Goal: Task Accomplishment & Management: Use online tool/utility

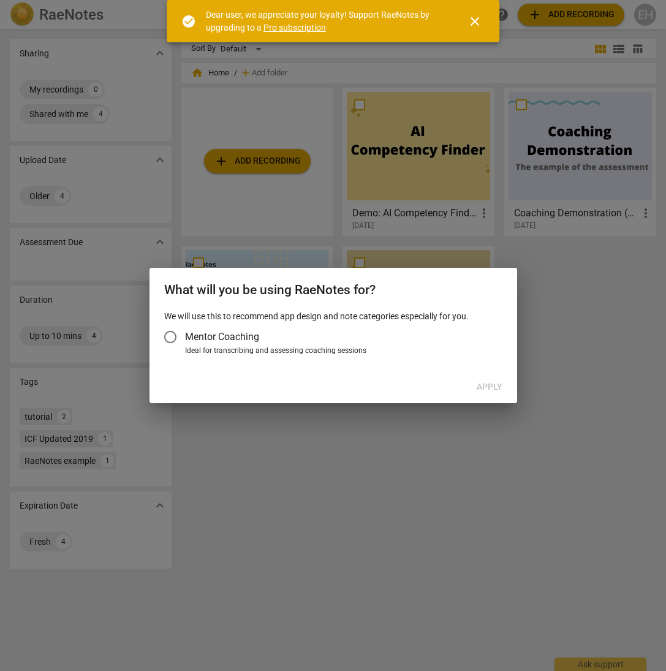
click at [174, 338] on input "Mentor Coaching" at bounding box center [170, 336] width 29 height 29
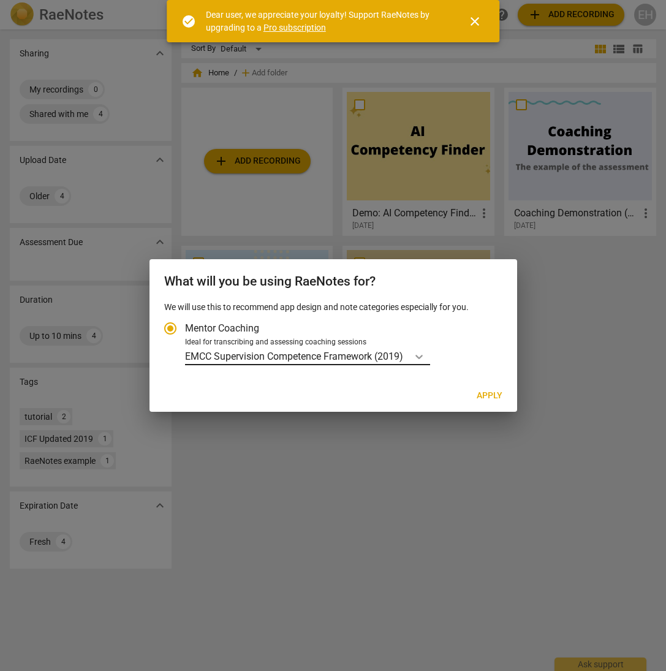
click at [421, 354] on icon "Account type" at bounding box center [419, 357] width 12 height 12
click at [0, 0] on input "Ideal for transcribing and assessing coaching sessions EMCC Supervision Compete…" at bounding box center [0, 0] width 0 height 0
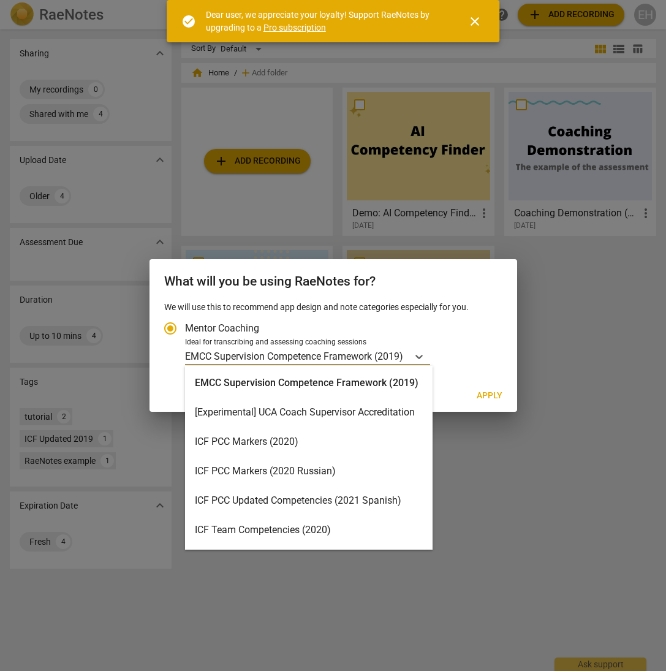
click at [315, 442] on div "ICF PCC Markers (2020)" at bounding box center [309, 441] width 248 height 29
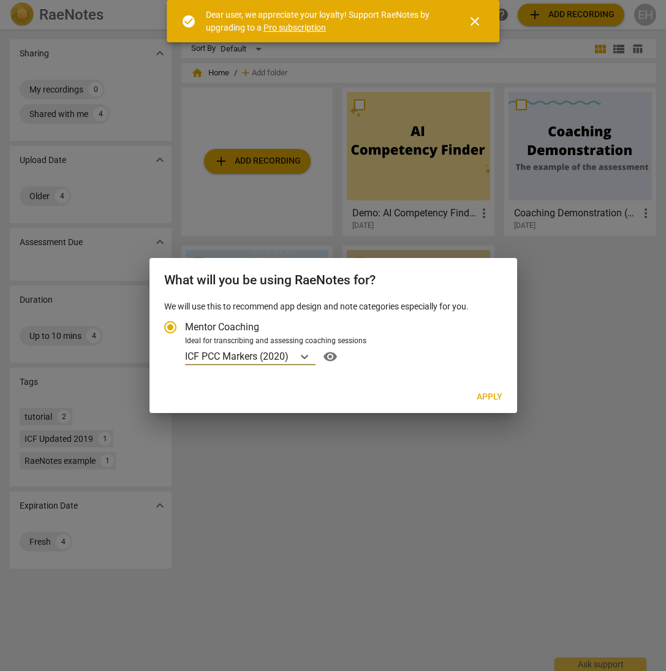
click at [494, 399] on span "Apply" at bounding box center [490, 397] width 26 height 12
radio input "false"
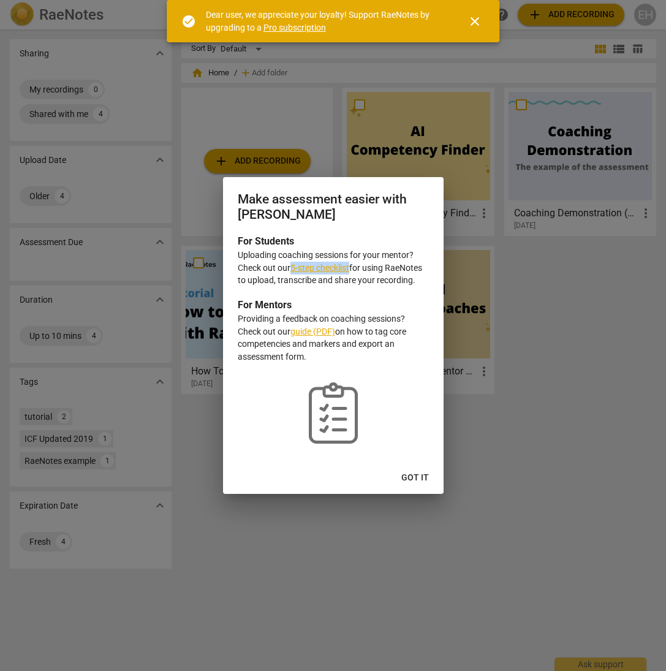
click at [416, 480] on span "Got it" at bounding box center [416, 478] width 28 height 12
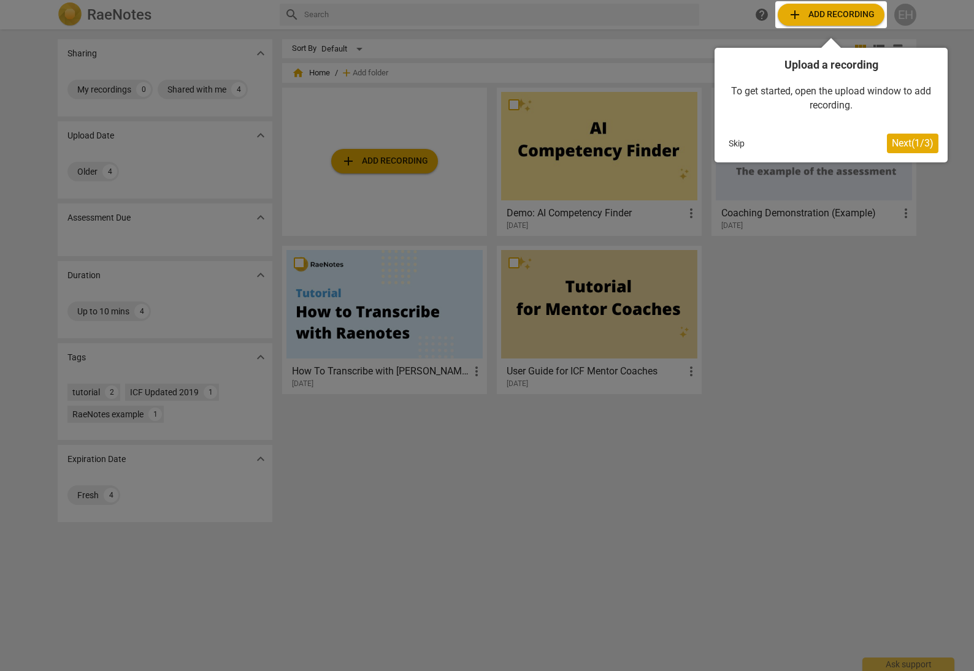
click at [666, 15] on div at bounding box center [831, 14] width 112 height 27
click at [666, 418] on div at bounding box center [487, 335] width 974 height 671
click at [666, 14] on div at bounding box center [831, 14] width 112 height 27
click at [666, 494] on div at bounding box center [487, 335] width 974 height 671
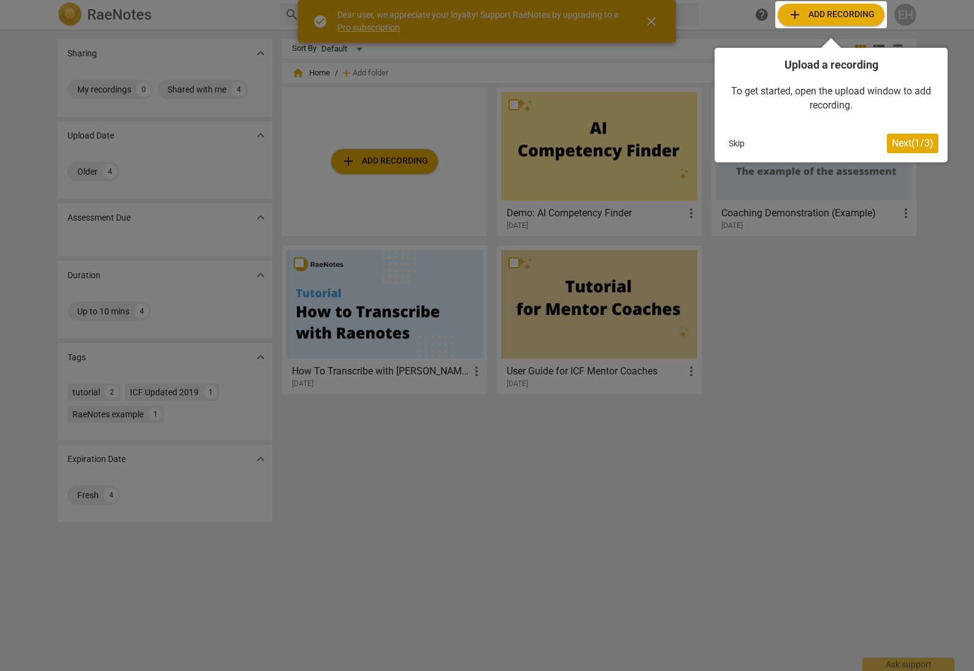
click at [844, 13] on div at bounding box center [831, 14] width 112 height 27
click at [652, 21] on div at bounding box center [487, 335] width 974 height 671
click at [908, 144] on span "Next ( 1 / 3 )" at bounding box center [912, 143] width 42 height 12
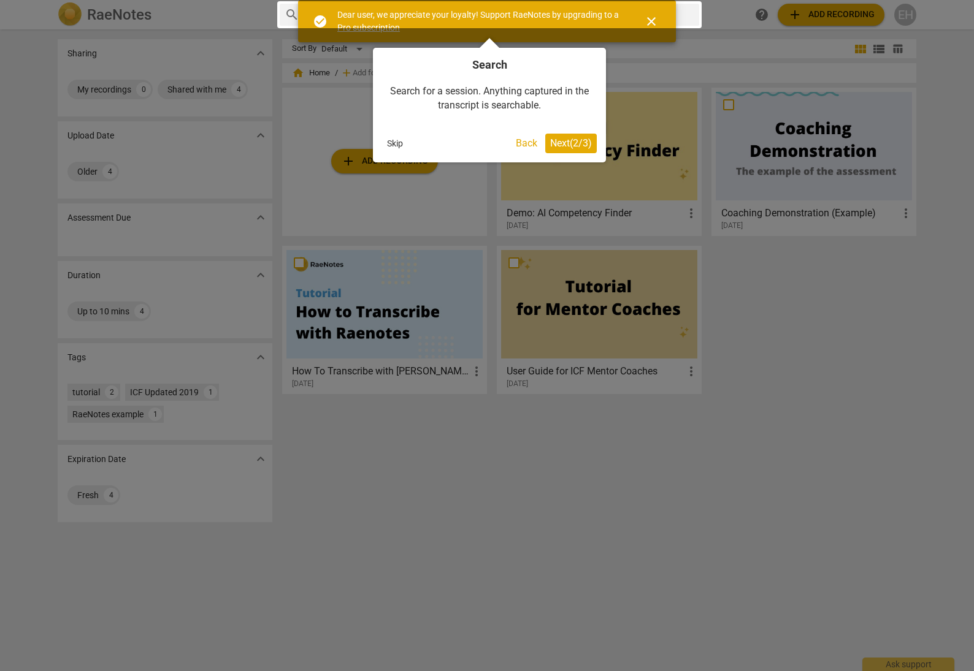
click at [837, 17] on div at bounding box center [487, 335] width 974 height 671
click at [576, 147] on span "Next ( 2 / 3 )" at bounding box center [571, 143] width 42 height 12
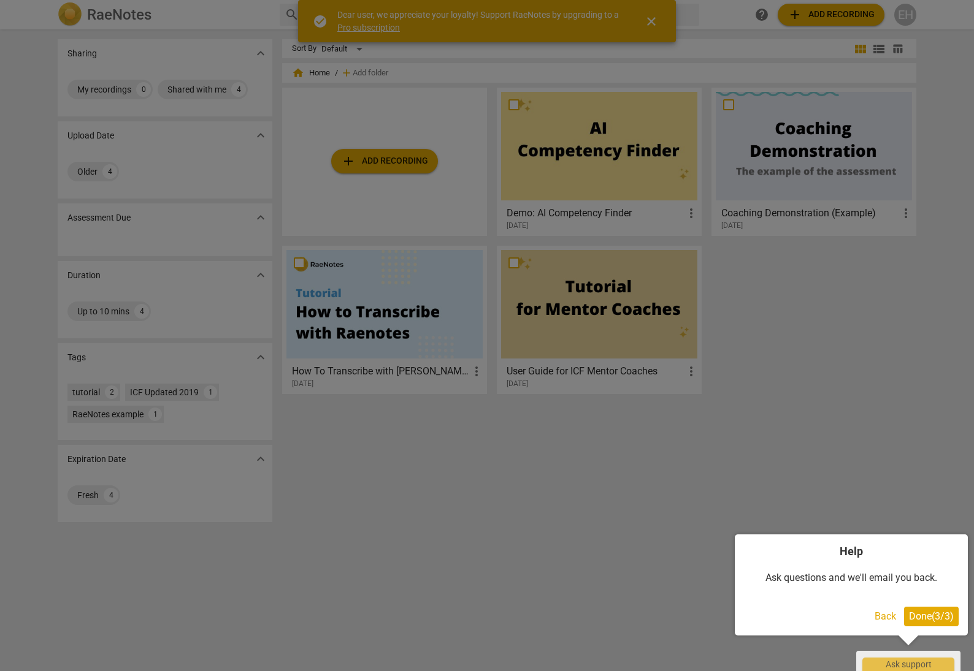
click at [942, 616] on span "Done ( 3 / 3 )" at bounding box center [931, 617] width 45 height 12
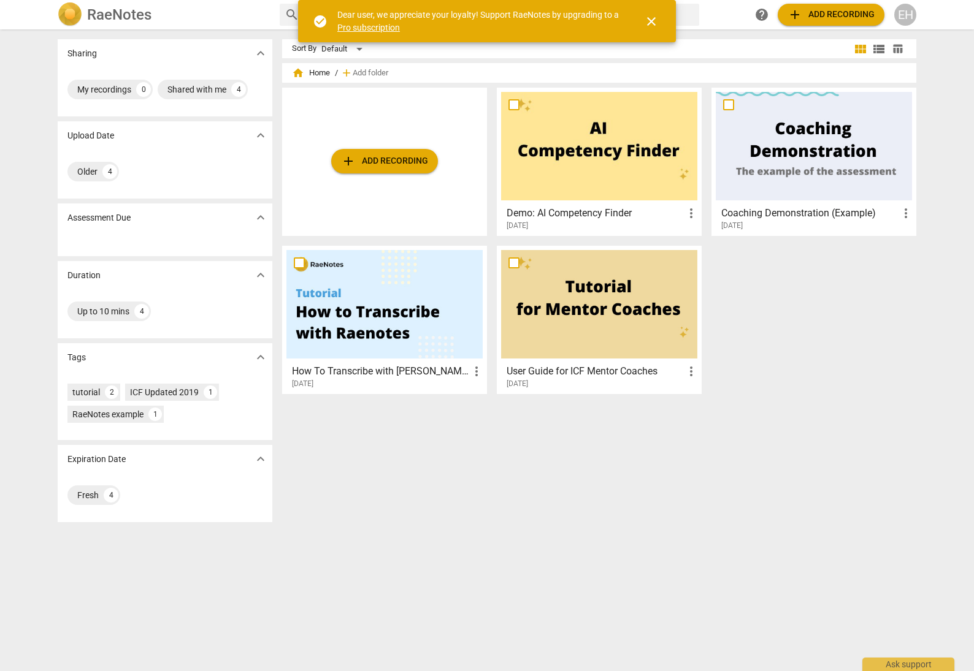
click at [853, 13] on span "add Add recording" at bounding box center [830, 14] width 87 height 15
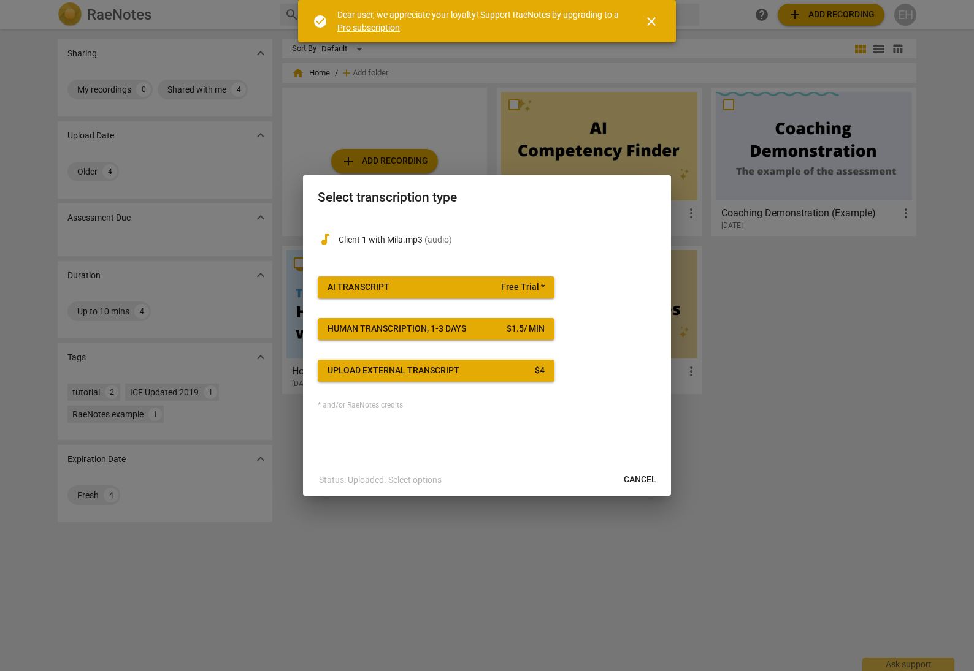
click at [500, 289] on span "AI Transcript Free Trial *" at bounding box center [435, 287] width 217 height 12
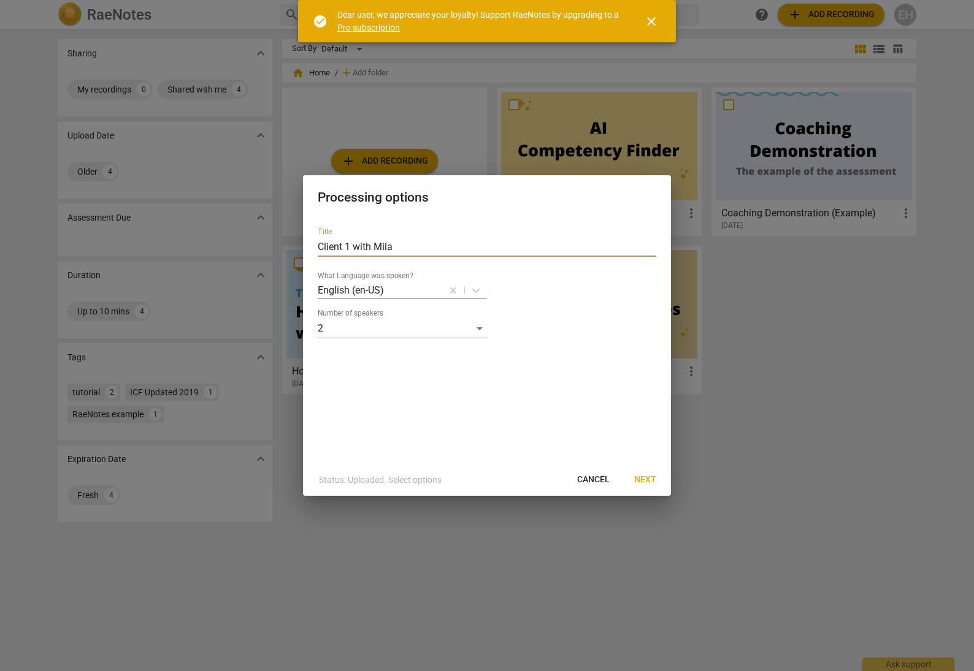
drag, startPoint x: 345, startPoint y: 247, endPoint x: 323, endPoint y: 248, distance: 21.5
click at [322, 249] on input "Client 1 with Mila" at bounding box center [487, 247] width 338 height 20
type input "C1 with Mila"
click at [649, 481] on span "Next" at bounding box center [645, 480] width 22 height 12
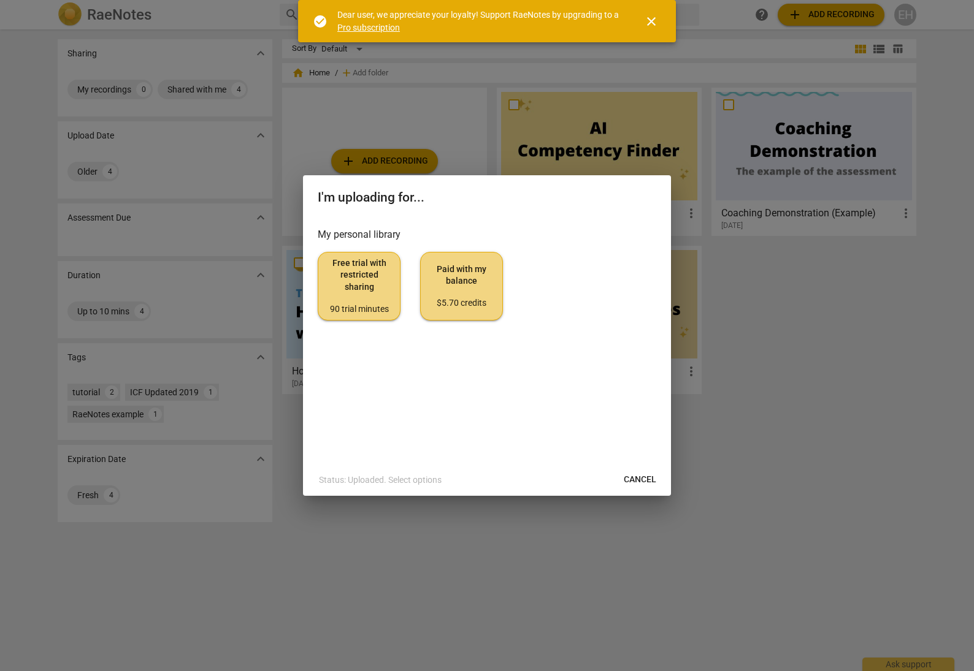
click at [338, 292] on span "Free trial with restricted sharing 90 trial minutes" at bounding box center [359, 287] width 62 height 58
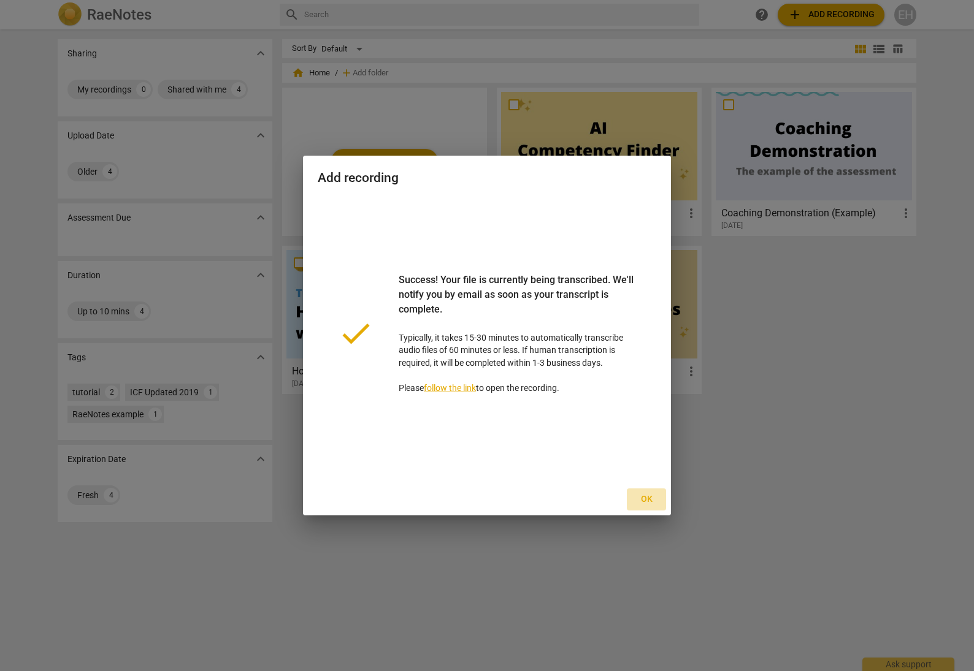
click at [648, 501] on span "Ok" at bounding box center [646, 500] width 20 height 12
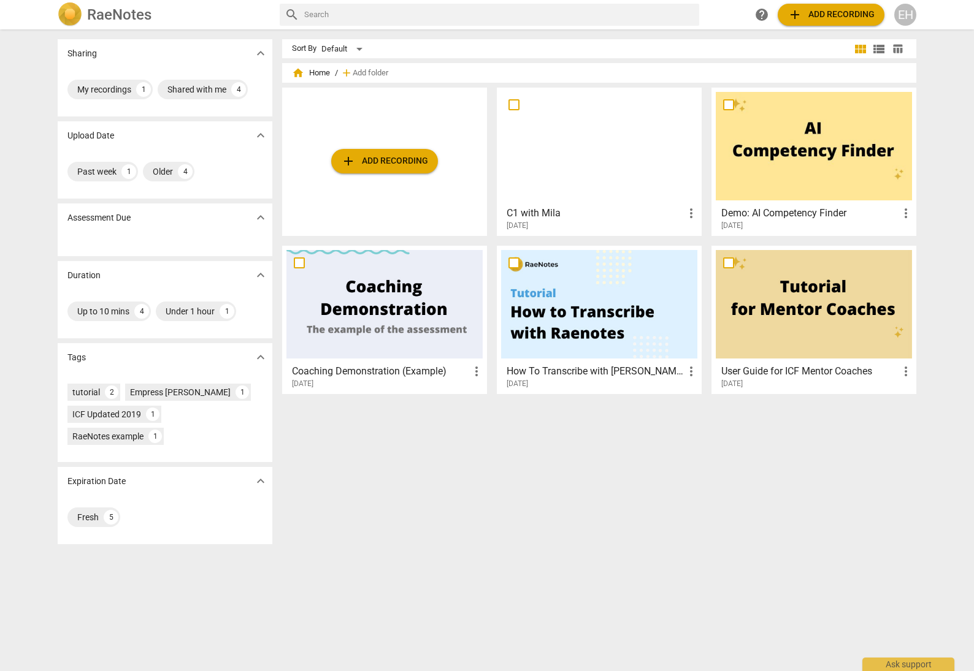
click at [687, 213] on span "more_vert" at bounding box center [691, 213] width 15 height 15
drag, startPoint x: 628, startPoint y: 182, endPoint x: 585, endPoint y: 201, distance: 46.9
click at [627, 183] on div at bounding box center [487, 335] width 974 height 671
click at [551, 209] on h3 "C1 with Mila" at bounding box center [594, 213] width 177 height 15
click at [361, 158] on span "add Add recording" at bounding box center [384, 161] width 87 height 15
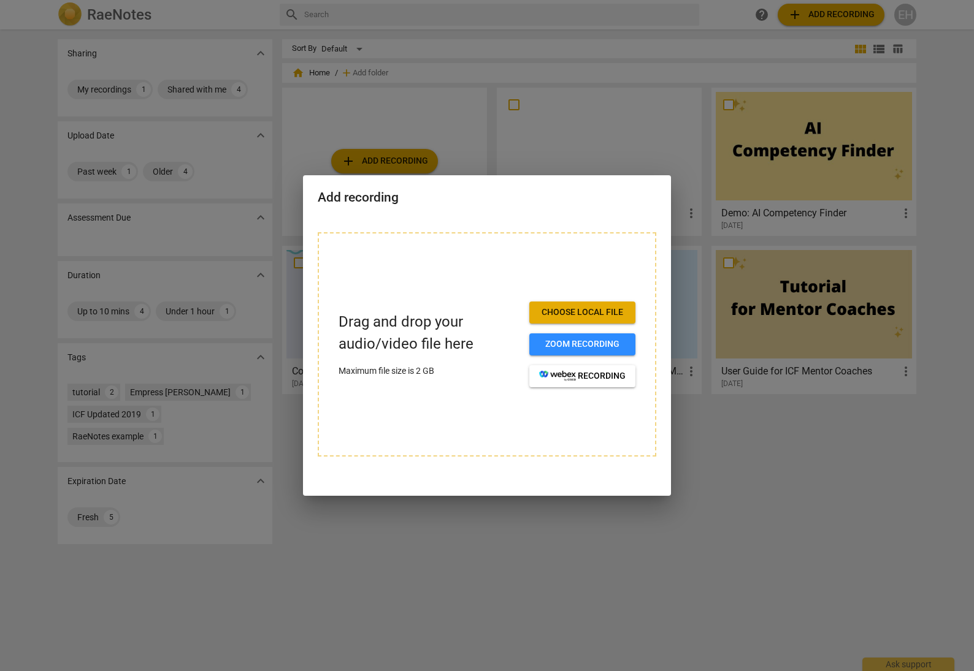
click at [590, 315] on span "Choose local file" at bounding box center [582, 313] width 86 height 12
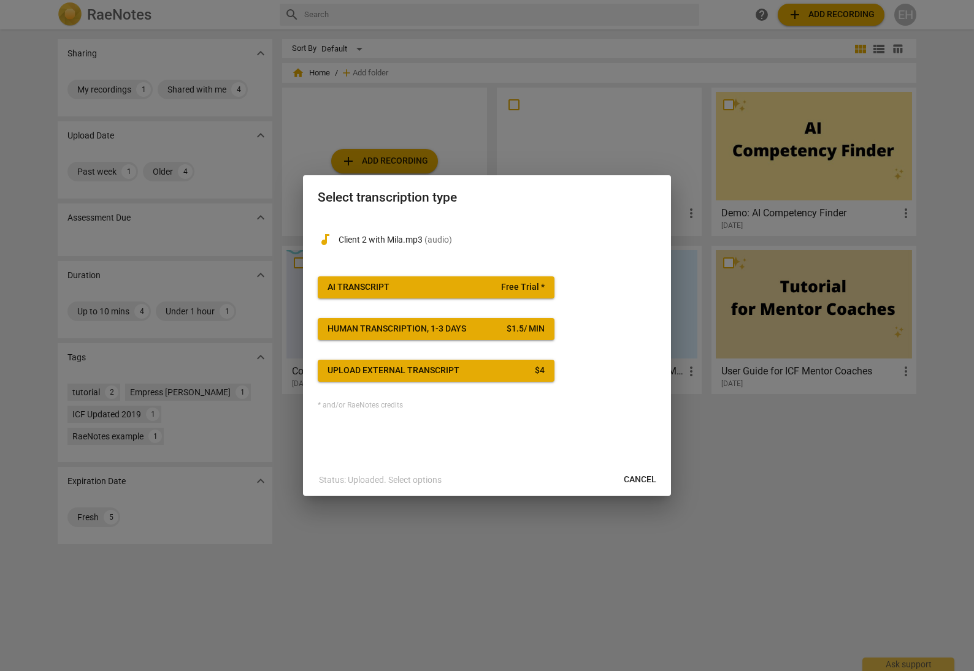
click at [483, 285] on span "AI Transcript Free Trial *" at bounding box center [435, 287] width 217 height 12
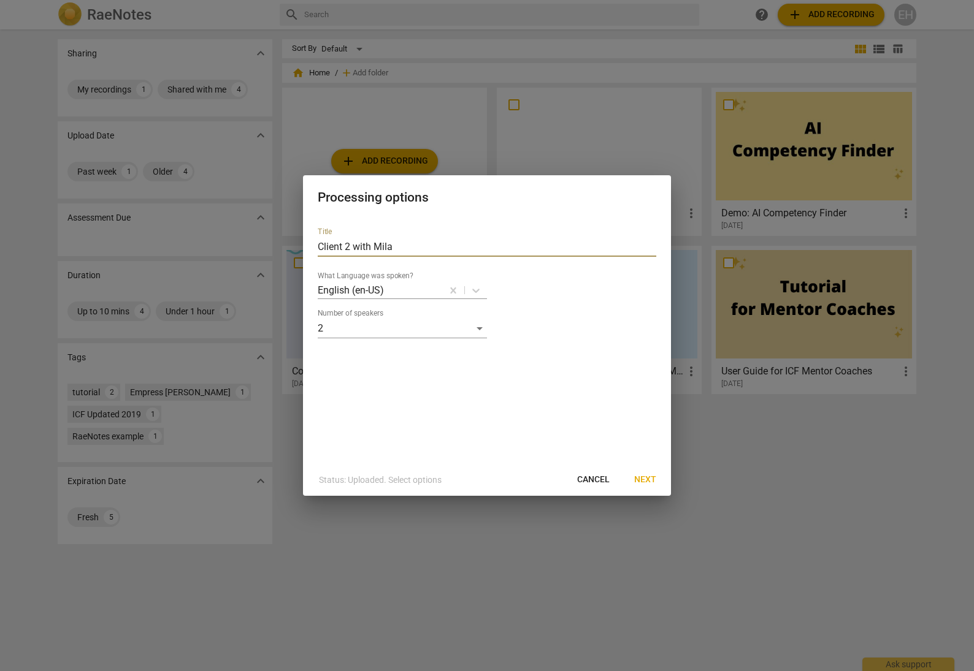
drag, startPoint x: 346, startPoint y: 247, endPoint x: 323, endPoint y: 247, distance: 22.7
click at [323, 247] on input "Client 2 with Mila" at bounding box center [487, 247] width 338 height 20
type input "C2 with Mila"
click at [649, 482] on span "Next" at bounding box center [645, 480] width 22 height 12
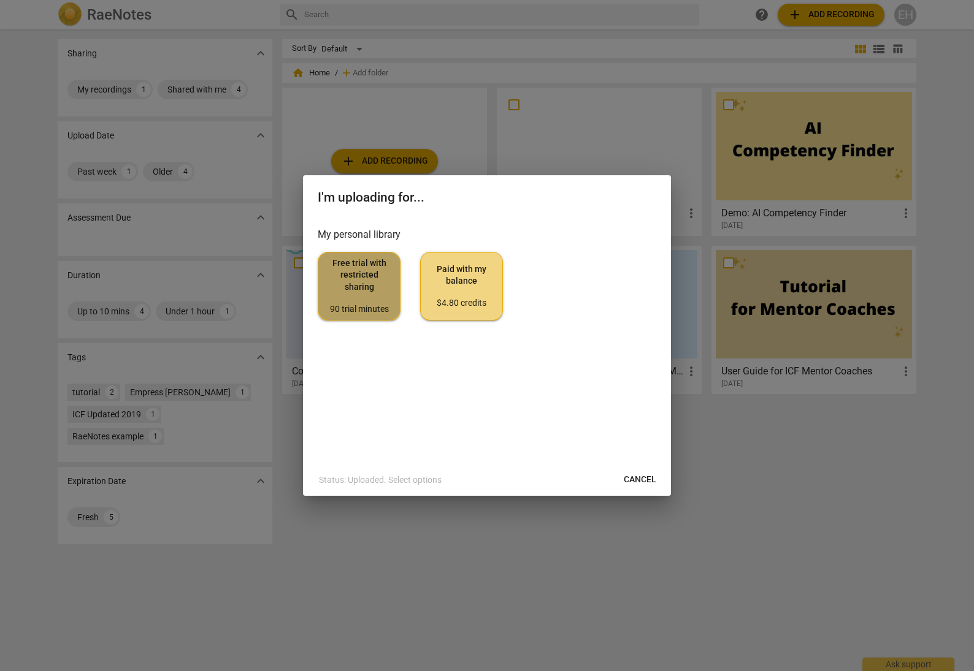
click at [357, 281] on span "Free trial with restricted sharing 90 trial minutes" at bounding box center [359, 287] width 62 height 58
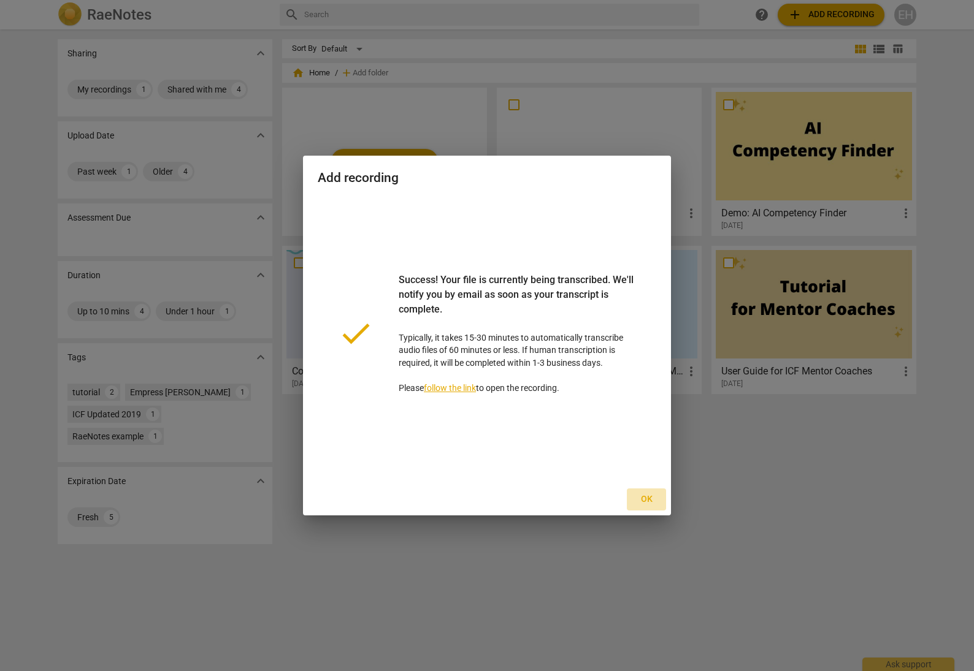
click at [649, 500] on span "Ok" at bounding box center [646, 500] width 20 height 12
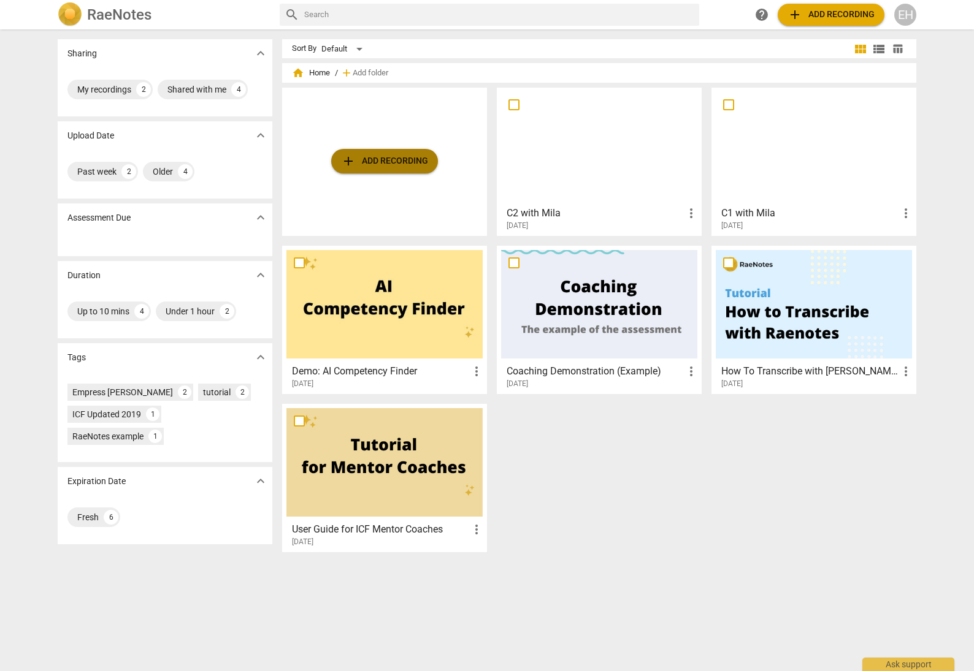
click at [398, 161] on span "add Add recording" at bounding box center [384, 161] width 87 height 15
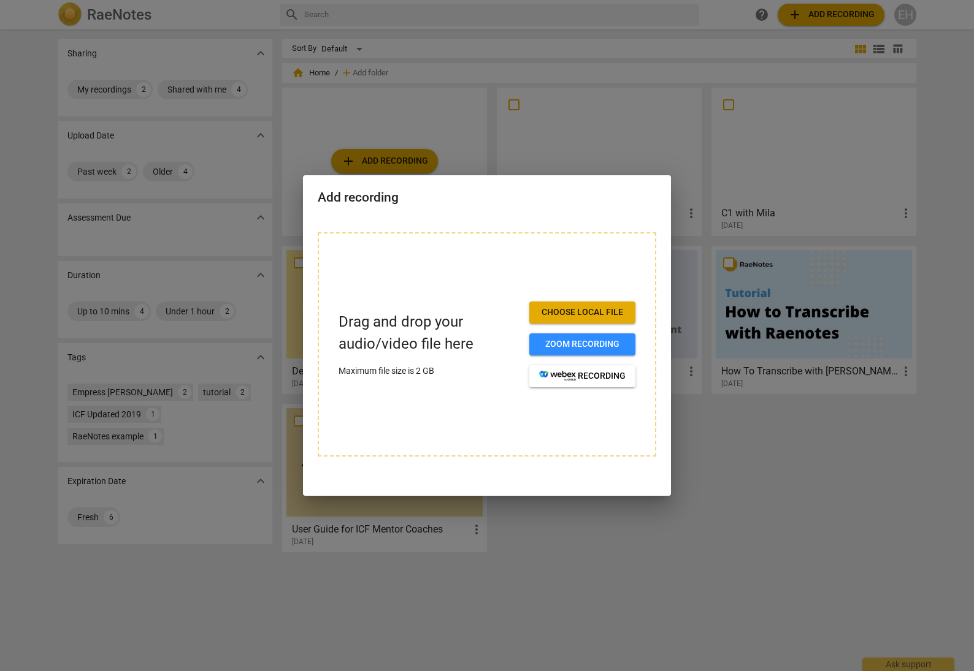
click at [801, 503] on div at bounding box center [487, 335] width 974 height 671
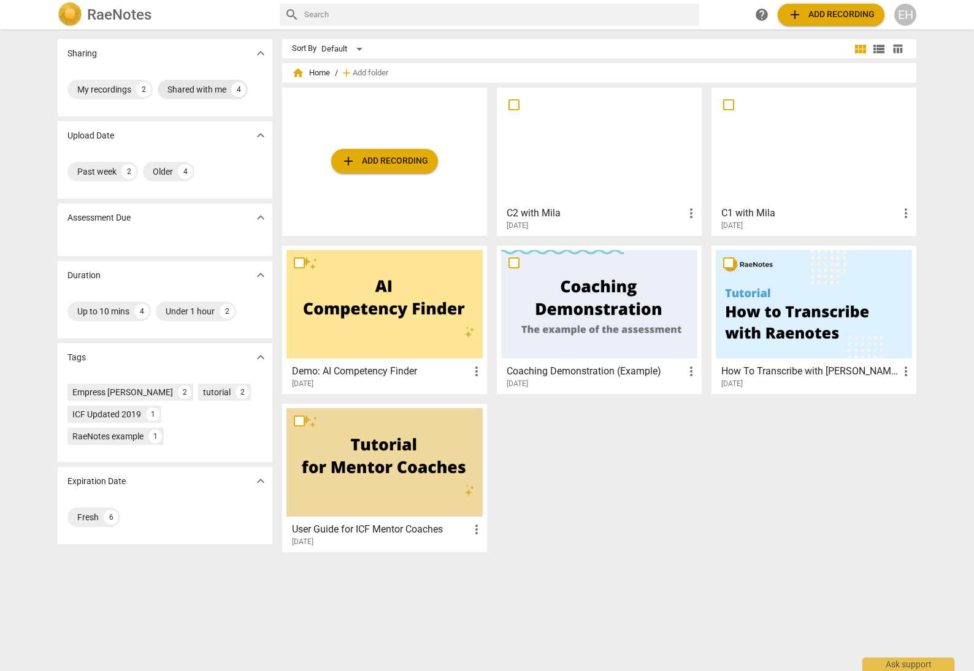
click at [223, 85] on div "Shared with me" at bounding box center [196, 89] width 59 height 12
click at [413, 166] on span "add Add recording" at bounding box center [384, 161] width 87 height 15
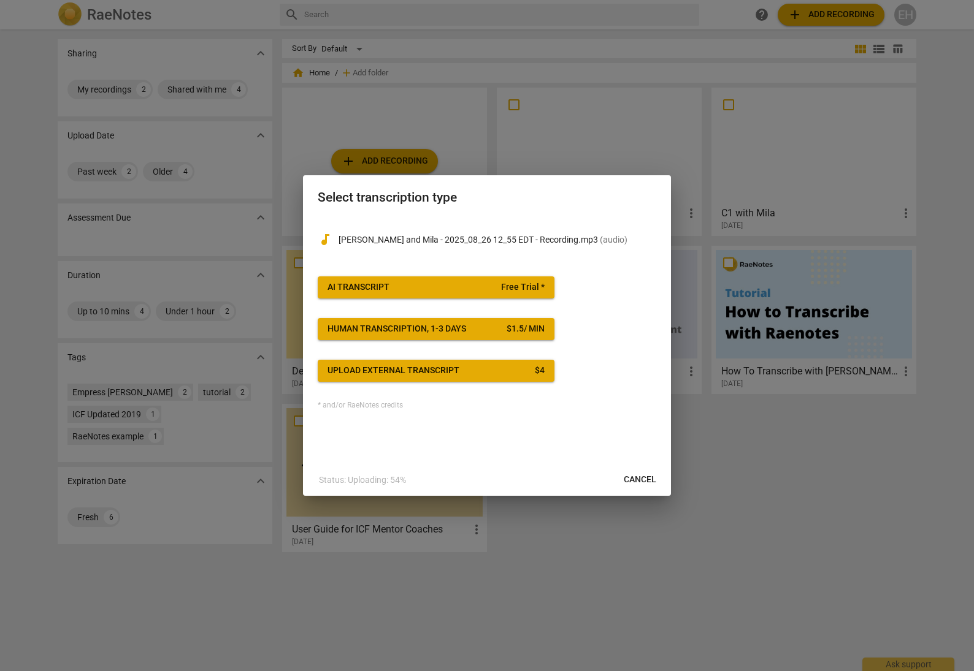
click at [479, 290] on span "AI Transcript Free Trial *" at bounding box center [435, 287] width 217 height 12
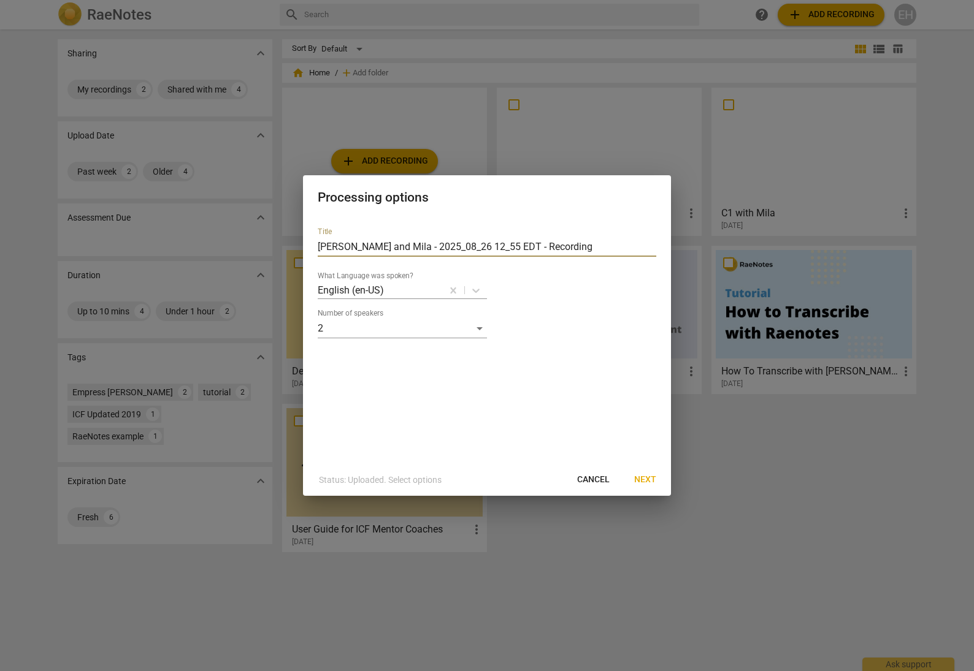
drag, startPoint x: 586, startPoint y: 247, endPoint x: 316, endPoint y: 245, distance: 269.8
click at [316, 245] on div "Title Isabelle Bushue and Mila - 2025_08_26 12_55 EDT - Recording What Language…" at bounding box center [487, 341] width 368 height 246
type input "Client 3"
click at [642, 482] on span "Next" at bounding box center [645, 480] width 22 height 12
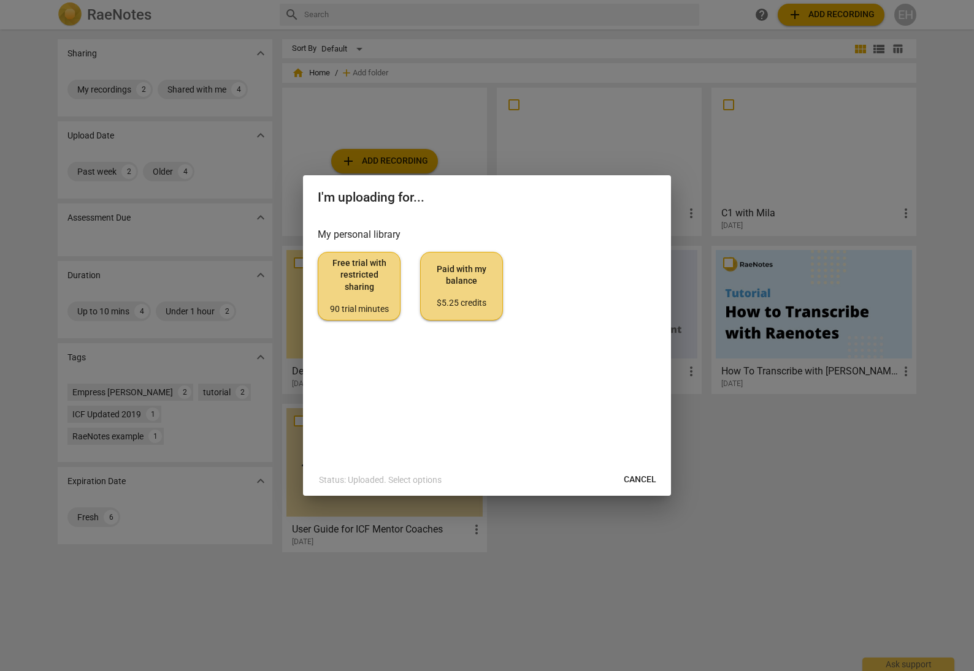
click at [368, 295] on span "Free trial with restricted sharing 90 trial minutes" at bounding box center [359, 287] width 62 height 58
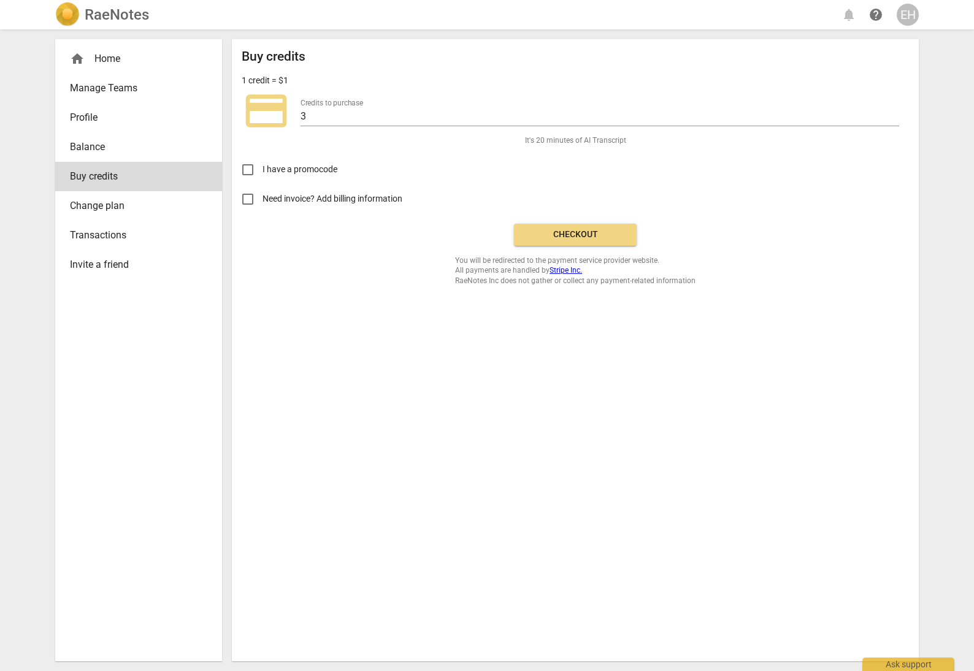
click at [583, 232] on span "Checkout" at bounding box center [575, 235] width 103 height 12
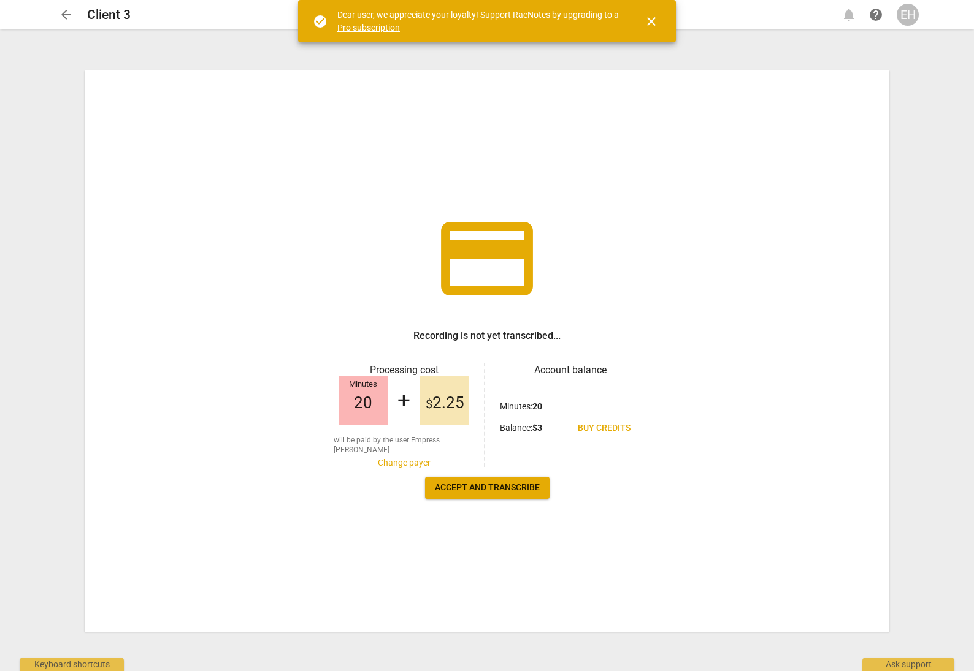
click at [518, 492] on span "Accept and transcribe" at bounding box center [487, 488] width 105 height 12
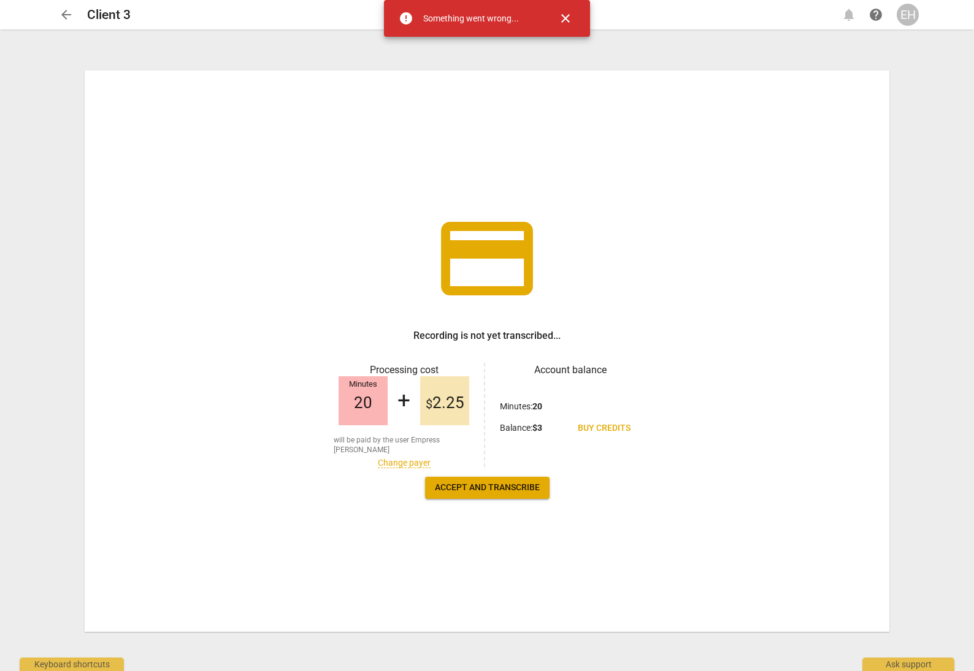
click at [562, 21] on span "close" at bounding box center [565, 18] width 15 height 15
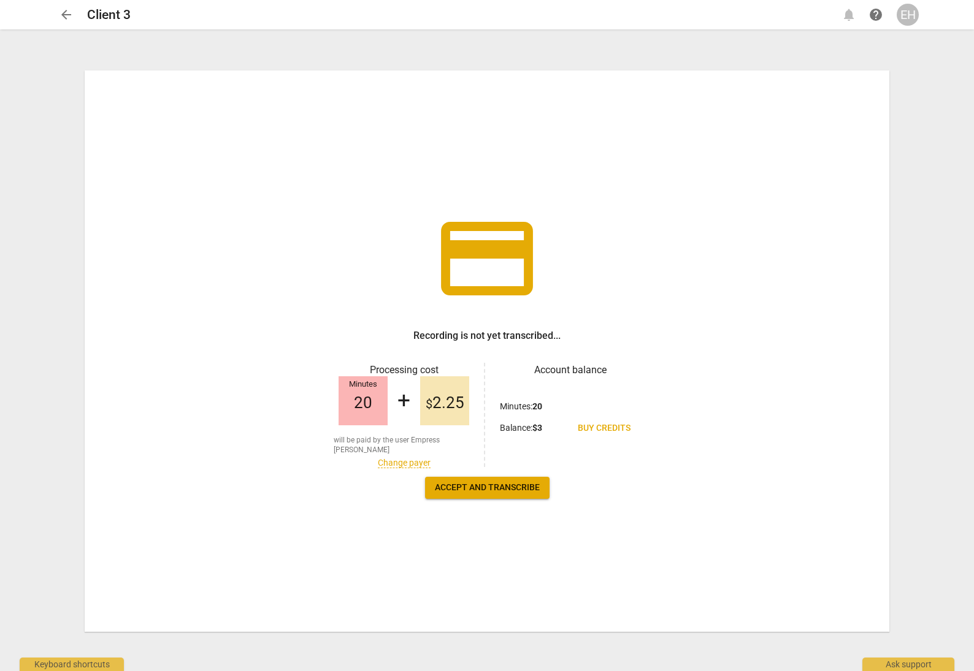
click at [513, 486] on span "Accept and transcribe" at bounding box center [487, 488] width 105 height 12
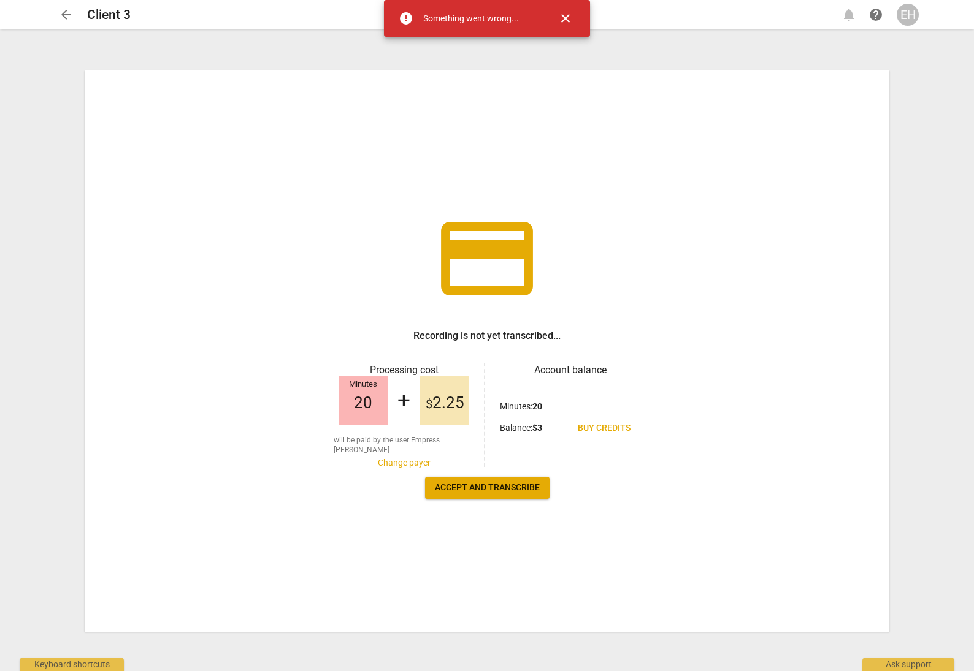
click at [562, 21] on span "close" at bounding box center [565, 18] width 15 height 15
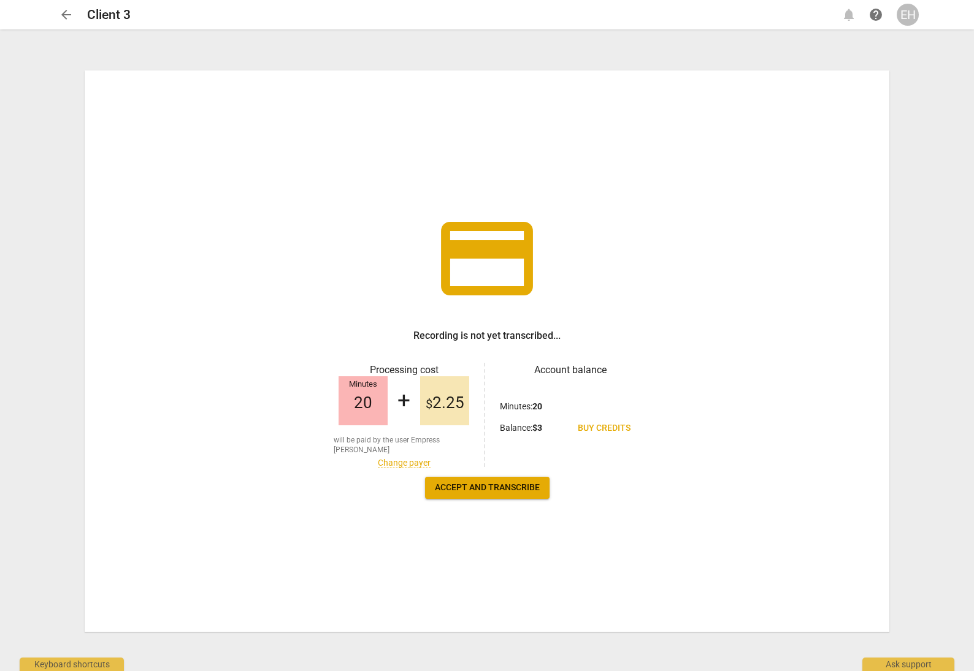
click at [414, 459] on link "Change payer" at bounding box center [404, 463] width 53 height 10
click at [391, 458] on link "Change payer" at bounding box center [404, 463] width 53 height 10
click at [484, 488] on span "Accept and transcribe" at bounding box center [487, 488] width 105 height 12
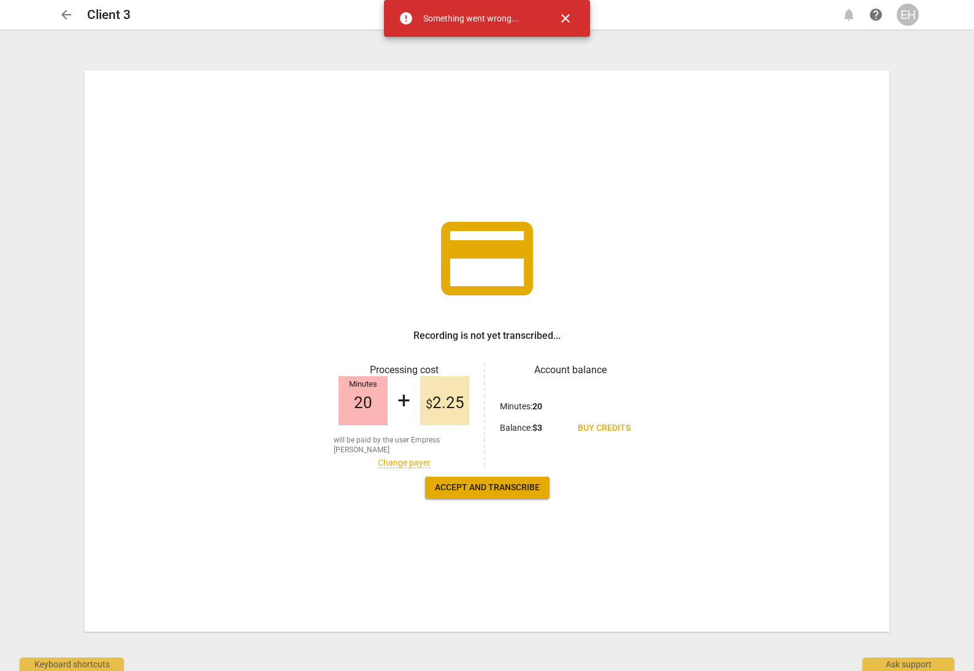
click at [708, 433] on div "credit_card Recording is not yet transcribed... Processing cost Minutes 20 + $ …" at bounding box center [487, 352] width 804 height 562
click at [599, 427] on span "Buy credits" at bounding box center [604, 428] width 53 height 12
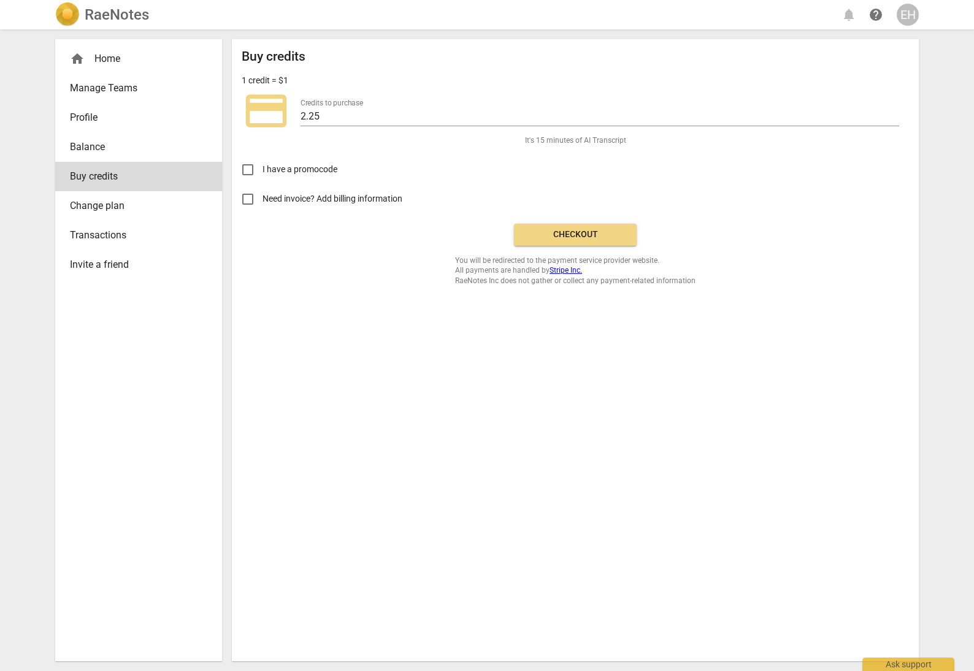
click at [580, 231] on span "Checkout" at bounding box center [575, 235] width 103 height 12
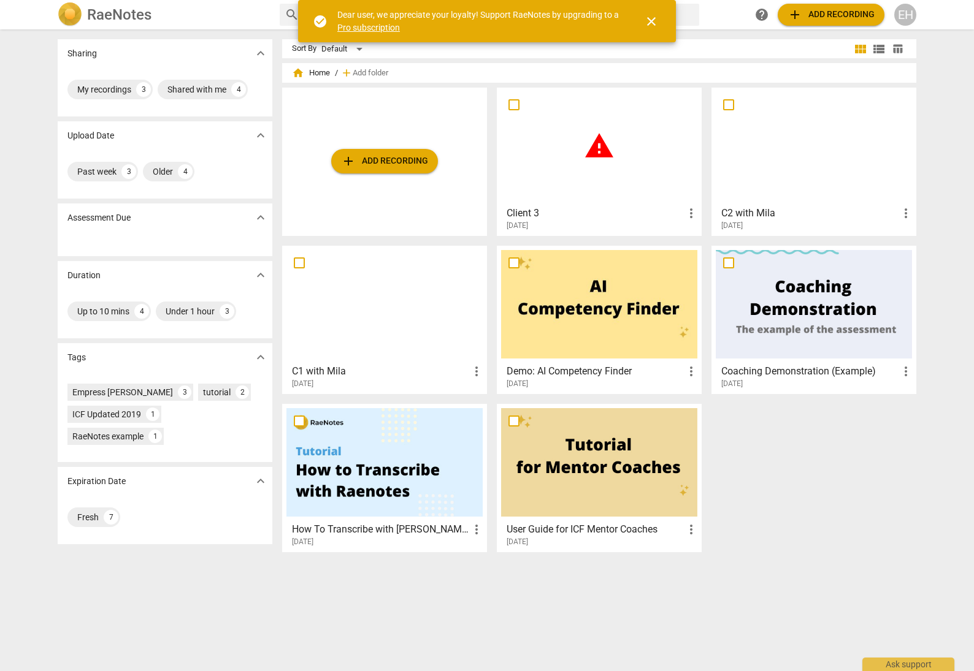
click at [602, 150] on span "warning" at bounding box center [599, 146] width 31 height 31
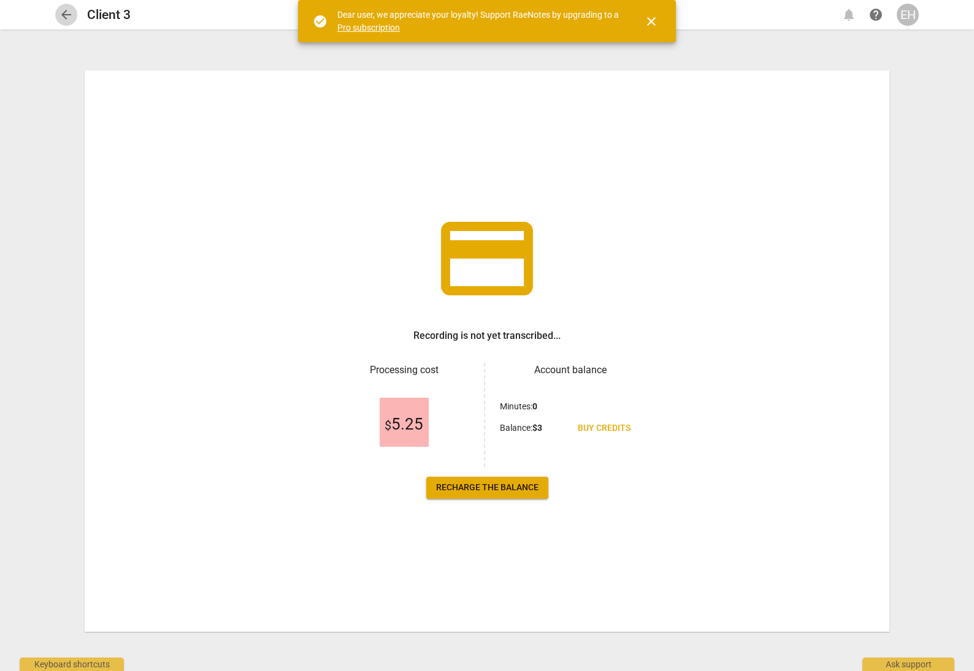
click at [71, 17] on span "arrow_back" at bounding box center [66, 14] width 15 height 15
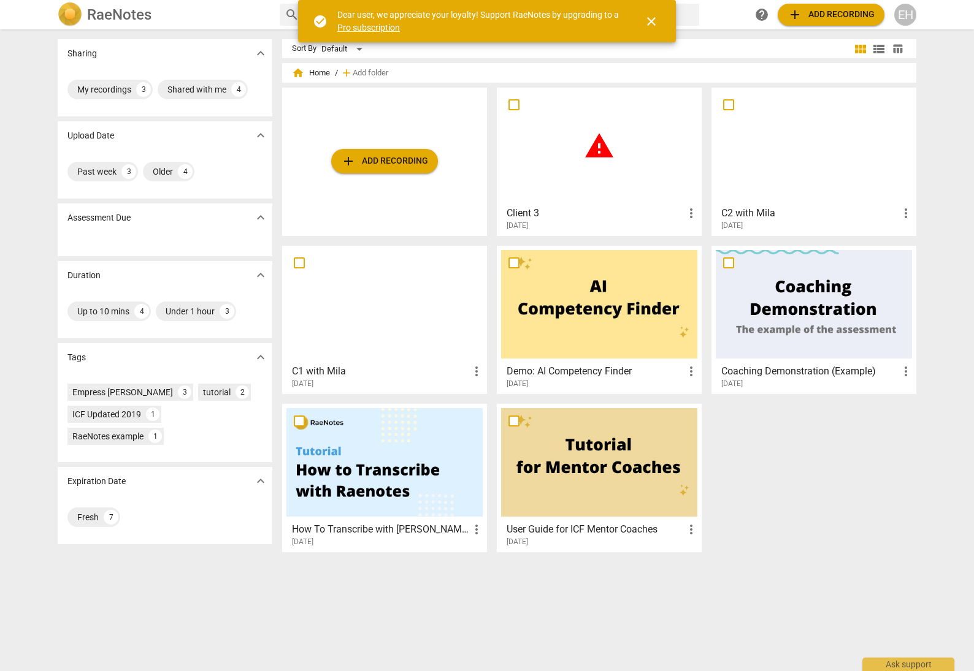
click at [841, 511] on div "add Add recording warning Client 3 more_vert [DATE] C2 with Mila more_vert [DAT…" at bounding box center [604, 325] width 644 height 475
click at [386, 296] on div at bounding box center [384, 304] width 196 height 109
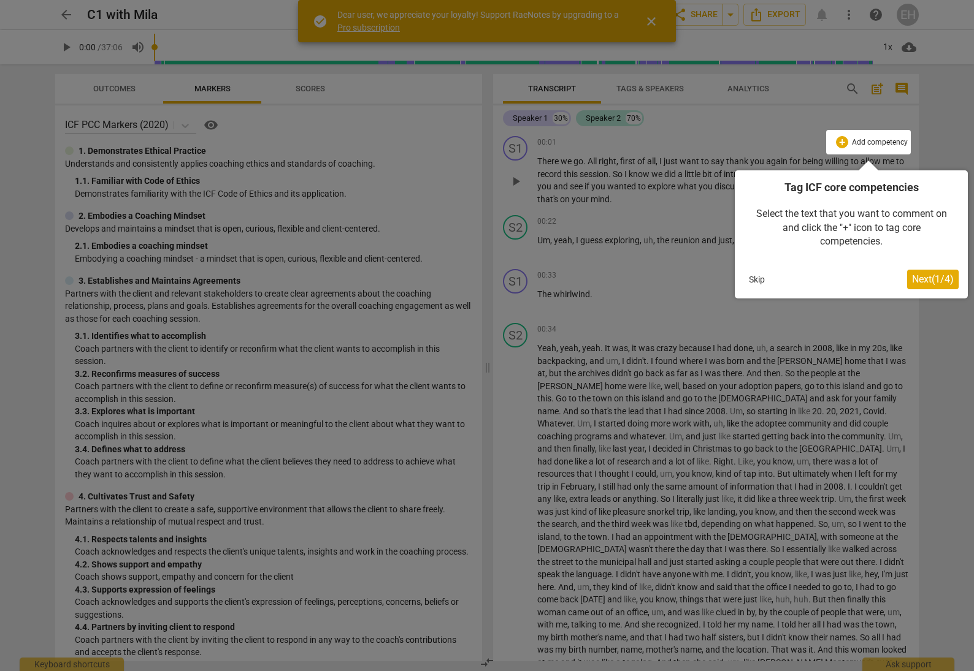
click at [933, 283] on span "Next ( 1 / 4 )" at bounding box center [933, 279] width 42 height 12
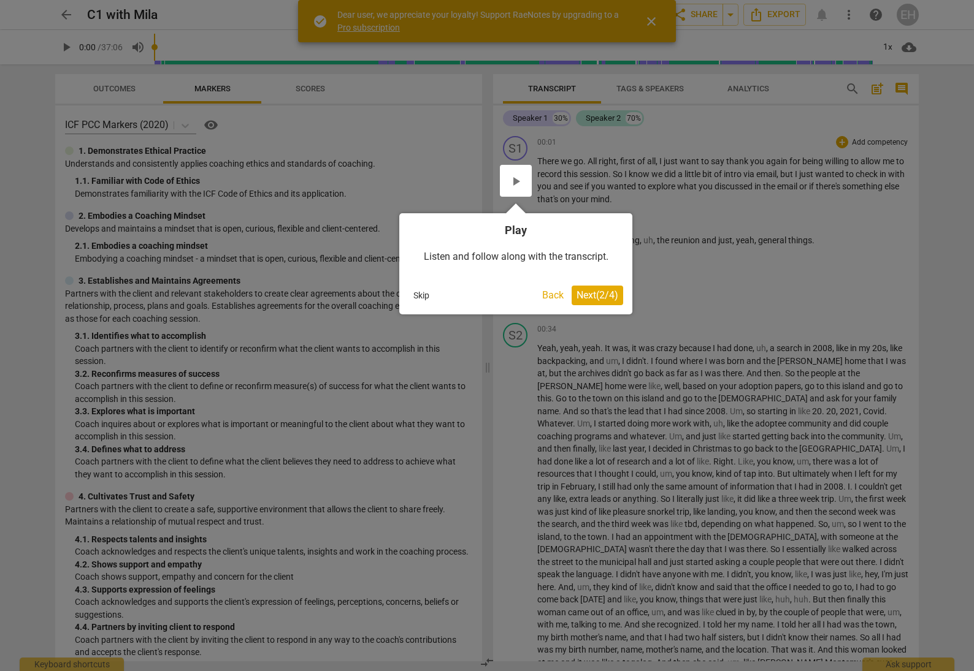
click at [614, 296] on span "Next ( 2 / 4 )" at bounding box center [597, 295] width 42 height 12
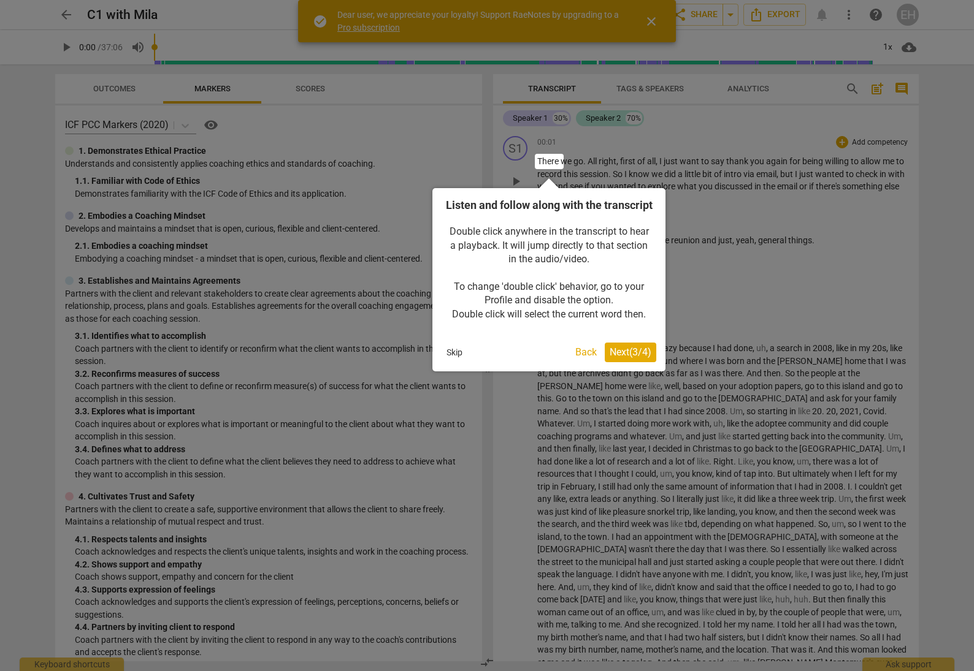
click at [632, 358] on span "Next ( 3 / 4 )" at bounding box center [630, 352] width 42 height 12
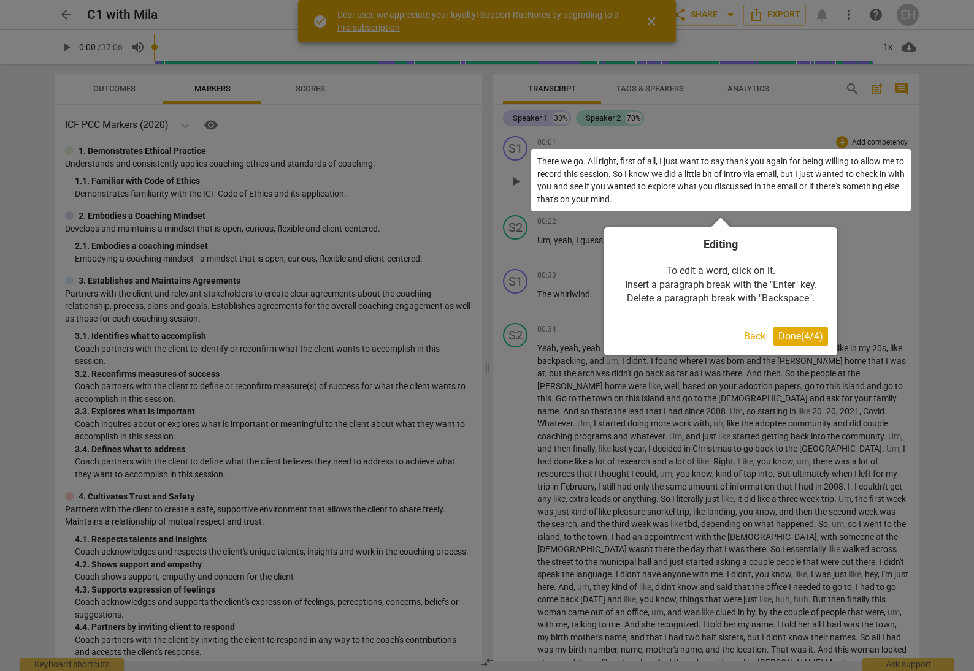
click at [795, 338] on span "Done ( 4 / 4 )" at bounding box center [800, 336] width 45 height 12
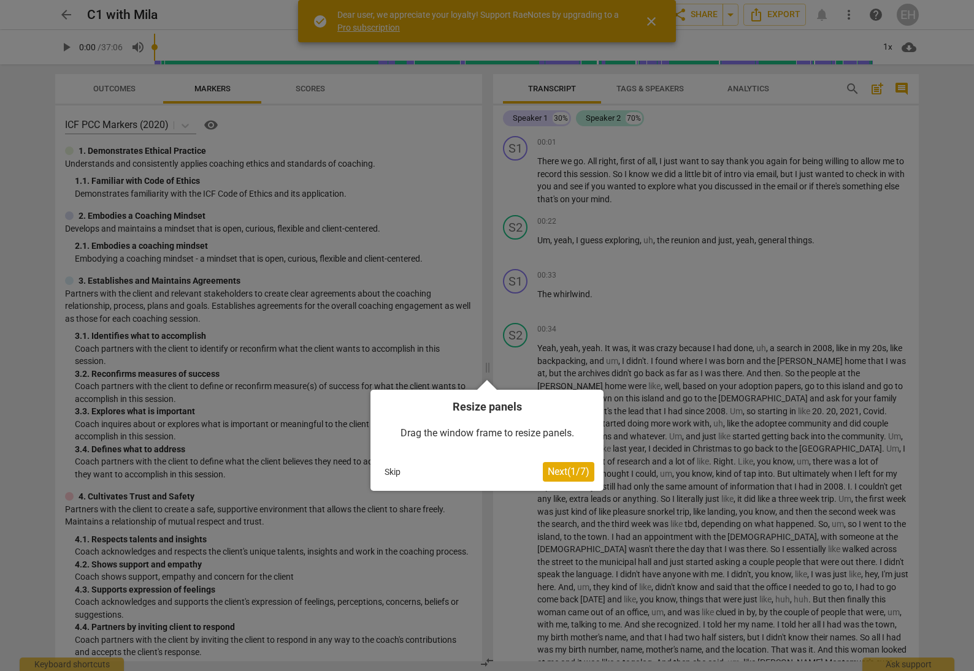
click at [570, 472] on span "Next ( 1 / 7 )" at bounding box center [569, 472] width 42 height 12
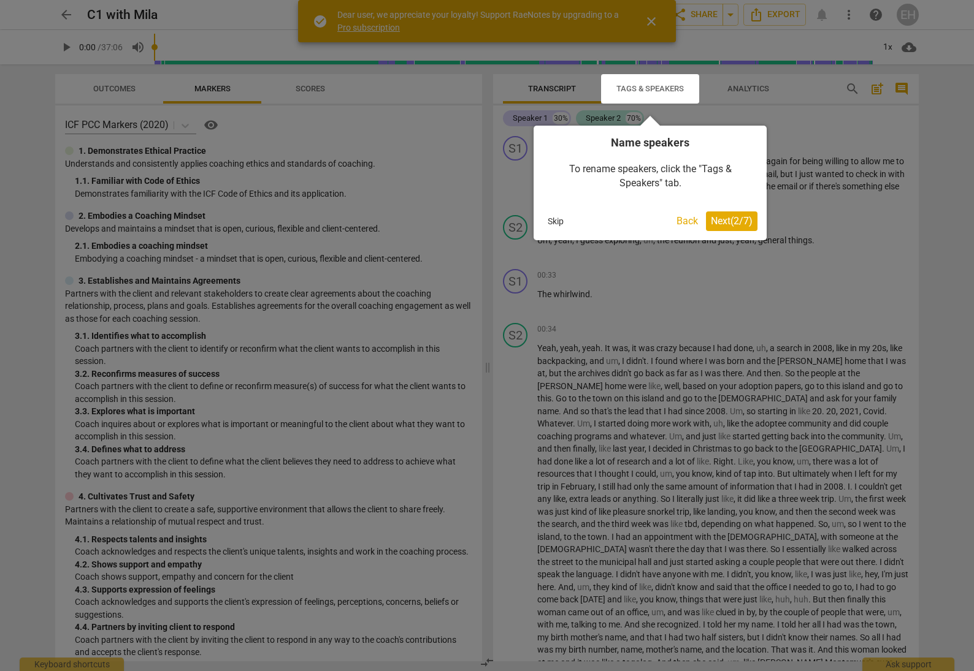
click at [747, 225] on span "Next ( 2 / 7 )" at bounding box center [732, 221] width 42 height 12
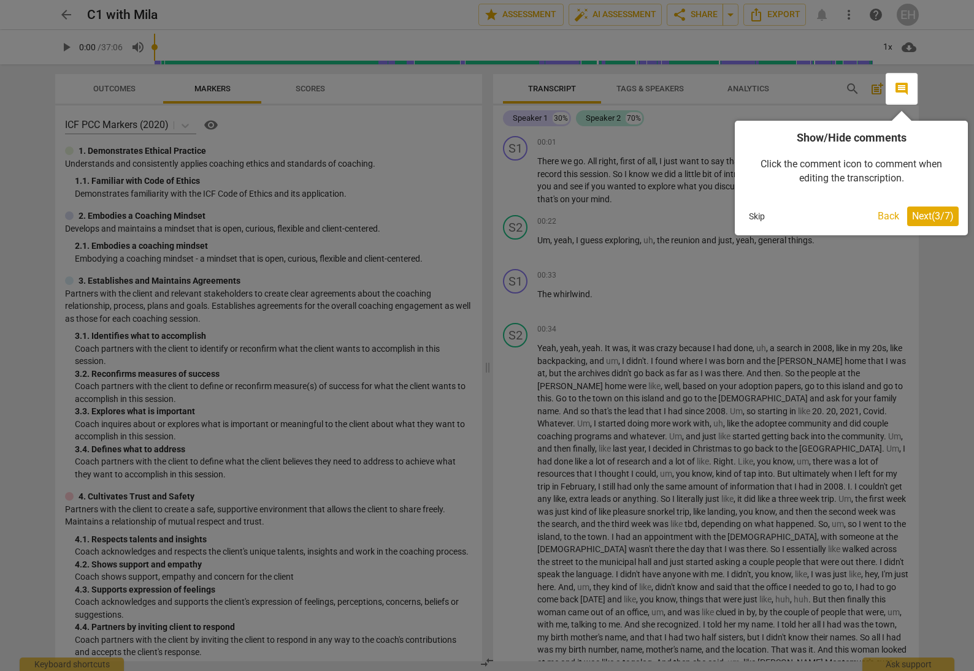
click at [944, 216] on span "Next ( 3 / 7 )" at bounding box center [933, 216] width 42 height 12
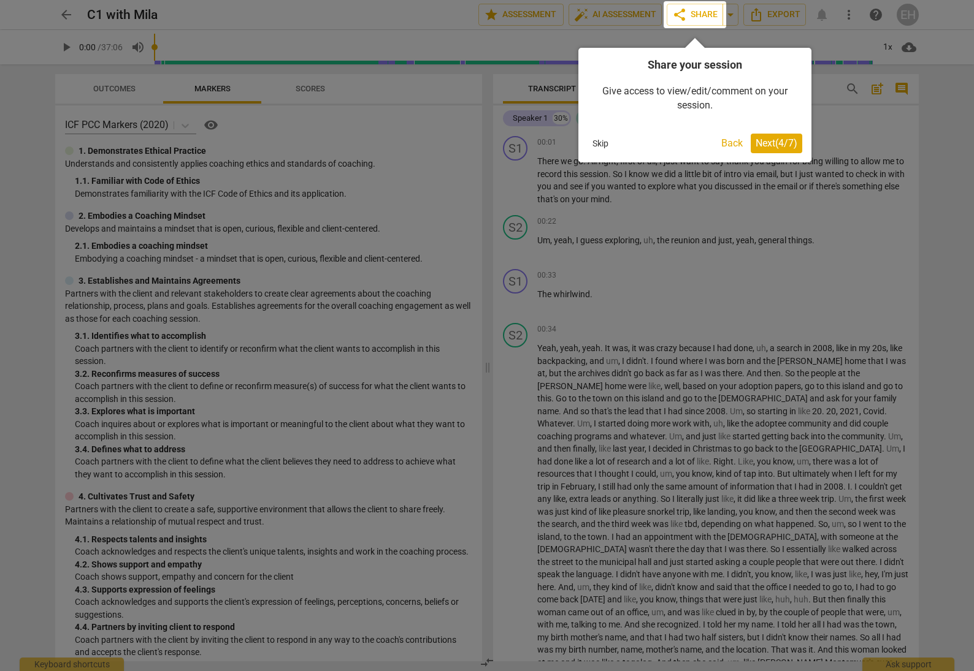
click at [785, 148] on span "Next ( 4 / 7 )" at bounding box center [776, 143] width 42 height 12
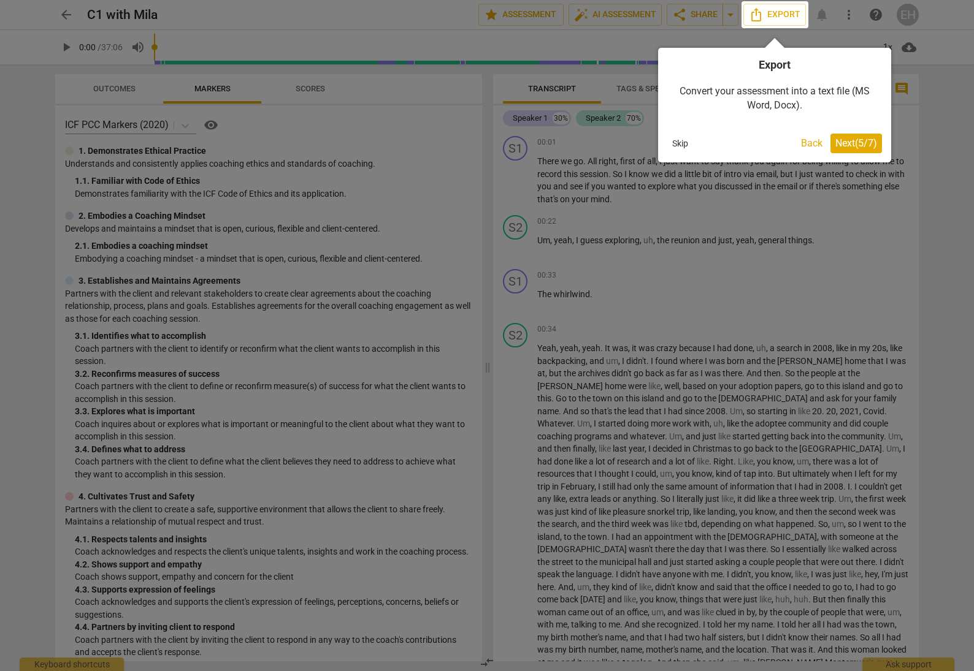
click at [857, 147] on span "Next ( 5 / 7 )" at bounding box center [856, 143] width 42 height 12
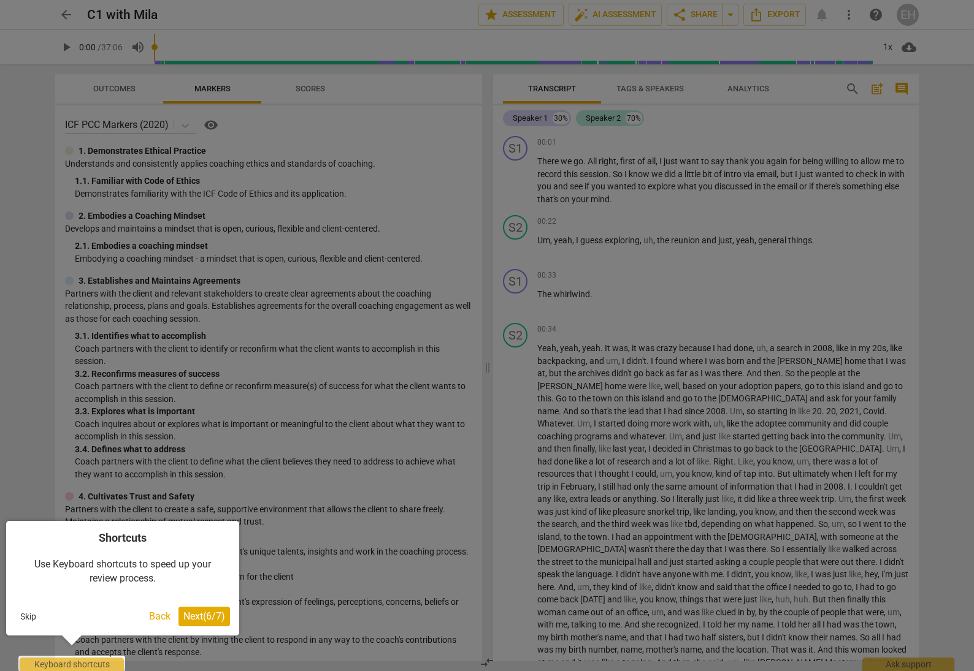
click at [221, 619] on span "Next ( 6 / 7 )" at bounding box center [204, 617] width 42 height 12
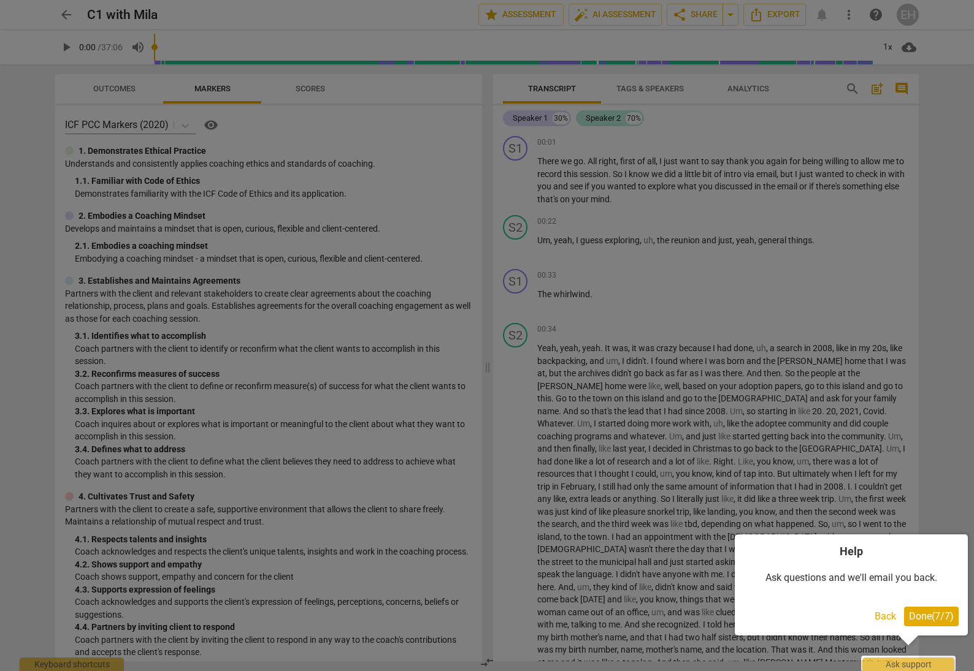
click at [932, 613] on span "Done ( 7 / 7 )" at bounding box center [931, 617] width 45 height 12
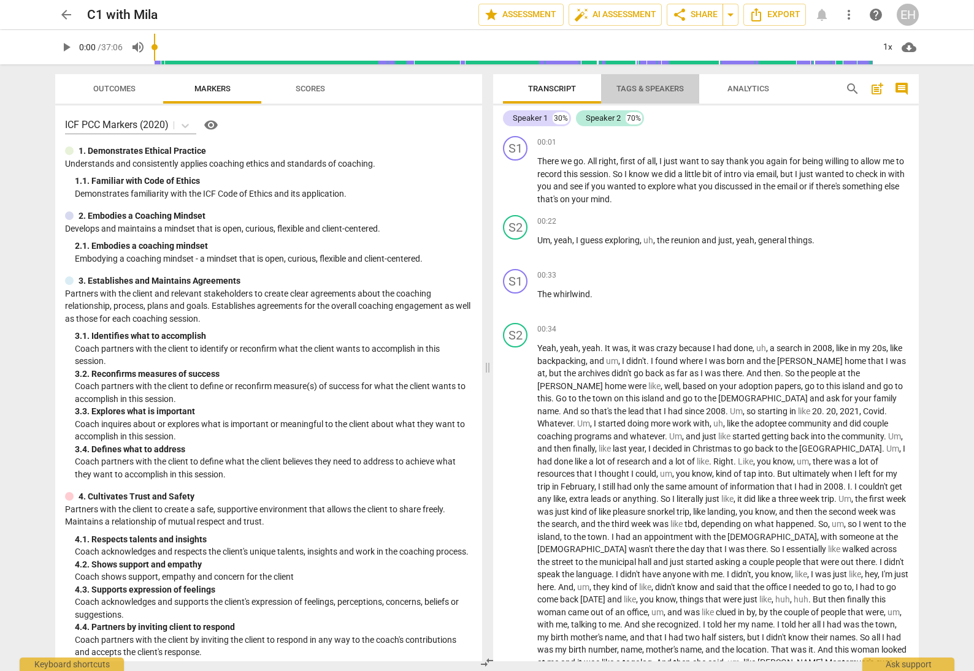
click at [655, 86] on span "Tags & Speakers" at bounding box center [649, 88] width 67 height 9
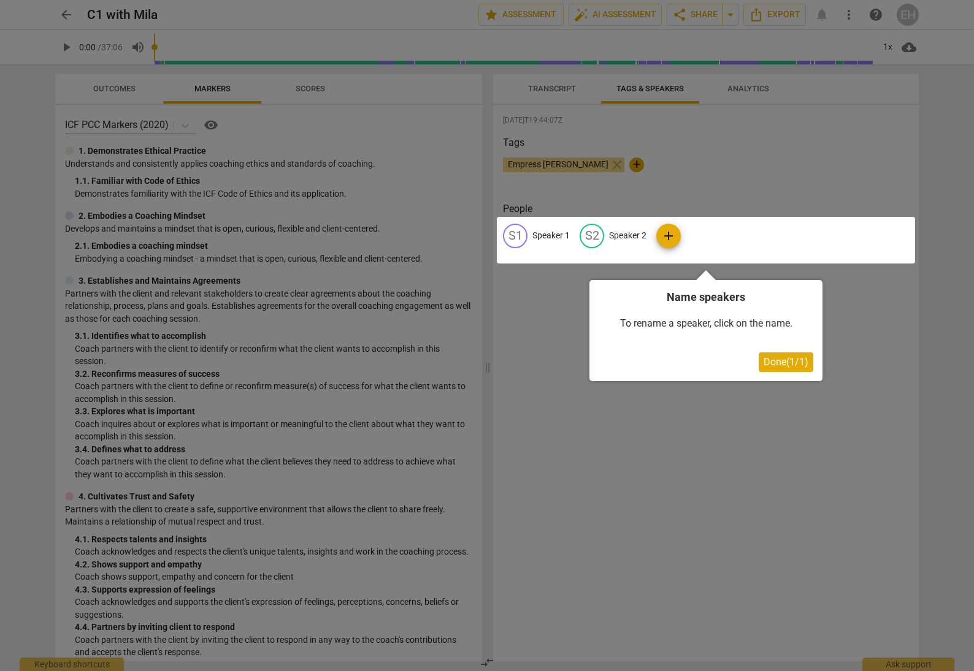
click at [562, 88] on div at bounding box center [487, 335] width 974 height 671
click at [556, 88] on div at bounding box center [487, 335] width 974 height 671
click at [781, 371] on button "Done ( 1 / 1 )" at bounding box center [785, 363] width 55 height 20
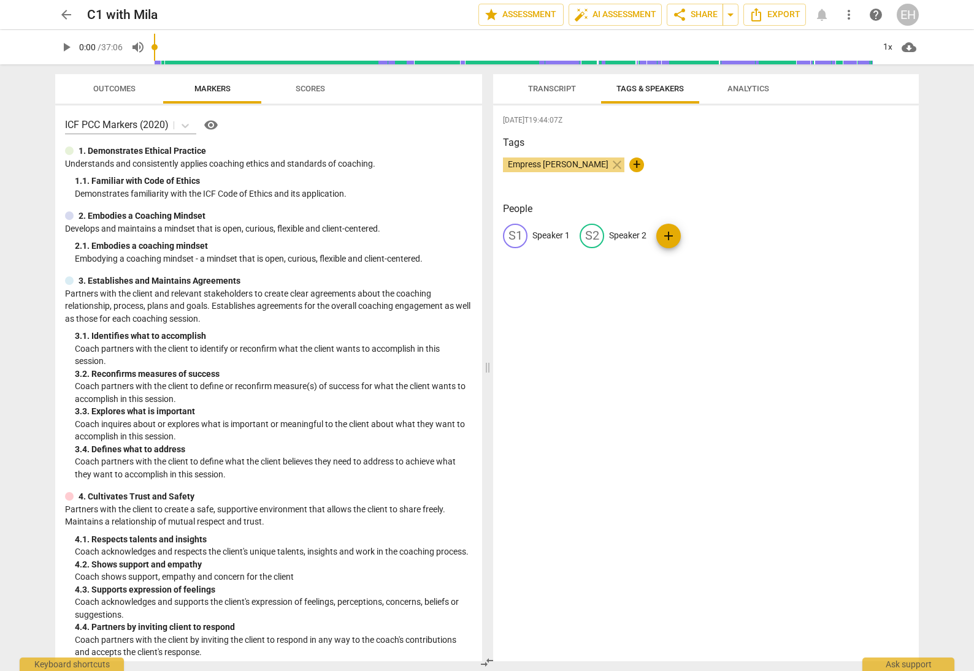
click at [564, 85] on span "Transcript" at bounding box center [552, 88] width 48 height 9
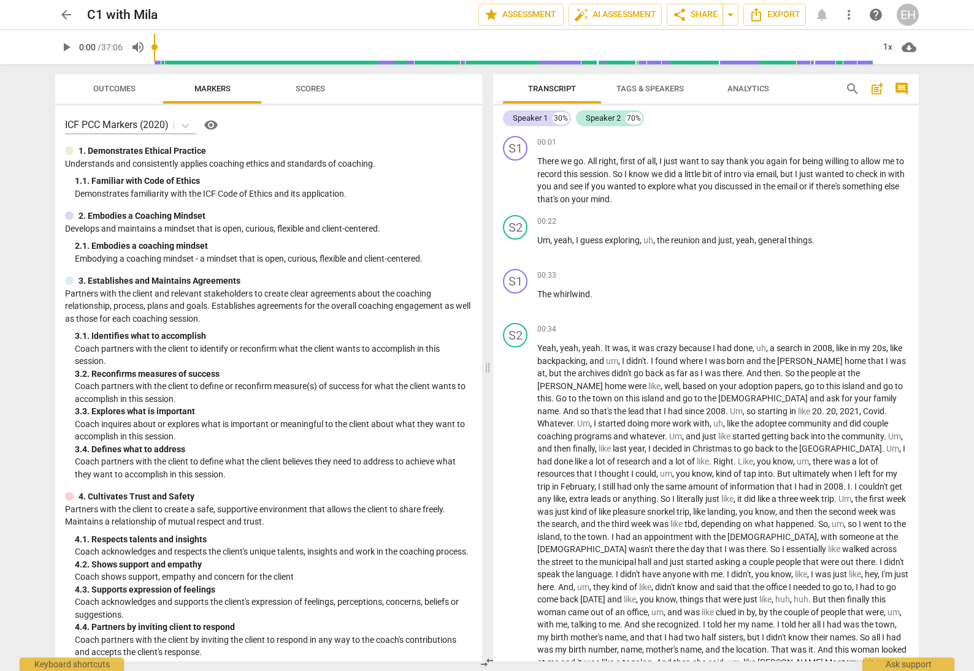
click at [671, 92] on span "Tags & Speakers" at bounding box center [649, 88] width 67 height 9
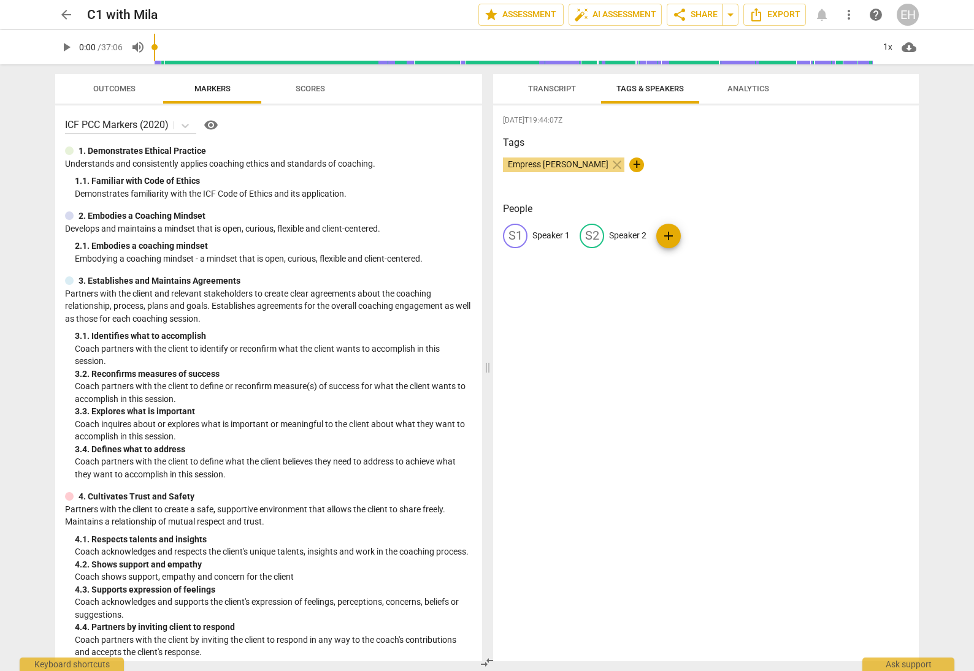
click at [566, 239] on p "Speaker 1" at bounding box center [550, 235] width 37 height 13
type input "Coach"
click at [709, 240] on p "Speaker 2" at bounding box center [707, 235] width 37 height 13
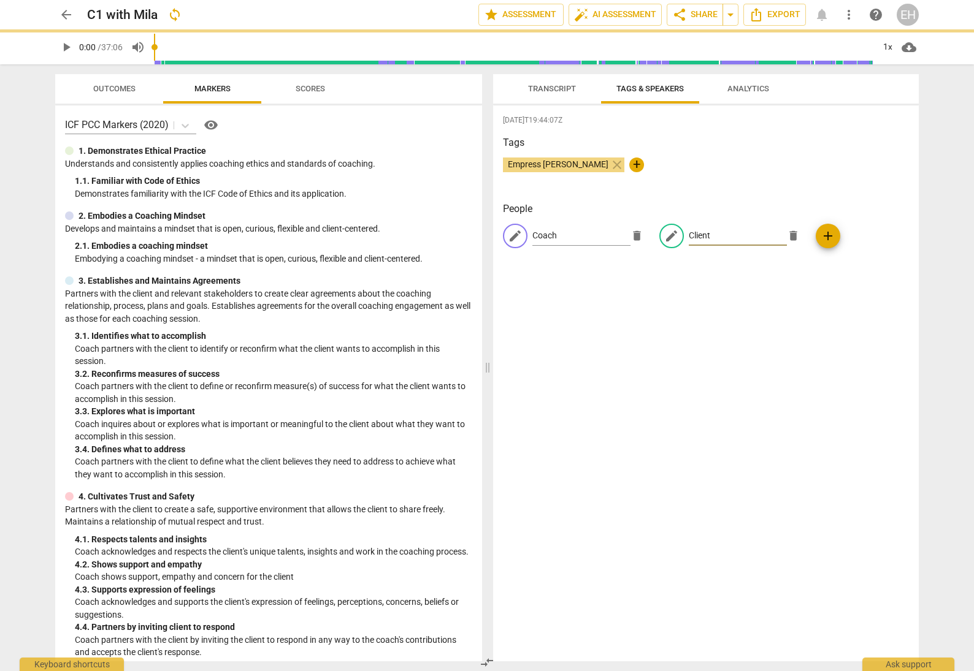
type input "Client"
click at [812, 401] on div "2025-08-29T19:44:07Z Tags Empress Han close + People edit Coach delete edit Cli…" at bounding box center [706, 383] width 426 height 556
click at [551, 83] on span "Transcript" at bounding box center [551, 89] width 77 height 17
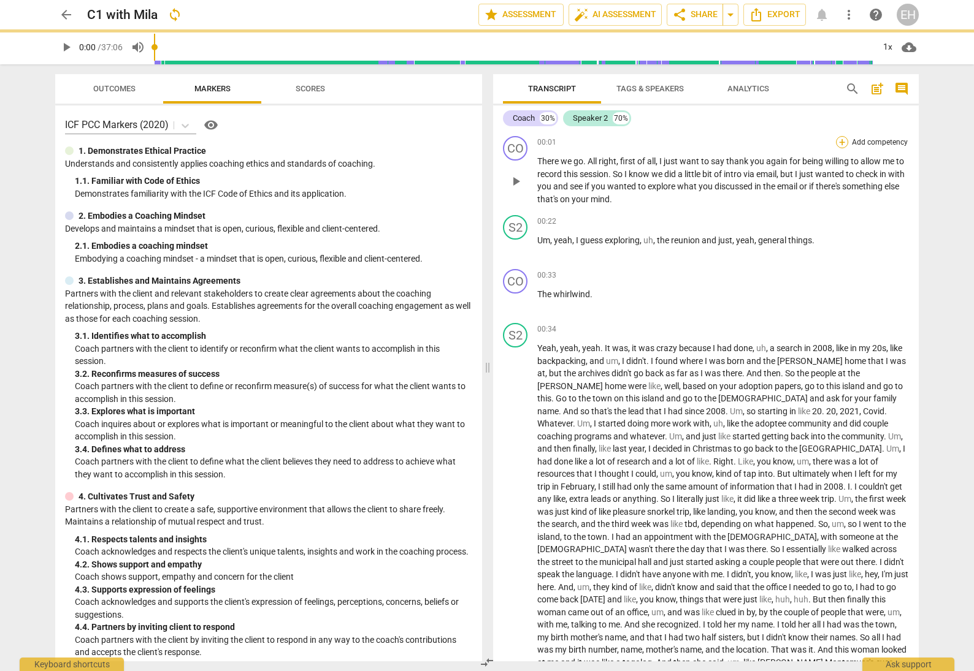
click at [838, 141] on div "+" at bounding box center [842, 142] width 12 height 12
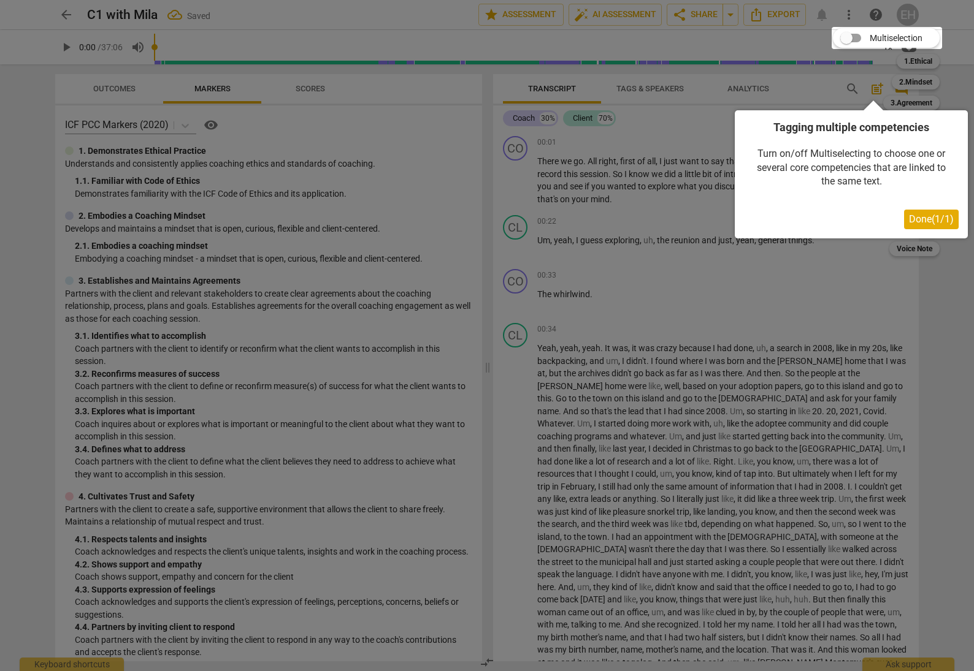
click at [928, 62] on div at bounding box center [487, 335] width 974 height 671
click at [857, 34] on div at bounding box center [886, 38] width 110 height 22
click at [939, 225] on span "Done ( 1 / 1 )" at bounding box center [931, 219] width 45 height 12
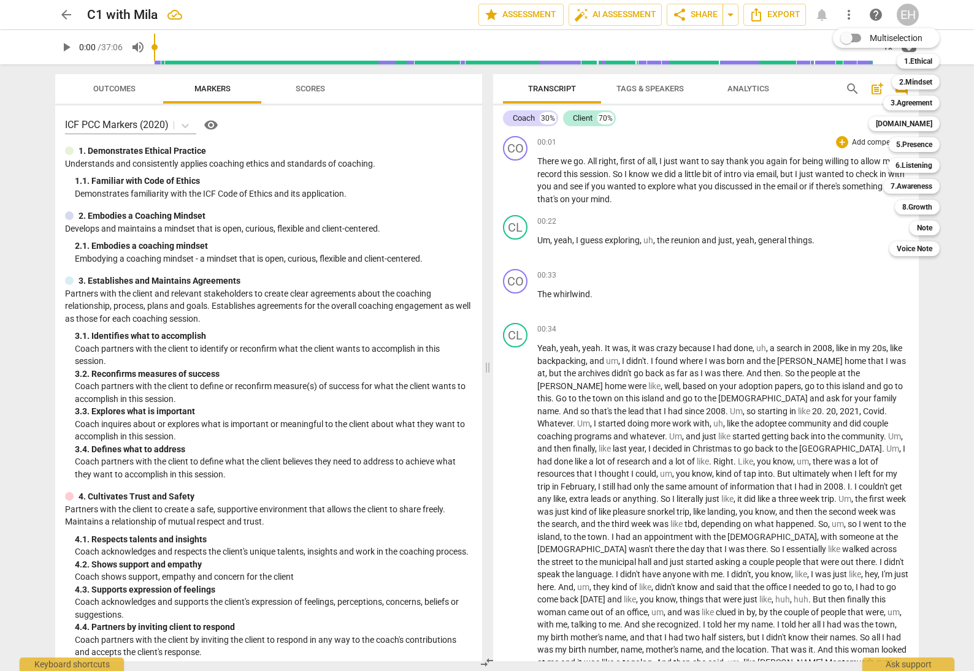
click at [857, 36] on input "Multiselection" at bounding box center [845, 37] width 29 height 29
click at [935, 62] on b "1.Ethical" at bounding box center [932, 61] width 28 height 15
click at [858, 40] on input "Multiselection" at bounding box center [868, 37] width 29 height 29
checkbox input "false"
click at [913, 58] on b "1.Ethical" at bounding box center [918, 61] width 28 height 15
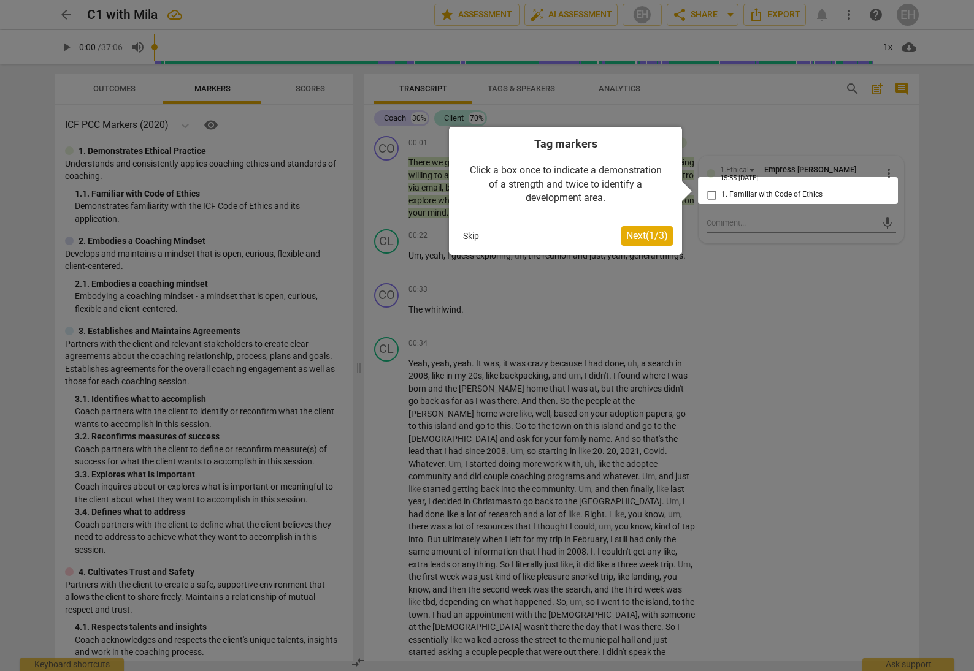
click at [657, 236] on span "Next ( 1 / 3 )" at bounding box center [647, 236] width 42 height 12
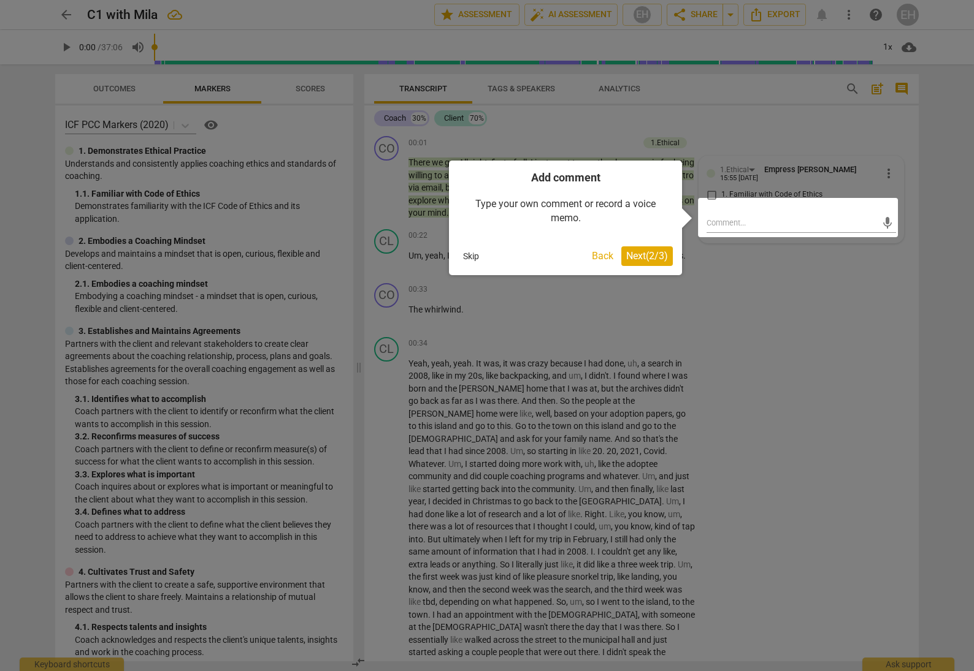
click at [649, 258] on span "Next ( 2 / 3 )" at bounding box center [647, 256] width 42 height 12
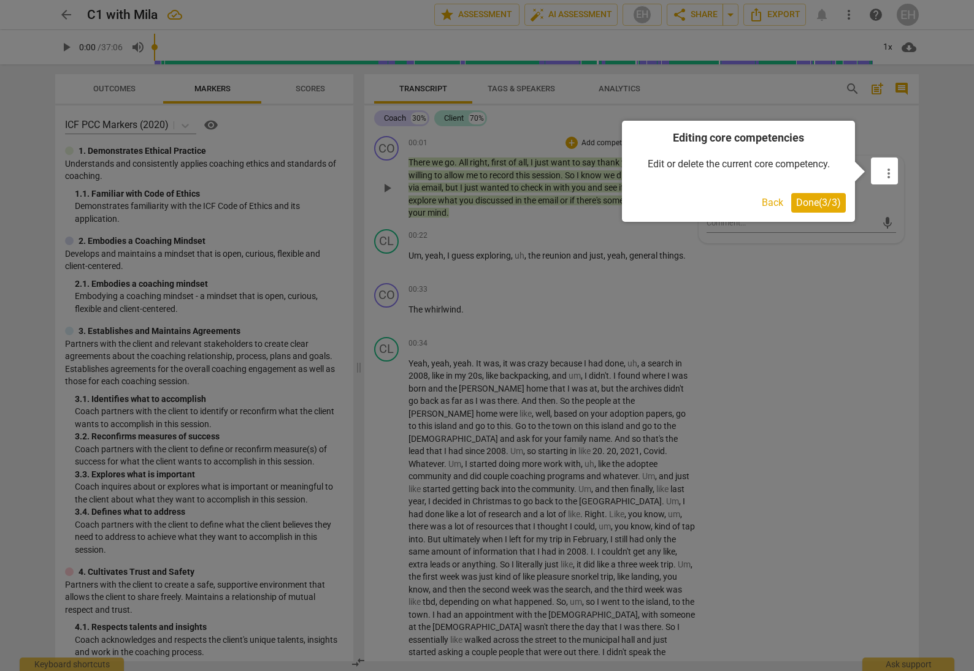
click at [825, 207] on span "Done ( 3 / 3 )" at bounding box center [818, 203] width 45 height 12
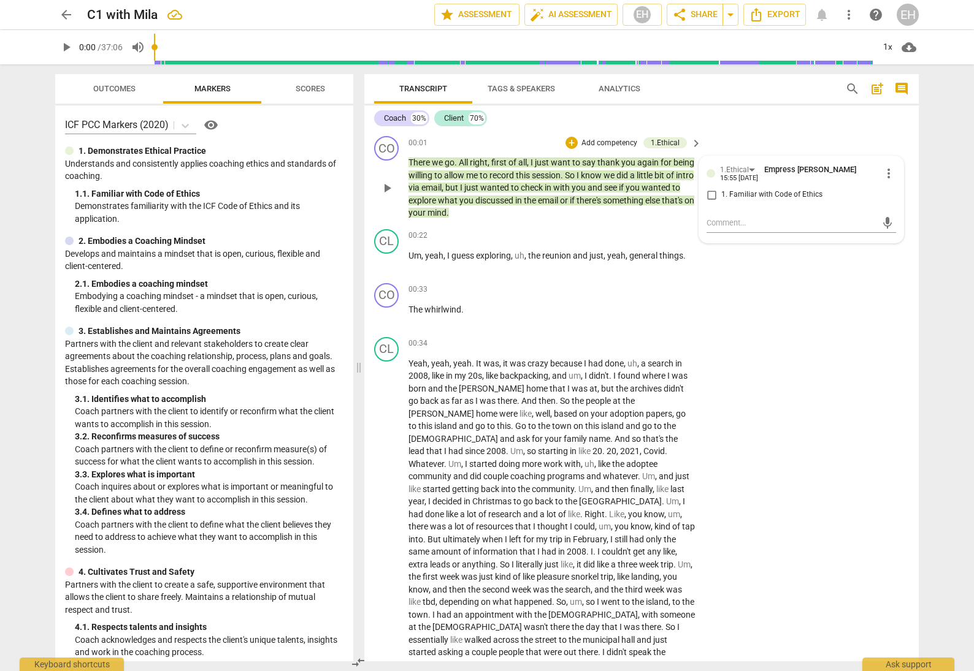
click at [551, 162] on span "just" at bounding box center [543, 163] width 16 height 10
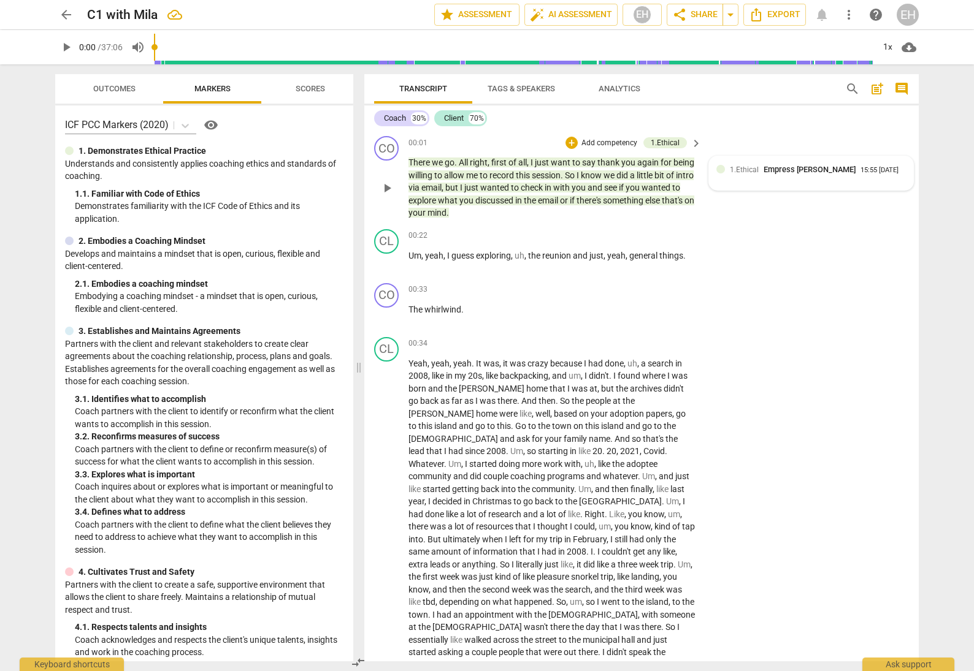
click at [746, 172] on span "1.Ethical" at bounding box center [744, 170] width 29 height 9
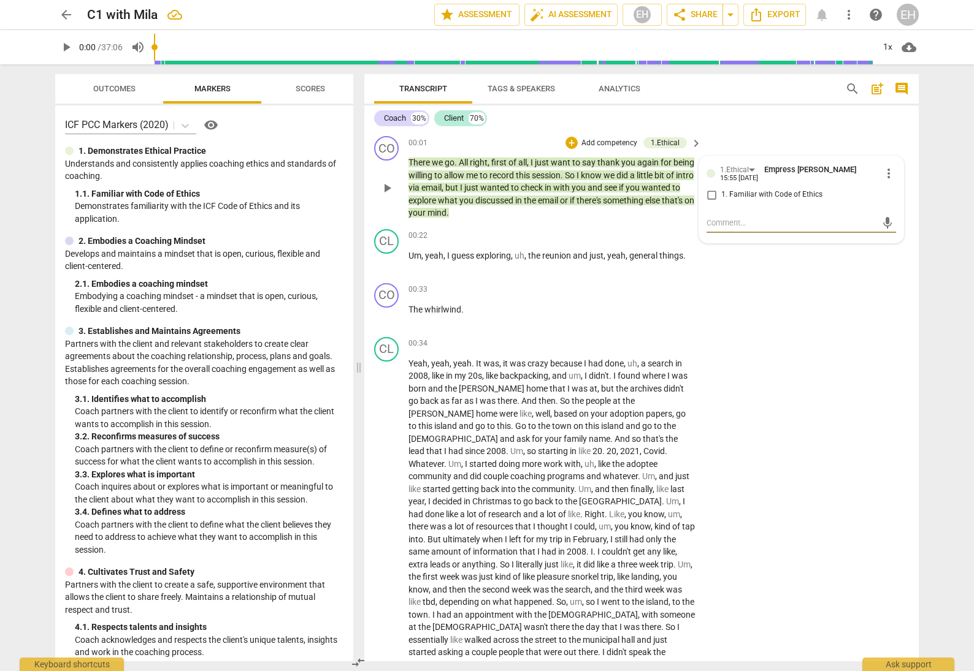
click at [710, 189] on input "1. Familiar with Code of Ethics" at bounding box center [711, 195] width 20 height 15
click at [711, 189] on input "1. Familiar with Code of Ethics" at bounding box center [711, 195] width 20 height 15
click at [709, 189] on input "1. Familiar with Code of Ethics" at bounding box center [711, 195] width 20 height 15
click at [706, 191] on input "1. Familiar with Code of Ethics" at bounding box center [711, 195] width 20 height 15
checkbox input "true"
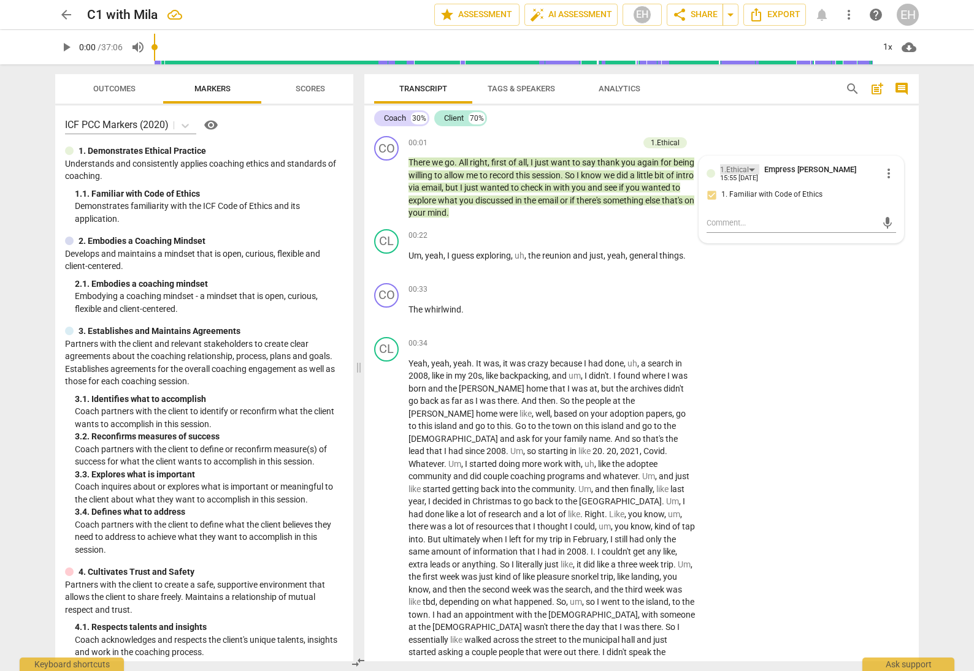
click at [747, 171] on div "1.Ethical" at bounding box center [739, 169] width 39 height 10
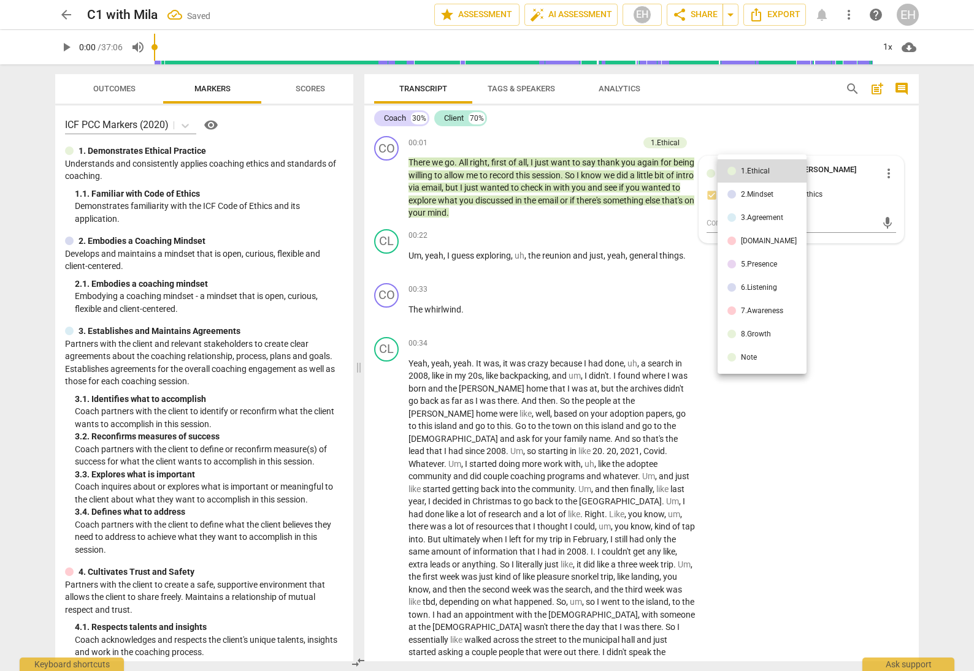
click at [747, 171] on div "1.Ethical" at bounding box center [755, 170] width 29 height 7
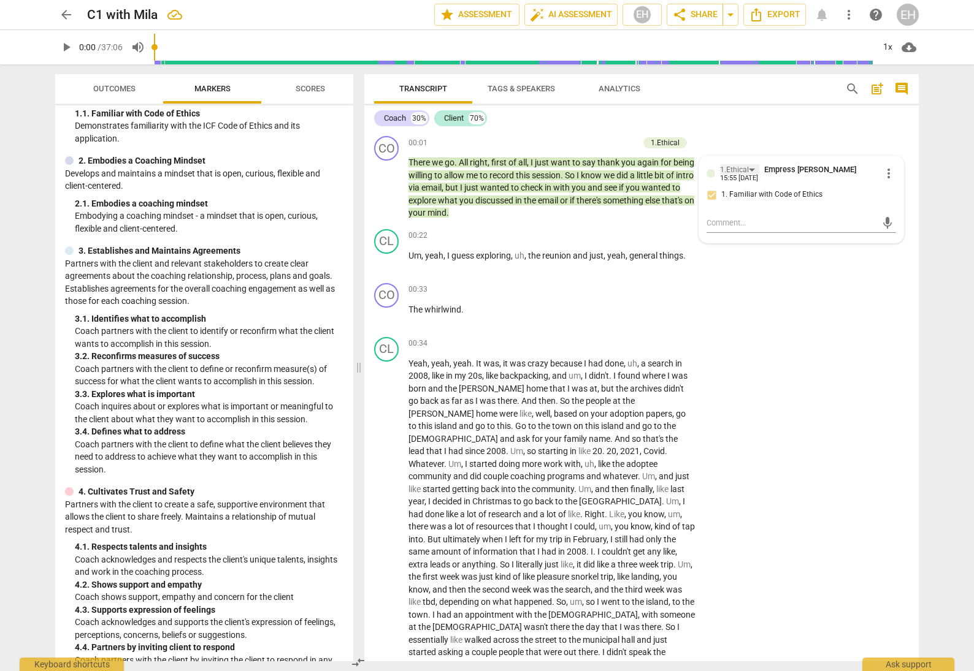
scroll to position [82, 0]
click at [694, 145] on span "keyboard_arrow_right" at bounding box center [696, 143] width 15 height 15
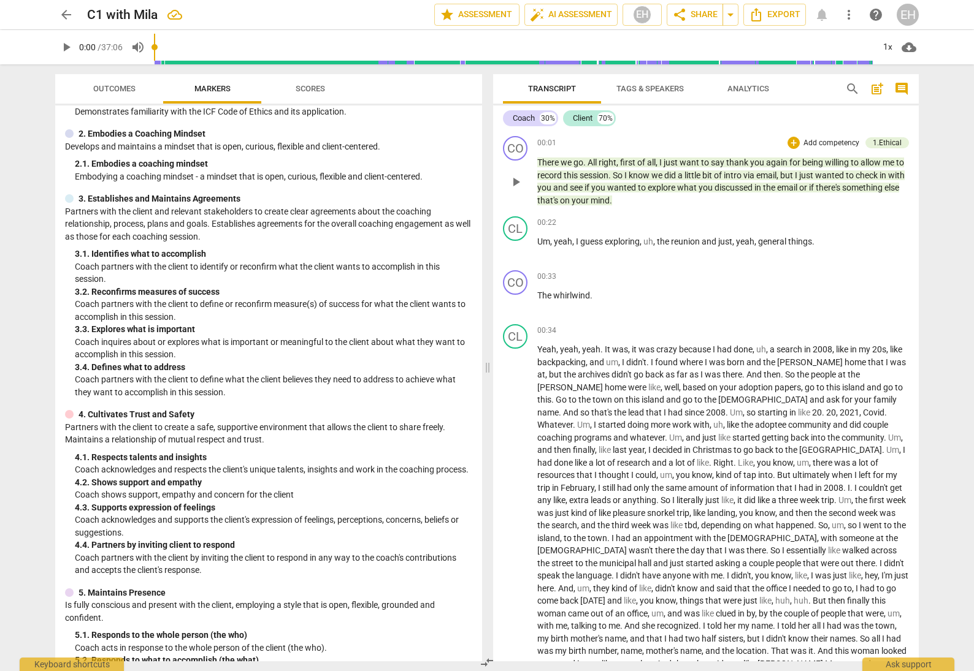
scroll to position [69, 0]
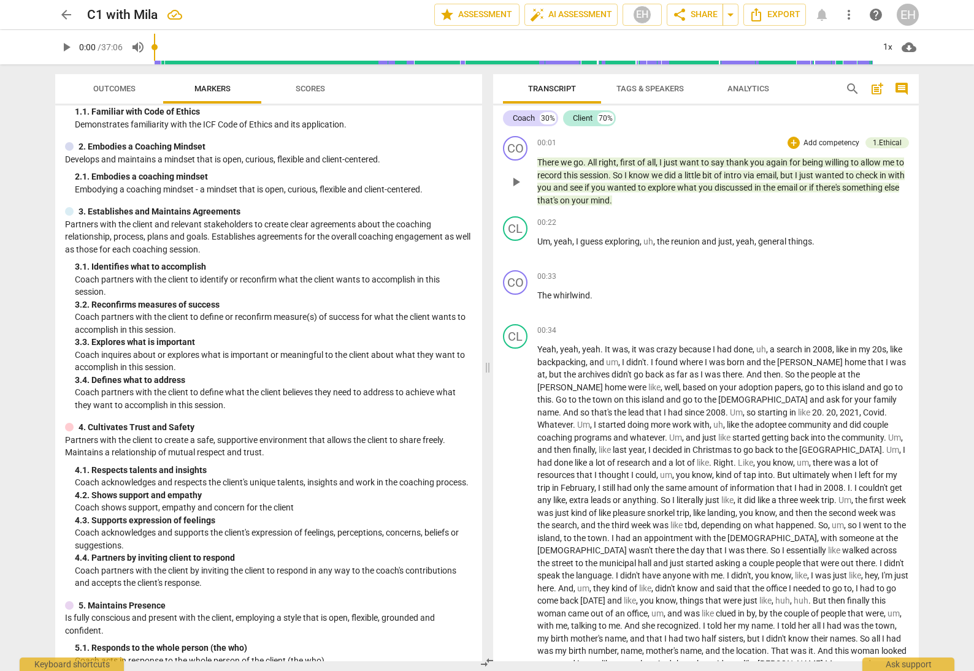
click at [819, 143] on p "Add competency" at bounding box center [831, 143] width 58 height 11
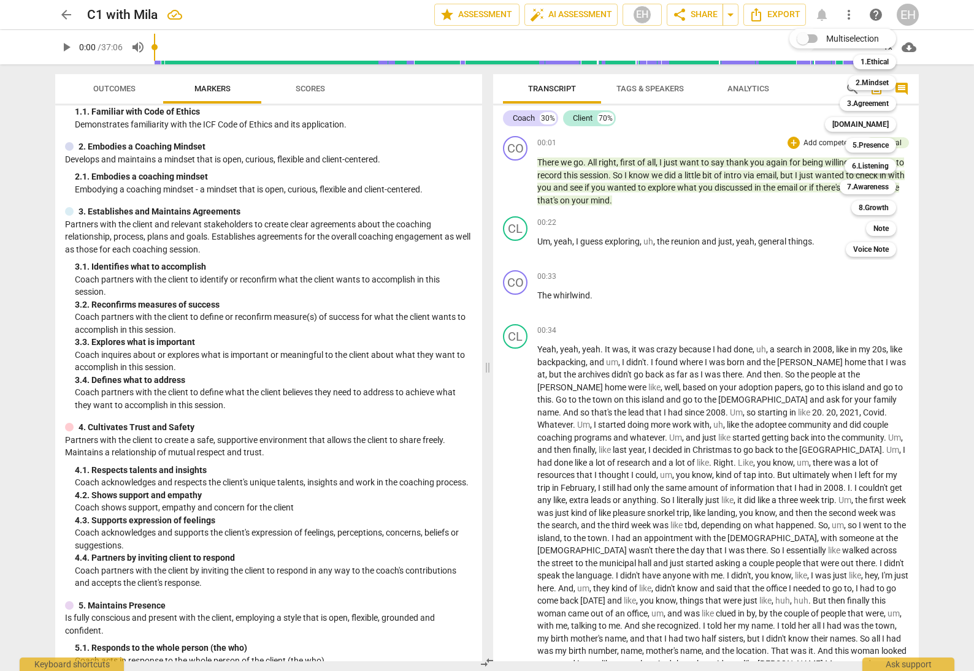
click at [814, 38] on input "Multiselection" at bounding box center [802, 38] width 29 height 29
checkbox input "true"
click at [889, 83] on b "2.Mindset" at bounding box center [885, 82] width 33 height 15
click at [884, 247] on span "Apply" at bounding box center [887, 252] width 26 height 12
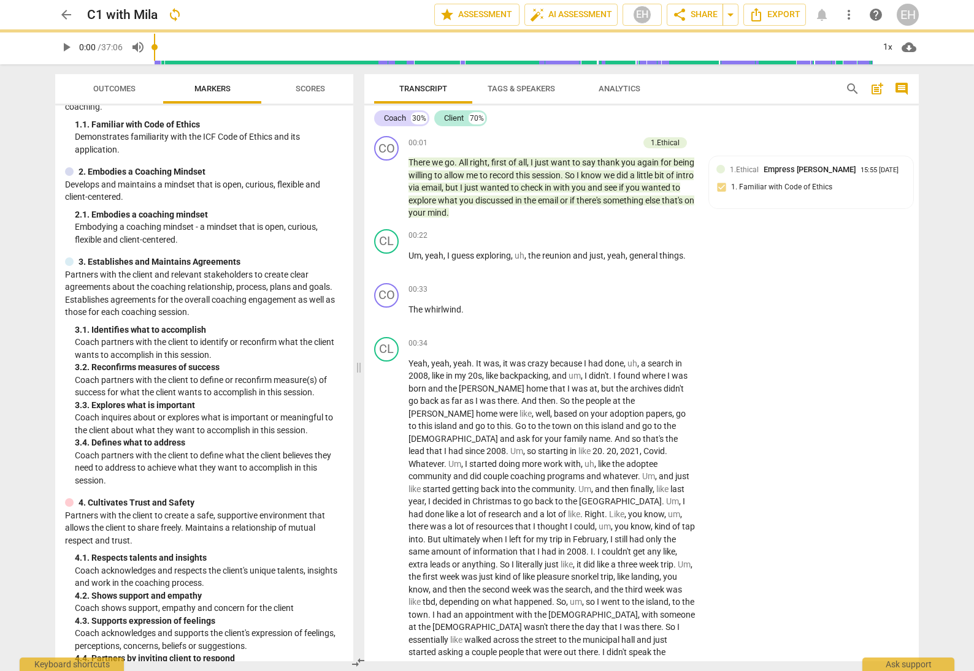
scroll to position [82, 0]
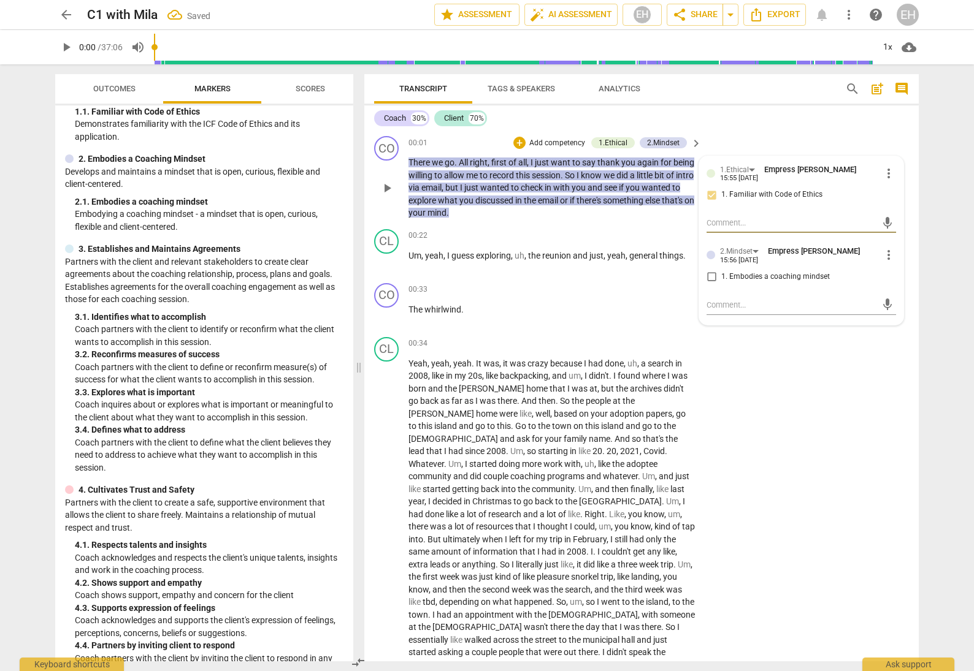
click at [711, 270] on input "1. Embodies a coaching mindset" at bounding box center [711, 277] width 20 height 15
checkbox input "true"
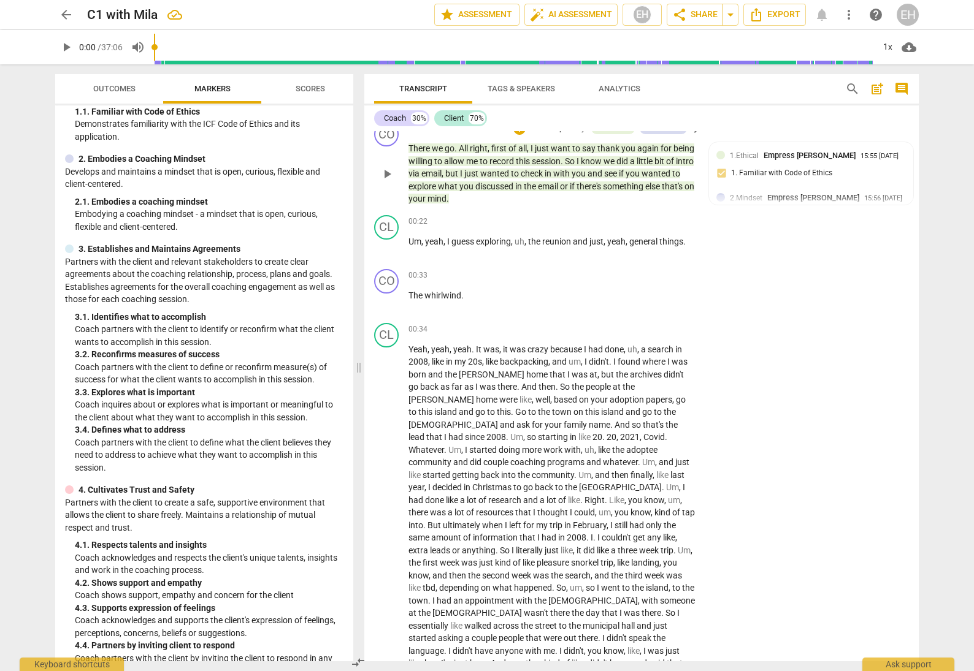
scroll to position [0, 0]
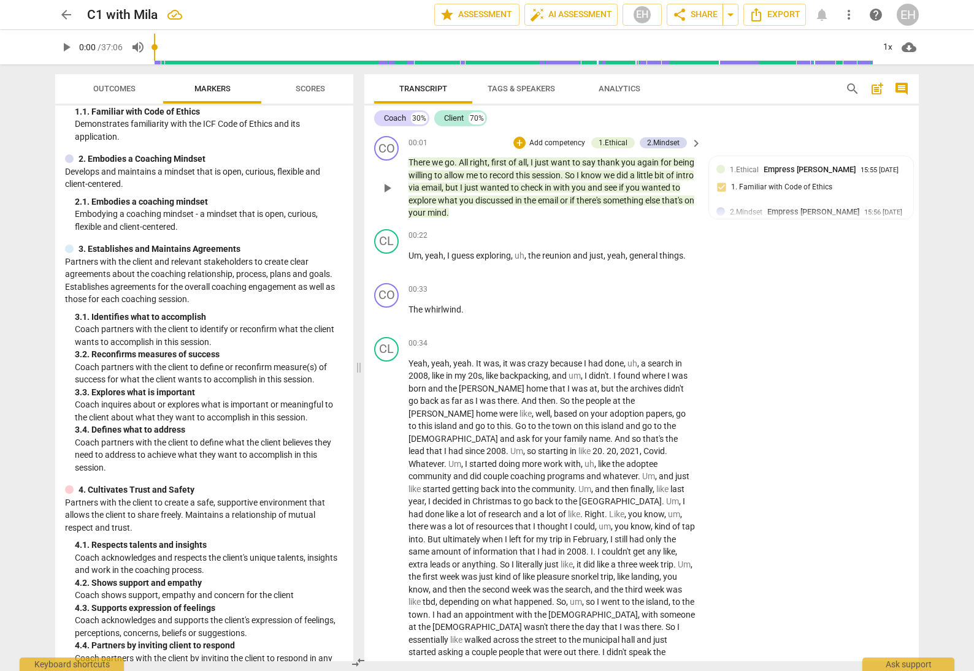
click at [558, 141] on p "Add competency" at bounding box center [557, 143] width 58 height 11
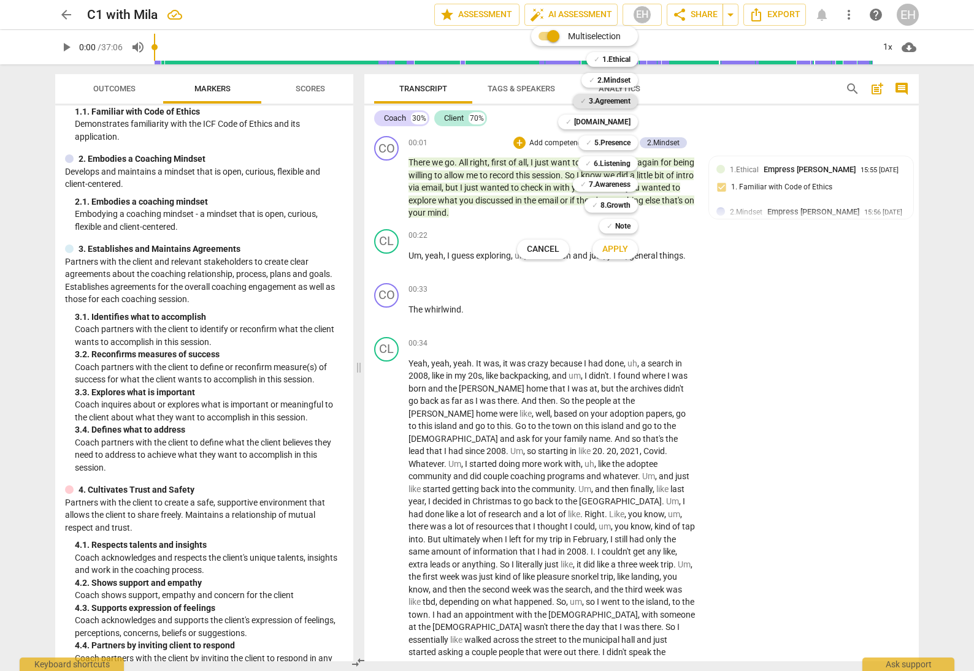
click at [619, 102] on b "3.Agreement" at bounding box center [610, 101] width 42 height 15
click at [709, 278] on div at bounding box center [487, 335] width 974 height 671
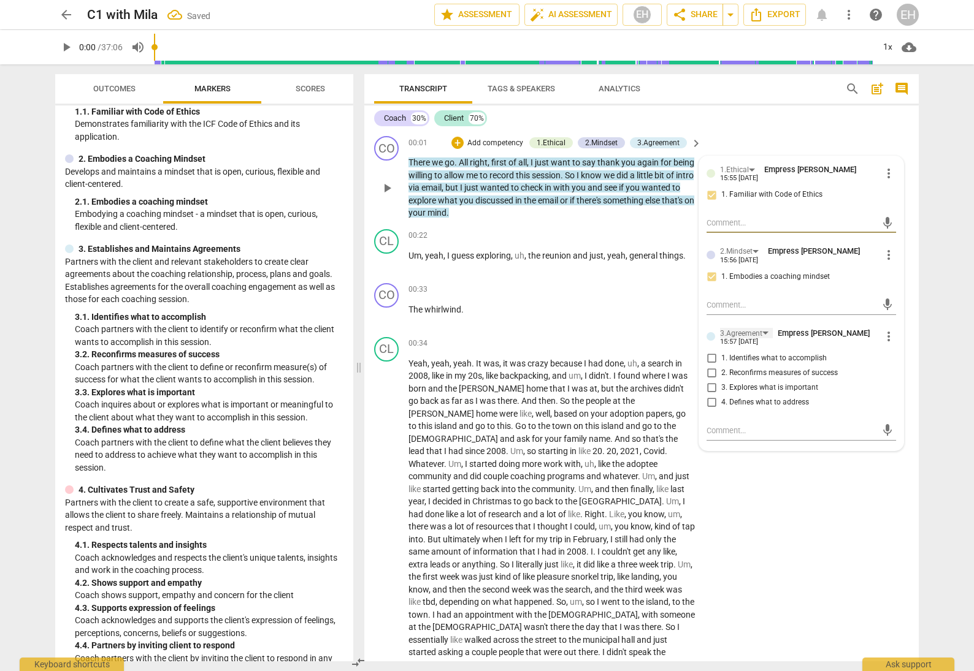
scroll to position [39, 0]
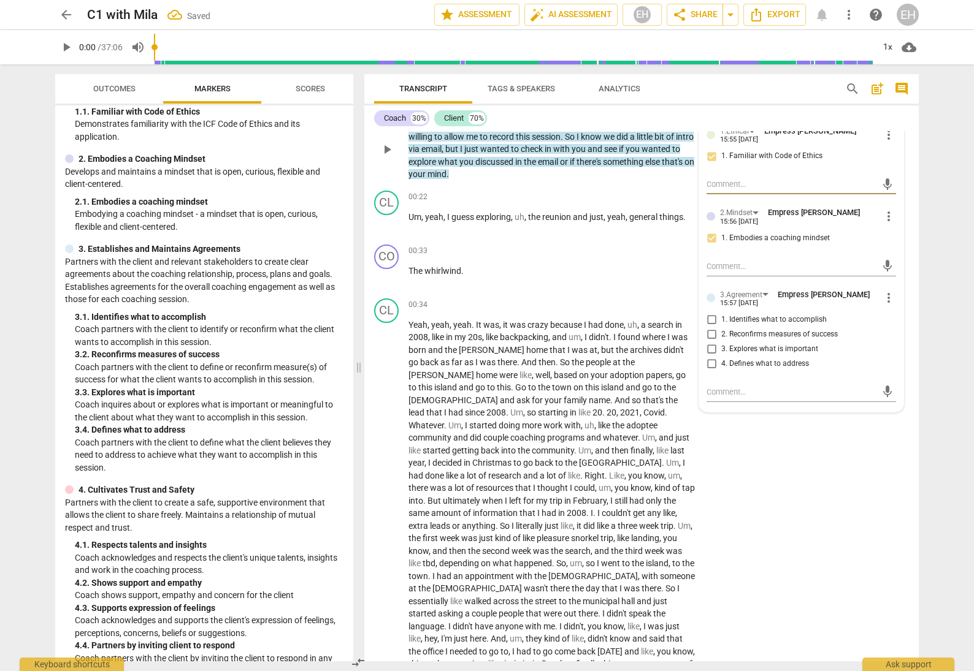
click at [711, 313] on input "1. Identifies what to accomplish" at bounding box center [711, 320] width 20 height 15
checkbox input "true"
click at [711, 342] on input "3. Explores what is important" at bounding box center [711, 349] width 20 height 15
checkbox input "true"
click at [711, 357] on input "4. Defines what to address" at bounding box center [711, 364] width 20 height 15
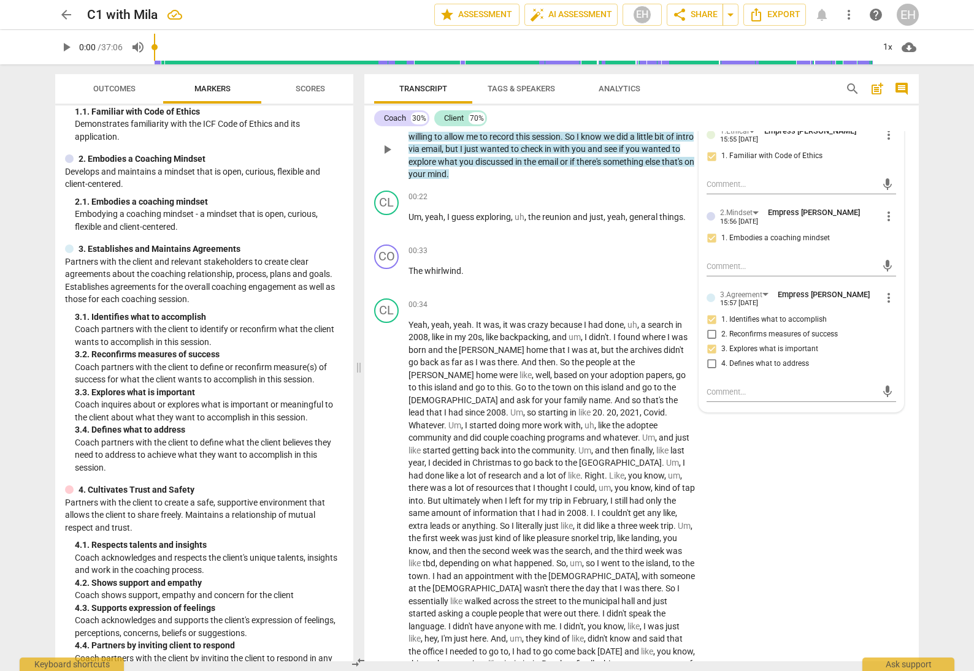
checkbox input "true"
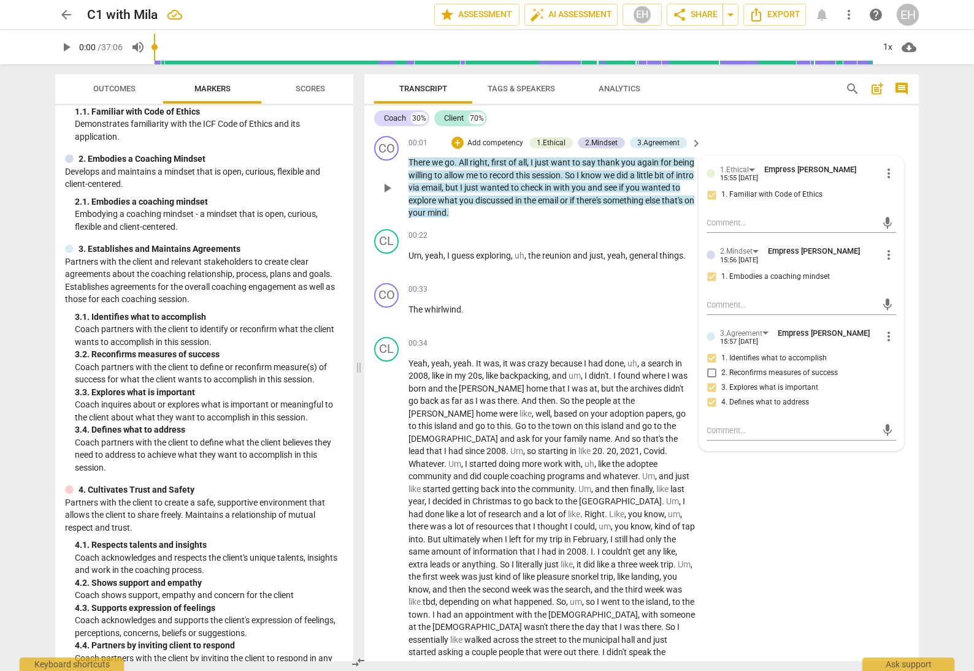
click at [725, 137] on div "CO play_arrow pause 00:01 + Add competency 1.Ethical 2.Mindset 3.Agreement keyb…" at bounding box center [641, 177] width 554 height 93
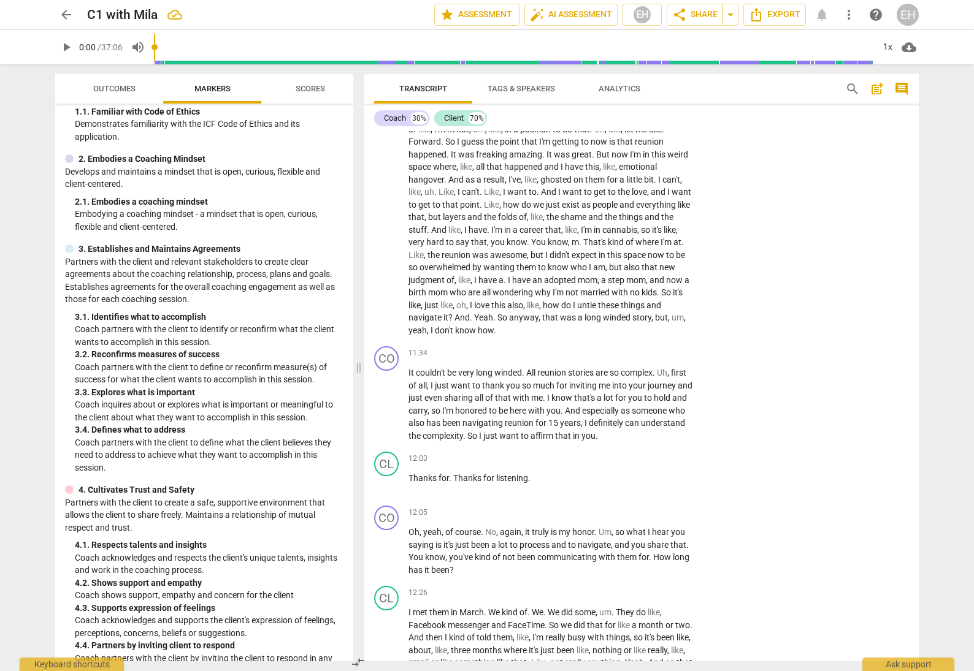
scroll to position [1700, 0]
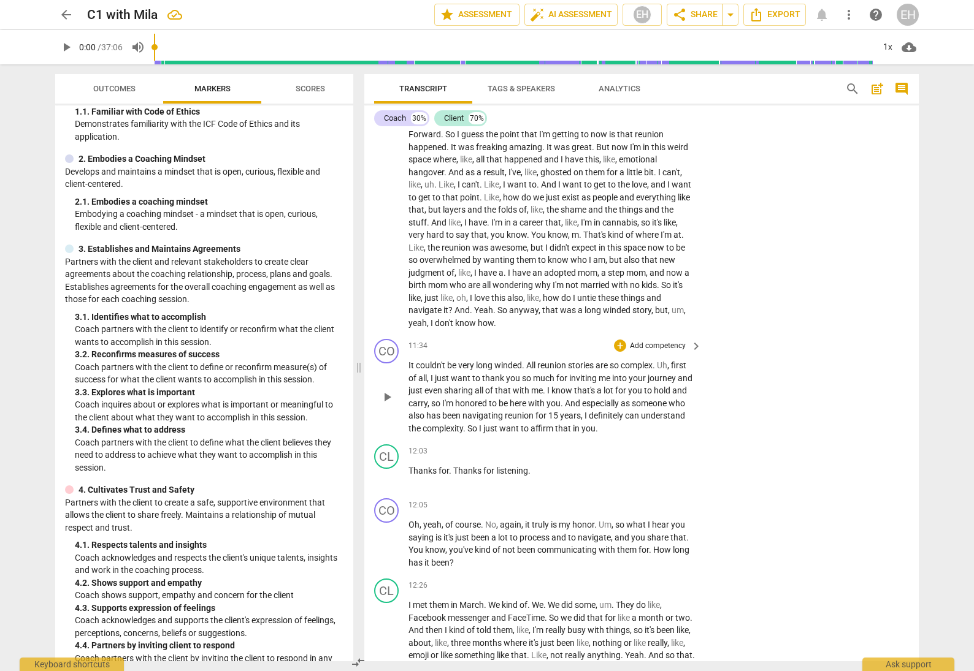
click at [392, 390] on span "play_arrow" at bounding box center [387, 397] width 15 height 15
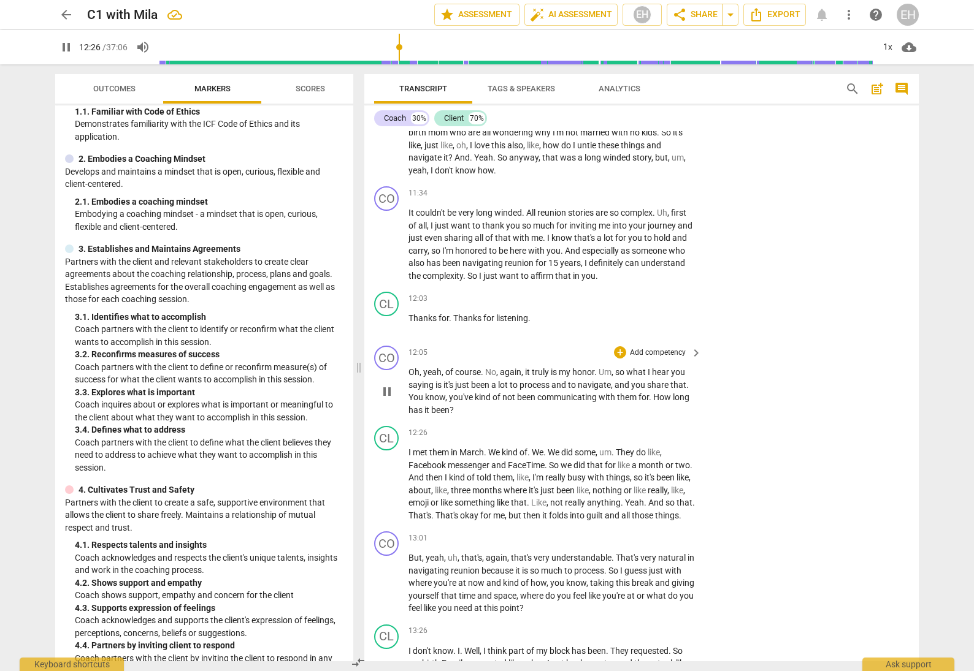
scroll to position [1855, 0]
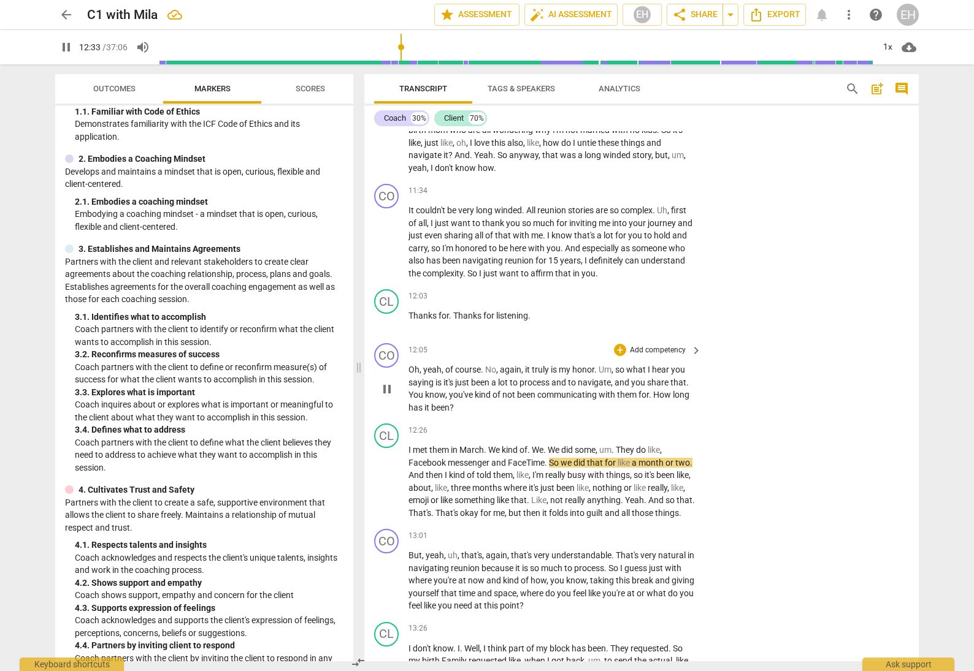
click at [378, 382] on span "pause" at bounding box center [387, 389] width 20 height 15
type input "754"
click at [422, 205] on span "couldn't" at bounding box center [431, 210] width 31 height 10
click at [643, 186] on p "Add competency" at bounding box center [657, 191] width 58 height 11
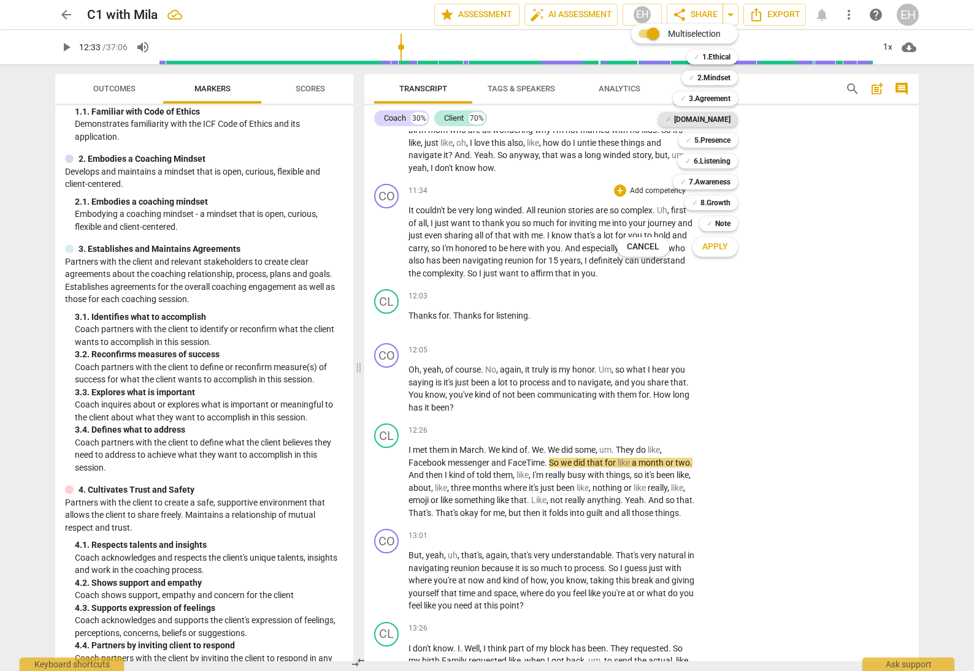
click at [730, 119] on div "✓ 4.Trust" at bounding box center [698, 119] width 80 height 15
click at [728, 248] on button "Apply" at bounding box center [714, 247] width 45 height 22
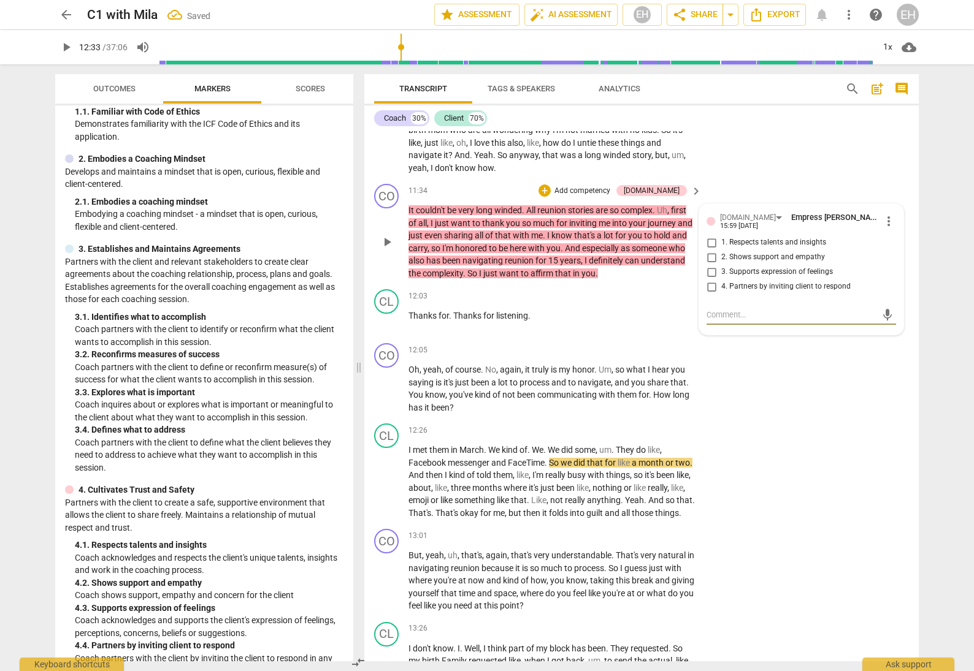
click at [709, 235] on input "1. Respects talents and insights" at bounding box center [711, 242] width 20 height 15
checkbox input "true"
click at [708, 250] on input "2. Shows support and empathy" at bounding box center [711, 257] width 20 height 15
checkbox input "true"
click at [708, 265] on input "3. Supports expression of feelings" at bounding box center [711, 272] width 20 height 15
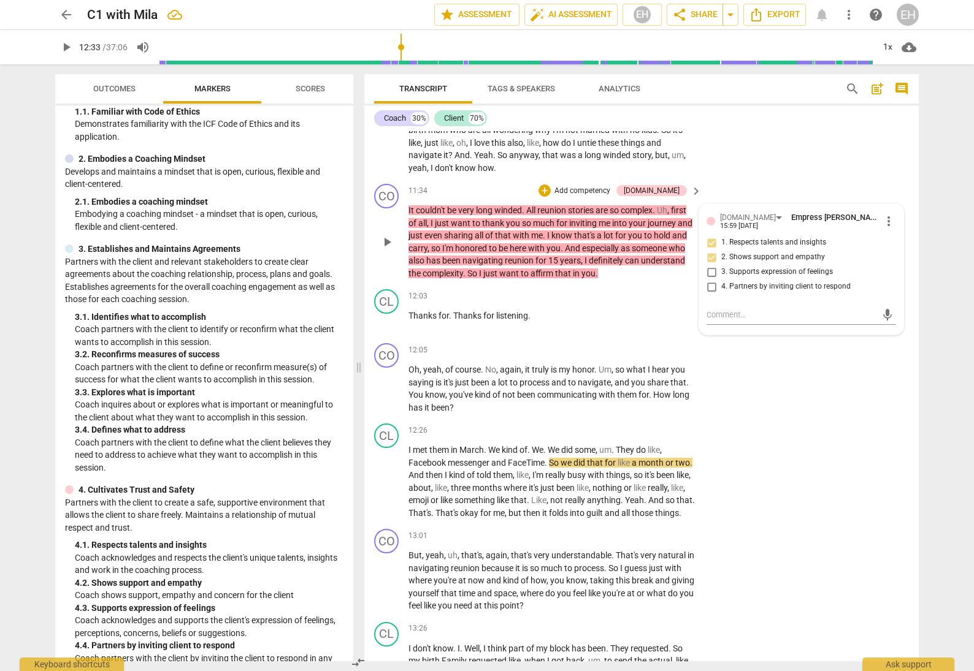
checkbox input "true"
click at [660, 390] on span "How" at bounding box center [663, 395] width 20 height 10
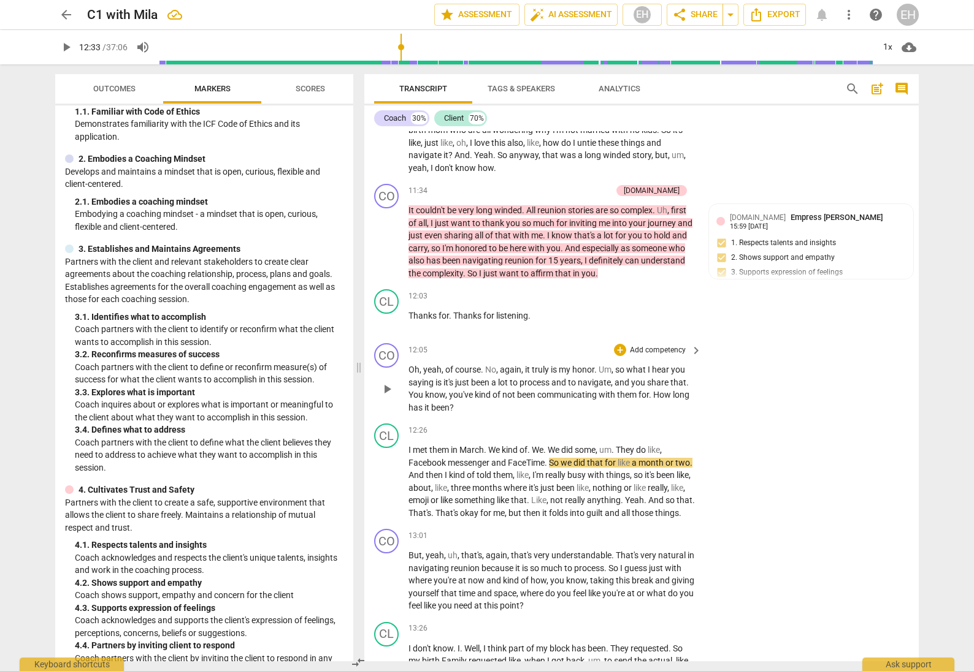
click at [664, 345] on p "Add competency" at bounding box center [657, 350] width 58 height 11
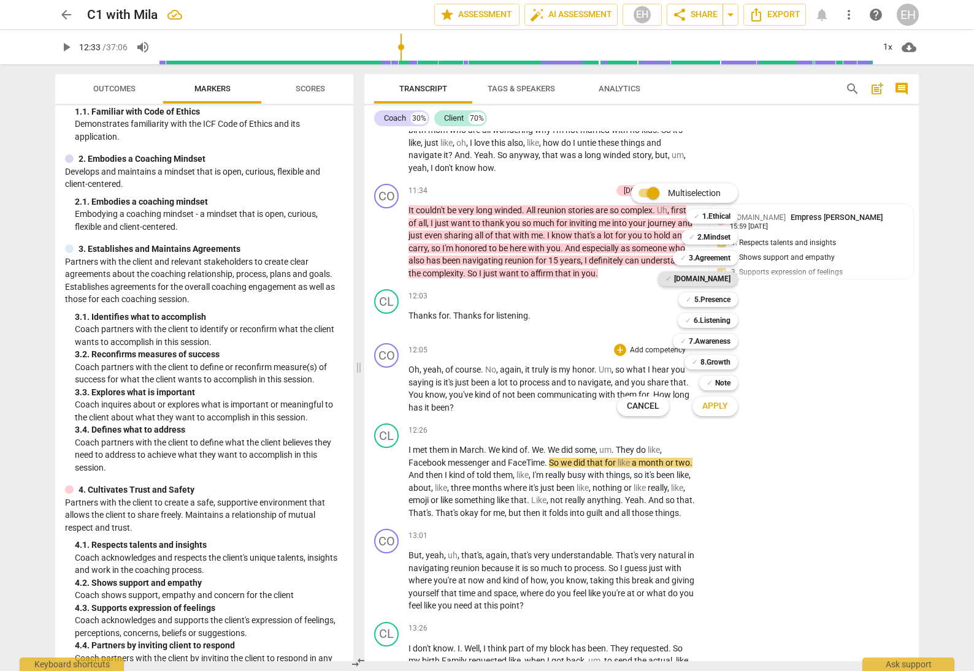
click at [723, 281] on b "[DOMAIN_NAME]" at bounding box center [702, 279] width 56 height 15
click at [720, 405] on span "Apply" at bounding box center [715, 406] width 26 height 12
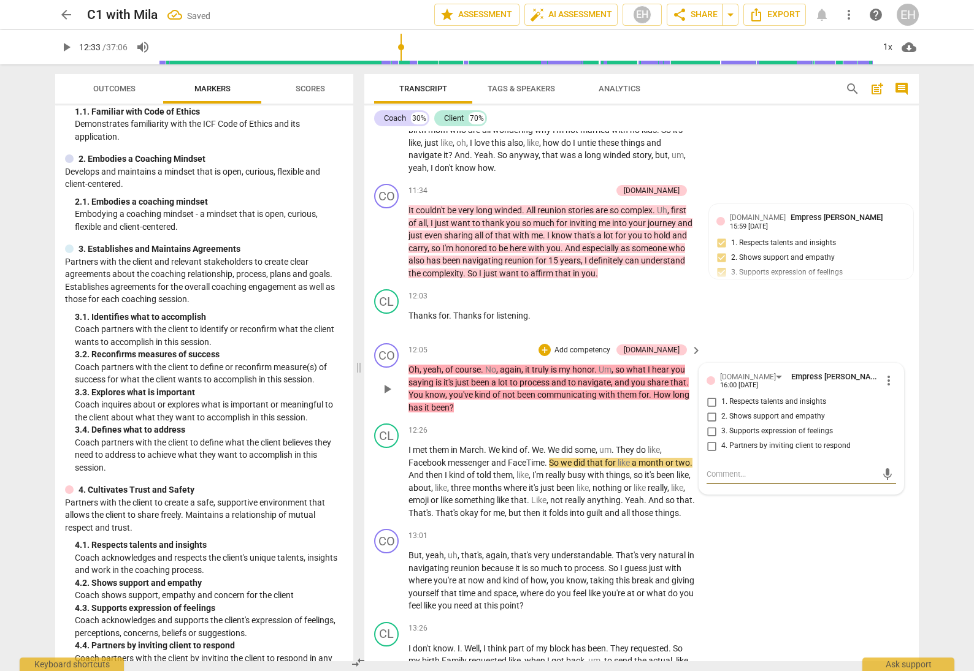
click at [708, 439] on input "4. Partners by inviting client to respond" at bounding box center [711, 446] width 20 height 15
checkbox input "true"
click at [712, 410] on input "2. Shows support and empathy" at bounding box center [711, 417] width 20 height 15
checkbox input "true"
click at [721, 468] on div "CL play_arrow pause 12:26 + Add competency keyboard_arrow_right I met them in M…" at bounding box center [641, 471] width 554 height 105
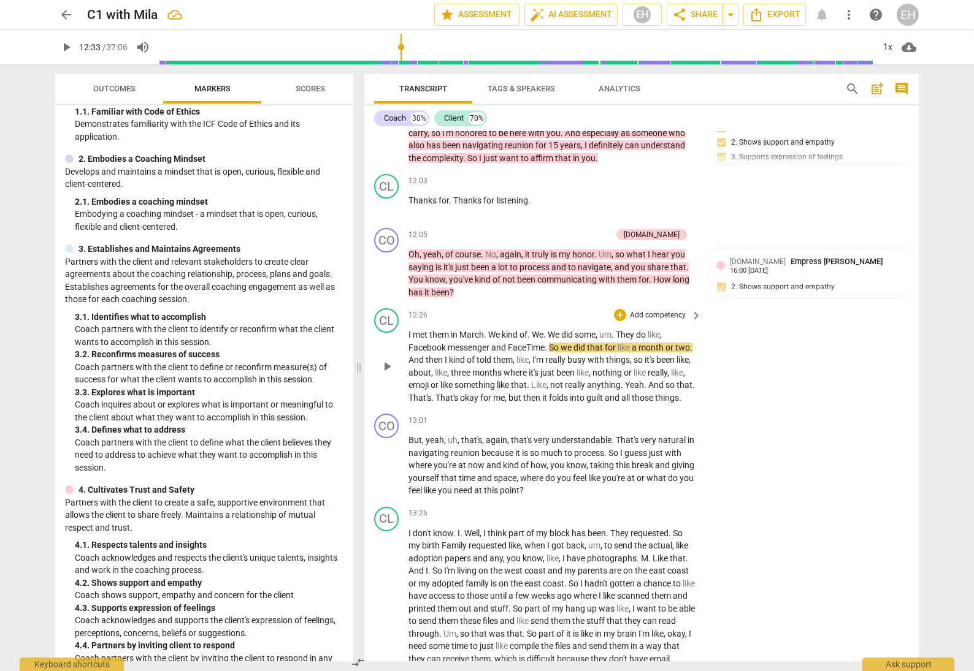
scroll to position [1995, 0]
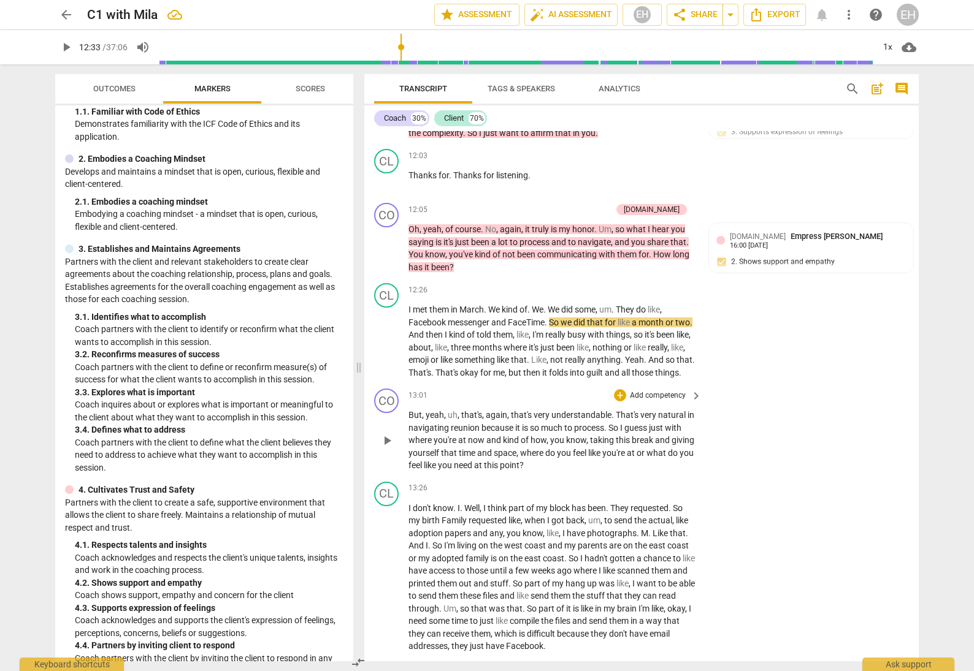
click at [662, 391] on p "Add competency" at bounding box center [657, 396] width 58 height 11
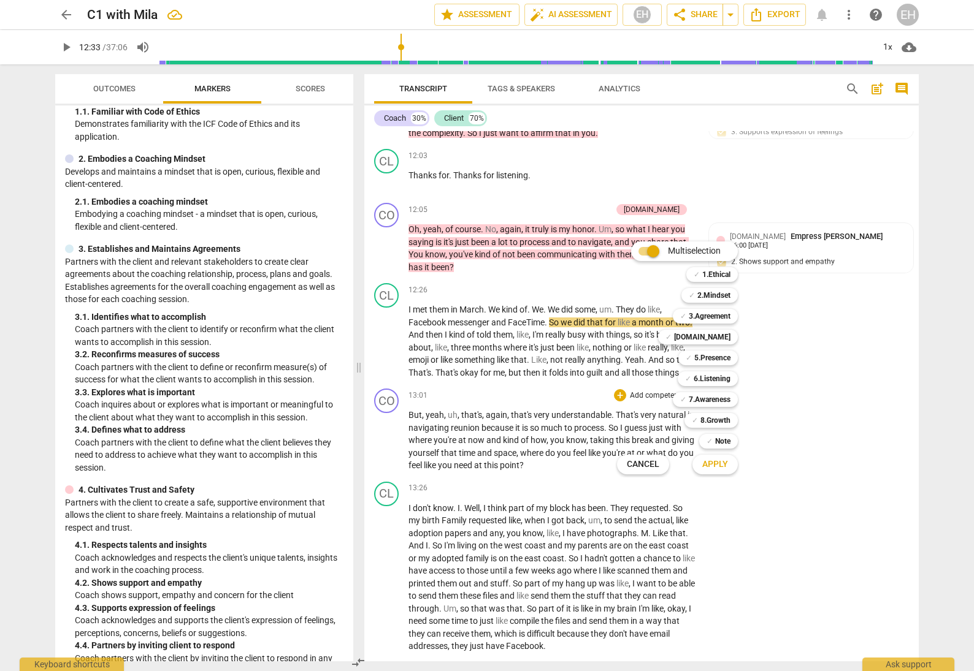
click at [744, 144] on div at bounding box center [487, 335] width 974 height 671
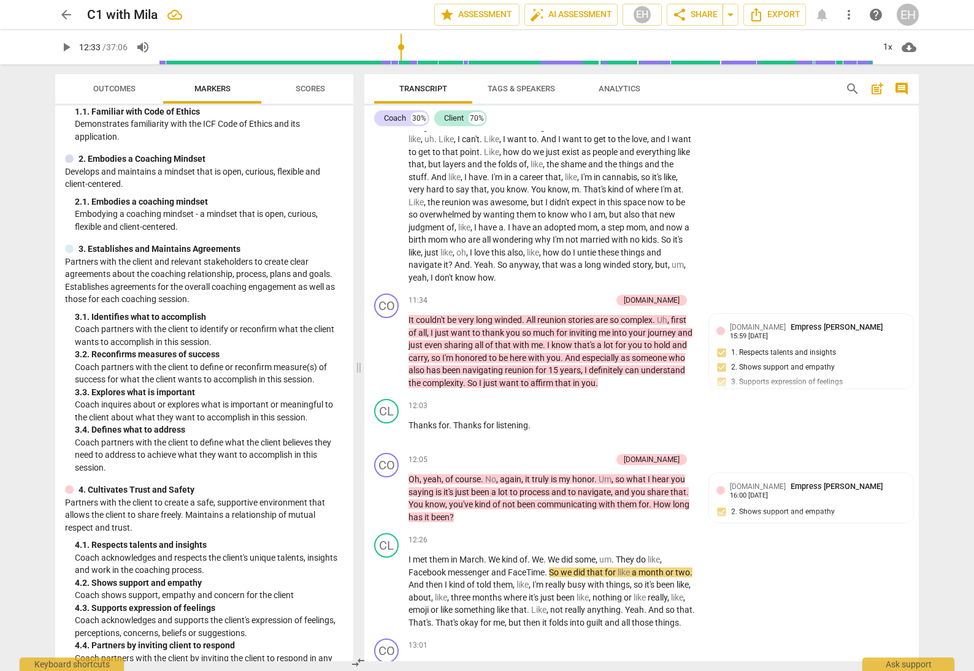
scroll to position [1756, 0]
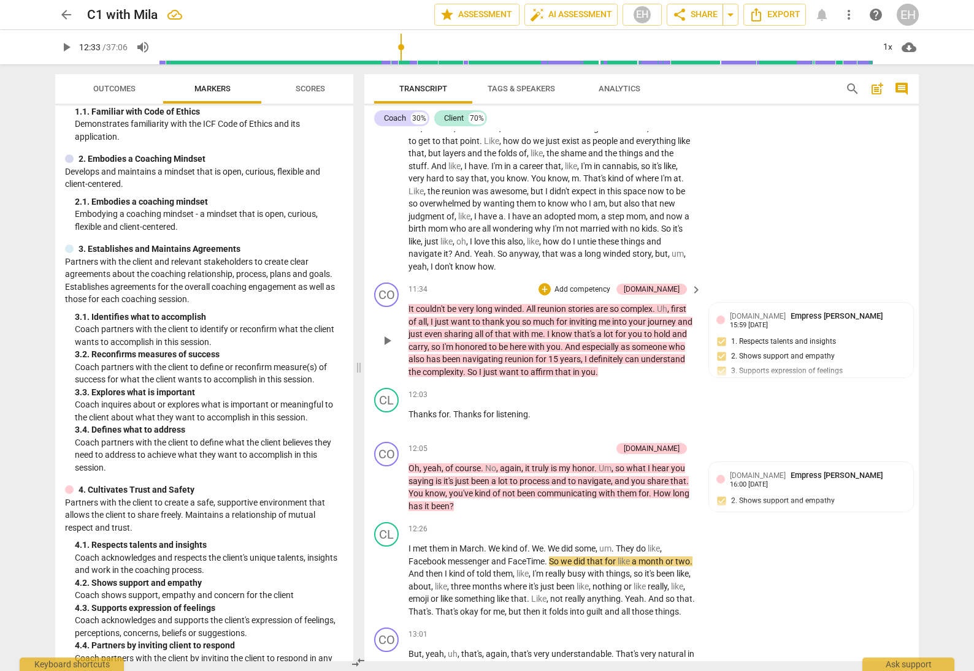
click at [611, 284] on p "Add competency" at bounding box center [582, 289] width 58 height 11
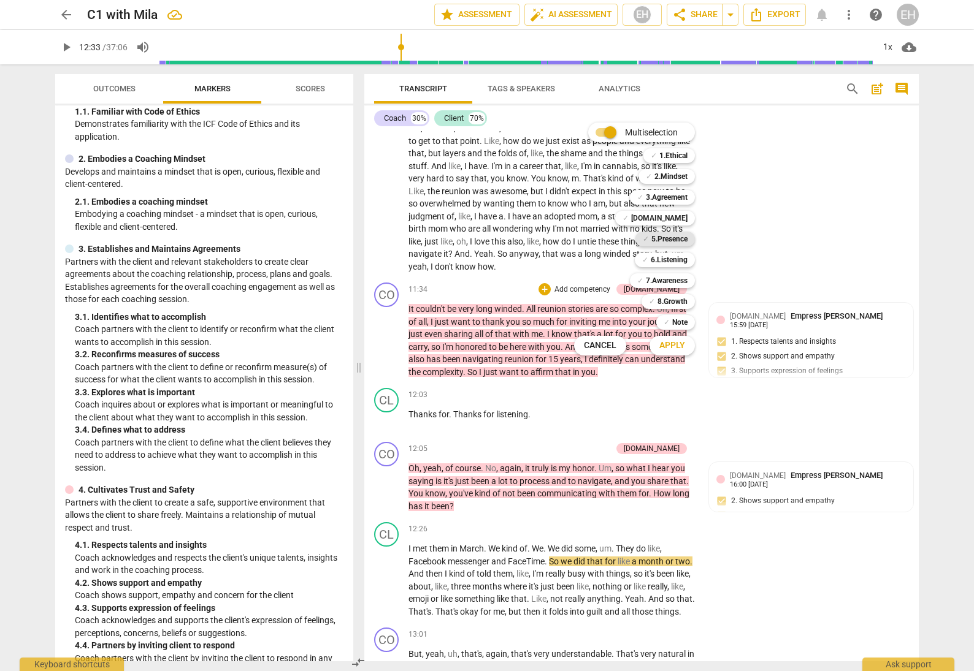
click at [684, 239] on b "5.Presence" at bounding box center [669, 239] width 36 height 15
click at [677, 343] on span "Apply" at bounding box center [672, 346] width 26 height 12
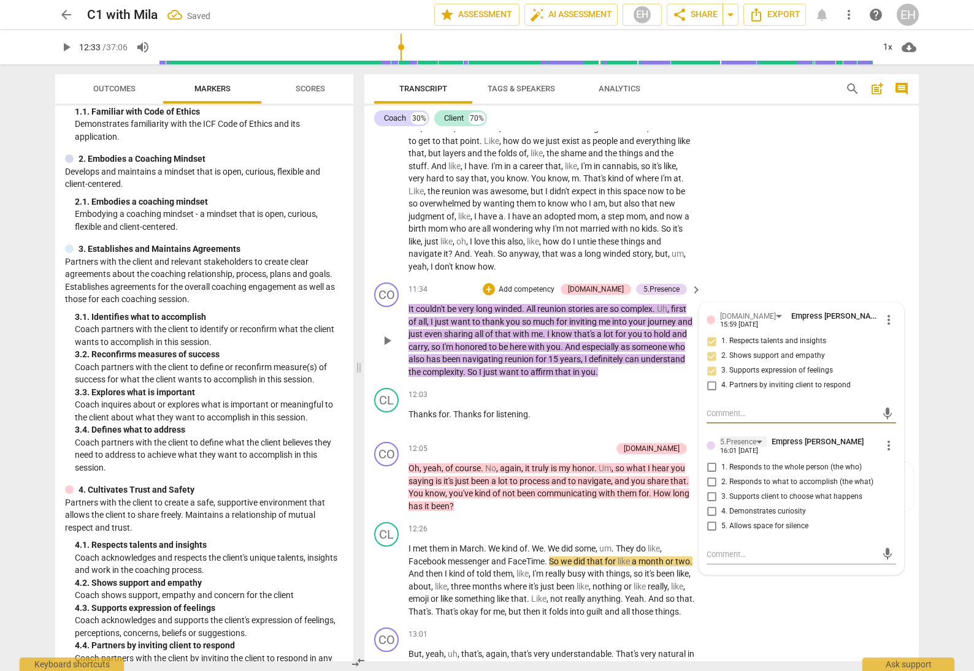
scroll to position [1771, 0]
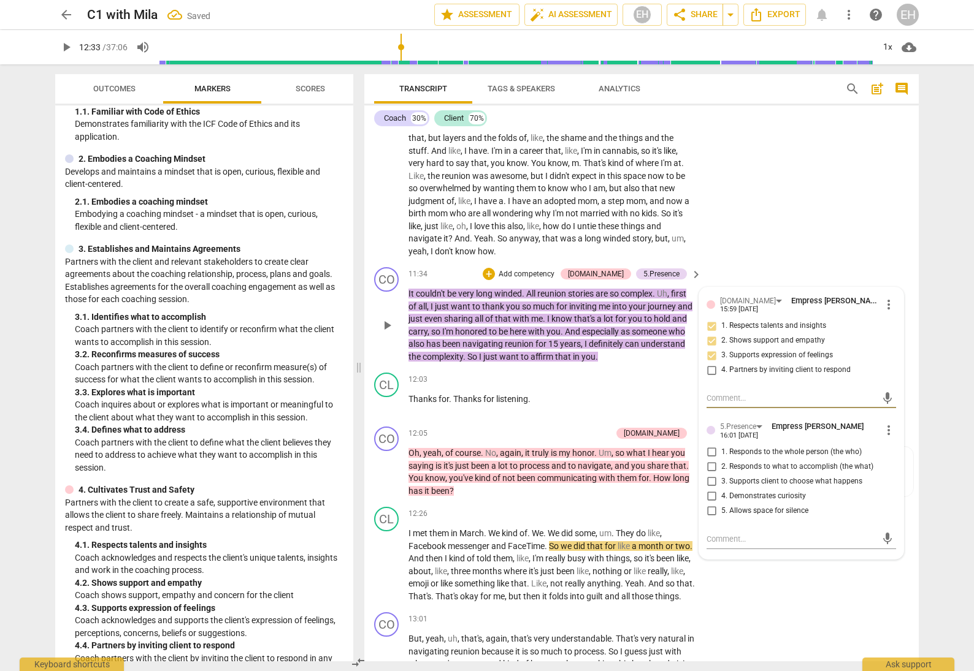
click at [706, 445] on input "1. Responds to the whole person (the who)" at bounding box center [711, 452] width 20 height 15
checkbox input "true"
click at [789, 521] on div "CL play_arrow pause 12:26 + Add competency keyboard_arrow_right I met them in M…" at bounding box center [641, 554] width 554 height 105
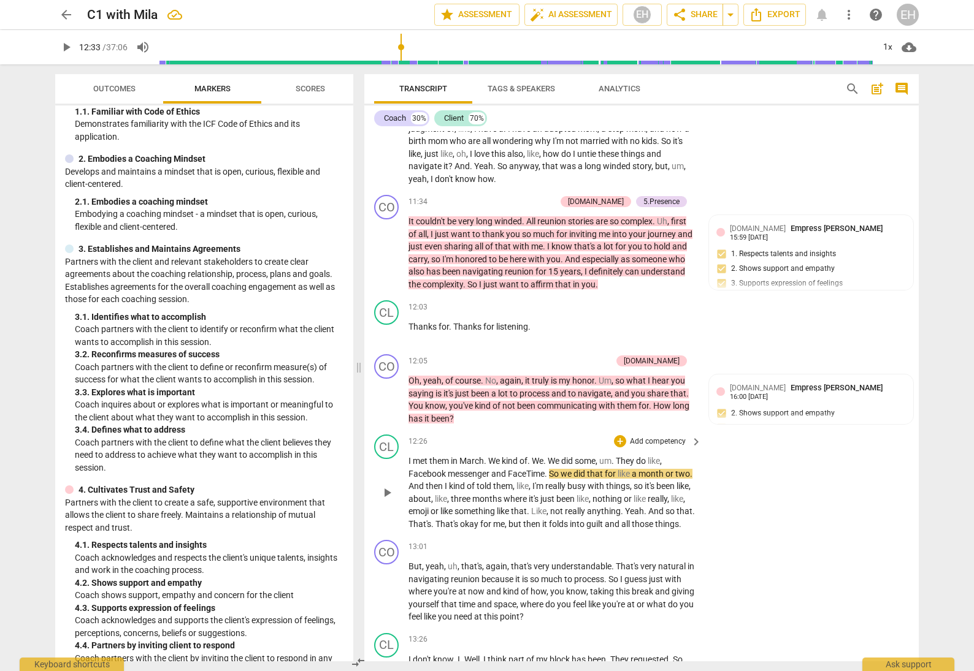
scroll to position [1845, 0]
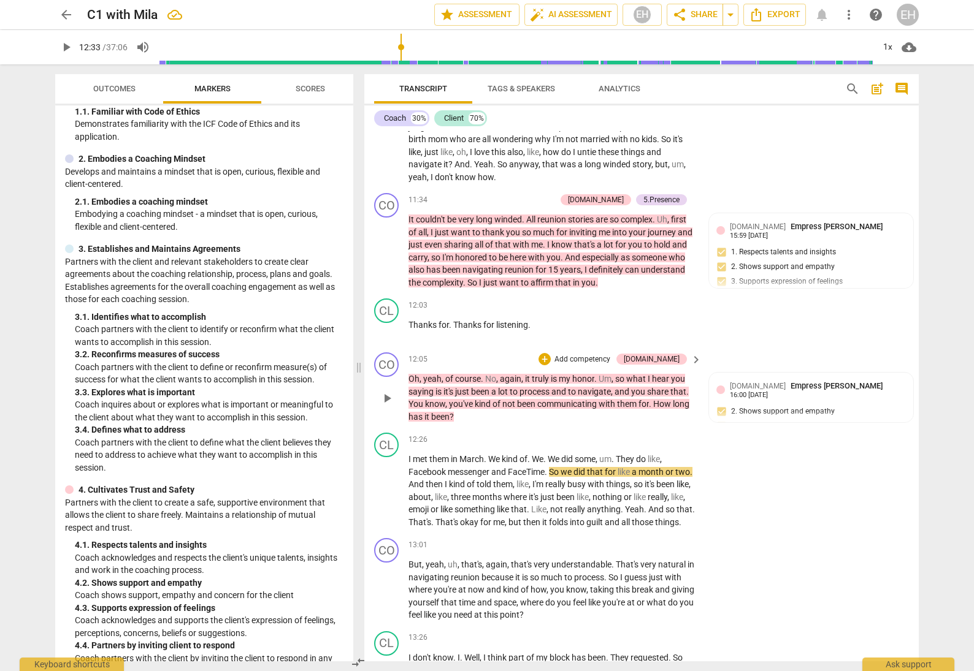
click at [611, 354] on p "Add competency" at bounding box center [582, 359] width 58 height 11
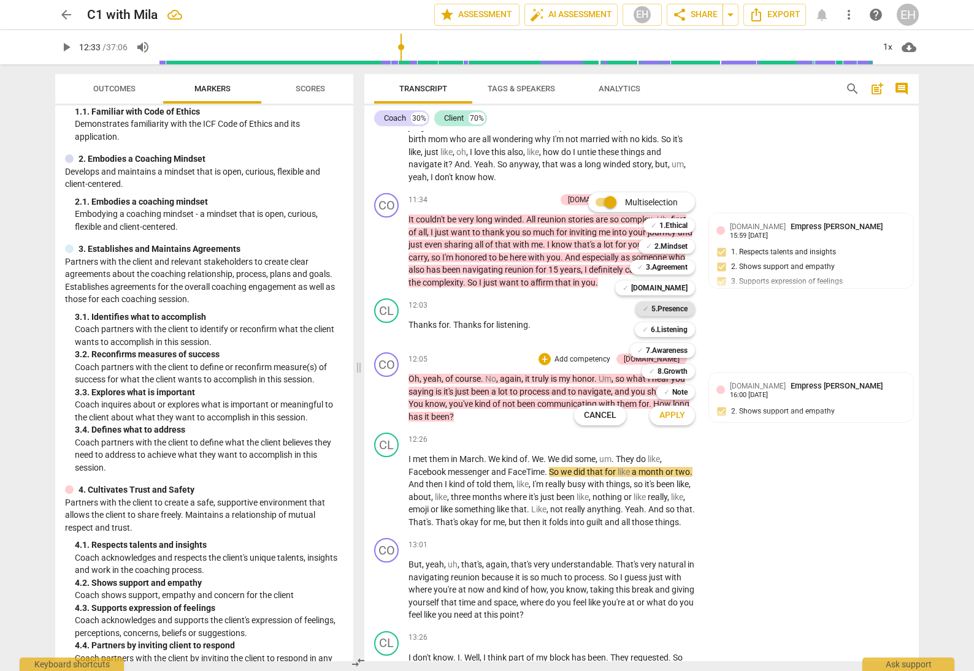
click at [661, 311] on b "5.Presence" at bounding box center [669, 309] width 36 height 15
click at [666, 325] on b "6.Listening" at bounding box center [669, 329] width 37 height 15
click at [660, 328] on b "6.Listening" at bounding box center [669, 329] width 37 height 15
click at [680, 419] on span "Apply" at bounding box center [672, 416] width 26 height 12
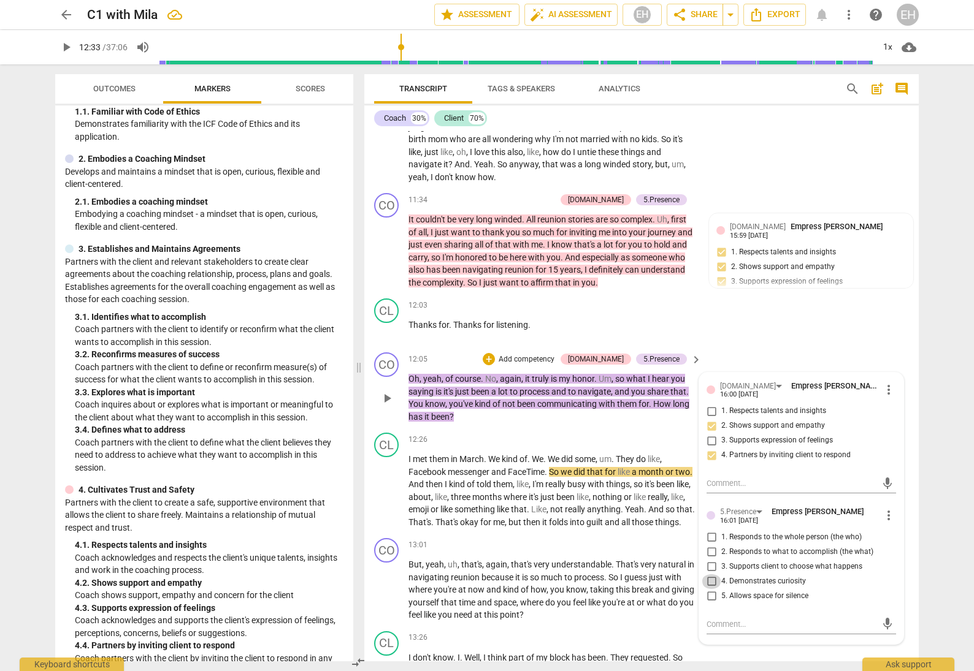
click at [708, 574] on input "4. Demonstrates curiosity" at bounding box center [711, 581] width 20 height 15
checkbox input "true"
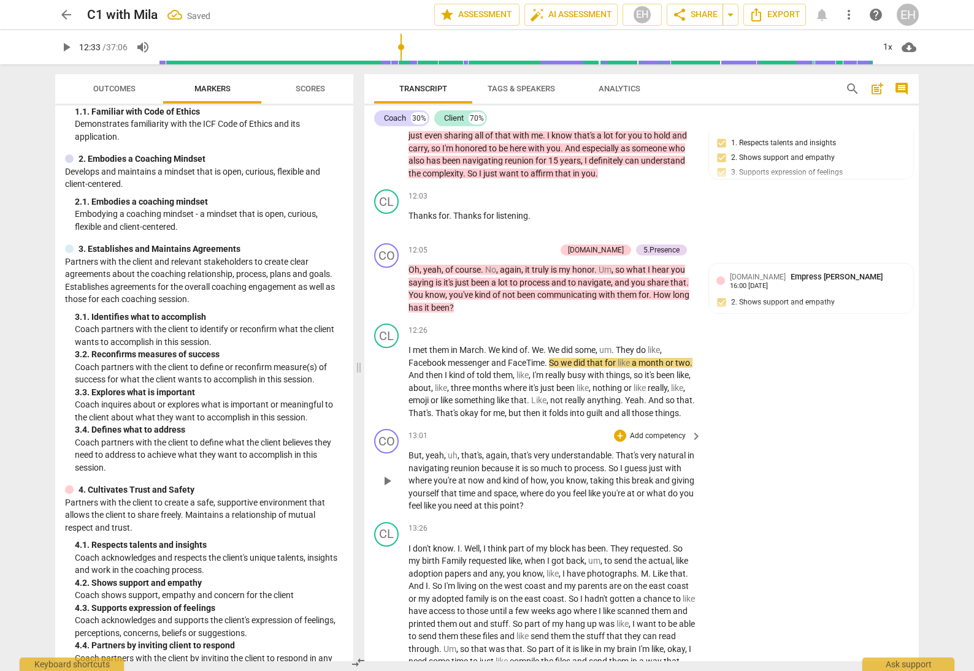
scroll to position [1966, 0]
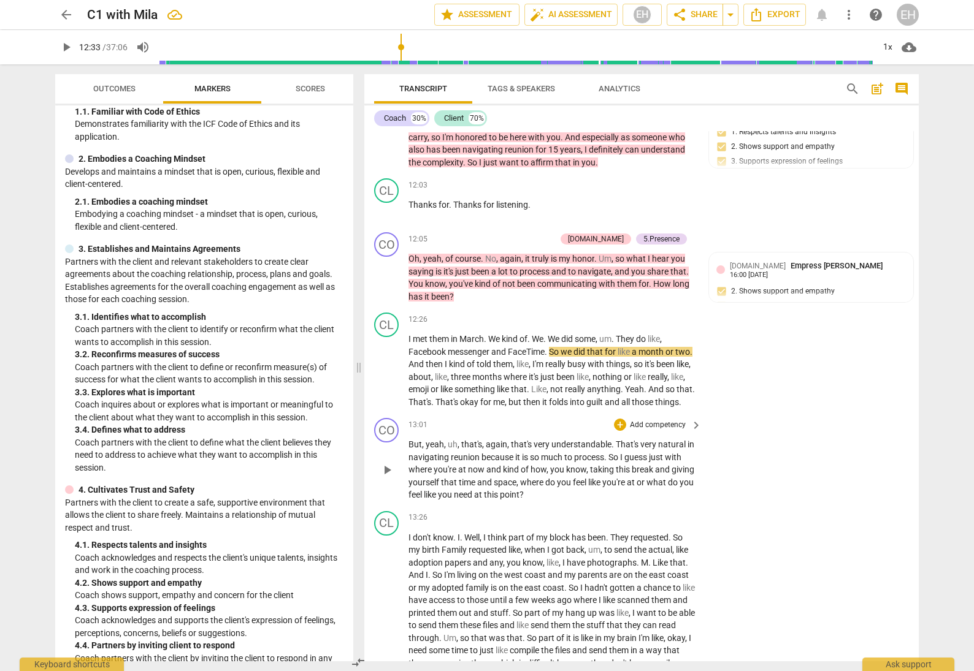
click at [642, 420] on p "Add competency" at bounding box center [657, 425] width 58 height 11
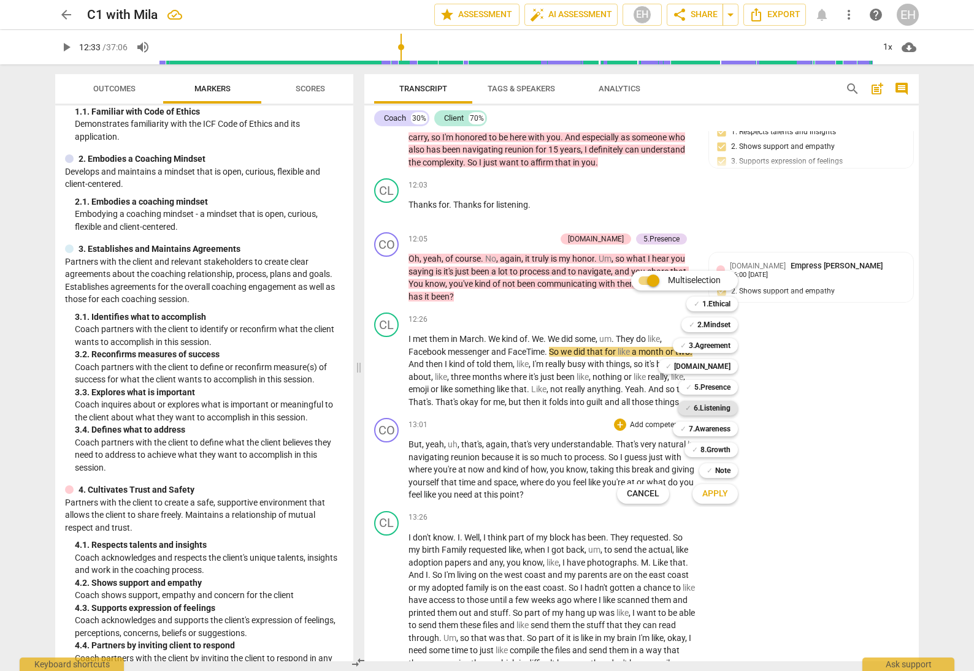
click at [709, 403] on b "6.Listening" at bounding box center [711, 408] width 37 height 15
click at [710, 386] on b "5.Presence" at bounding box center [712, 387] width 36 height 15
click at [723, 423] on b "7.Awareness" at bounding box center [710, 429] width 42 height 15
click at [718, 422] on b "7.Awareness" at bounding box center [710, 429] width 42 height 15
click at [712, 401] on b "6.Listening" at bounding box center [711, 408] width 37 height 15
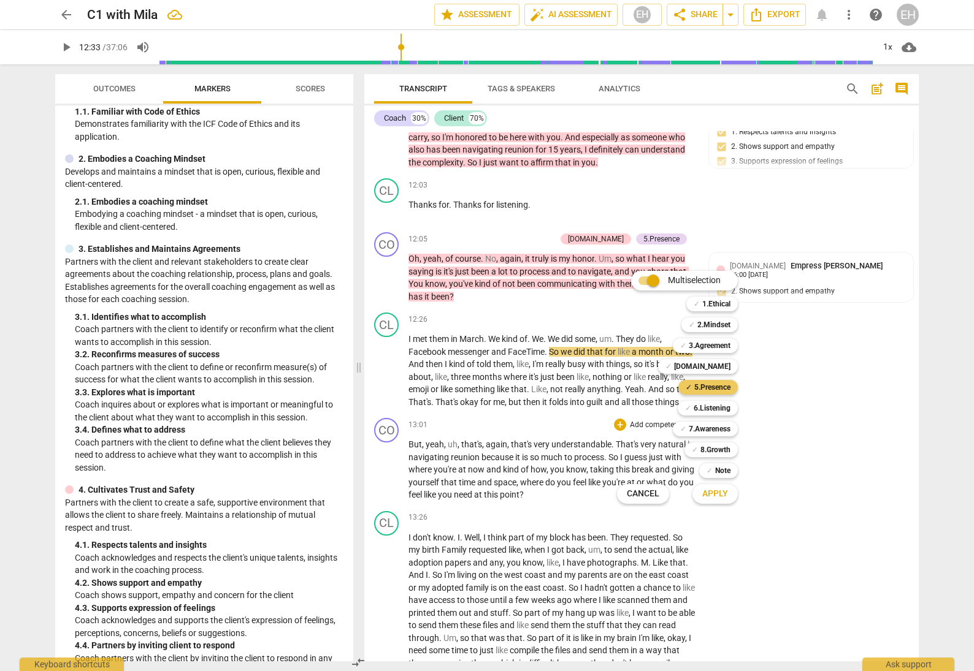
click at [714, 386] on b "5.Presence" at bounding box center [712, 387] width 36 height 15
click at [716, 368] on b "[DOMAIN_NAME]" at bounding box center [702, 366] width 56 height 15
click at [720, 493] on span "Apply" at bounding box center [715, 494] width 26 height 12
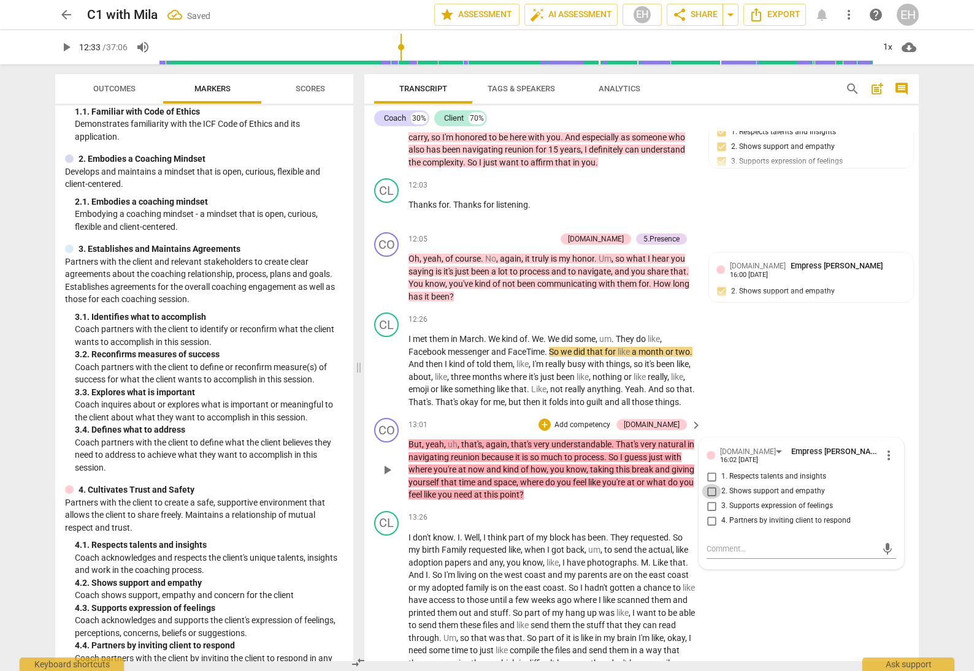
click at [706, 484] on input "2. Shows support and empathy" at bounding box center [711, 491] width 20 height 15
checkbox input "true"
click at [709, 514] on input "4. Partners by inviting client to respond" at bounding box center [711, 521] width 20 height 15
checkbox input "true"
click at [709, 499] on input "3. Supports expression of feelings" at bounding box center [711, 506] width 20 height 15
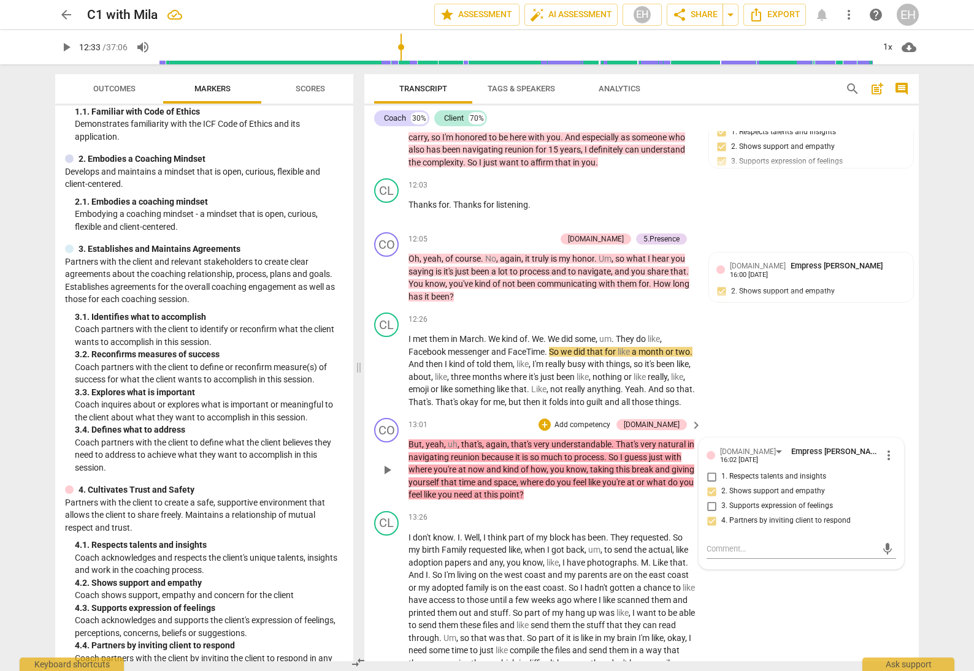
checkbox input "true"
click at [761, 413] on div "CO play_arrow pause 13:01 + Add competency 4.Trust keyboard_arrow_right But , y…" at bounding box center [641, 459] width 554 height 93
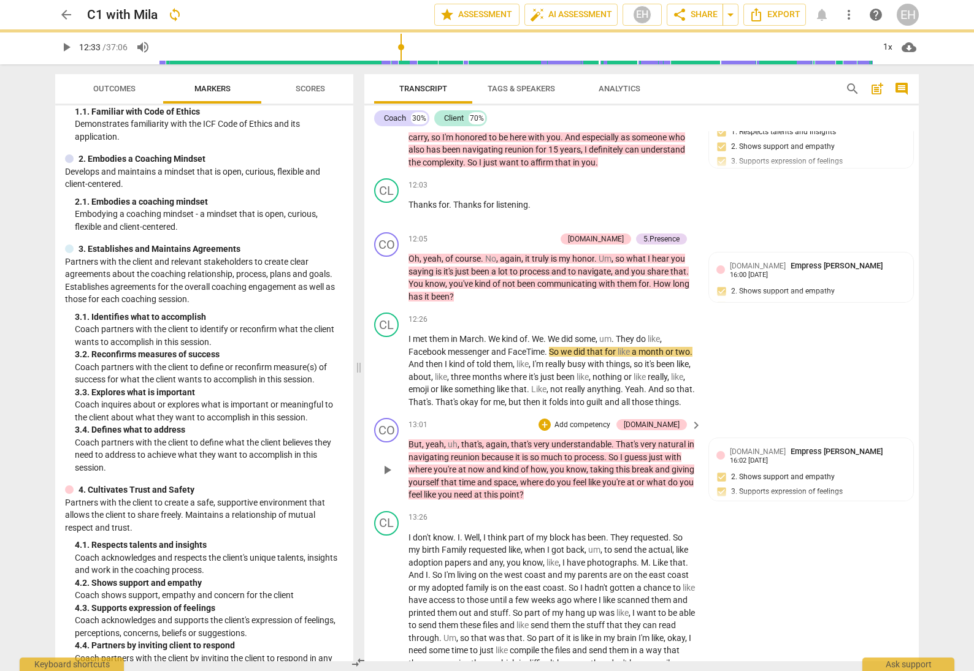
click at [605, 420] on p "Add competency" at bounding box center [582, 425] width 58 height 11
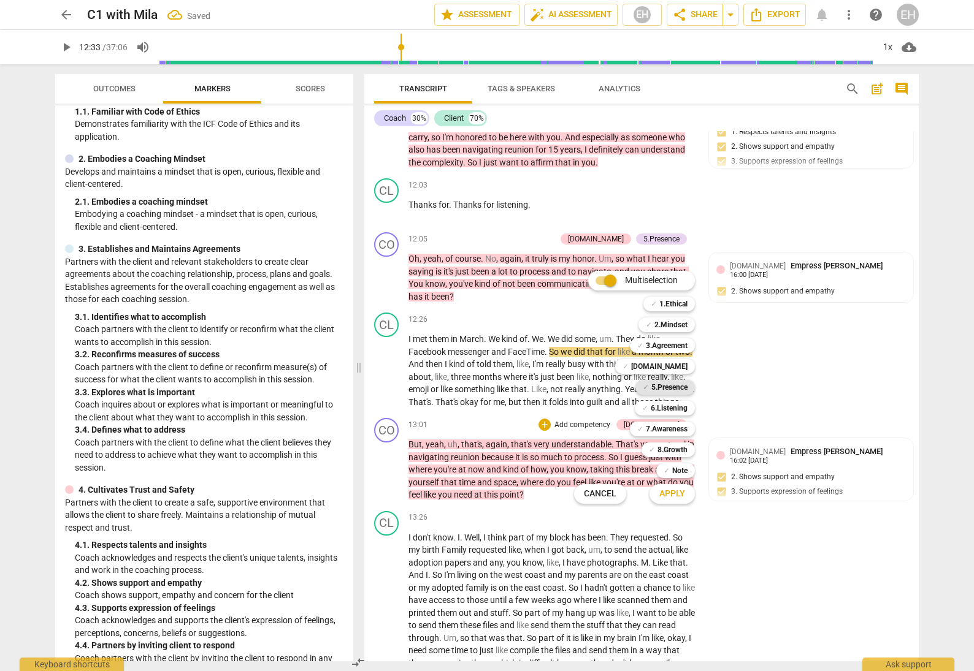
click at [671, 384] on b "5.Presence" at bounding box center [669, 387] width 36 height 15
click at [676, 492] on span "Apply" at bounding box center [672, 494] width 26 height 12
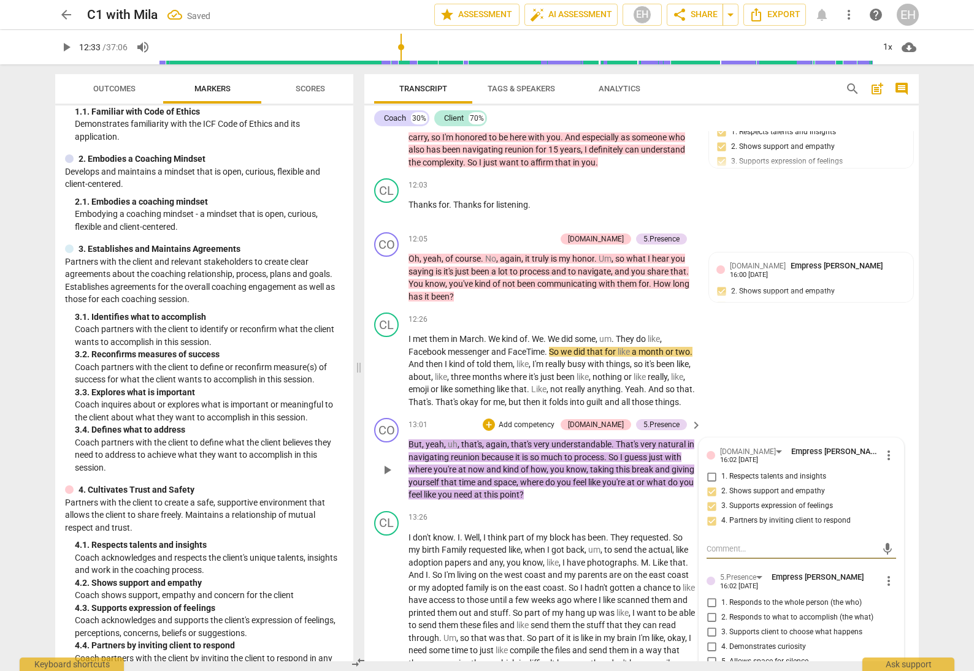
scroll to position [2016, 0]
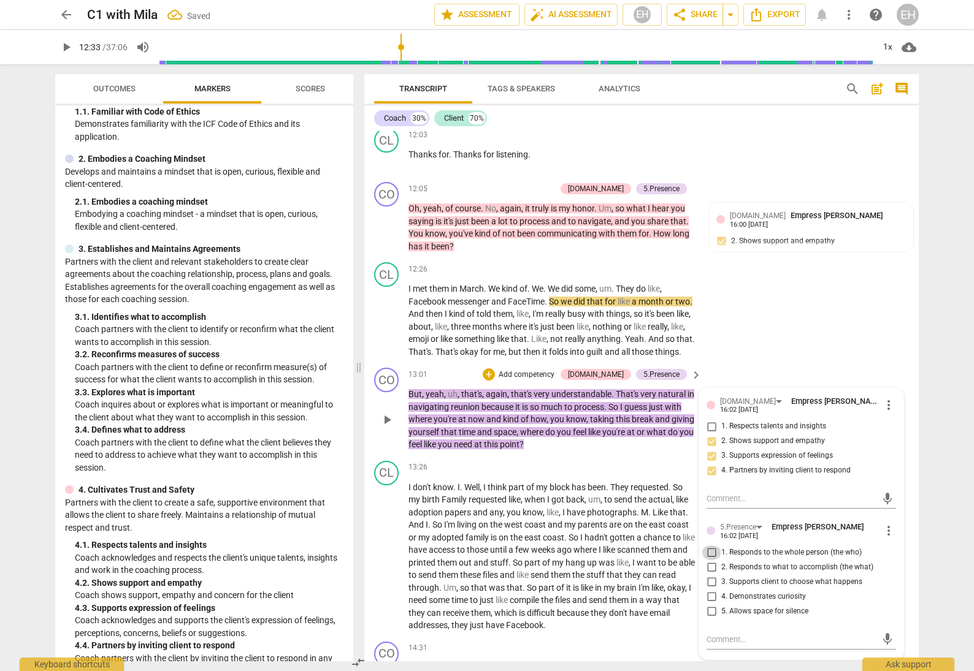
click at [708, 546] on input "1. Responds to the whole person (the who)" at bounding box center [711, 553] width 20 height 15
checkbox input "true"
click at [709, 560] on input "2. Responds to what to accomplish (the what)" at bounding box center [711, 567] width 20 height 15
checkbox input "true"
click at [710, 575] on input "3. Supports client to choose what happens" at bounding box center [711, 582] width 20 height 15
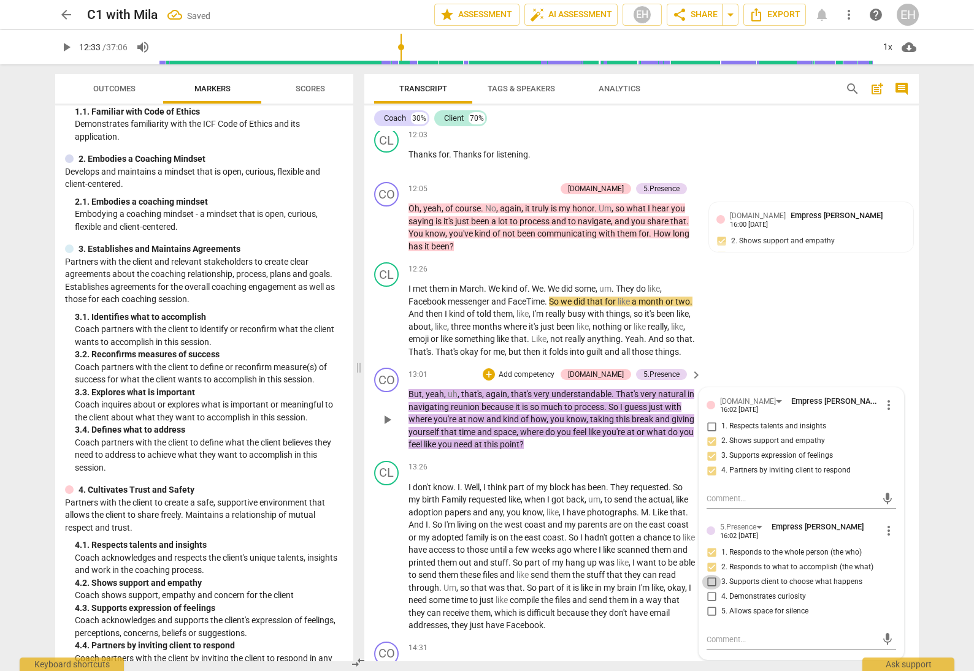
checkbox input "true"
click at [707, 590] on input "4. Demonstrates curiosity" at bounding box center [711, 597] width 20 height 15
checkbox input "true"
click at [709, 605] on input "5. Allows space for silence" at bounding box center [711, 612] width 20 height 15
checkbox input "true"
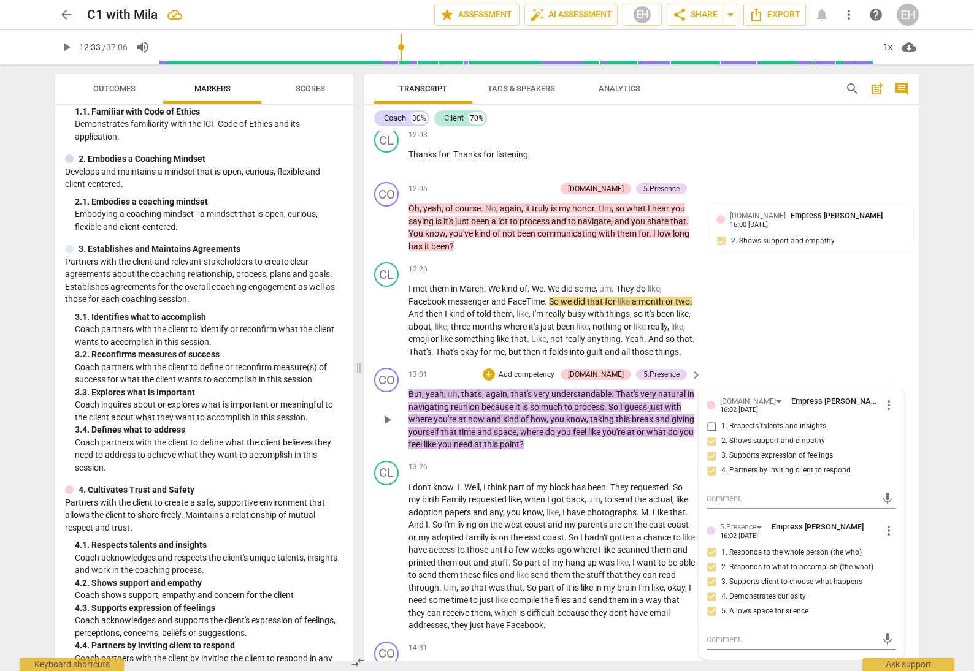
click at [674, 412] on p "But , yeah , uh , that's , again , that's very understandable . That's very nat…" at bounding box center [551, 419] width 287 height 63
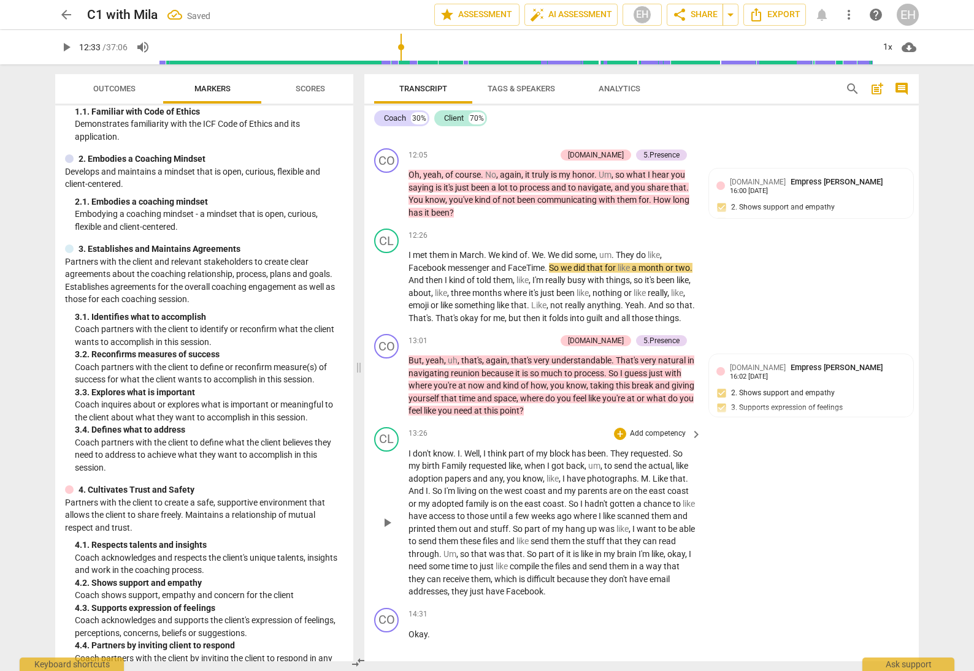
scroll to position [2051, 0]
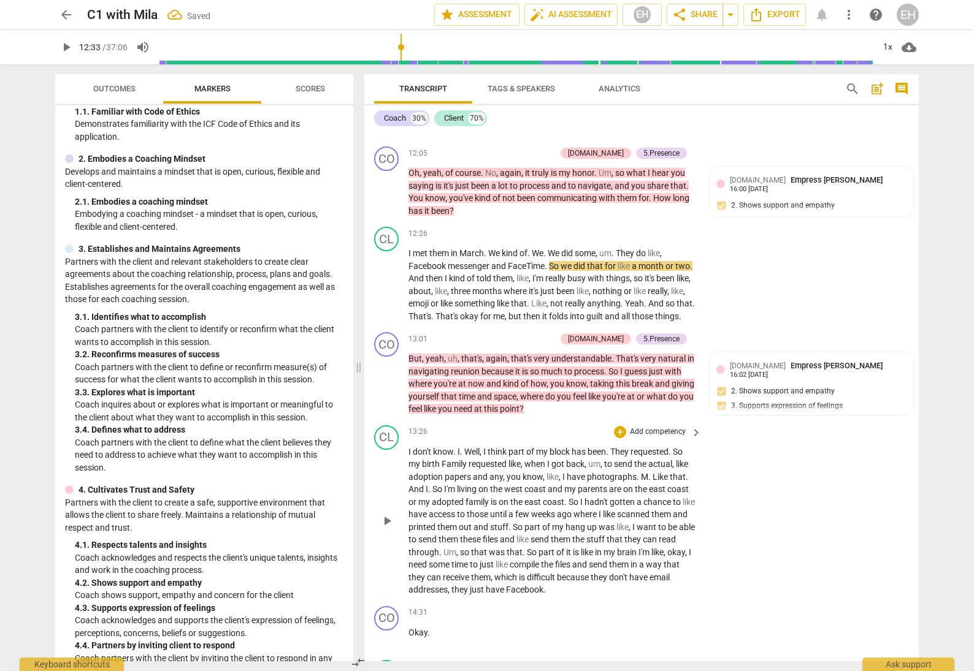
click at [592, 446] on p "I don't know . I . Well , I think part of my block has been . They requested . …" at bounding box center [551, 521] width 287 height 151
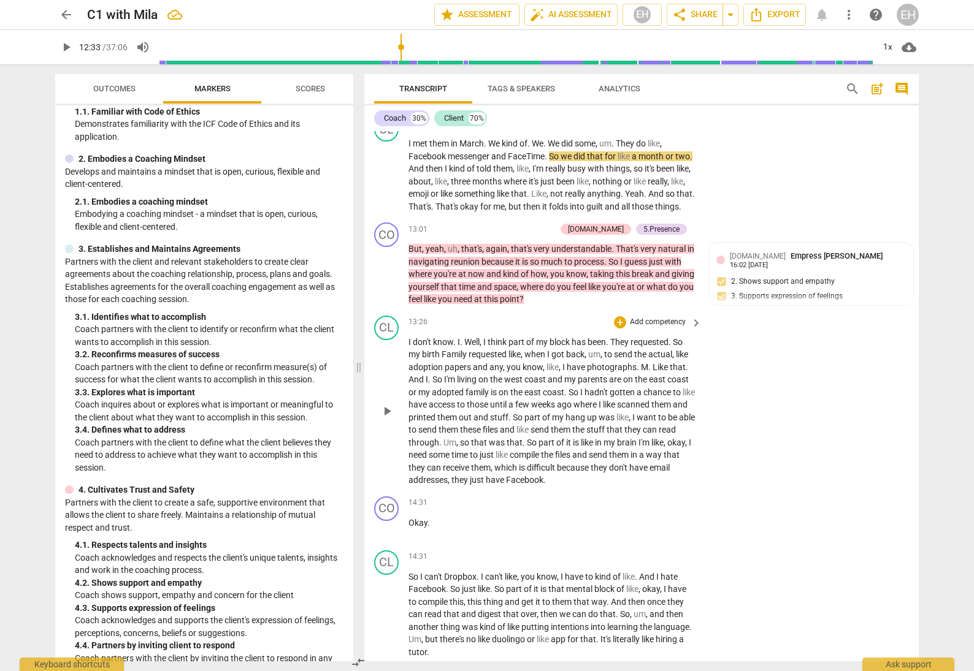
scroll to position [2160, 0]
click at [429, 518] on p "Okay ." at bounding box center [551, 524] width 287 height 13
click at [669, 499] on p "Add competency" at bounding box center [657, 504] width 58 height 11
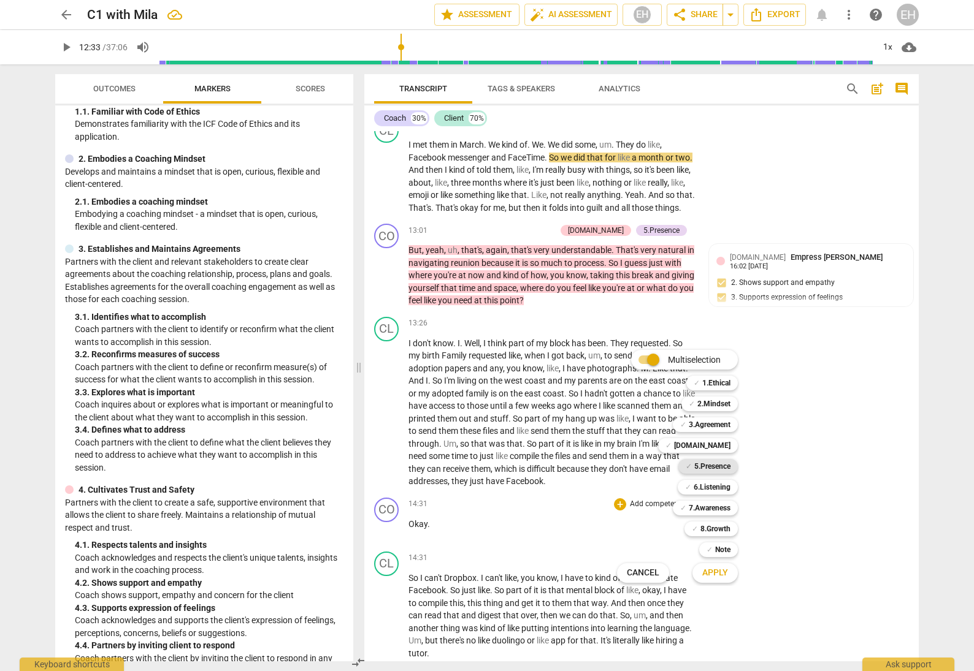
click at [720, 465] on b "5.Presence" at bounding box center [712, 466] width 36 height 15
click at [721, 483] on b "6.Listening" at bounding box center [711, 487] width 37 height 15
click at [722, 571] on span "Apply" at bounding box center [715, 573] width 26 height 12
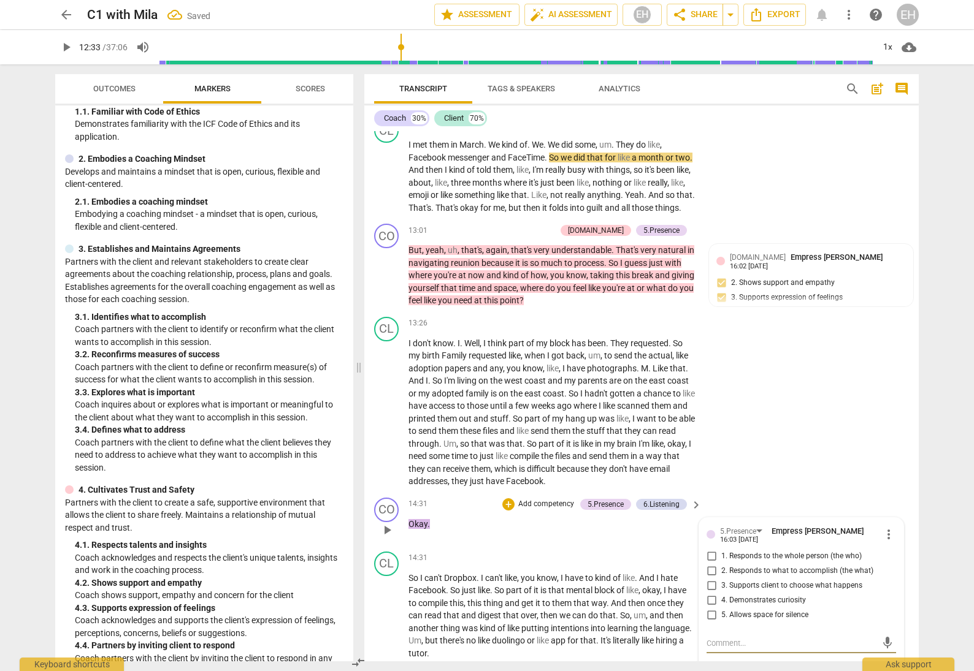
scroll to position [2209, 0]
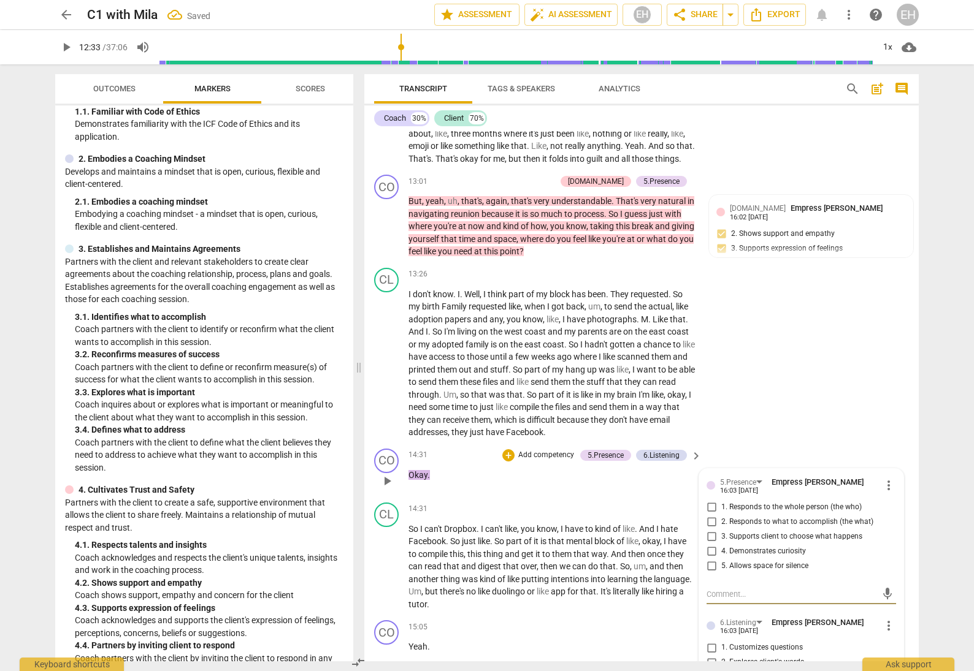
click at [711, 559] on input "5. Allows space for silence" at bounding box center [711, 566] width 20 height 15
checkbox input "true"
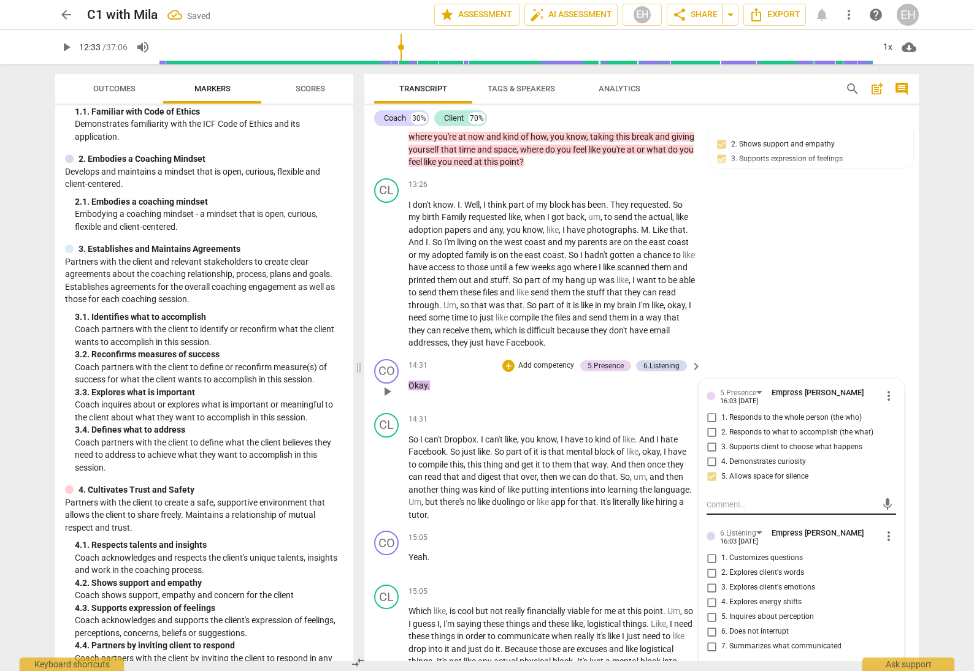
scroll to position [2299, 0]
click at [665, 360] on div "6.Listening" at bounding box center [661, 365] width 36 height 11
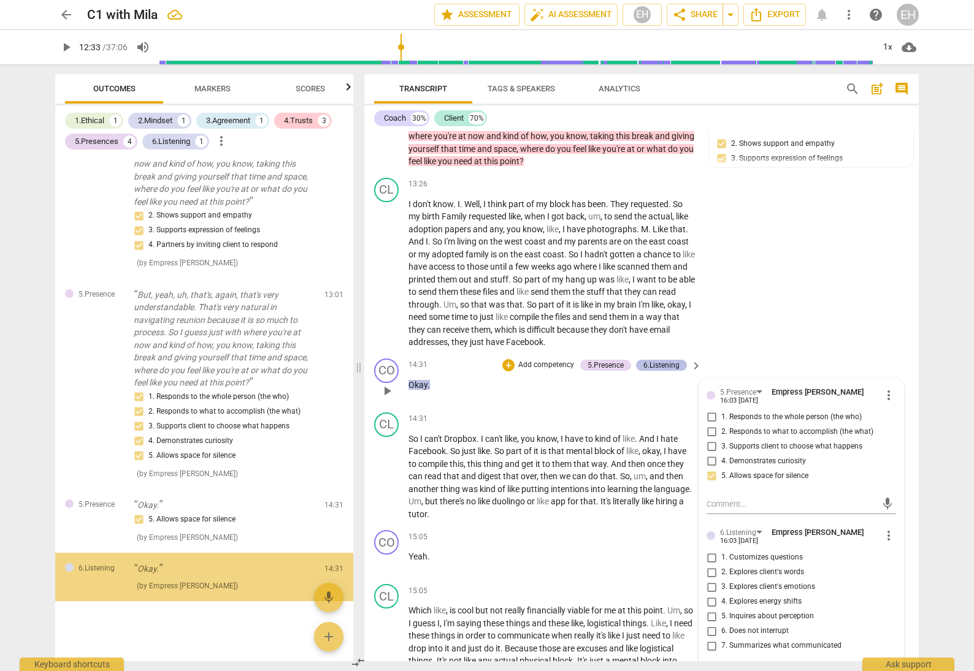
scroll to position [1159, 0]
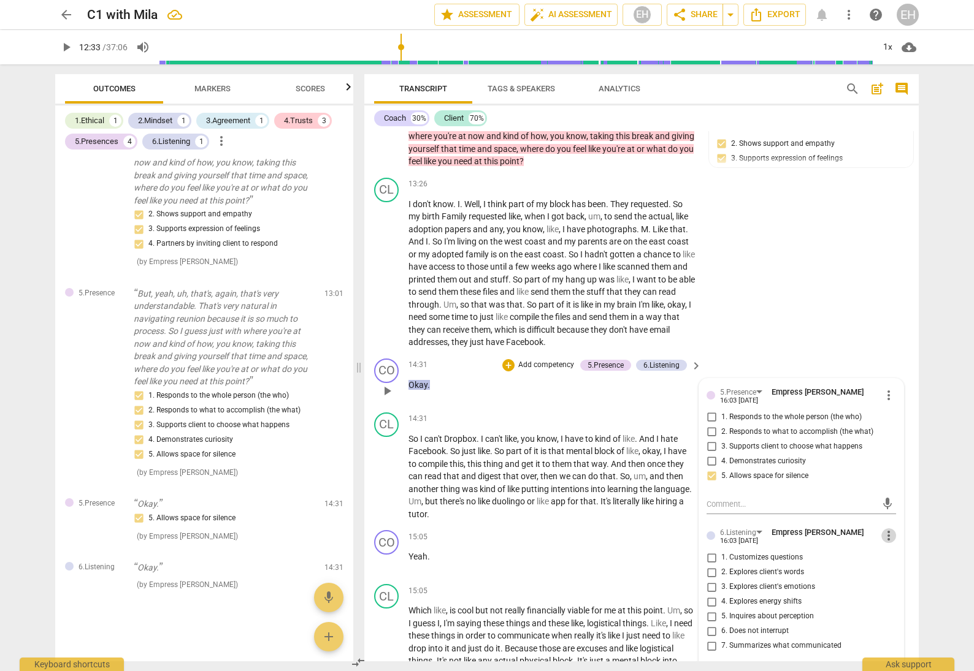
click at [885, 529] on span "more_vert" at bounding box center [888, 536] width 15 height 15
click at [900, 513] on li "Delete" at bounding box center [898, 514] width 42 height 23
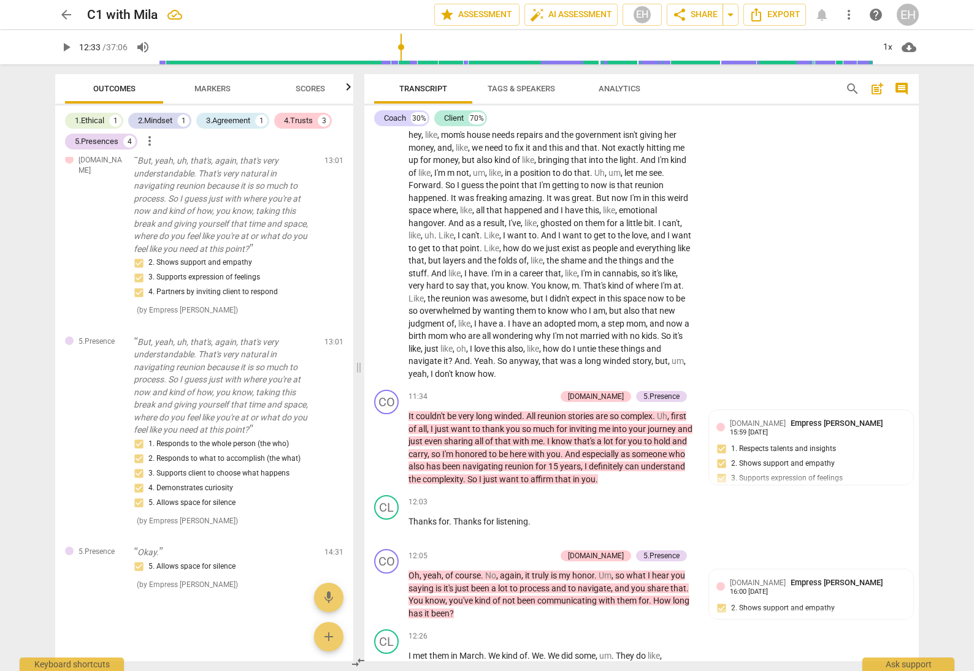
scroll to position [1727, 0]
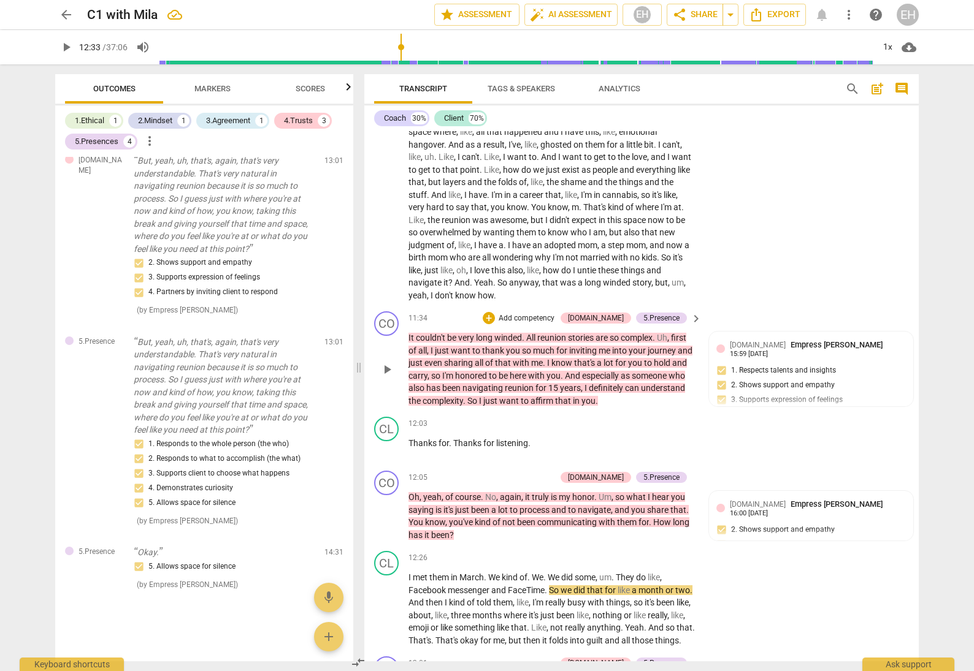
click at [555, 313] on p "Add competency" at bounding box center [526, 318] width 58 height 11
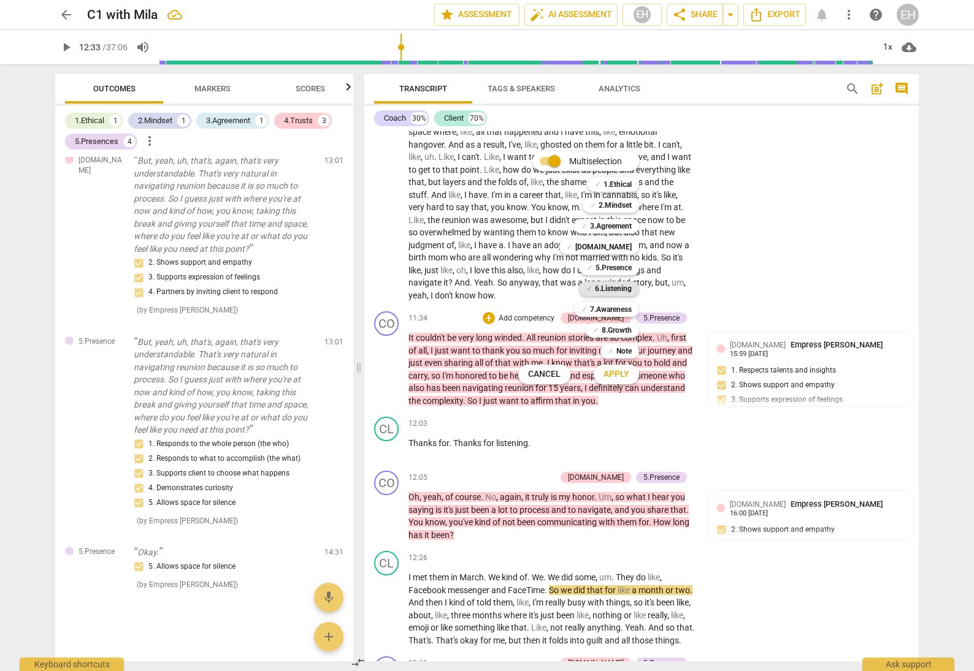
click at [613, 291] on b "6.Listening" at bounding box center [613, 288] width 37 height 15
click at [616, 373] on span "Apply" at bounding box center [616, 374] width 26 height 12
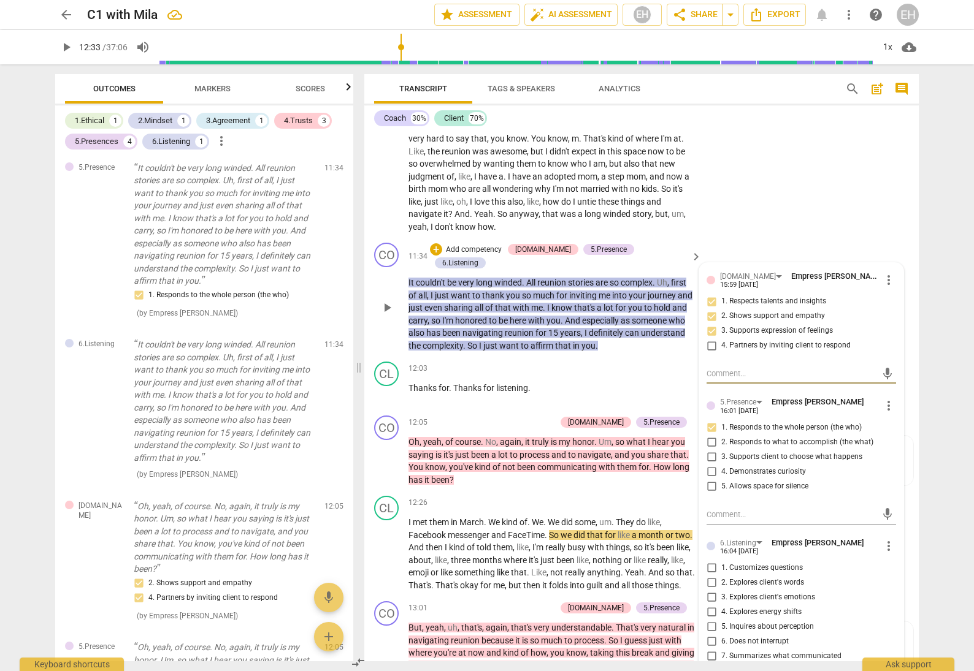
scroll to position [1804, 0]
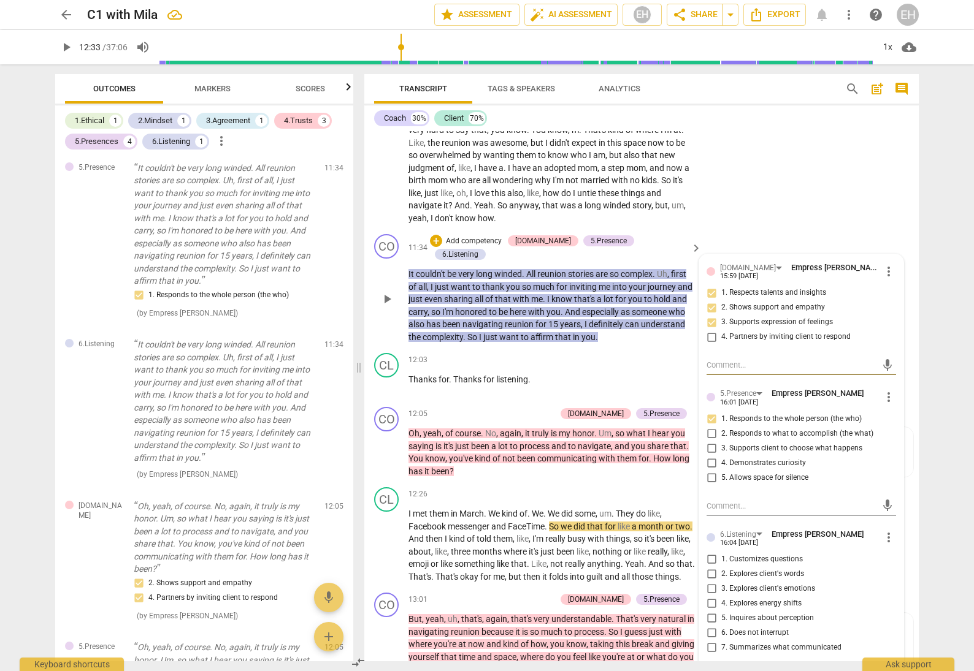
click at [712, 641] on input "7. Summarizes what communicated" at bounding box center [711, 648] width 20 height 15
checkbox input "true"
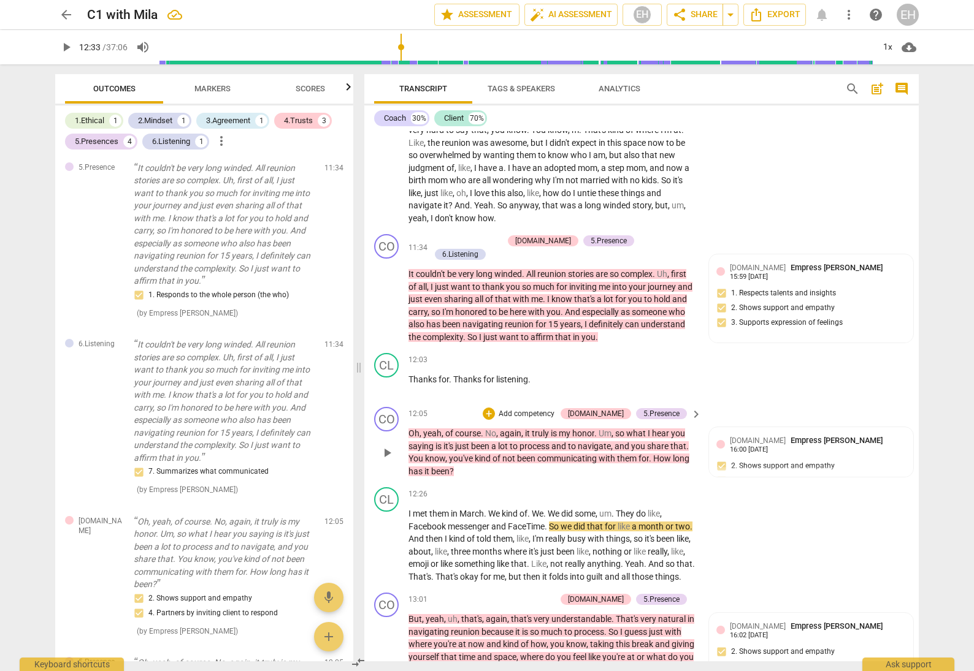
click at [555, 409] on p "Add competency" at bounding box center [526, 414] width 58 height 11
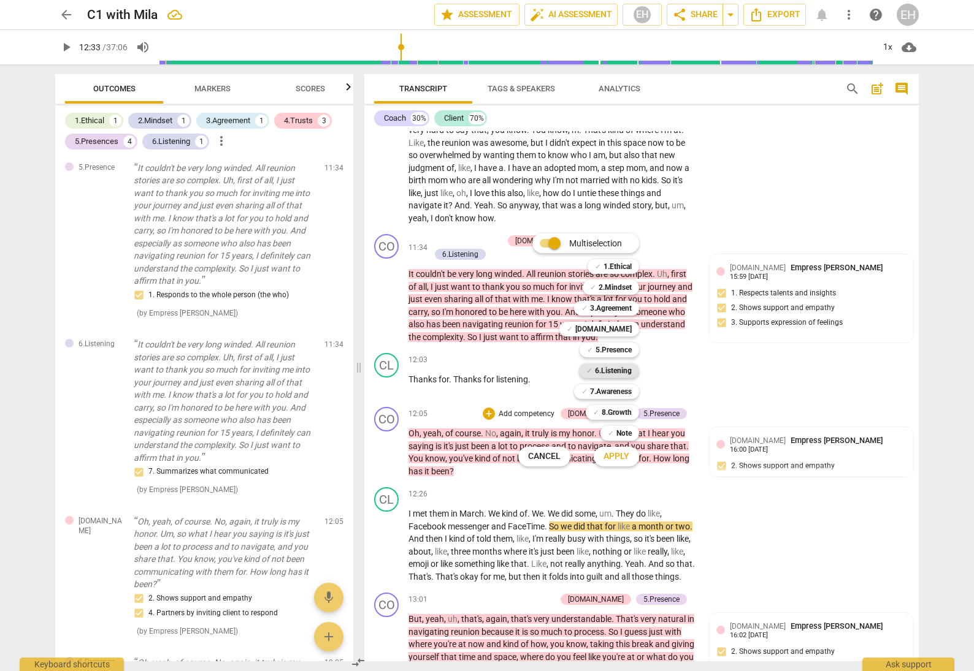
click at [614, 371] on b "6.Listening" at bounding box center [613, 371] width 37 height 15
click at [622, 459] on span "Apply" at bounding box center [616, 457] width 26 height 12
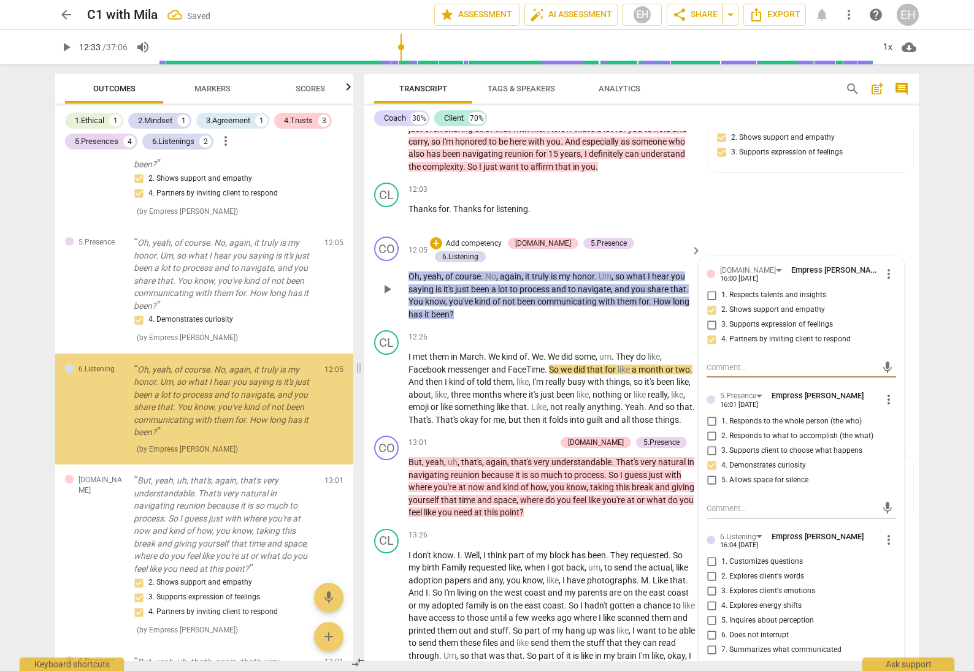
scroll to position [1996, 0]
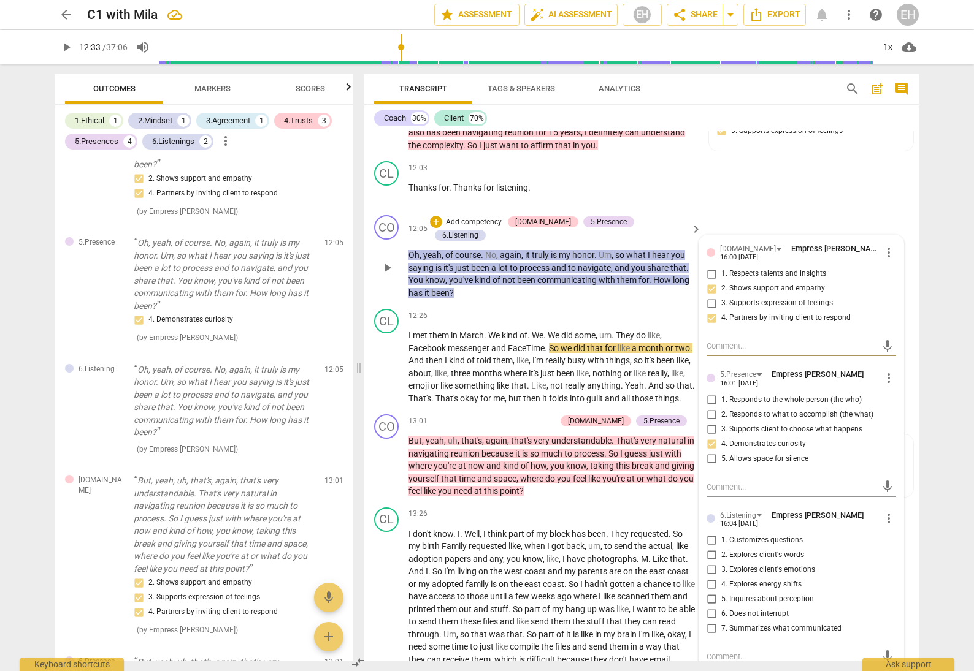
click at [708, 622] on input "7. Summarizes what communicated" at bounding box center [711, 629] width 20 height 15
checkbox input "true"
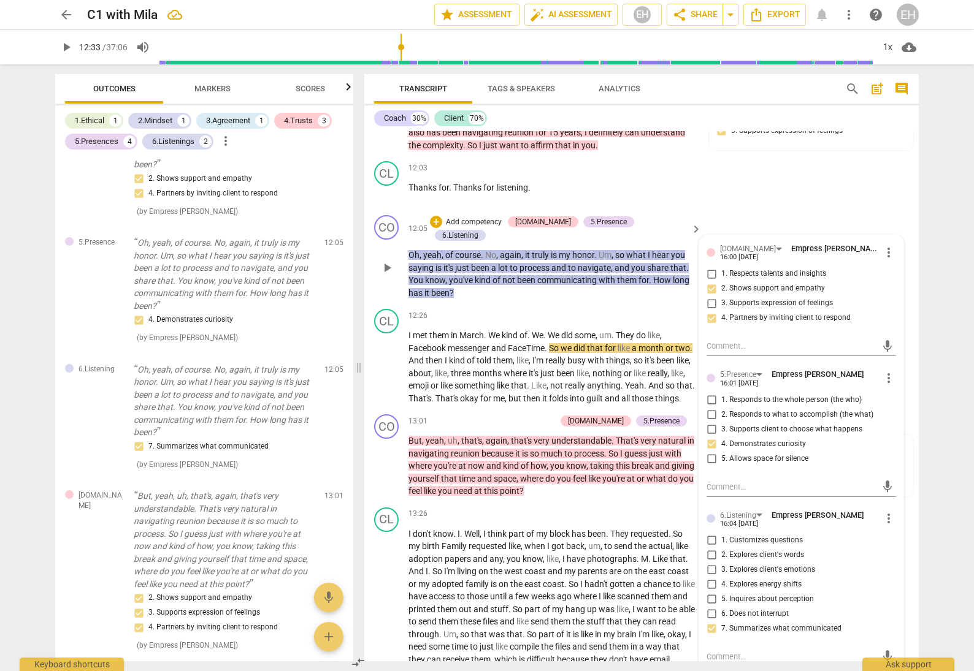
click at [708, 548] on input "2. Explores client's words" at bounding box center [711, 555] width 20 height 15
checkbox input "true"
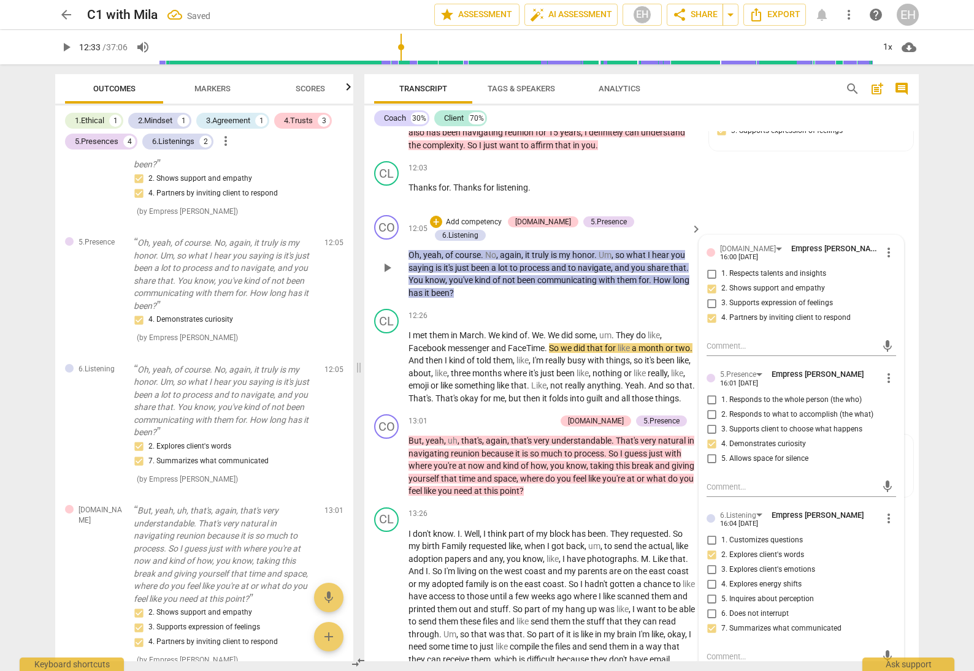
click at [708, 533] on input "1. Customizes questions" at bounding box center [711, 540] width 20 height 15
checkbox input "true"
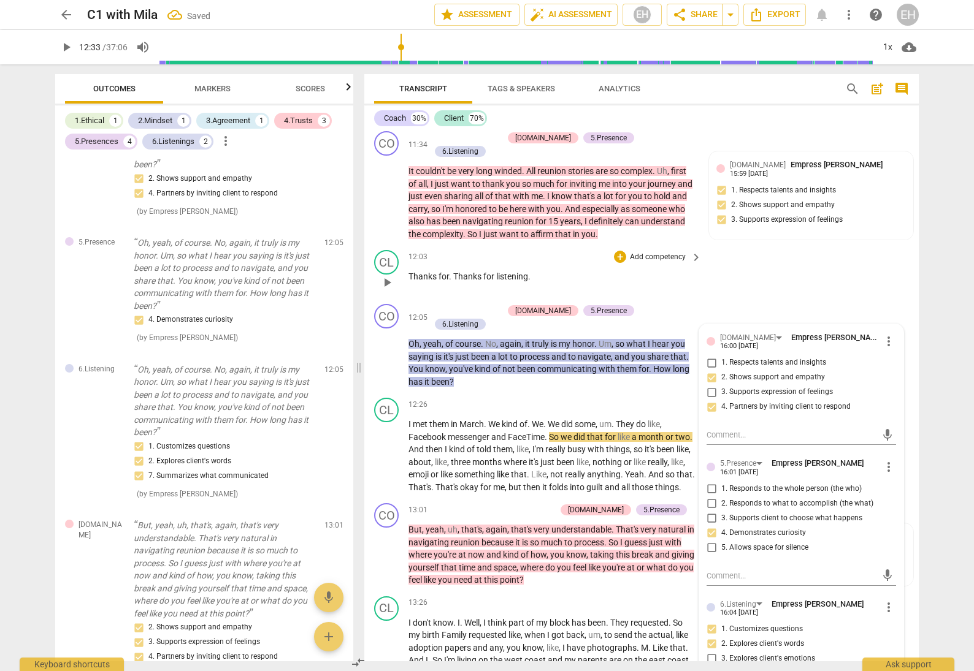
scroll to position [1904, 0]
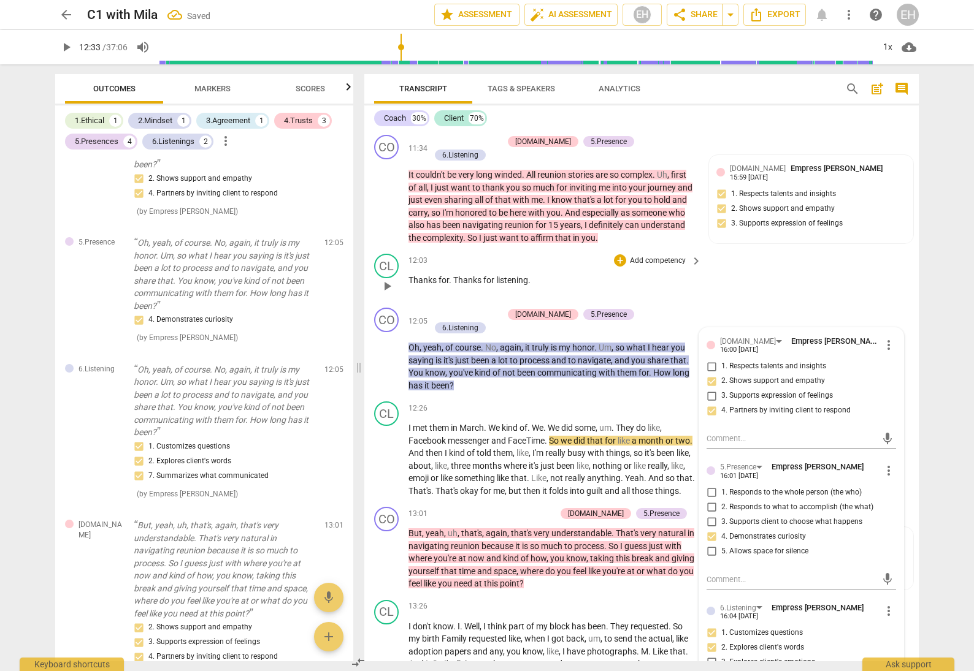
click at [862, 249] on div "CL play_arrow pause 12:03 + Add competency keyboard_arrow_right Thanks for . Th…" at bounding box center [641, 276] width 554 height 54
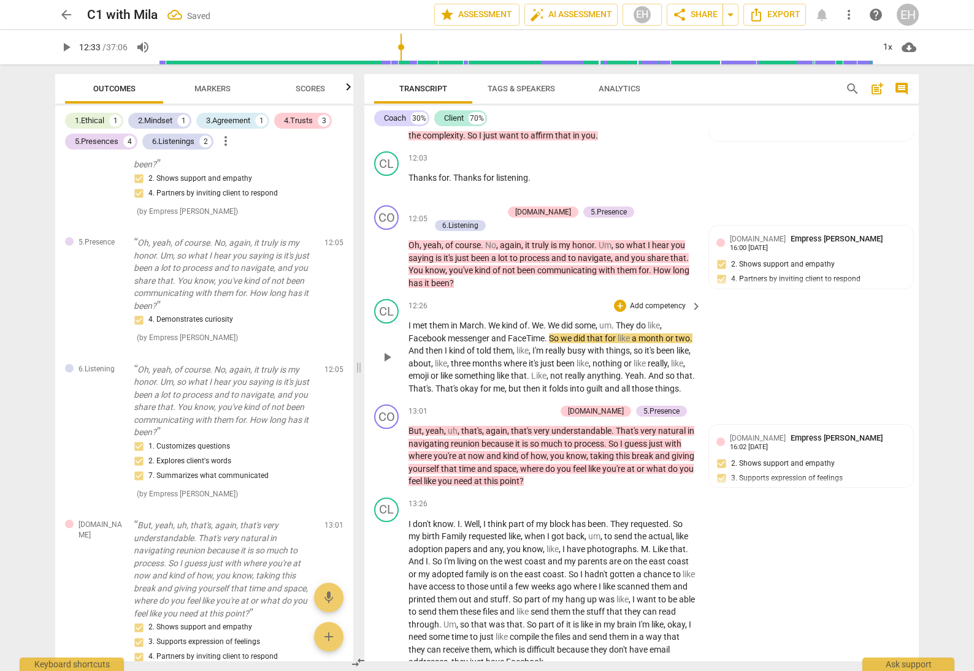
scroll to position [2010, 0]
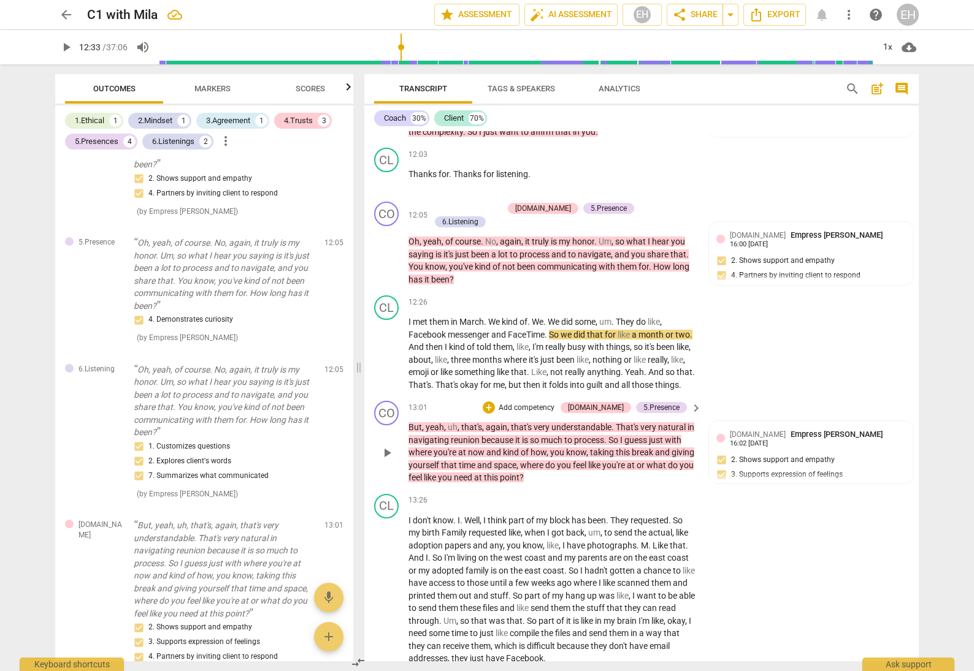
click at [555, 403] on p "Add competency" at bounding box center [526, 408] width 58 height 11
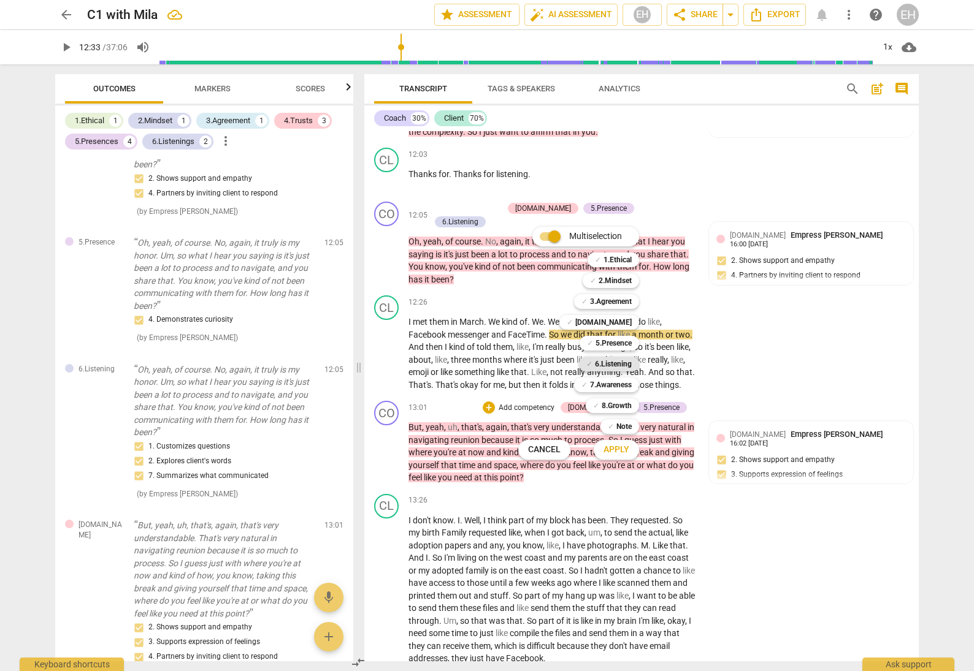
click at [614, 362] on b "6.Listening" at bounding box center [613, 364] width 37 height 15
click at [616, 451] on span "Apply" at bounding box center [616, 450] width 26 height 12
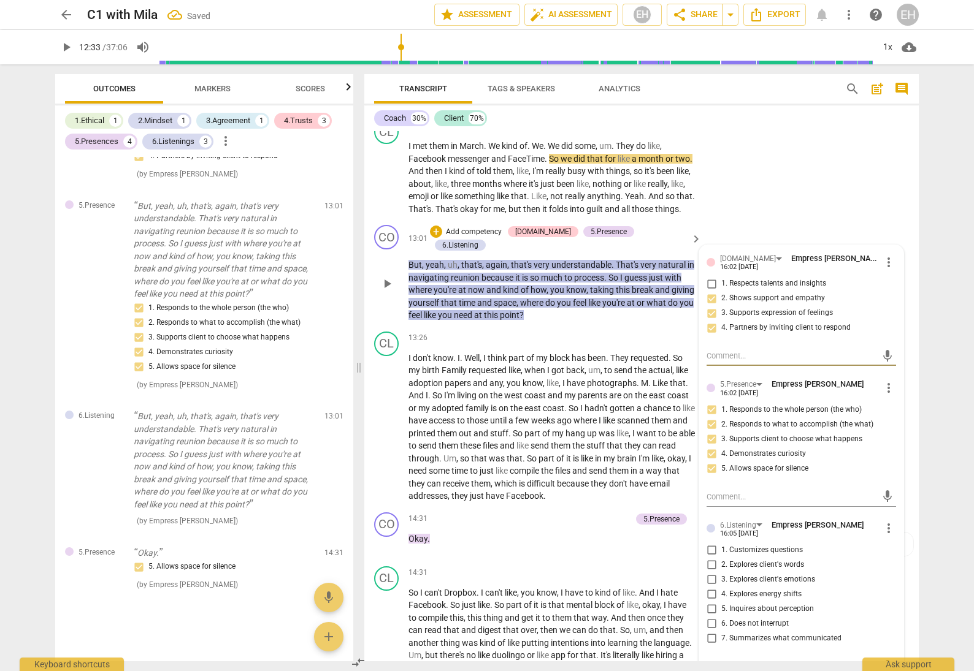
scroll to position [2186, 0]
click at [706, 631] on input "7. Summarizes what communicated" at bounding box center [711, 638] width 20 height 15
checkbox input "true"
click at [709, 557] on input "2. Explores client's words" at bounding box center [711, 564] width 20 height 15
checkbox input "true"
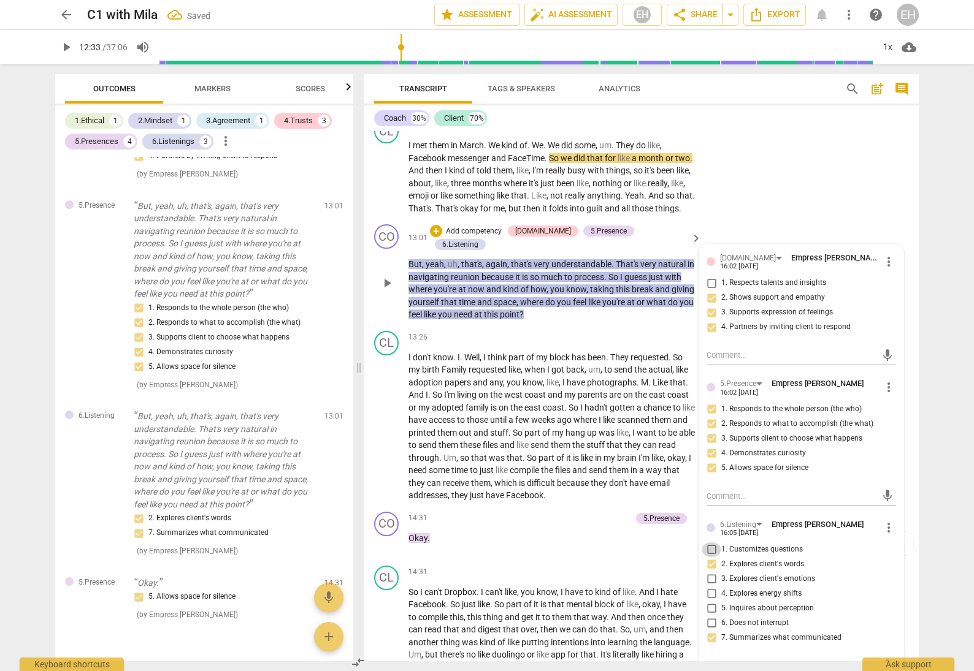
click at [710, 543] on input "1. Customizes questions" at bounding box center [711, 550] width 20 height 15
checkbox input "true"
click at [813, 140] on div "CL play_arrow pause 12:26 + Add competency keyboard_arrow_right I met them in M…" at bounding box center [641, 166] width 554 height 105
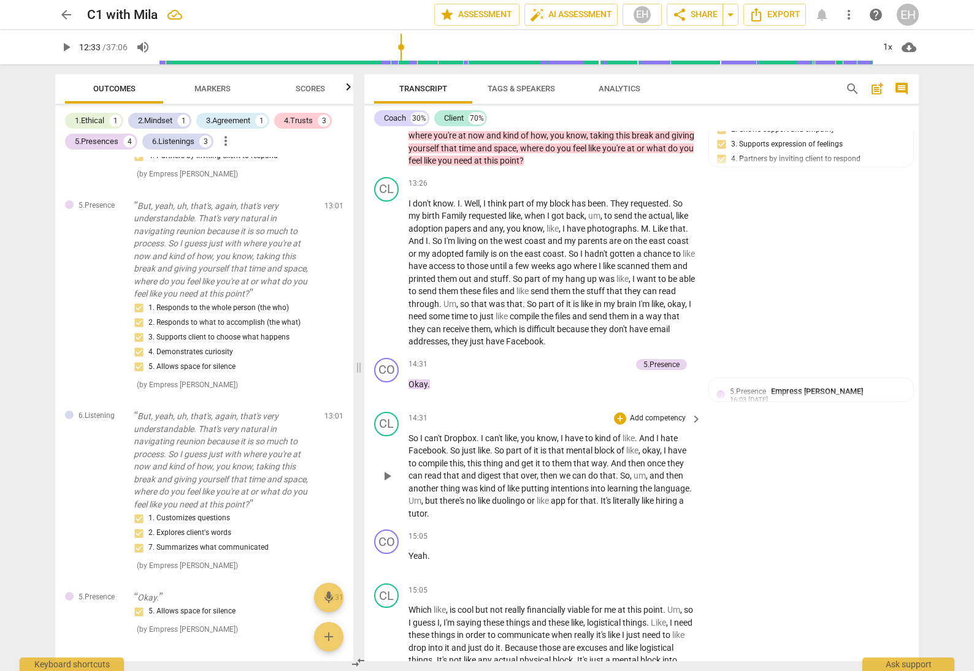
scroll to position [2355, 0]
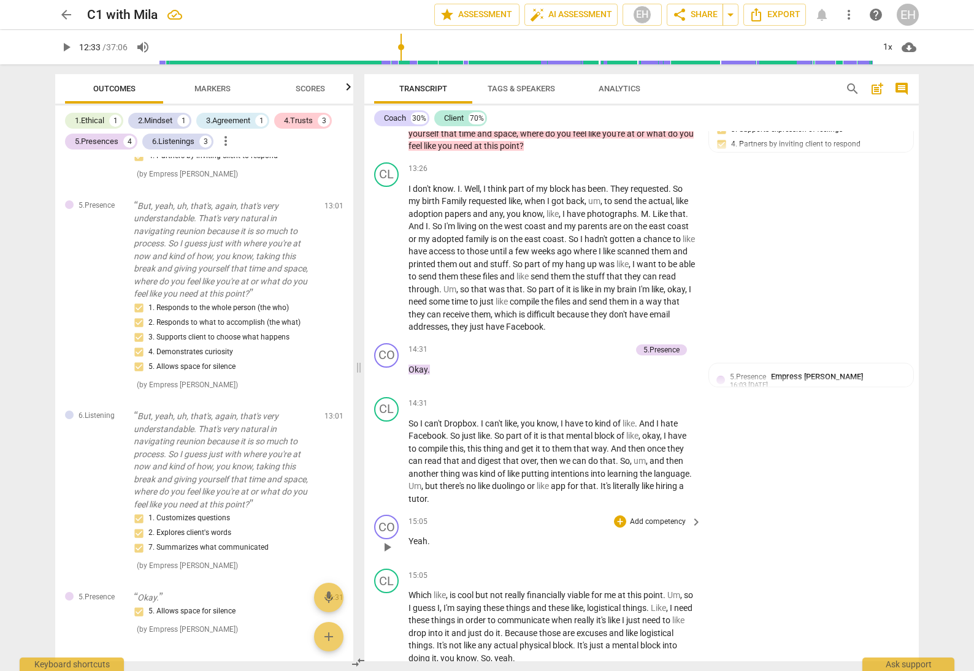
click at [640, 517] on p "Add competency" at bounding box center [657, 522] width 58 height 11
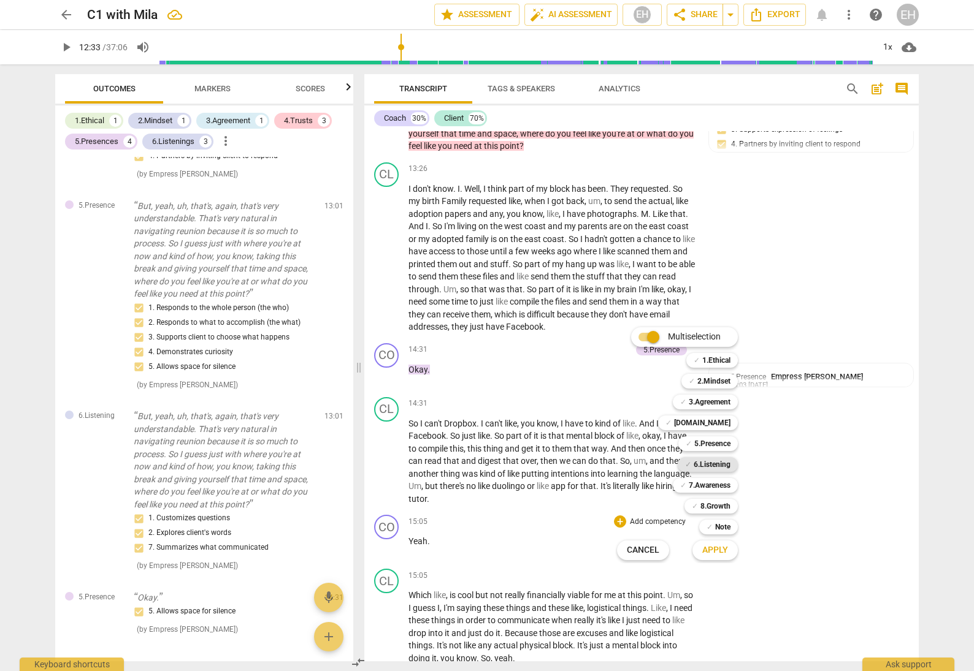
click at [715, 464] on b "6.Listening" at bounding box center [711, 464] width 37 height 15
click at [723, 551] on span "Apply" at bounding box center [715, 550] width 26 height 12
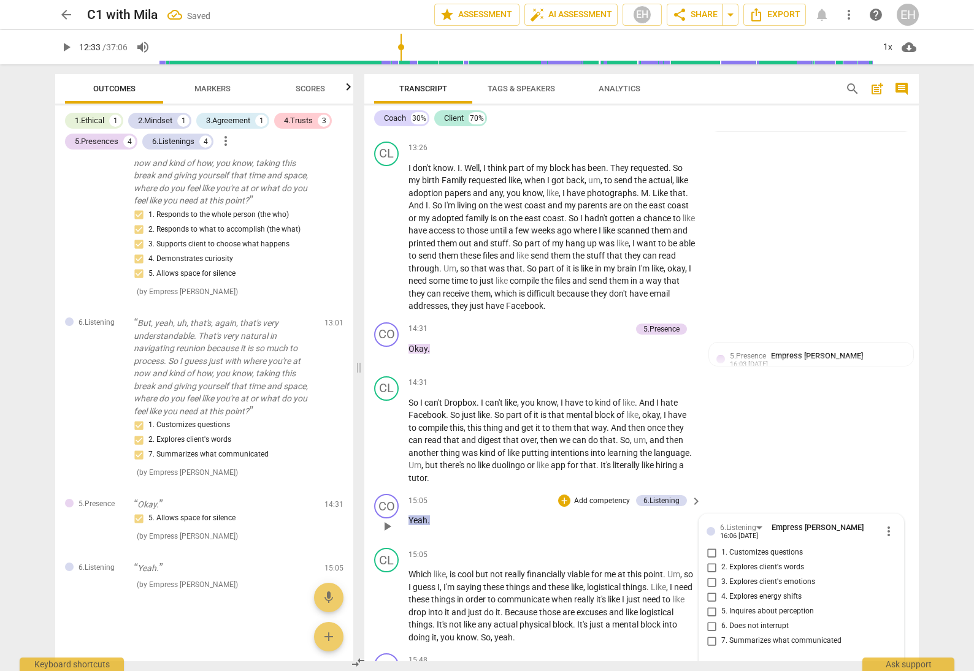
scroll to position [2373, 0]
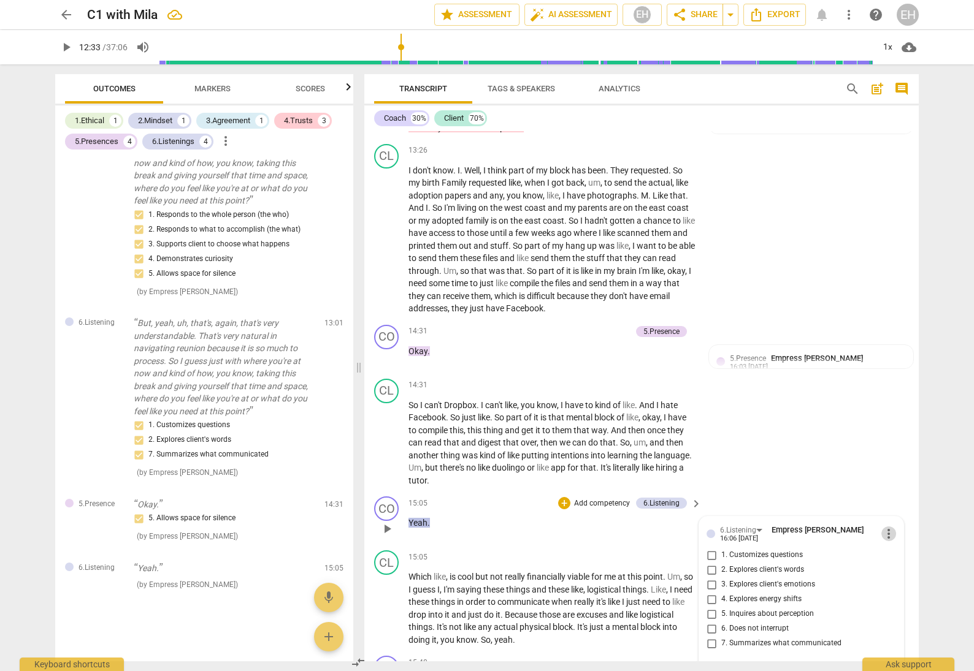
click at [891, 527] on span "more_vert" at bounding box center [888, 534] width 15 height 15
click at [893, 474] on li "Delete" at bounding box center [898, 476] width 42 height 23
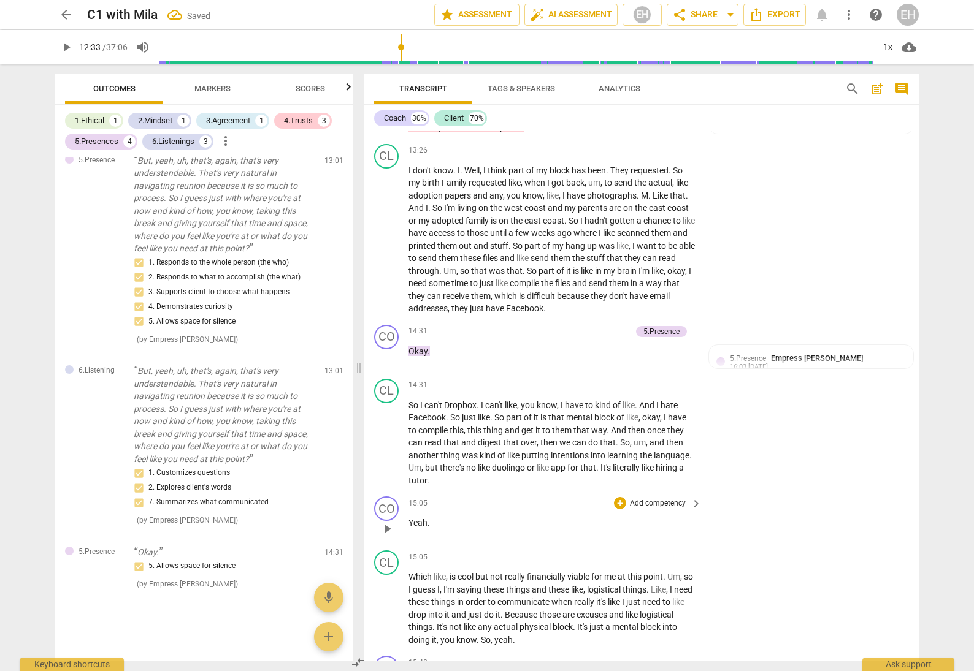
scroll to position [1624, 0]
click at [647, 498] on p "Add competency" at bounding box center [657, 503] width 58 height 11
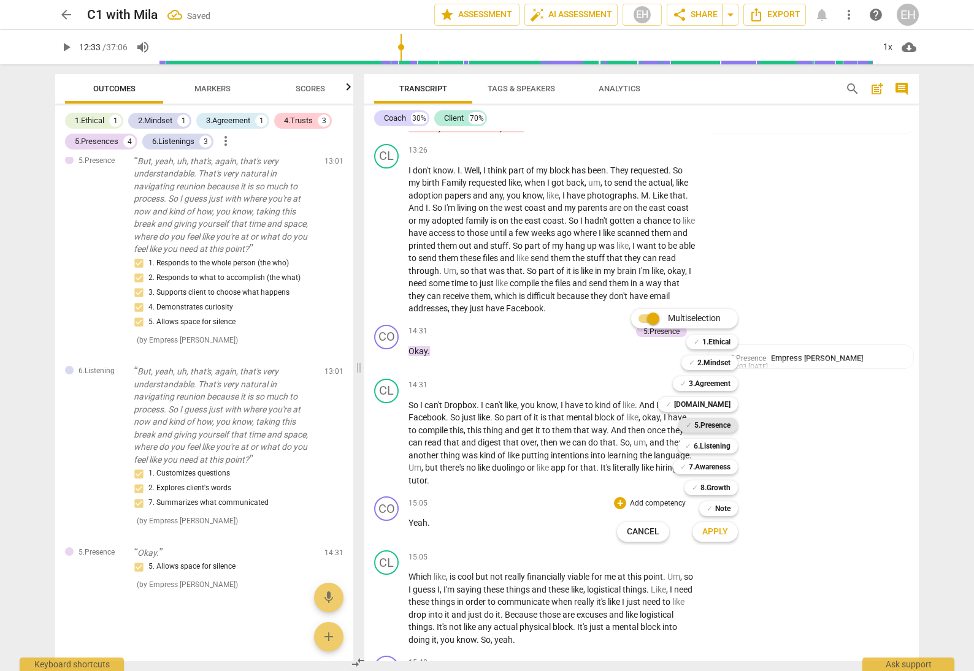
click at [714, 425] on b "5.Presence" at bounding box center [712, 425] width 36 height 15
click at [715, 532] on span "Apply" at bounding box center [715, 532] width 26 height 12
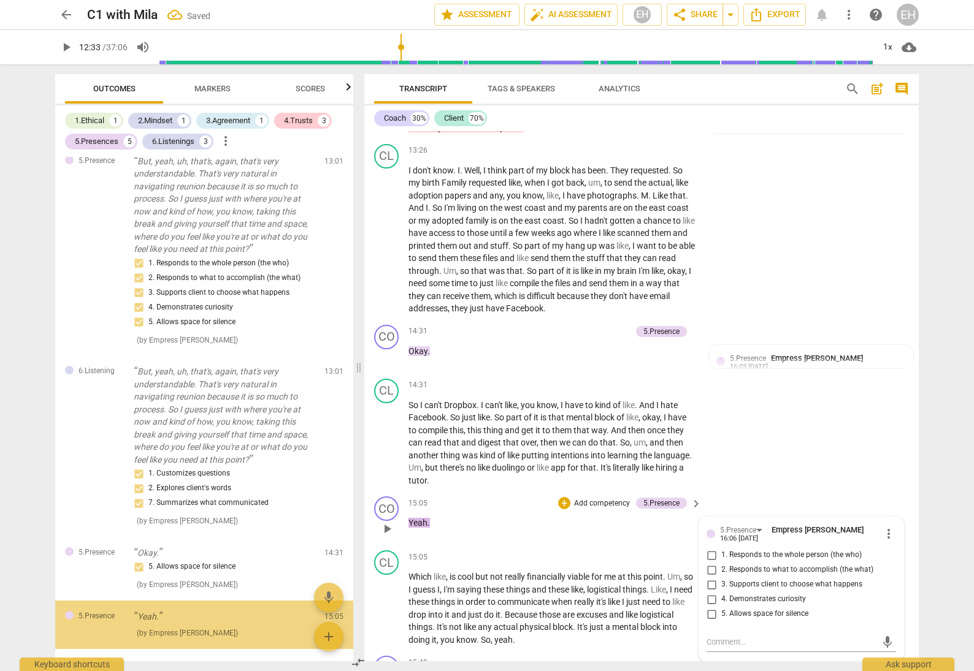
scroll to position [1673, 0]
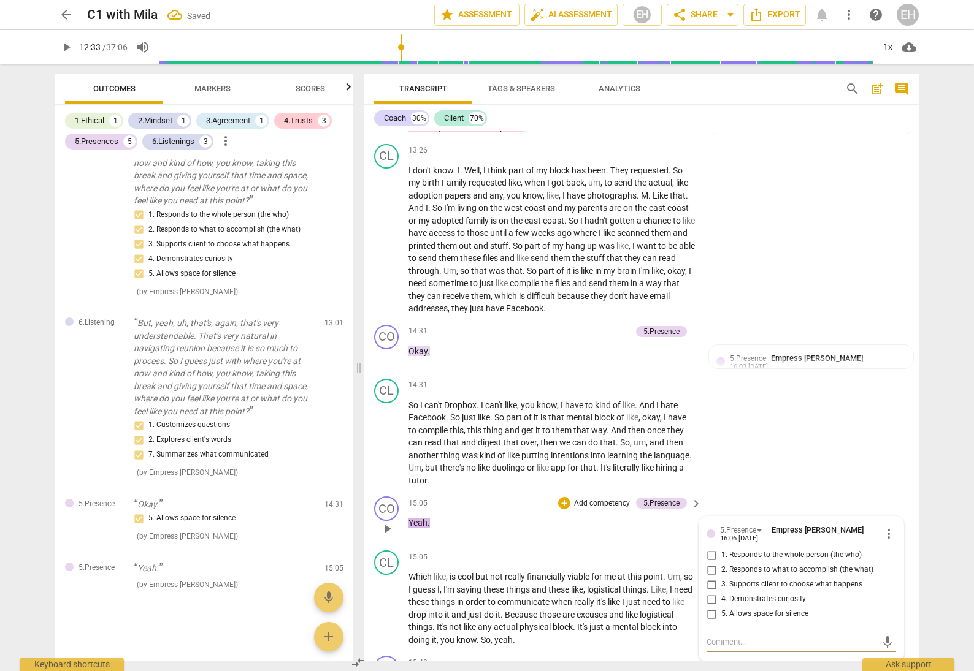
click at [710, 607] on input "5. Allows space for silence" at bounding box center [711, 614] width 20 height 15
click at [705, 607] on input "5. Allows space for silence" at bounding box center [711, 614] width 20 height 15
checkbox input "true"
click at [755, 375] on div "CL play_arrow pause 14:31 + Add competency keyboard_arrow_right So I can't Drop…" at bounding box center [641, 433] width 554 height 118
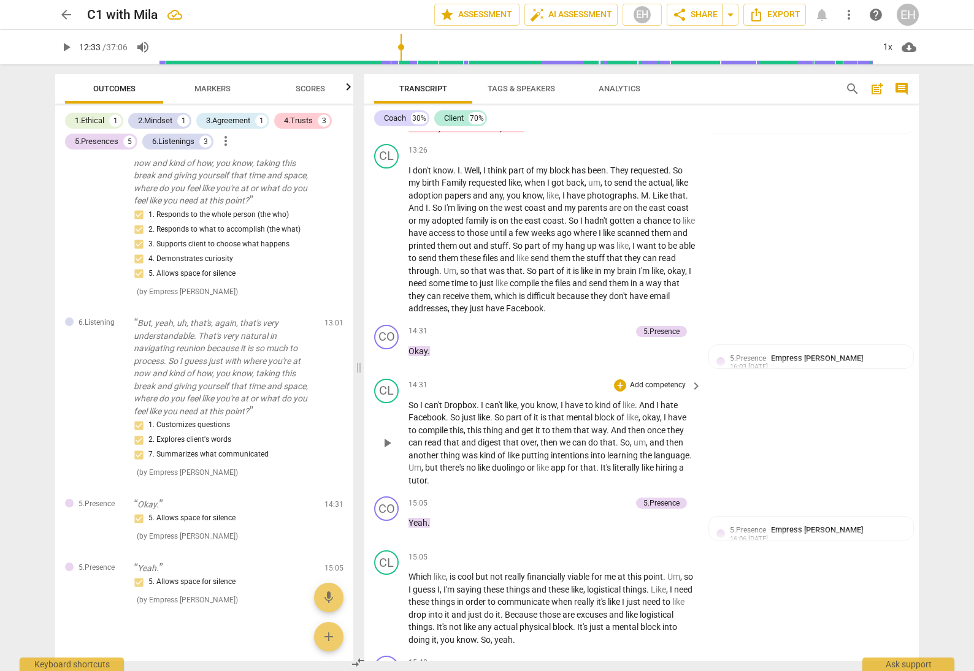
click at [385, 436] on span "play_arrow" at bounding box center [387, 443] width 15 height 15
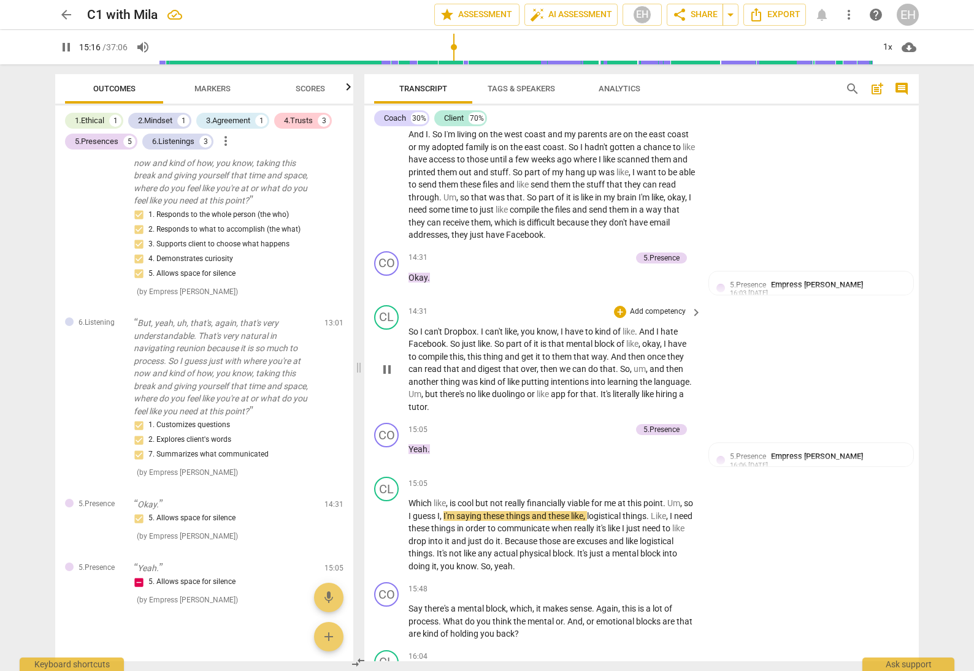
scroll to position [2462, 0]
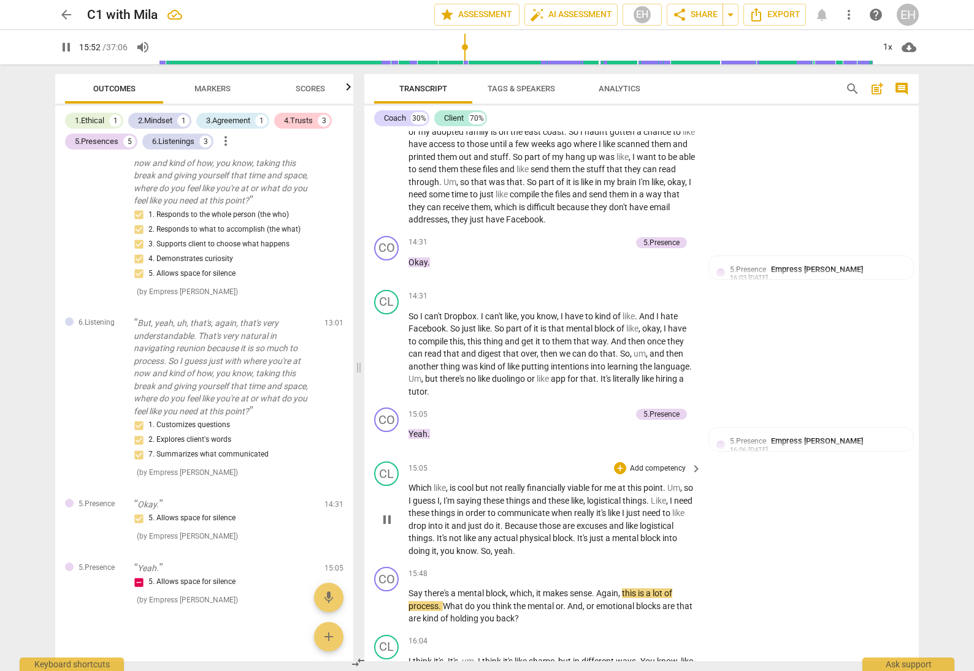
click at [386, 513] on span "pause" at bounding box center [387, 520] width 15 height 15
click at [662, 409] on div "5.Presence" at bounding box center [661, 414] width 36 height 11
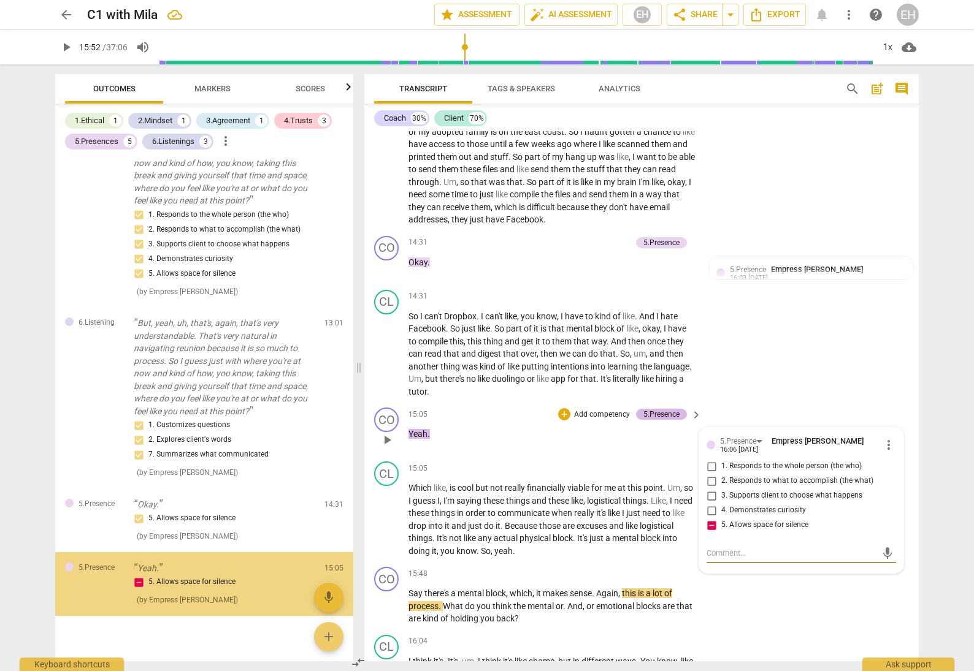
scroll to position [1688, 0]
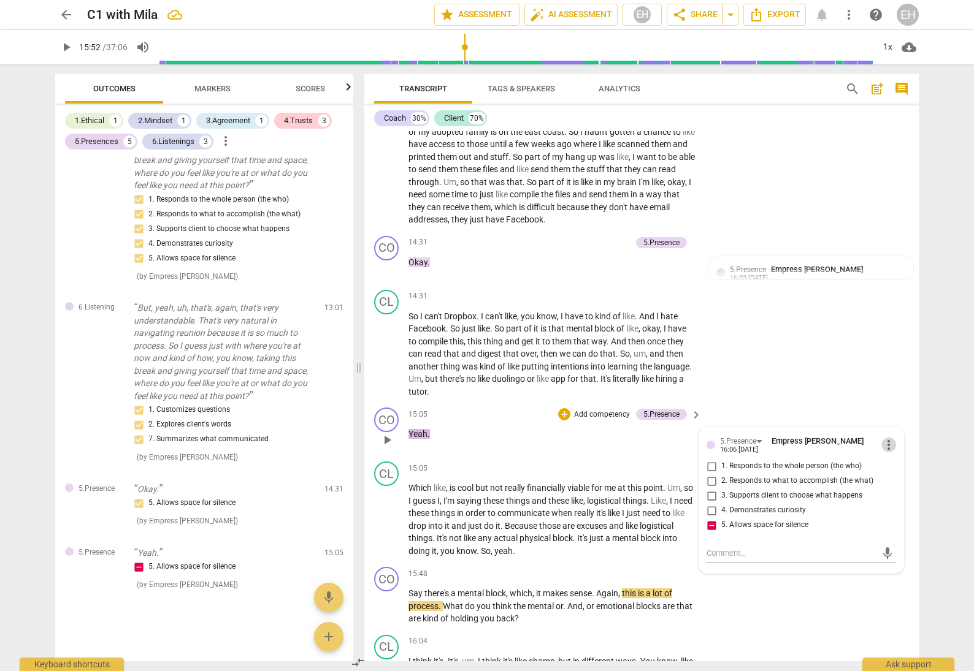
click at [883, 438] on span "more_vert" at bounding box center [888, 445] width 15 height 15
click at [887, 386] on li "Delete" at bounding box center [898, 387] width 42 height 23
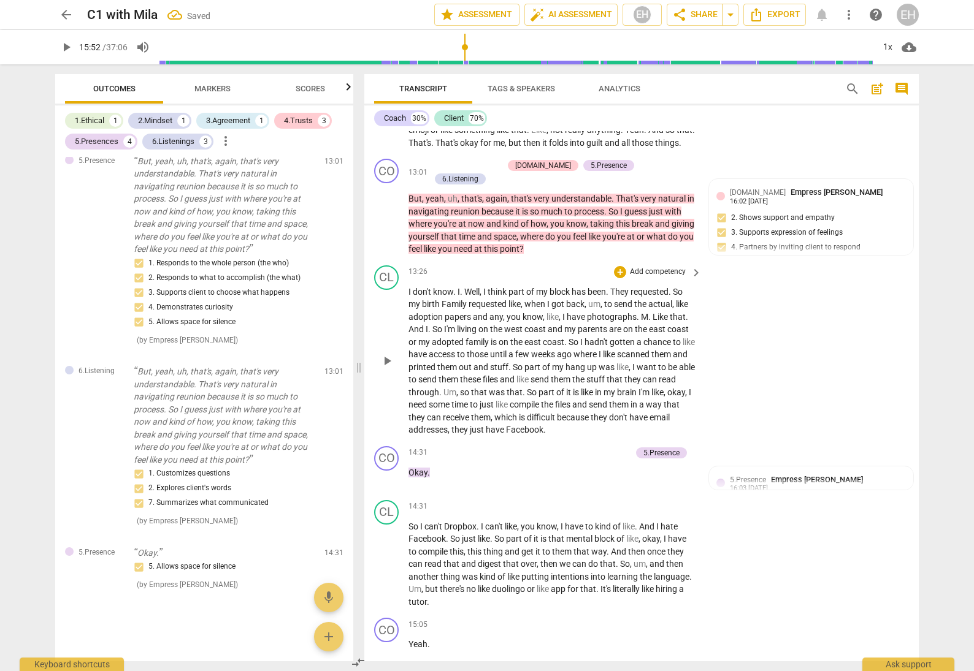
scroll to position [2246, 0]
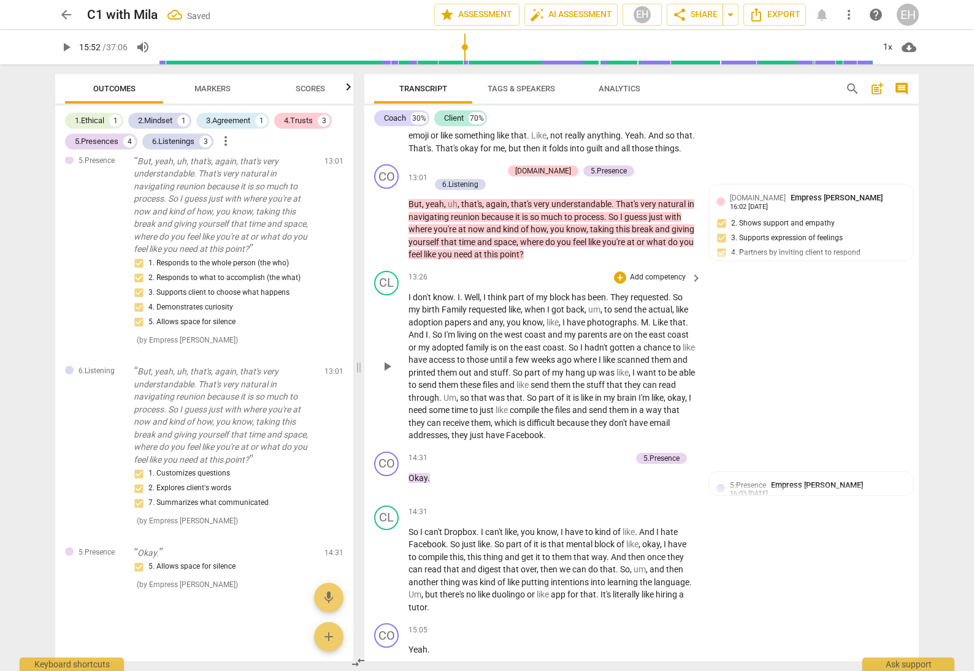
click at [389, 359] on span "play_arrow" at bounding box center [387, 366] width 15 height 15
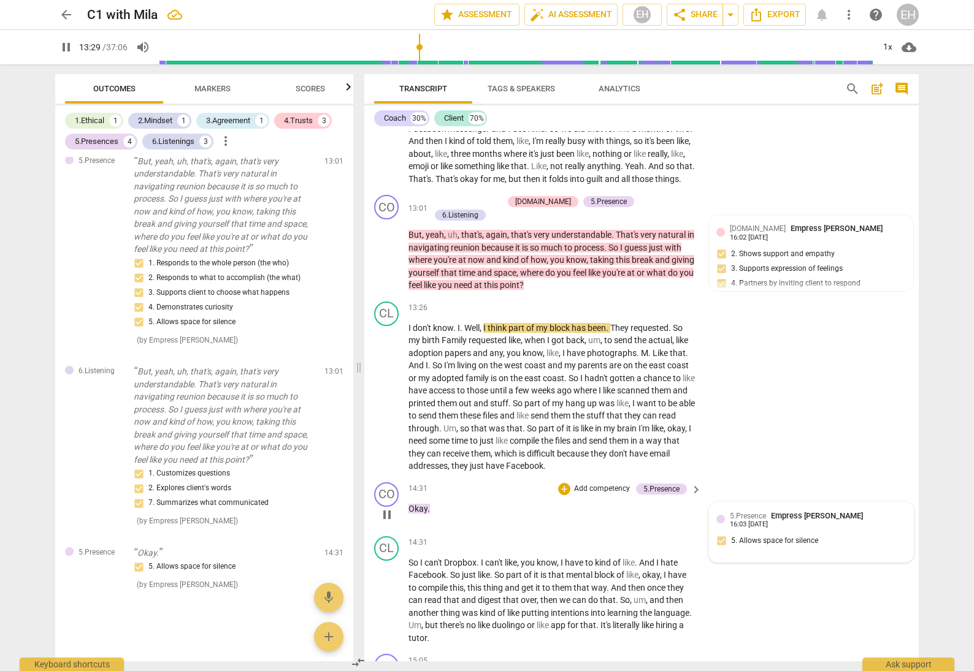
scroll to position [2187, 0]
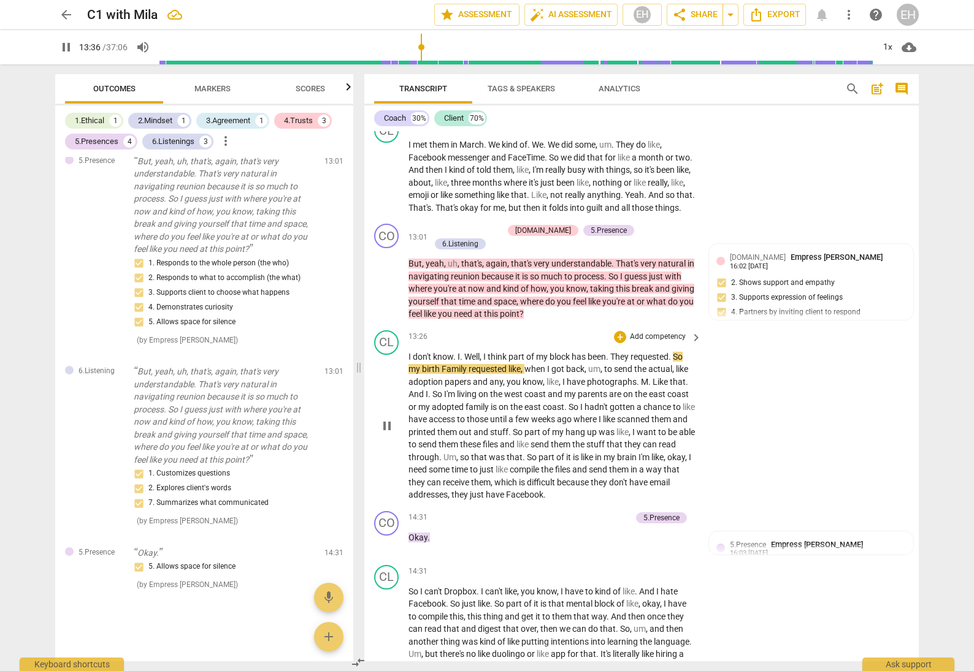
click at [508, 427] on span "stuff" at bounding box center [499, 432] width 18 height 10
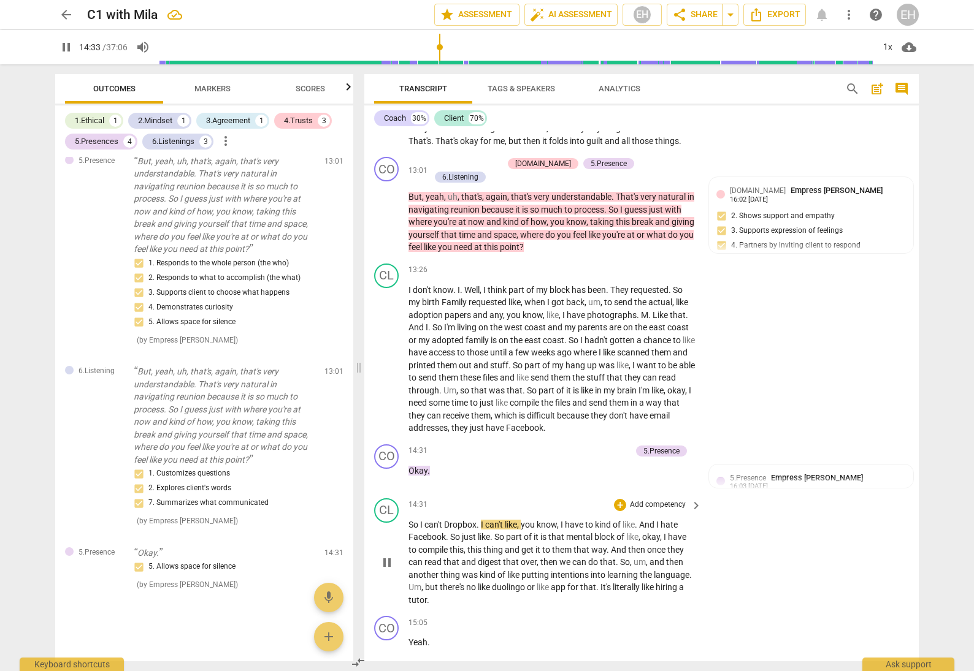
scroll to position [2288, 0]
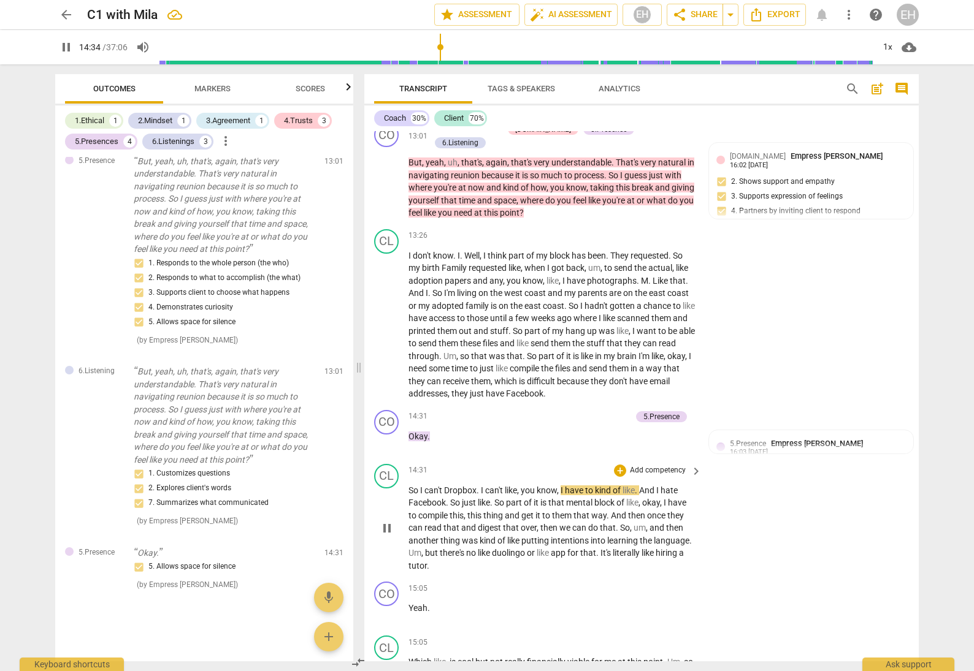
click at [386, 521] on span "pause" at bounding box center [387, 528] width 15 height 15
type input "875"
click at [664, 411] on div "5.Presence" at bounding box center [661, 416] width 36 height 11
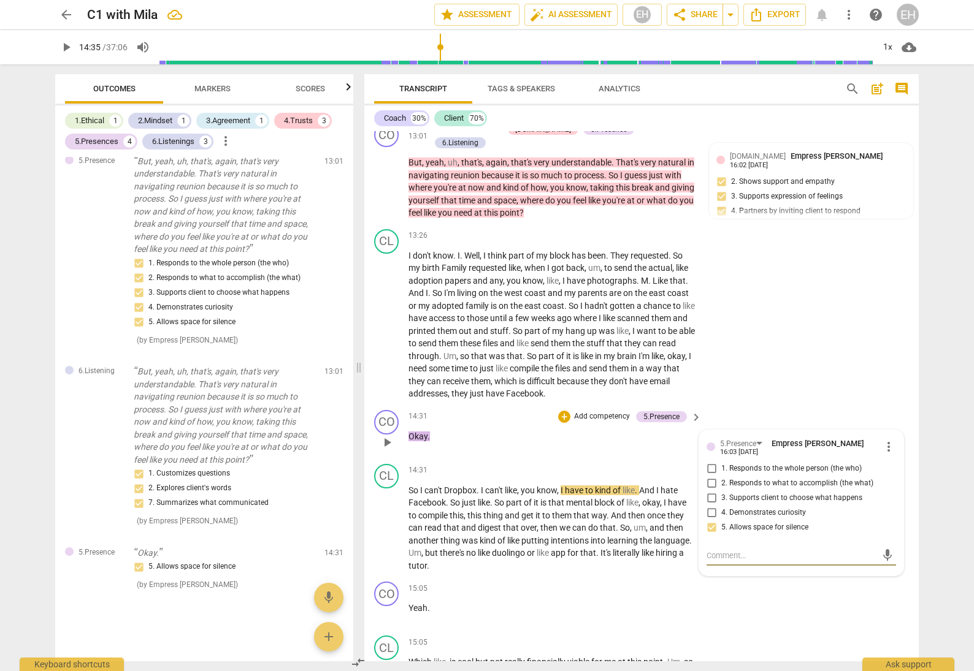
click at [882, 440] on span "more_vert" at bounding box center [888, 447] width 15 height 15
click at [896, 389] on li "Delete" at bounding box center [898, 389] width 42 height 23
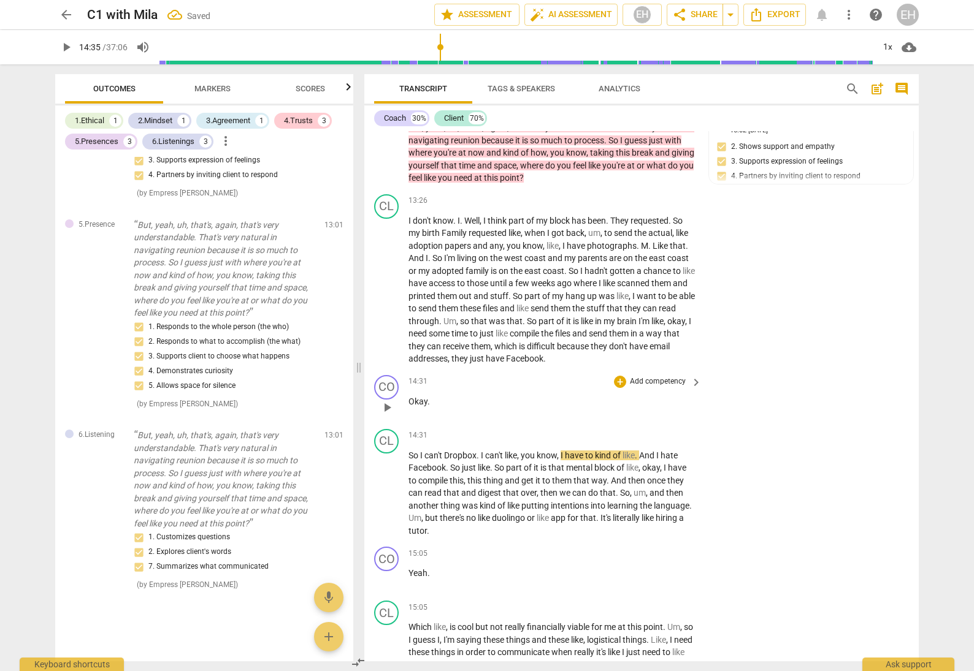
scroll to position [2320, 0]
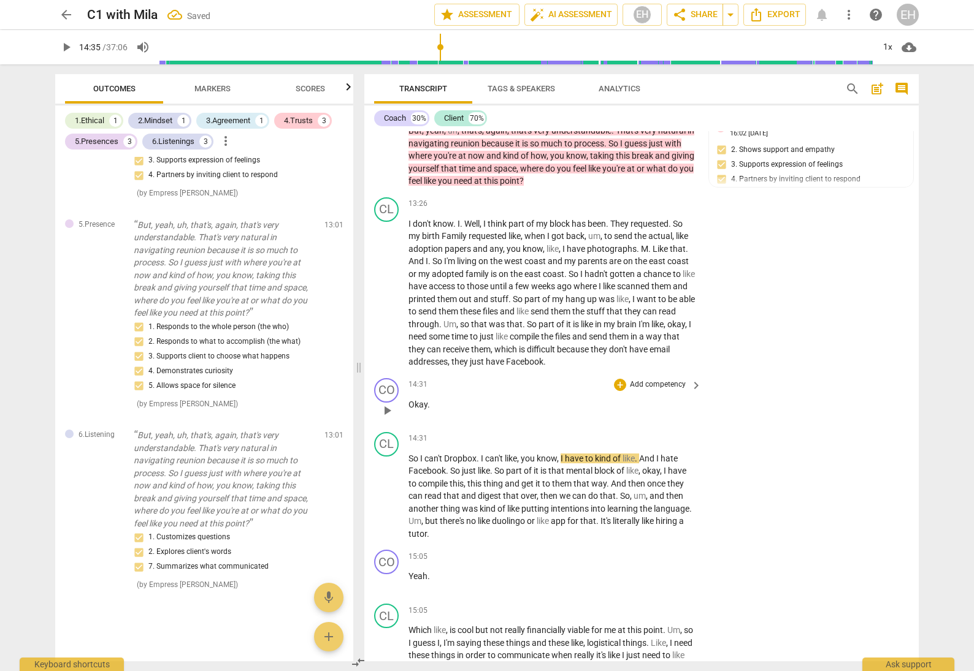
click at [421, 400] on span "Okay" at bounding box center [417, 405] width 19 height 10
click at [636, 380] on p "Add competency" at bounding box center [657, 385] width 58 height 11
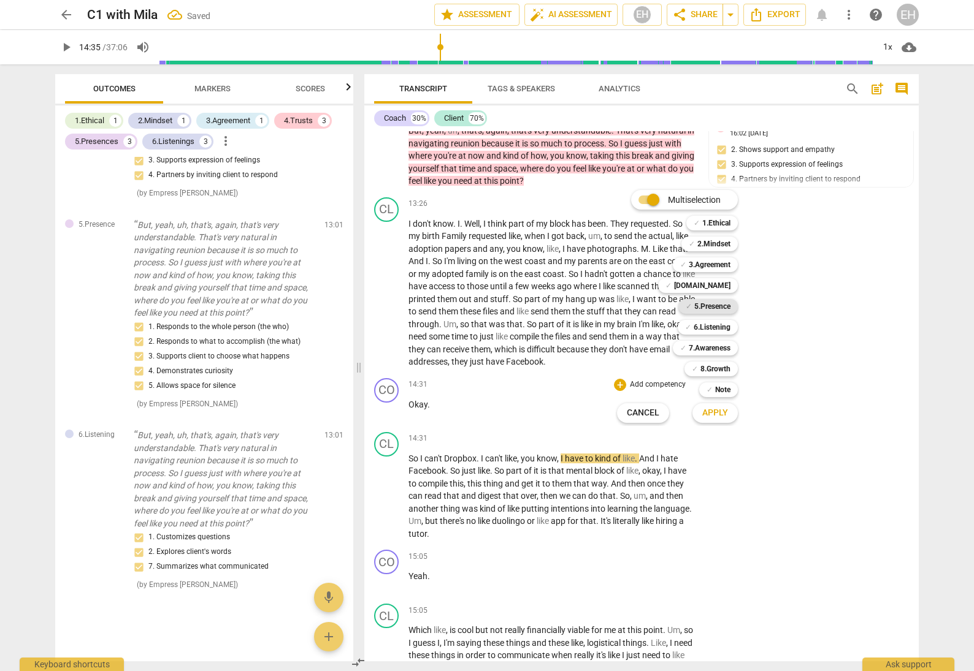
click at [709, 304] on b "5.Presence" at bounding box center [712, 306] width 36 height 15
click at [721, 409] on span "Apply" at bounding box center [715, 413] width 26 height 12
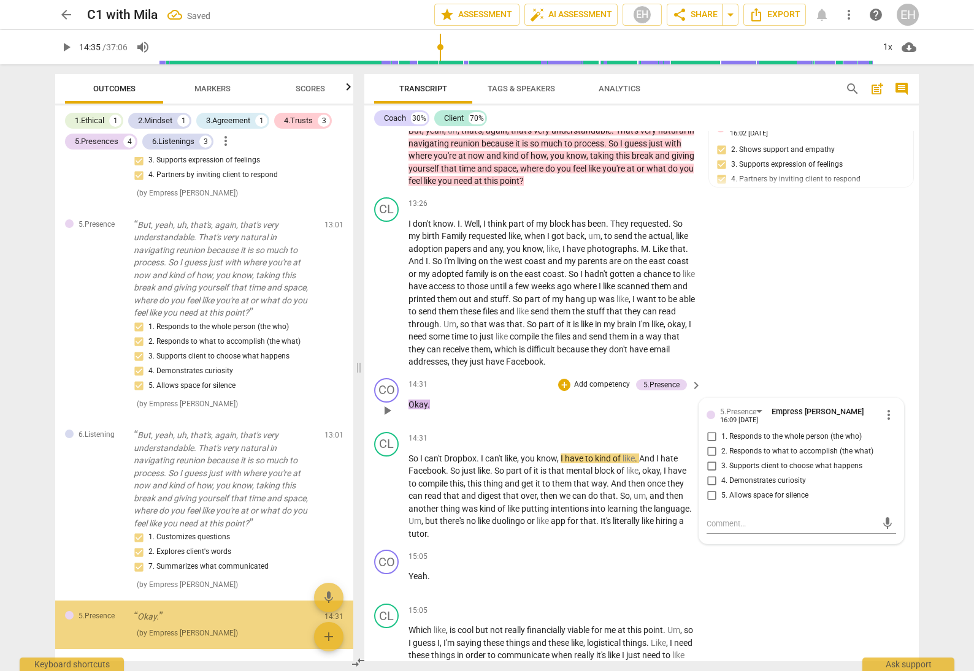
scroll to position [1609, 0]
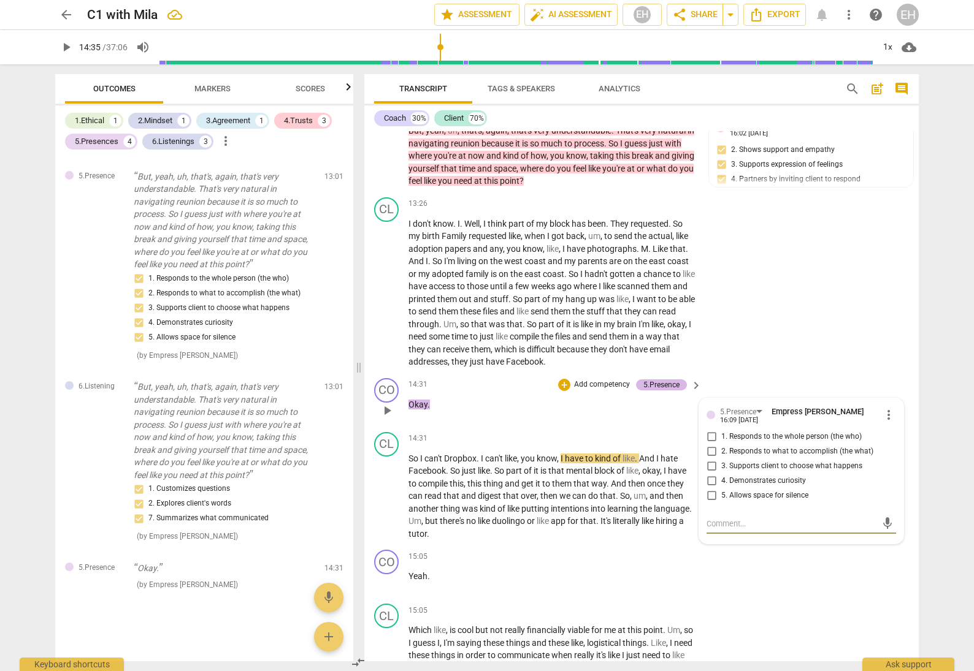
click at [665, 380] on div "5.Presence" at bounding box center [661, 385] width 36 height 11
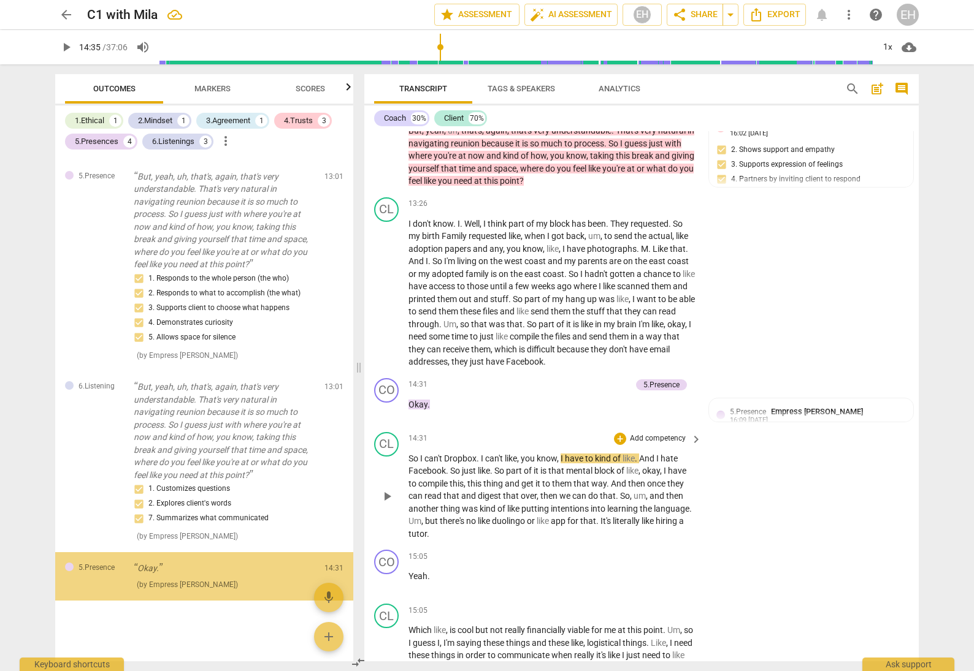
click at [691, 378] on span "keyboard_arrow_right" at bounding box center [696, 385] width 15 height 15
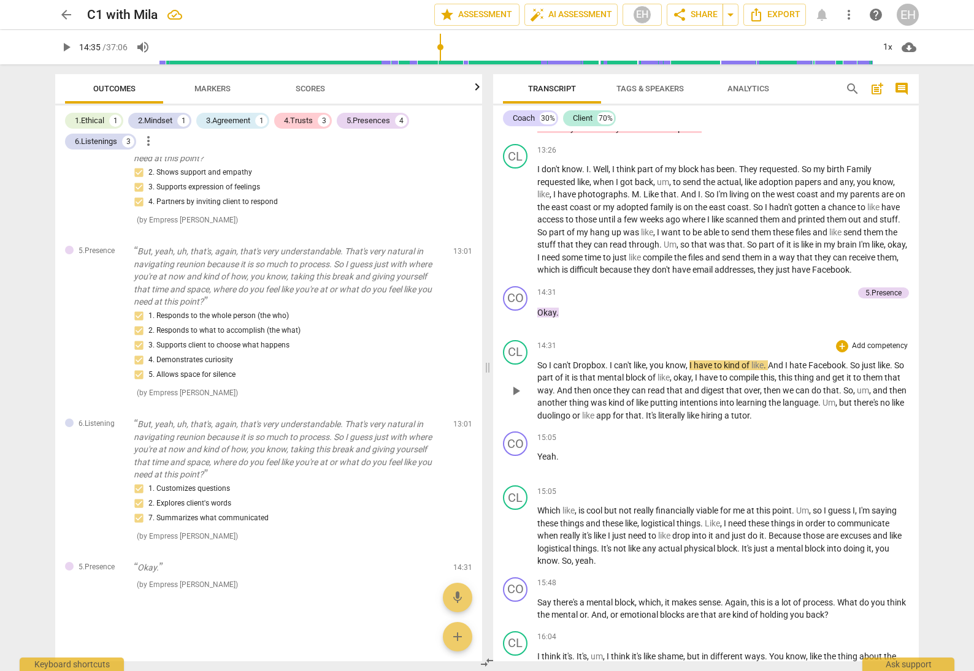
scroll to position [1194, 0]
click at [883, 288] on div "5.Presence" at bounding box center [883, 293] width 36 height 11
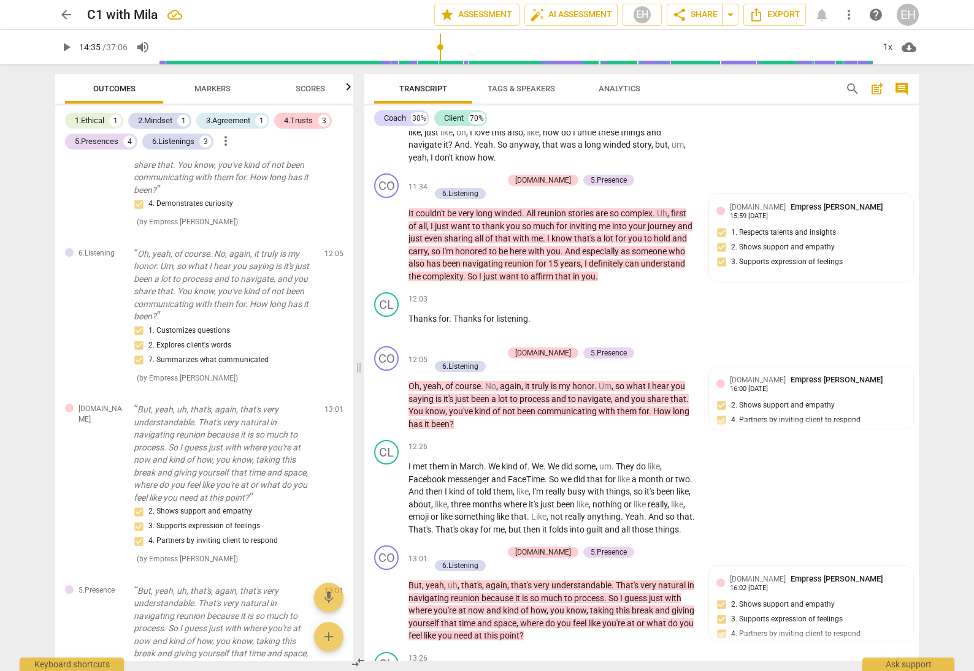
scroll to position [1609, 0]
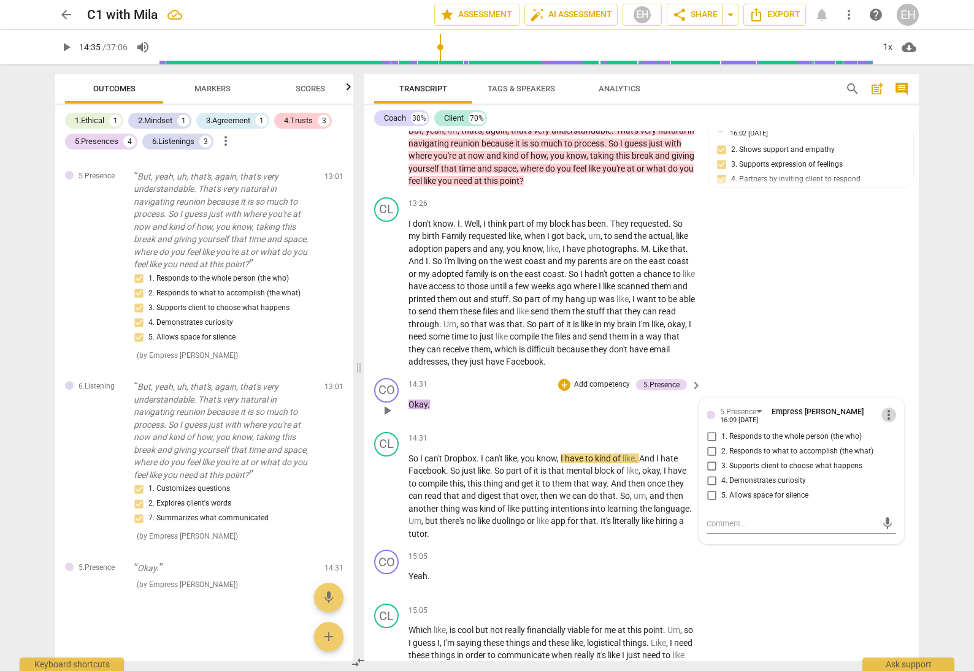
click at [881, 408] on span "more_vert" at bounding box center [888, 415] width 15 height 15
click at [890, 363] on li "Delete" at bounding box center [898, 357] width 42 height 23
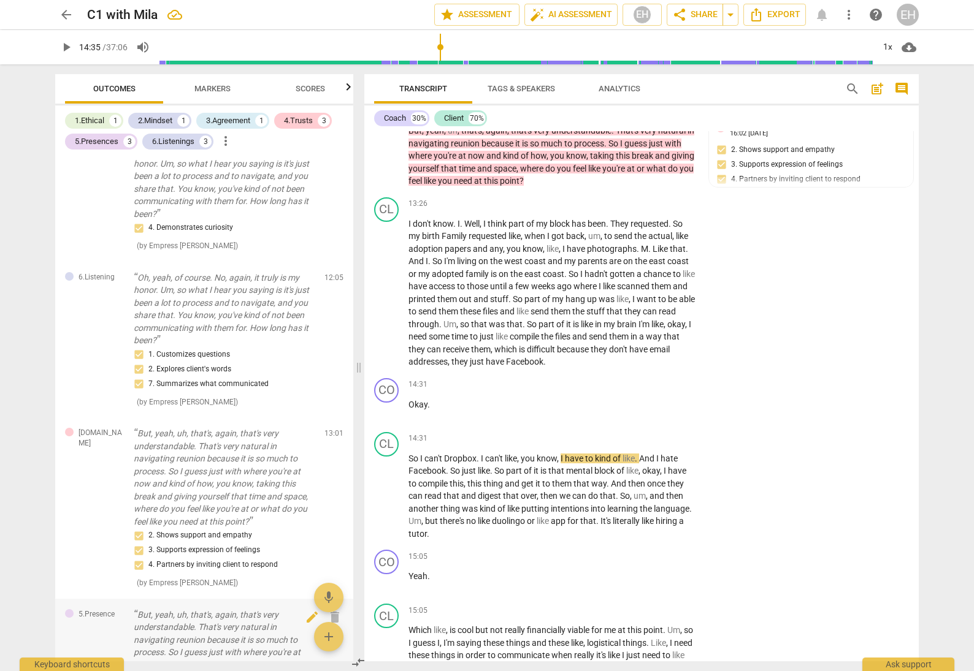
scroll to position [1560, 0]
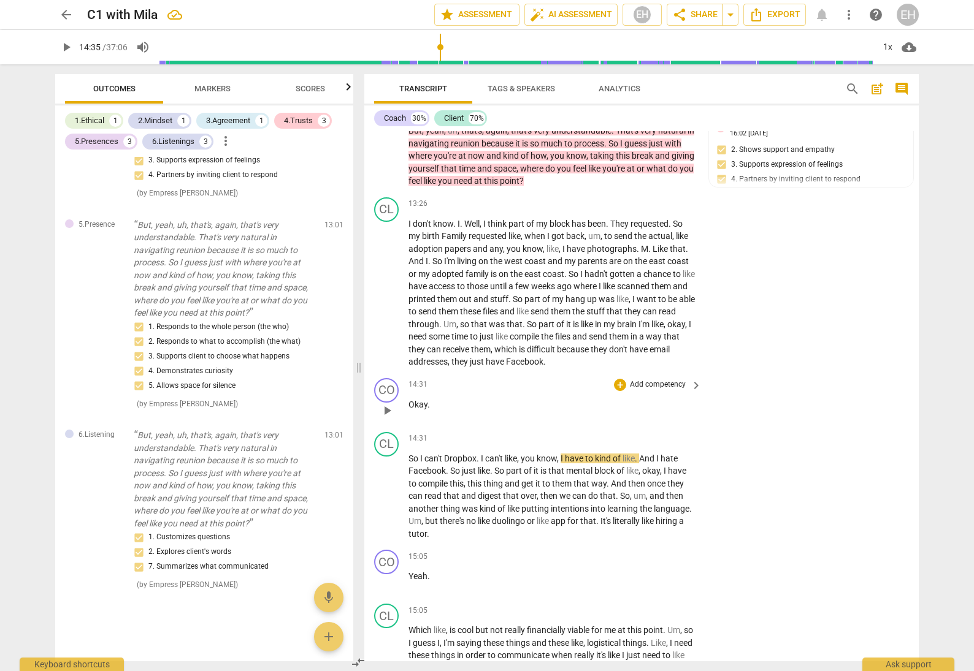
click at [792, 373] on div "CO play_arrow pause 14:31 + Add competency keyboard_arrow_right Okay ." at bounding box center [641, 400] width 554 height 54
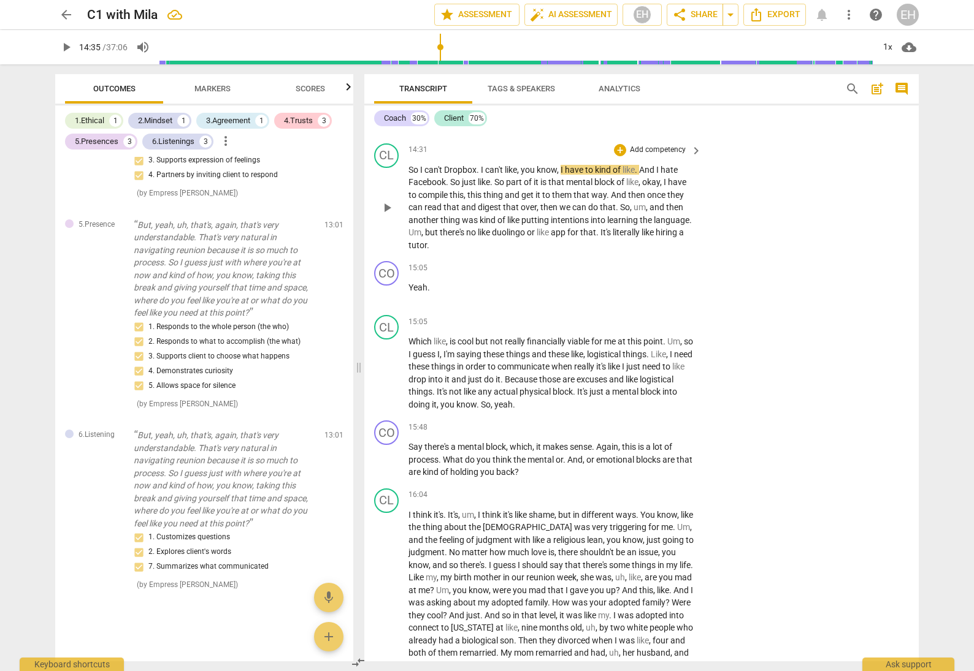
scroll to position [2616, 0]
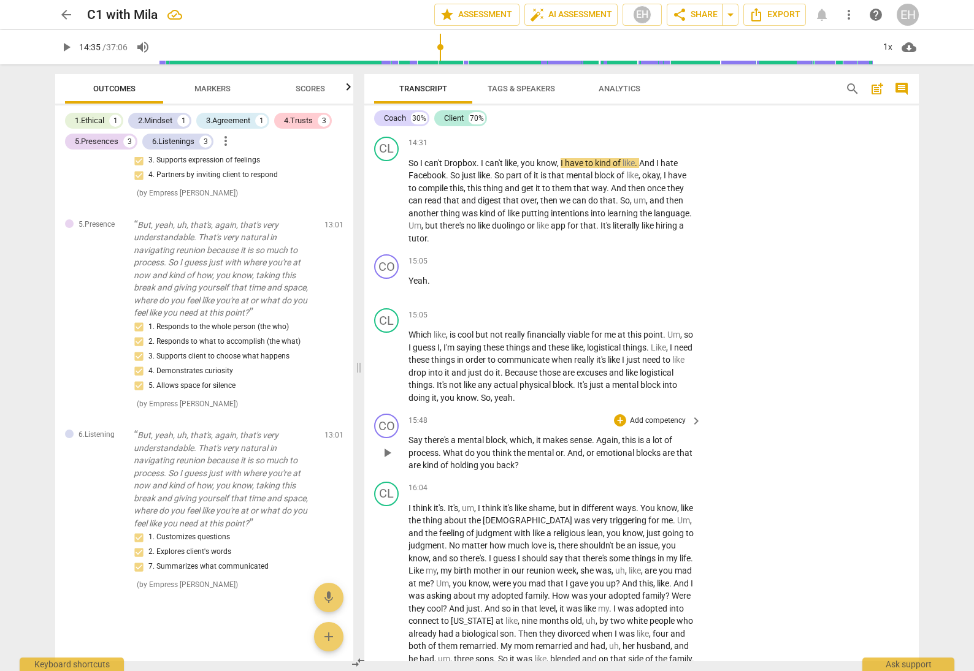
click at [649, 416] on p "Add competency" at bounding box center [657, 421] width 58 height 11
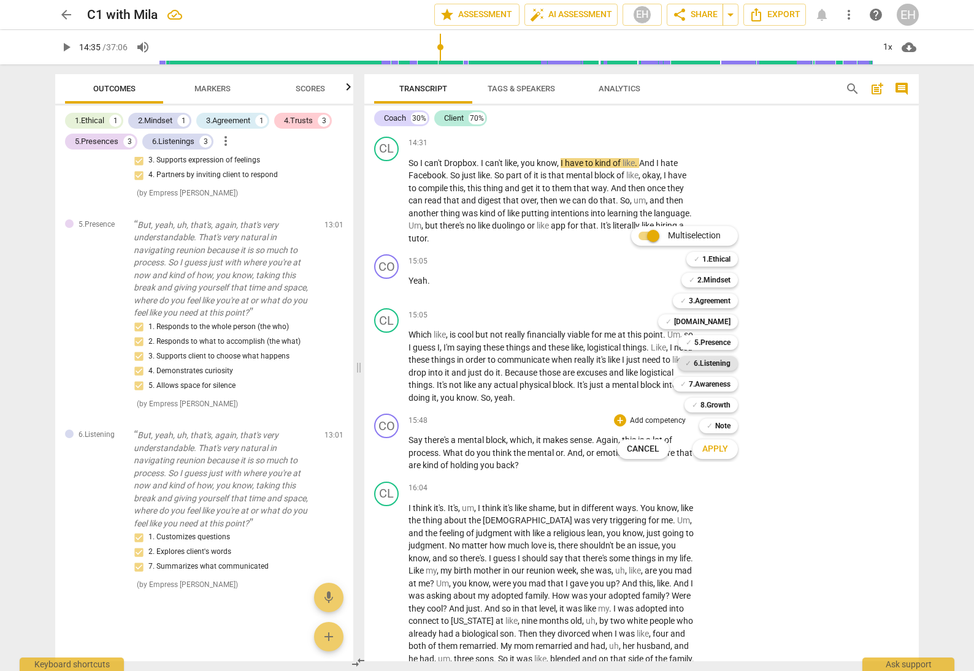
click at [715, 360] on b "6.Listening" at bounding box center [711, 363] width 37 height 15
click at [716, 345] on b "5.Presence" at bounding box center [712, 342] width 36 height 15
click at [715, 387] on b "7.Awareness" at bounding box center [710, 384] width 42 height 15
click at [722, 453] on span "Apply" at bounding box center [715, 449] width 26 height 12
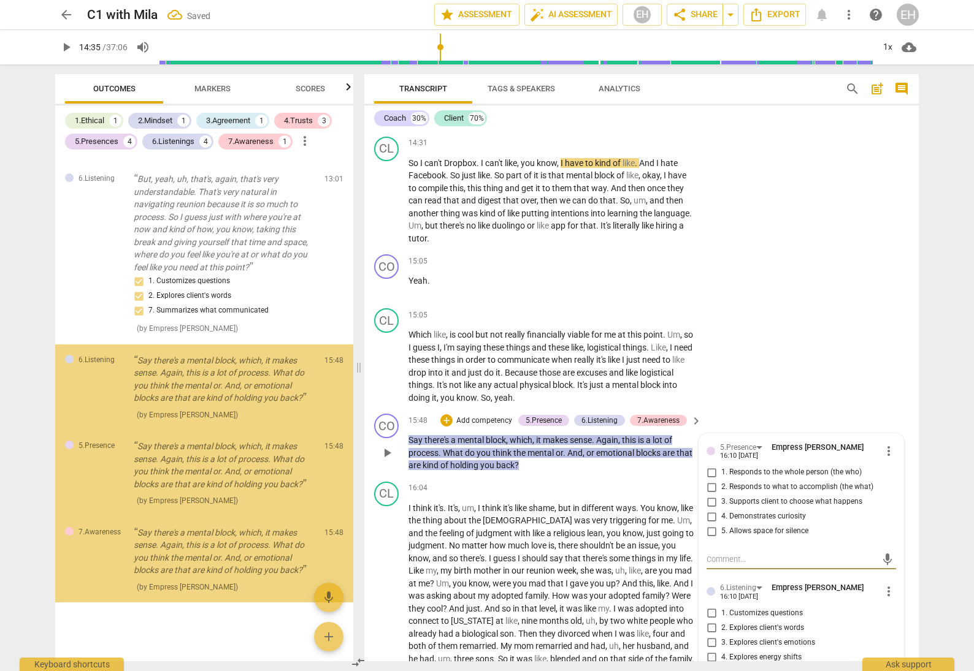
scroll to position [1819, 0]
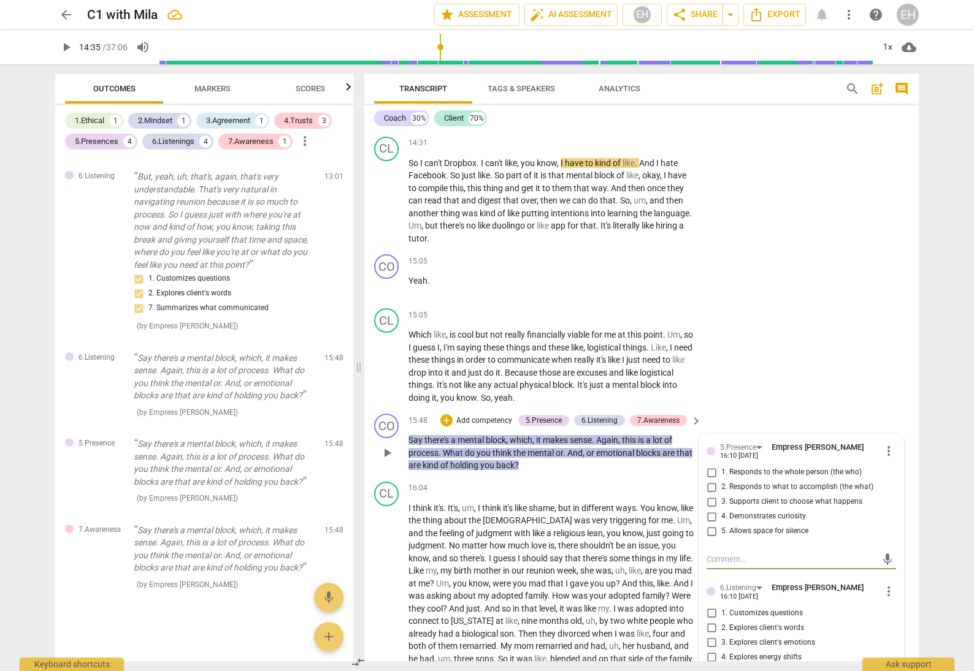
click at [708, 480] on input "2. Responds to what to accomplish (the what)" at bounding box center [711, 487] width 20 height 15
checkbox input "true"
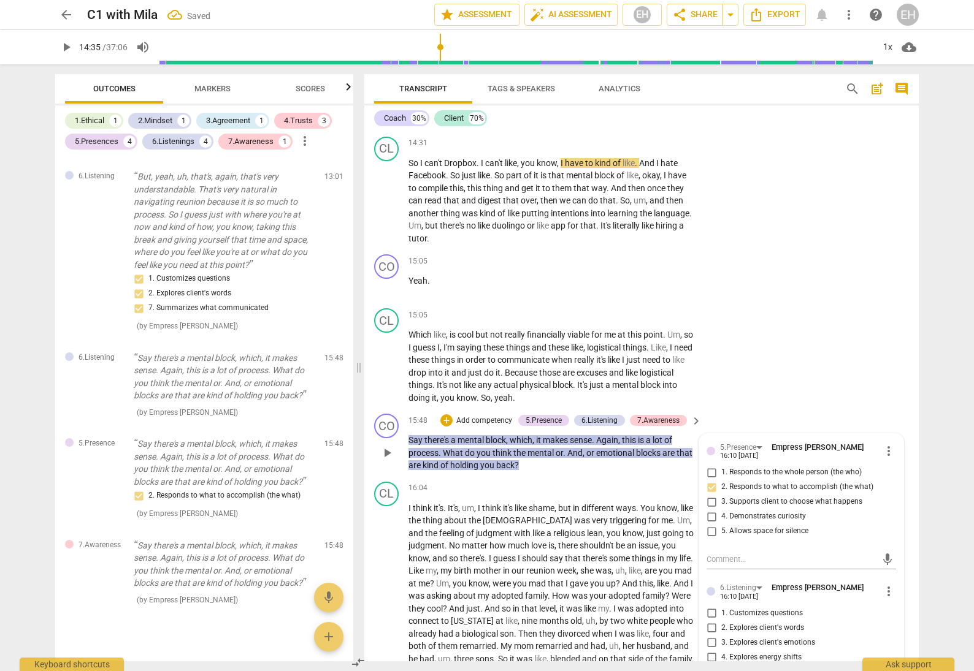
click at [709, 495] on input "3. Supports client to choose what happens" at bounding box center [711, 502] width 20 height 15
checkbox input "true"
click at [708, 509] on input "4. Demonstrates curiosity" at bounding box center [711, 516] width 20 height 15
checkbox input "true"
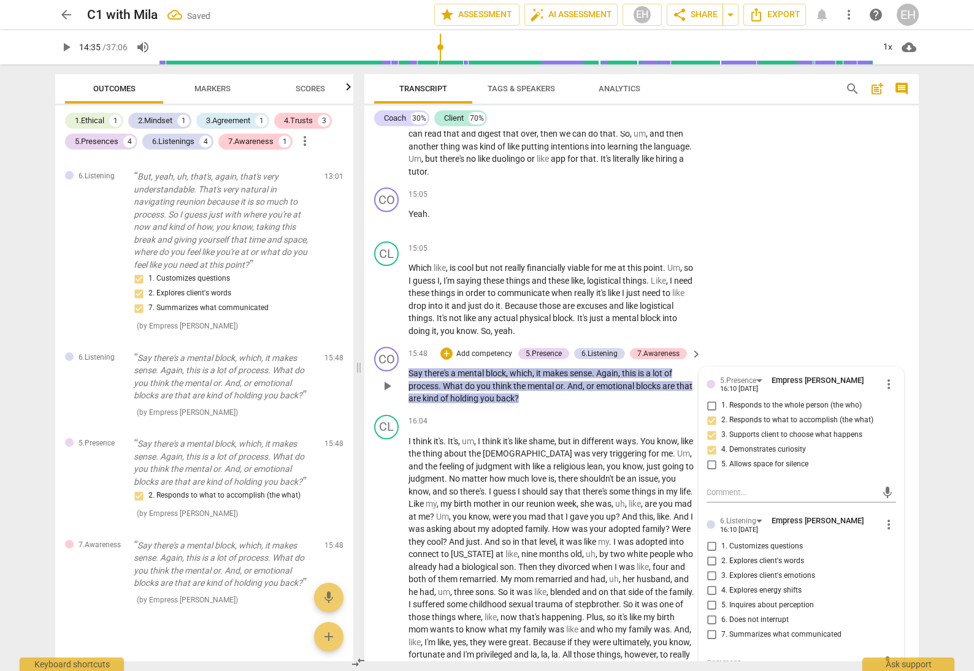
scroll to position [2711, 0]
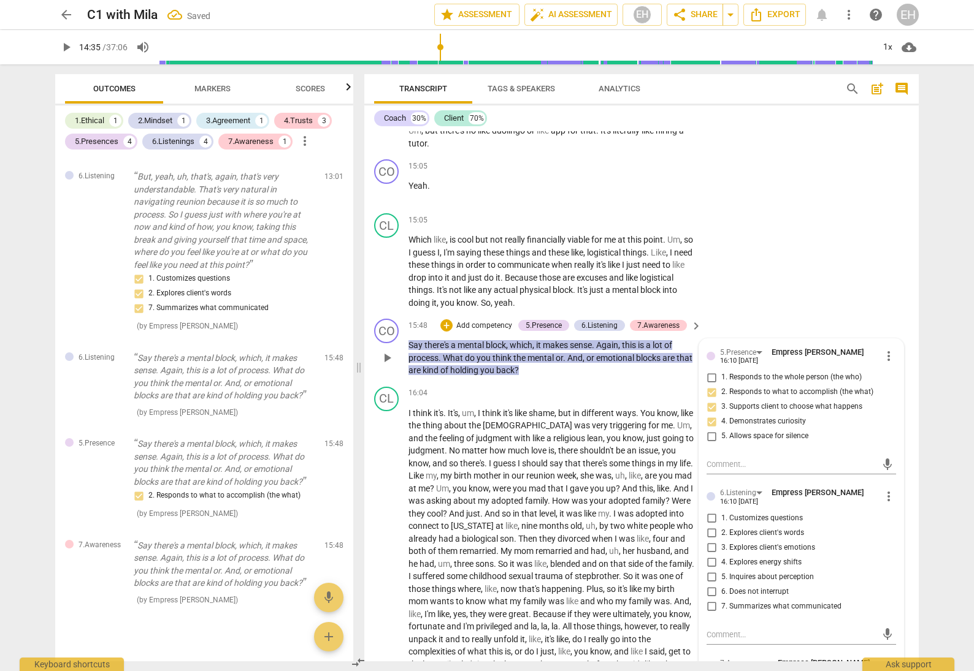
click at [708, 511] on input "1. Customizes questions" at bounding box center [711, 518] width 20 height 15
checkbox input "true"
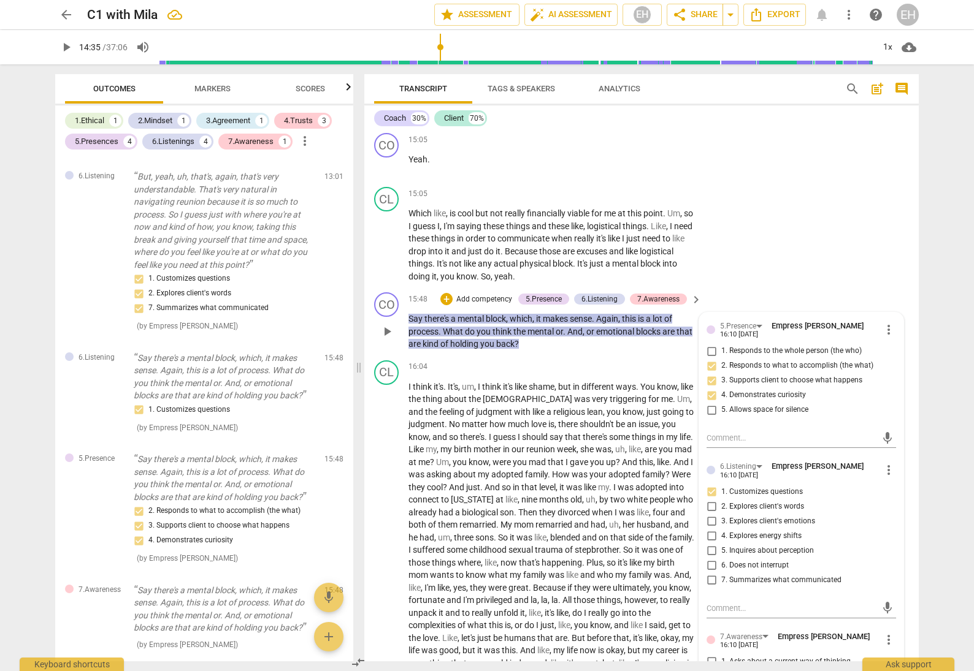
scroll to position [2753, 0]
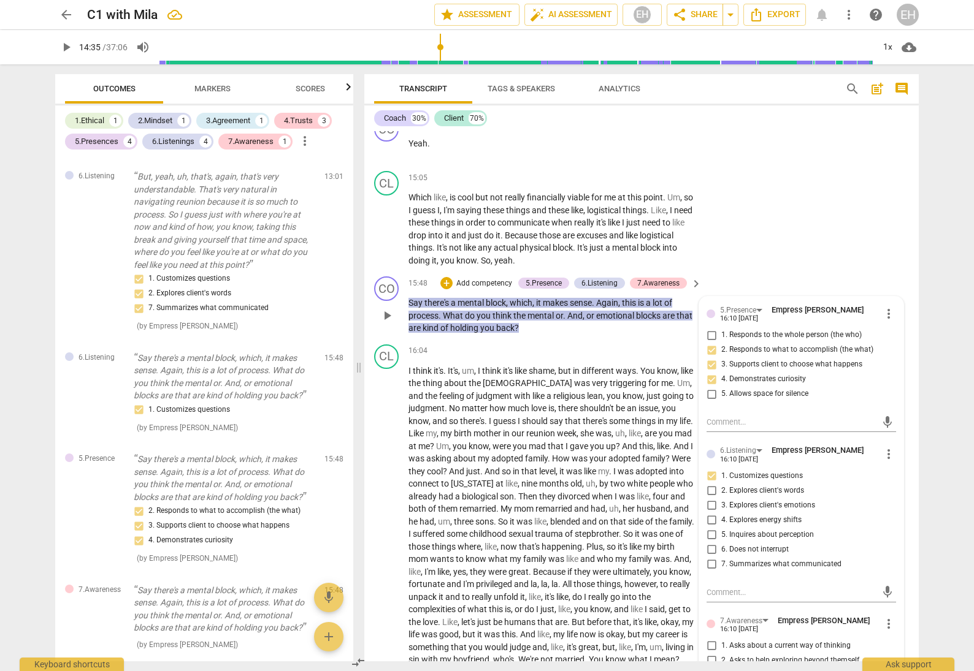
click at [707, 557] on input "7. Summarizes what communicated" at bounding box center [711, 564] width 20 height 15
checkbox input "true"
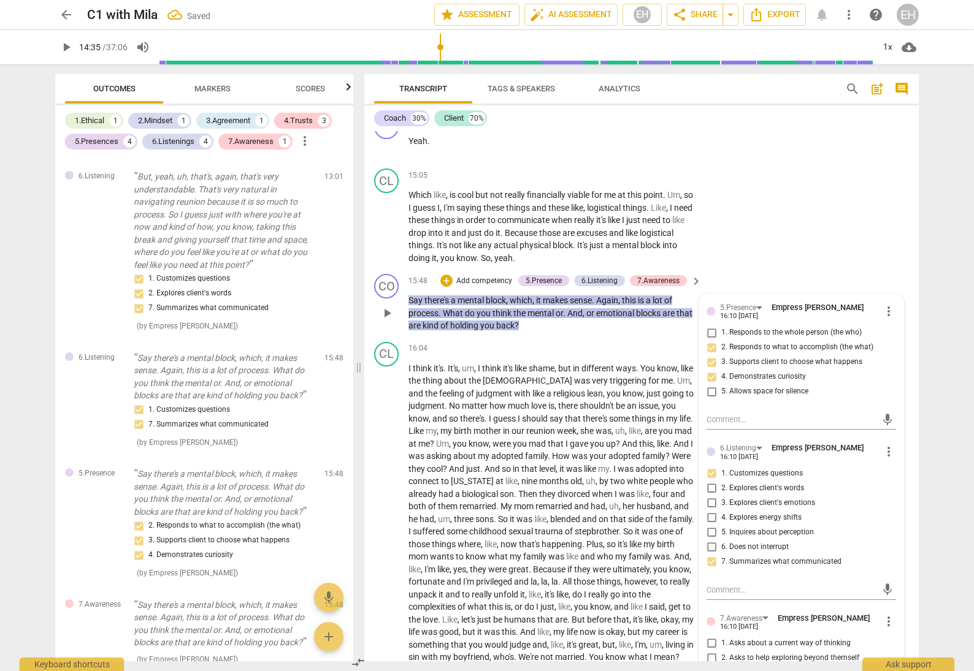
scroll to position [2780, 0]
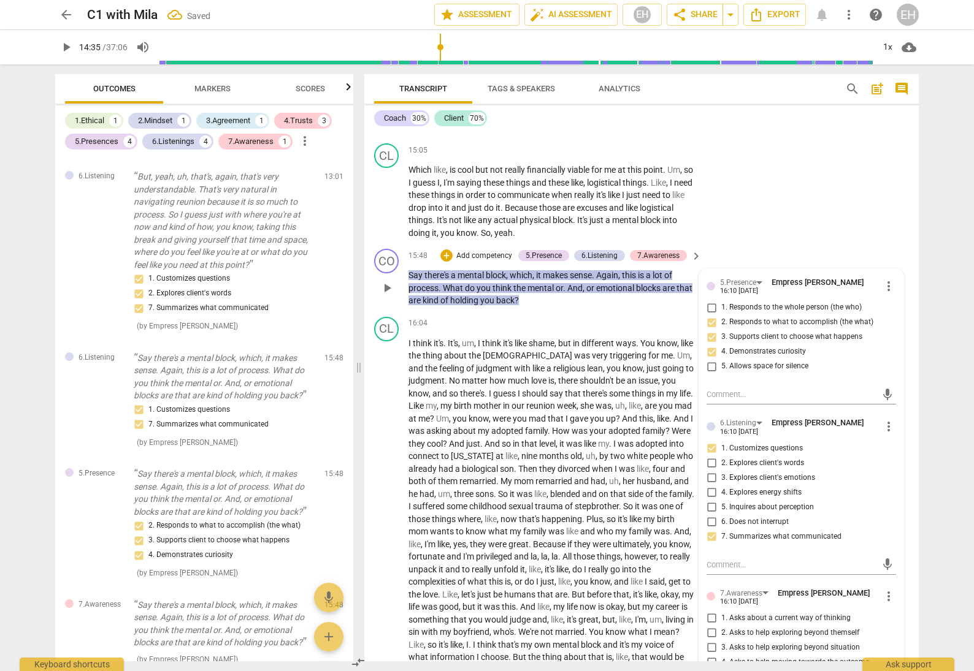
click at [708, 456] on input "2. Explores client's words" at bounding box center [711, 463] width 20 height 15
checkbox input "true"
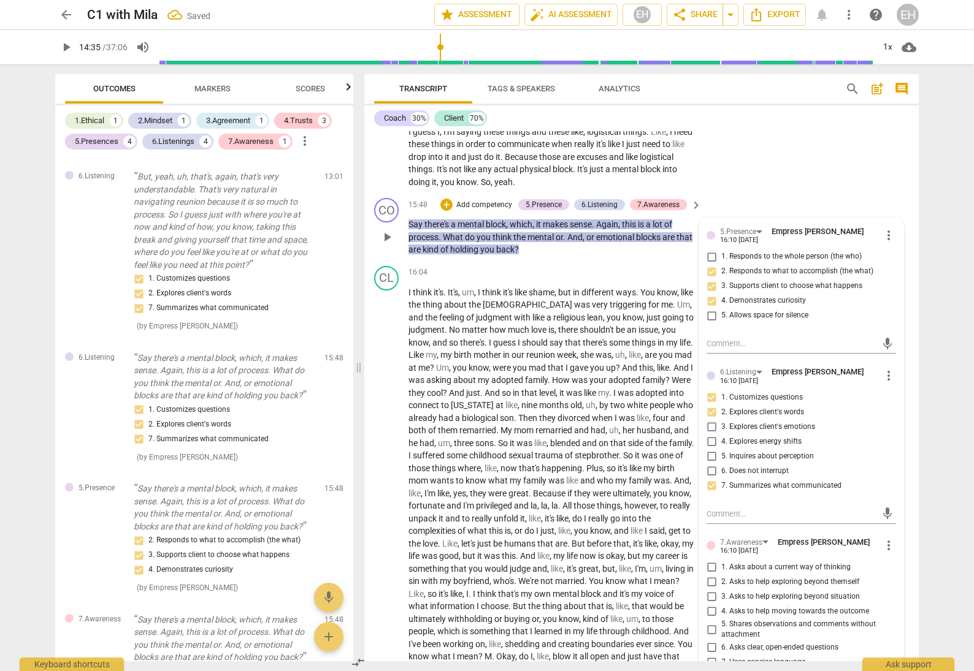
scroll to position [2826, 0]
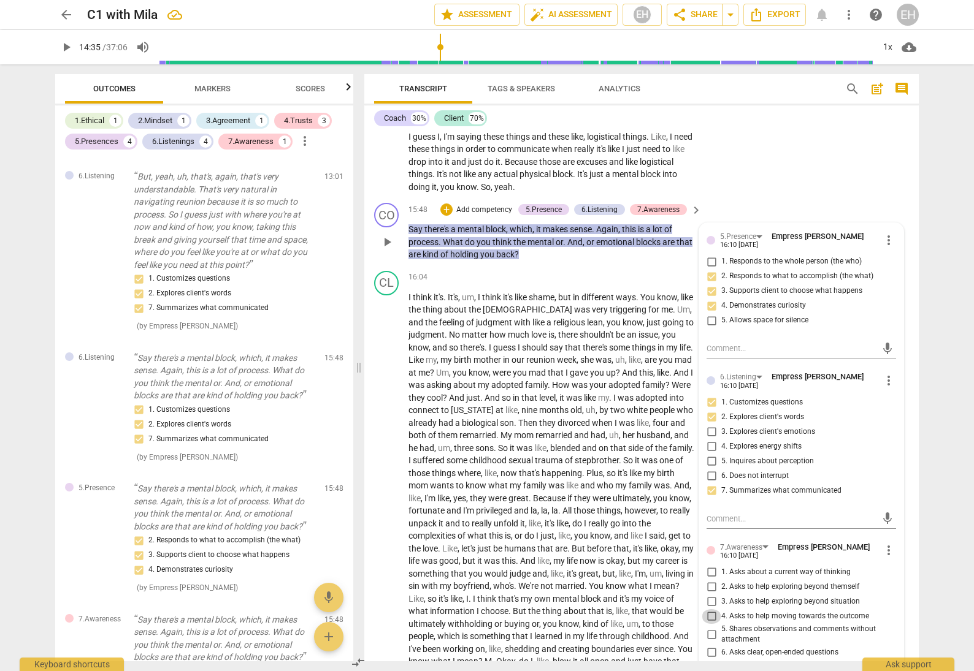
click at [706, 609] on input "4. Asks to help moving towards the outcome" at bounding box center [711, 616] width 20 height 15
checkbox input "true"
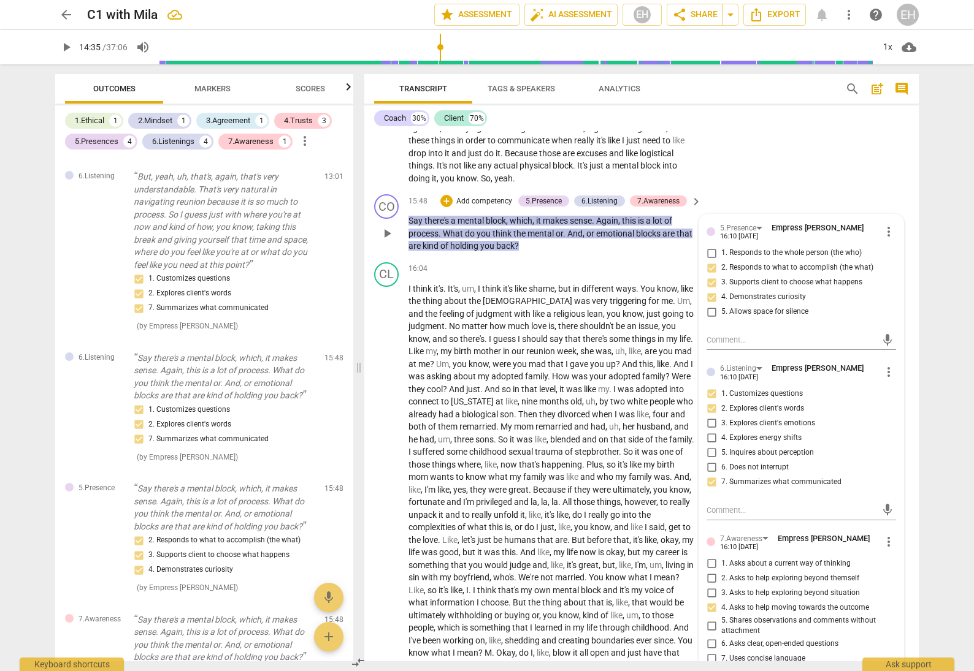
click at [710, 637] on input "6. Asks clear, open-ended questions" at bounding box center [711, 644] width 20 height 15
checkbox input "true"
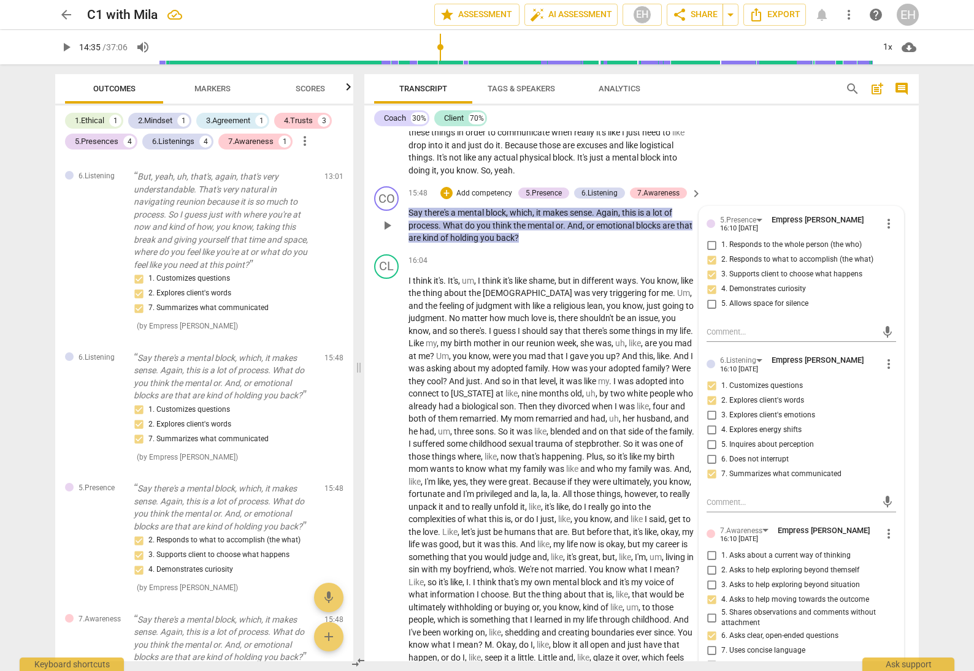
scroll to position [2840, 0]
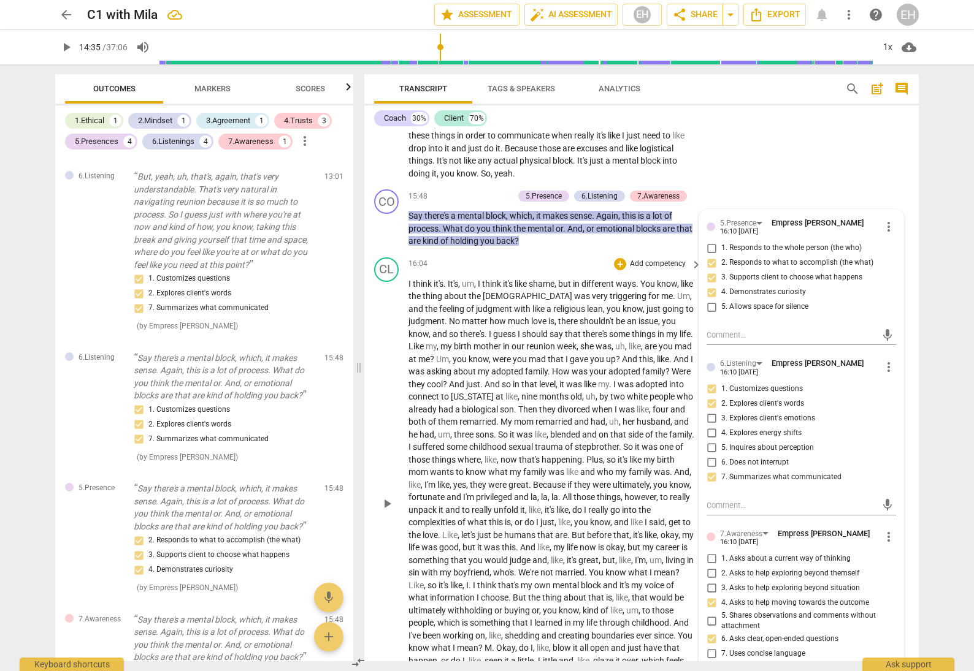
click at [783, 641] on div "CL play_arrow pause 16:04 + Add competency keyboard_arrow_right I think it's . …" at bounding box center [641, 494] width 554 height 483
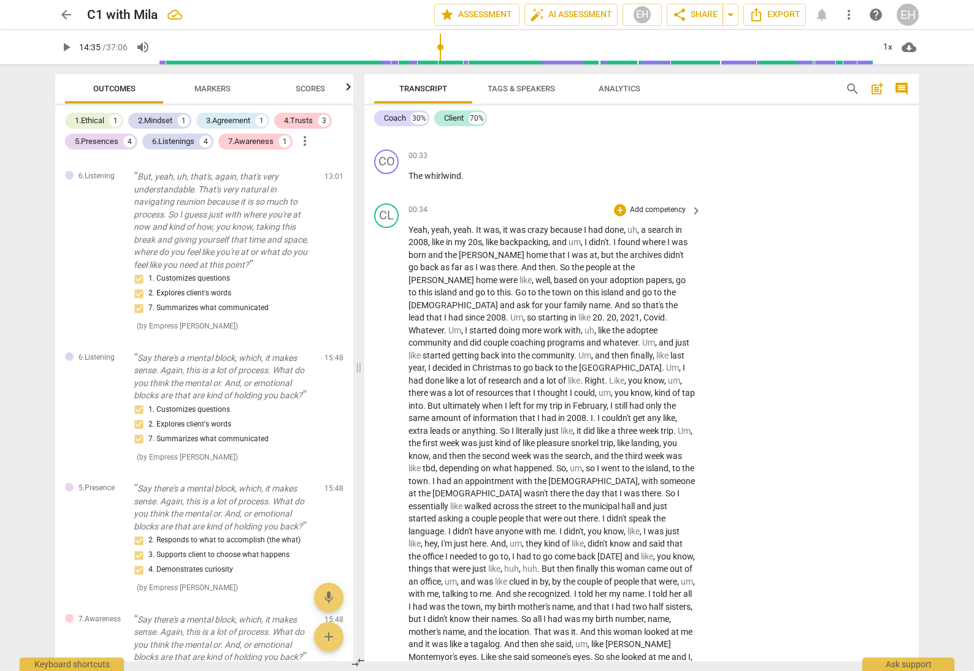
click at [610, 300] on span "name" at bounding box center [599, 305] width 21 height 10
click at [666, 209] on p "Add competency" at bounding box center [657, 209] width 58 height 11
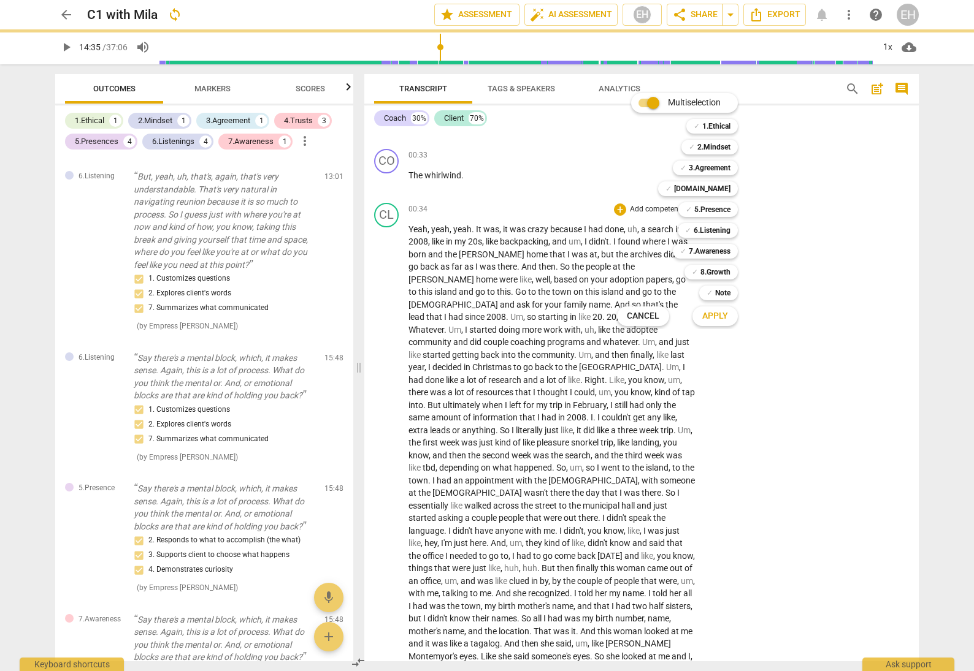
scroll to position [135, 0]
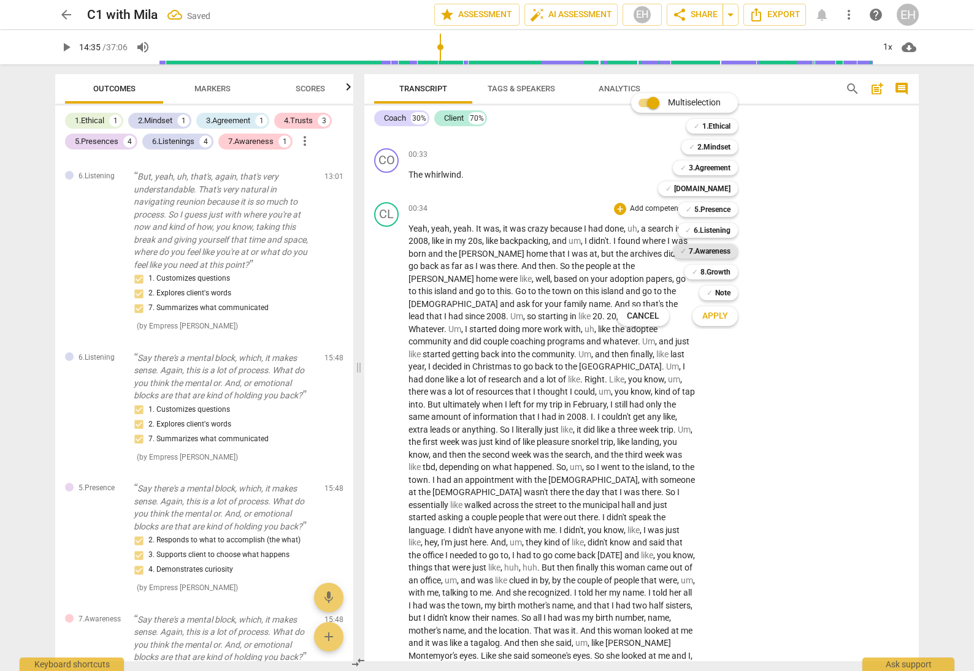
click at [720, 246] on b "7.Awareness" at bounding box center [710, 251] width 42 height 15
click at [720, 315] on span "Apply" at bounding box center [715, 316] width 26 height 12
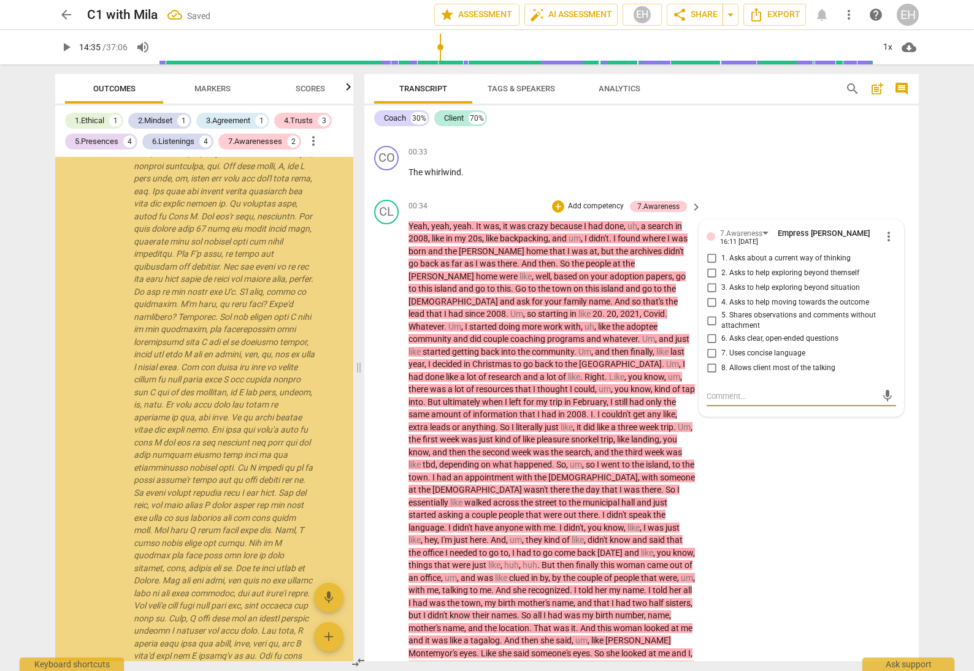
scroll to position [1545, 0]
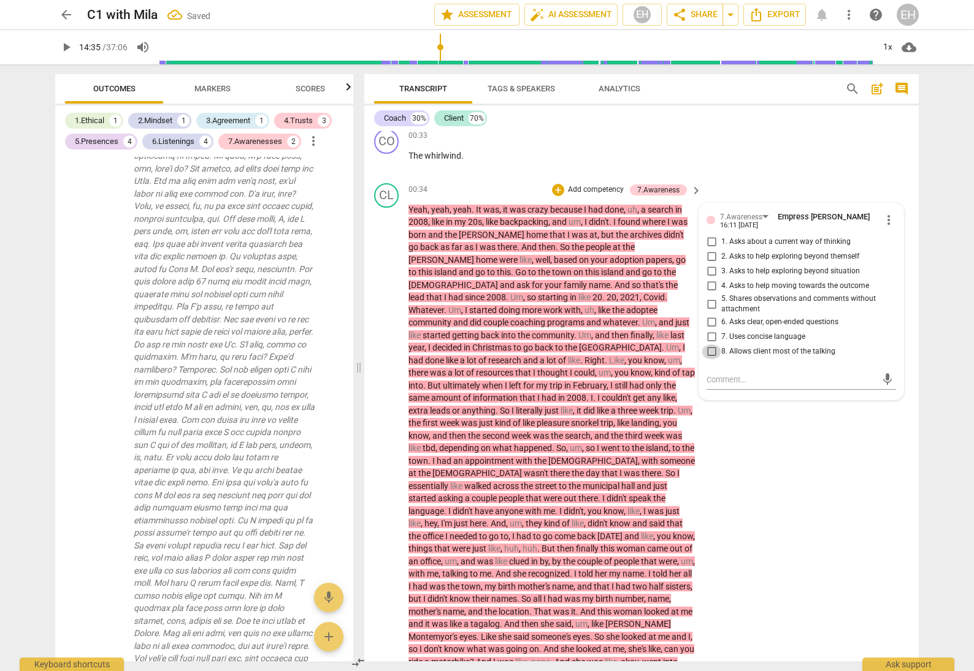
click at [706, 349] on input "8. Allows client most of the talking" at bounding box center [711, 352] width 20 height 15
checkbox input "true"
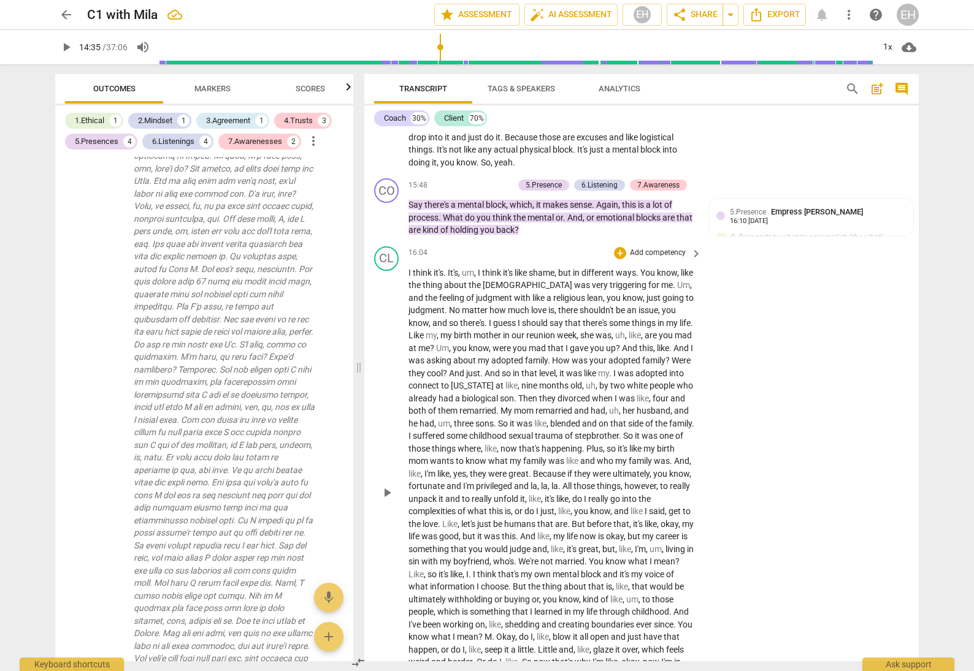
scroll to position [2850, 0]
click at [615, 457] on span "who" at bounding box center [606, 462] width 18 height 10
click at [654, 248] on p "Add competency" at bounding box center [657, 253] width 58 height 11
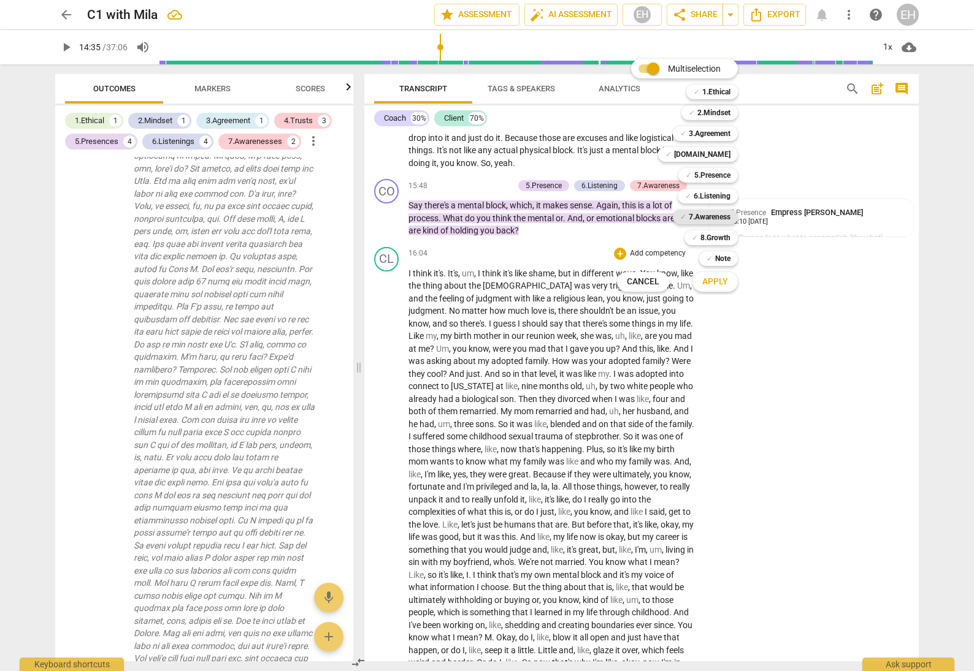
click at [723, 216] on b "7.Awareness" at bounding box center [710, 217] width 42 height 15
click at [720, 282] on span "Apply" at bounding box center [715, 282] width 26 height 12
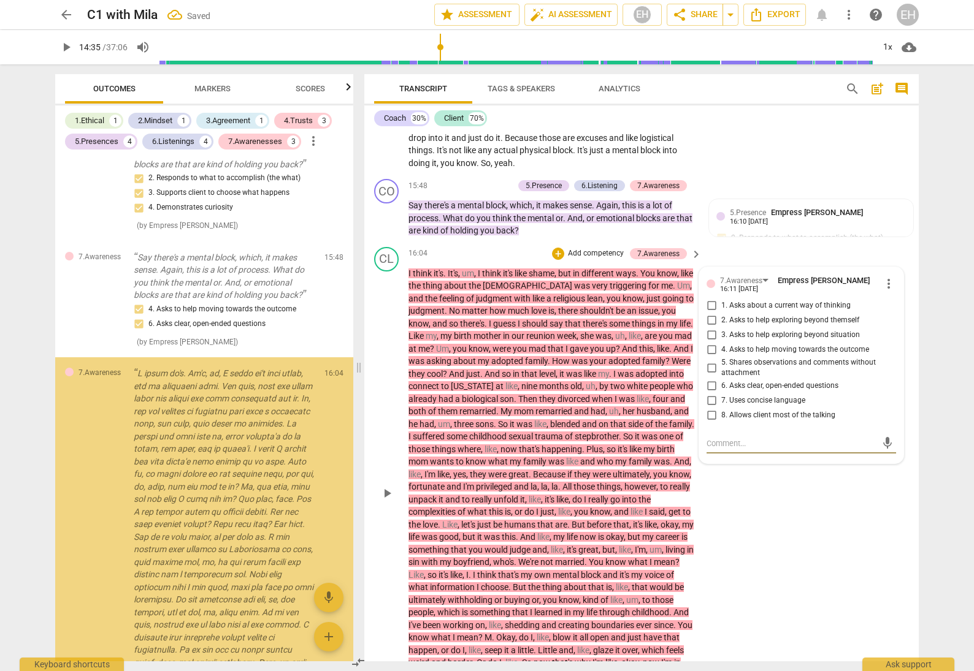
scroll to position [5240, 0]
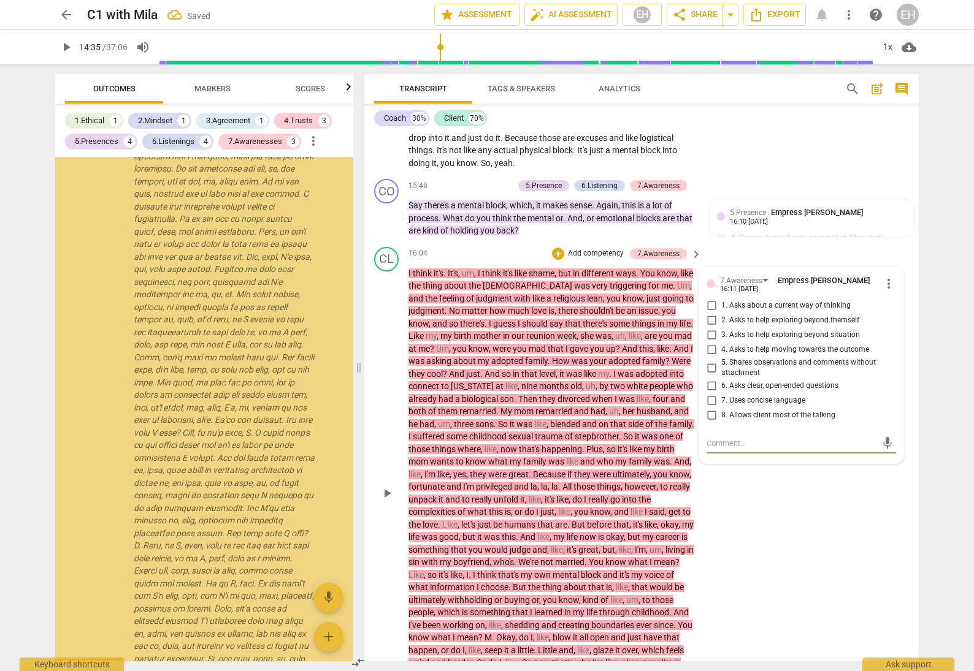
click at [709, 408] on input "8. Allows client most of the talking" at bounding box center [711, 415] width 20 height 15
checkbox input "true"
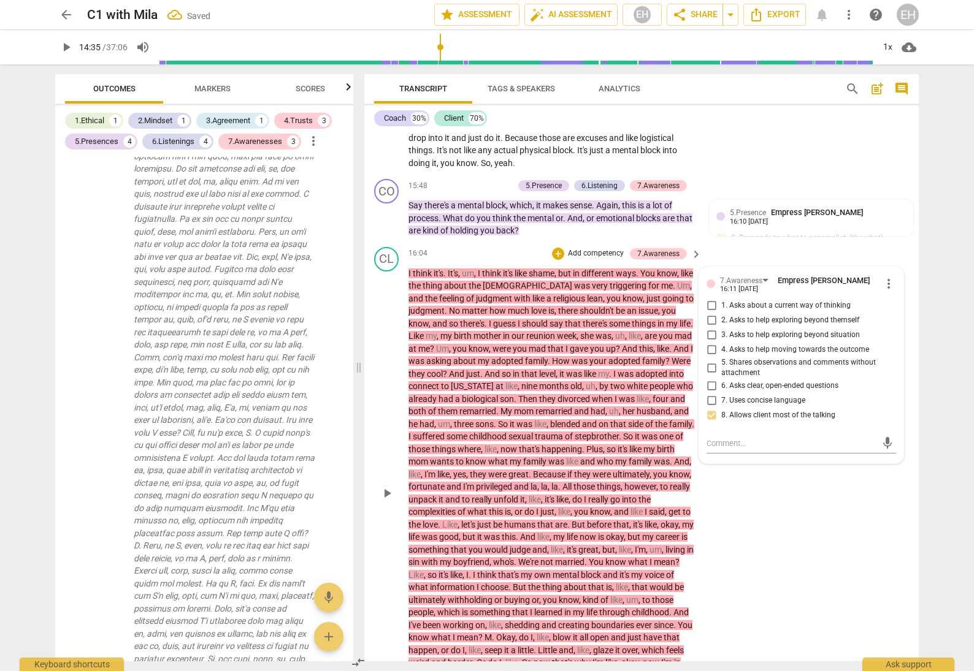
click at [735, 475] on div "CL play_arrow pause 16:04 + Add competency 7.Awareness keyboard_arrow_right I t…" at bounding box center [641, 483] width 554 height 483
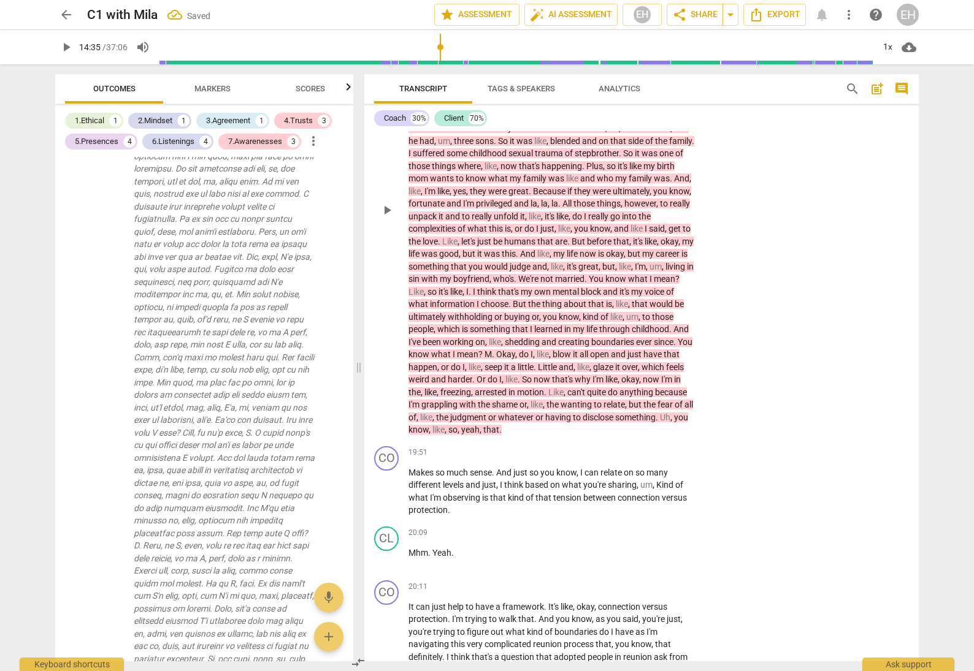
scroll to position [3148, 0]
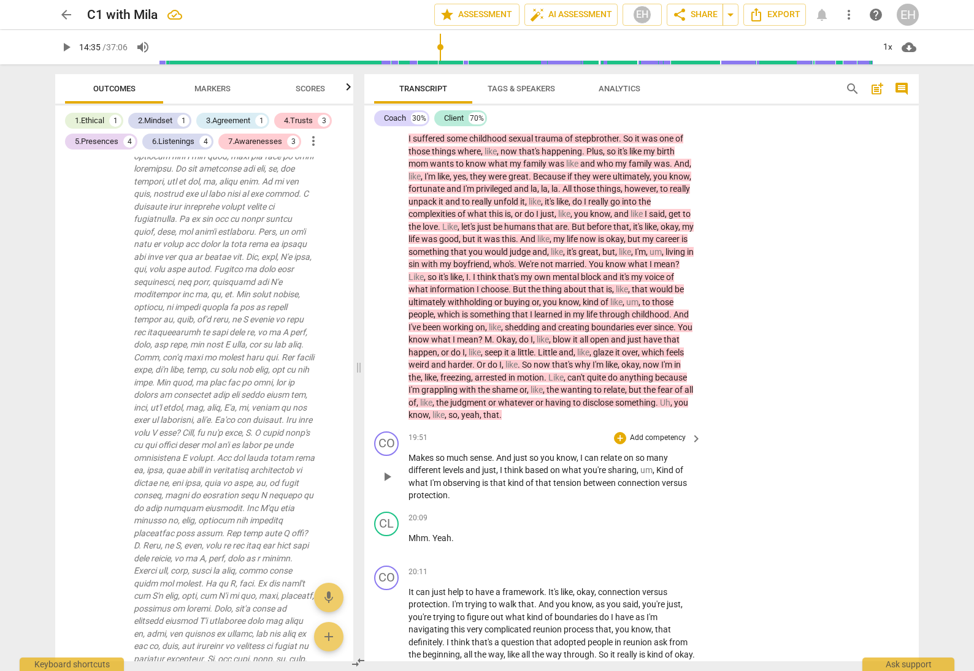
click at [660, 433] on p "Add competency" at bounding box center [657, 438] width 58 height 11
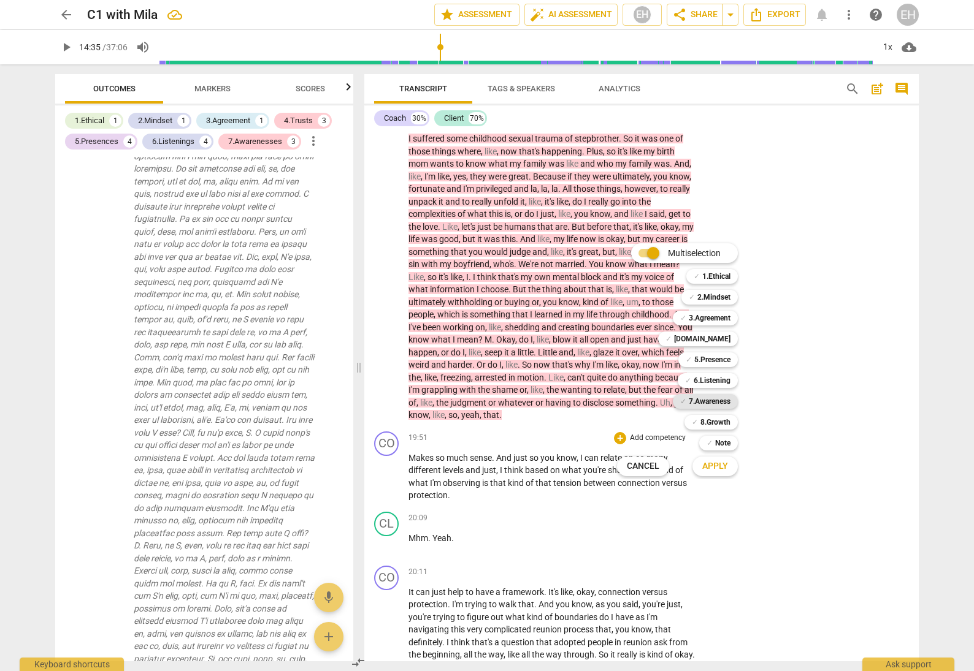
click at [701, 403] on b "7.Awareness" at bounding box center [710, 401] width 42 height 15
click at [723, 357] on b "5.Presence" at bounding box center [712, 360] width 36 height 15
click at [722, 376] on b "6.Listening" at bounding box center [711, 380] width 37 height 15
click at [724, 340] on b "[DOMAIN_NAME]" at bounding box center [702, 339] width 56 height 15
click at [719, 467] on span "Apply" at bounding box center [715, 466] width 26 height 12
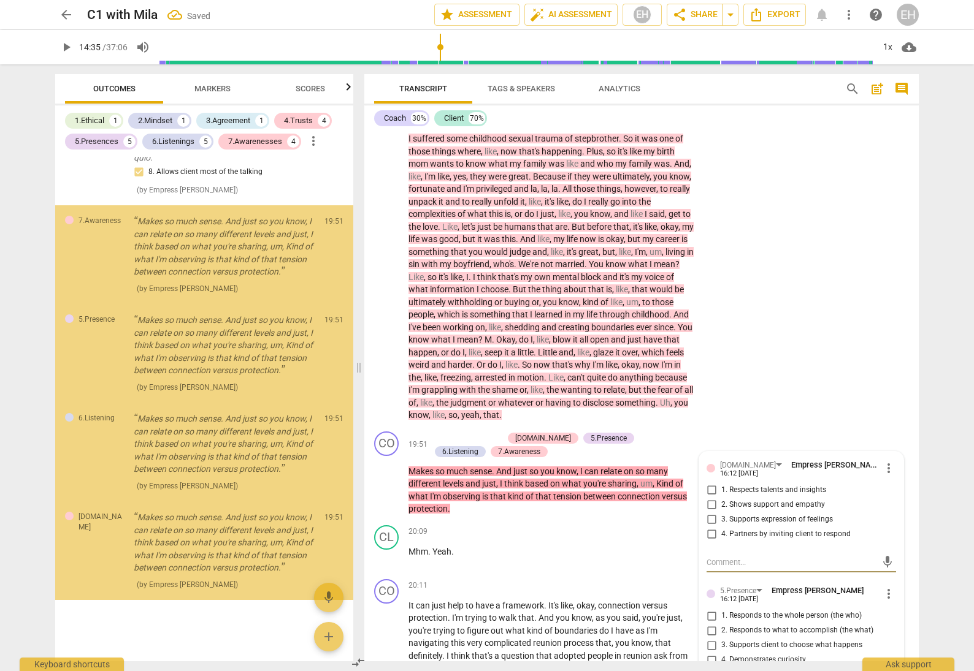
scroll to position [5905, 0]
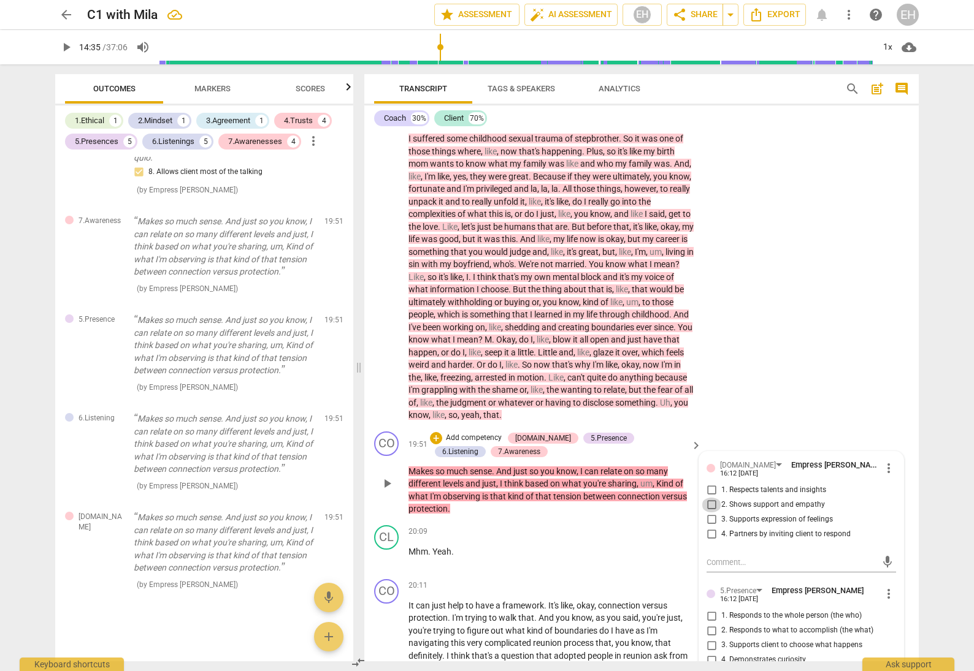
click at [709, 498] on input "2. Shows support and empathy" at bounding box center [711, 505] width 20 height 15
checkbox input "true"
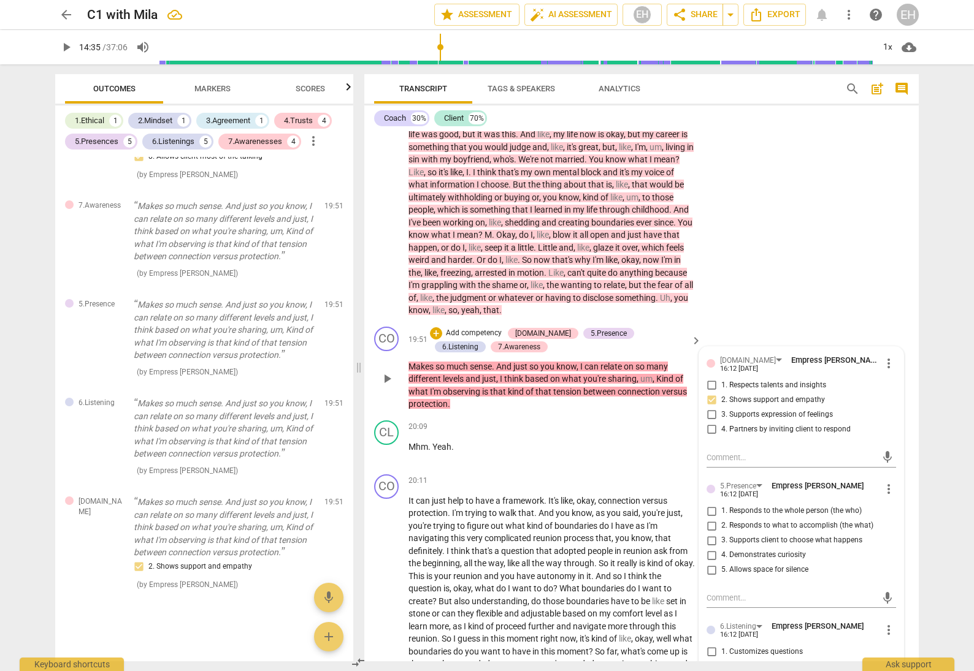
scroll to position [3270, 0]
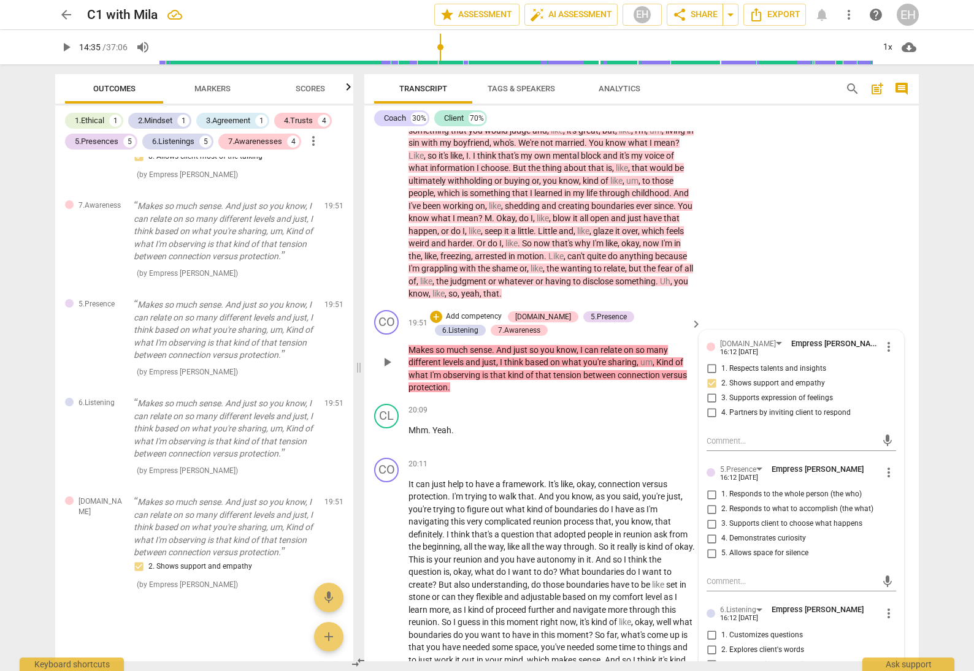
click at [706, 487] on input "1. Responds to the whole person (the who)" at bounding box center [711, 494] width 20 height 15
checkbox input "true"
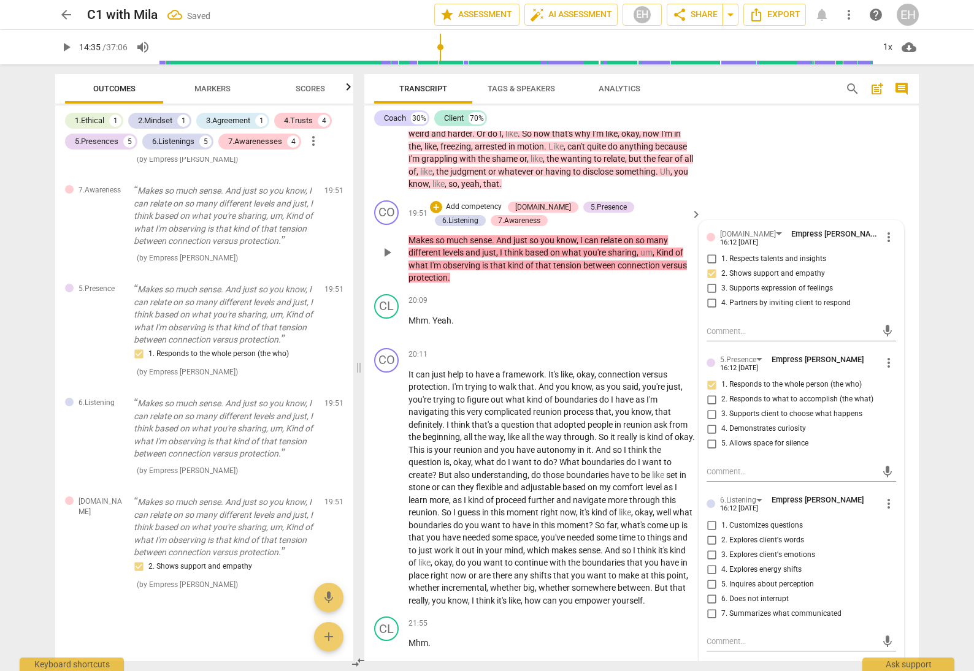
scroll to position [3404, 0]
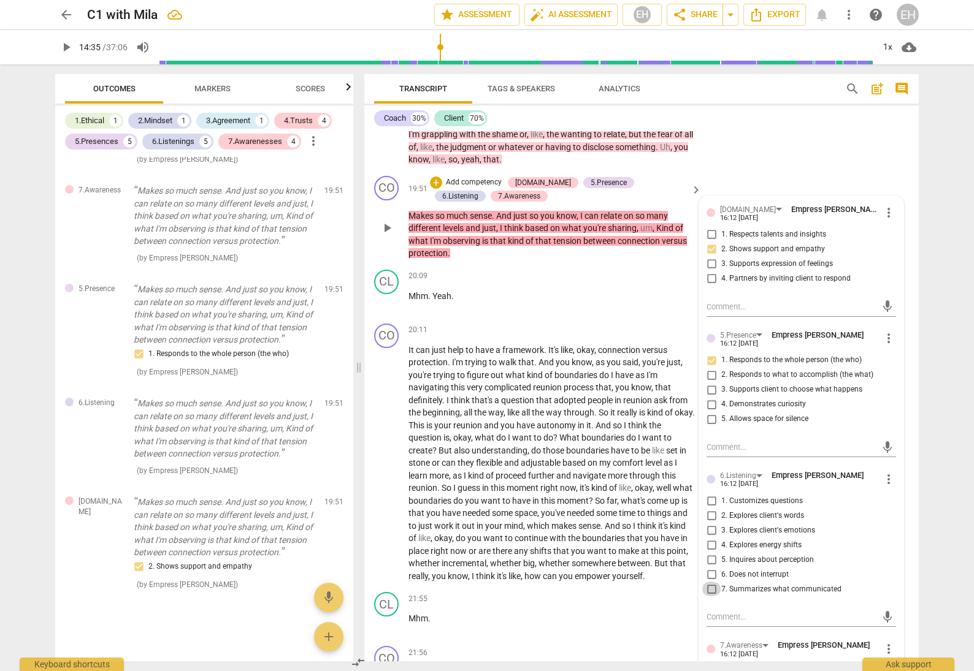
click at [711, 582] on input "7. Summarizes what communicated" at bounding box center [711, 589] width 20 height 15
checkbox input "true"
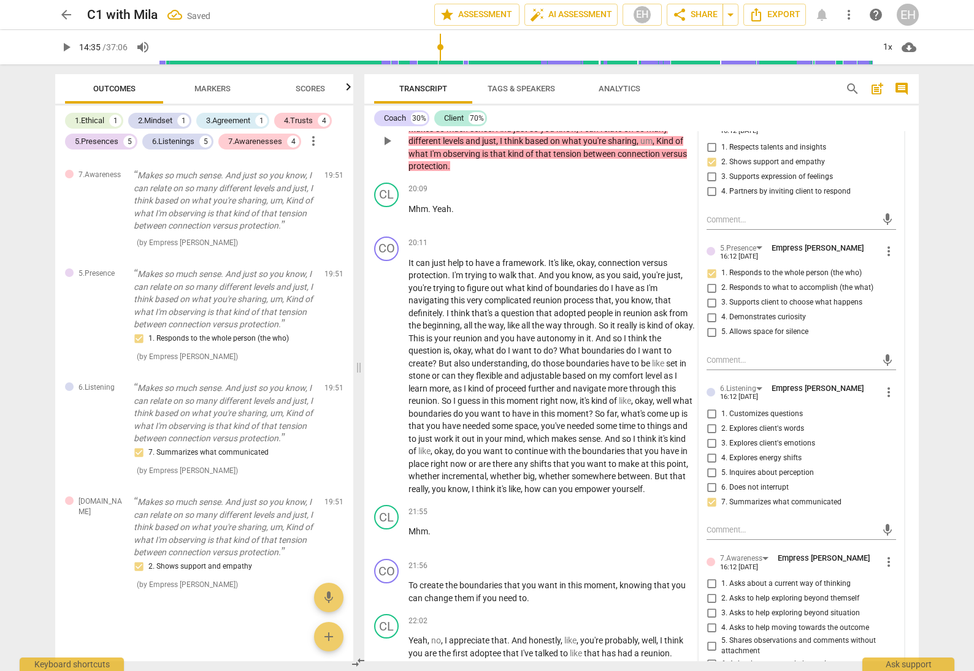
scroll to position [3504, 0]
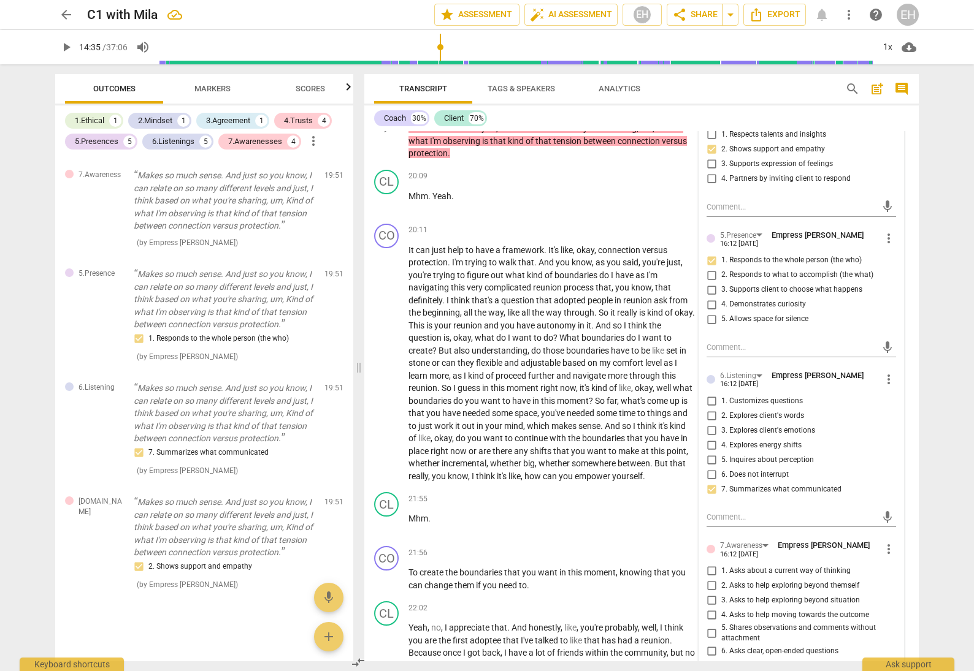
click at [709, 626] on input "5. Shares observations and comments without attachment" at bounding box center [711, 633] width 20 height 15
checkbox input "true"
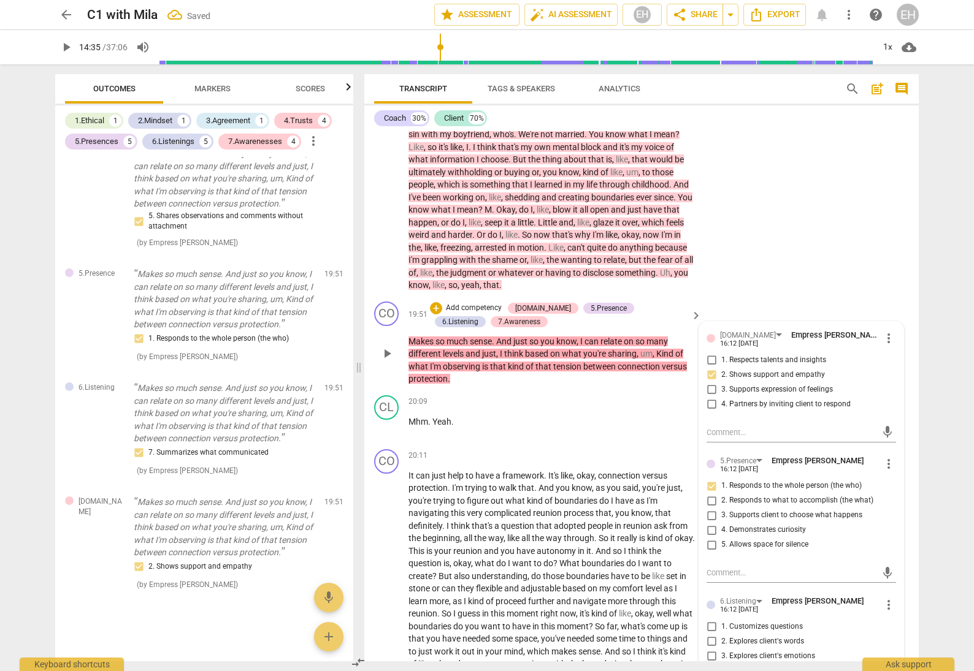
scroll to position [3271, 0]
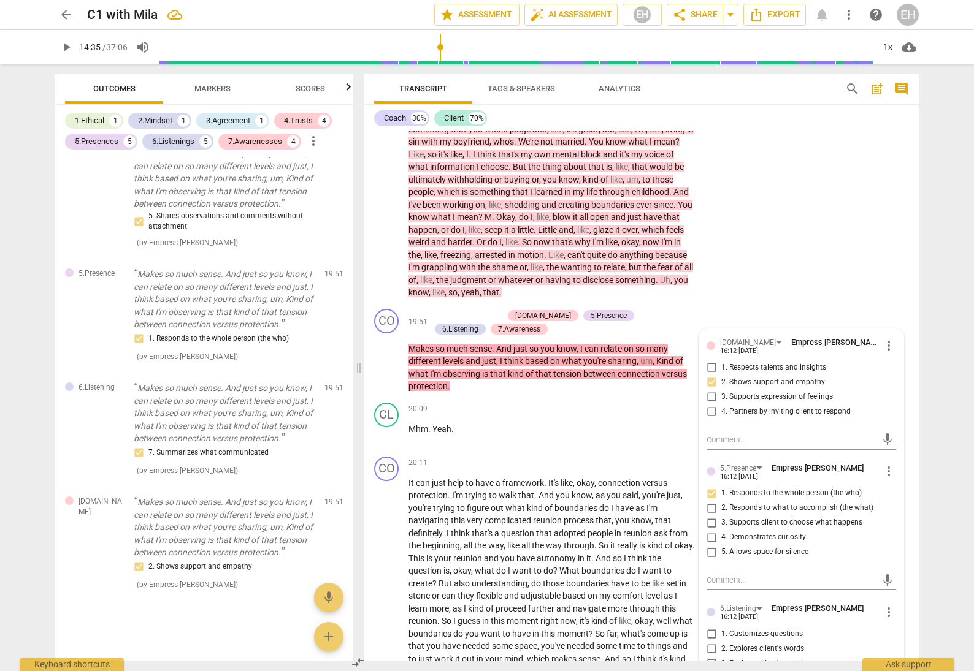
click at [852, 216] on div "CL play_arrow pause 16:04 + Add competency 7.Awareness keyboard_arrow_right I t…" at bounding box center [641, 63] width 554 height 483
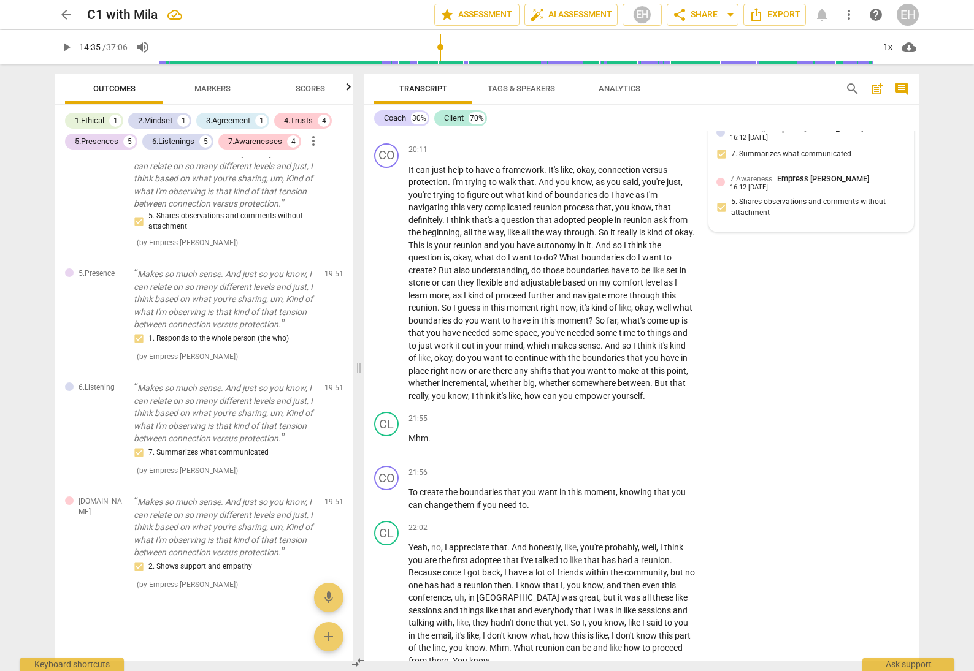
scroll to position [3587, 0]
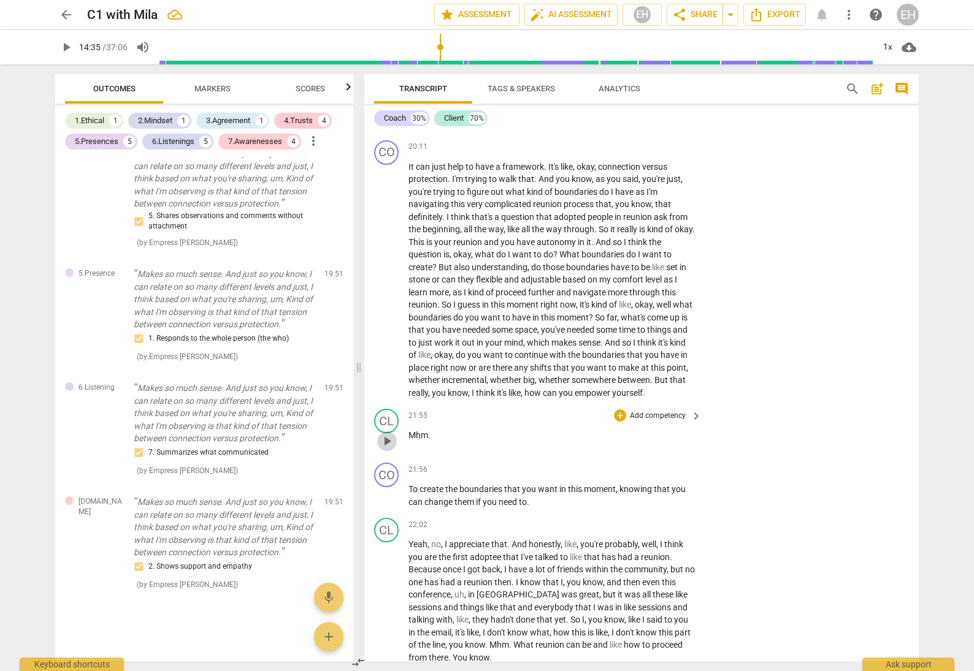
click at [389, 434] on span "play_arrow" at bounding box center [387, 441] width 15 height 15
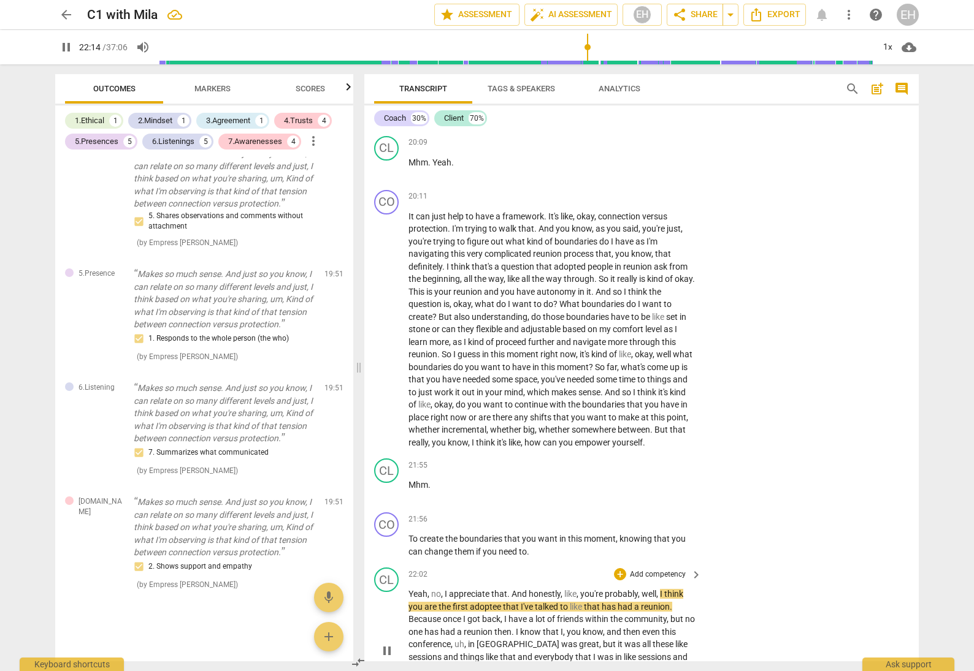
scroll to position [3451, 0]
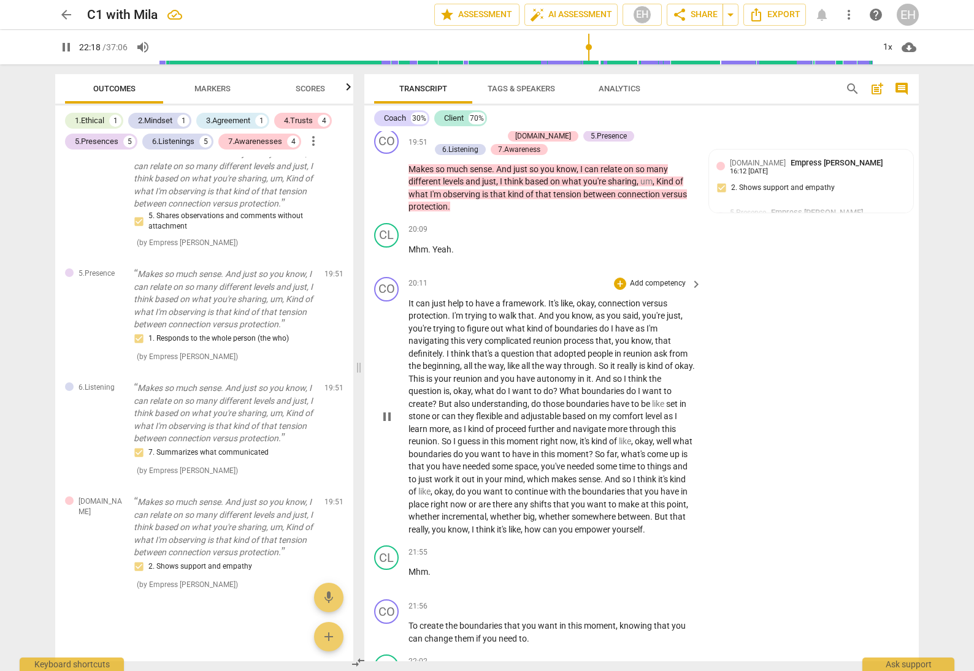
click at [655, 361] on span "kind" at bounding box center [656, 366] width 18 height 10
click at [383, 410] on span "pause" at bounding box center [387, 417] width 15 height 15
type input "1341"
click at [647, 411] on span "level" at bounding box center [654, 416] width 18 height 10
click at [676, 278] on p "Add competency" at bounding box center [657, 283] width 58 height 11
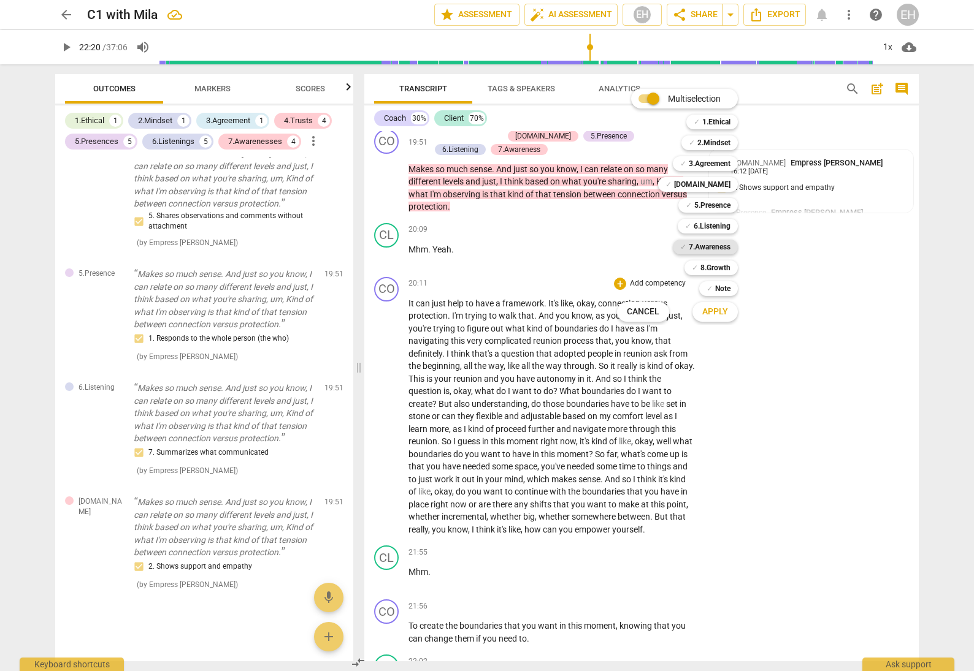
click at [713, 246] on b "7.Awareness" at bounding box center [710, 247] width 42 height 15
click at [720, 204] on b "5.Presence" at bounding box center [712, 205] width 36 height 15
click at [722, 313] on span "Apply" at bounding box center [715, 312] width 26 height 12
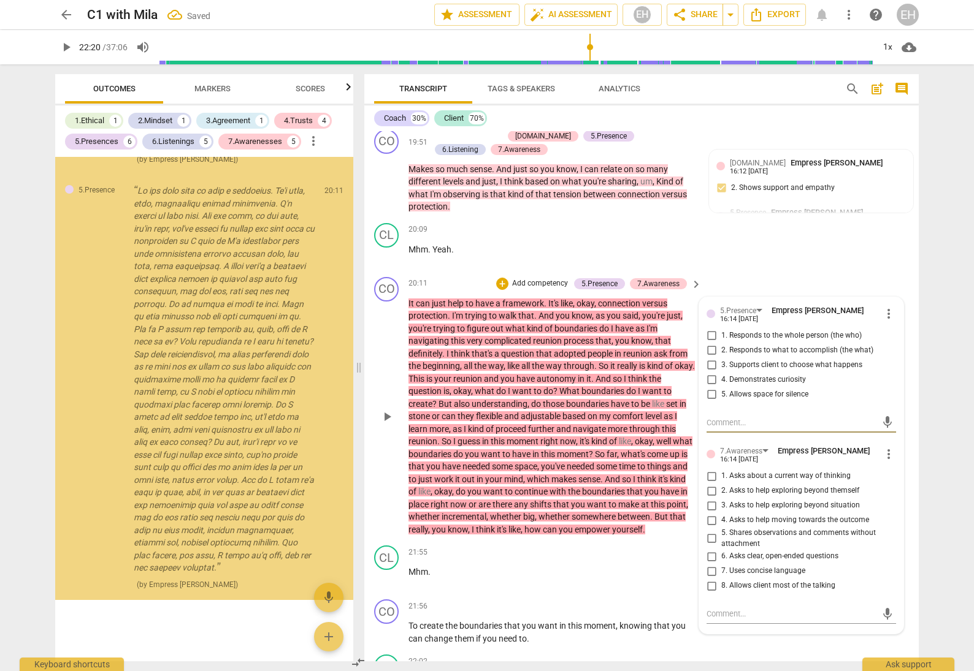
scroll to position [6802, 0]
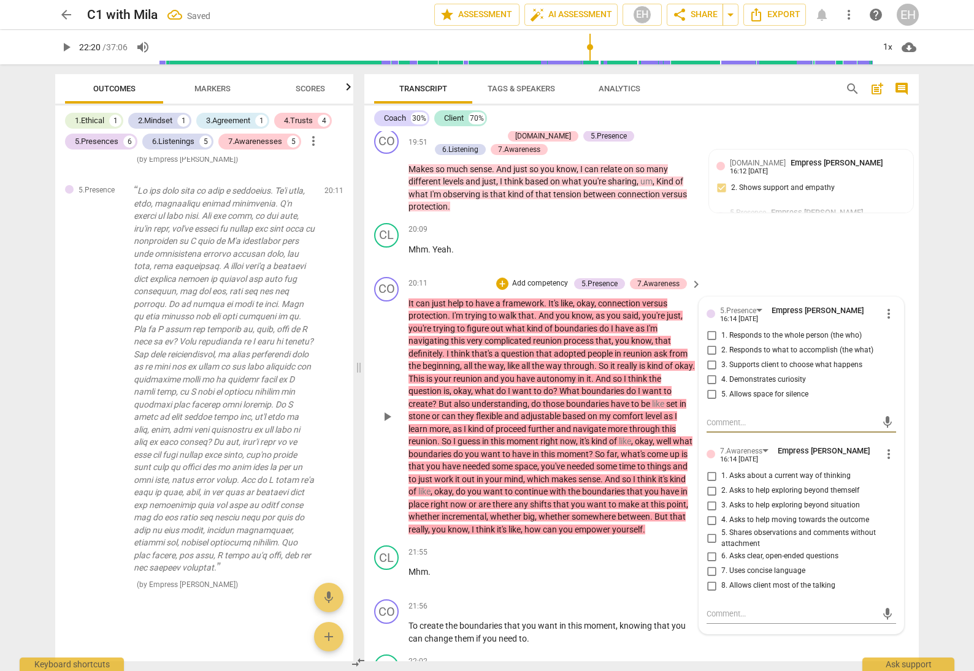
click at [710, 329] on input "1. Responds to the whole person (the who)" at bounding box center [711, 336] width 20 height 15
checkbox input "true"
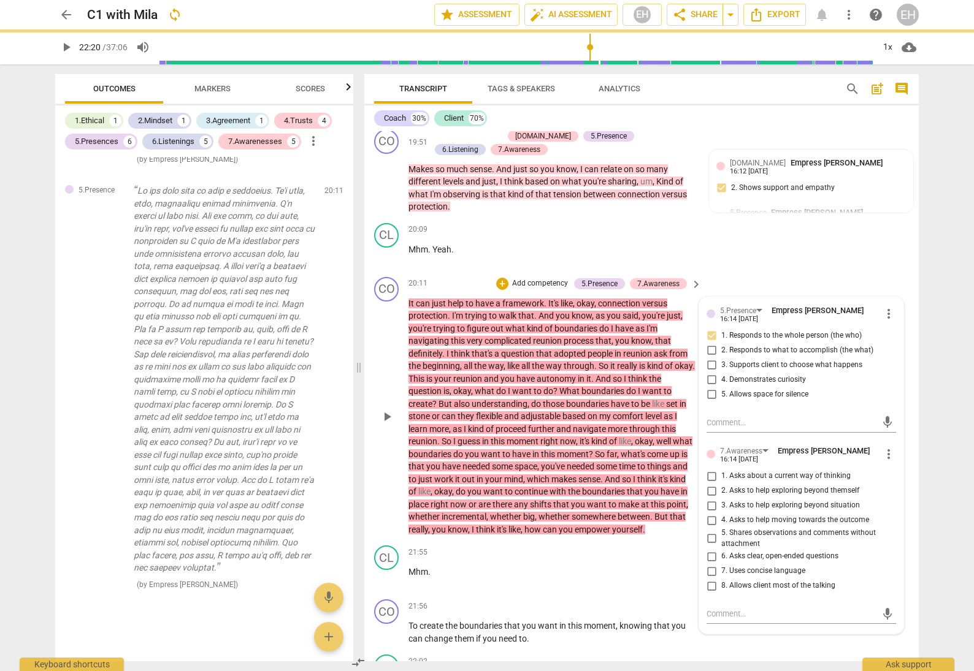
click at [711, 343] on input "2. Responds to what to accomplish (the what)" at bounding box center [711, 350] width 20 height 15
checkbox input "true"
click at [706, 358] on input "3. Supports client to choose what happens" at bounding box center [711, 365] width 20 height 15
checkbox input "true"
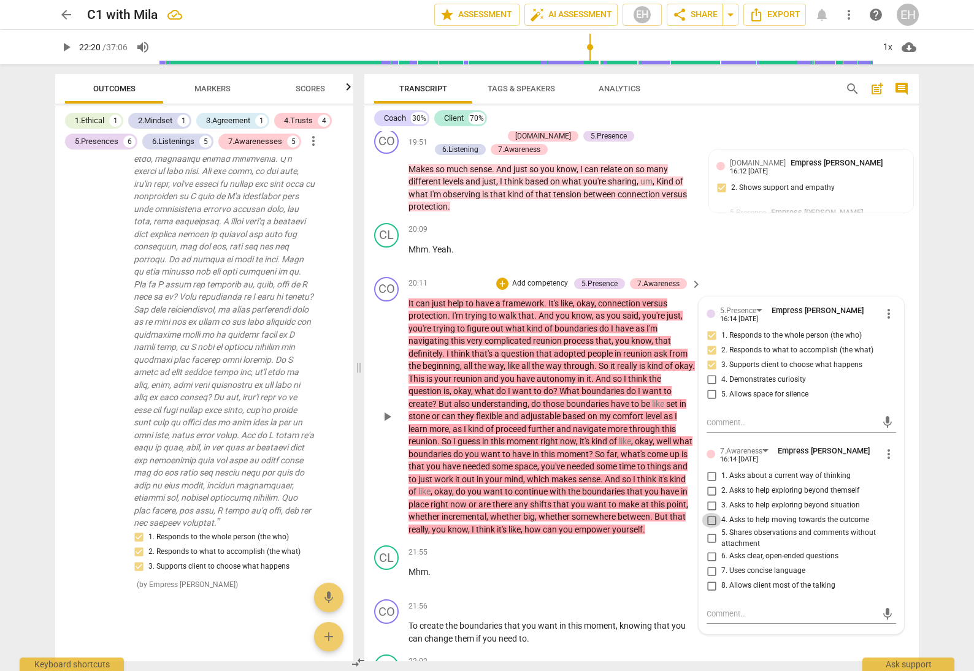
click at [706, 513] on input "4. Asks to help moving towards the outcome" at bounding box center [711, 520] width 20 height 15
checkbox input "true"
click at [703, 532] on input "5. Shares observations and comments without attachment" at bounding box center [711, 539] width 20 height 15
checkbox input "true"
click at [879, 218] on div "CL play_arrow pause 20:09 + Add competency keyboard_arrow_right Mhm . Yeah ." at bounding box center [641, 245] width 554 height 54
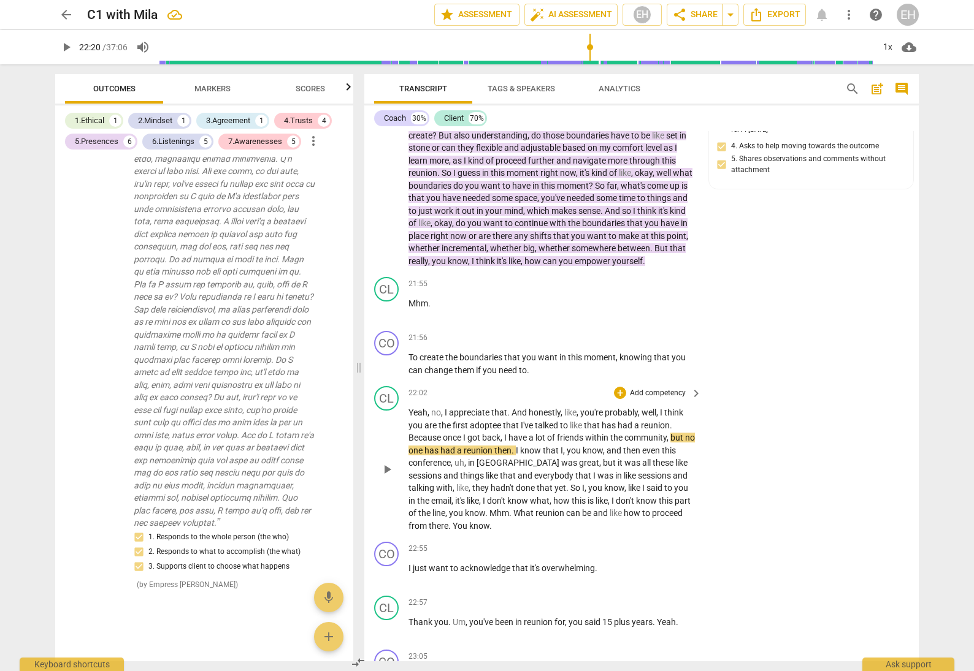
scroll to position [3727, 0]
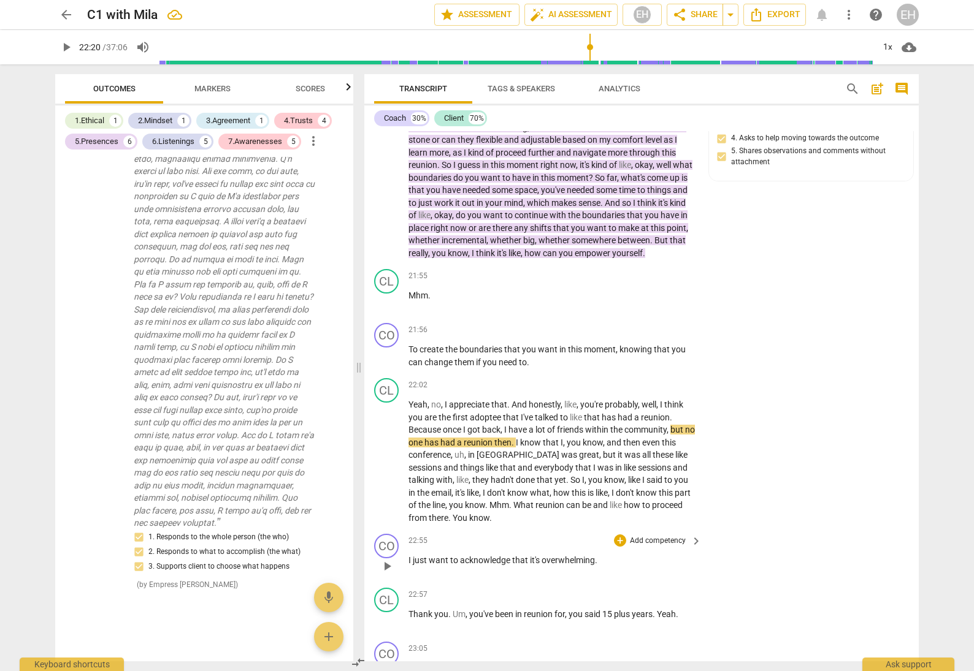
click at [664, 536] on p "Add competency" at bounding box center [657, 541] width 58 height 11
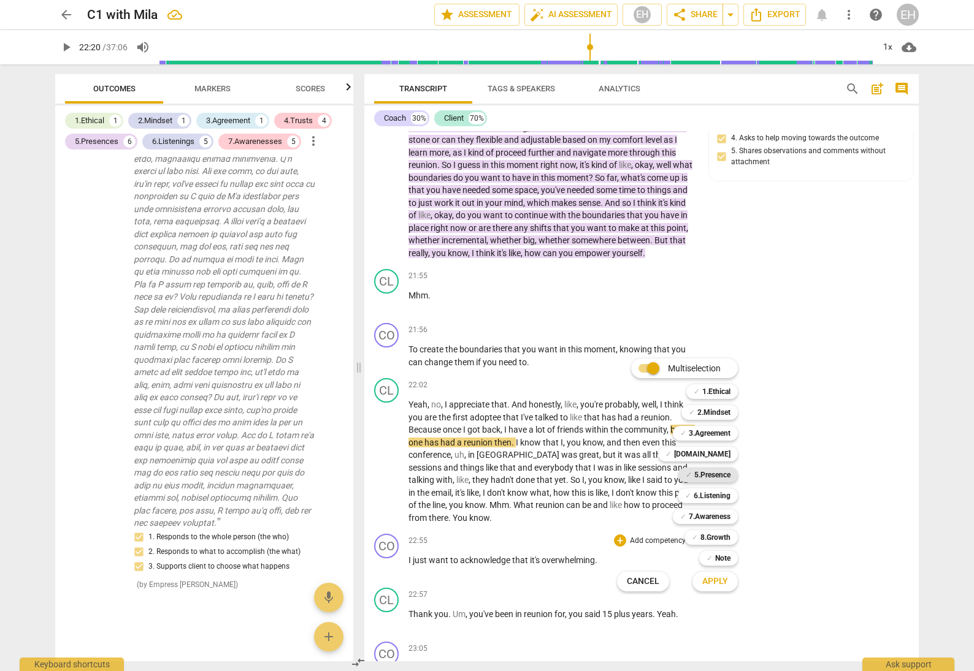
click at [713, 475] on b "5.Presence" at bounding box center [712, 475] width 36 height 15
click at [730, 494] on div "✓ 6.Listening" at bounding box center [707, 496] width 60 height 15
click at [726, 515] on b "7.Awareness" at bounding box center [710, 516] width 42 height 15
click at [719, 578] on span "Apply" at bounding box center [715, 582] width 26 height 12
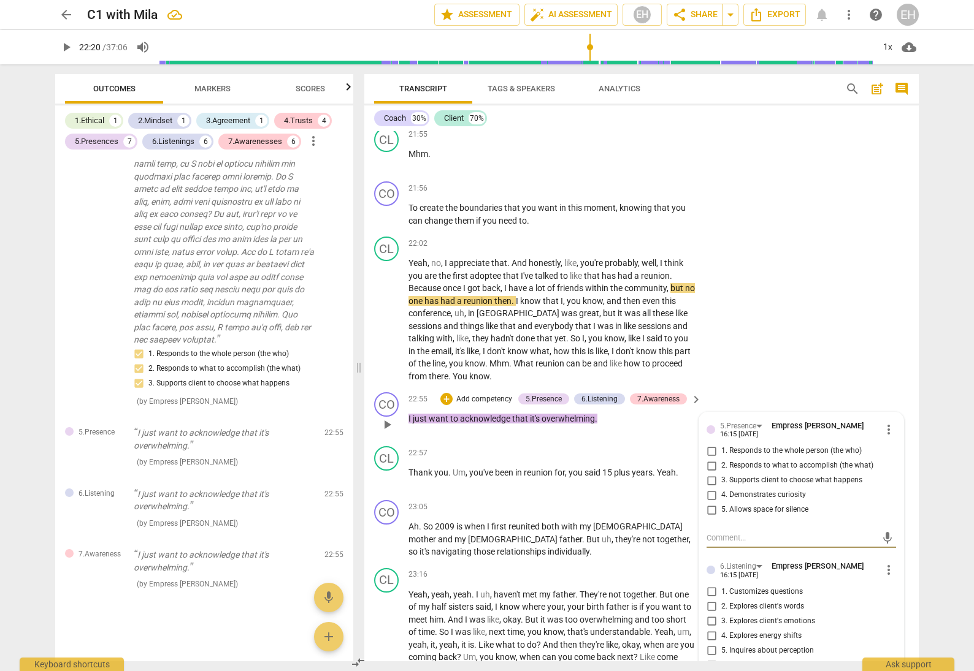
scroll to position [3890, 0]
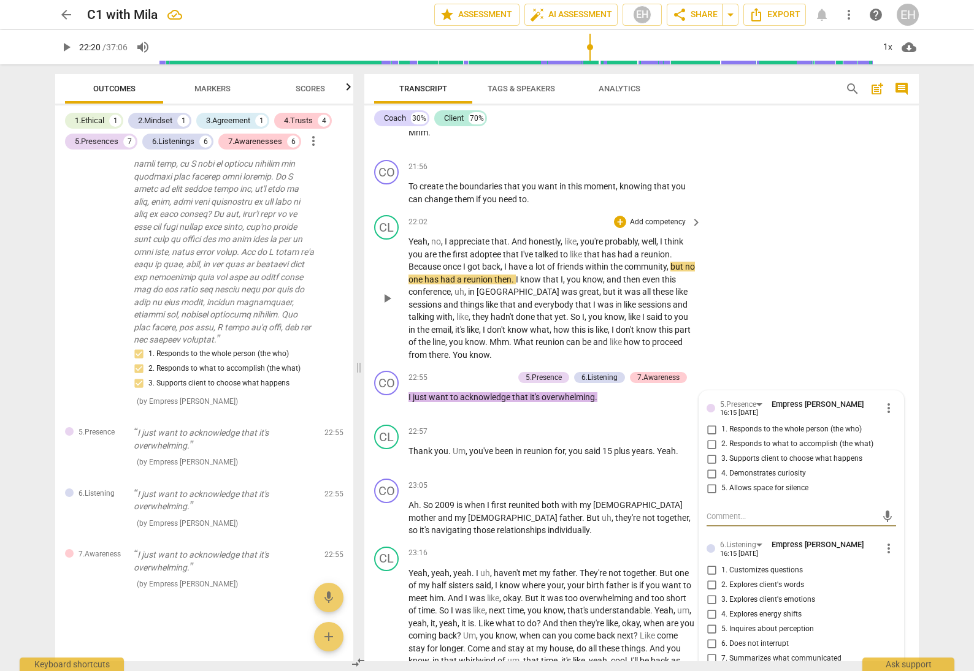
click at [766, 250] on div "CL play_arrow pause 22:02 + Add competency keyboard_arrow_right Yeah , no , I a…" at bounding box center [641, 288] width 554 height 156
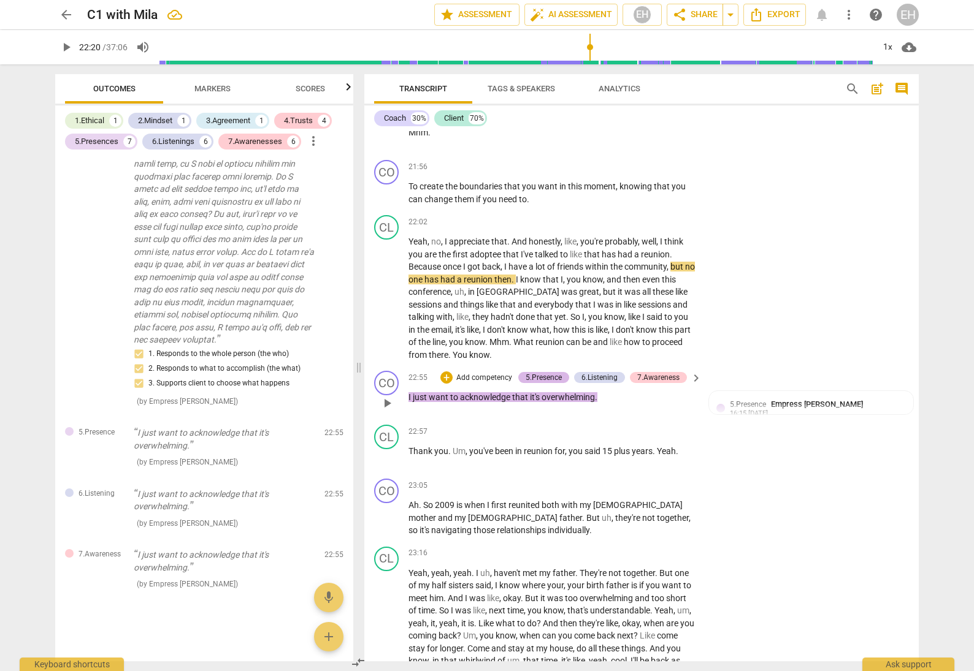
click at [540, 372] on div "5.Presence" at bounding box center [543, 377] width 36 height 11
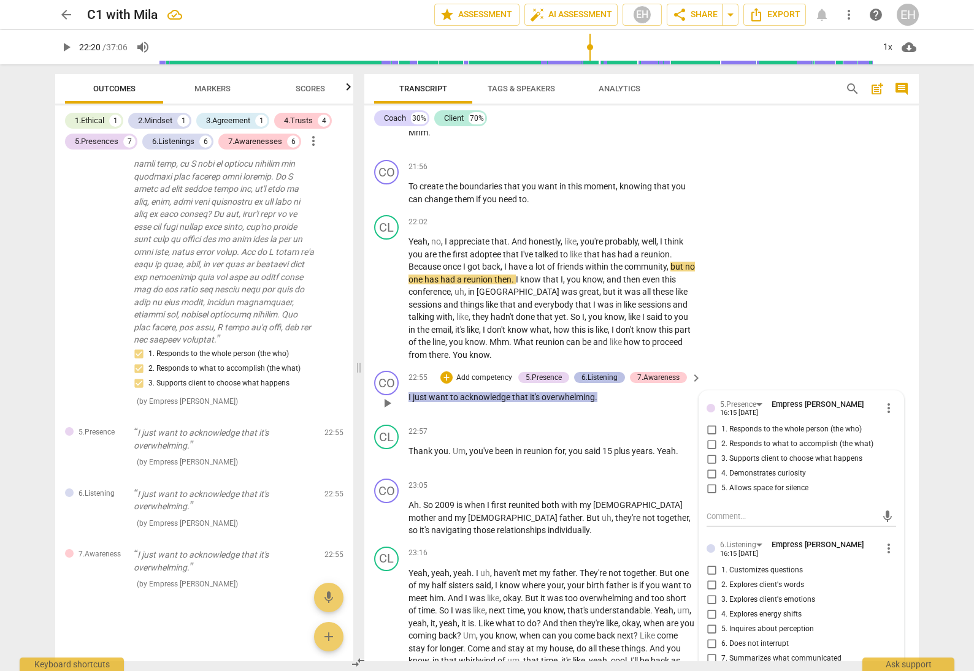
click at [593, 372] on div "6.Listening" at bounding box center [599, 377] width 36 height 11
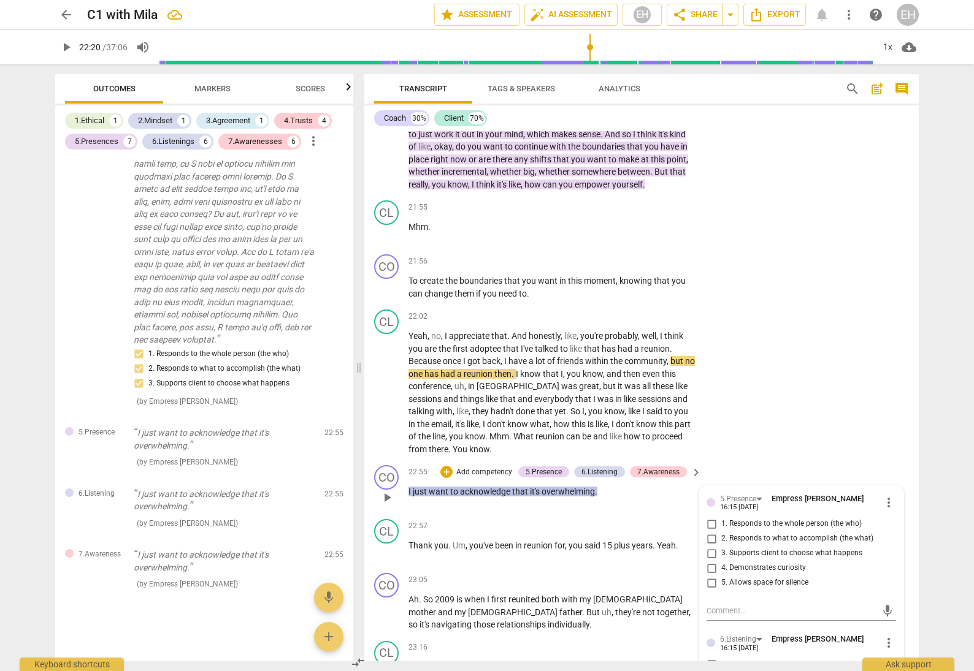
scroll to position [3795, 0]
click at [883, 497] on span "more_vert" at bounding box center [888, 504] width 15 height 15
click at [885, 459] on li "Delete" at bounding box center [898, 459] width 42 height 23
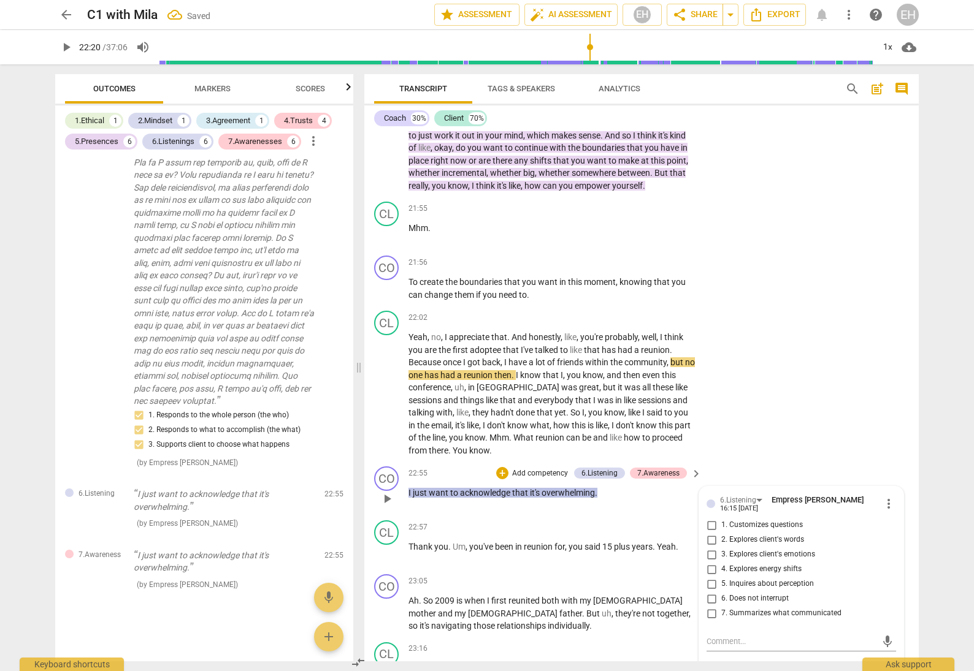
scroll to position [7028, 0]
click at [883, 497] on span "more_vert" at bounding box center [888, 504] width 15 height 15
click at [898, 455] on li "Delete" at bounding box center [898, 459] width 42 height 23
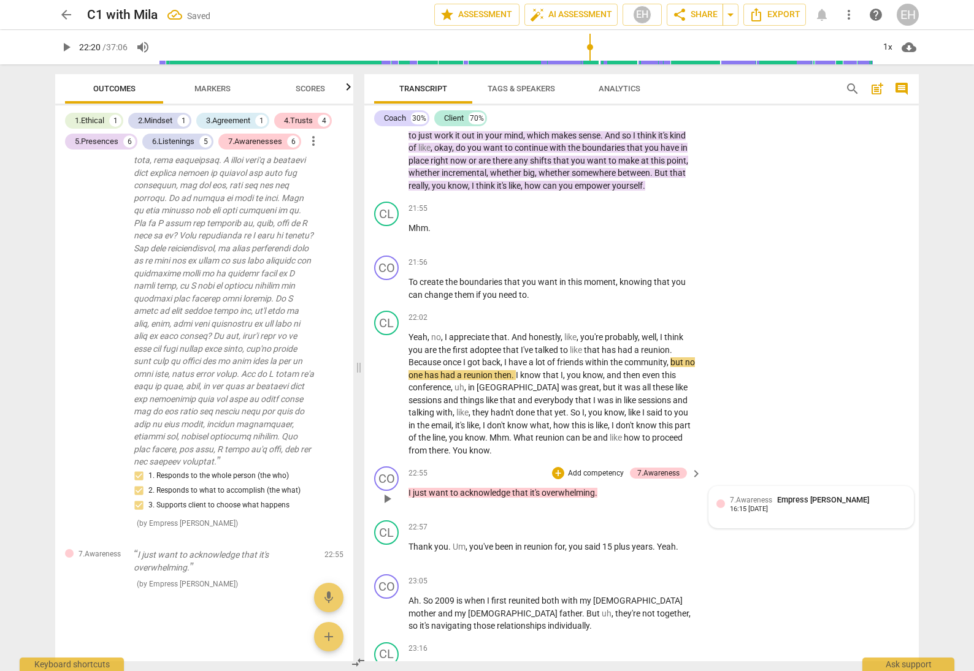
scroll to position [6967, 0]
click at [839, 494] on div "7.Awareness Empress Han 16:15 08-29-2025" at bounding box center [810, 507] width 189 height 26
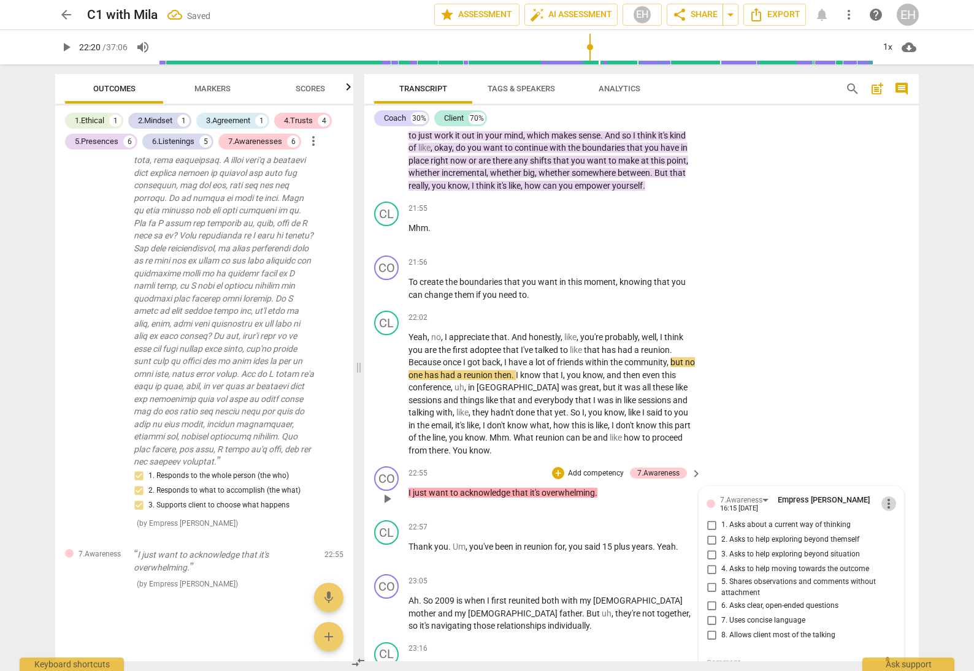
click at [882, 497] on span "more_vert" at bounding box center [888, 504] width 15 height 15
click at [894, 459] on li "Delete" at bounding box center [898, 460] width 42 height 23
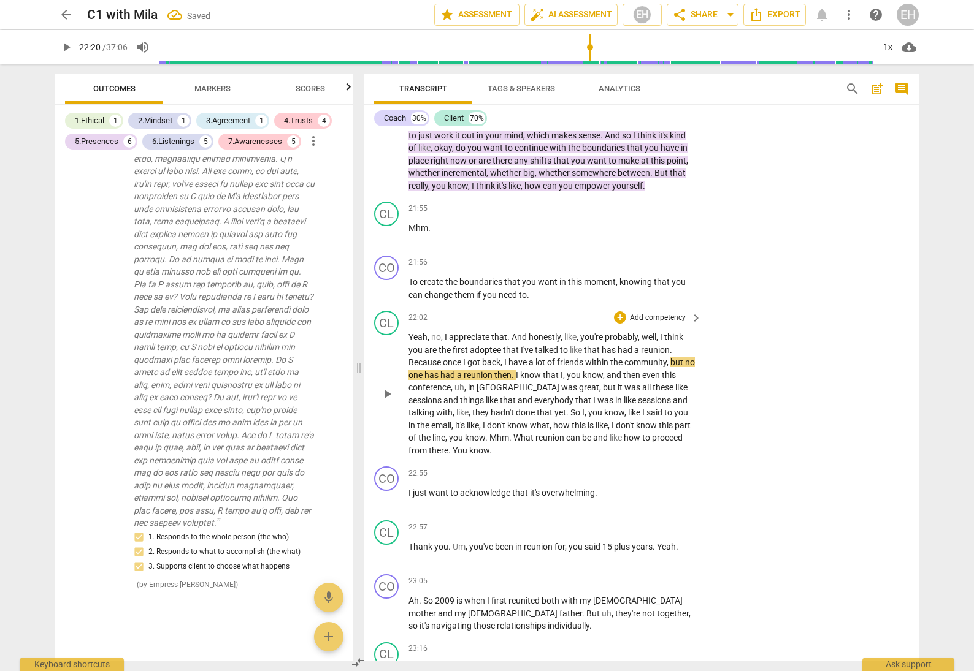
scroll to position [6905, 0]
click at [655, 468] on p "Add competency" at bounding box center [657, 473] width 58 height 11
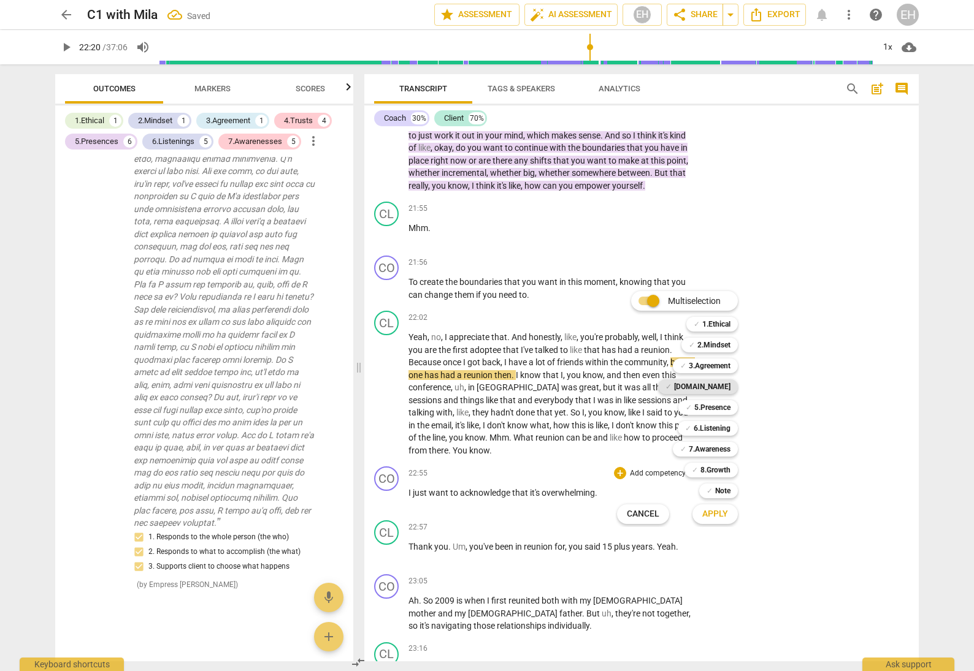
click at [726, 388] on b "[DOMAIN_NAME]" at bounding box center [702, 387] width 56 height 15
click at [714, 514] on span "Apply" at bounding box center [715, 514] width 26 height 12
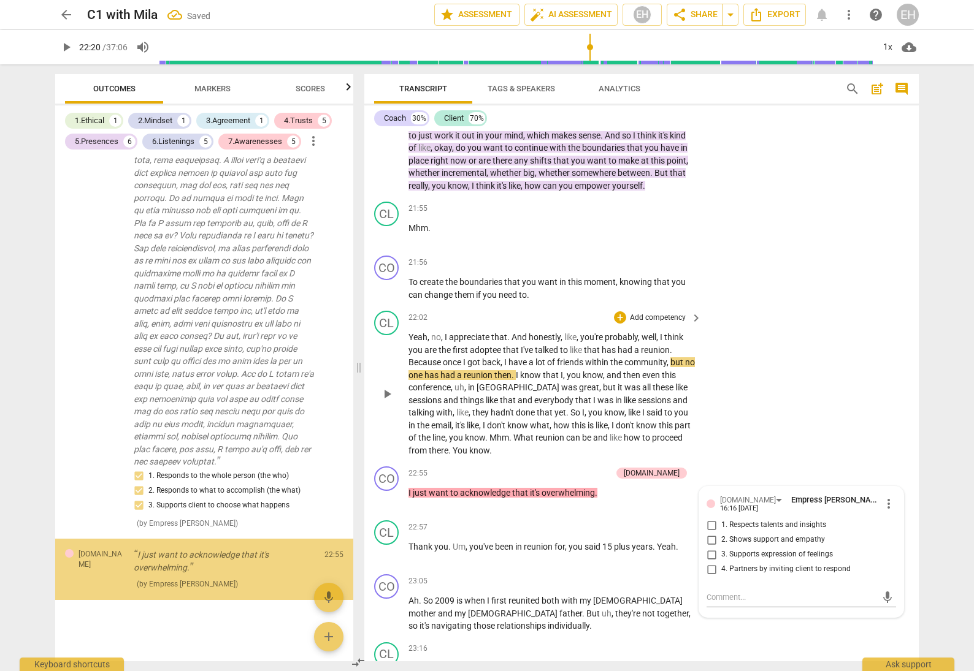
scroll to position [6967, 0]
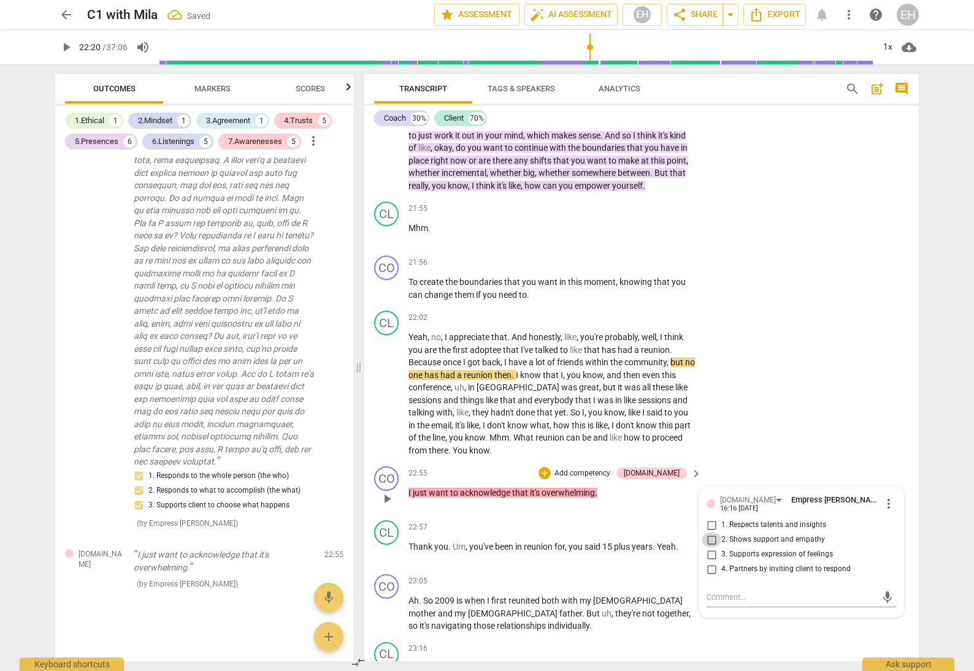
click at [708, 533] on input "2. Shows support and empathy" at bounding box center [711, 540] width 20 height 15
checkbox input "true"
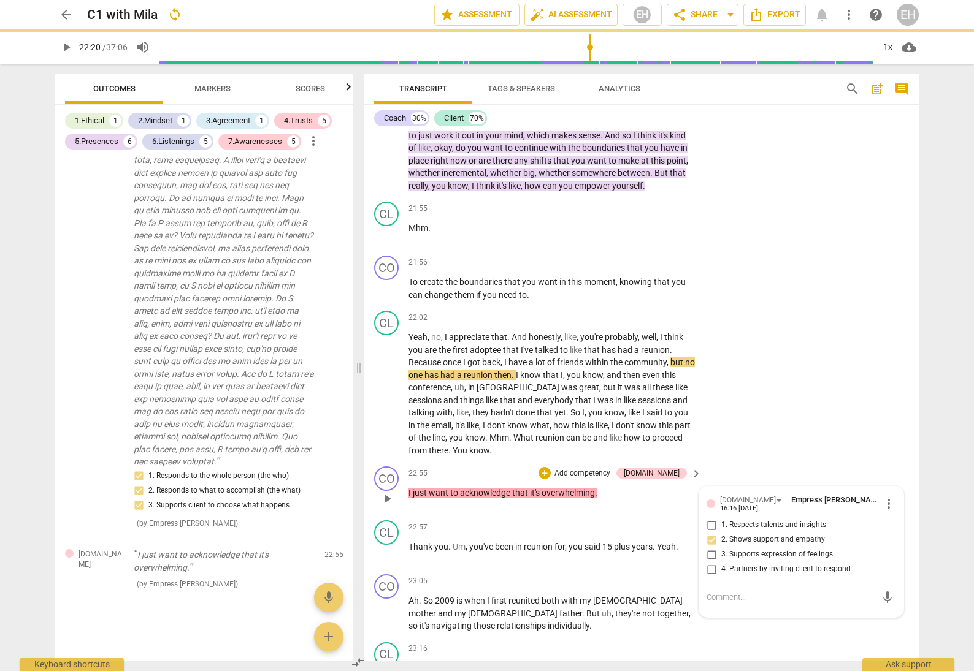
click at [709, 548] on input "3. Supports expression of feelings" at bounding box center [711, 555] width 20 height 15
checkbox input "true"
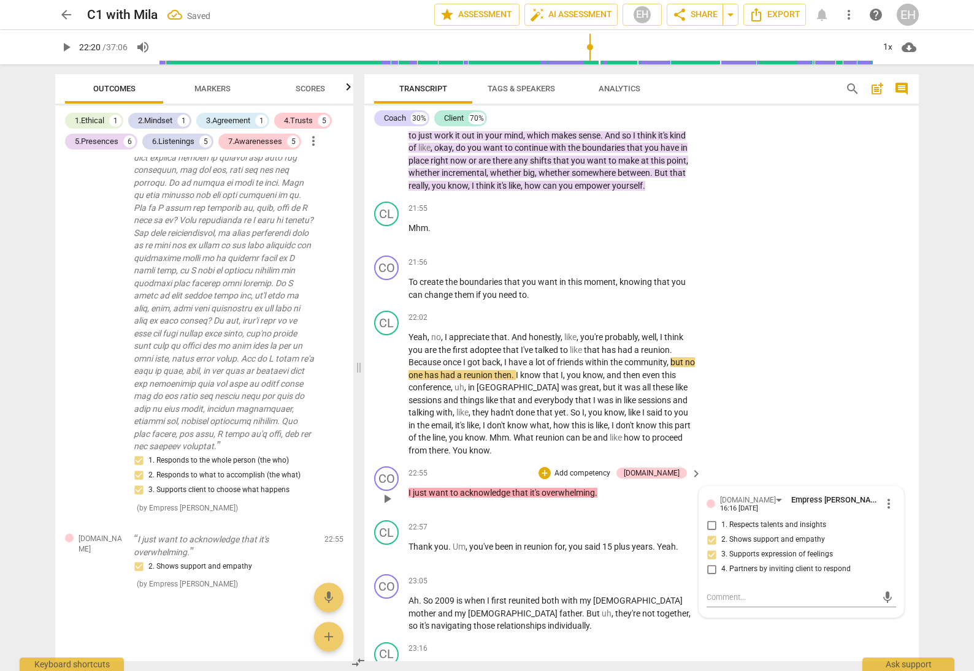
scroll to position [6982, 0]
click at [790, 341] on div "CL play_arrow pause 22:02 + Add competency keyboard_arrow_right Yeah , no , I a…" at bounding box center [641, 384] width 554 height 156
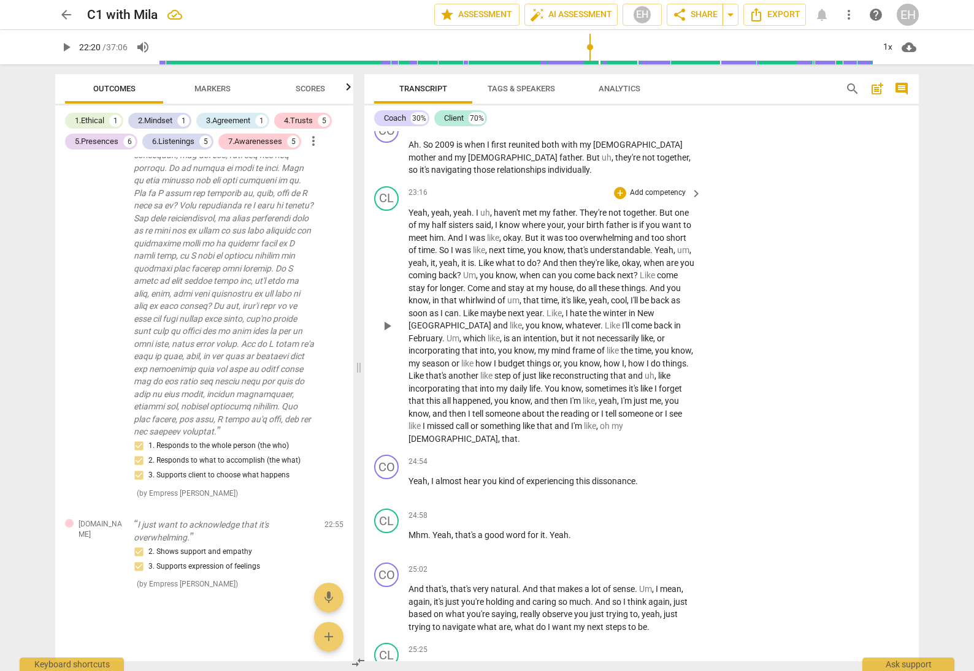
scroll to position [4252, 0]
click at [663, 456] on p "Add competency" at bounding box center [657, 461] width 58 height 11
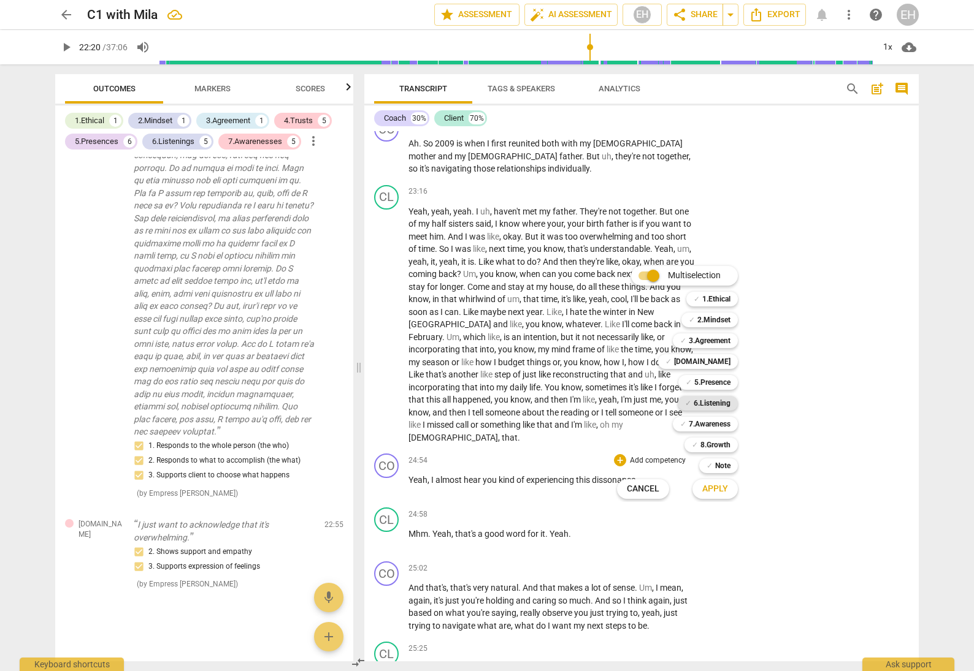
click at [719, 402] on b "6.Listening" at bounding box center [711, 403] width 37 height 15
click at [720, 383] on b "5.Presence" at bounding box center [712, 382] width 36 height 15
click at [725, 426] on b "7.Awareness" at bounding box center [710, 424] width 42 height 15
click at [727, 486] on span "Apply" at bounding box center [715, 489] width 26 height 12
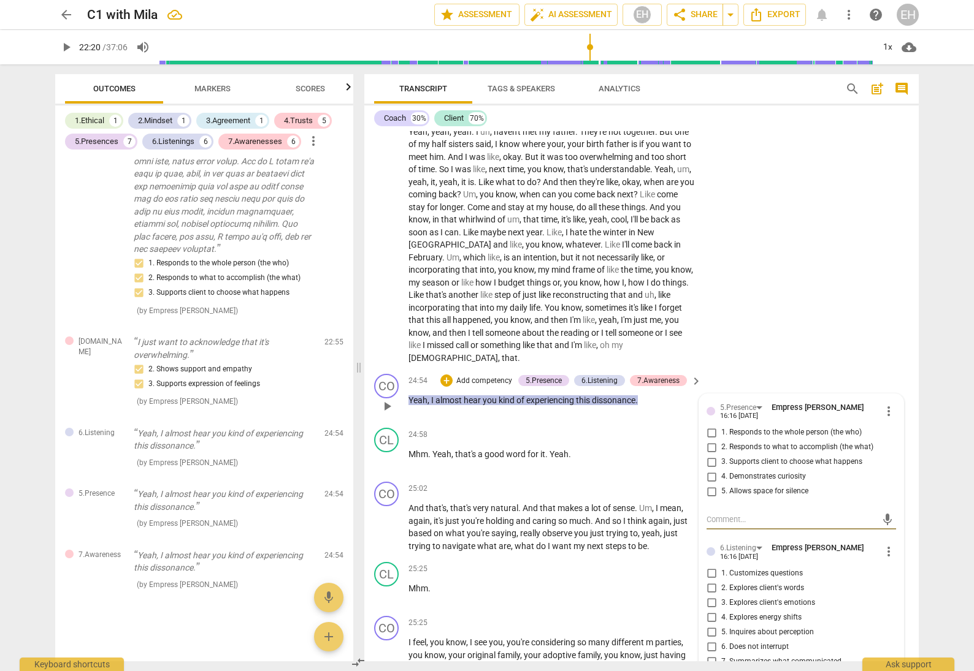
scroll to position [4332, 0]
click at [709, 566] on input "1. Customizes questions" at bounding box center [711, 573] width 20 height 15
checkbox input "true"
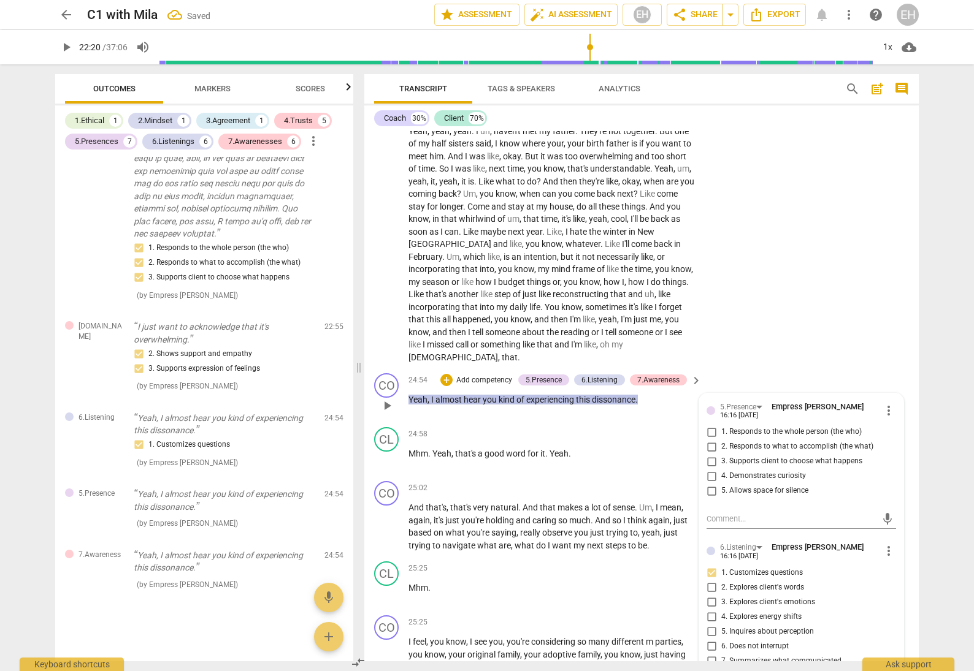
click at [706, 654] on input "7. Summarizes what communicated" at bounding box center [711, 661] width 20 height 15
checkbox input "true"
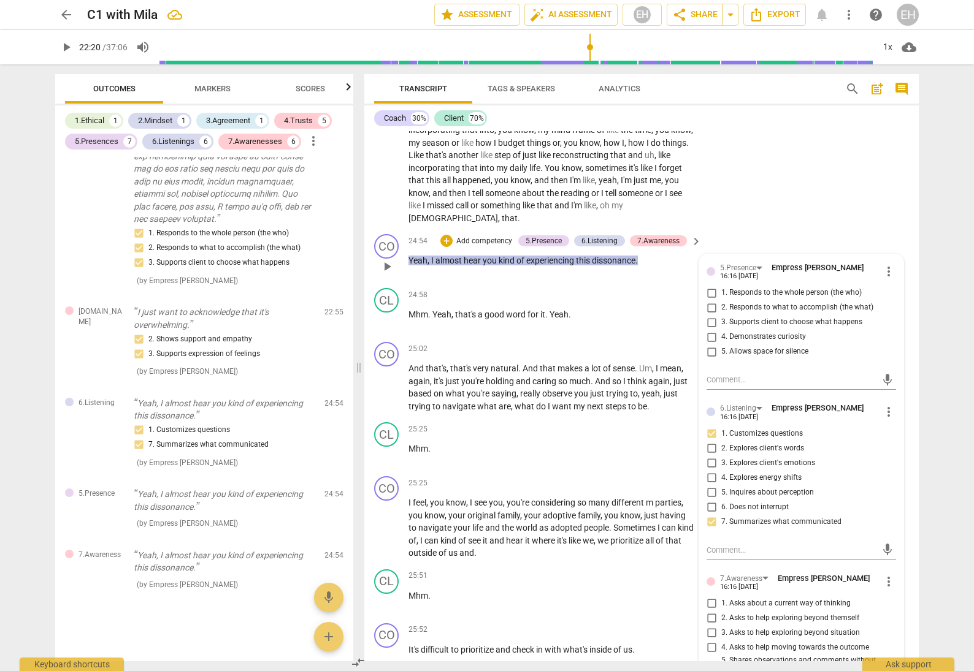
scroll to position [4484, 0]
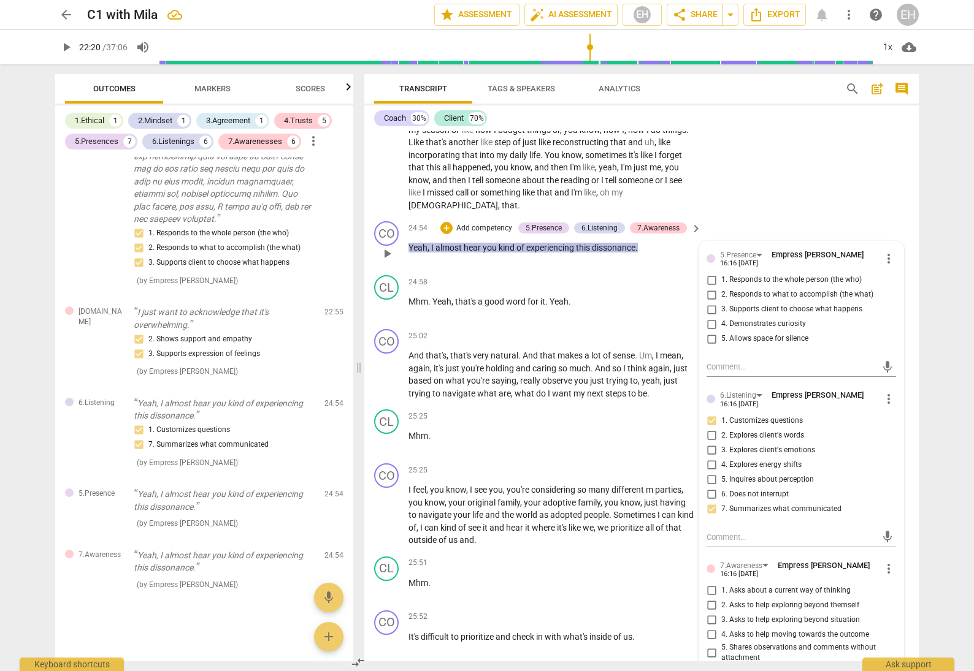
click at [711, 646] on input "5. Shares observations and comments without attachment" at bounding box center [711, 653] width 20 height 15
checkbox input "true"
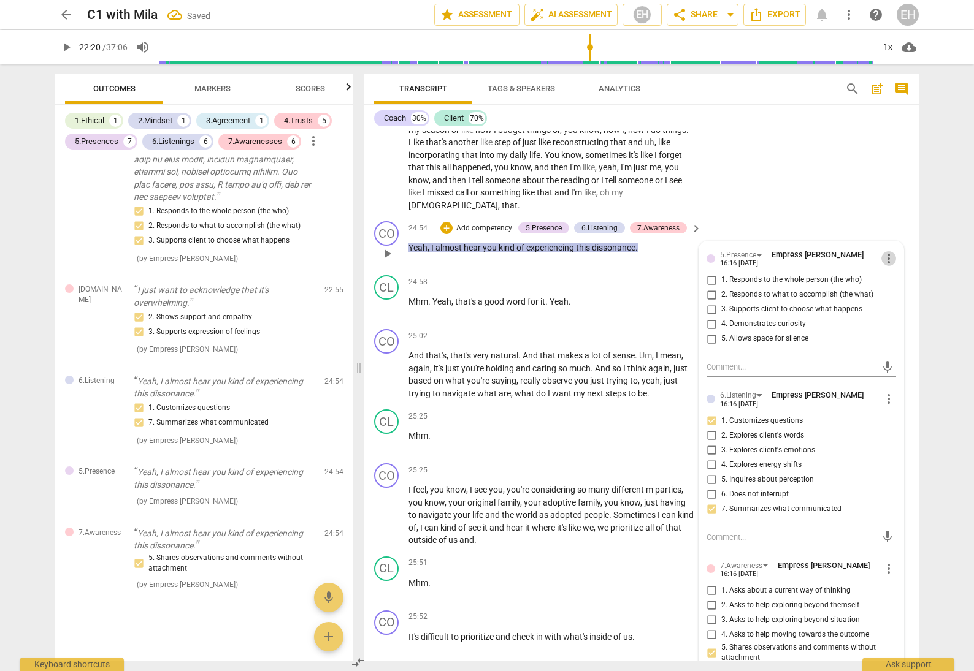
click at [882, 251] on span "more_vert" at bounding box center [888, 258] width 15 height 15
click at [888, 199] on li "Delete" at bounding box center [898, 200] width 42 height 23
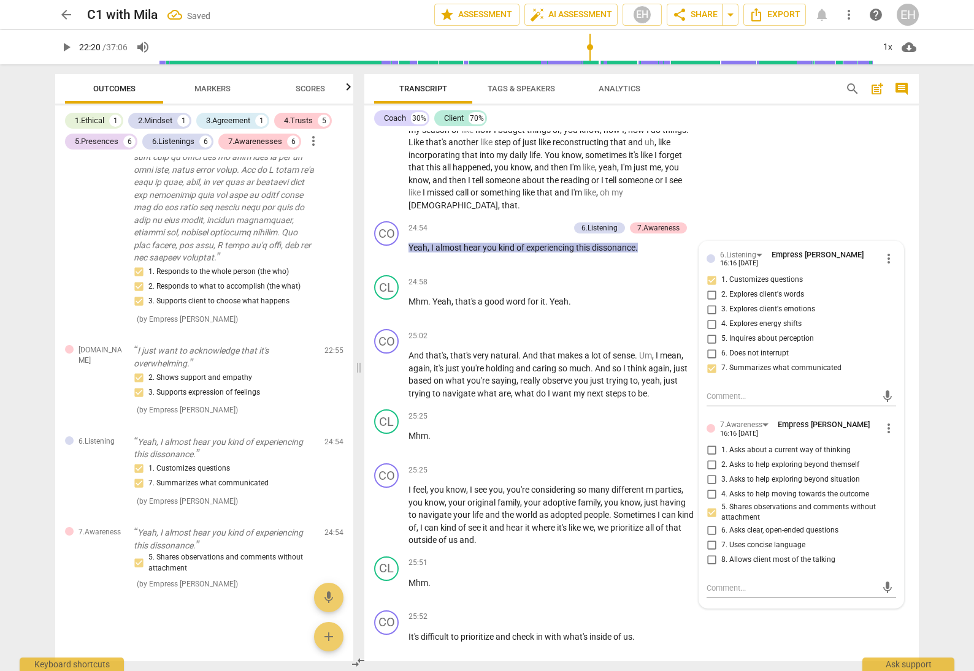
scroll to position [7171, 0]
click at [854, 126] on div "Coach 30% Client 70%" at bounding box center [641, 118] width 535 height 21
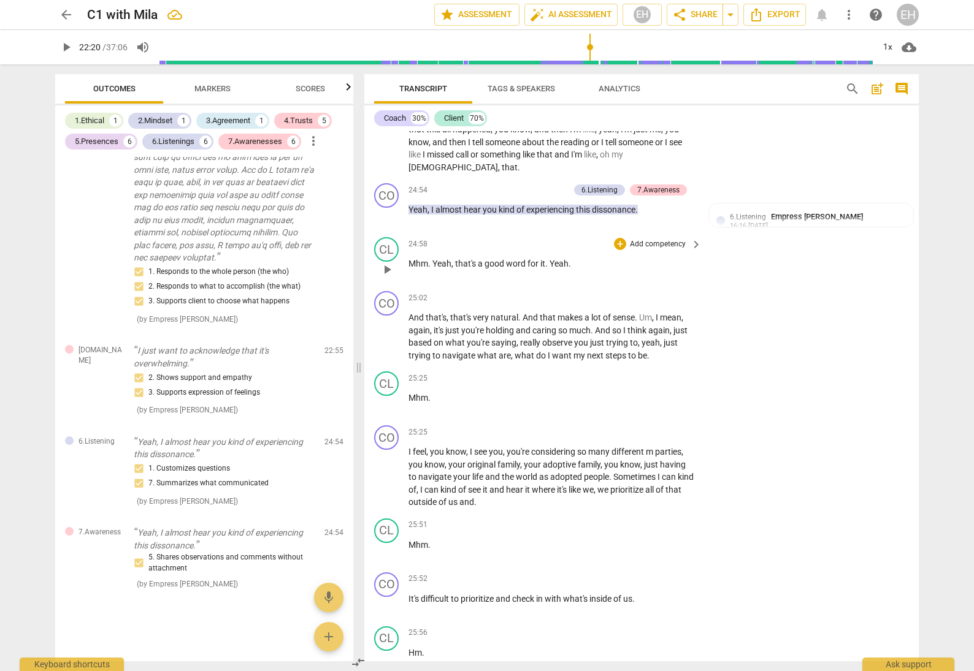
scroll to position [4524, 0]
click at [617, 324] on span "so" at bounding box center [617, 329] width 11 height 10
click at [654, 291] on p "Add competency" at bounding box center [657, 296] width 58 height 11
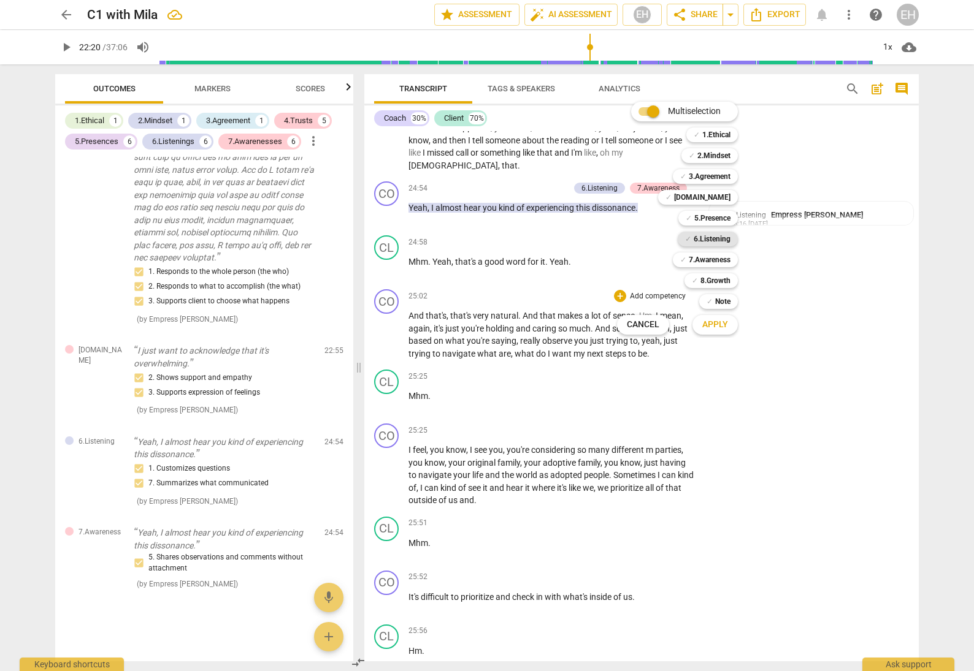
click at [718, 237] on b "6.Listening" at bounding box center [711, 239] width 37 height 15
click at [717, 255] on b "7.Awareness" at bounding box center [710, 260] width 42 height 15
click at [720, 276] on b "8.Growth" at bounding box center [715, 280] width 30 height 15
click at [724, 322] on span "Apply" at bounding box center [715, 325] width 26 height 12
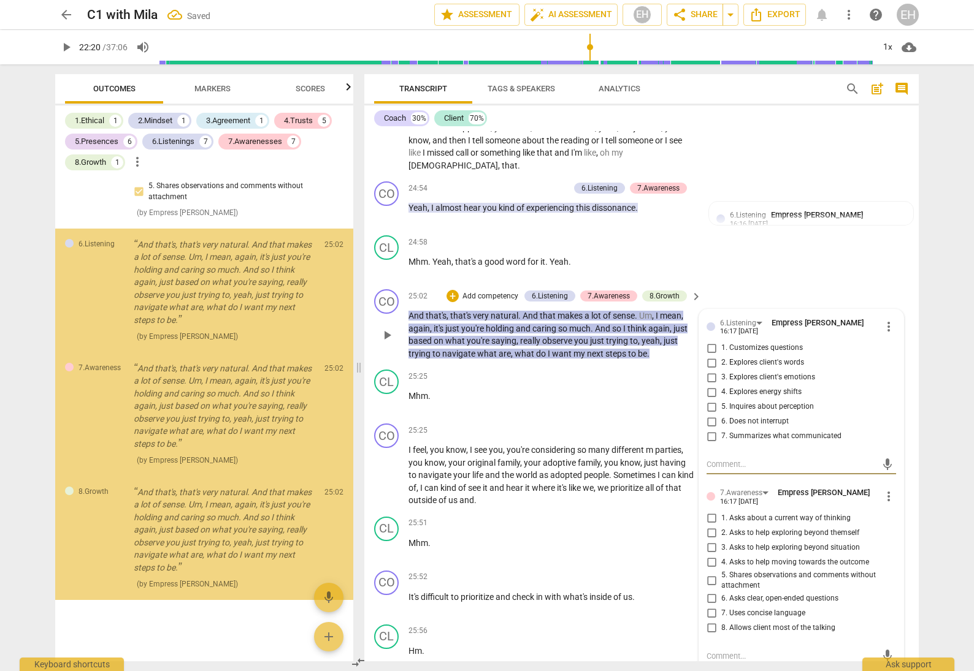
scroll to position [7563, 0]
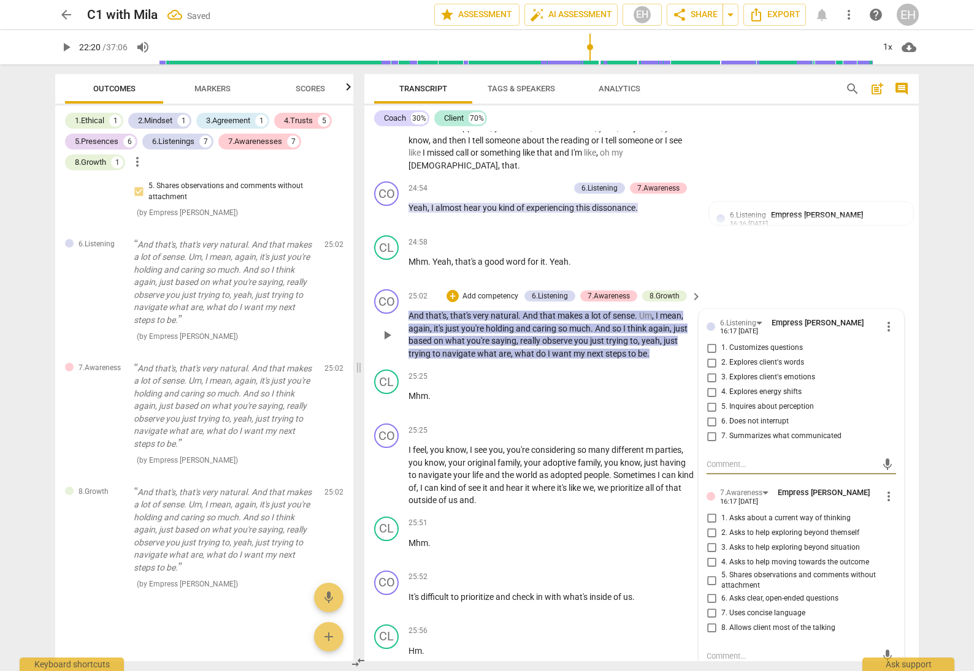
click at [708, 341] on input "1. Customizes questions" at bounding box center [711, 348] width 20 height 15
checkbox input "true"
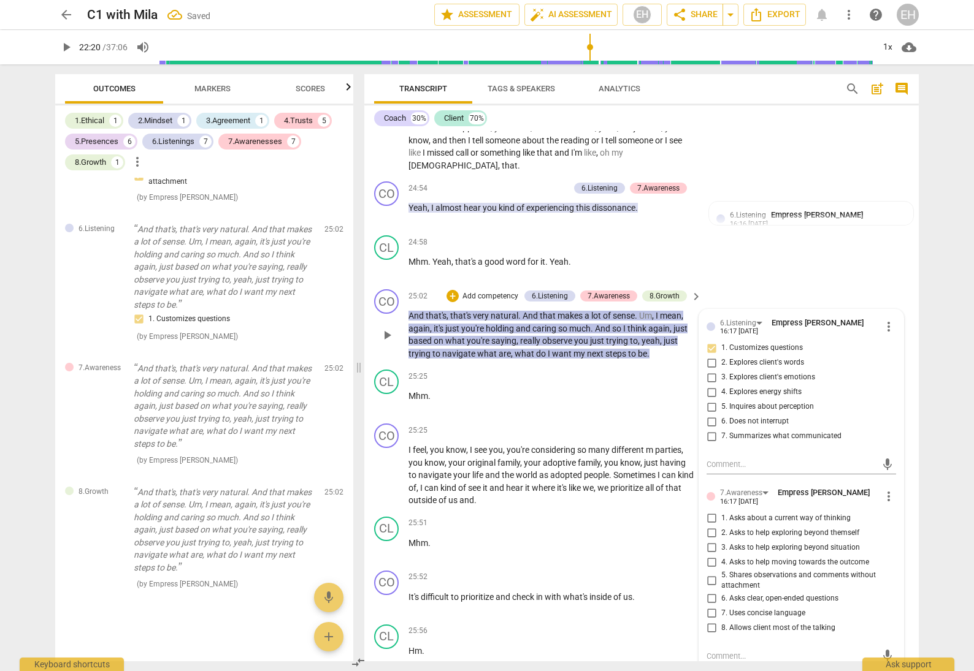
click at [711, 370] on input "3. Explores client's emotions" at bounding box center [711, 377] width 20 height 15
checkbox input "true"
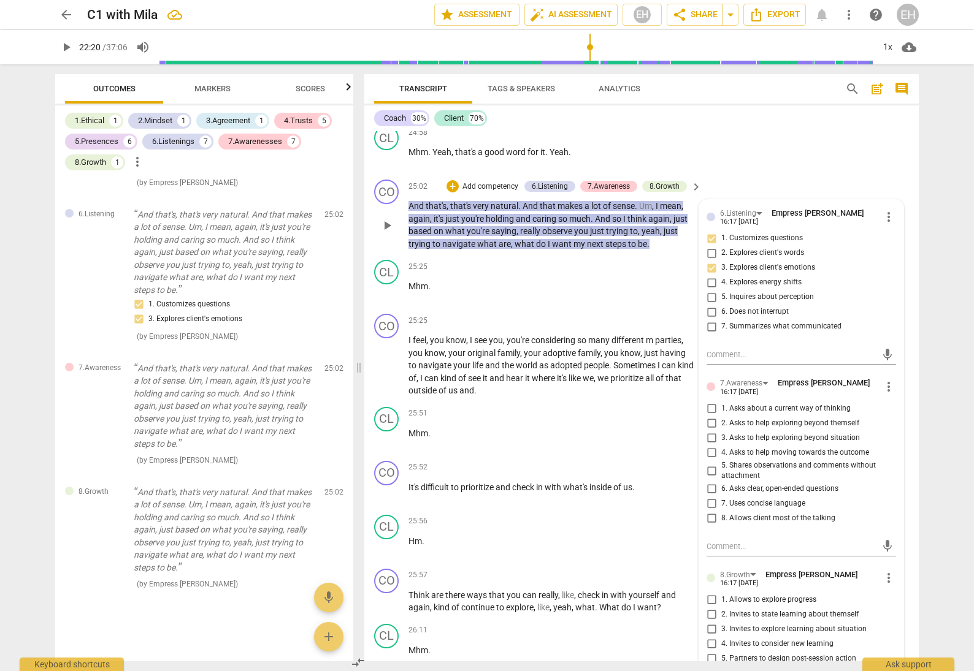
scroll to position [4635, 0]
click at [708, 445] on input "4. Asks to help moving towards the outcome" at bounding box center [711, 452] width 20 height 15
checkbox input "true"
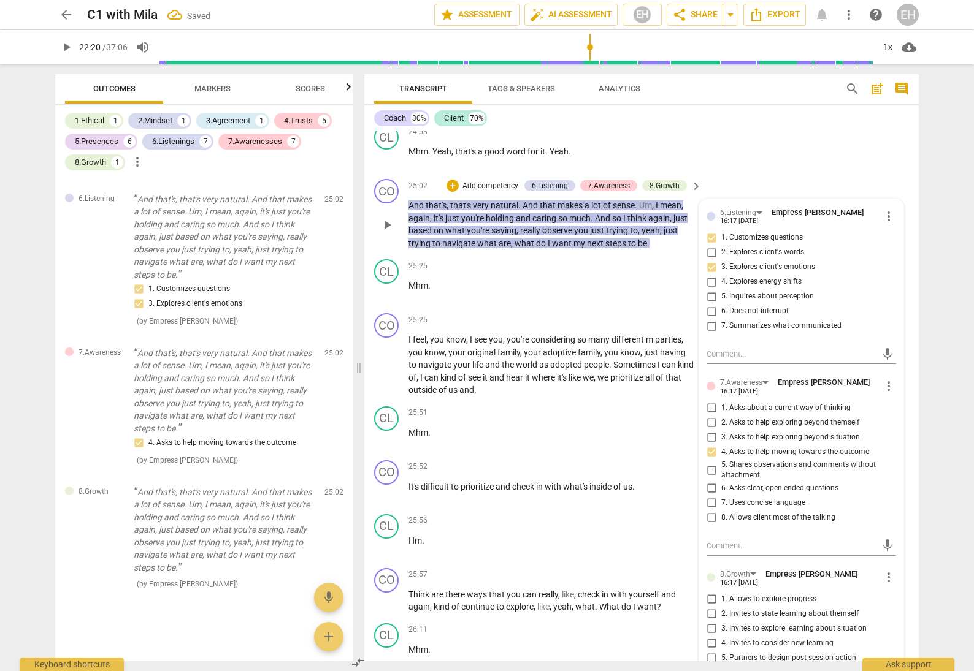
click at [708, 463] on input "5. Shares observations and comments without attachment" at bounding box center [711, 470] width 20 height 15
checkbox input "true"
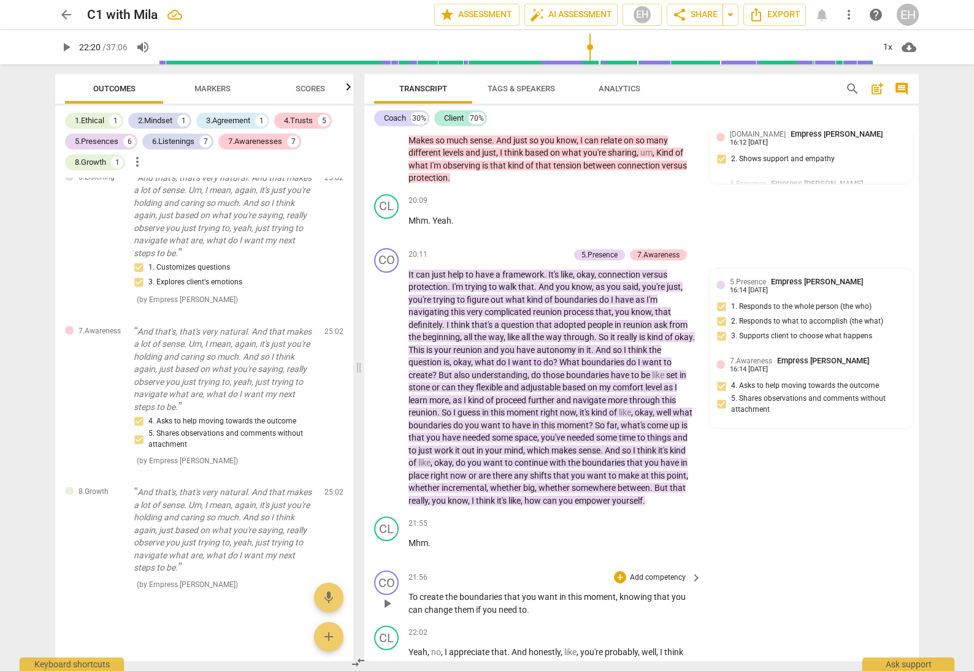
scroll to position [3473, 0]
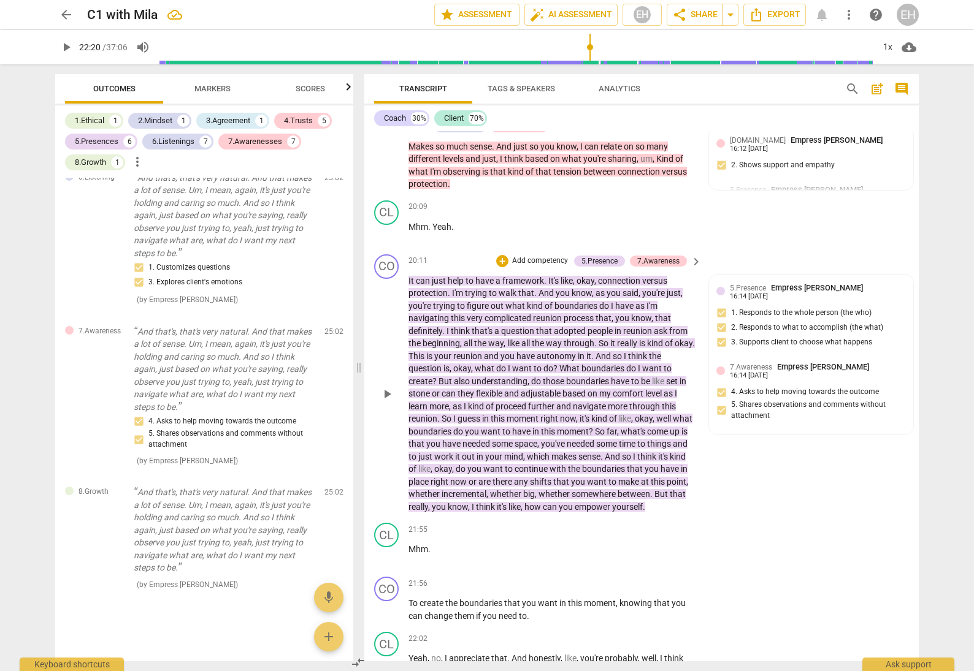
click at [535, 256] on p "Add competency" at bounding box center [540, 261] width 58 height 11
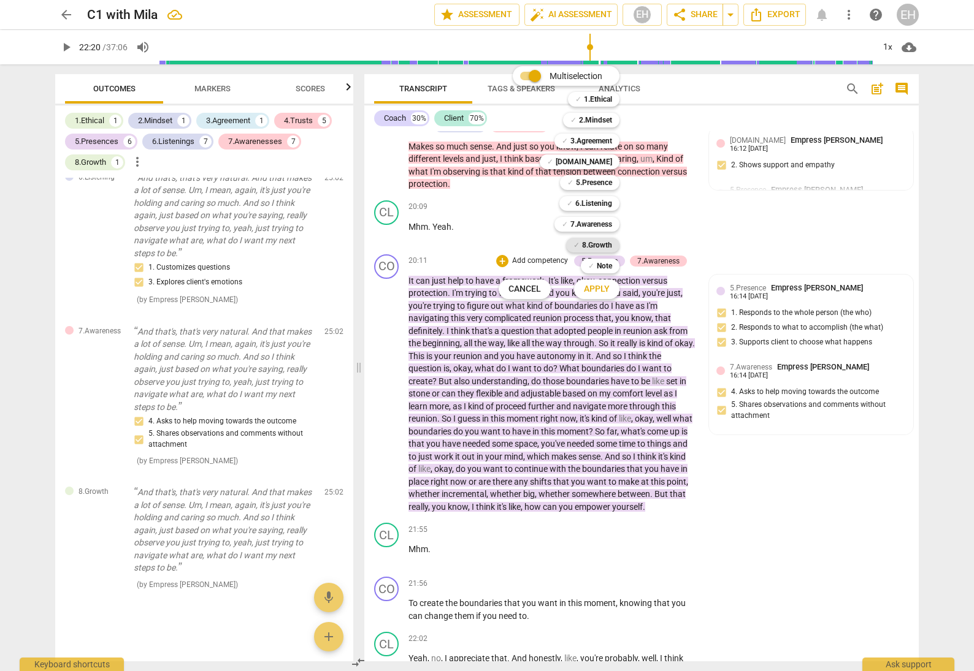
click at [603, 246] on b "8.Growth" at bounding box center [597, 245] width 30 height 15
click at [604, 288] on span "Apply" at bounding box center [597, 289] width 26 height 12
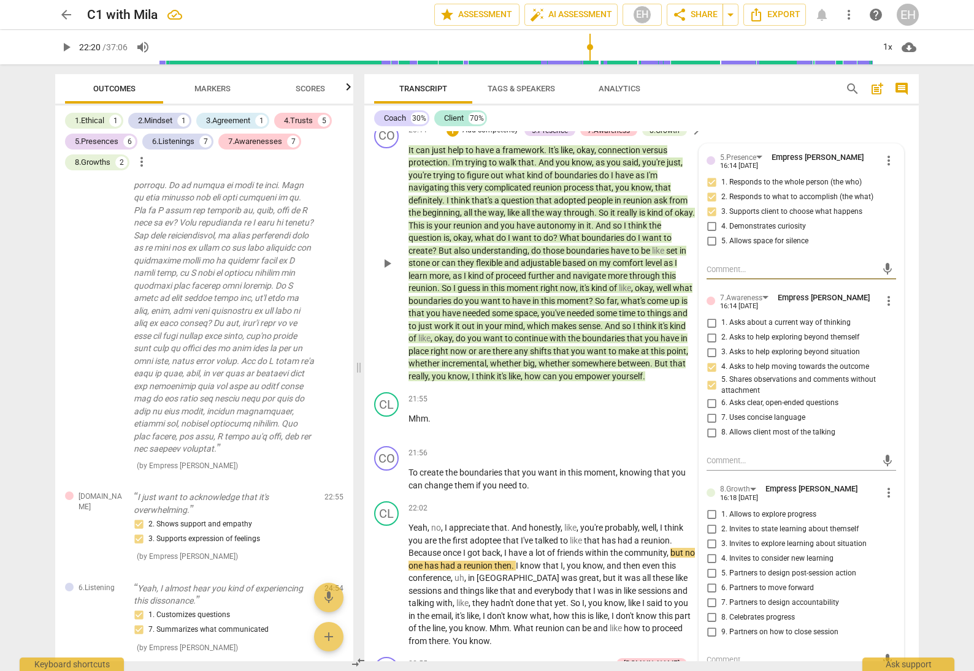
scroll to position [3605, 0]
click at [711, 506] on input "1. Allows to explore progress" at bounding box center [711, 513] width 20 height 15
checkbox input "true"
click at [711, 521] on input "2. Invites to state learning about themself" at bounding box center [711, 528] width 20 height 15
checkbox input "true"
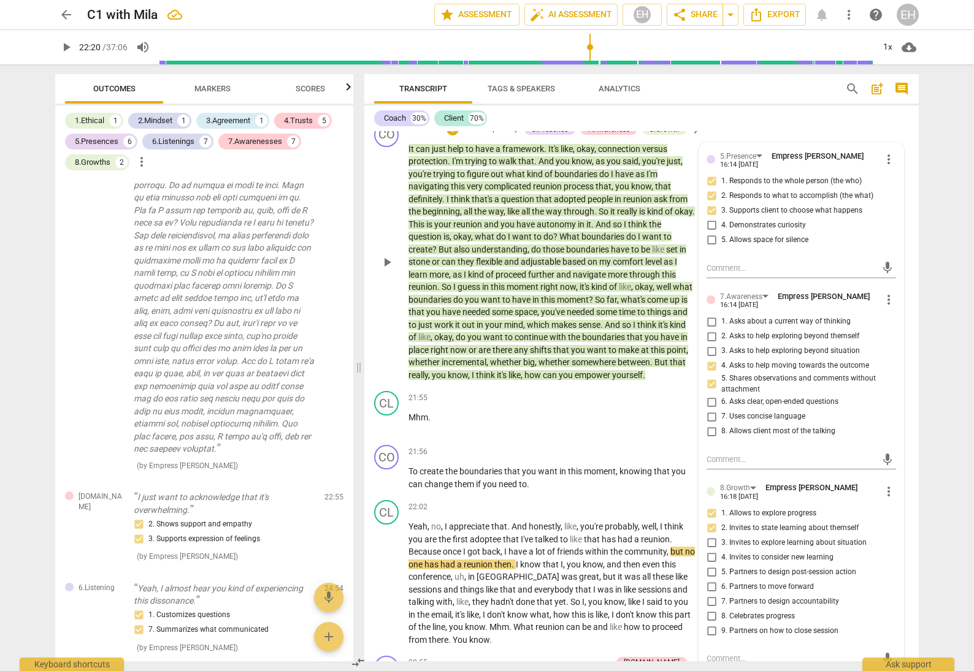
click at [711, 535] on input "3. Invites to explore learning about situation" at bounding box center [711, 542] width 20 height 15
checkbox input "true"
click at [711, 550] on input "4. Invites to consider new learning" at bounding box center [711, 557] width 20 height 15
checkbox input "true"
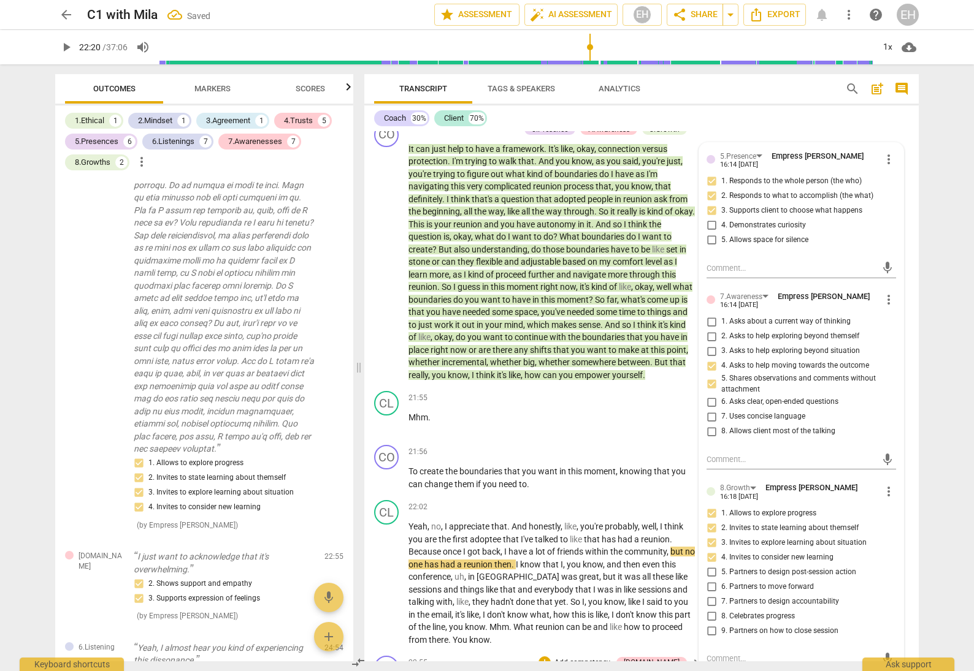
click at [763, 651] on div "CO play_arrow pause 22:55 + Add competency 4.Trust keyboard_arrow_right I just …" at bounding box center [641, 678] width 554 height 54
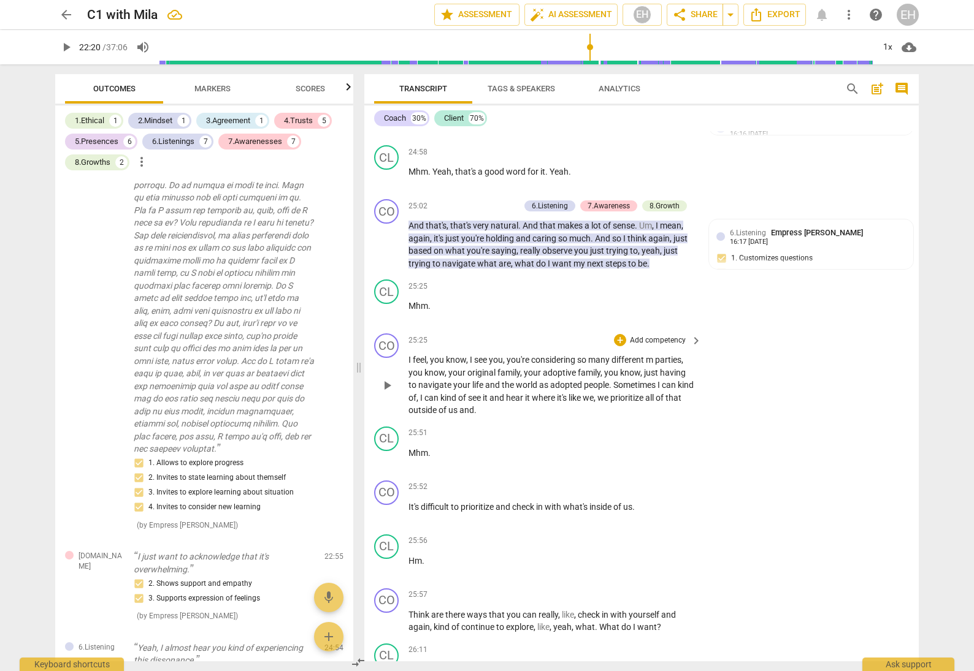
scroll to position [4625, 0]
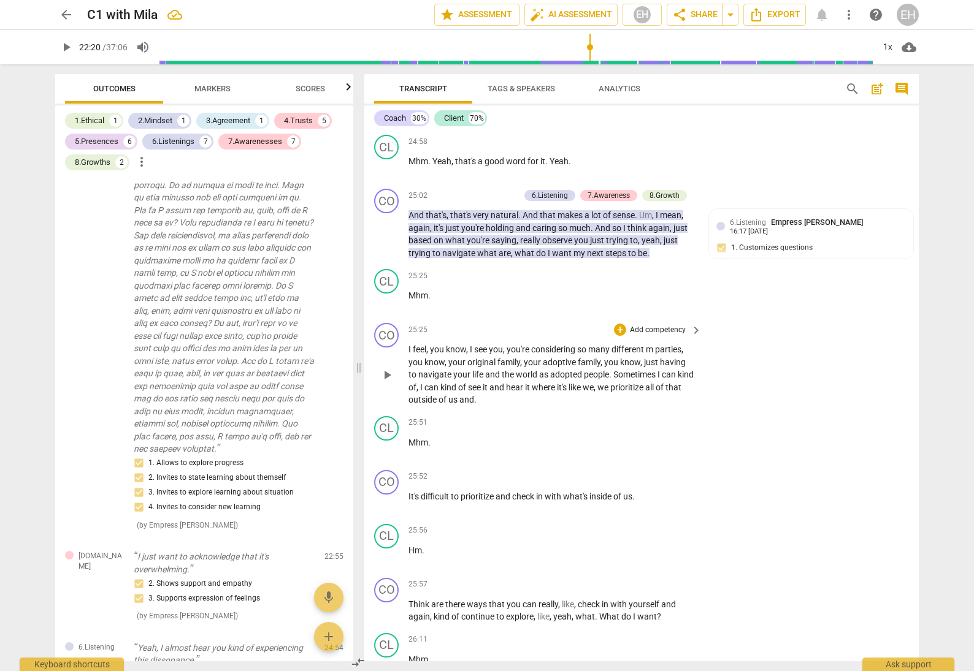
click at [679, 325] on p "Add competency" at bounding box center [657, 330] width 58 height 11
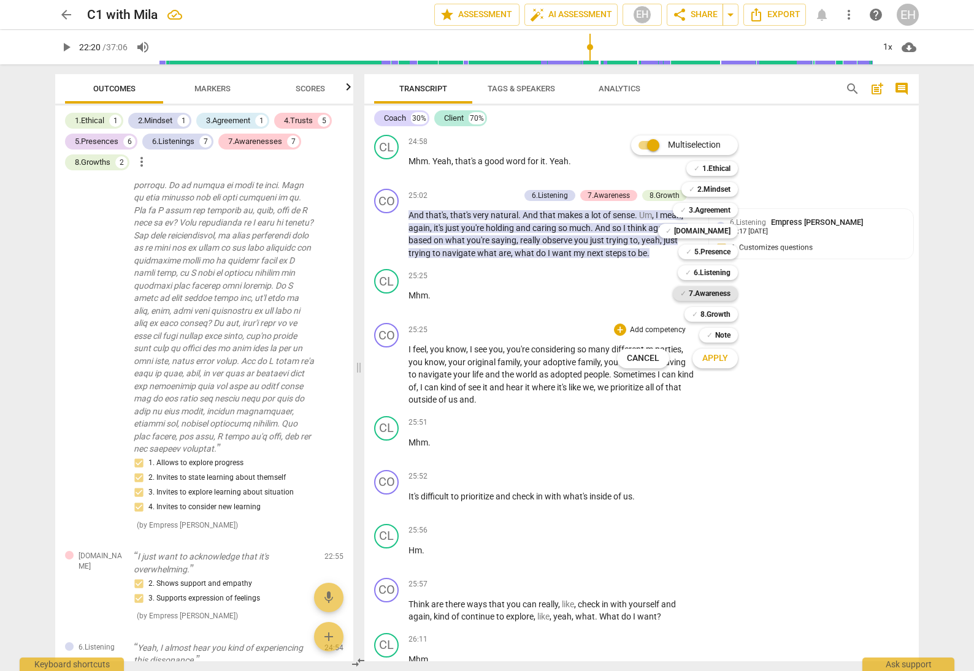
click at [724, 295] on b "7.Awareness" at bounding box center [710, 293] width 42 height 15
click at [724, 311] on b "8.Growth" at bounding box center [715, 314] width 30 height 15
click at [722, 354] on span "Apply" at bounding box center [715, 359] width 26 height 12
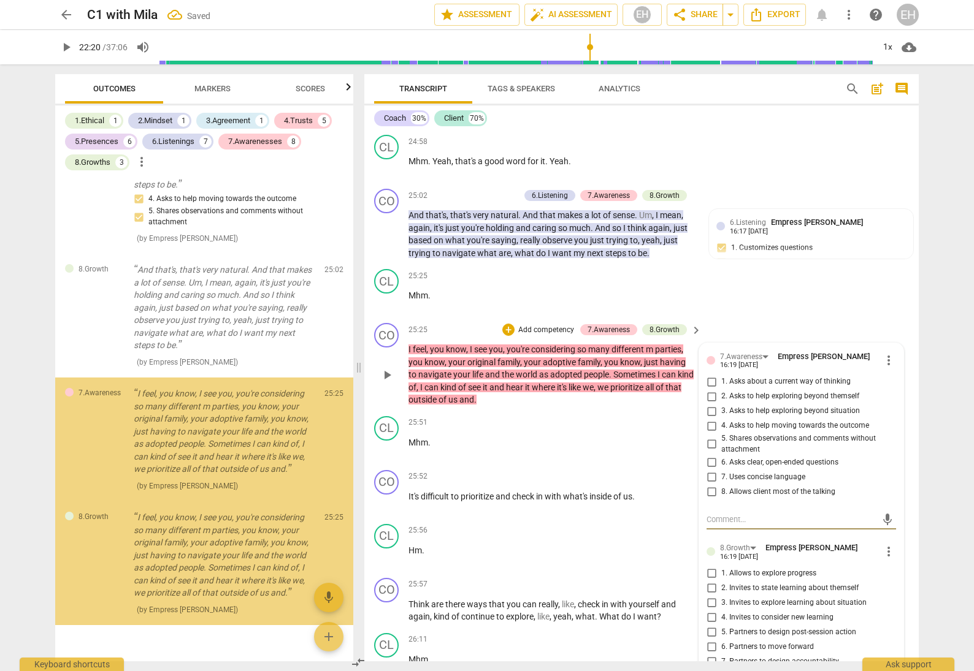
scroll to position [8363, 0]
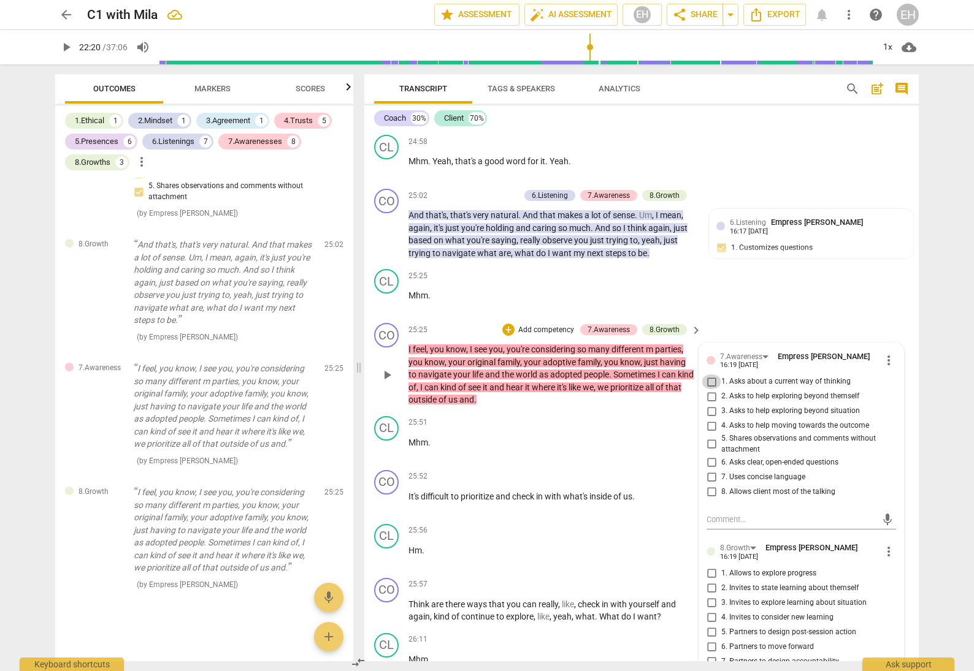
click at [708, 375] on input "1. Asks about a current way of thinking" at bounding box center [711, 382] width 20 height 15
checkbox input "true"
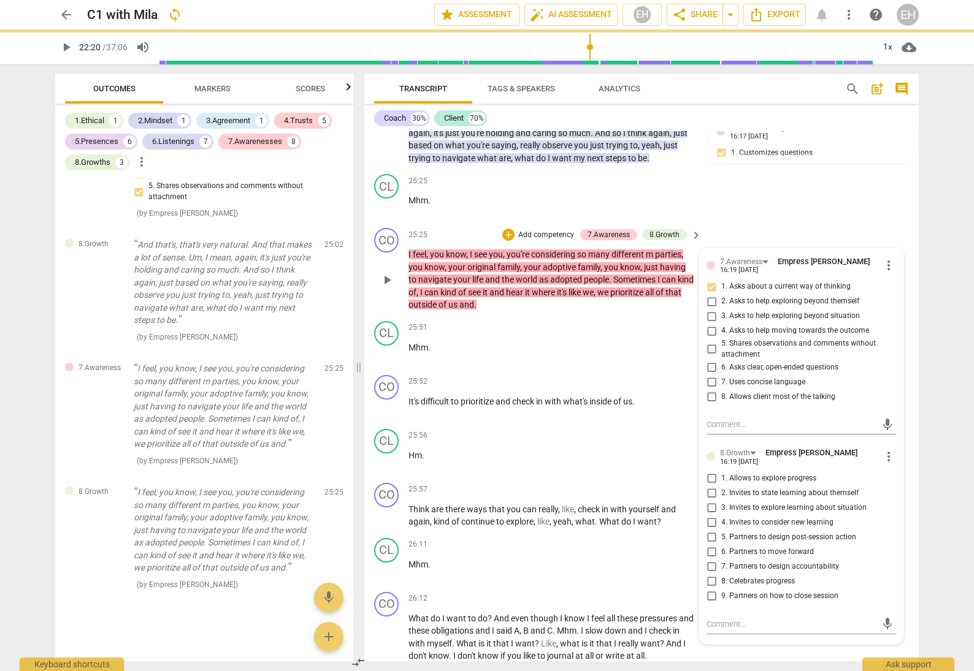
scroll to position [4725, 0]
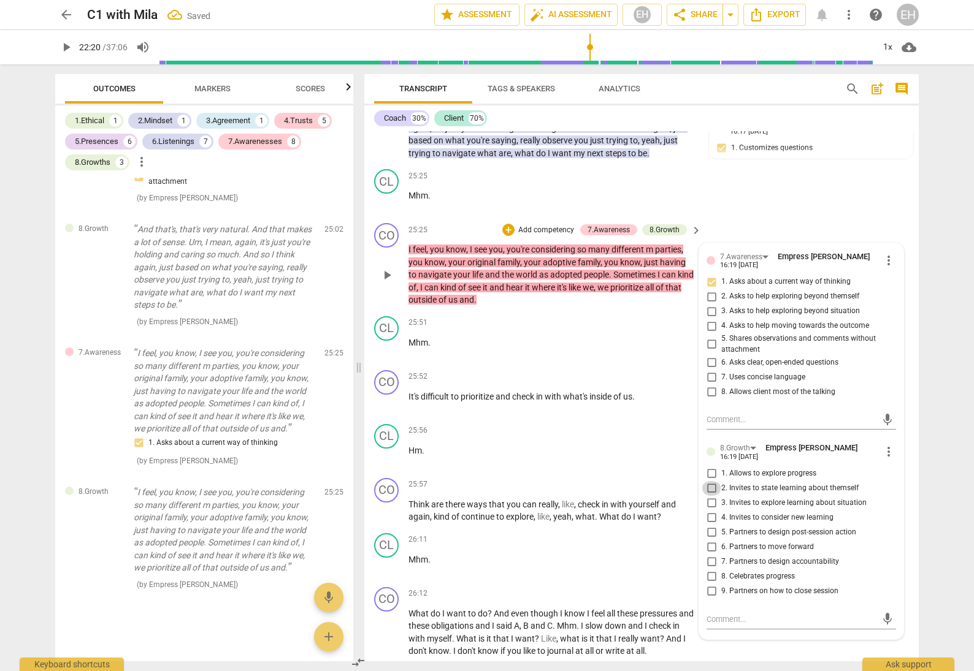
click at [707, 481] on input "2. Invites to state learning about themself" at bounding box center [711, 488] width 20 height 15
checkbox input "true"
click at [782, 129] on div "Coach 30% Client 70% CO play_arrow pause 00:01 + Add competency 1.Ethical 2.Min…" at bounding box center [641, 383] width 554 height 556
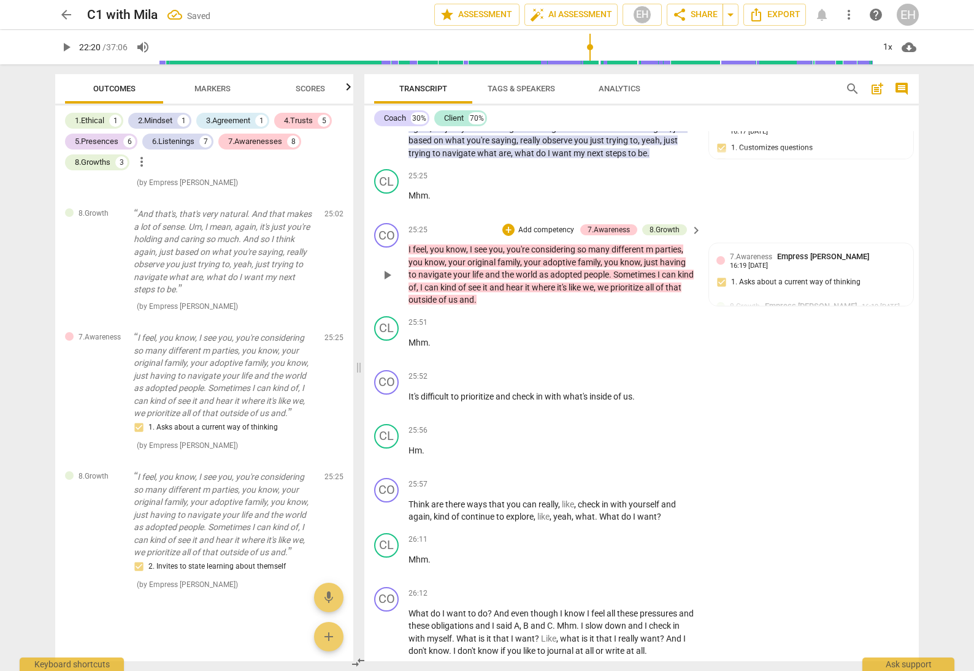
click at [529, 225] on p "Add competency" at bounding box center [546, 230] width 58 height 11
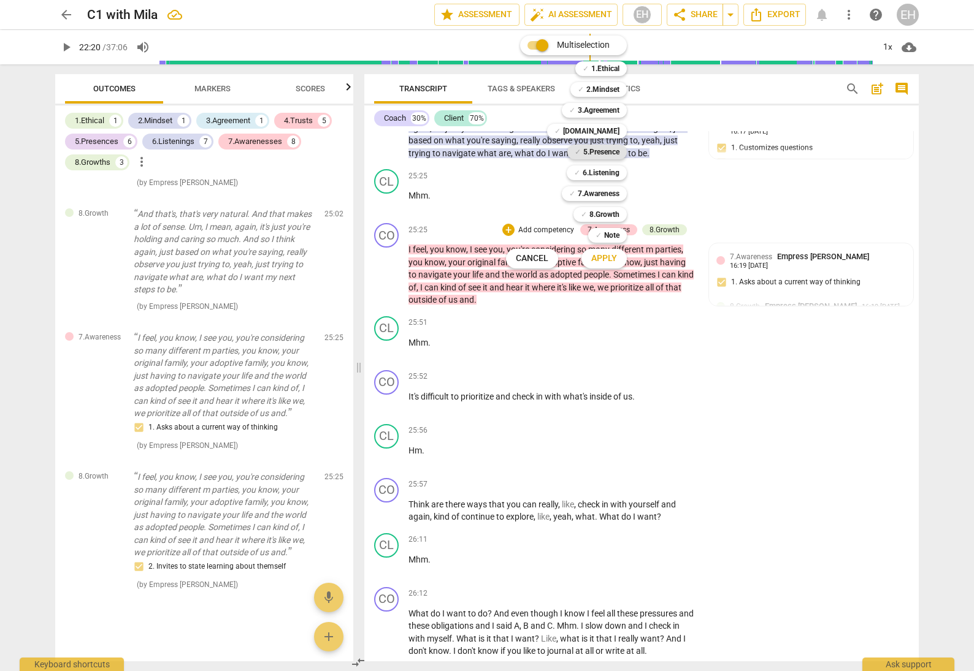
click at [598, 147] on b "5.Presence" at bounding box center [601, 152] width 36 height 15
click at [611, 261] on span "Apply" at bounding box center [604, 259] width 26 height 12
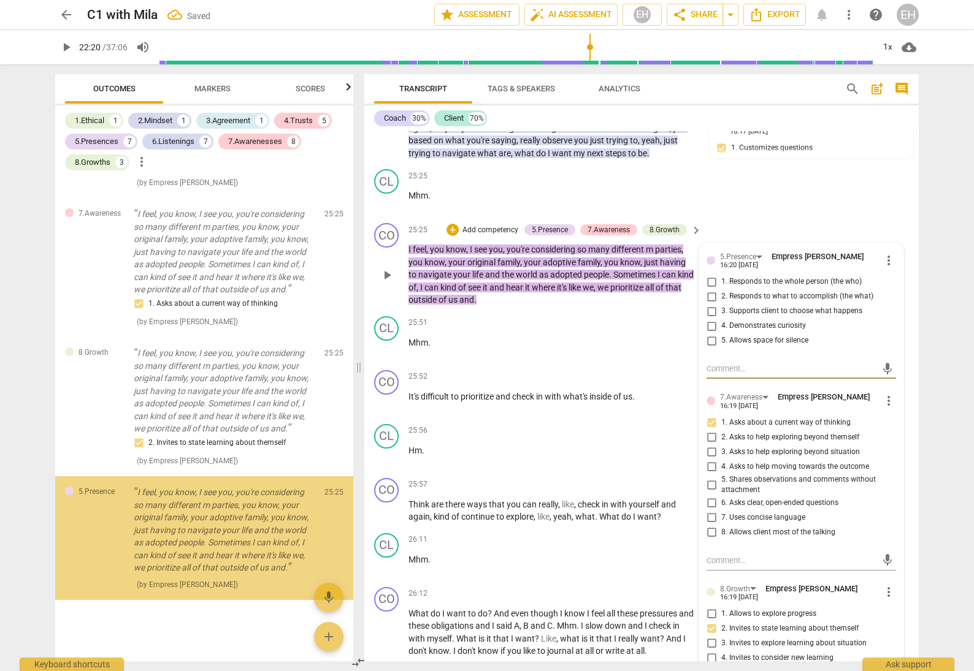
scroll to position [8517, 0]
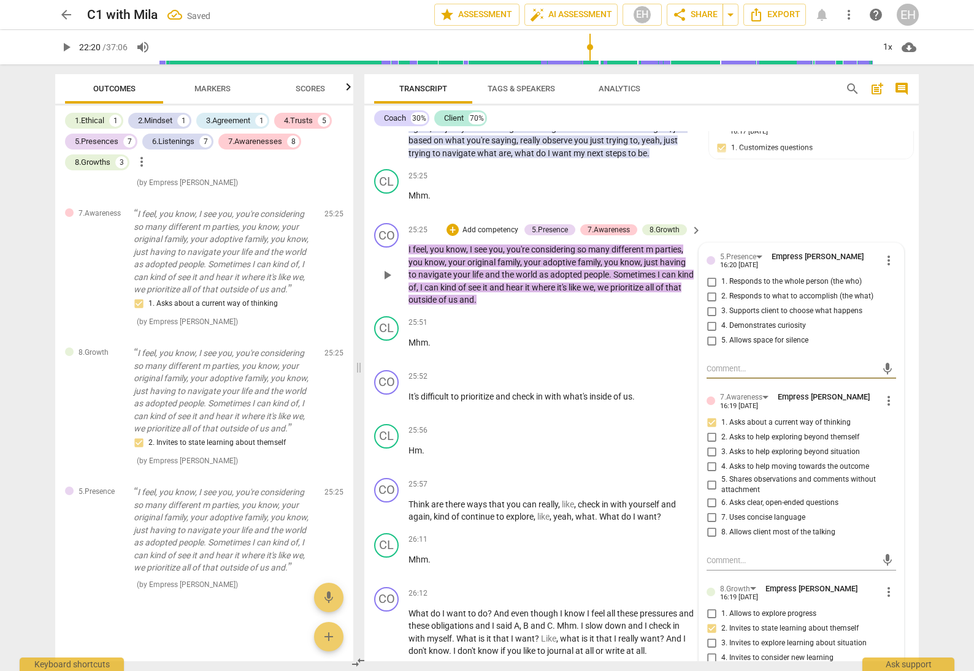
click at [709, 275] on input "1. Responds to the whole person (the who)" at bounding box center [711, 282] width 20 height 15
checkbox input "true"
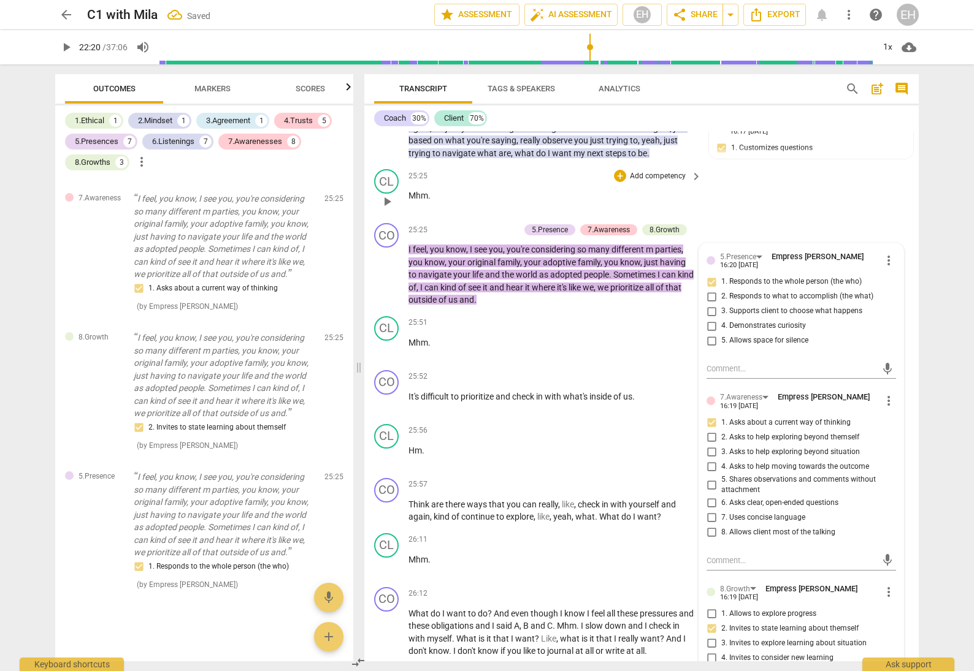
click at [760, 164] on div "CL play_arrow pause 25:25 + Add competency keyboard_arrow_right Mhm ." at bounding box center [641, 191] width 554 height 54
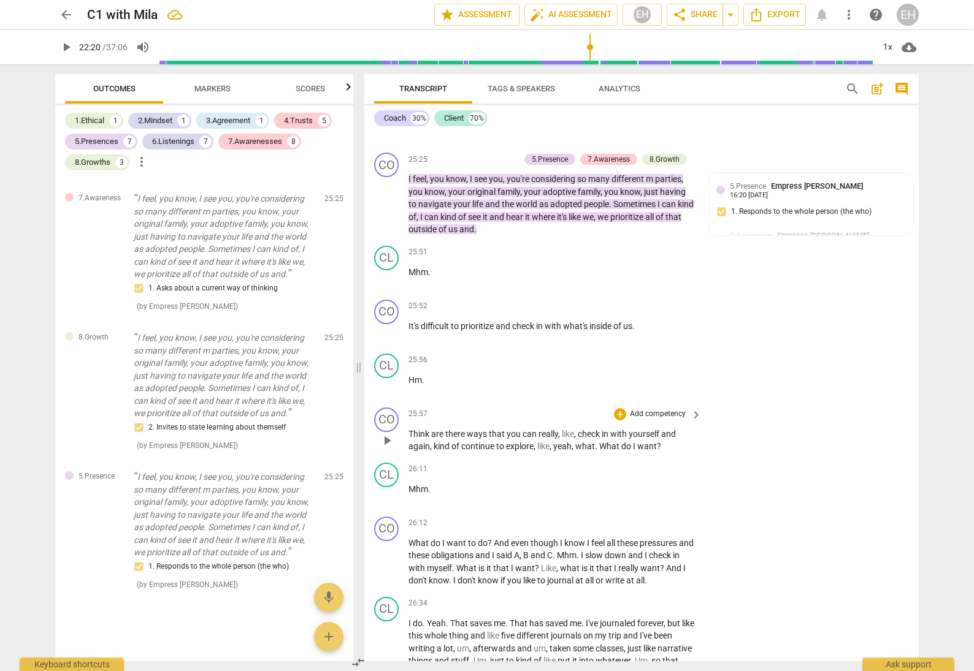
scroll to position [4796, 0]
click at [649, 300] on p "Add competency" at bounding box center [657, 305] width 58 height 11
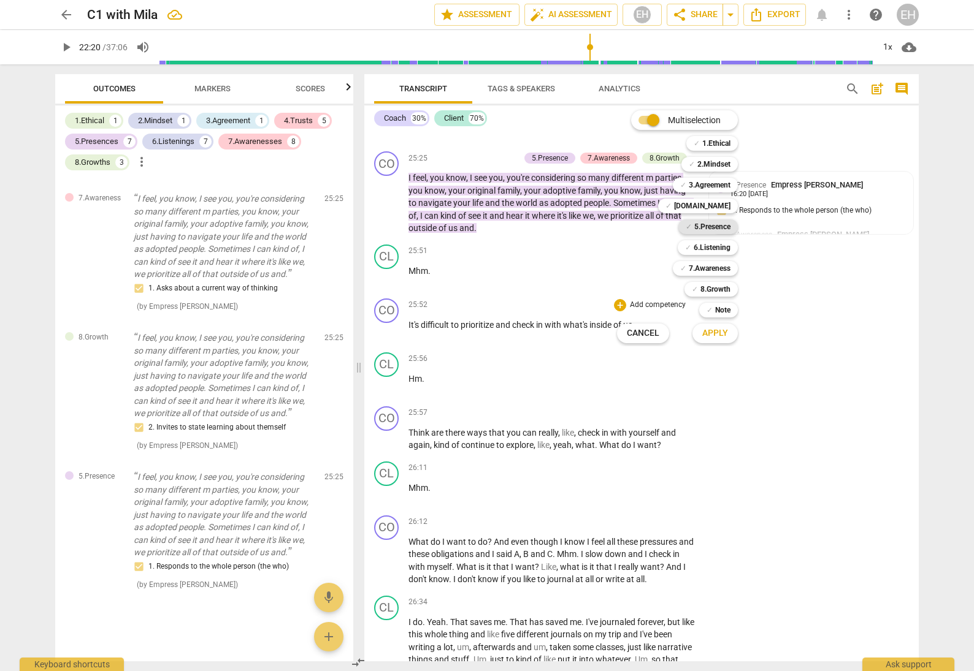
click at [717, 224] on b "5.Presence" at bounding box center [712, 226] width 36 height 15
click at [723, 332] on span "Apply" at bounding box center [715, 333] width 26 height 12
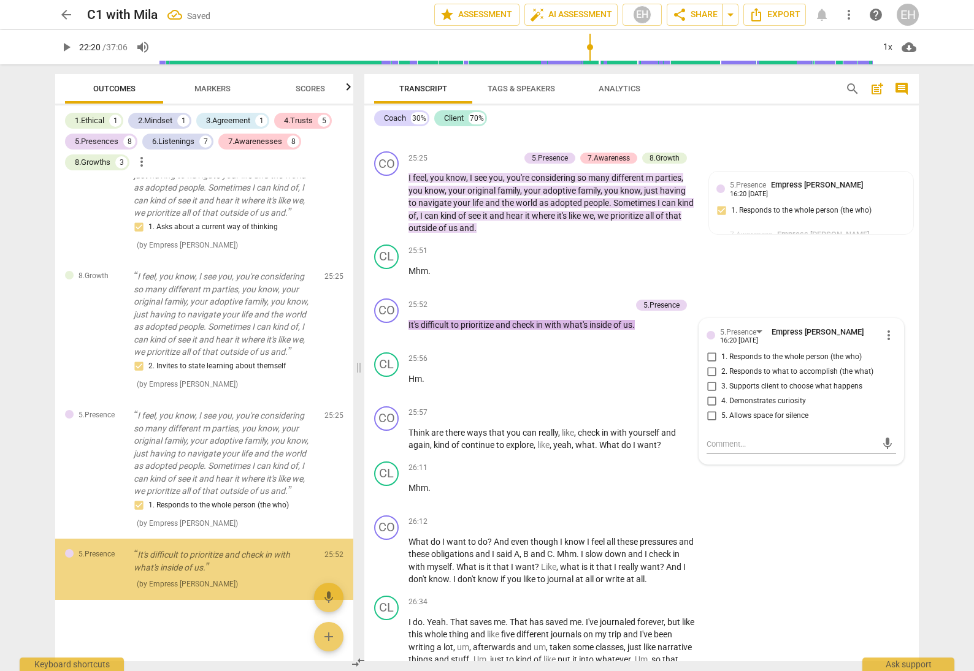
scroll to position [8593, 0]
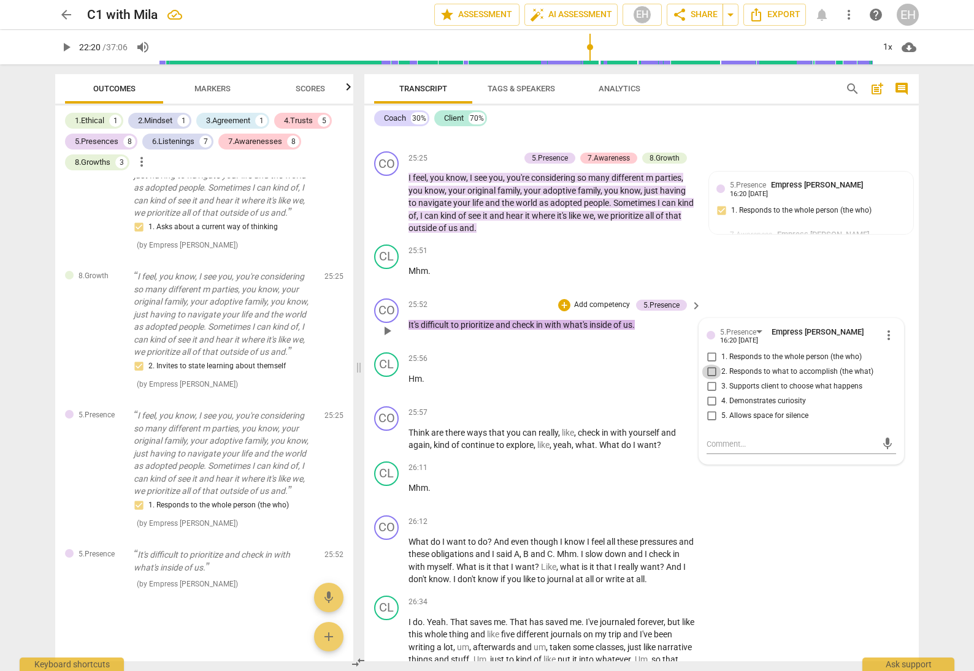
click at [708, 365] on input "2. Responds to what to accomplish (the what)" at bounding box center [711, 372] width 20 height 15
checkbox input "true"
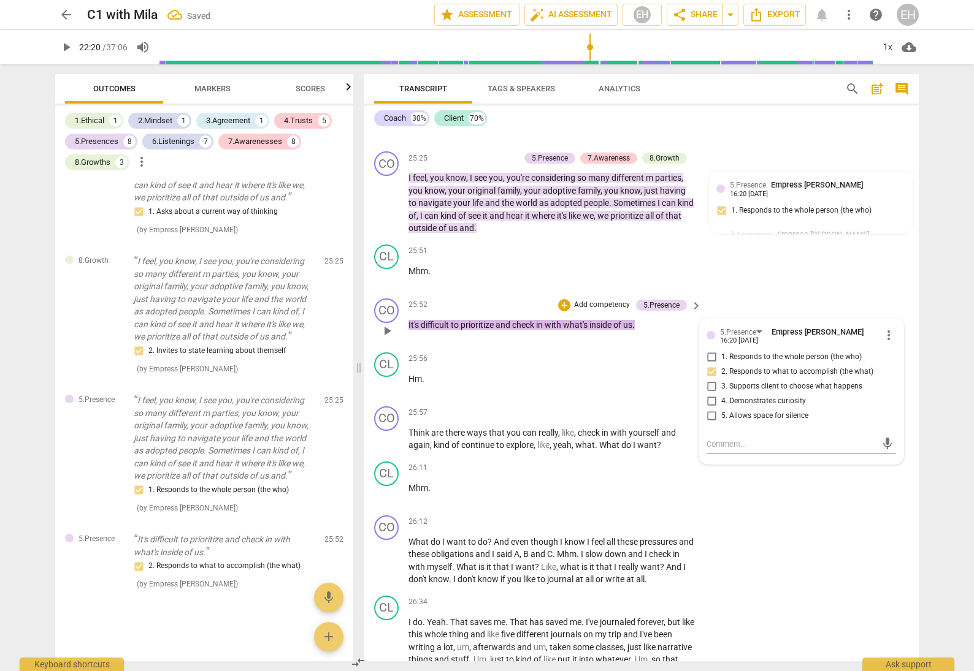
click at [775, 294] on div "CO play_arrow pause 25:52 + Add competency 5.Presence keyboard_arrow_right It's…" at bounding box center [641, 321] width 554 height 54
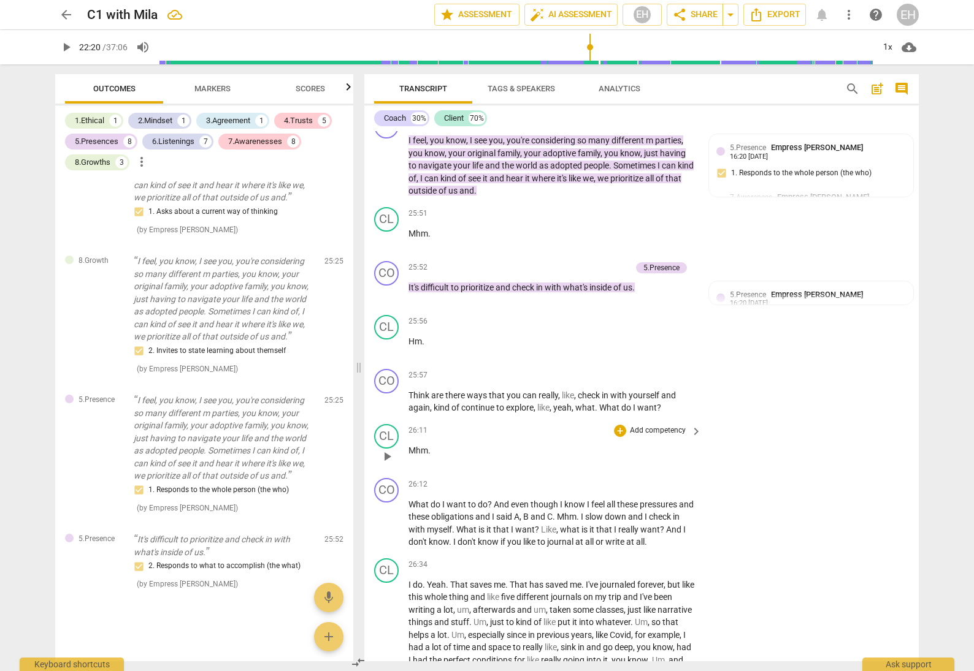
scroll to position [4851, 0]
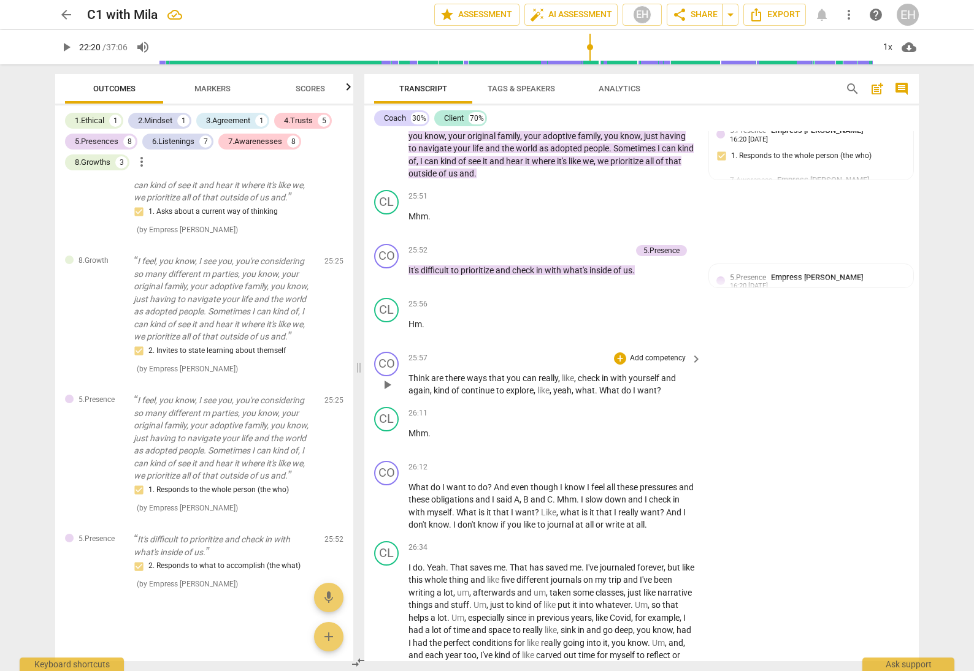
click at [654, 373] on span "yourself" at bounding box center [644, 378] width 32 height 10
click at [640, 353] on p "Add competency" at bounding box center [657, 358] width 58 height 11
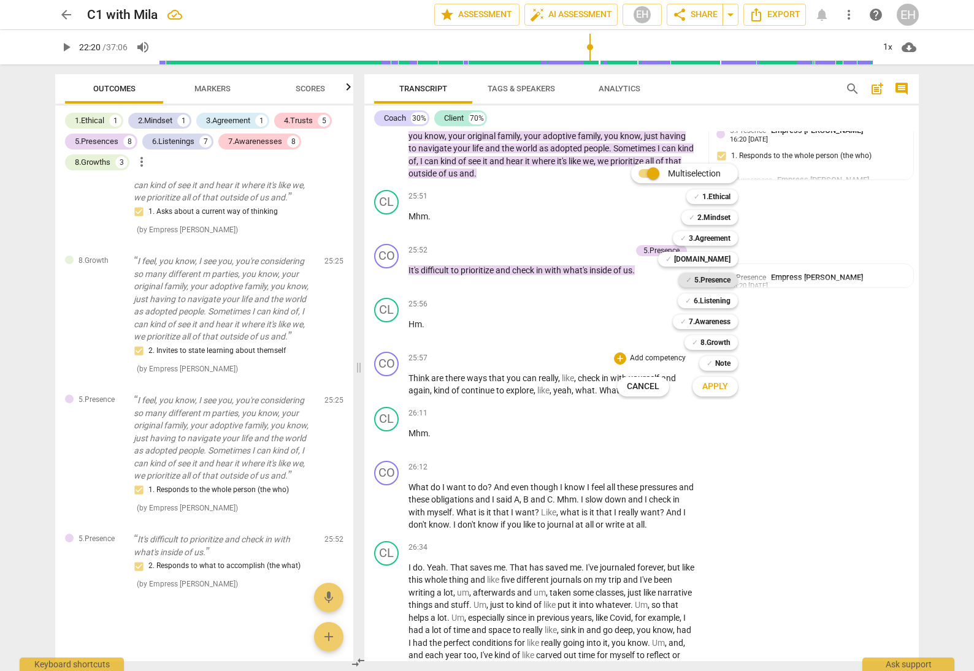
click at [701, 281] on b "5.Presence" at bounding box center [712, 280] width 36 height 15
click at [715, 322] on b "7.Awareness" at bounding box center [710, 322] width 42 height 15
click at [720, 387] on span "Apply" at bounding box center [715, 387] width 26 height 12
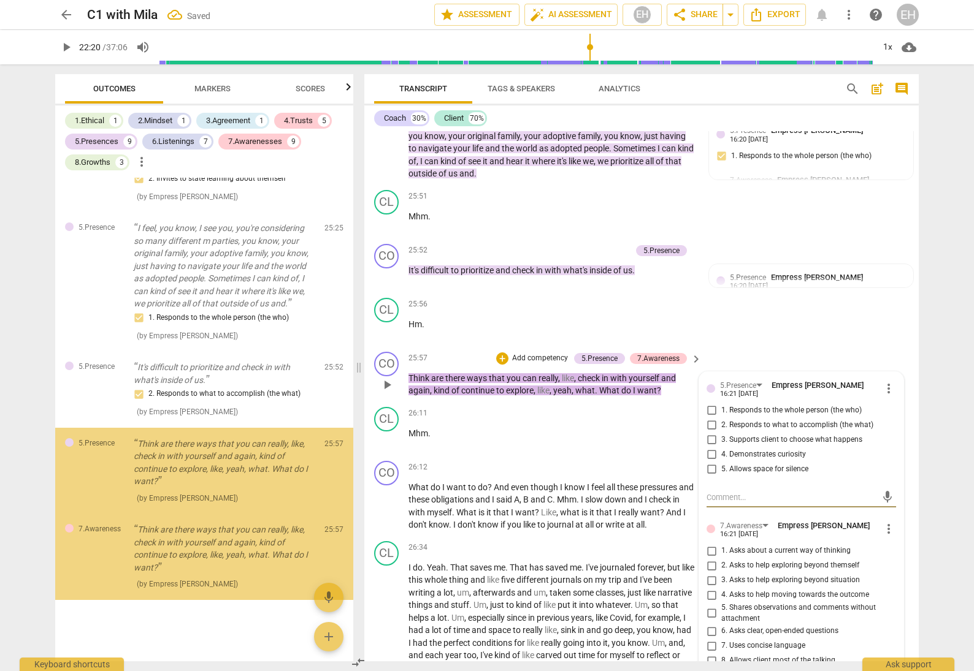
scroll to position [8781, 0]
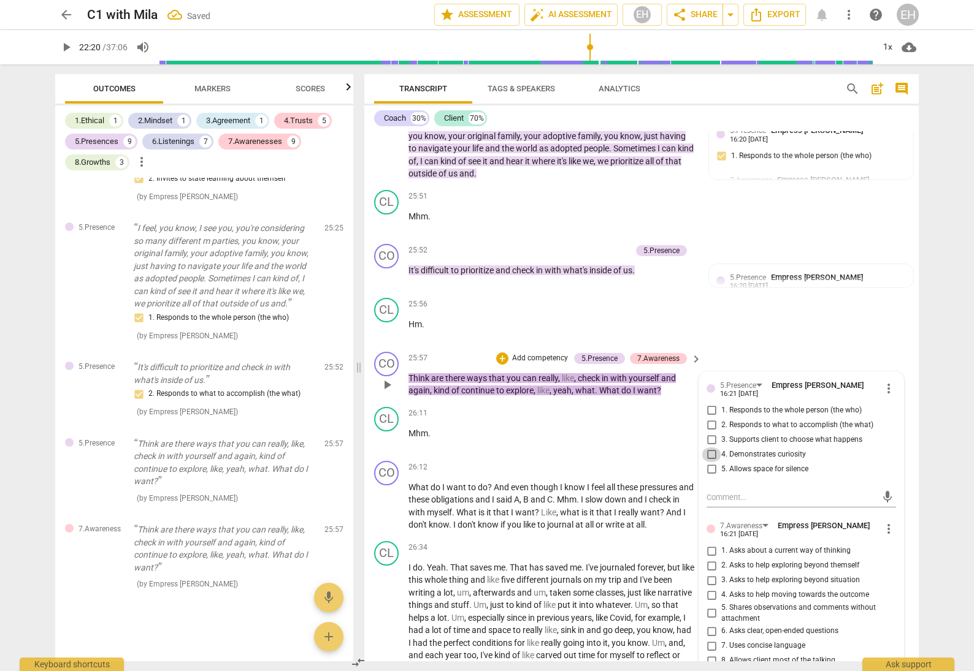
click at [706, 448] on input "4. Demonstrates curiosity" at bounding box center [711, 455] width 20 height 15
checkbox input "true"
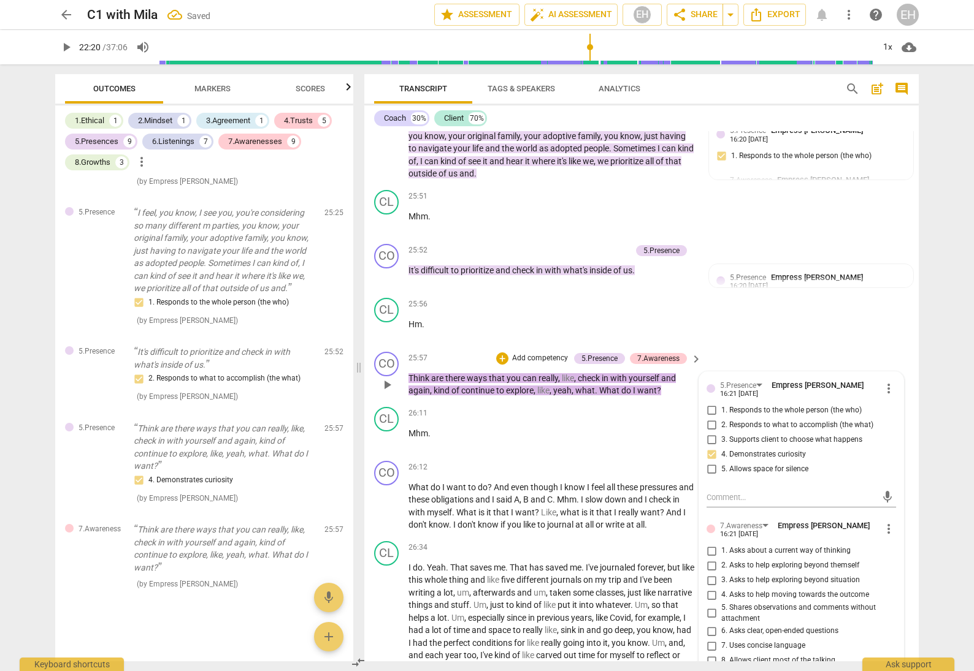
click at [709, 606] on input "5. Shares observations and comments without attachment" at bounding box center [711, 613] width 20 height 15
checkbox input "true"
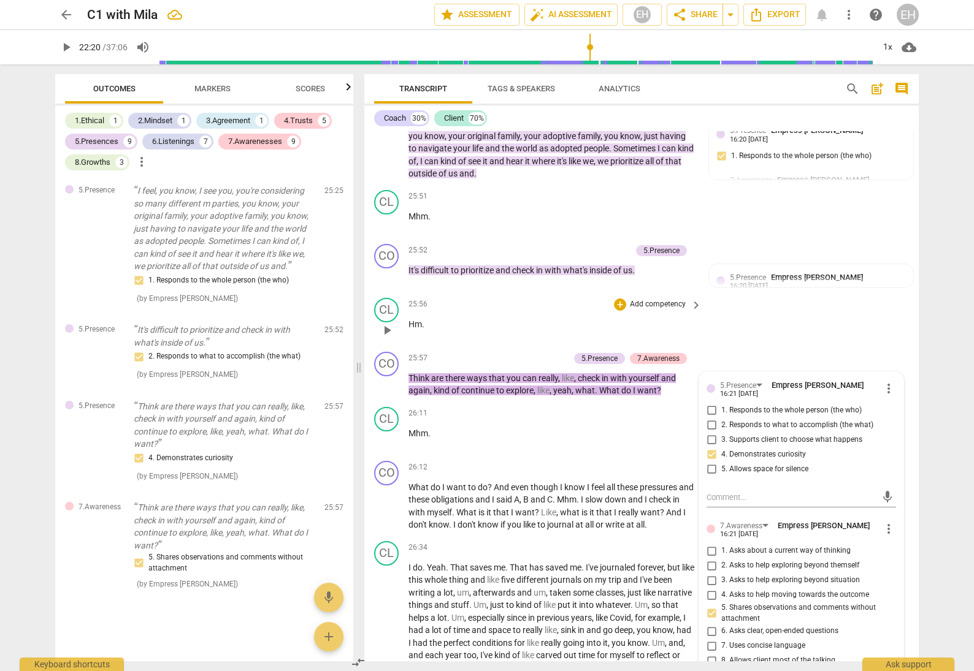
click at [858, 293] on div "CL play_arrow pause 25:56 + Add competency keyboard_arrow_right Hm ." at bounding box center [641, 320] width 554 height 54
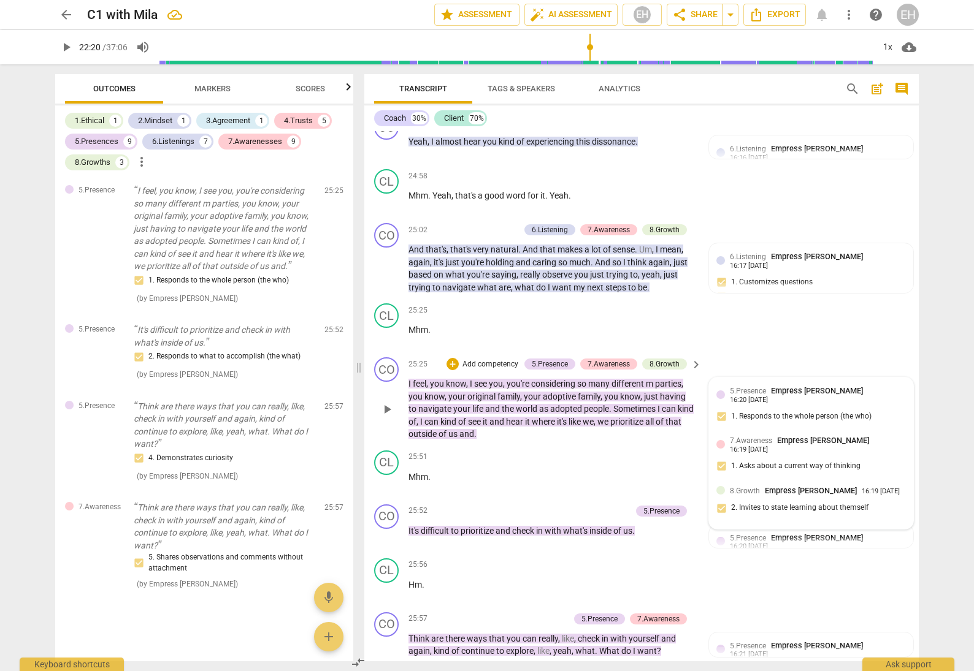
scroll to position [4530, 0]
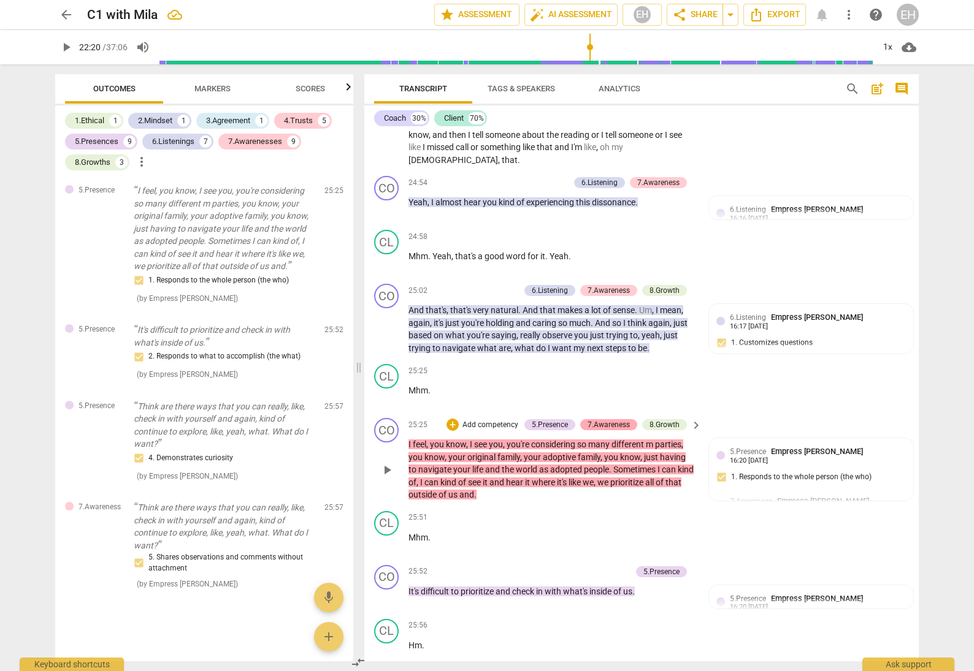
click at [608, 419] on div "7.Awareness" at bounding box center [608, 424] width 42 height 11
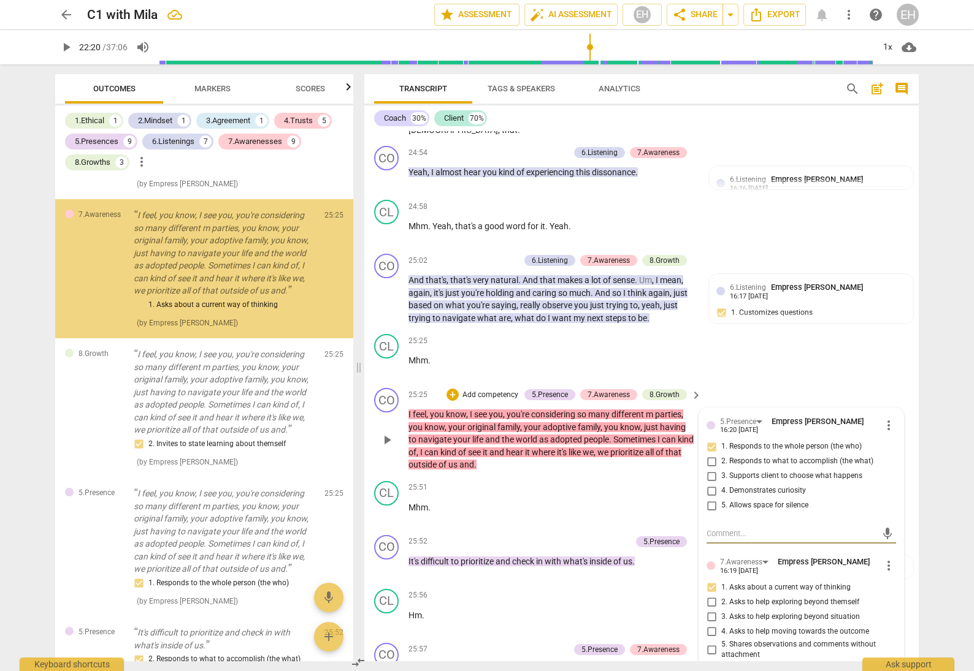
scroll to position [4565, 0]
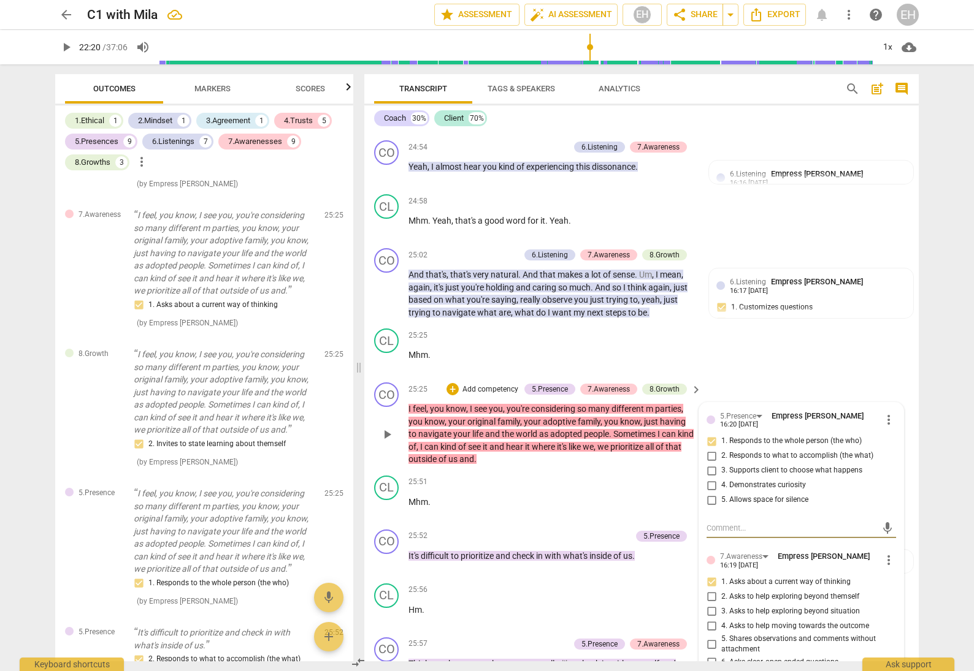
click at [706, 637] on input "5. Shares observations and comments without attachment" at bounding box center [711, 644] width 20 height 15
checkbox input "true"
click at [806, 324] on div "CL play_arrow pause 25:25 + Add competency keyboard_arrow_right Mhm ." at bounding box center [641, 351] width 554 height 54
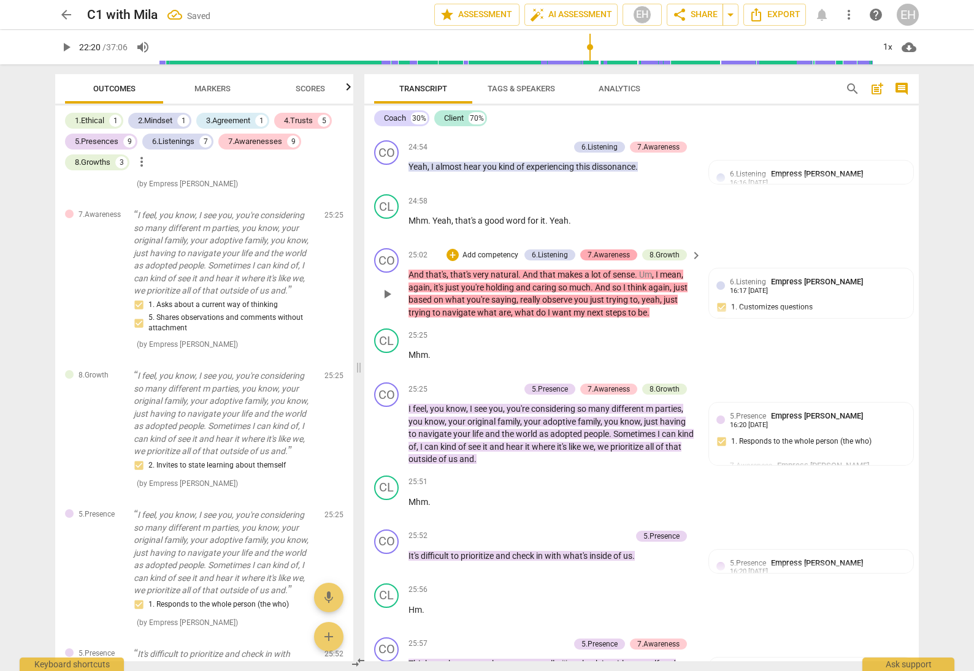
click at [619, 250] on div "7.Awareness" at bounding box center [608, 255] width 42 height 11
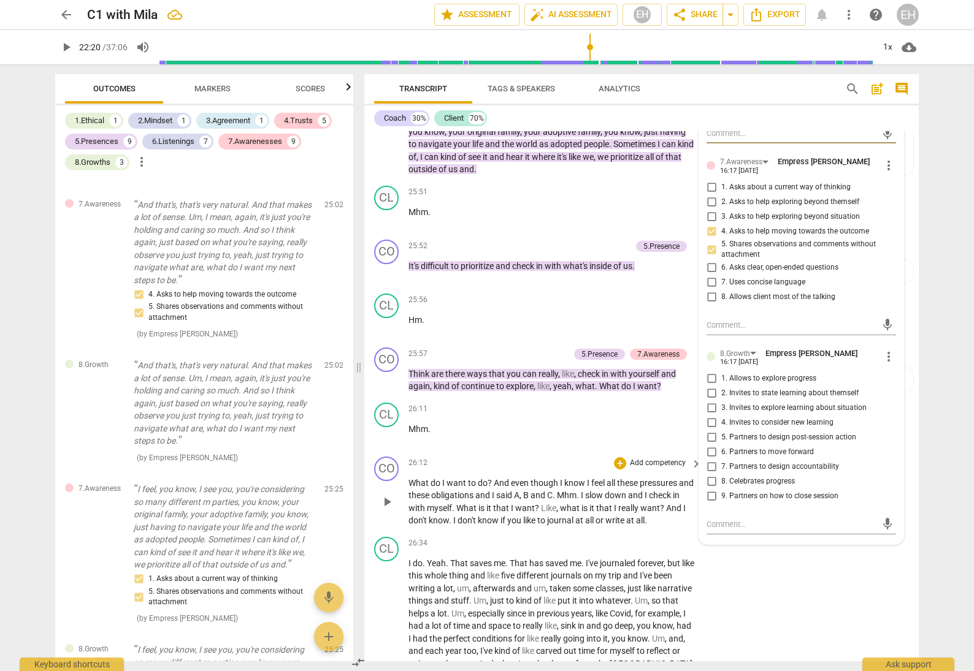
scroll to position [4860, 0]
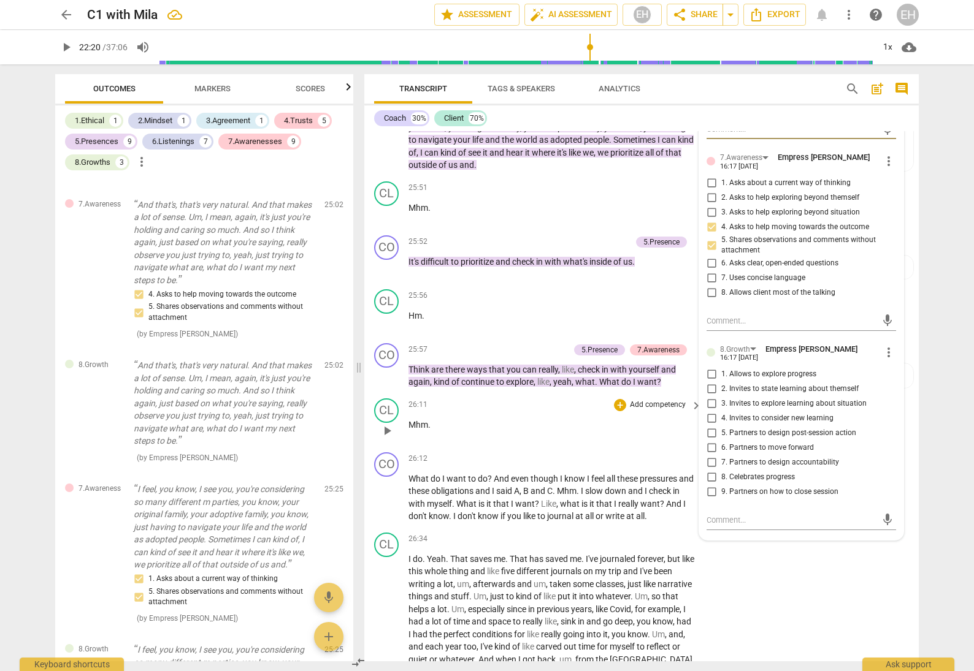
click at [591, 399] on div "26:11 + Add competency keyboard_arrow_right Mhm ." at bounding box center [555, 421] width 294 height 44
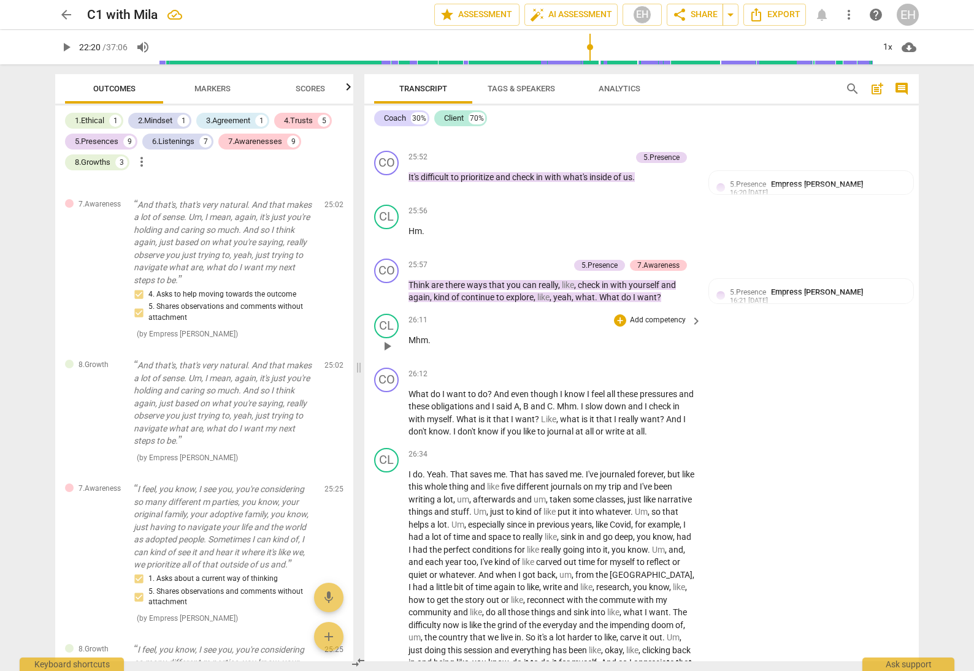
scroll to position [4960, 0]
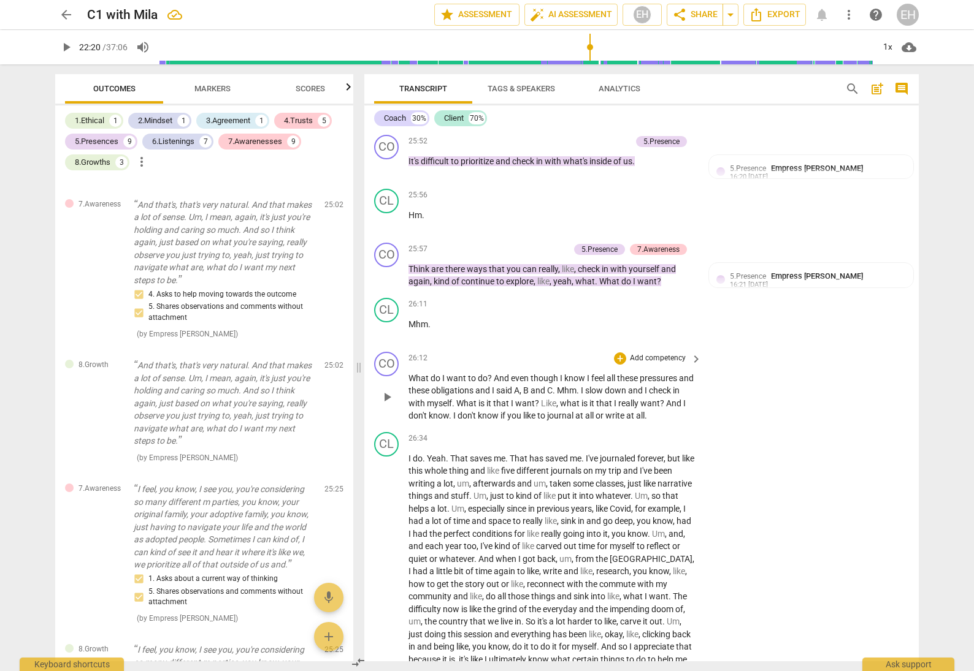
click at [651, 353] on p "Add competency" at bounding box center [657, 358] width 58 height 11
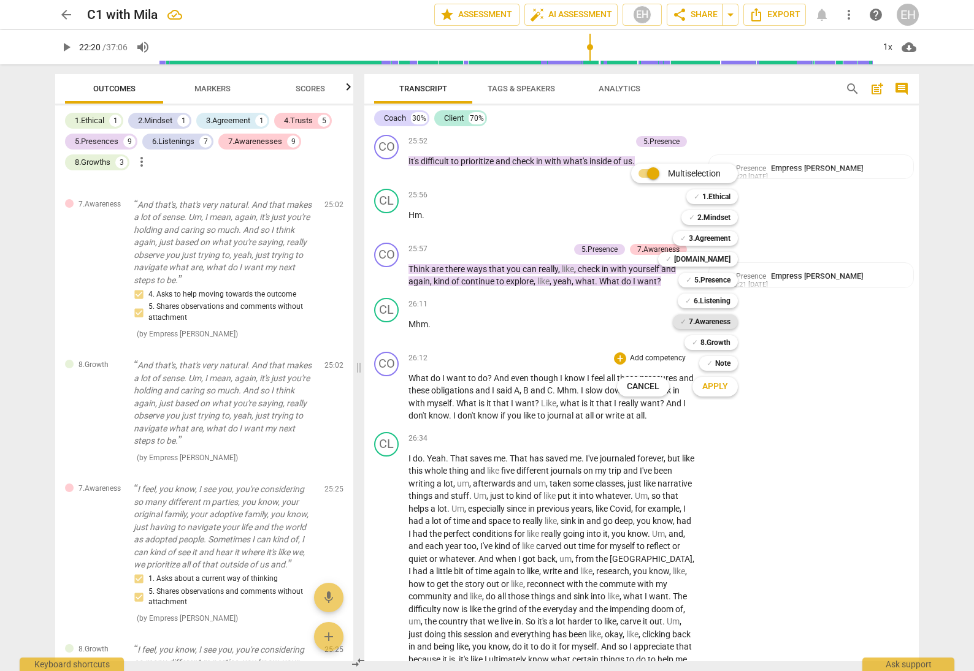
click at [720, 321] on b "7.Awareness" at bounding box center [710, 322] width 42 height 15
click at [720, 342] on b "8.Growth" at bounding box center [715, 342] width 30 height 15
click at [721, 384] on span "Apply" at bounding box center [715, 387] width 26 height 12
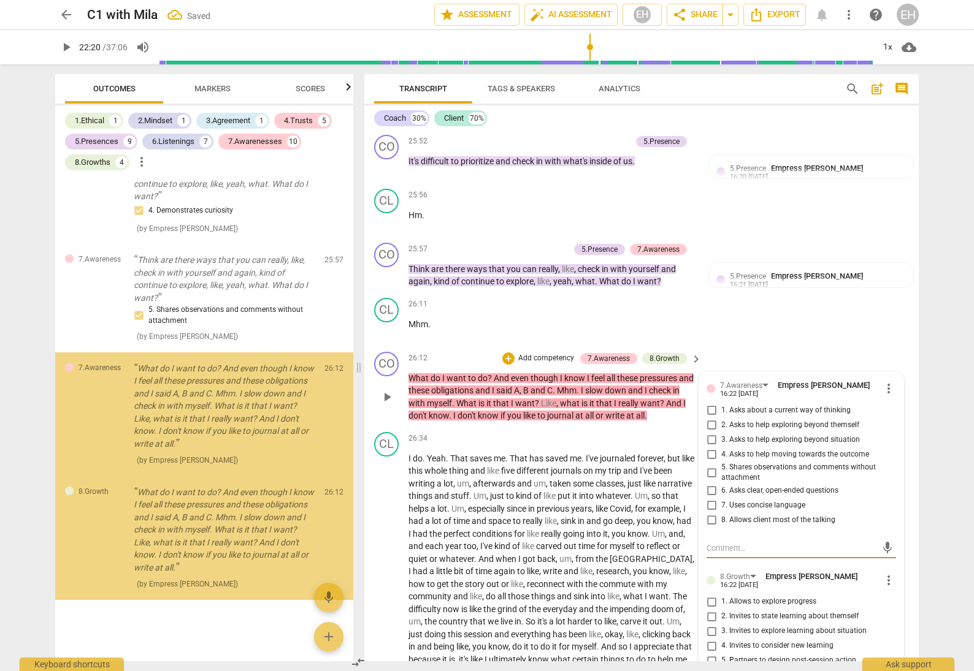
scroll to position [9088, 0]
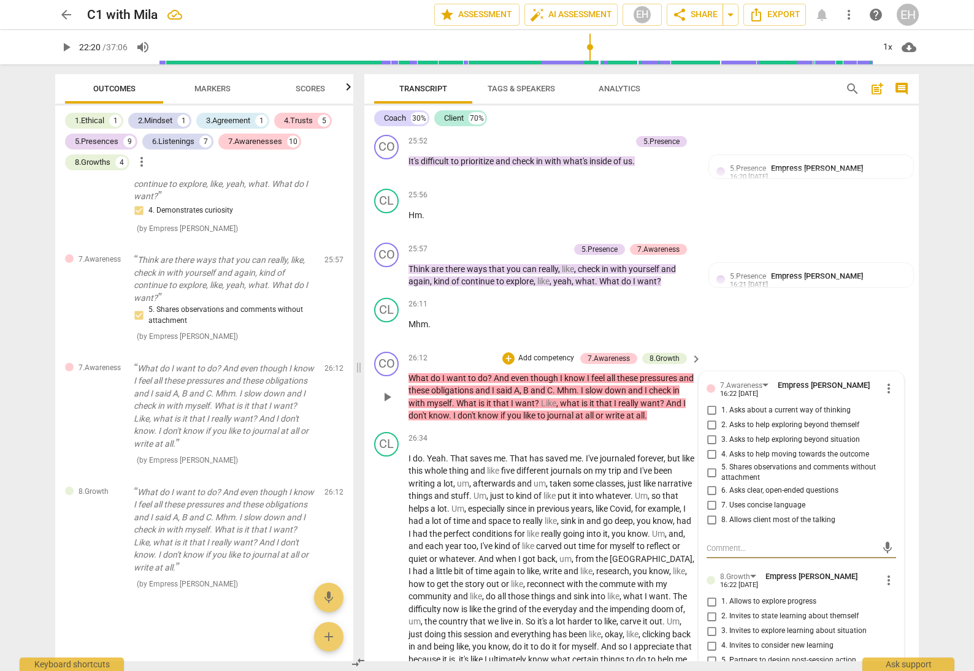
click at [709, 465] on input "5. Shares observations and comments without attachment" at bounding box center [711, 472] width 20 height 15
checkbox input "true"
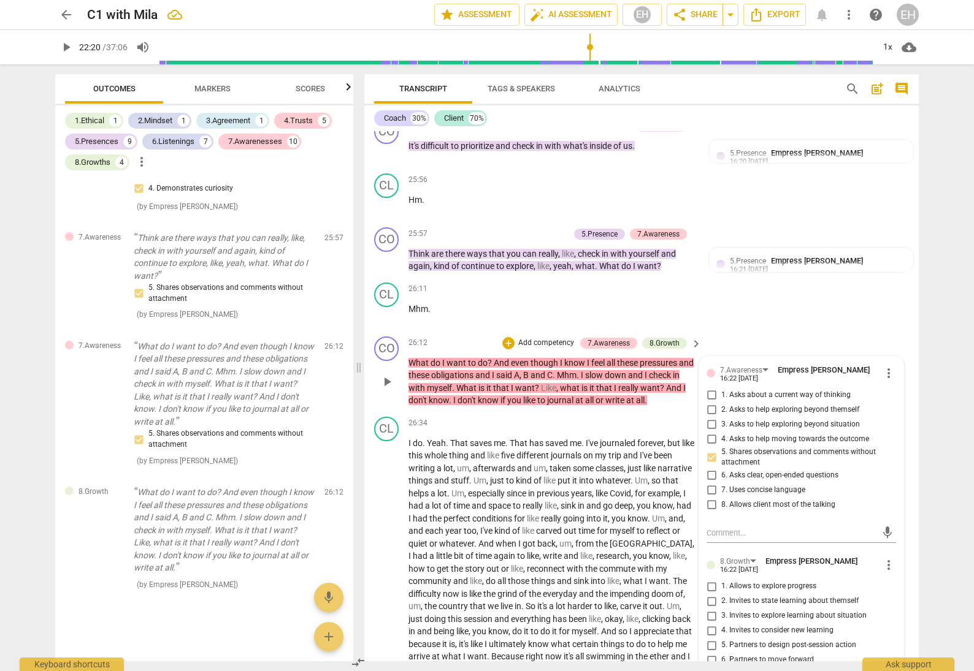
scroll to position [4988, 0]
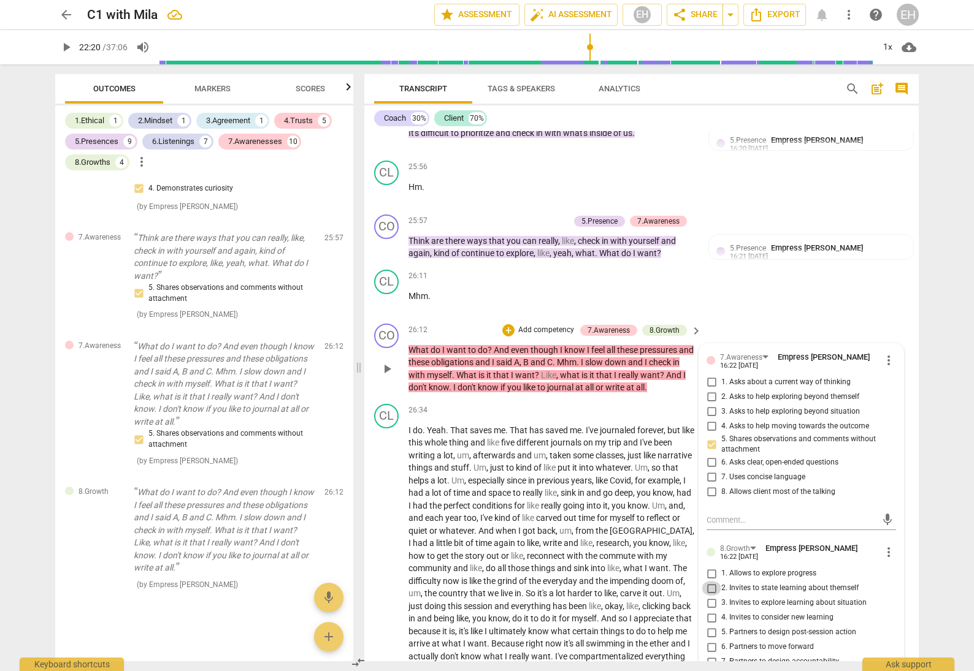
click at [707, 581] on input "2. Invites to state learning about themself" at bounding box center [711, 588] width 20 height 15
checkbox input "true"
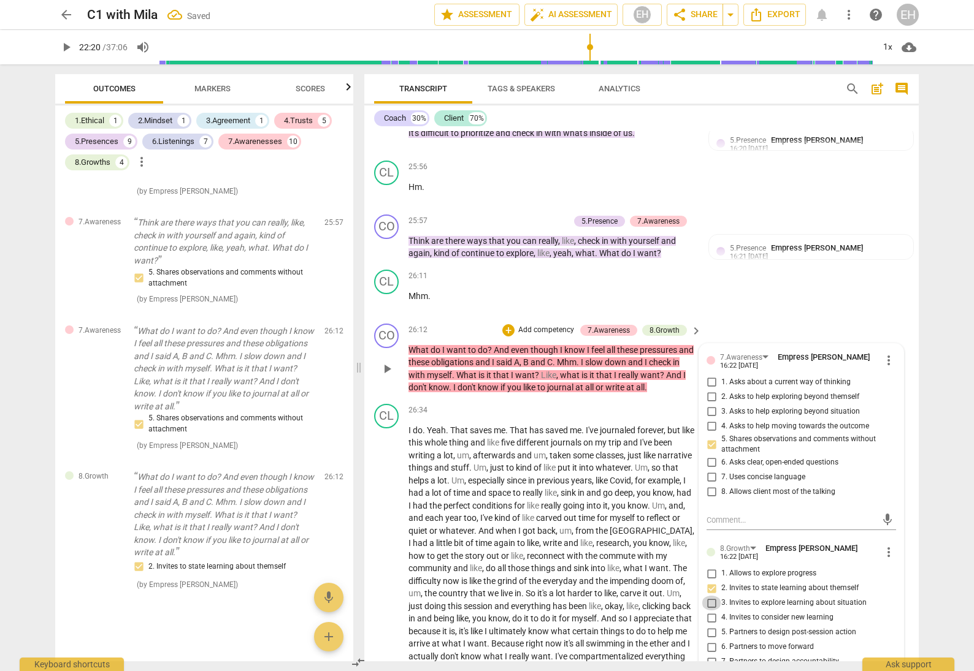
click at [706, 596] on input "3. Invites to explore learning about situation" at bounding box center [711, 603] width 20 height 15
checkbox input "true"
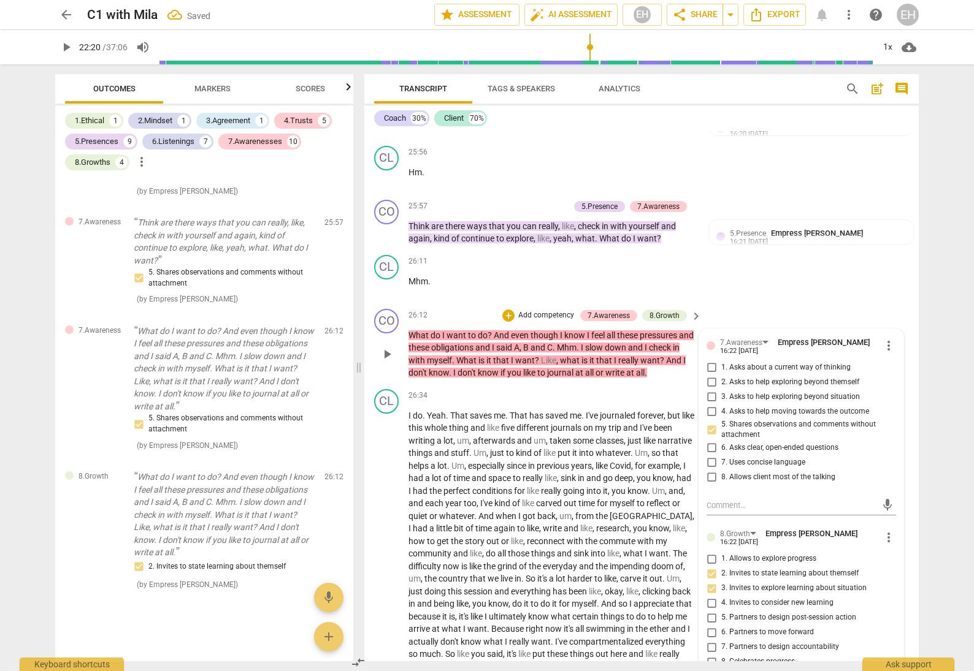
scroll to position [5006, 0]
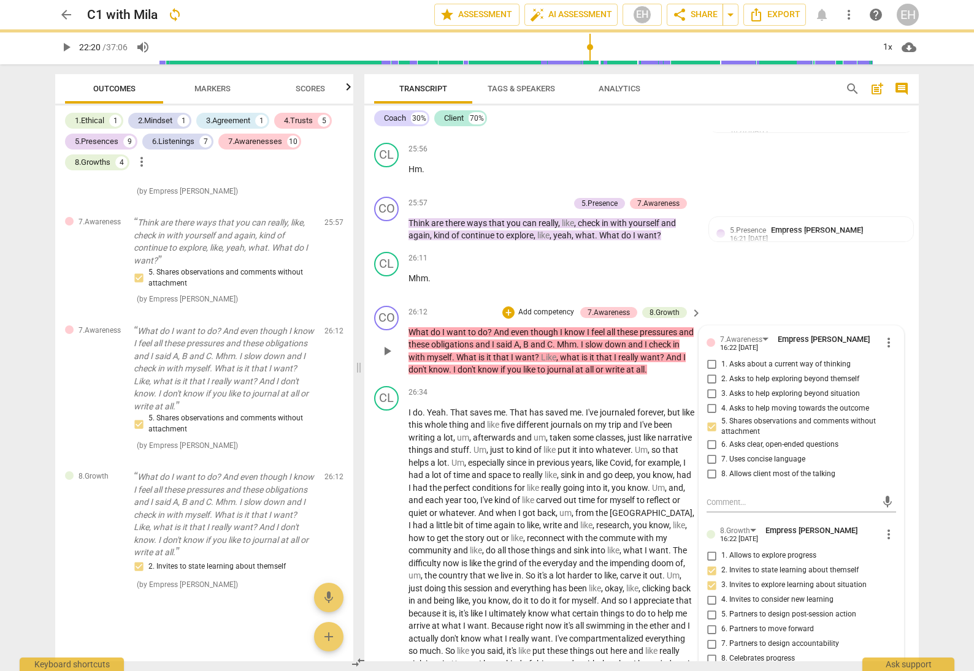
click at [706, 593] on input "4. Invites to consider new learning" at bounding box center [711, 600] width 20 height 15
checkbox input "true"
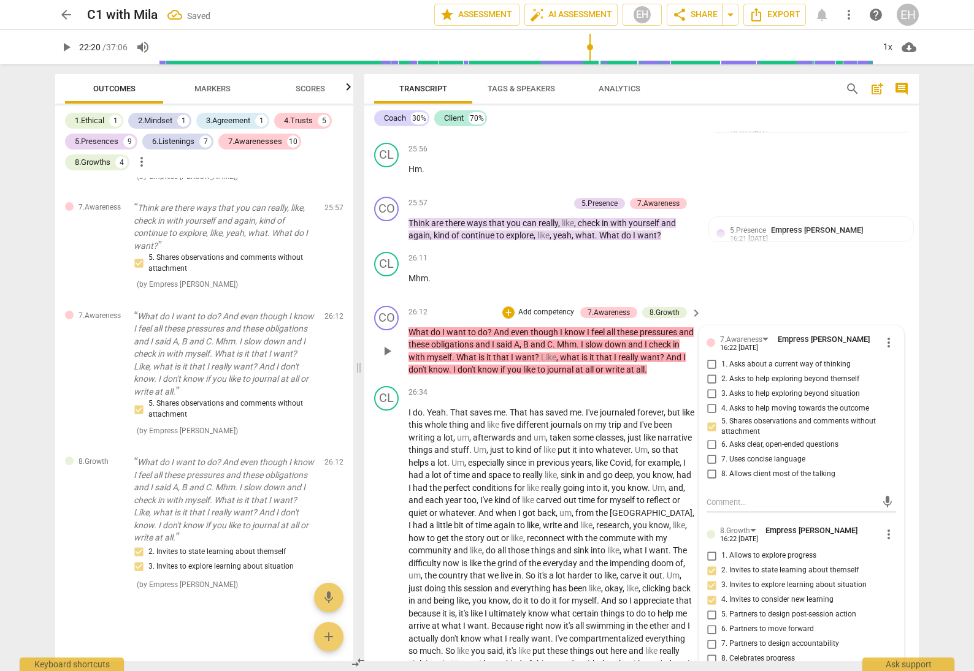
click at [844, 301] on div "CO play_arrow pause 26:12 + Add competency 7.Awareness 8.Growth keyboard_arrow_…" at bounding box center [641, 341] width 554 height 80
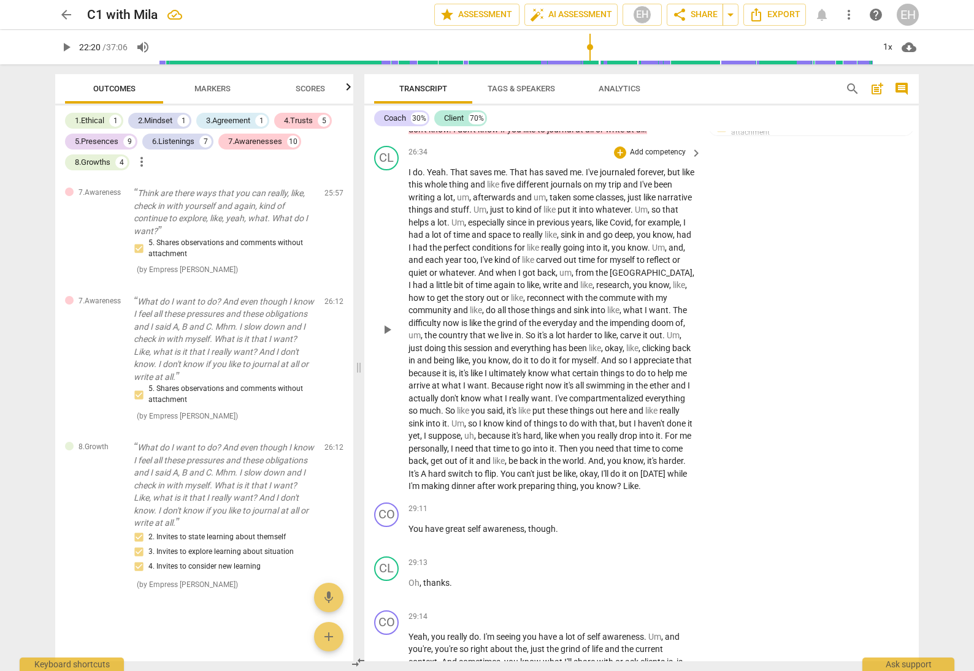
scroll to position [5251, 0]
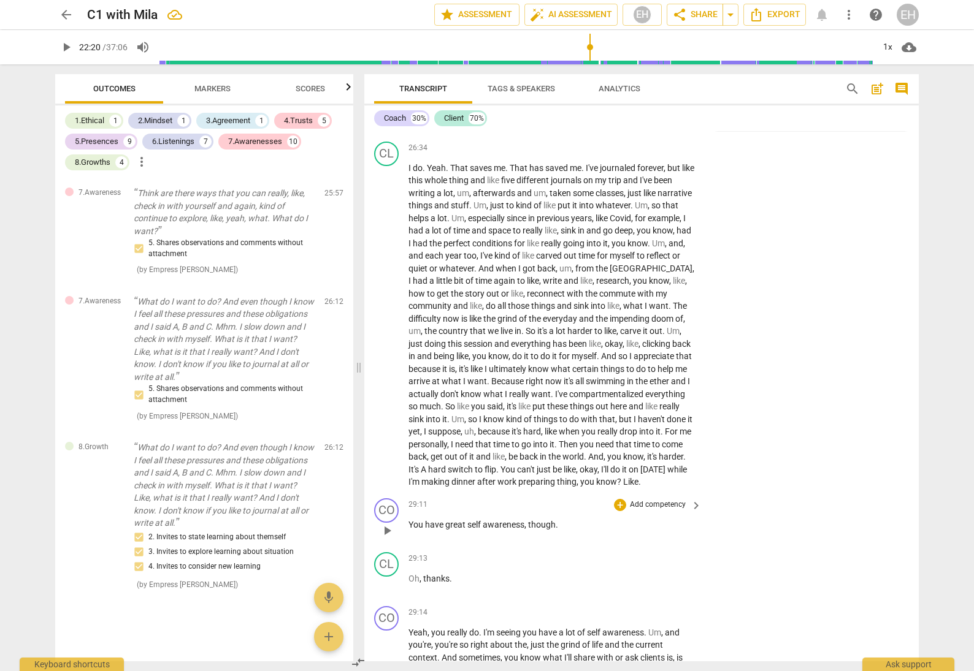
click at [634, 500] on p "Add competency" at bounding box center [657, 505] width 58 height 11
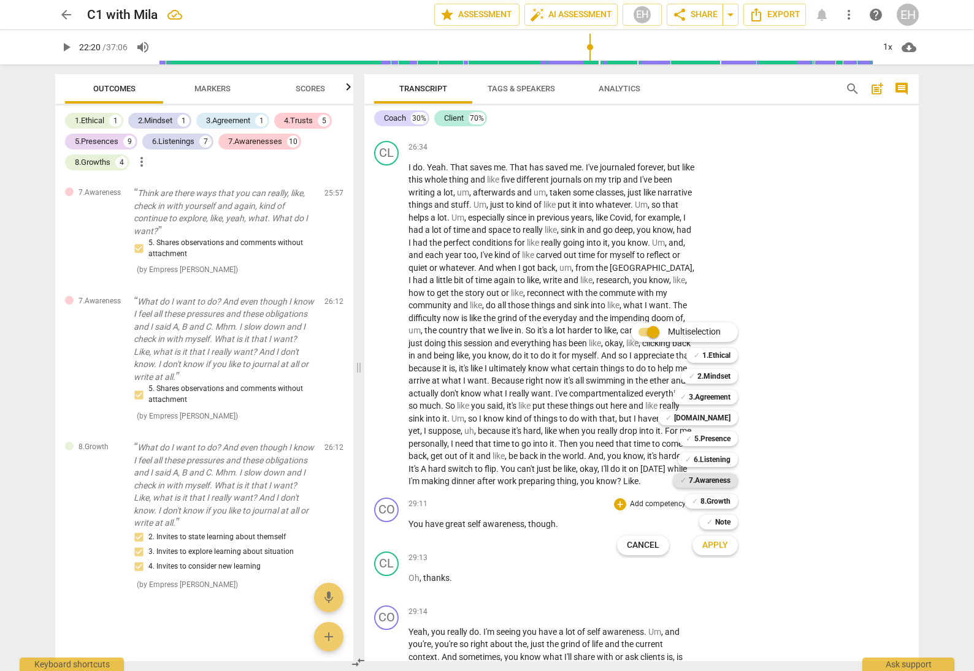
click at [720, 484] on b "7.Awareness" at bounding box center [710, 480] width 42 height 15
click at [719, 547] on span "Apply" at bounding box center [715, 546] width 26 height 12
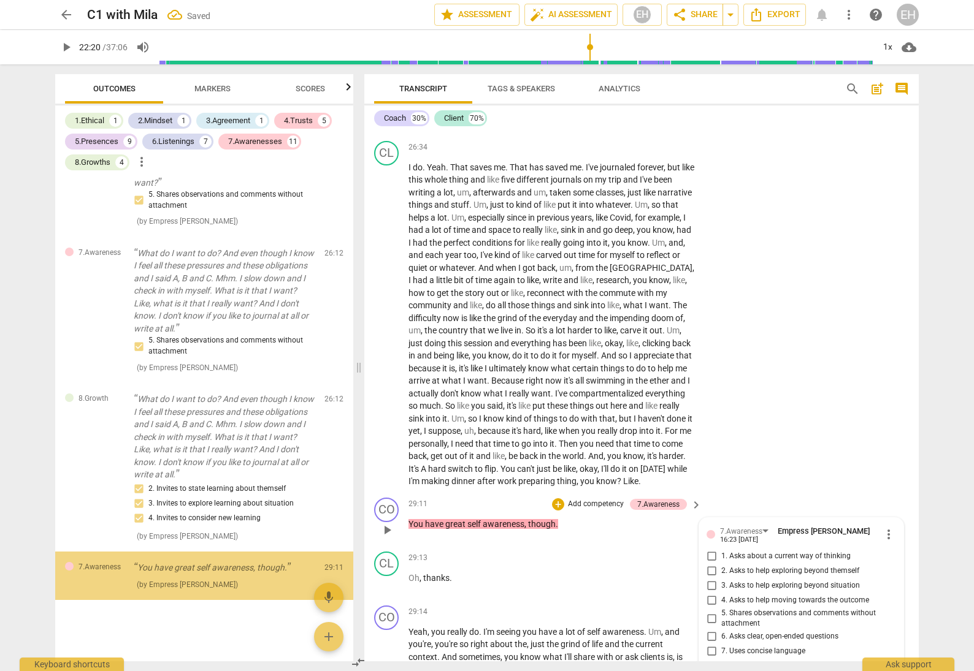
scroll to position [5271, 0]
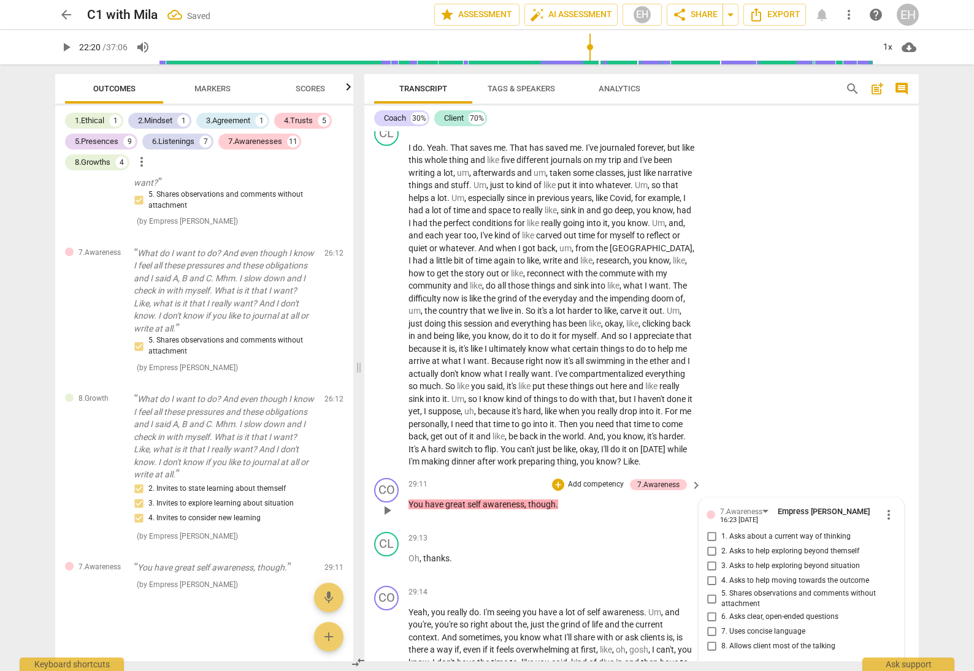
click at [706, 592] on input "5. Shares observations and comments without attachment" at bounding box center [711, 599] width 20 height 15
checkbox input "true"
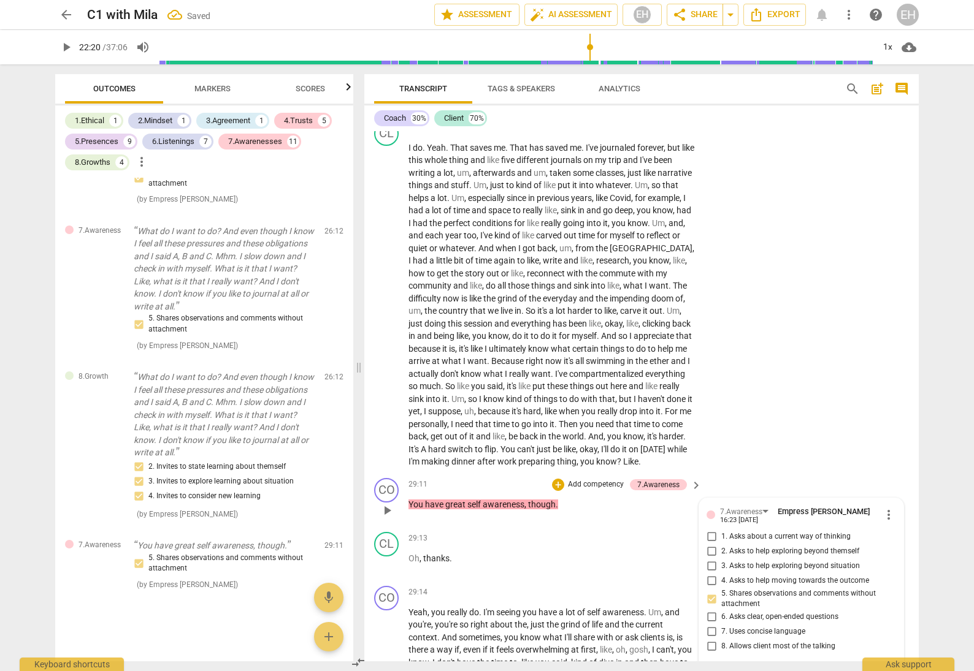
click at [605, 479] on p "Add competency" at bounding box center [596, 484] width 58 height 11
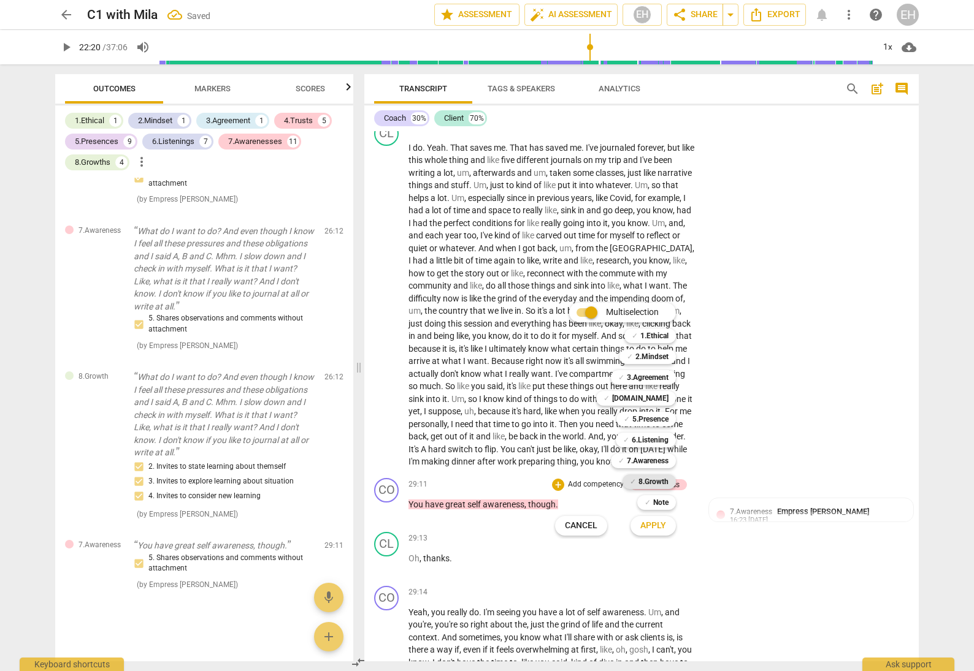
click at [657, 483] on b "8.Growth" at bounding box center [653, 482] width 30 height 15
click at [657, 523] on span "Apply" at bounding box center [653, 526] width 26 height 12
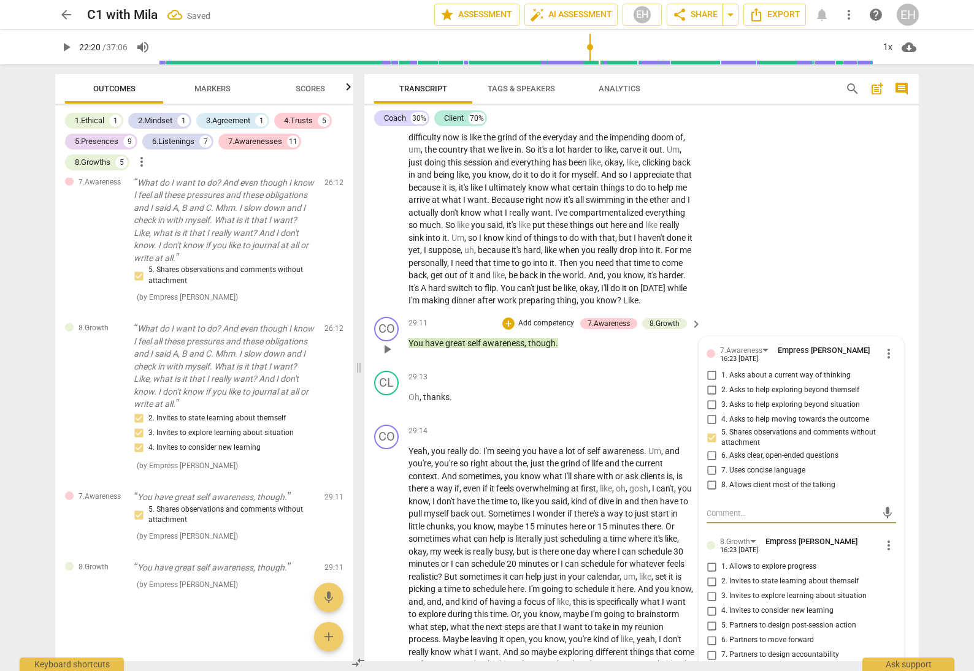
scroll to position [5433, 0]
click at [883, 537] on span "more_vert" at bounding box center [888, 544] width 15 height 15
click at [891, 498] on li "Delete" at bounding box center [898, 499] width 42 height 23
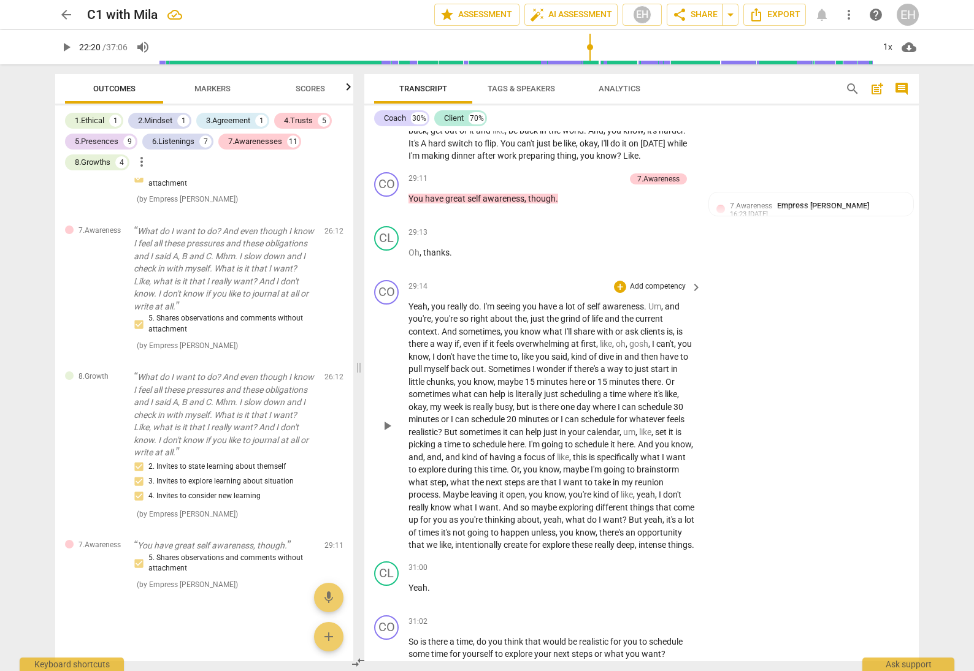
scroll to position [5585, 0]
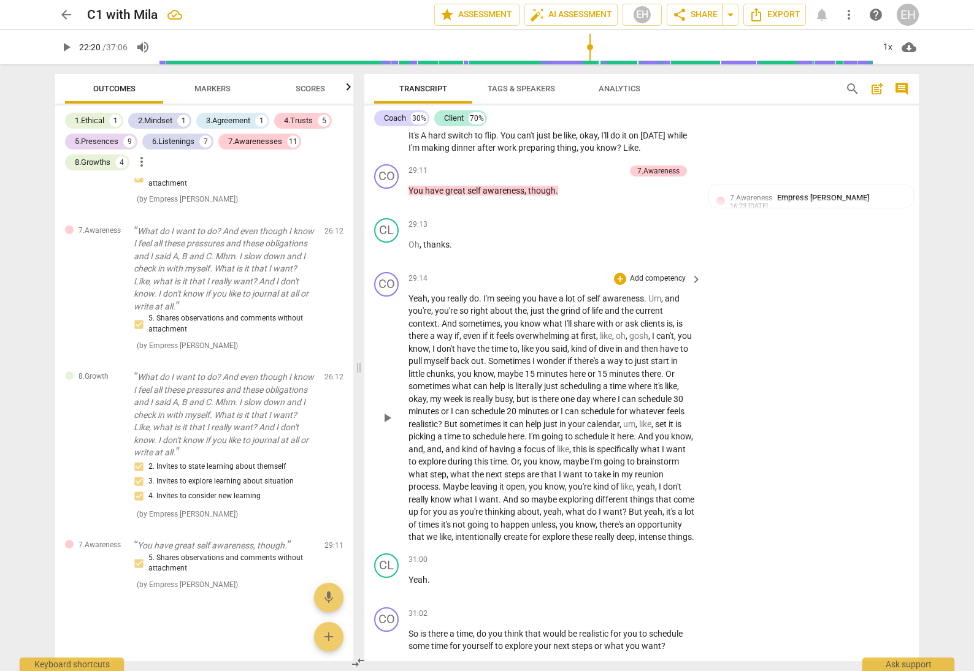
click at [594, 470] on span "to" at bounding box center [589, 475] width 10 height 10
click at [663, 273] on p "Add competency" at bounding box center [657, 278] width 58 height 11
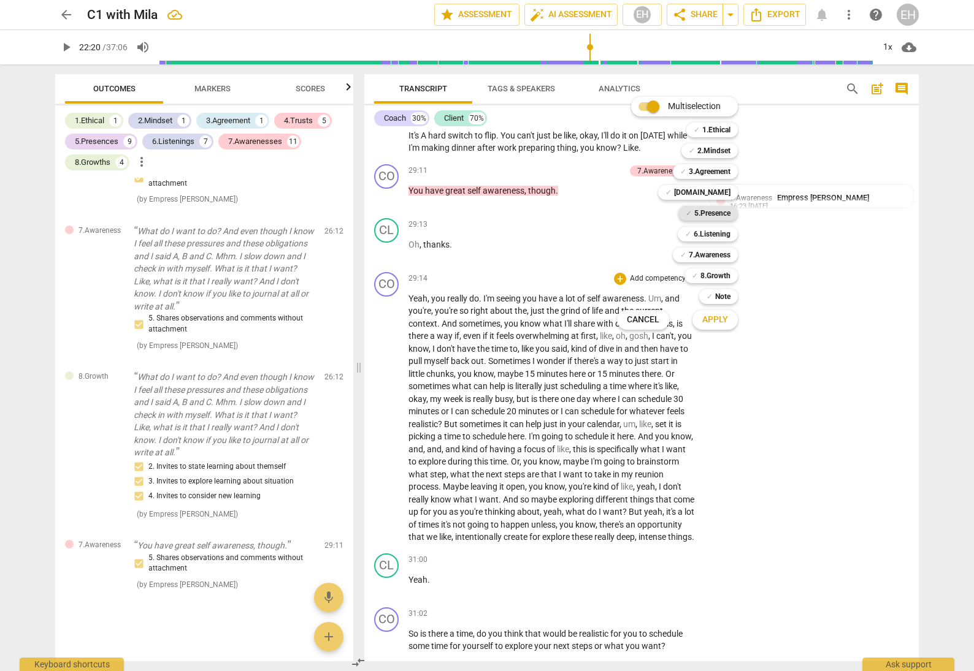
click at [709, 217] on b "5.Presence" at bounding box center [712, 213] width 36 height 15
click at [715, 253] on b "7.Awareness" at bounding box center [710, 255] width 42 height 15
click at [722, 321] on span "Apply" at bounding box center [715, 320] width 26 height 12
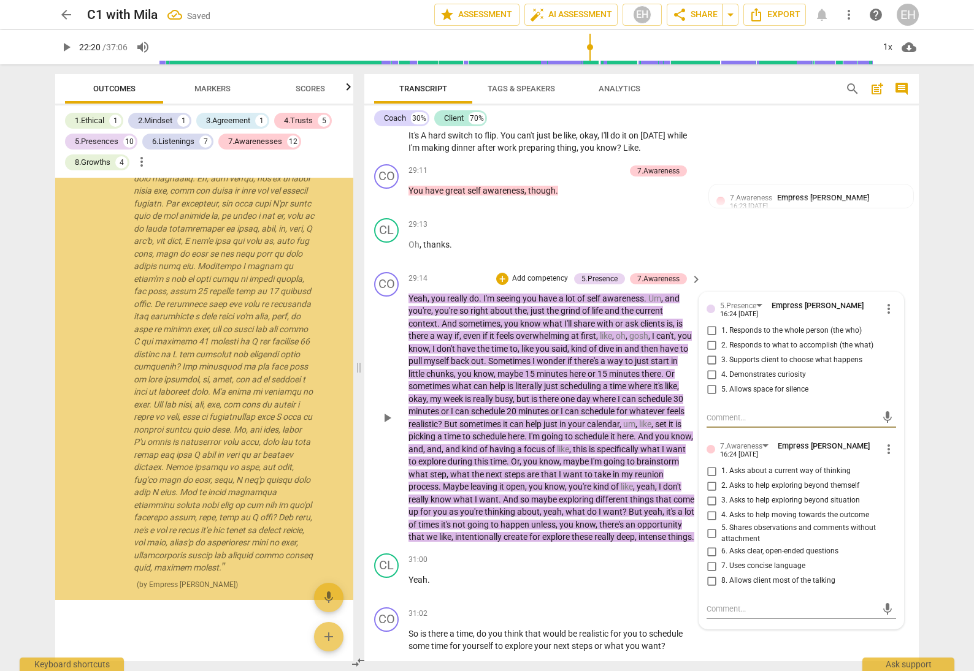
scroll to position [10101, 0]
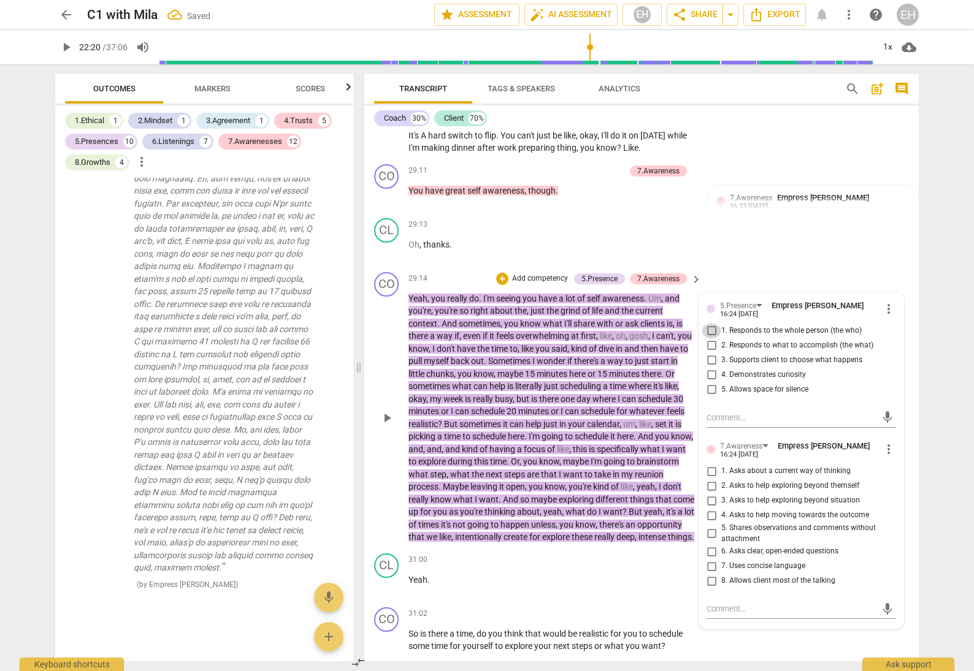
click at [708, 324] on input "1. Responds to the whole person (the who)" at bounding box center [711, 331] width 20 height 15
checkbox input "true"
click at [709, 338] on input "2. Responds to what to accomplish (the what)" at bounding box center [711, 345] width 20 height 15
checkbox input "true"
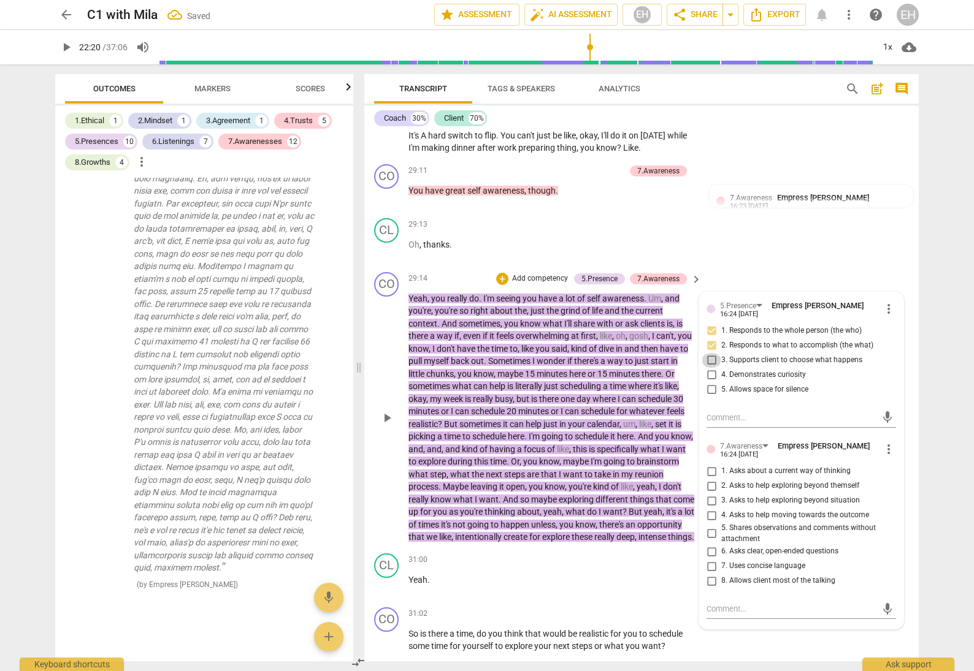
click at [710, 353] on input "3. Supports client to choose what happens" at bounding box center [711, 360] width 20 height 15
checkbox input "true"
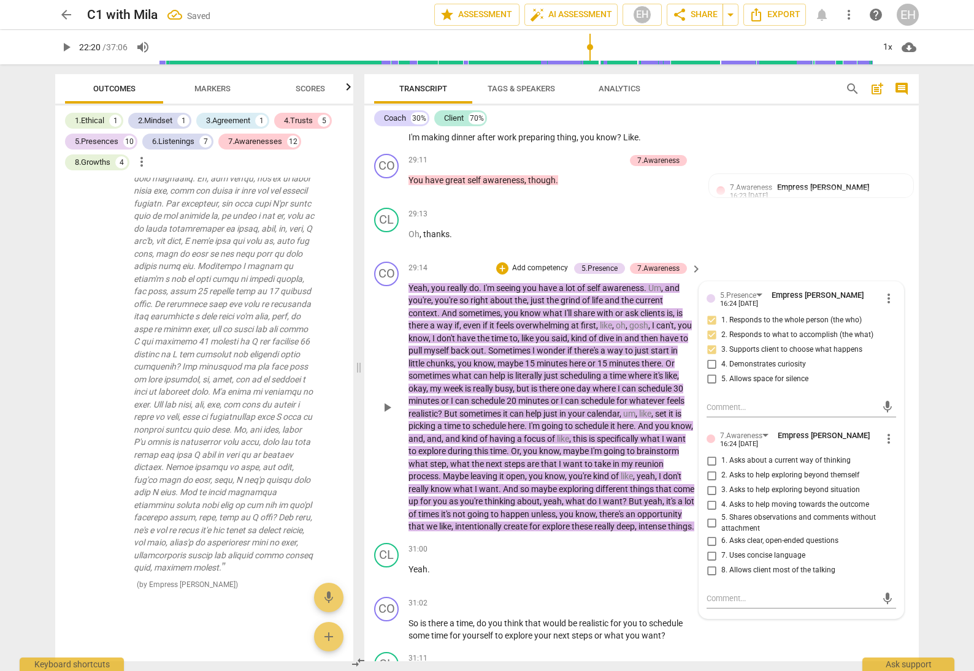
click at [711, 516] on input "5. Shares observations and comments without attachment" at bounding box center [711, 523] width 20 height 15
checkbox input "true"
click at [705, 498] on input "4. Asks to help moving towards the outcome" at bounding box center [711, 505] width 20 height 15
checkbox input "true"
click at [835, 203] on div "CL play_arrow pause 29:13 + Add competency keyboard_arrow_right Oh , thanks ." at bounding box center [641, 230] width 554 height 54
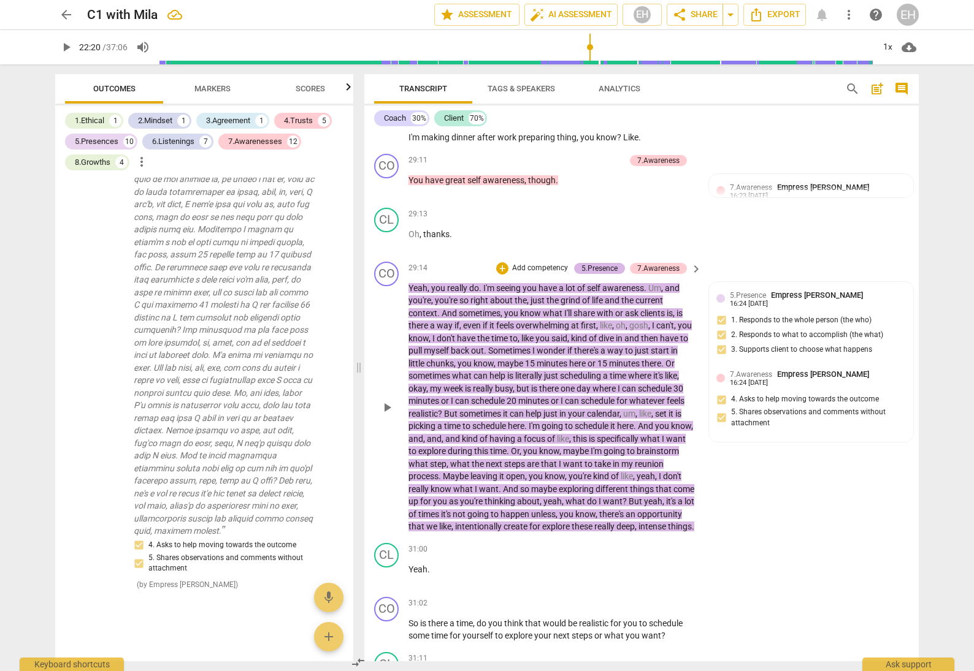
click at [604, 263] on div "5.Presence" at bounding box center [599, 268] width 36 height 11
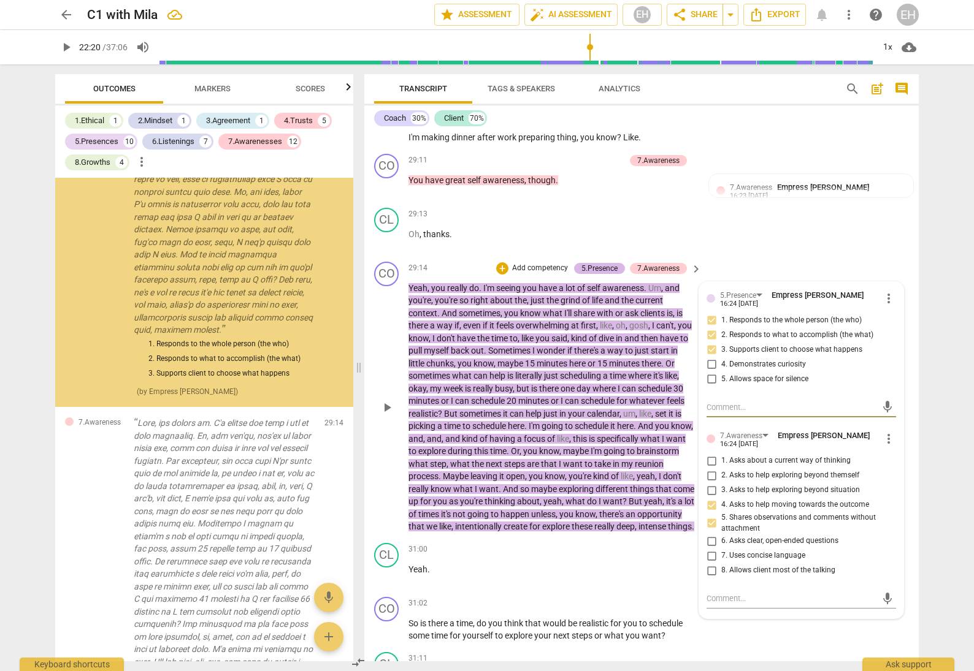
scroll to position [9660, 0]
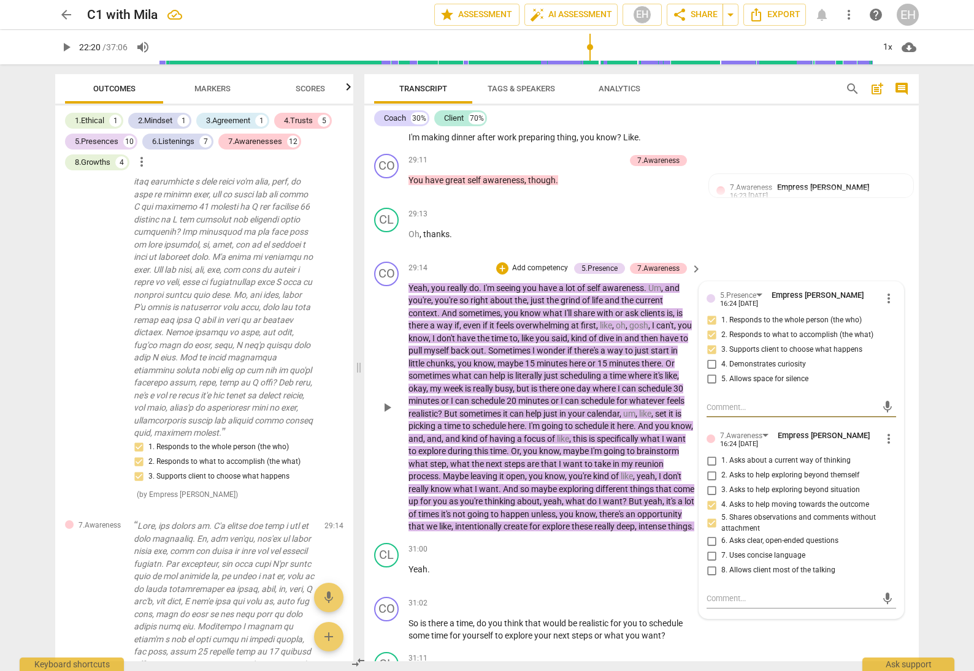
click at [540, 263] on p "Add competency" at bounding box center [540, 268] width 58 height 11
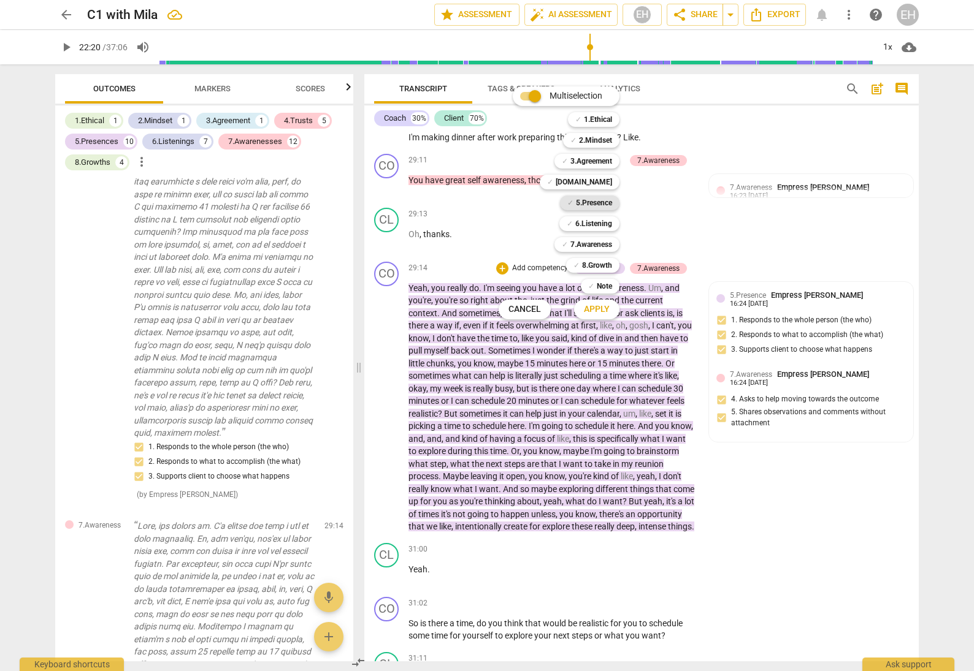
click at [595, 202] on b "5.Presence" at bounding box center [594, 203] width 36 height 15
click at [723, 172] on div at bounding box center [487, 335] width 974 height 671
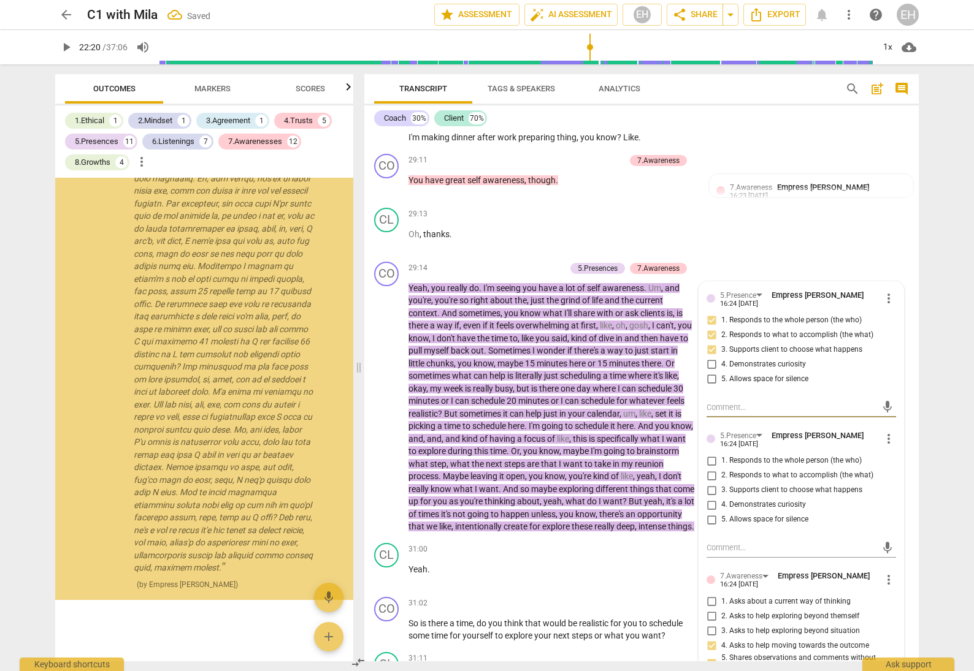
scroll to position [10645, 0]
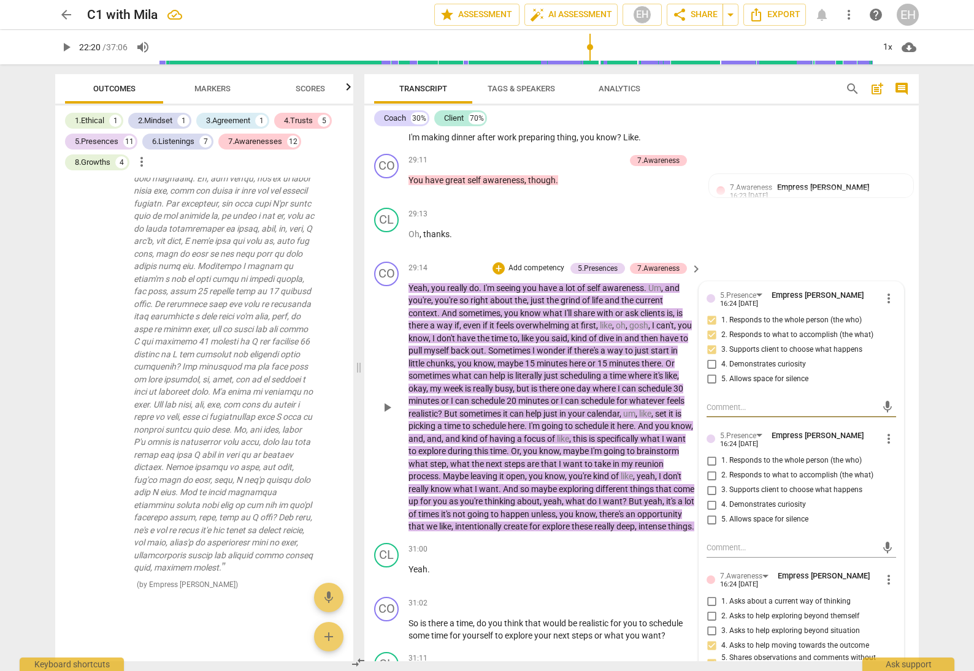
click at [889, 432] on span "more_vert" at bounding box center [888, 439] width 15 height 15
click at [891, 397] on li "Delete" at bounding box center [898, 389] width 42 height 23
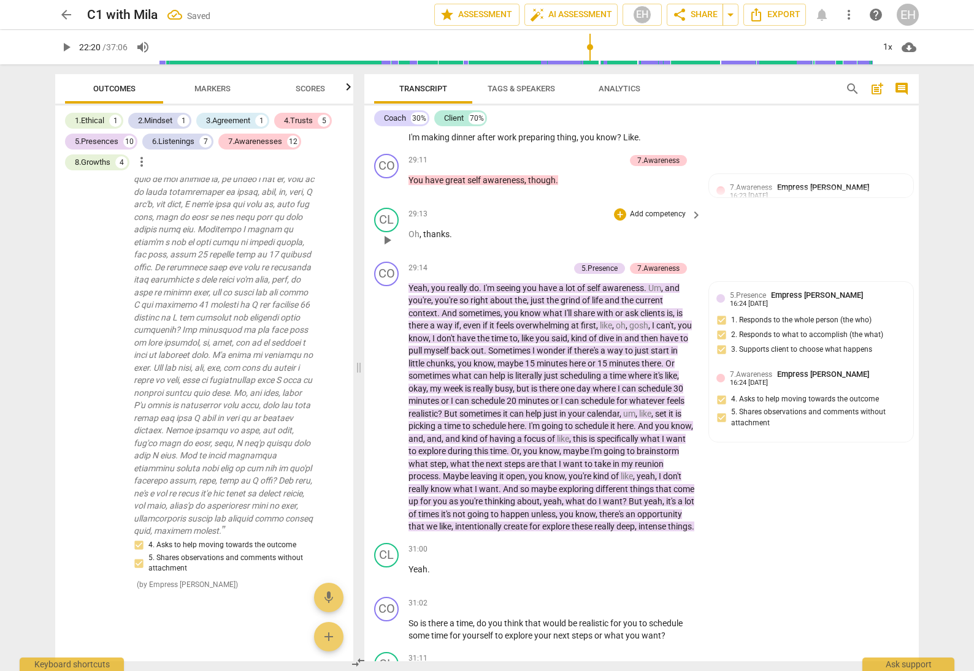
scroll to position [10233, 0]
click at [655, 209] on p "Add competency" at bounding box center [657, 214] width 58 height 11
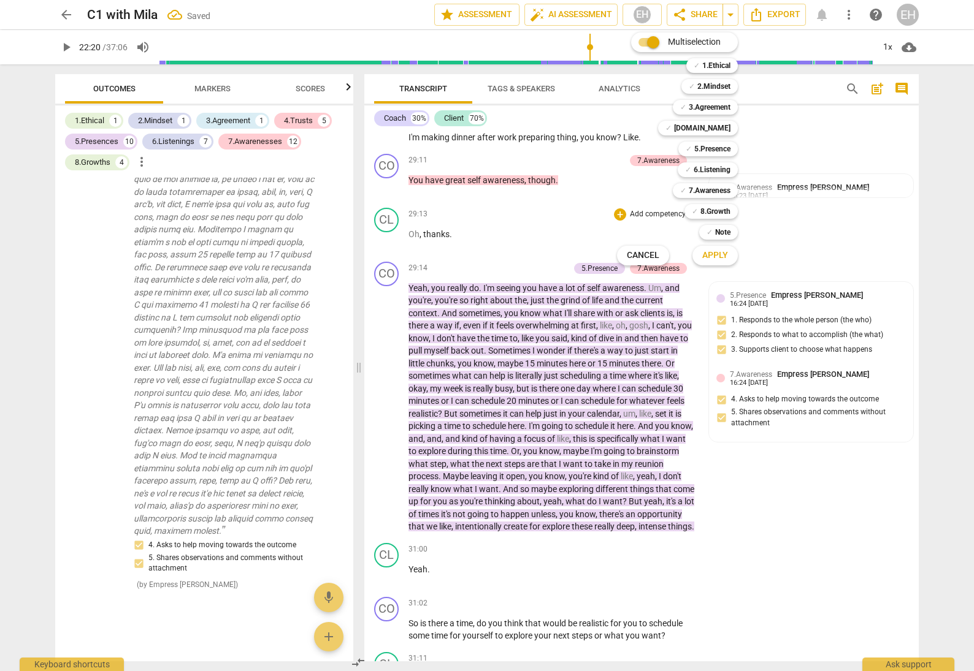
click at [594, 284] on div at bounding box center [487, 335] width 974 height 671
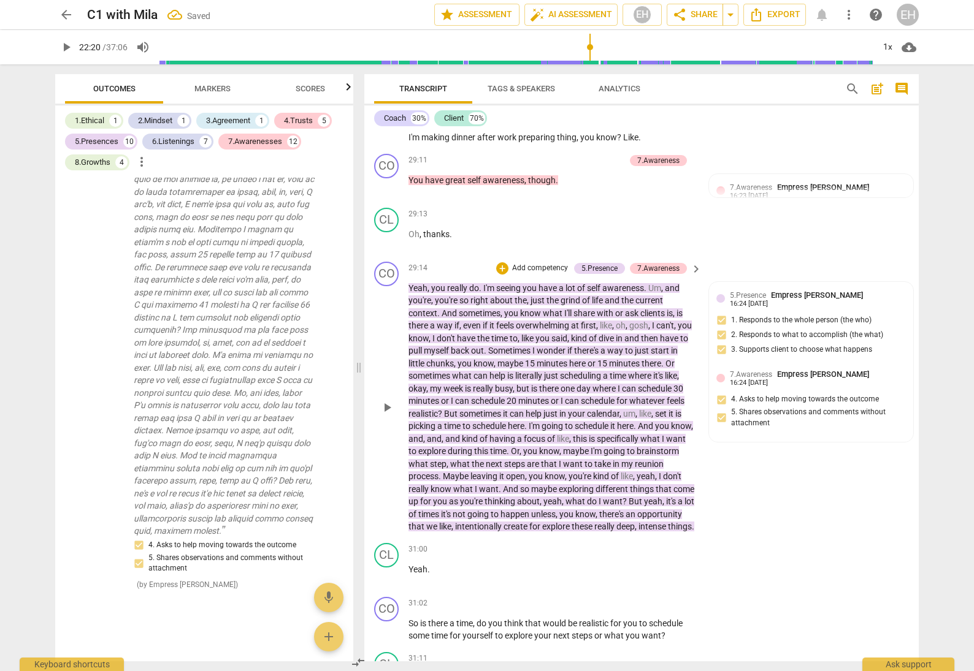
click at [543, 263] on p "Add competency" at bounding box center [540, 268] width 58 height 11
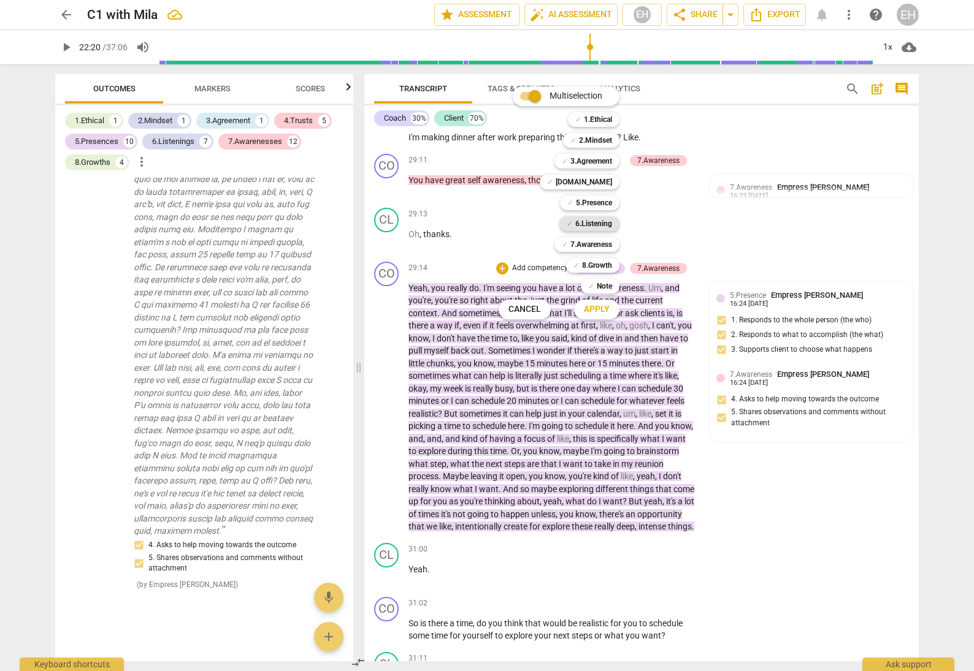
click at [603, 224] on b "6.Listening" at bounding box center [593, 223] width 37 height 15
click at [605, 307] on span "Apply" at bounding box center [597, 309] width 26 height 12
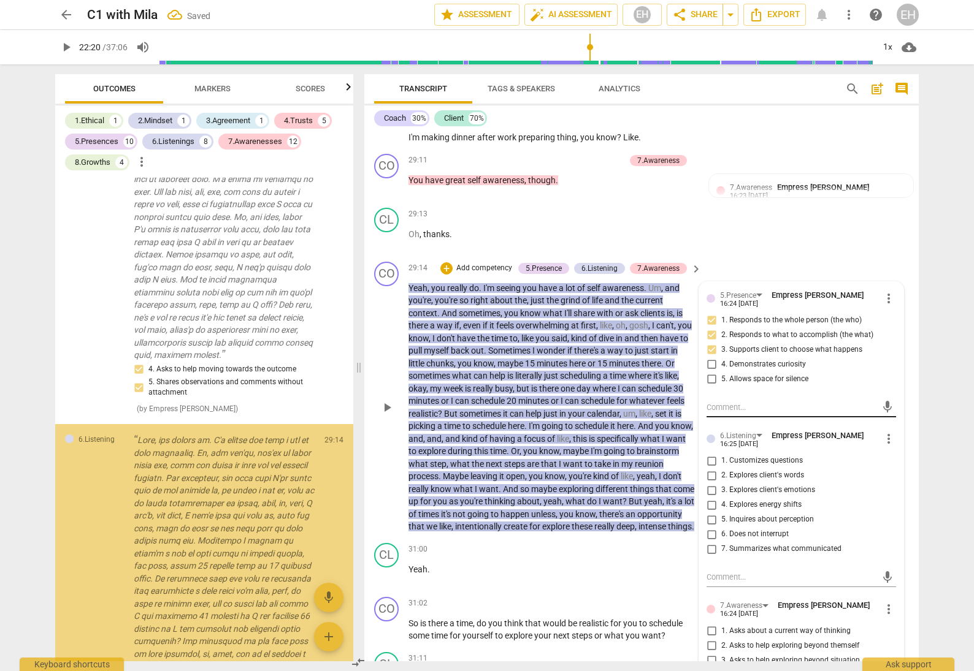
scroll to position [10645, 0]
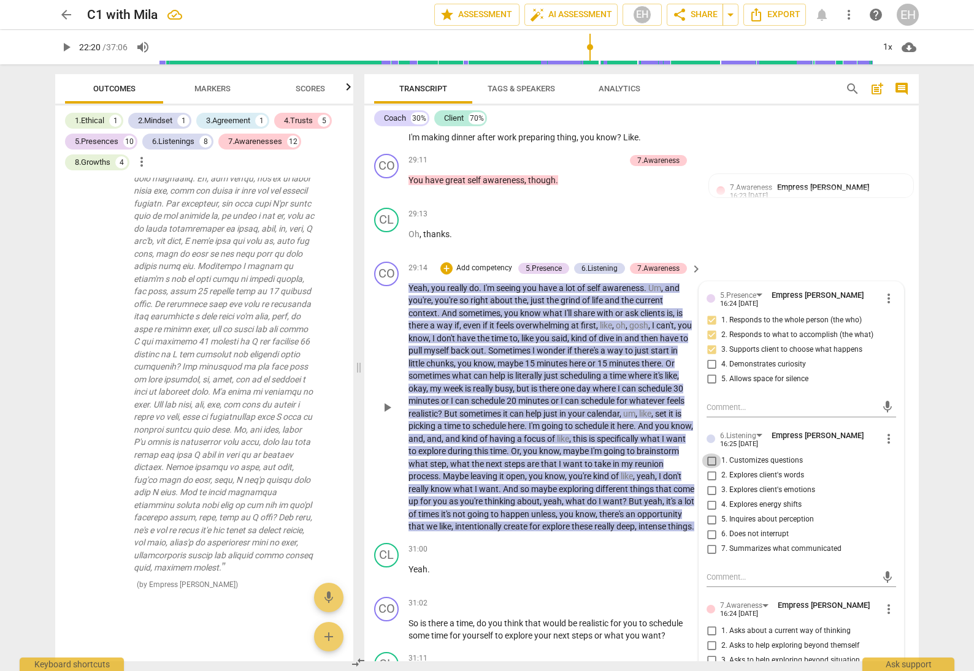
click at [710, 454] on input "1. Customizes questions" at bounding box center [711, 461] width 20 height 15
checkbox input "true"
click at [857, 203] on div "CL play_arrow pause 29:13 + Add competency keyboard_arrow_right Oh , thanks ." at bounding box center [641, 230] width 554 height 54
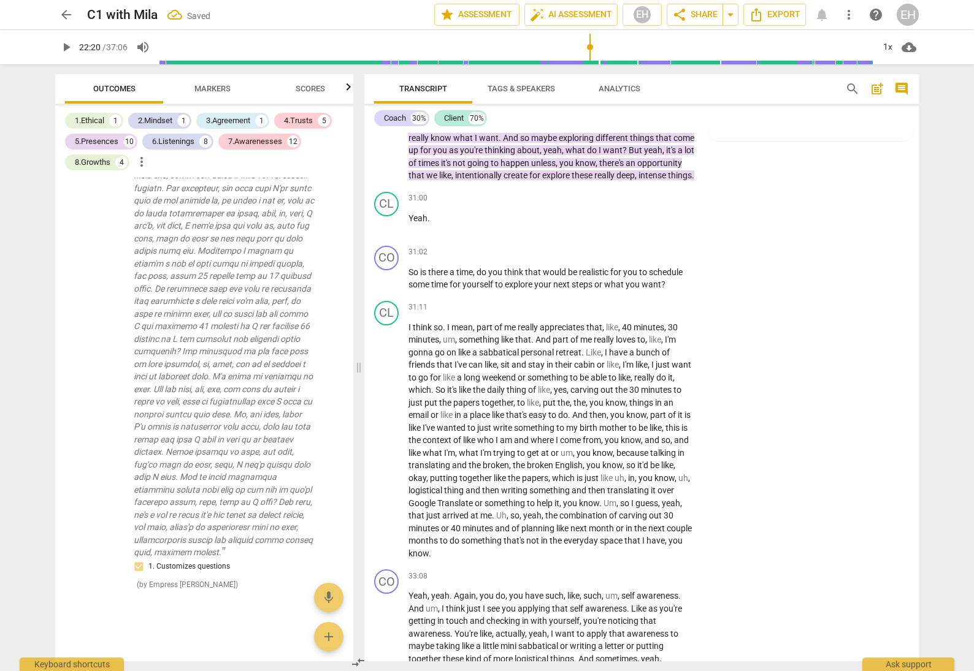
scroll to position [5951, 0]
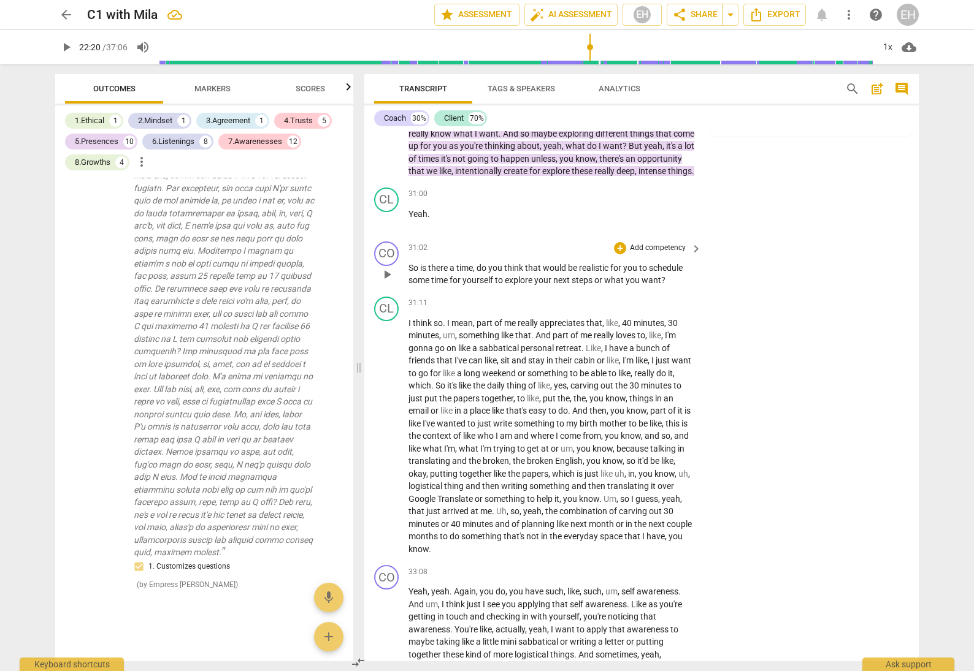
click at [671, 243] on p "Add competency" at bounding box center [657, 248] width 58 height 11
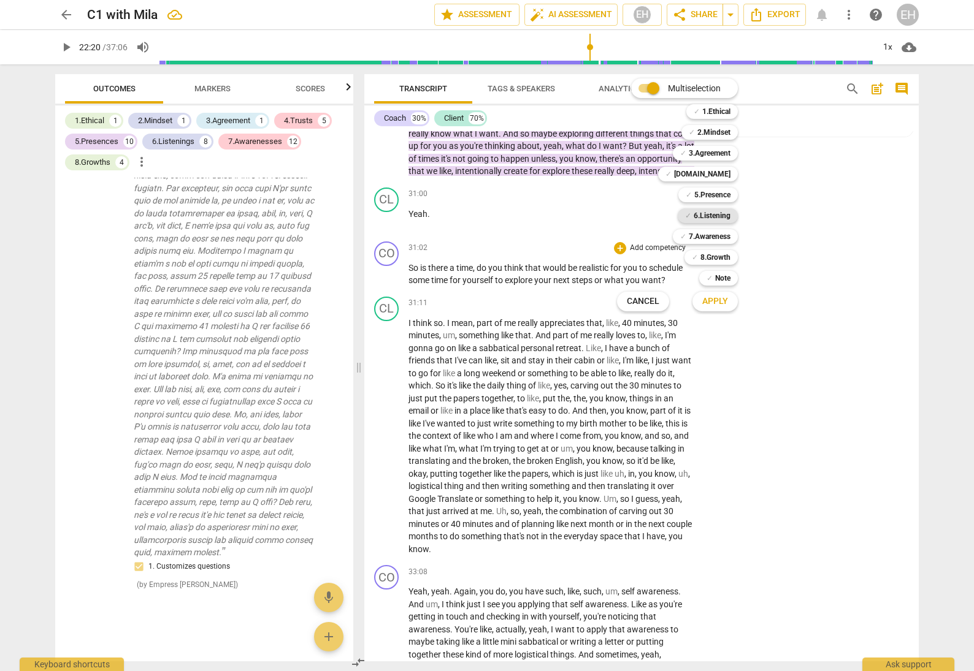
click at [716, 215] on b "6.Listening" at bounding box center [711, 215] width 37 height 15
click at [724, 300] on span "Apply" at bounding box center [715, 302] width 26 height 12
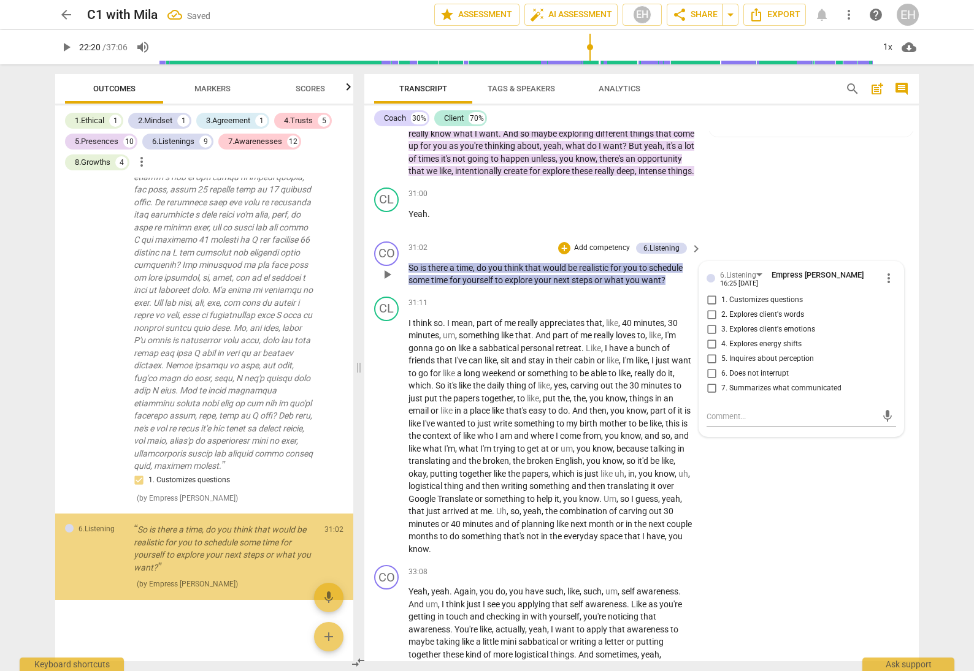
scroll to position [10798, 0]
click at [708, 293] on input "1. Customizes questions" at bounding box center [711, 300] width 20 height 15
checkbox input "true"
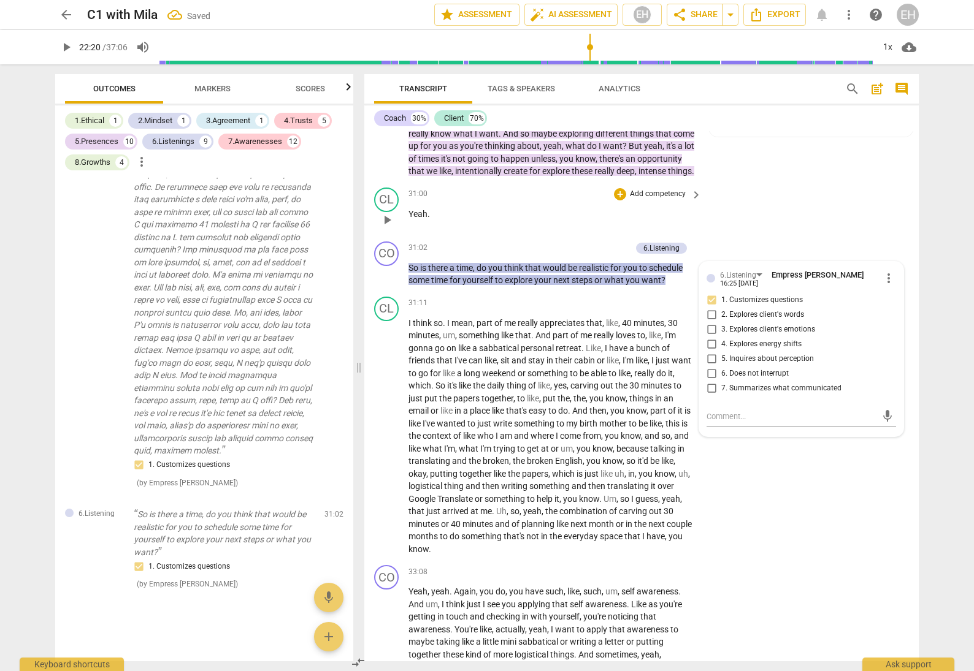
click at [758, 183] on div "CL play_arrow pause 31:00 + Add competency keyboard_arrow_right Yeah ." at bounding box center [641, 210] width 554 height 54
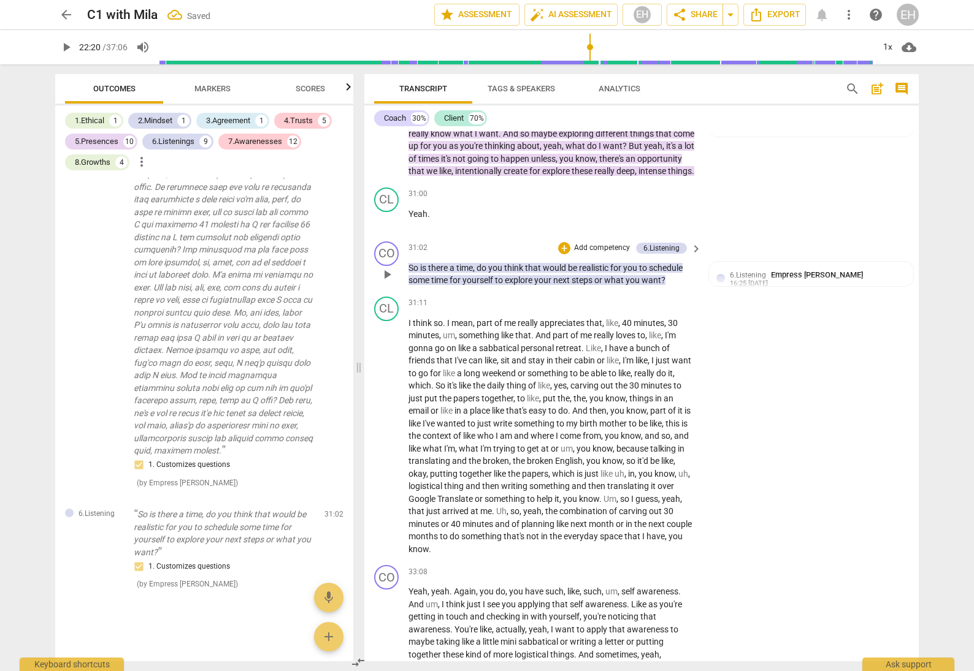
click at [609, 243] on p "Add competency" at bounding box center [602, 248] width 58 height 11
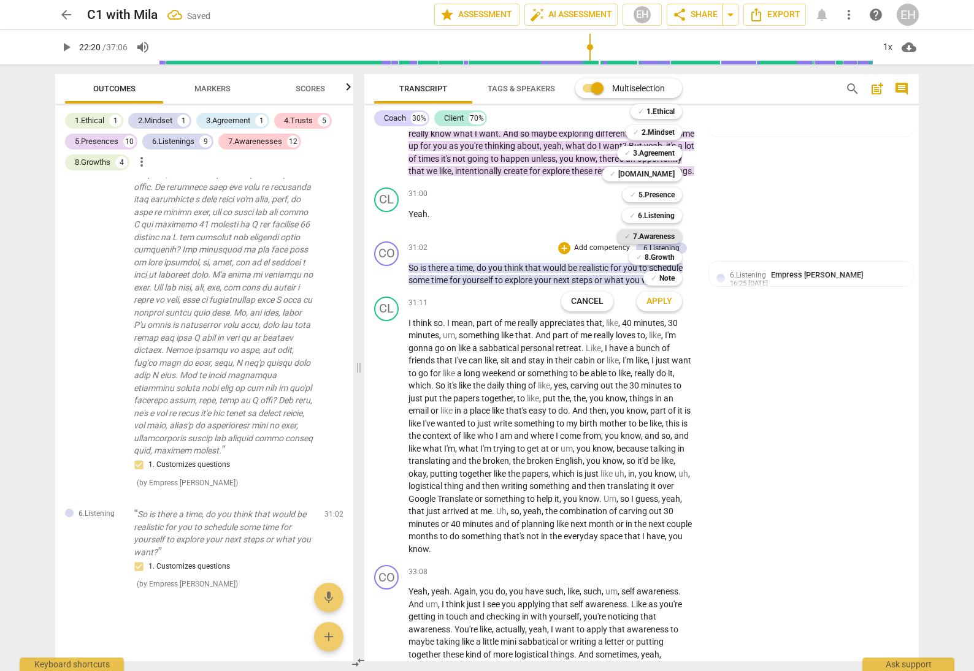
click at [655, 235] on b "7.Awareness" at bounding box center [654, 236] width 42 height 15
click at [667, 256] on b "8.Growth" at bounding box center [659, 257] width 30 height 15
click at [665, 307] on span "Apply" at bounding box center [659, 302] width 26 height 12
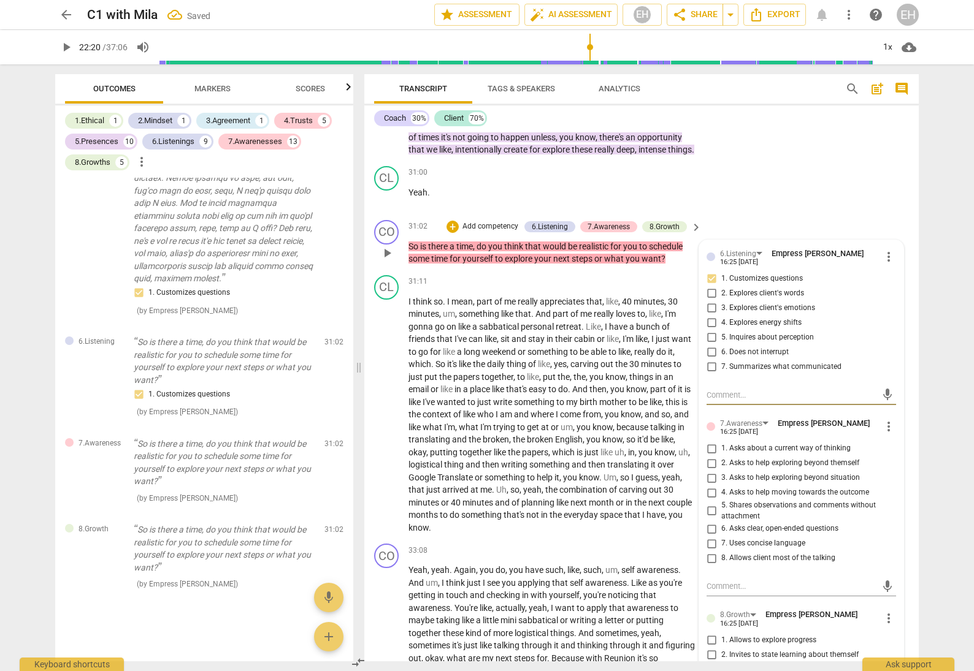
scroll to position [5974, 0]
click at [711, 484] on input "4. Asks to help moving towards the outcome" at bounding box center [711, 491] width 20 height 15
checkbox input "true"
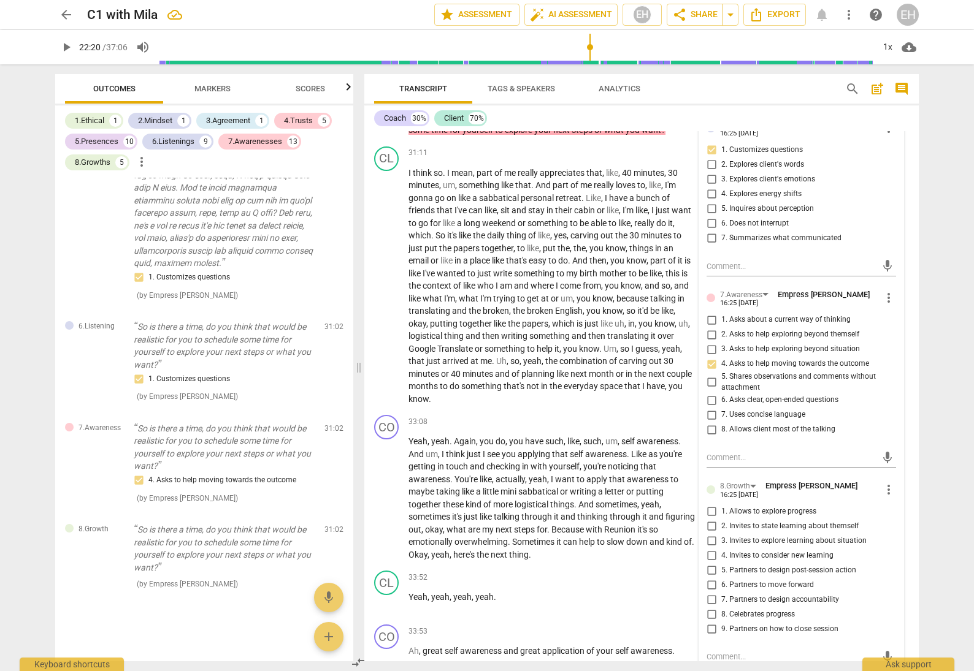
scroll to position [6102, 0]
click at [711, 562] on input "5. Partners to design post-session action" at bounding box center [711, 569] width 20 height 15
checkbox input "true"
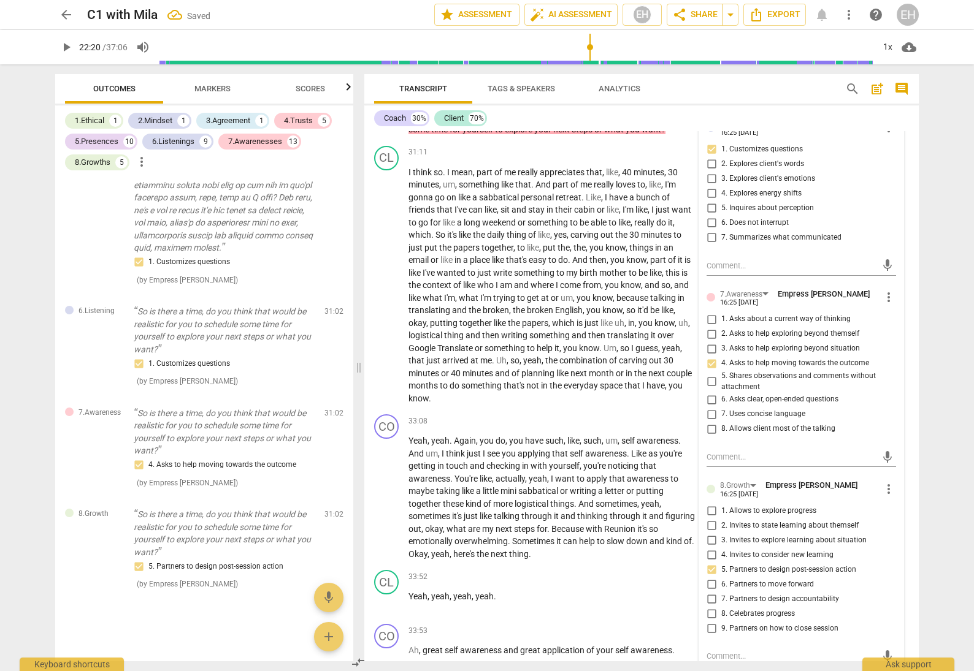
click at [708, 577] on input "6. Partners to move forward" at bounding box center [711, 584] width 20 height 15
checkbox input "true"
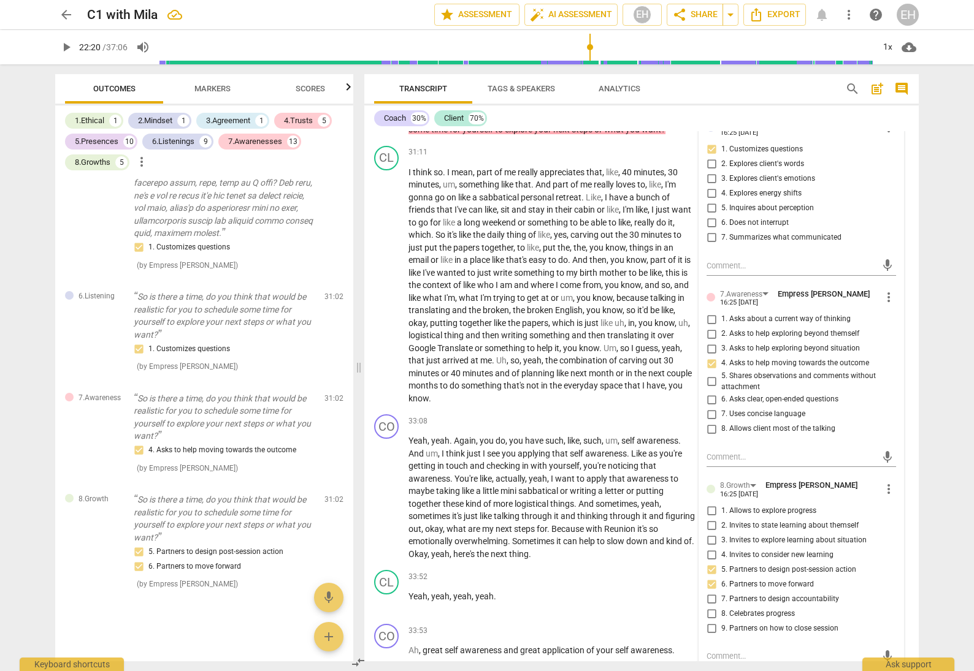
click at [799, 113] on div "Coach 30% Client 70%" at bounding box center [641, 118] width 535 height 21
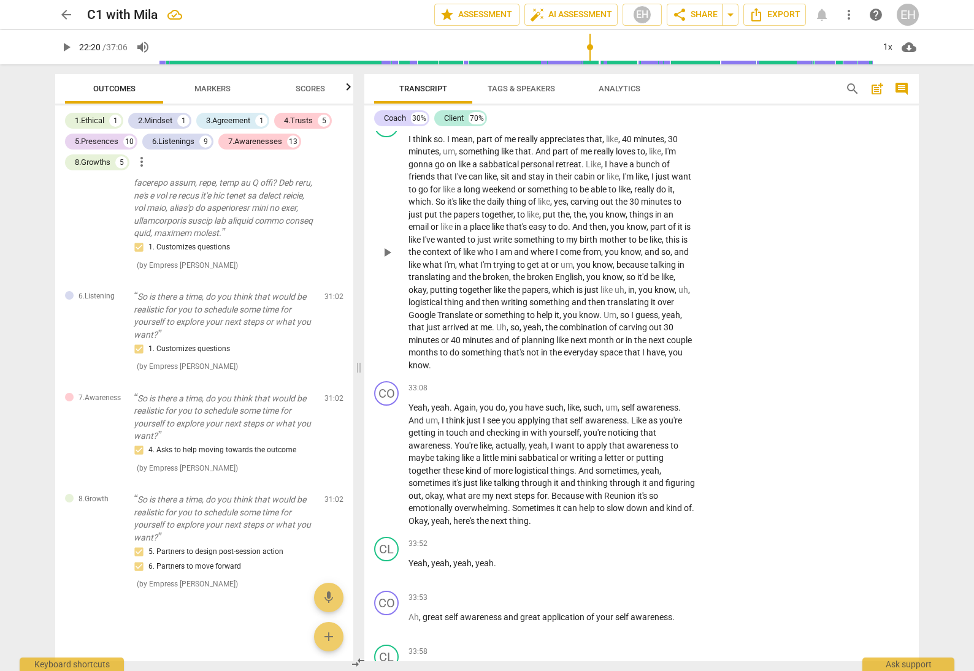
scroll to position [6142, 0]
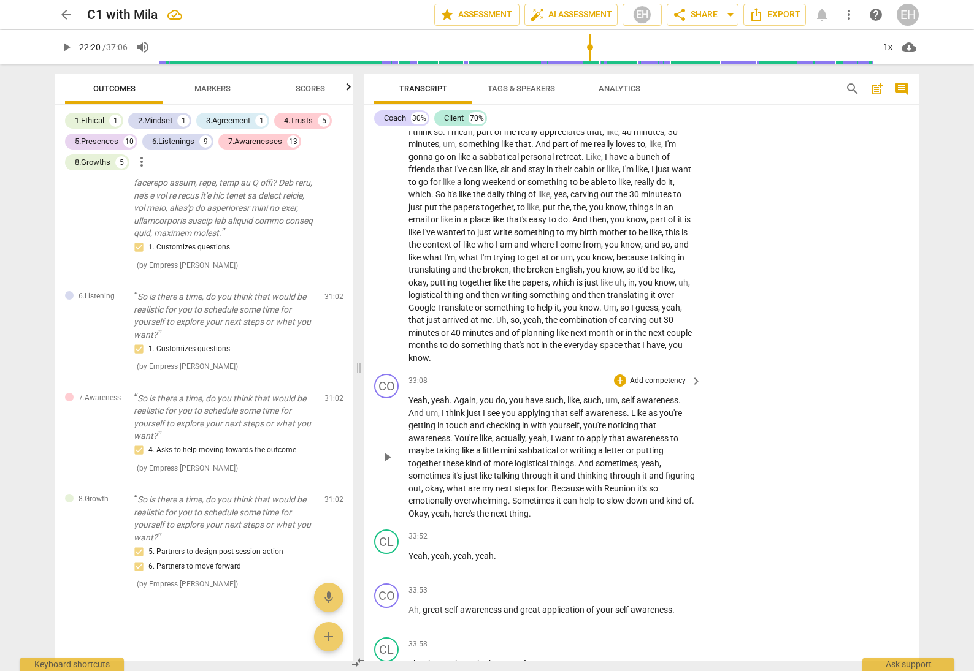
click at [651, 376] on p "Add competency" at bounding box center [657, 381] width 58 height 11
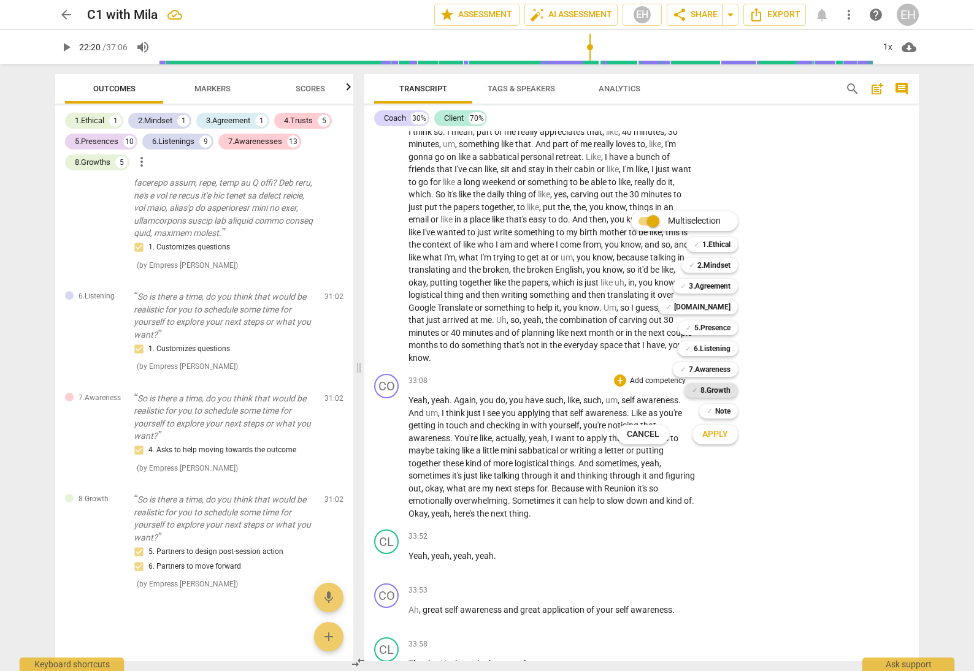
click at [721, 383] on b "8.Growth" at bounding box center [715, 390] width 30 height 15
click at [722, 367] on b "7.Awareness" at bounding box center [710, 369] width 42 height 15
click at [725, 434] on span "Apply" at bounding box center [715, 435] width 26 height 12
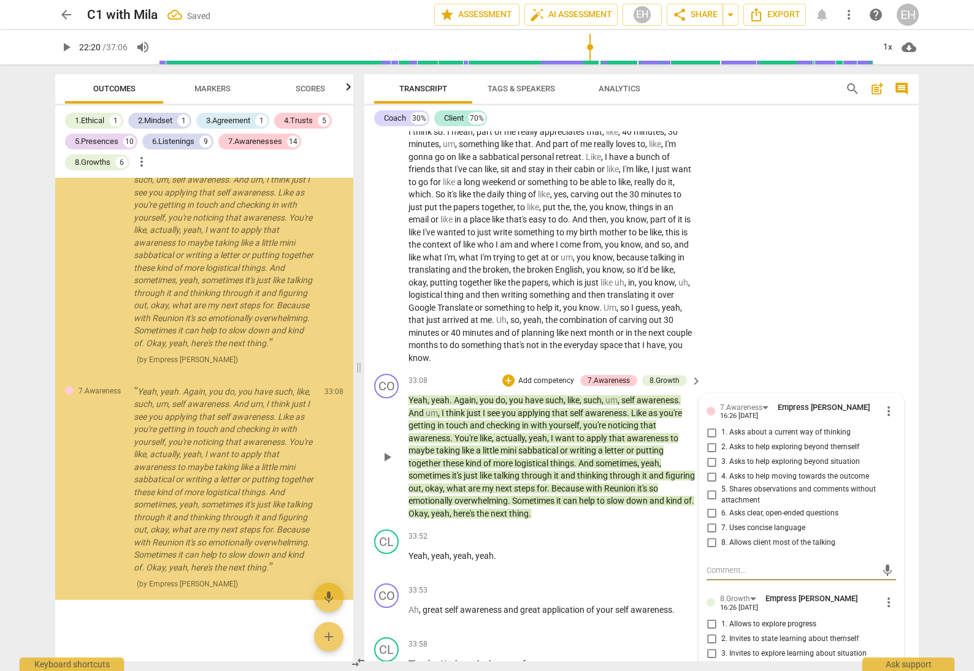
scroll to position [11505, 0]
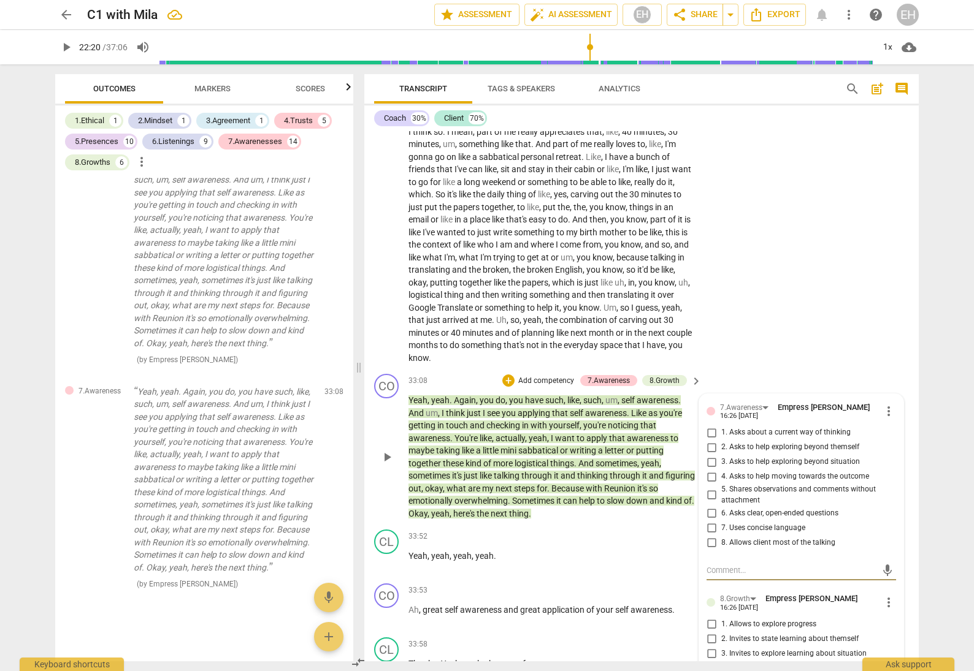
click at [710, 470] on input "4. Asks to help moving towards the outcome" at bounding box center [711, 477] width 20 height 15
checkbox input "true"
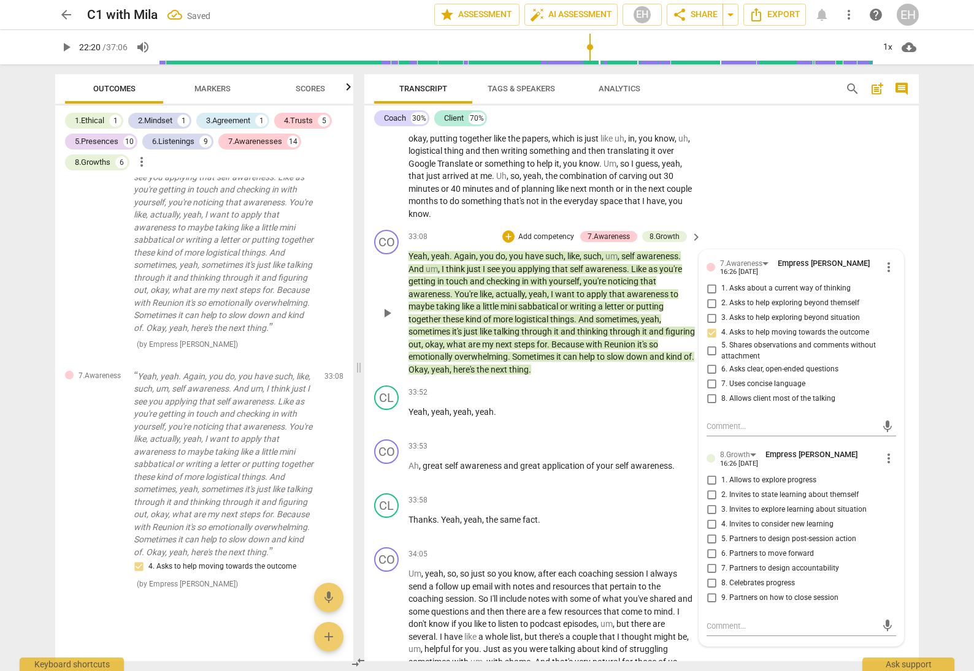
scroll to position [6287, 0]
click at [711, 532] on input "5. Partners to design post-session action" at bounding box center [711, 539] width 20 height 15
checkbox input "true"
click at [711, 546] on input "6. Partners to move forward" at bounding box center [711, 553] width 20 height 15
checkbox input "true"
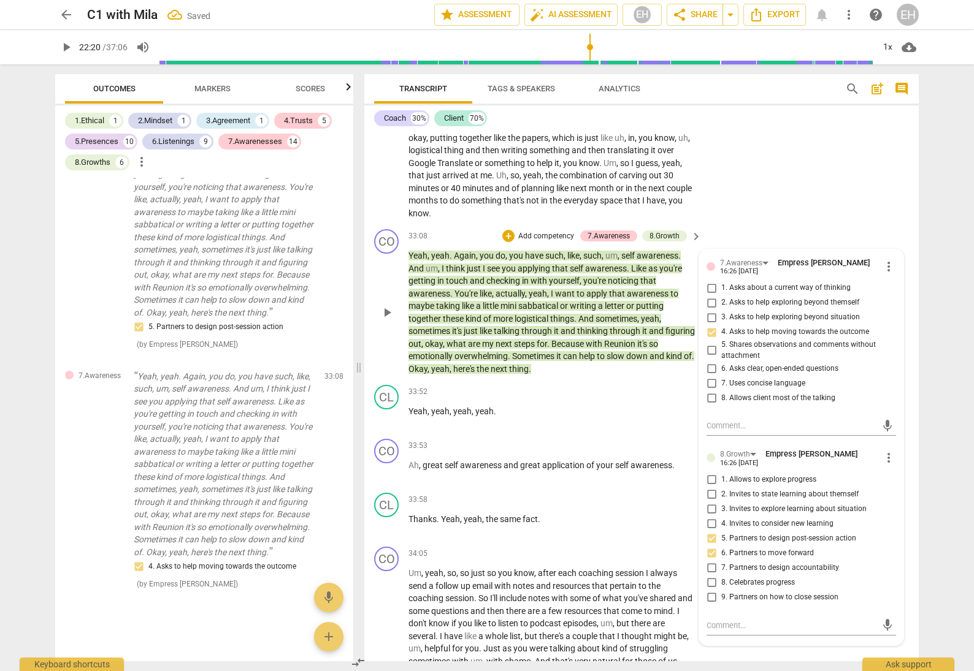
click at [709, 576] on input "8. Celebrates progress" at bounding box center [711, 583] width 20 height 15
checkbox input "true"
click at [887, 164] on div "CL play_arrow pause 31:11 + Add competency keyboard_arrow_right I think so . I …" at bounding box center [641, 90] width 554 height 269
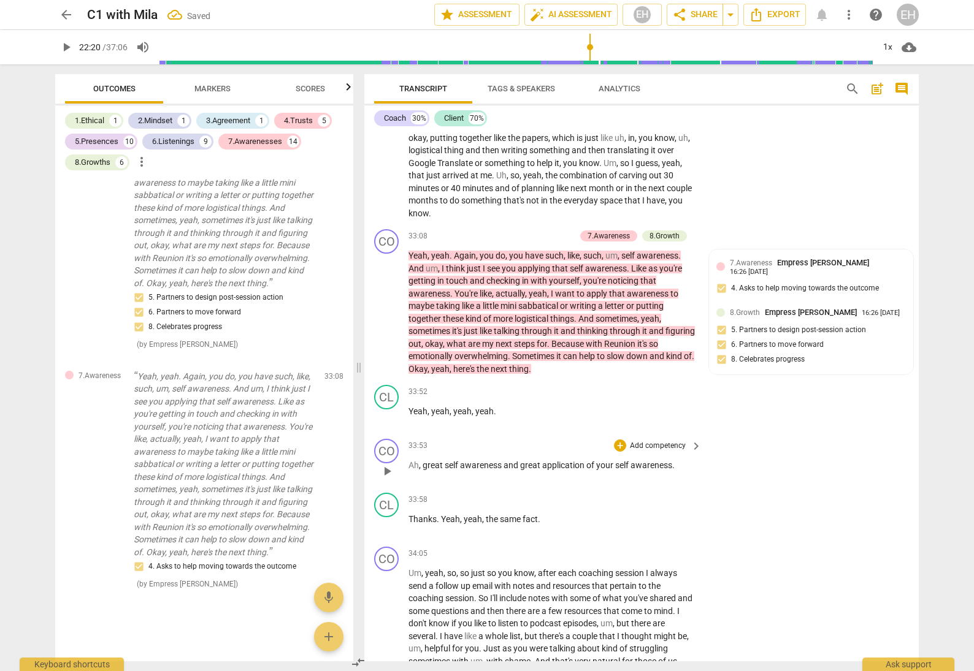
click at [669, 460] on span "awareness" at bounding box center [651, 465] width 42 height 10
click at [667, 441] on p "Add competency" at bounding box center [657, 446] width 58 height 11
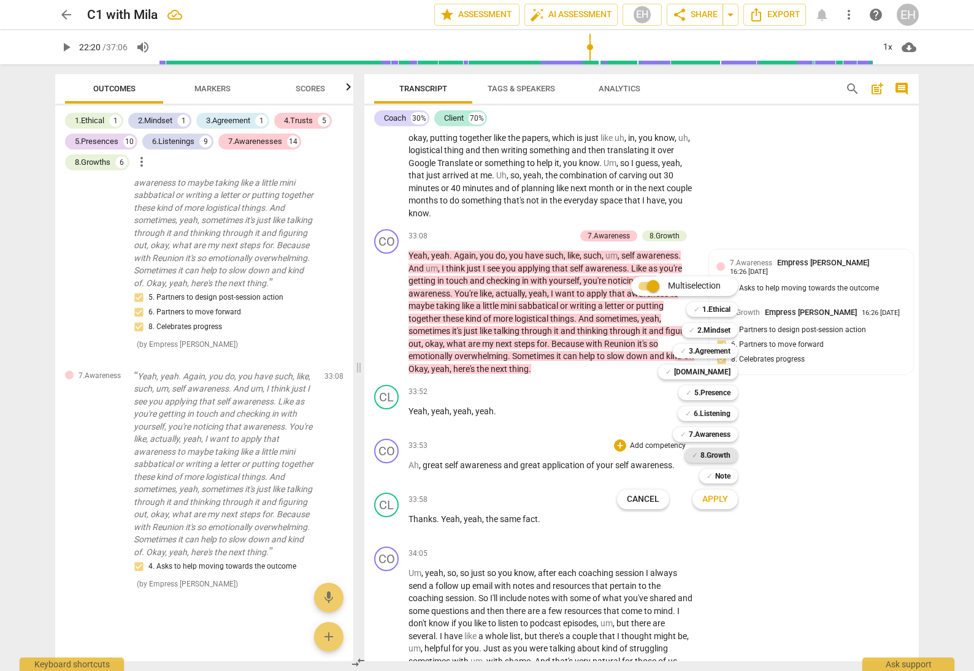
click at [719, 451] on b "8.Growth" at bounding box center [715, 455] width 30 height 15
click at [723, 497] on span "Apply" at bounding box center [715, 500] width 26 height 12
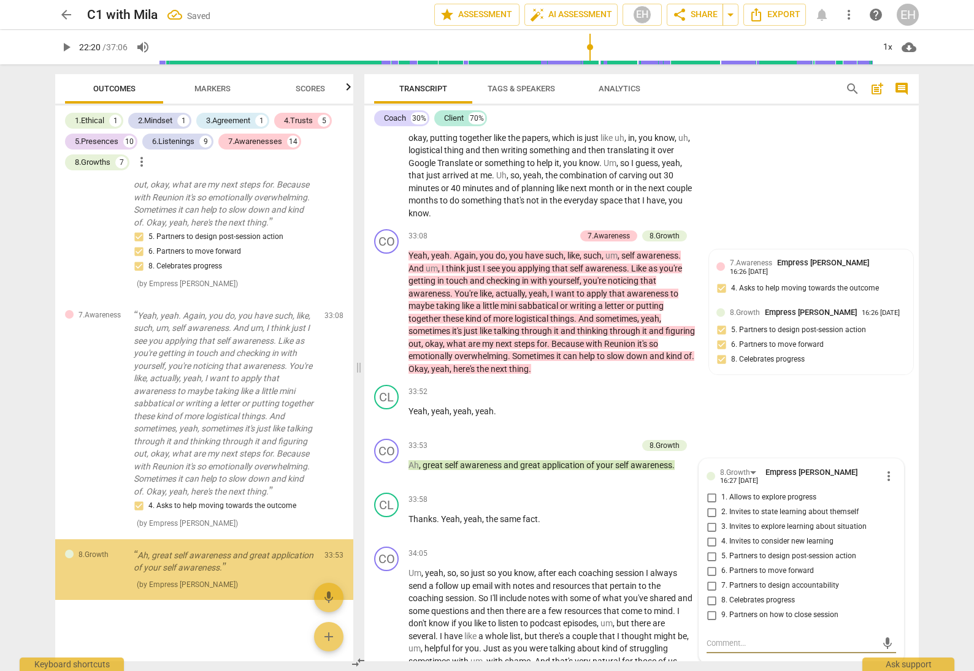
scroll to position [6300, 0]
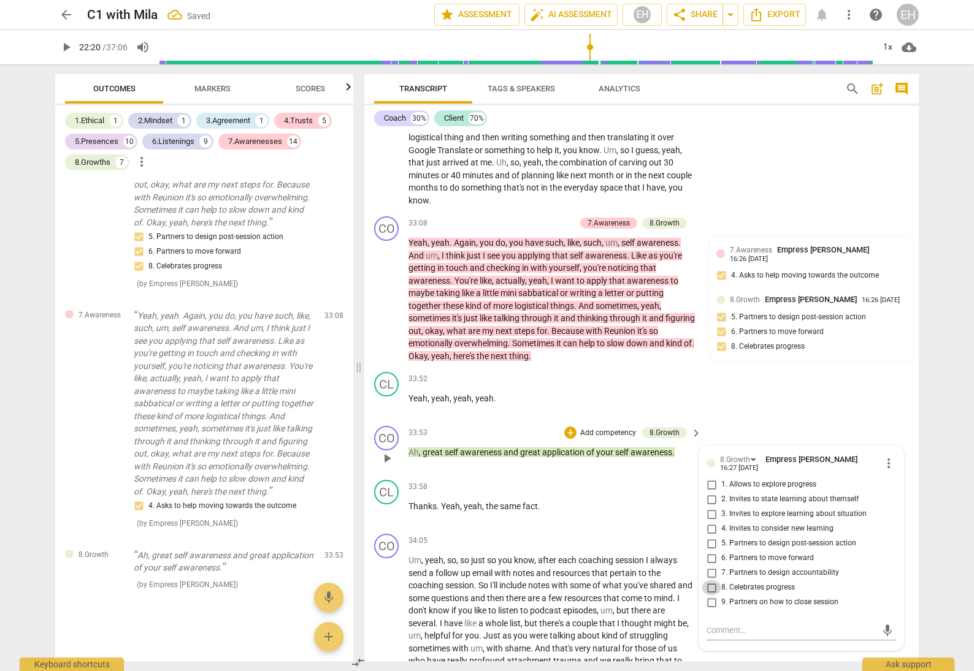
click at [711, 581] on input "8. Celebrates progress" at bounding box center [711, 588] width 20 height 15
checkbox input "true"
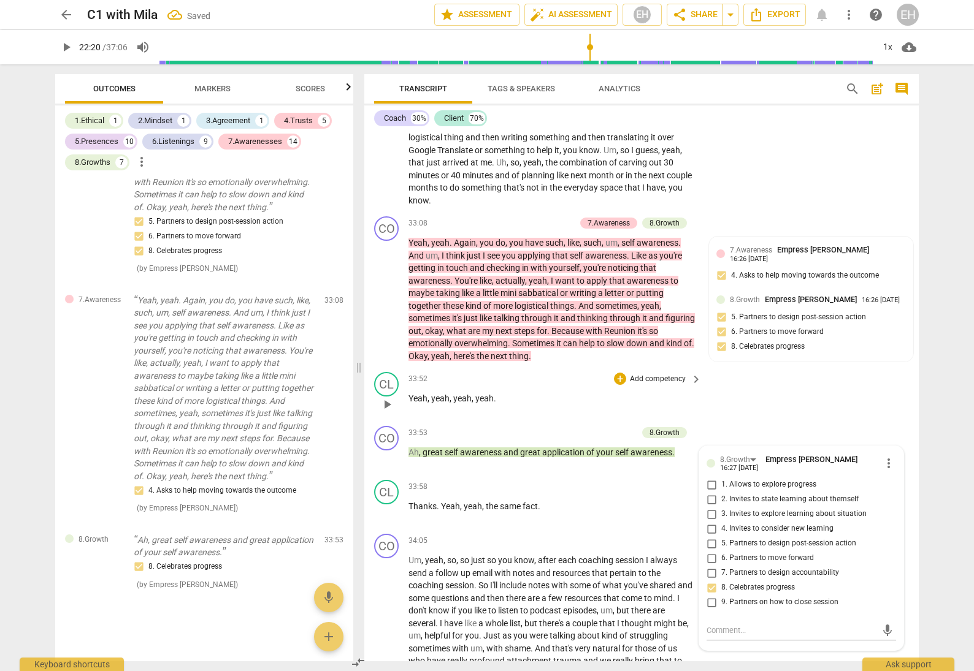
click at [829, 367] on div "CL play_arrow pause 33:52 + Add competency keyboard_arrow_right Yeah , yeah , y…" at bounding box center [641, 394] width 554 height 54
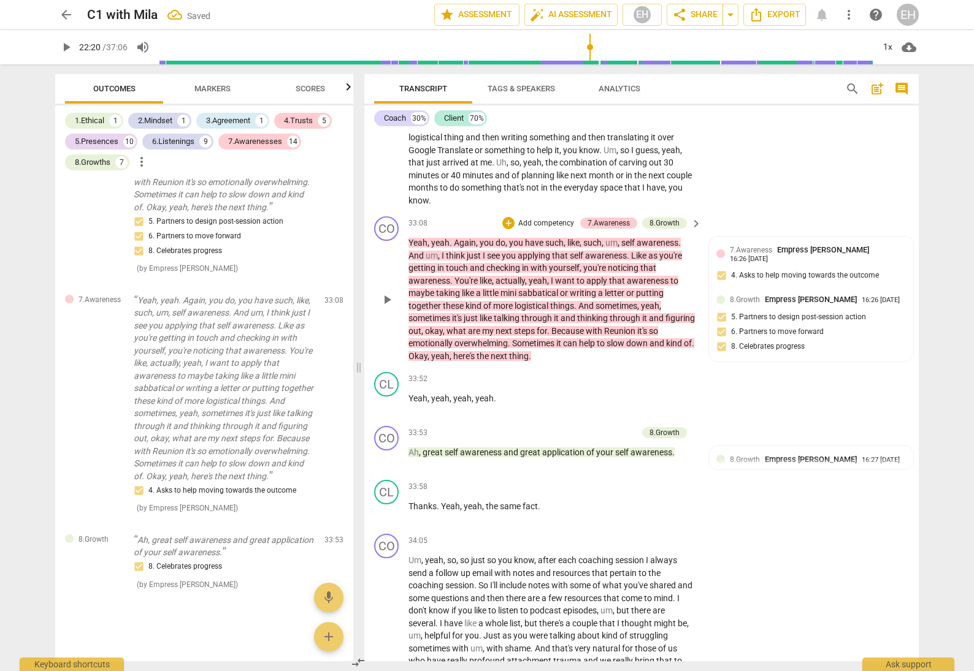
click at [526, 218] on p "Add competency" at bounding box center [546, 223] width 58 height 11
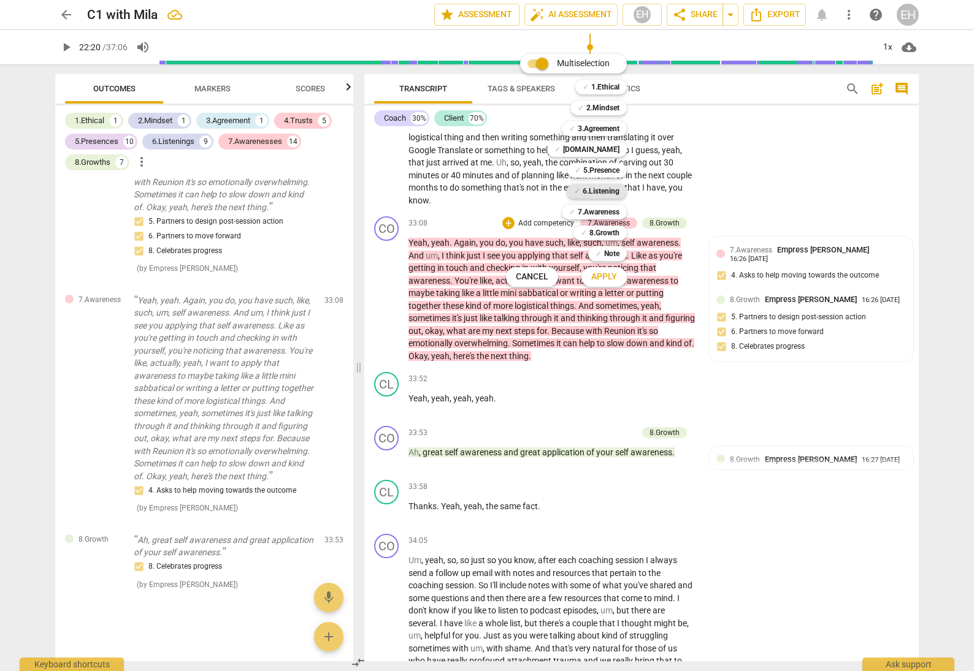
click at [611, 190] on b "6.Listening" at bounding box center [600, 191] width 37 height 15
click at [608, 207] on b "7.Awareness" at bounding box center [599, 212] width 42 height 15
click at [605, 280] on span "Apply" at bounding box center [604, 277] width 26 height 12
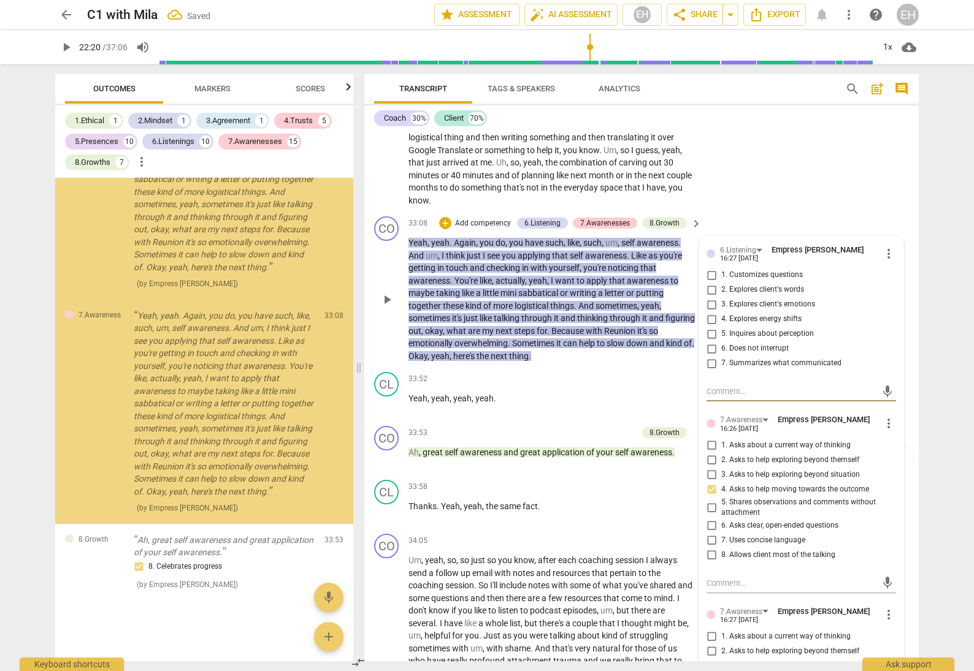
scroll to position [12101, 0]
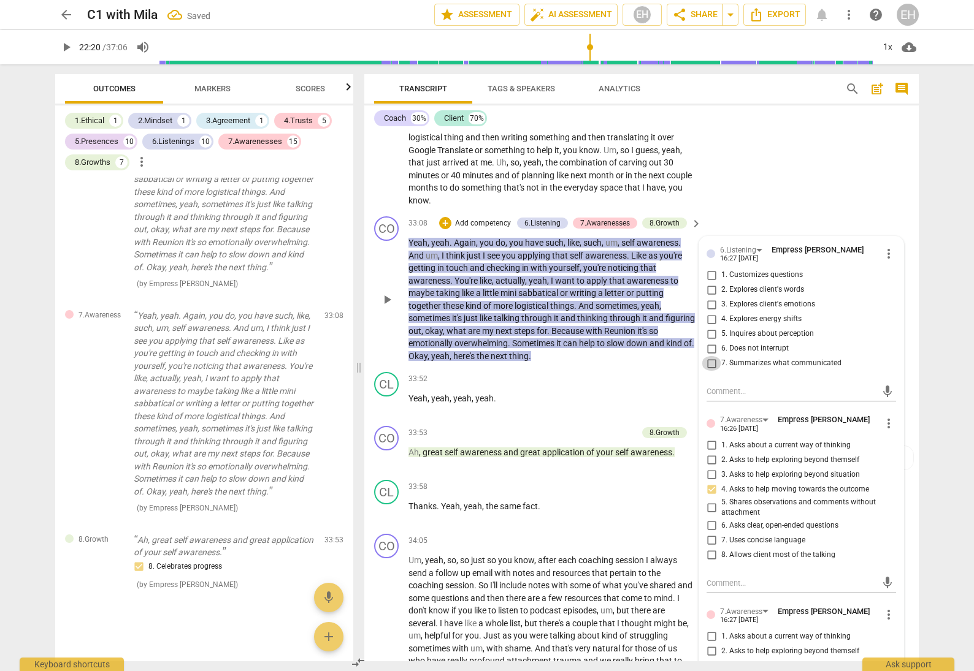
click at [709, 356] on input "7. Summarizes what communicated" at bounding box center [711, 363] width 20 height 15
checkbox input "true"
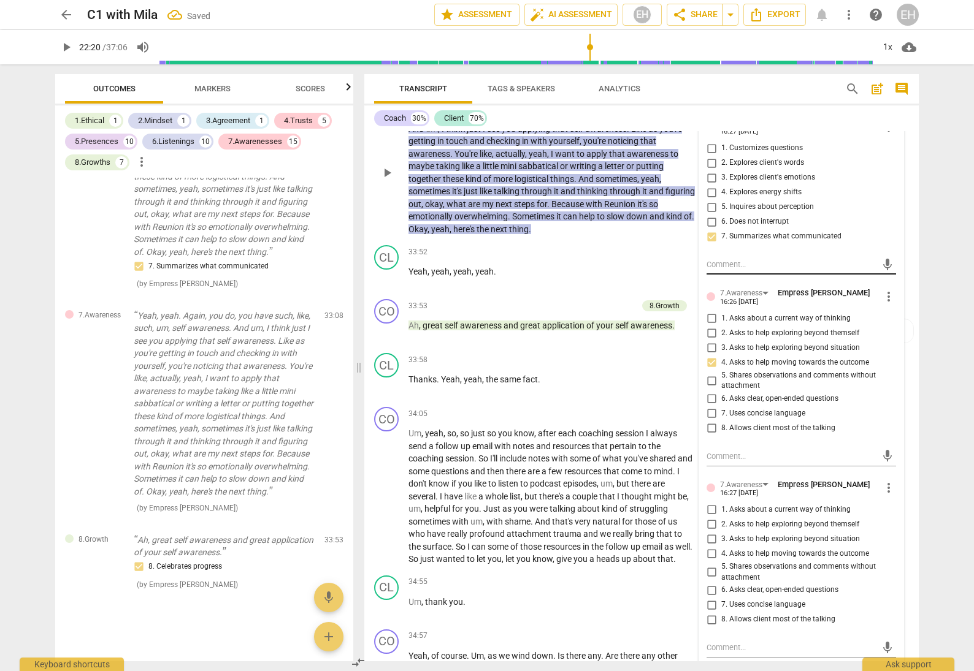
scroll to position [6427, 0]
click at [706, 565] on input "5. Shares observations and comments without attachment" at bounding box center [711, 572] width 20 height 15
checkbox input "true"
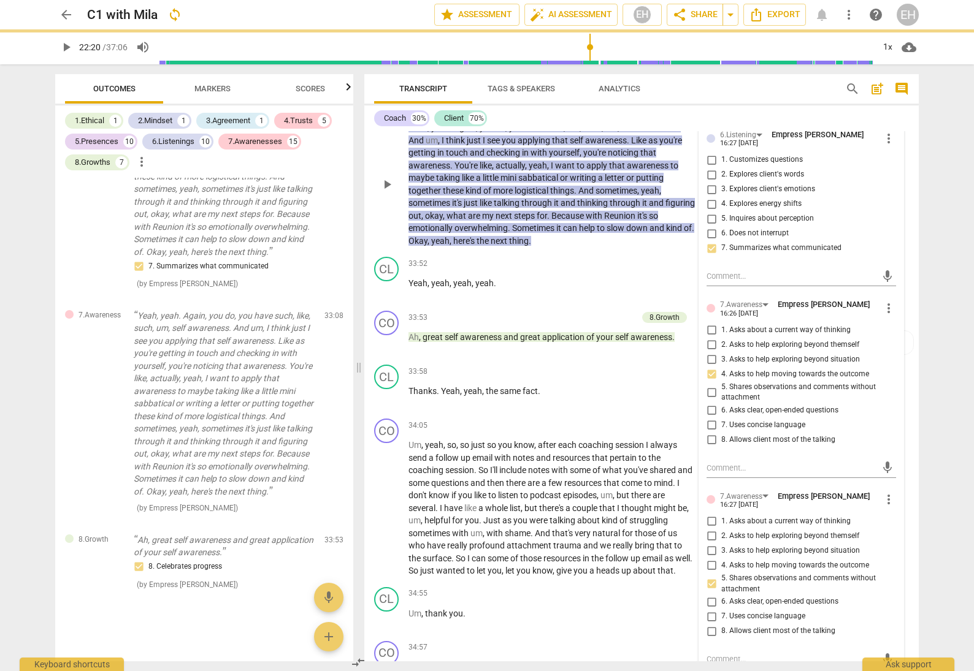
scroll to position [6231, 0]
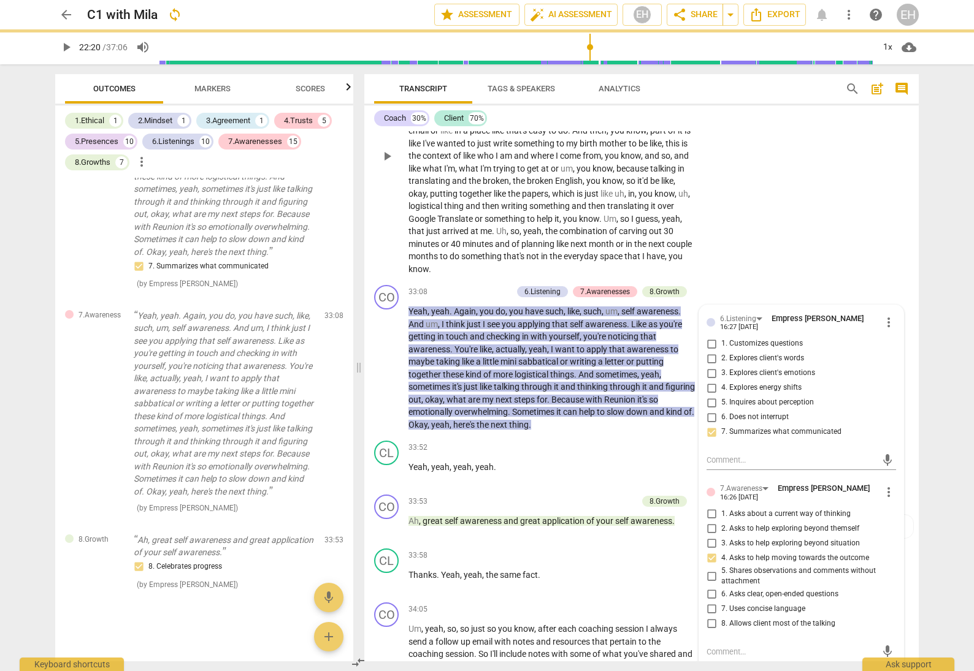
click at [838, 192] on div "CL play_arrow pause 31:11 + Add competency keyboard_arrow_right I think so . I …" at bounding box center [641, 146] width 554 height 269
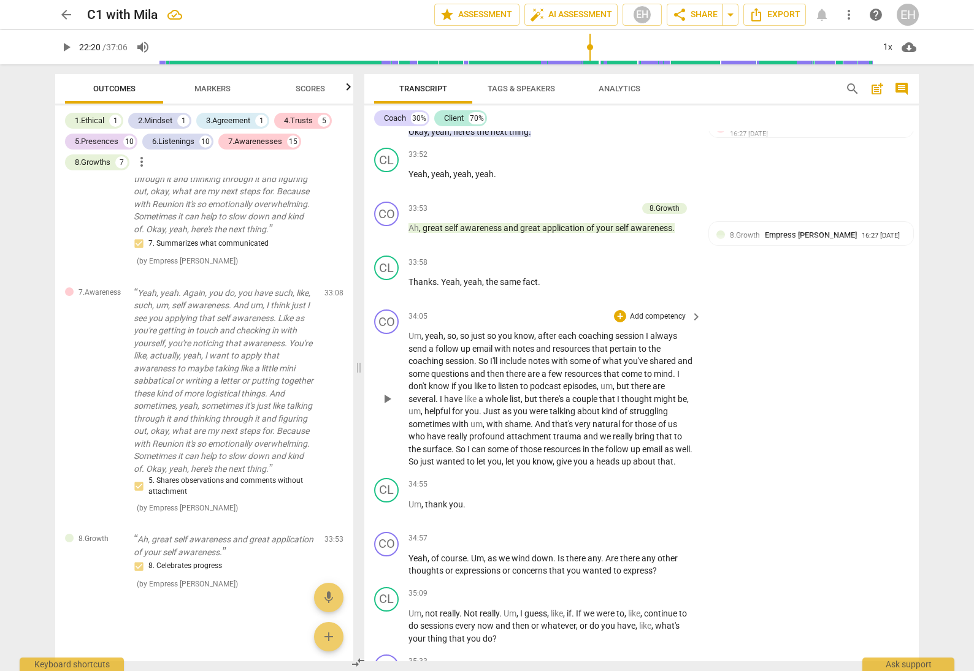
scroll to position [6546, 0]
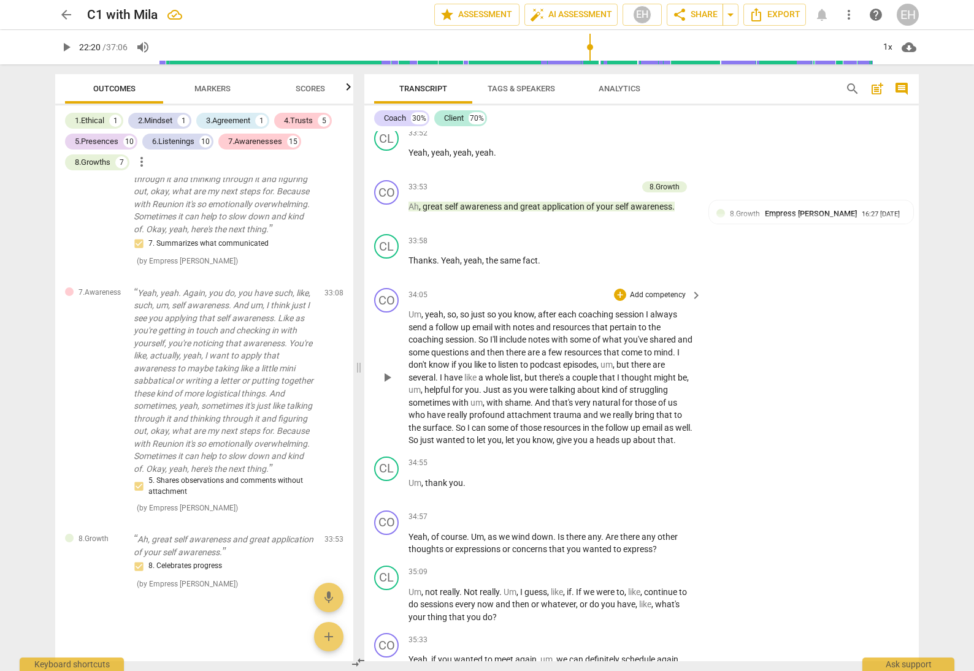
click at [661, 290] on p "Add competency" at bounding box center [657, 295] width 58 height 11
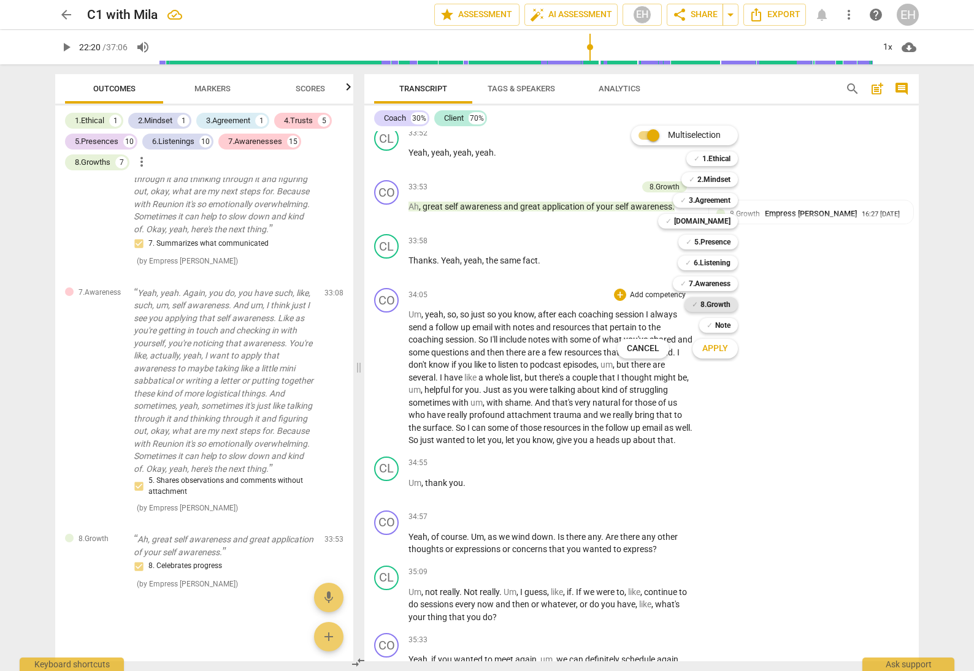
click at [725, 300] on b "8.Growth" at bounding box center [715, 304] width 30 height 15
click at [730, 324] on div "✓ Note" at bounding box center [718, 325] width 39 height 15
click at [723, 346] on span "Apply" at bounding box center [715, 349] width 26 height 12
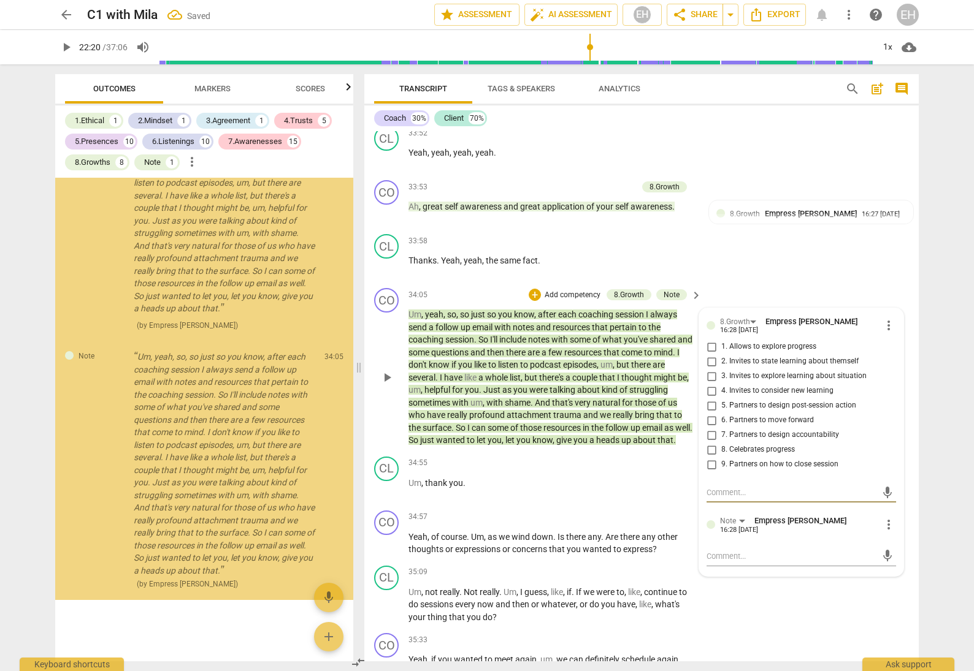
scroll to position [12674, 0]
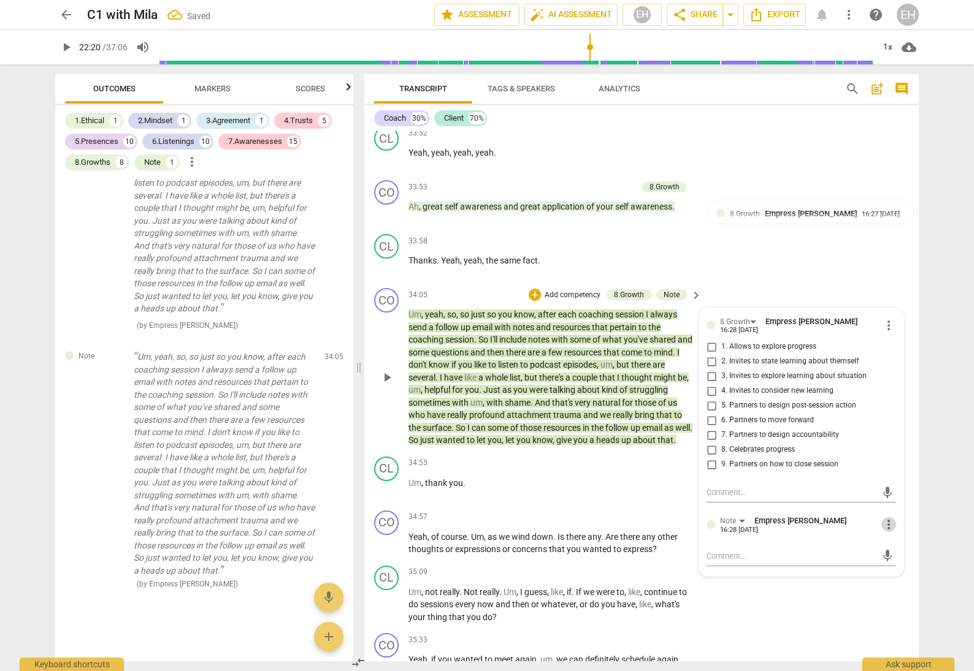
click at [885, 517] on span "more_vert" at bounding box center [888, 524] width 15 height 15
click at [894, 487] on li "Delete" at bounding box center [898, 487] width 42 height 23
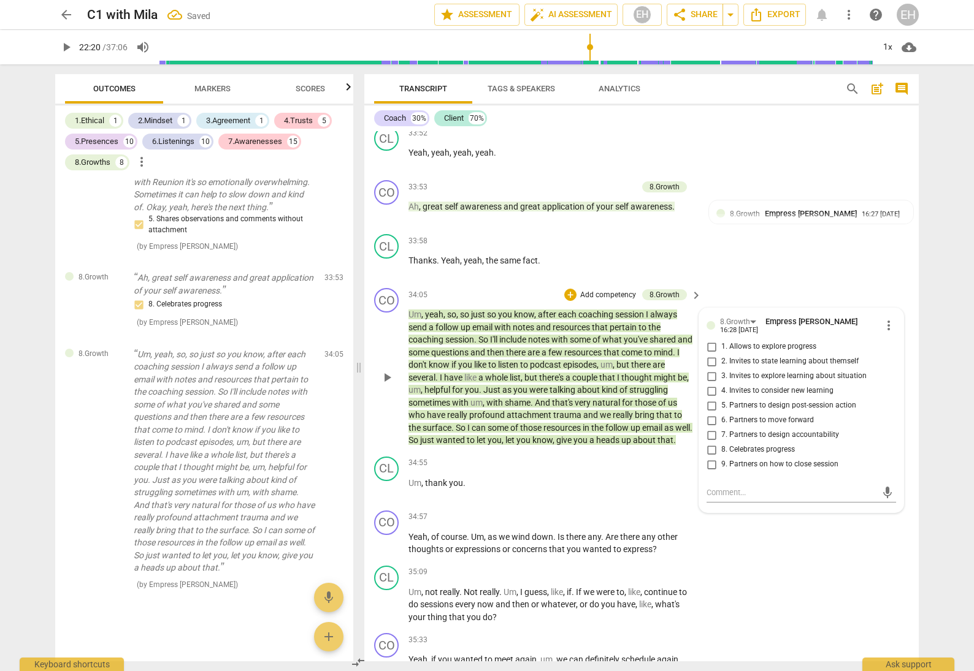
scroll to position [12415, 0]
click at [708, 399] on input "5. Partners to design post-session action" at bounding box center [711, 406] width 20 height 15
checkbox input "true"
click at [708, 413] on input "6. Partners to move forward" at bounding box center [711, 420] width 20 height 15
checkbox input "true"
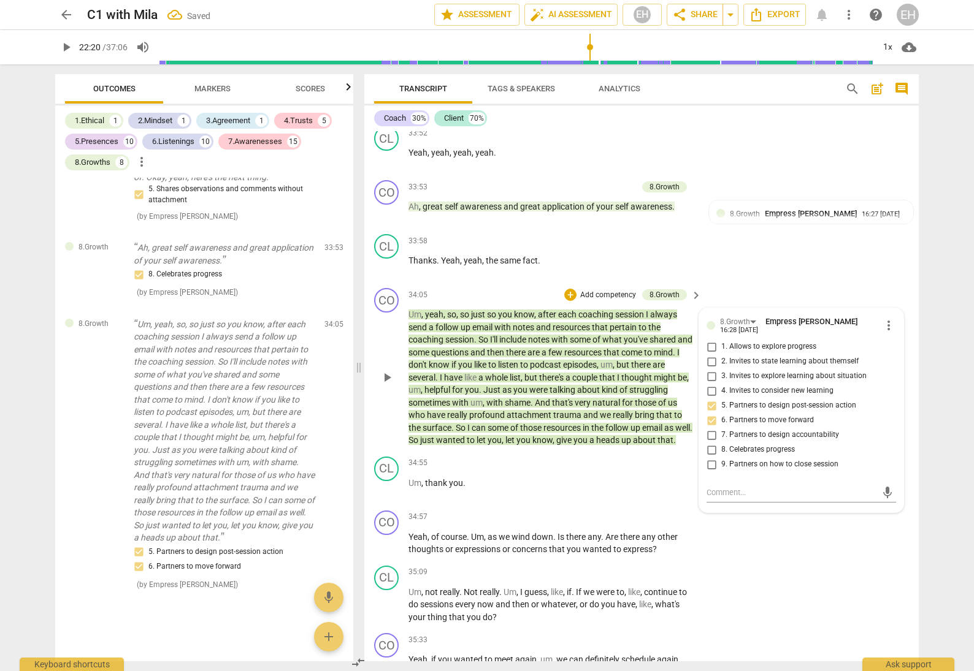
scroll to position [12445, 0]
click at [710, 457] on input "9. Partners on how to close session" at bounding box center [711, 464] width 20 height 15
checkbox input "true"
click at [836, 229] on div "CL play_arrow pause 33:58 + Add competency keyboard_arrow_right Thanks . Yeah ,…" at bounding box center [641, 256] width 554 height 54
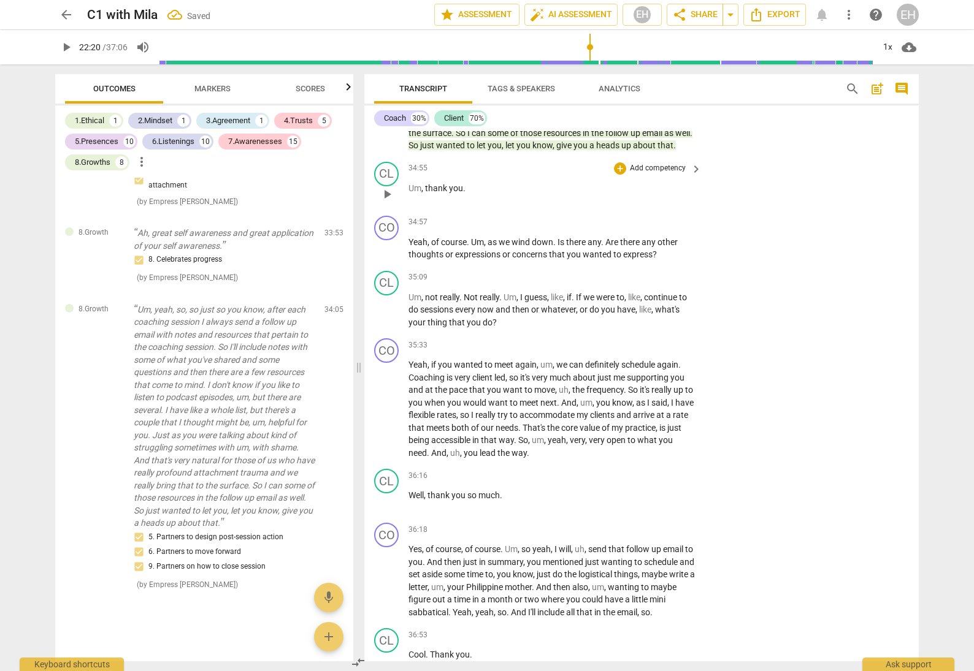
scroll to position [6834, 0]
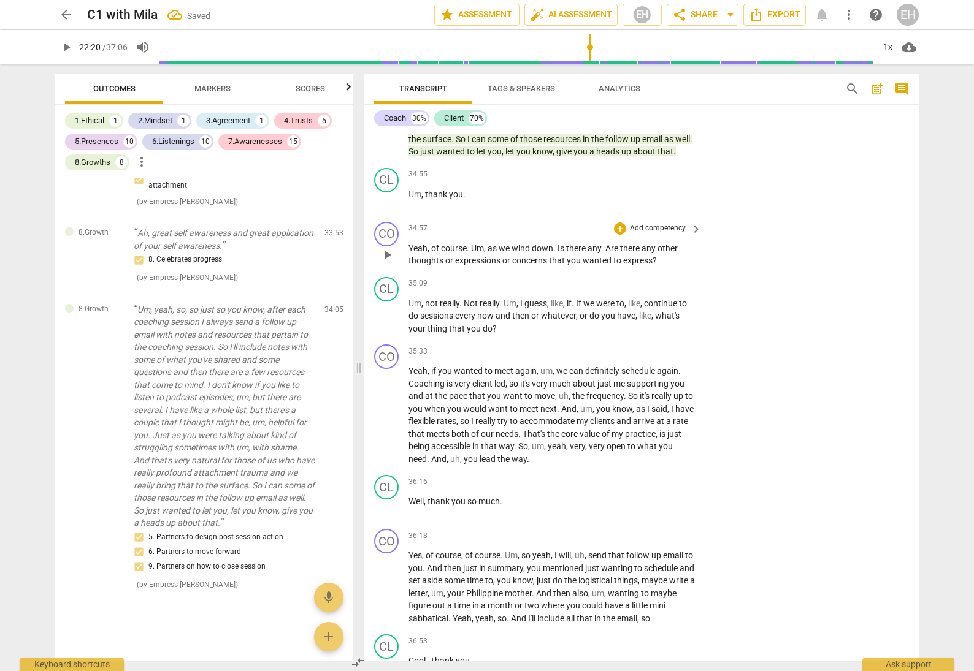
click at [658, 223] on p "Add competency" at bounding box center [657, 228] width 58 height 11
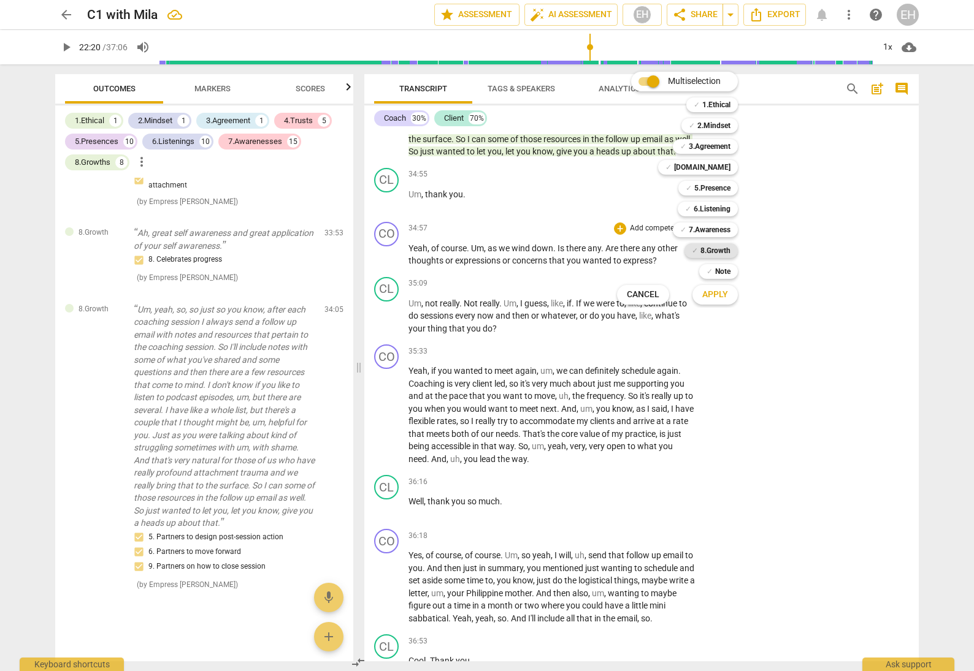
click at [722, 250] on b "8.Growth" at bounding box center [715, 250] width 30 height 15
click at [718, 291] on span "Apply" at bounding box center [715, 295] width 26 height 12
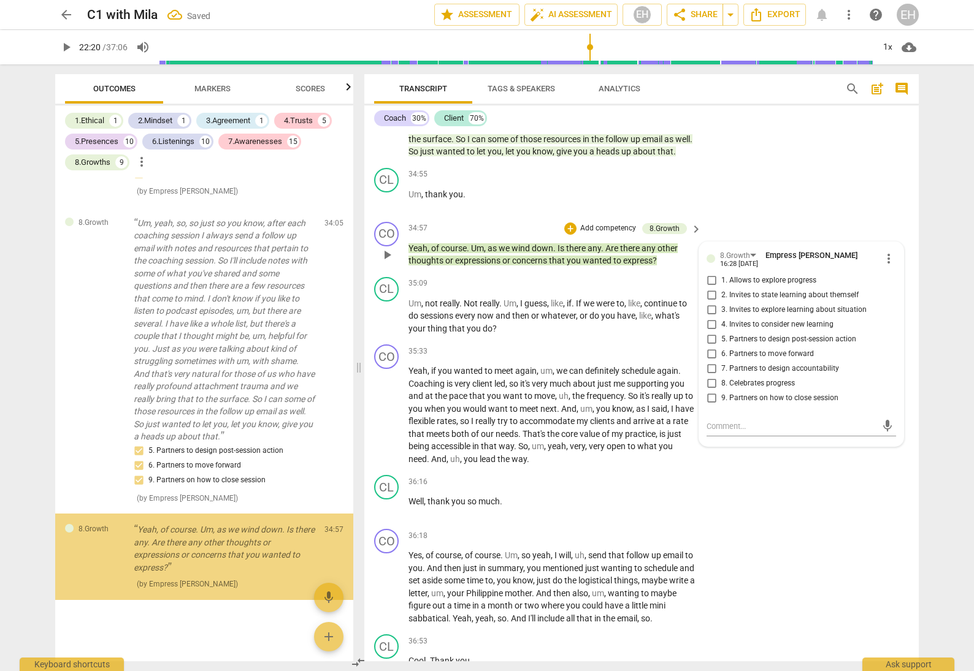
scroll to position [12546, 0]
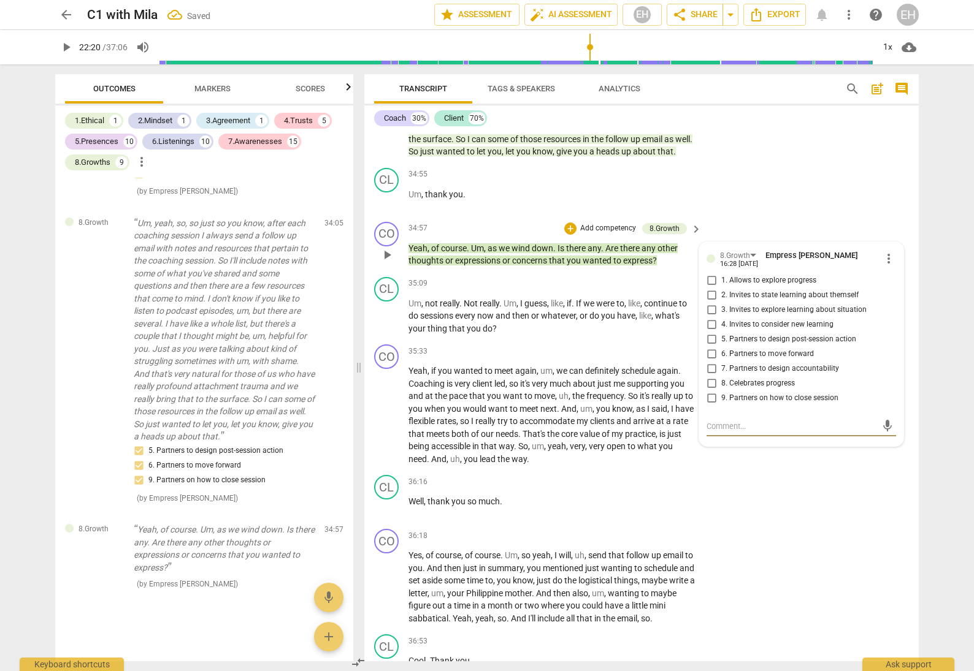
click at [710, 391] on input "9. Partners on how to close session" at bounding box center [711, 398] width 20 height 15
checkbox input "true"
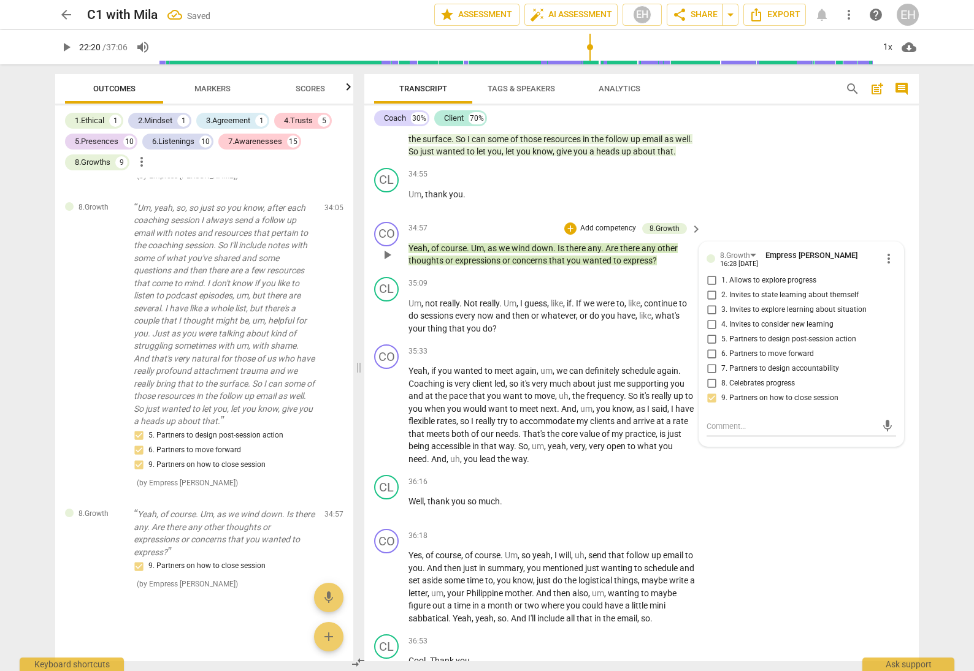
scroll to position [12561, 0]
click at [619, 223] on p "Add competency" at bounding box center [608, 228] width 58 height 11
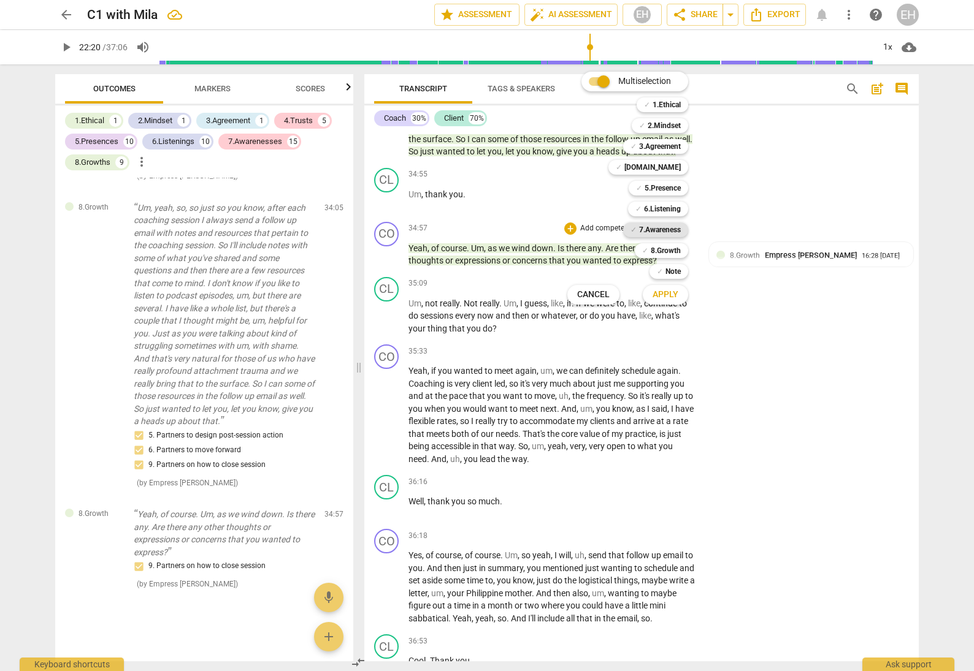
click at [668, 232] on b "7.Awareness" at bounding box center [660, 230] width 42 height 15
click at [669, 210] on b "6.Listening" at bounding box center [662, 209] width 37 height 15
click at [674, 296] on span "Apply" at bounding box center [665, 295] width 26 height 12
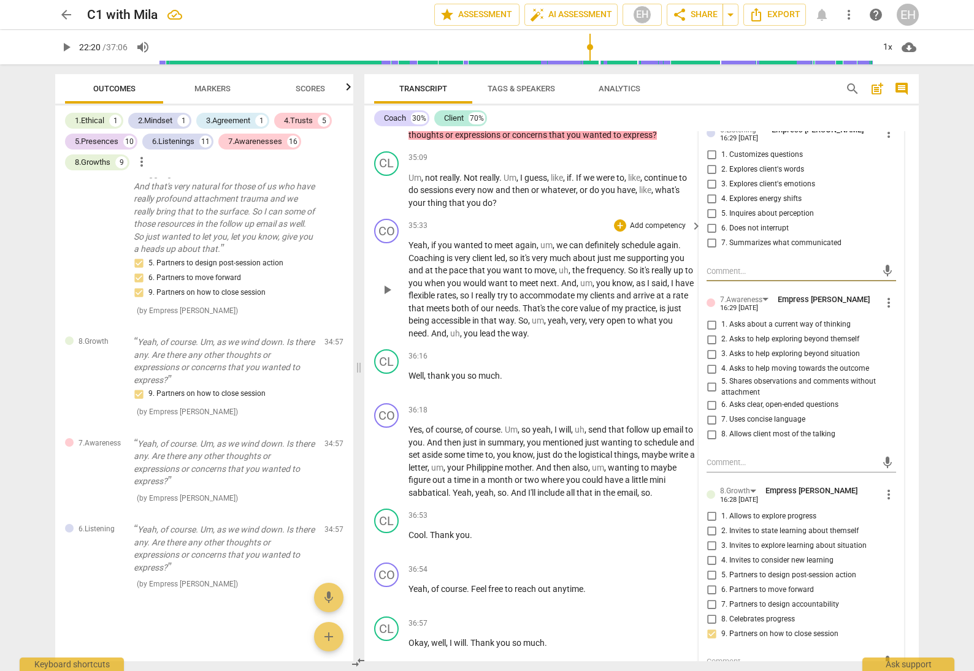
scroll to position [6937, 0]
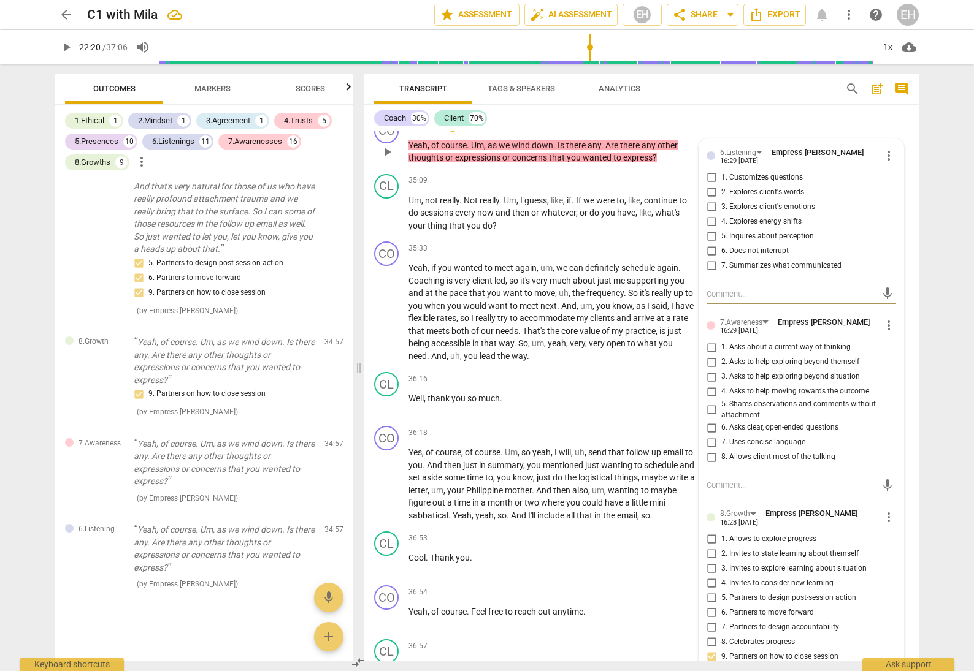
click at [885, 318] on span "more_vert" at bounding box center [888, 325] width 15 height 15
click at [897, 307] on li "Delete" at bounding box center [898, 303] width 42 height 23
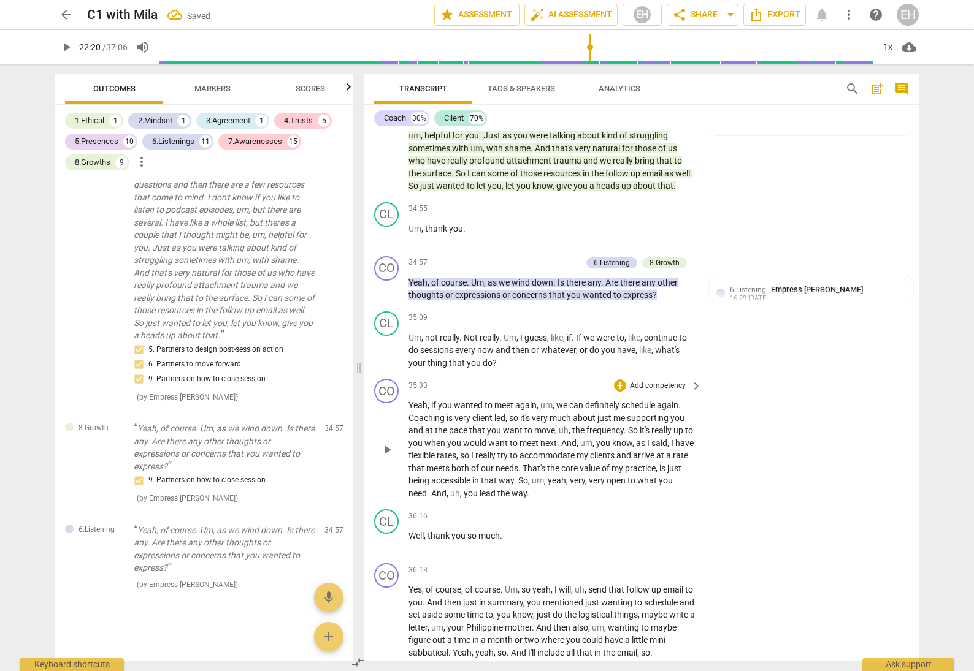
scroll to position [6771, 0]
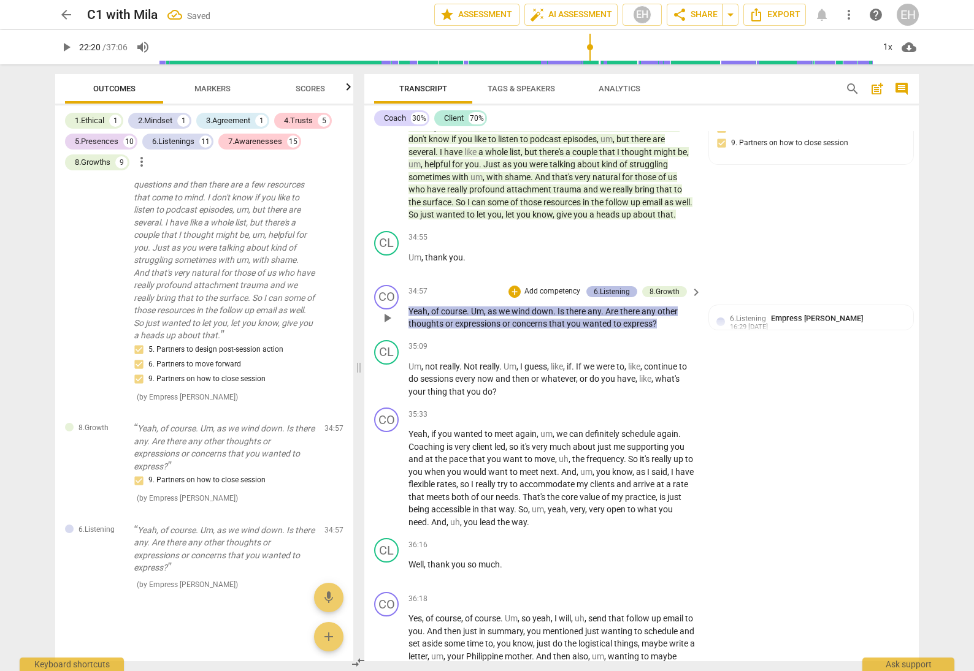
click at [615, 286] on div "6.Listening" at bounding box center [611, 291] width 36 height 11
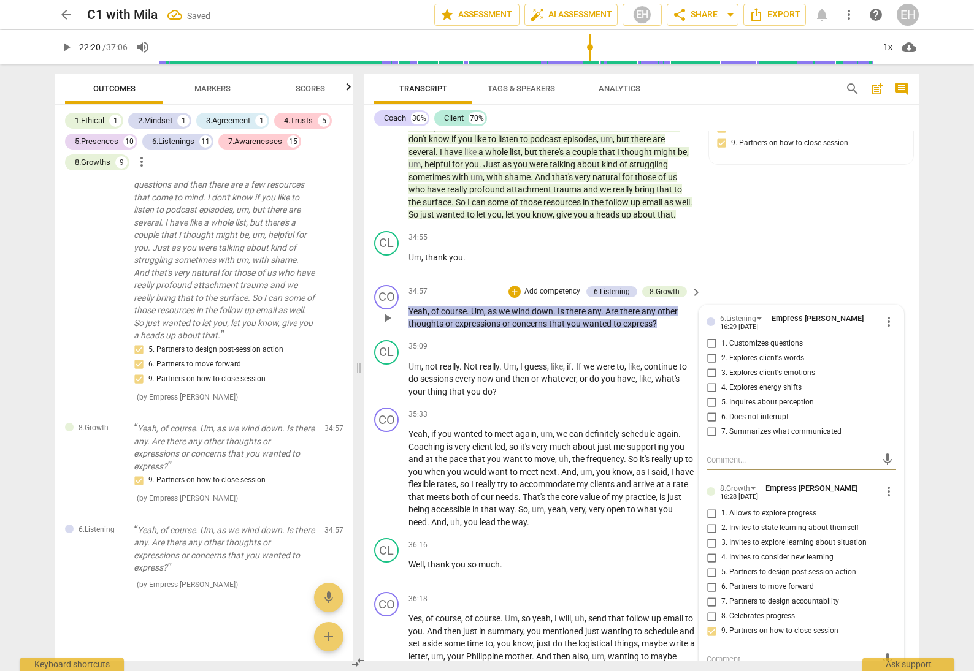
click at [710, 337] on input "1. Customizes questions" at bounding box center [711, 344] width 20 height 15
checkbox input "true"
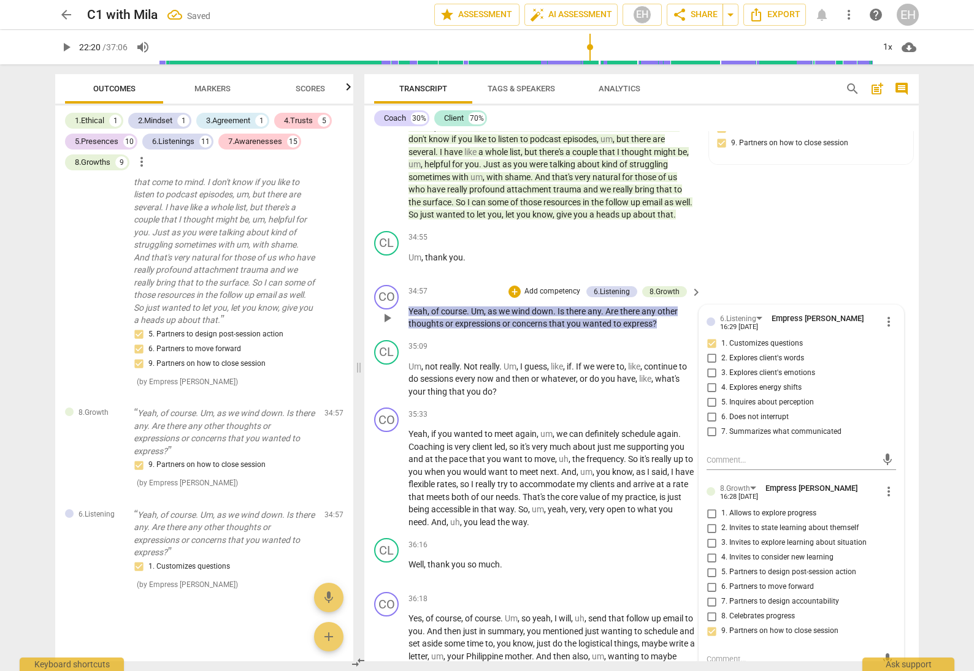
scroll to position [12663, 0]
click at [864, 226] on div "CL play_arrow pause 34:55 + Add competency keyboard_arrow_right Um , thank you ." at bounding box center [641, 253] width 554 height 54
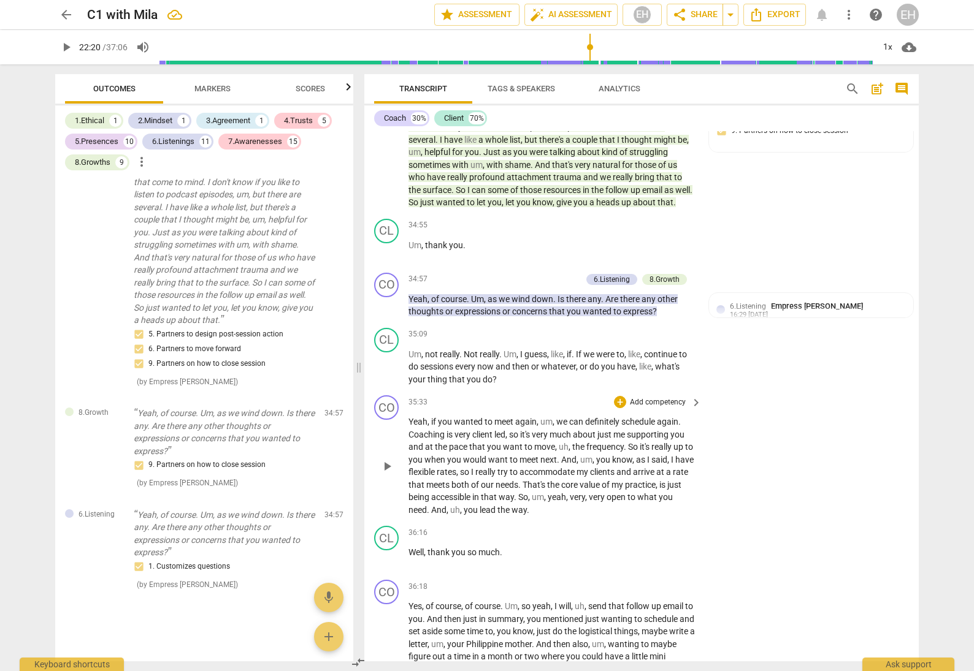
scroll to position [6852, 0]
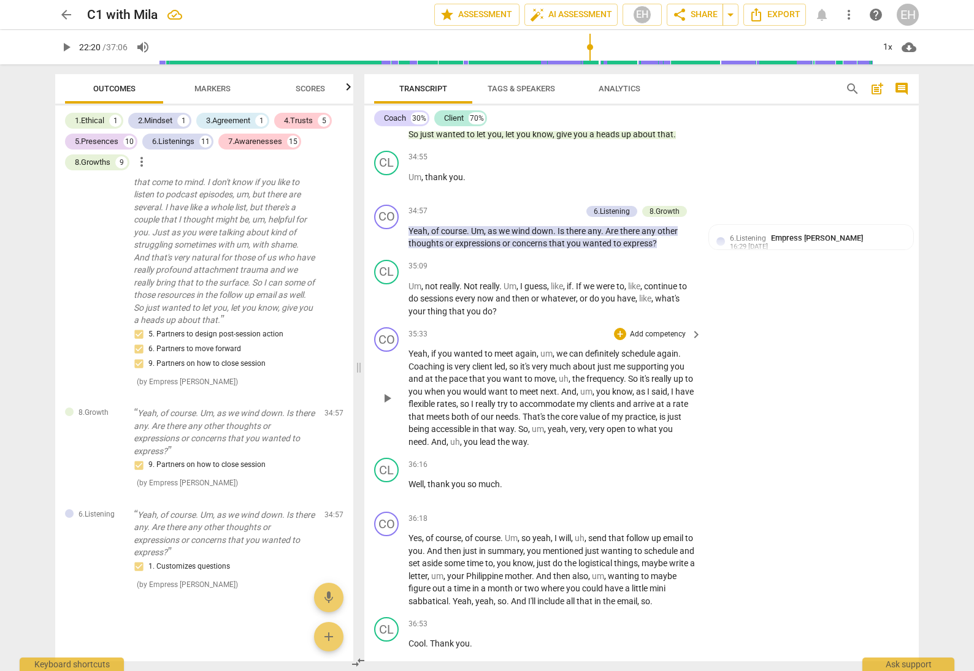
click at [662, 329] on p "Add competency" at bounding box center [657, 334] width 58 height 11
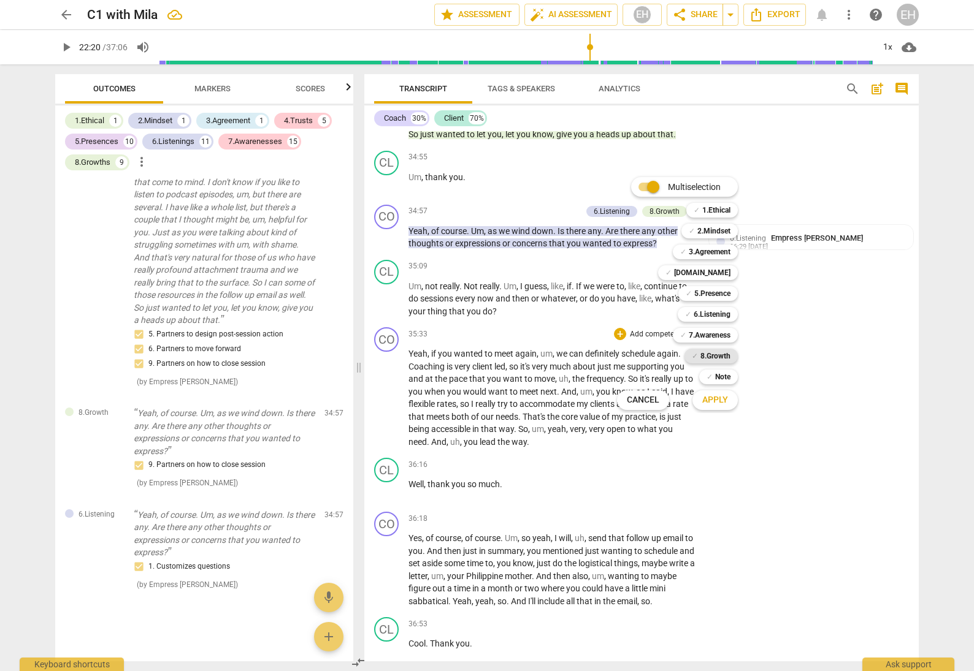
click at [725, 357] on b "8.Growth" at bounding box center [715, 356] width 30 height 15
click at [722, 398] on span "Apply" at bounding box center [715, 400] width 26 height 12
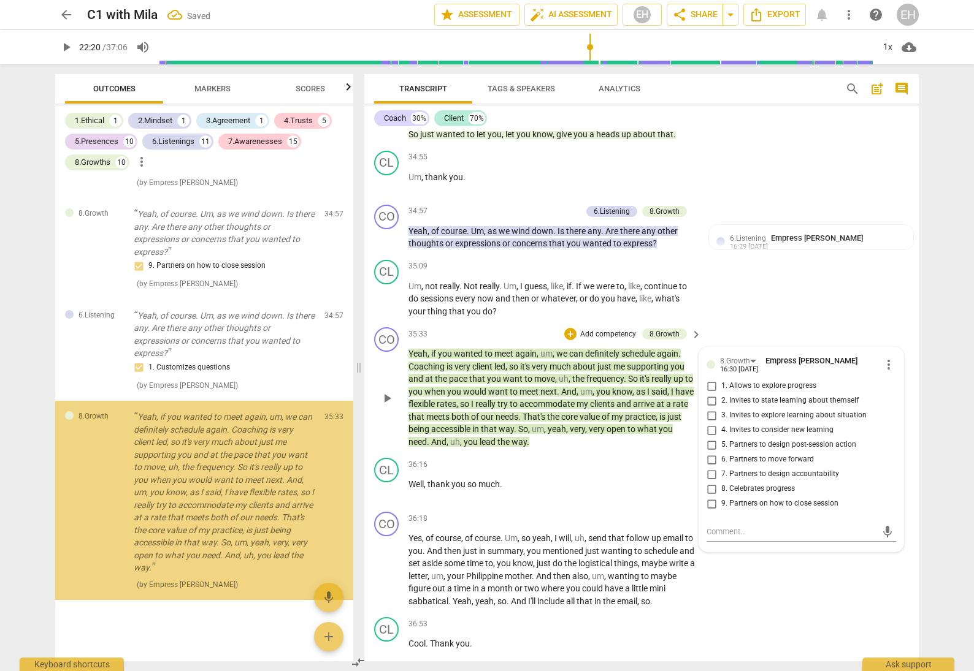
scroll to position [12862, 0]
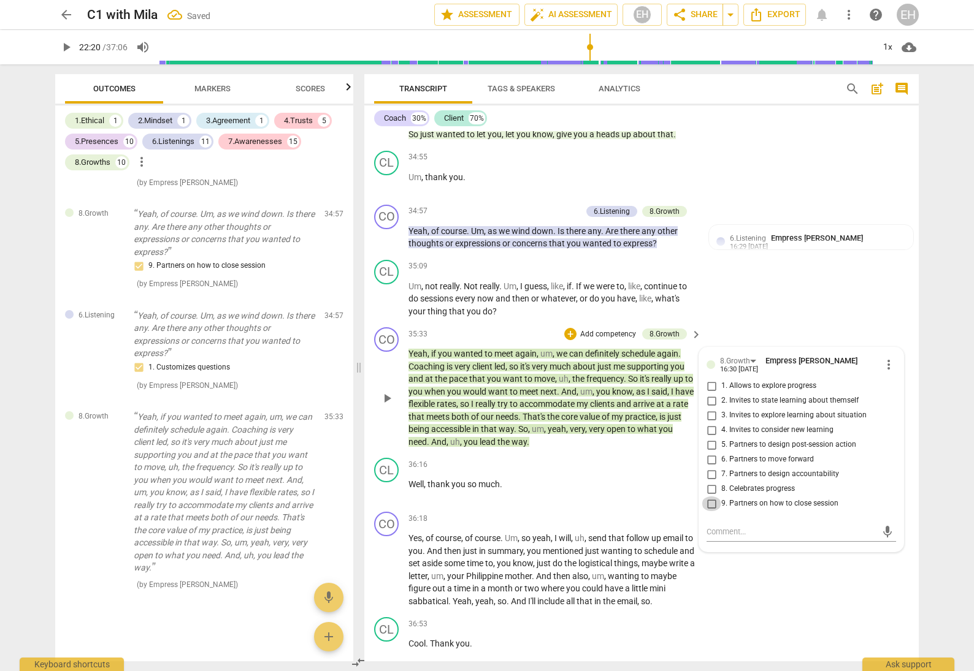
click at [707, 497] on input "9. Partners on how to close session" at bounding box center [711, 504] width 20 height 15
checkbox input "true"
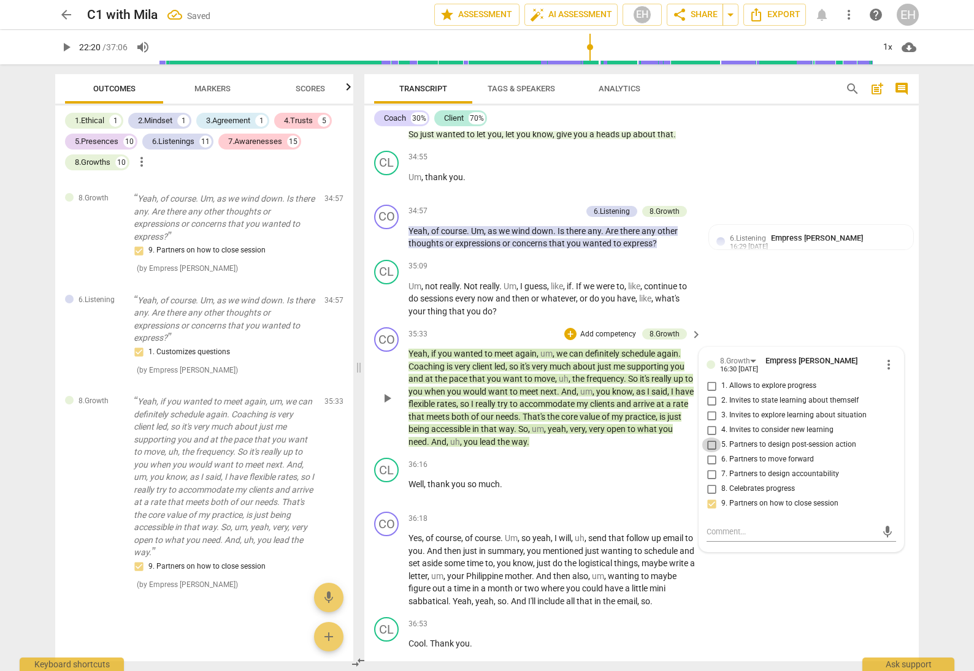
click at [710, 438] on input "5. Partners to design post-session action" at bounding box center [711, 445] width 20 height 15
checkbox input "true"
click at [803, 261] on div "CL play_arrow pause 35:09 + Add competency keyboard_arrow_right Um , not really…" at bounding box center [641, 289] width 554 height 68
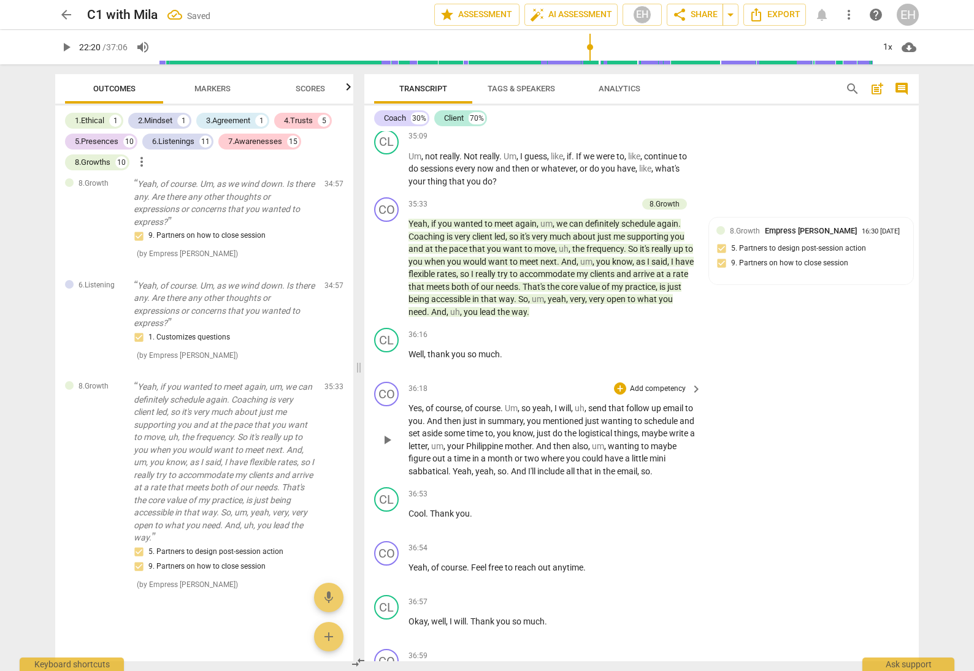
scroll to position [6982, 0]
click at [662, 489] on p "Add competency" at bounding box center [657, 494] width 58 height 11
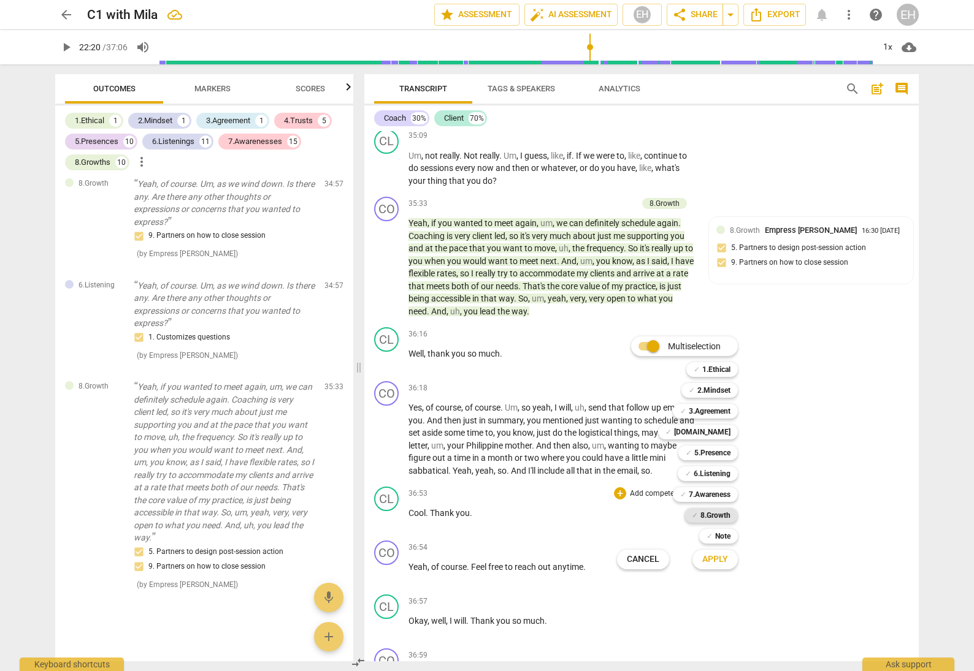
click at [721, 511] on b "8.Growth" at bounding box center [715, 515] width 30 height 15
click at [717, 556] on span "Apply" at bounding box center [715, 560] width 26 height 12
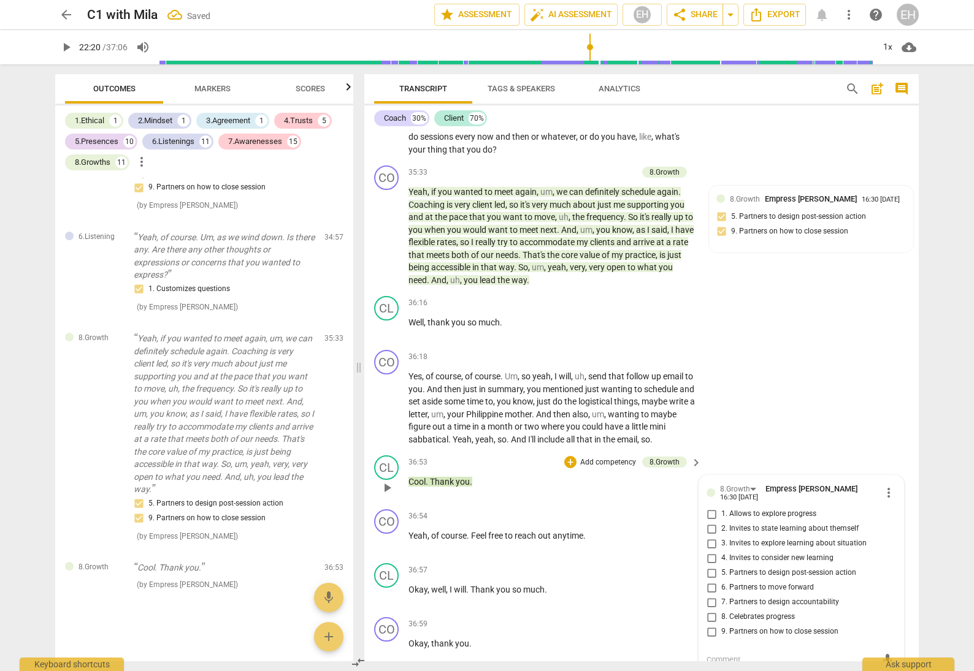
scroll to position [7015, 0]
click at [706, 594] on input "7. Partners to design accountability" at bounding box center [711, 601] width 20 height 15
checkbox input "true"
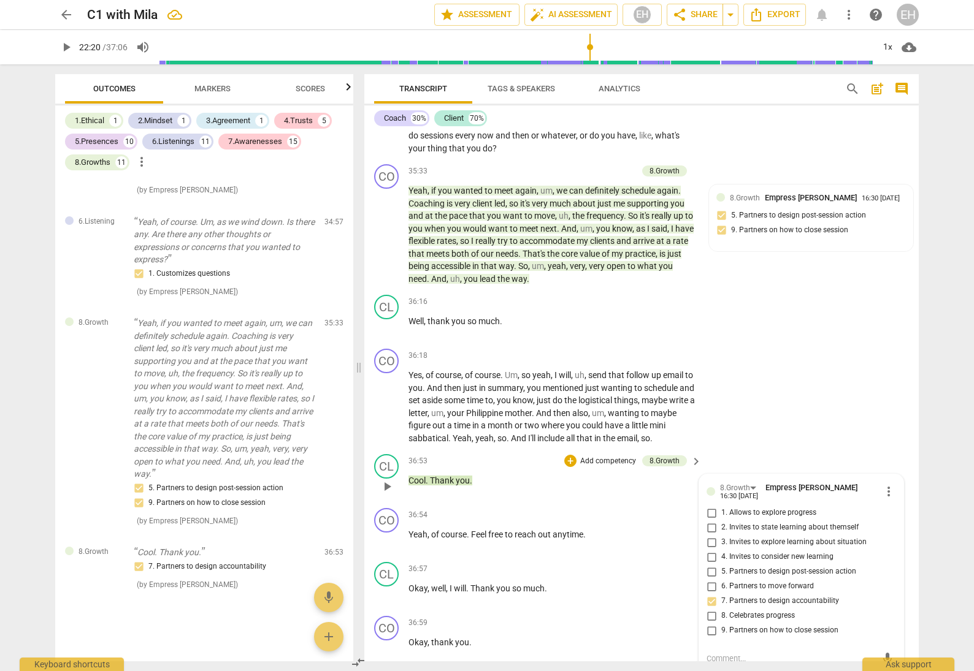
click at [617, 456] on p "Add competency" at bounding box center [608, 461] width 58 height 11
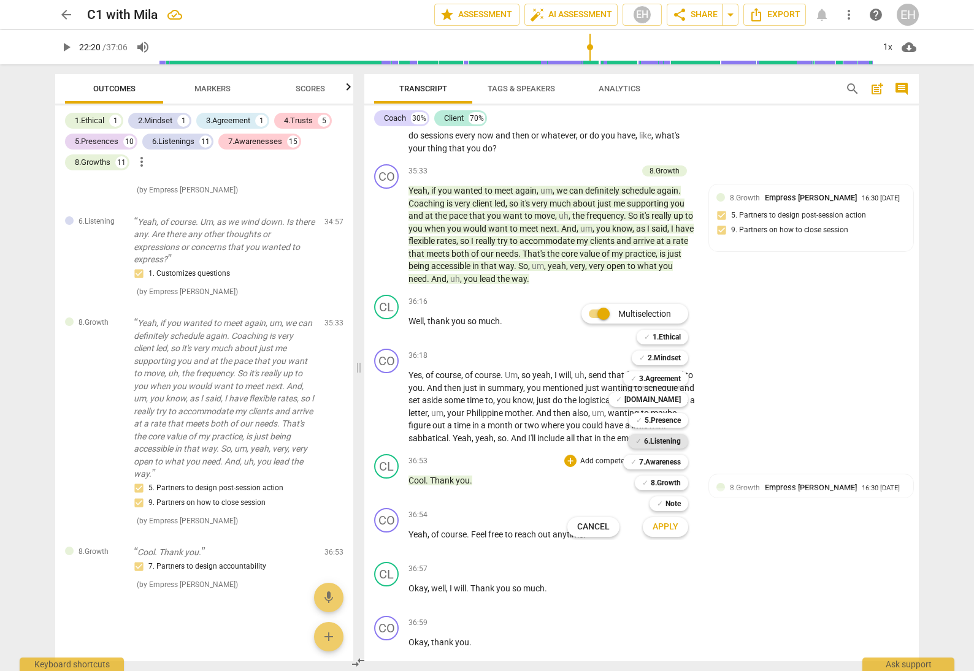
click at [671, 443] on b "6.Listening" at bounding box center [662, 441] width 37 height 15
click at [673, 527] on span "Apply" at bounding box center [665, 527] width 26 height 12
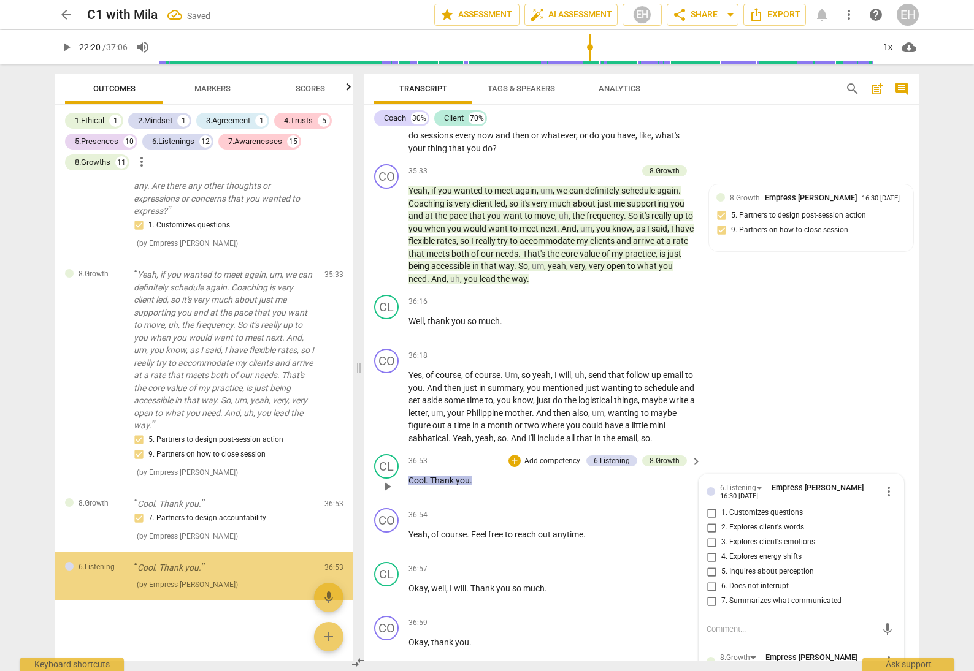
scroll to position [13004, 0]
click at [709, 594] on input "7. Summarizes what communicated" at bounding box center [711, 601] width 20 height 15
checkbox input "true"
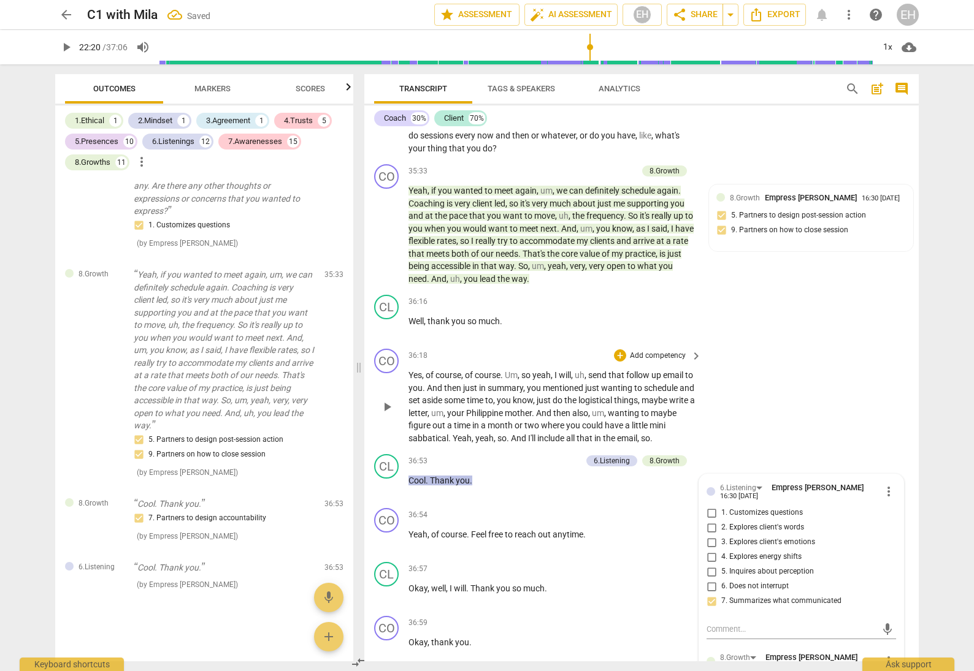
click at [793, 365] on div "CO play_arrow pause 36:18 + Add competency keyboard_arrow_right Yes , of course…" at bounding box center [641, 396] width 554 height 105
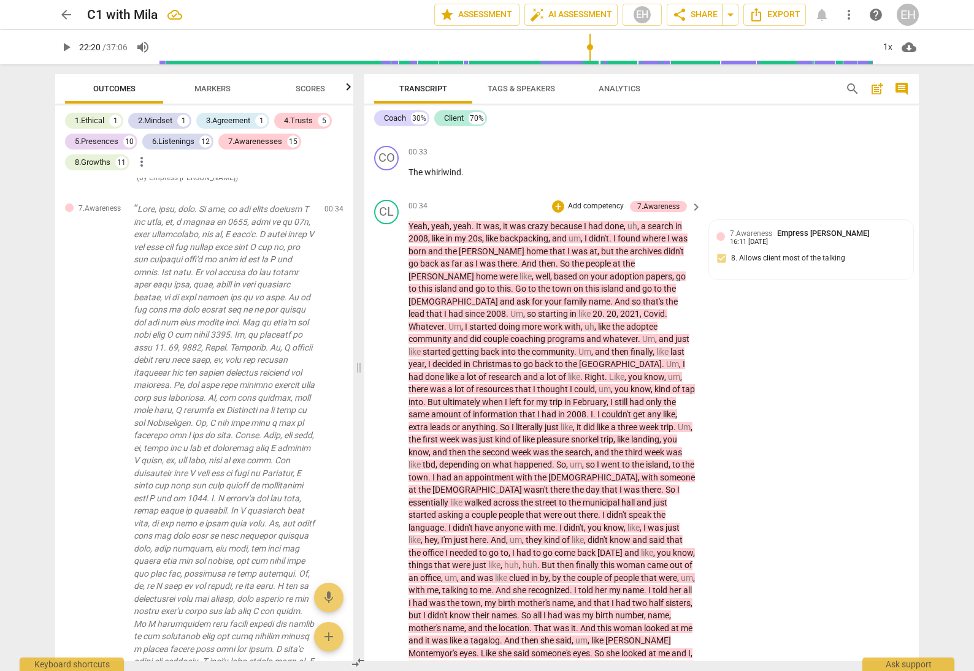
scroll to position [0, 0]
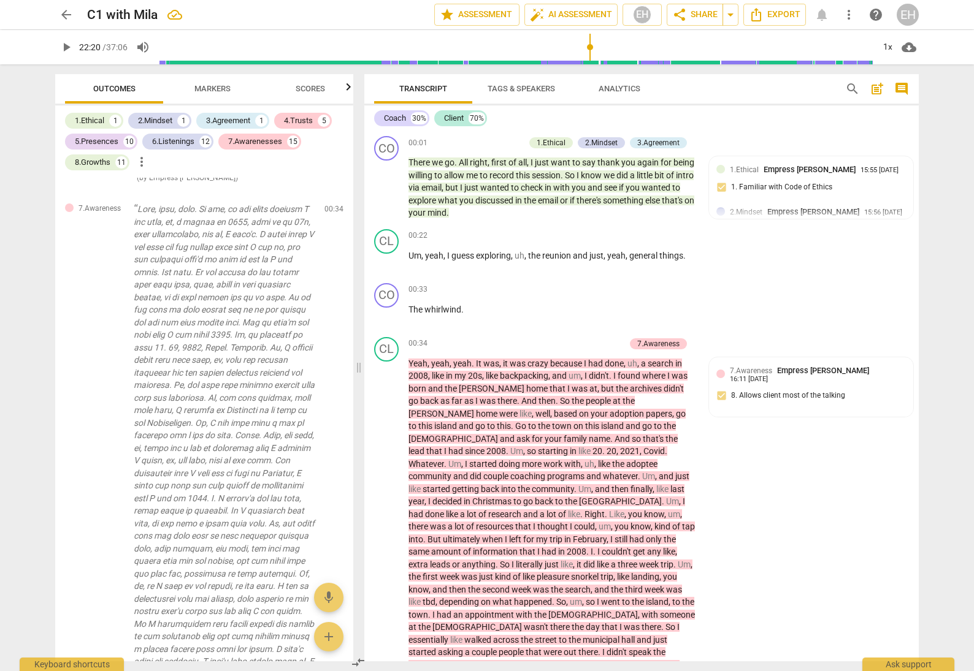
click at [64, 17] on span "arrow_back" at bounding box center [66, 14] width 15 height 15
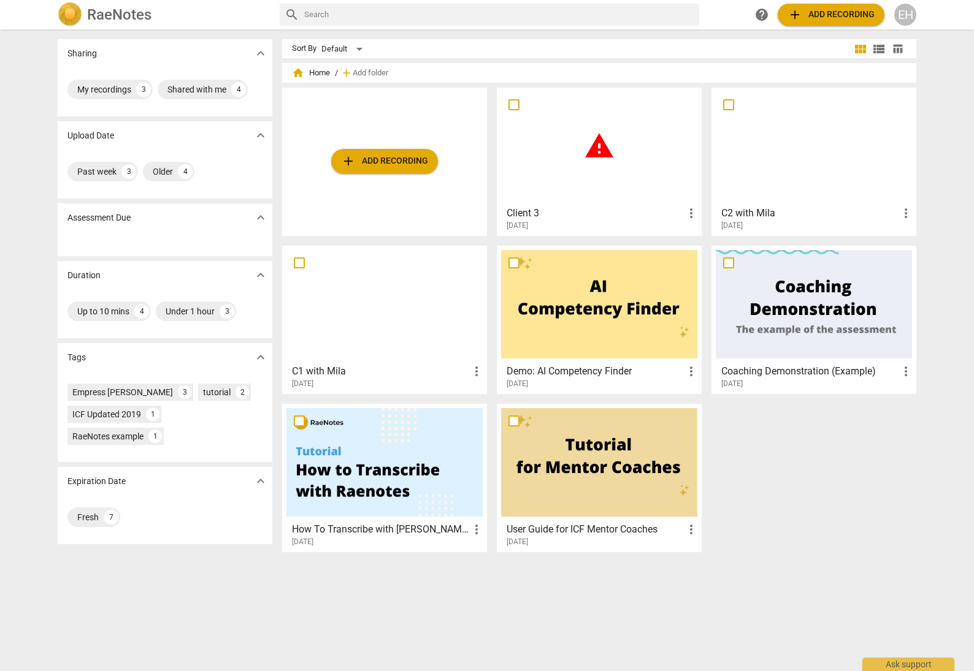
click at [799, 194] on div at bounding box center [814, 146] width 196 height 109
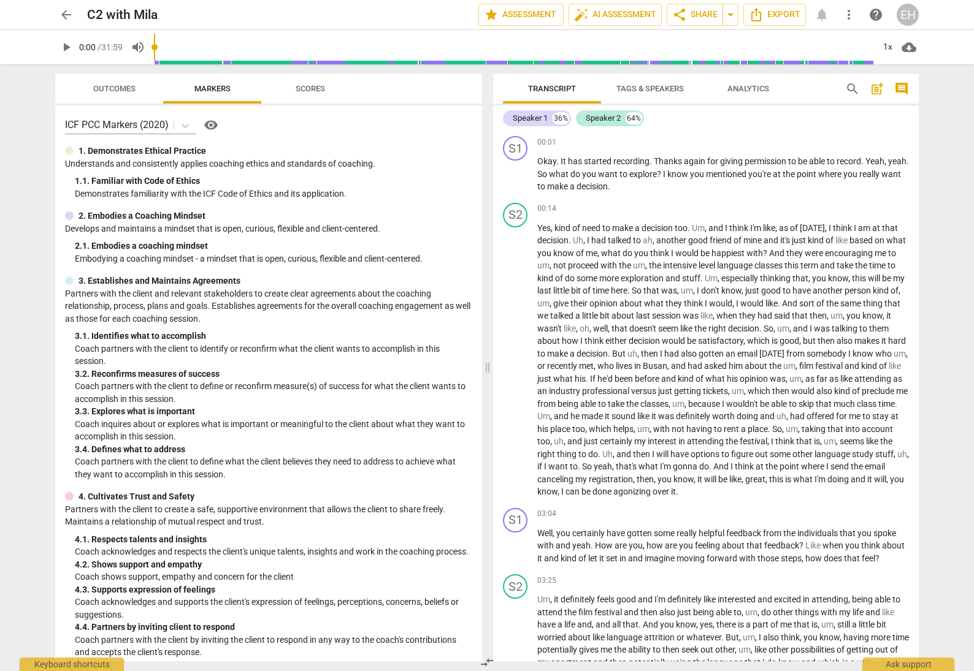
click at [660, 91] on span "Tags & Speakers" at bounding box center [649, 88] width 67 height 9
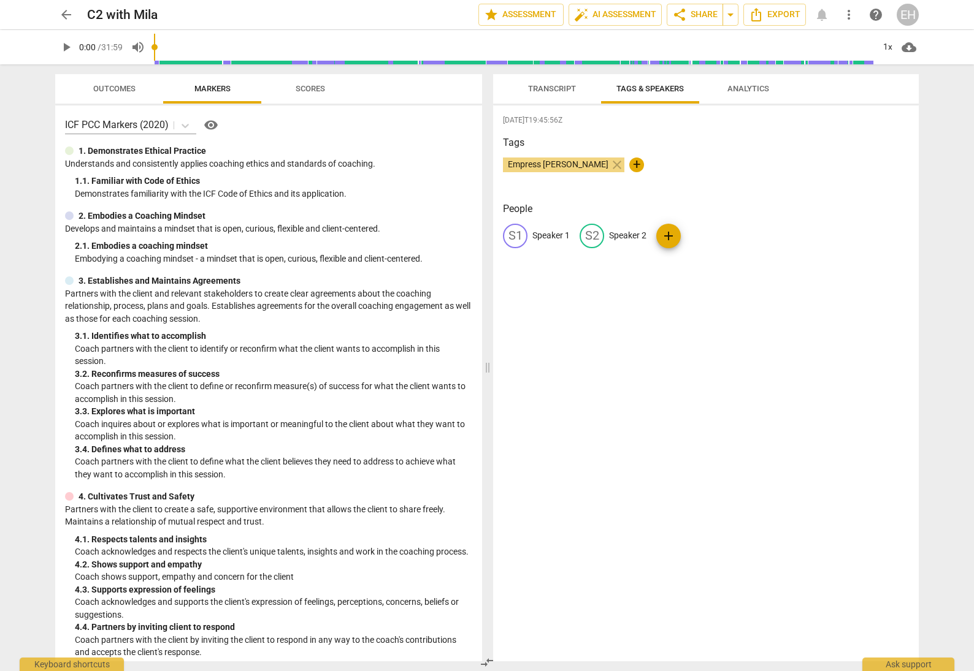
click at [559, 84] on span "Transcript" at bounding box center [552, 88] width 48 height 9
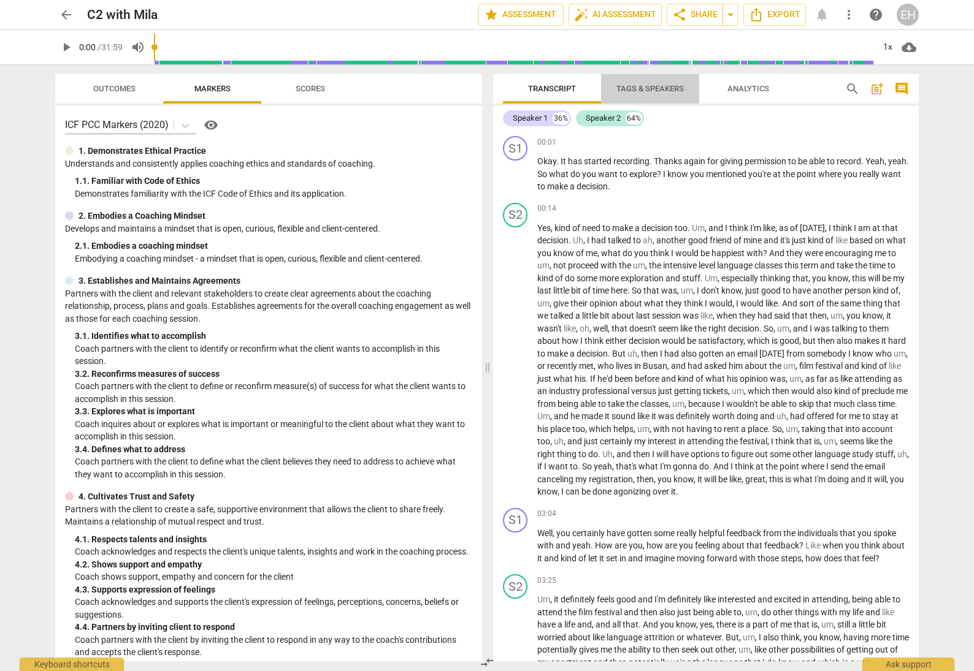
click at [633, 87] on span "Tags & Speakers" at bounding box center [649, 88] width 67 height 9
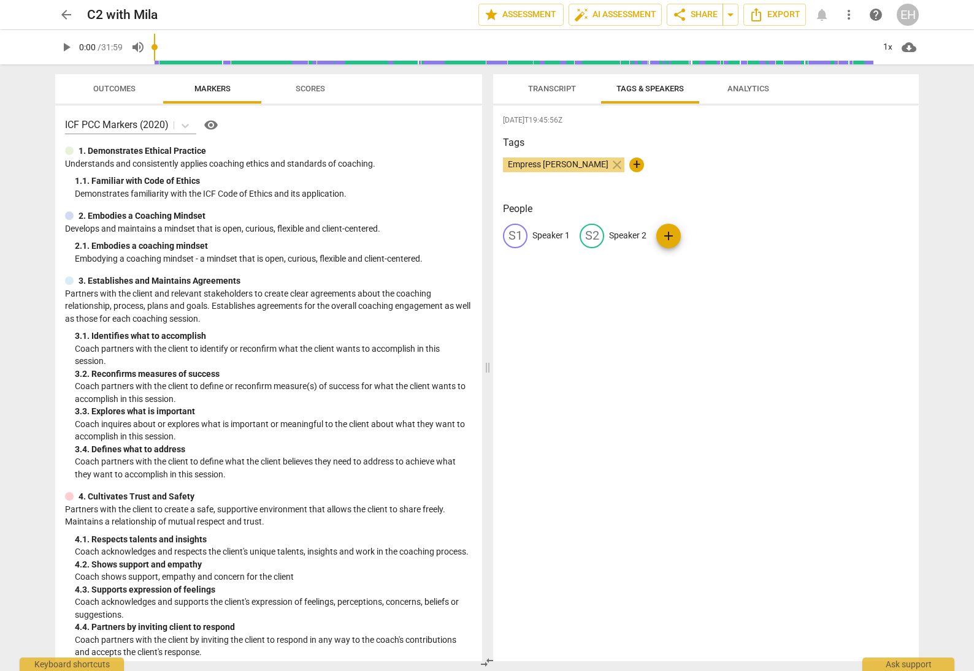
click at [568, 234] on p "Speaker 1" at bounding box center [550, 235] width 37 height 13
type input "Coach"
click at [703, 234] on p "Speaker 2" at bounding box center [707, 235] width 37 height 13
type input "Client"
click at [563, 83] on span "Transcript" at bounding box center [551, 89] width 77 height 17
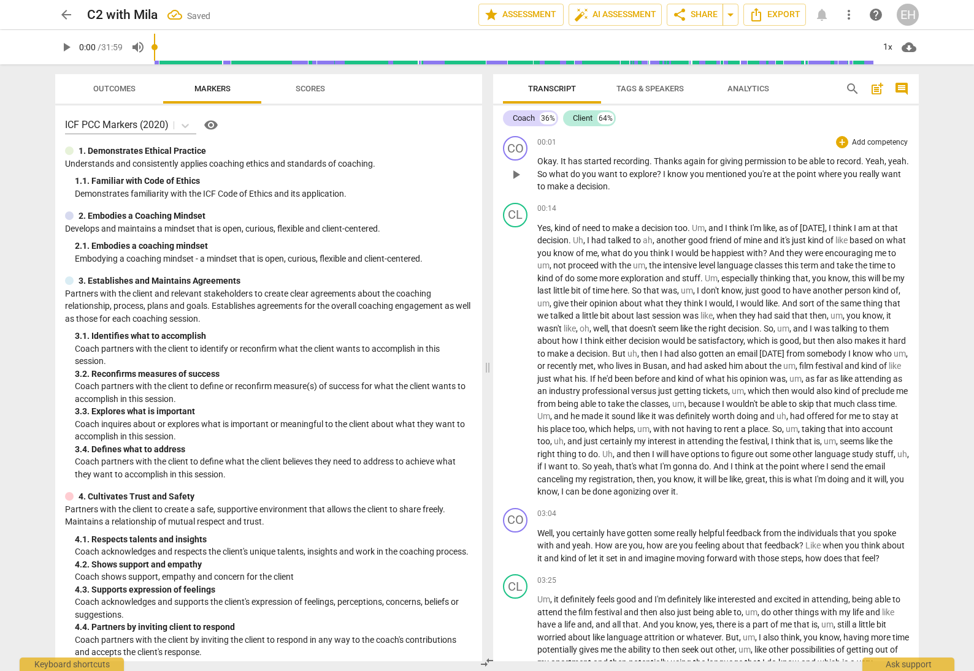
click at [735, 167] on p "Okay . It has started recording . Thanks again for giving permission to be able…" at bounding box center [723, 174] width 372 height 38
click at [873, 140] on p "Add competency" at bounding box center [879, 142] width 58 height 11
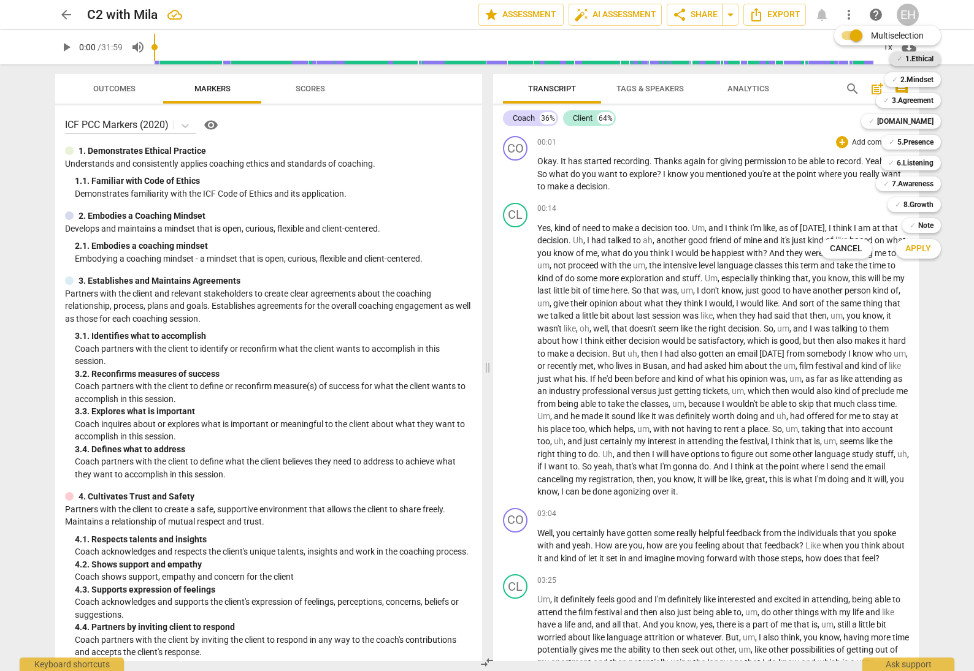
click at [924, 56] on b "1.Ethical" at bounding box center [919, 59] width 28 height 15
click at [912, 254] on span "Apply" at bounding box center [918, 249] width 26 height 12
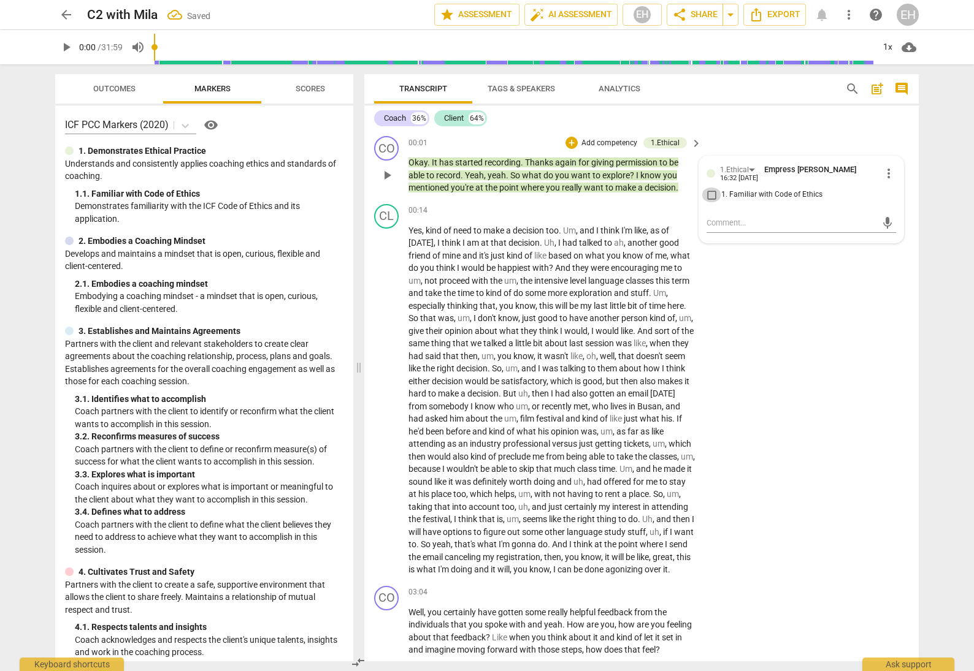
click at [706, 188] on input "1. Familiar with Code of Ethics" at bounding box center [711, 195] width 20 height 15
checkbox input "true"
click at [654, 208] on p "Add competency" at bounding box center [657, 210] width 58 height 11
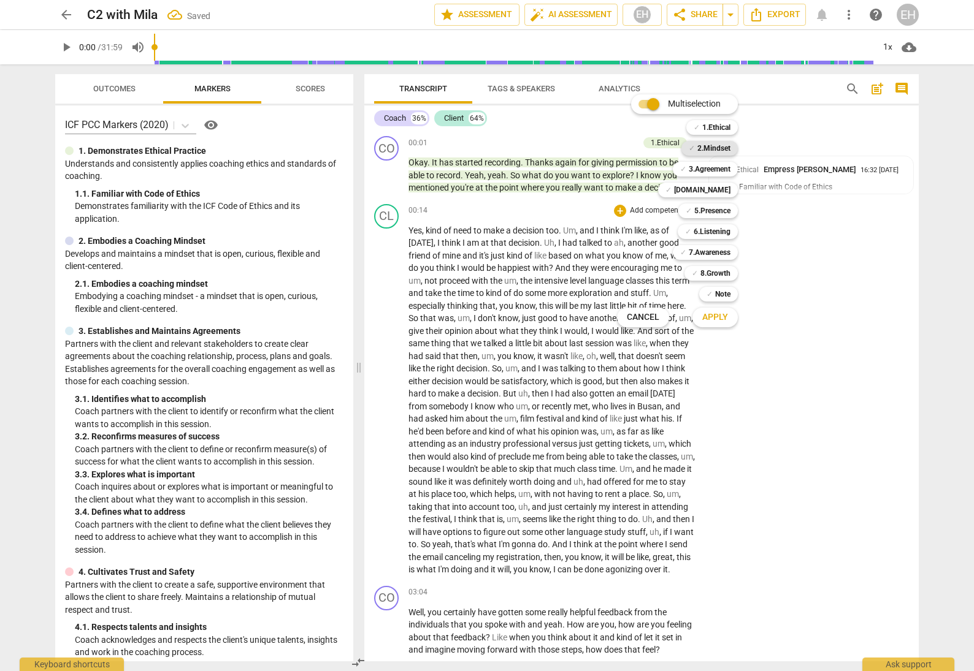
click at [717, 147] on b "2.Mindset" at bounding box center [713, 148] width 33 height 15
click at [717, 167] on b "3.Agreement" at bounding box center [710, 169] width 42 height 15
click at [714, 314] on span "Apply" at bounding box center [715, 317] width 26 height 12
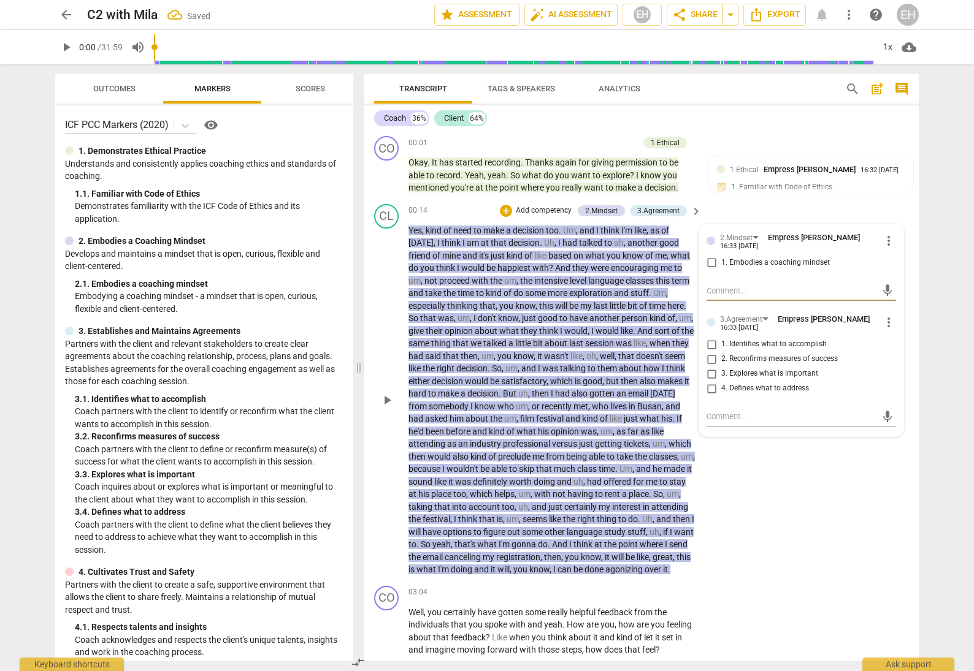
click at [708, 258] on input "1. Embodies a coaching mindset" at bounding box center [711, 263] width 20 height 15
checkbox input "true"
click at [706, 338] on input "1. Identifies what to accomplish" at bounding box center [711, 344] width 20 height 15
checkbox input "true"
click at [711, 385] on input "4. Defines what to address" at bounding box center [711, 388] width 20 height 15
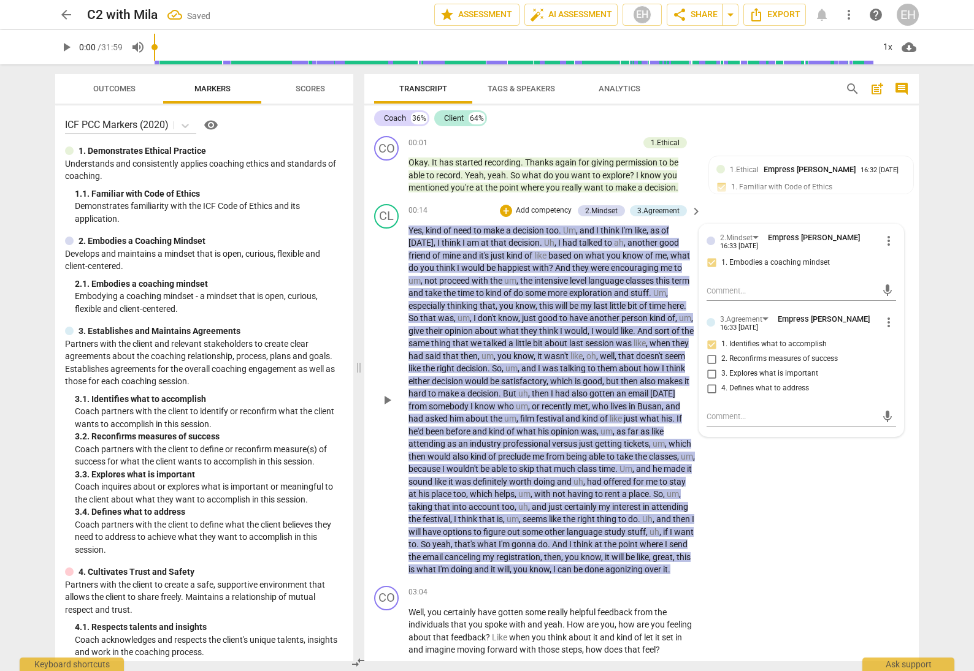
checkbox input "true"
click at [708, 368] on input "3. Explores what is important" at bounding box center [711, 374] width 20 height 15
checkbox input "true"
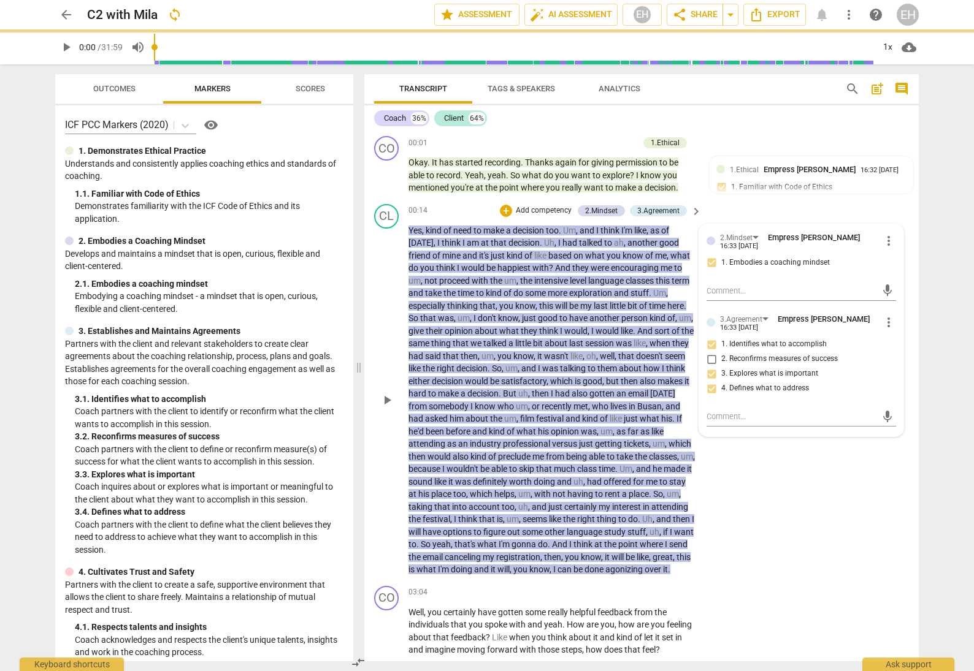
click at [785, 465] on div "CL play_arrow pause 00:14 + Add competency 2.Mindset 3.Agreement keyboard_arrow…" at bounding box center [641, 390] width 554 height 382
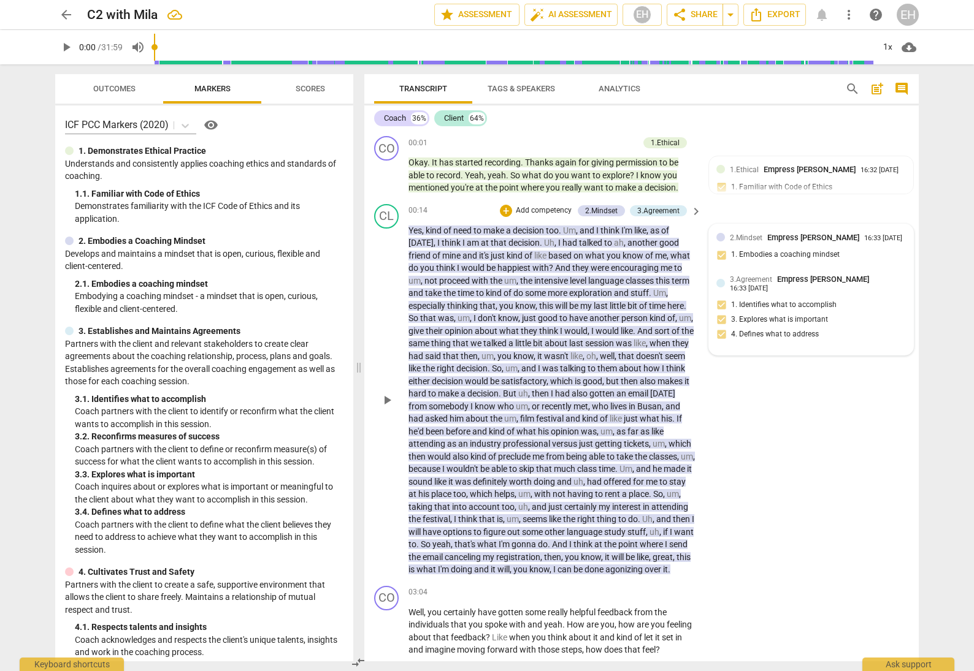
click at [888, 245] on div "2.Mindset Empress Han 16:33 08-29-2025 1. Embodies a coaching mindset" at bounding box center [810, 250] width 189 height 37
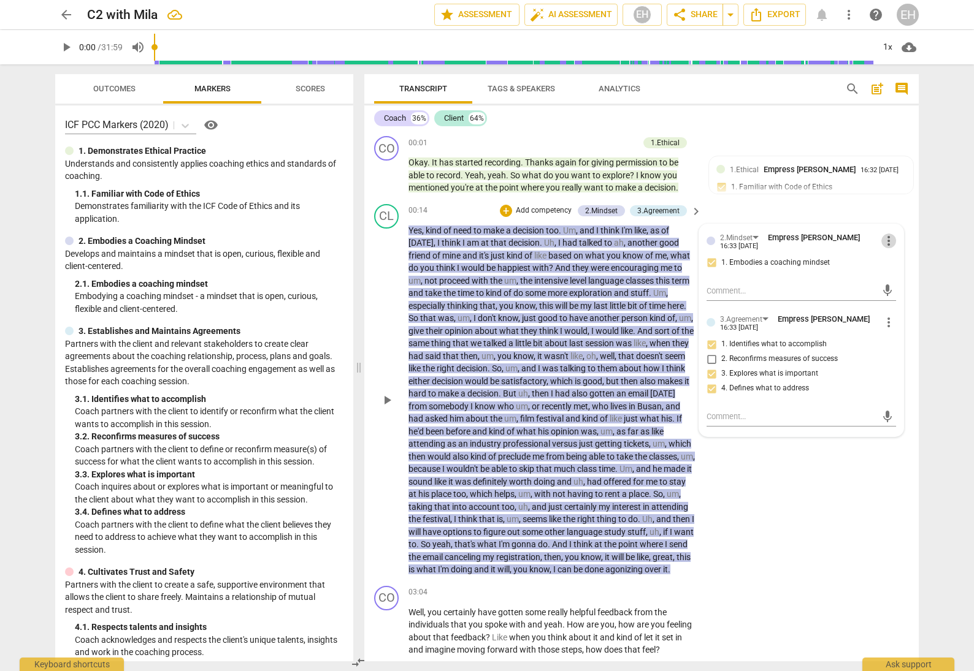
click at [881, 240] on span "more_vert" at bounding box center [888, 241] width 15 height 15
click at [893, 259] on li "Delete" at bounding box center [898, 261] width 42 height 23
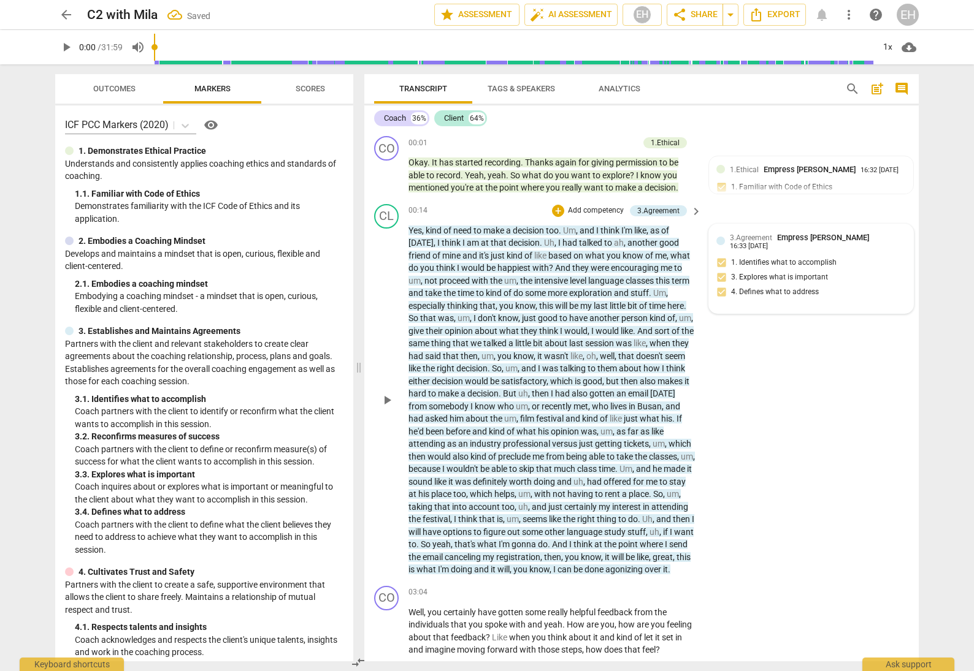
click at [897, 243] on div "3.Agreement Empress Han 16:33 08-29-2025 1. Identifies what to accomplish 3. Ex…" at bounding box center [810, 269] width 189 height 74
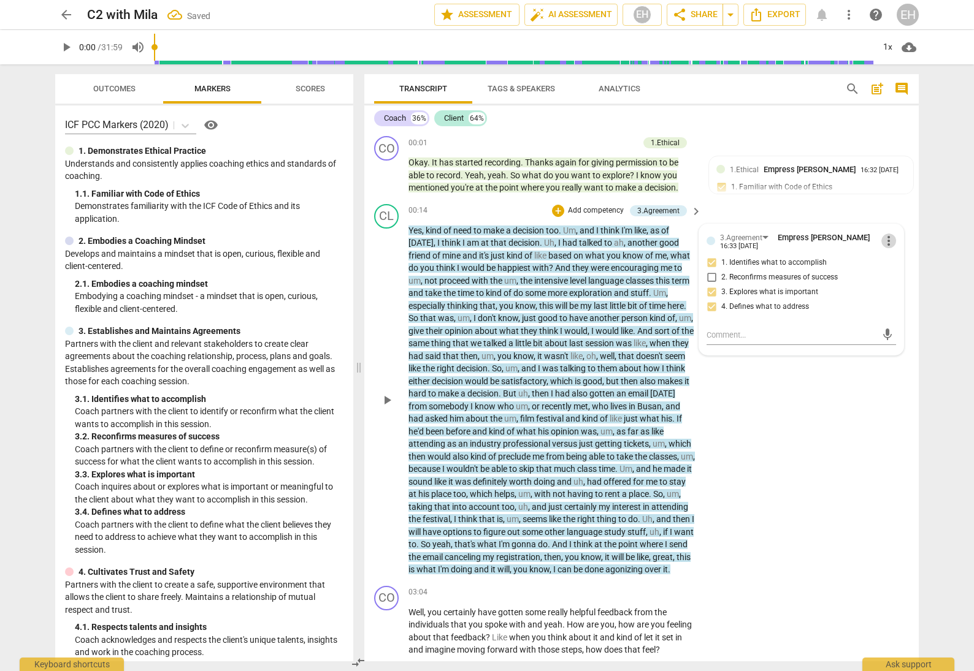
click at [883, 242] on span "more_vert" at bounding box center [888, 241] width 15 height 15
click at [901, 260] on li "Delete" at bounding box center [898, 264] width 42 height 23
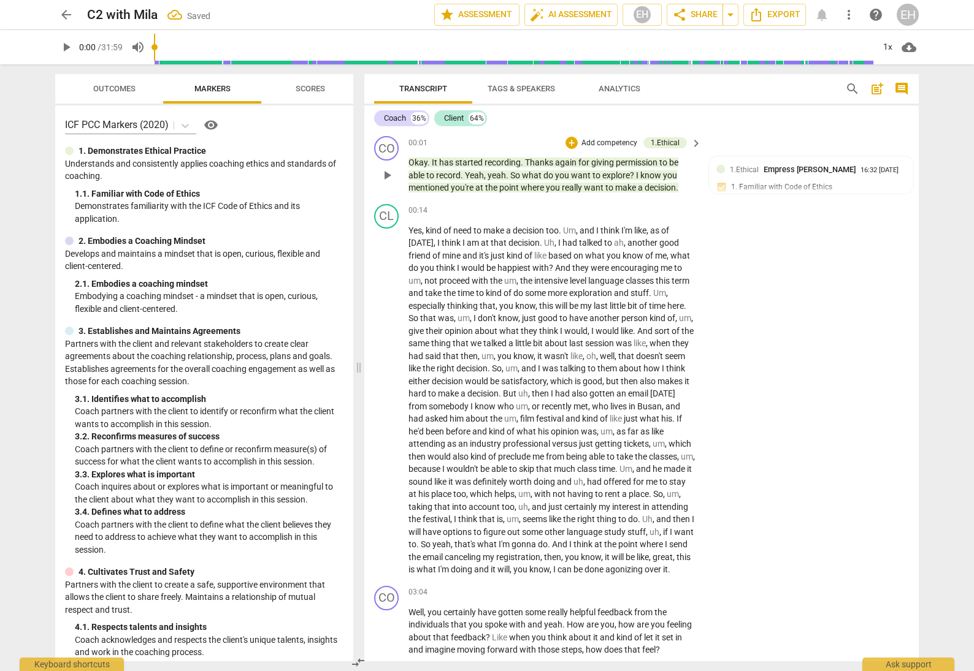
click at [597, 143] on p "Add competency" at bounding box center [609, 143] width 58 height 11
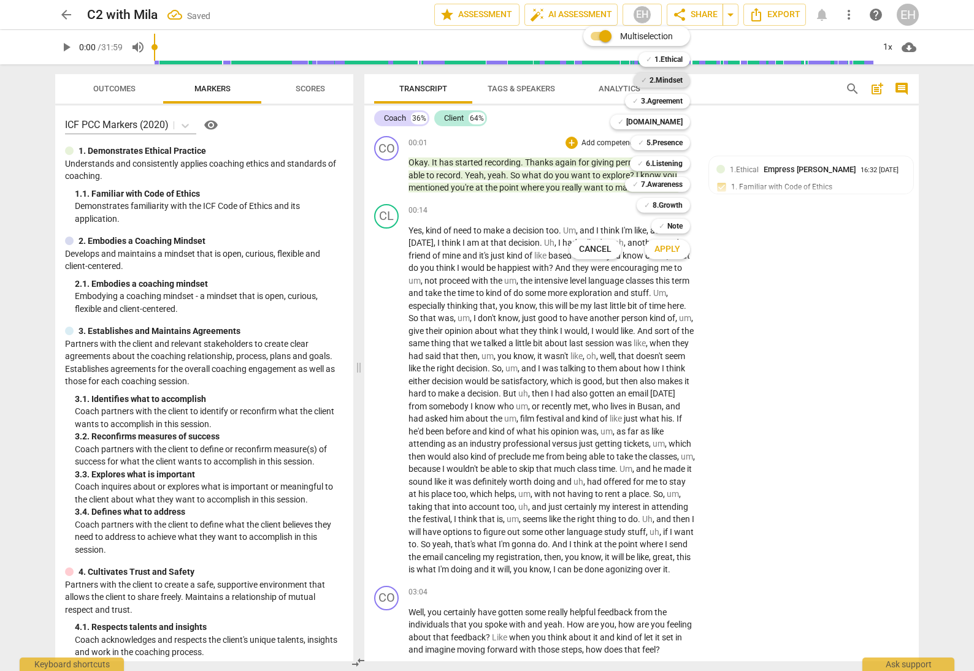
click at [672, 80] on b "2.Mindset" at bounding box center [665, 80] width 33 height 15
click at [658, 104] on b "3.Agreement" at bounding box center [662, 101] width 42 height 15
click at [673, 250] on span "Apply" at bounding box center [667, 249] width 26 height 12
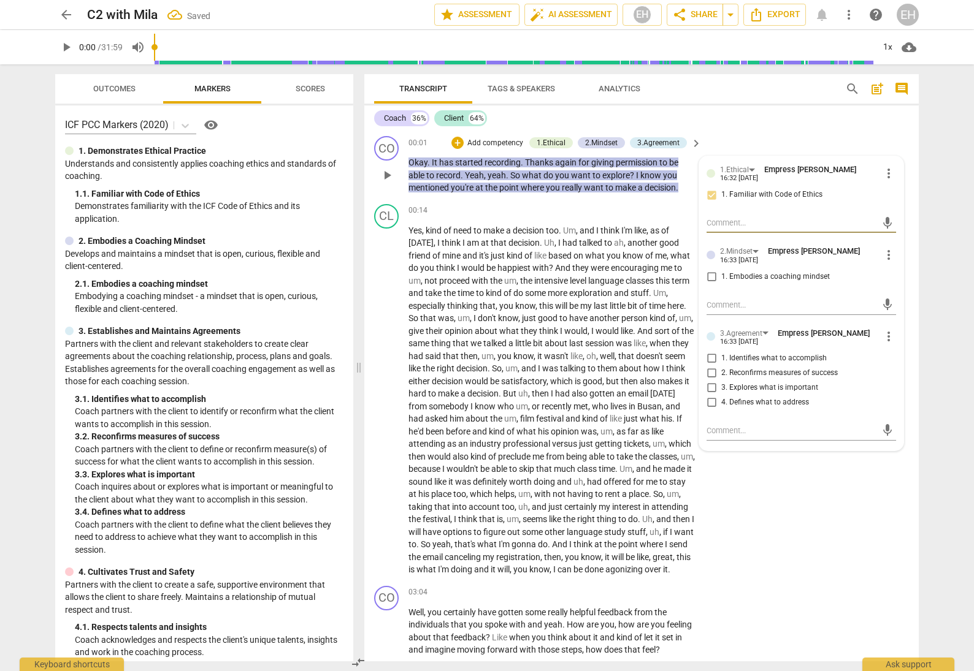
click at [704, 270] on input "1. Embodies a coaching mindset" at bounding box center [711, 277] width 20 height 15
checkbox input "true"
click at [710, 351] on input "1. Identifies what to accomplish" at bounding box center [711, 358] width 20 height 15
checkbox input "true"
click at [708, 381] on input "3. Explores what is important" at bounding box center [711, 388] width 20 height 15
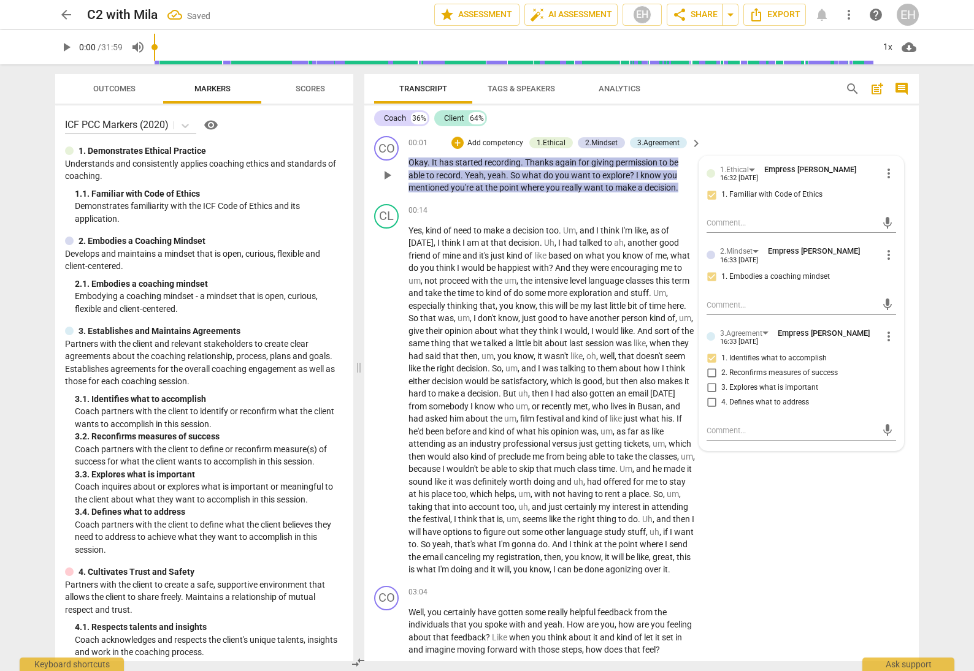
checkbox input "true"
click at [705, 395] on input "4. Defines what to address" at bounding box center [711, 402] width 20 height 15
checkbox input "true"
click at [775, 527] on div "CL play_arrow pause 00:14 + Add competency keyboard_arrow_right Yes , kind of n…" at bounding box center [641, 390] width 554 height 382
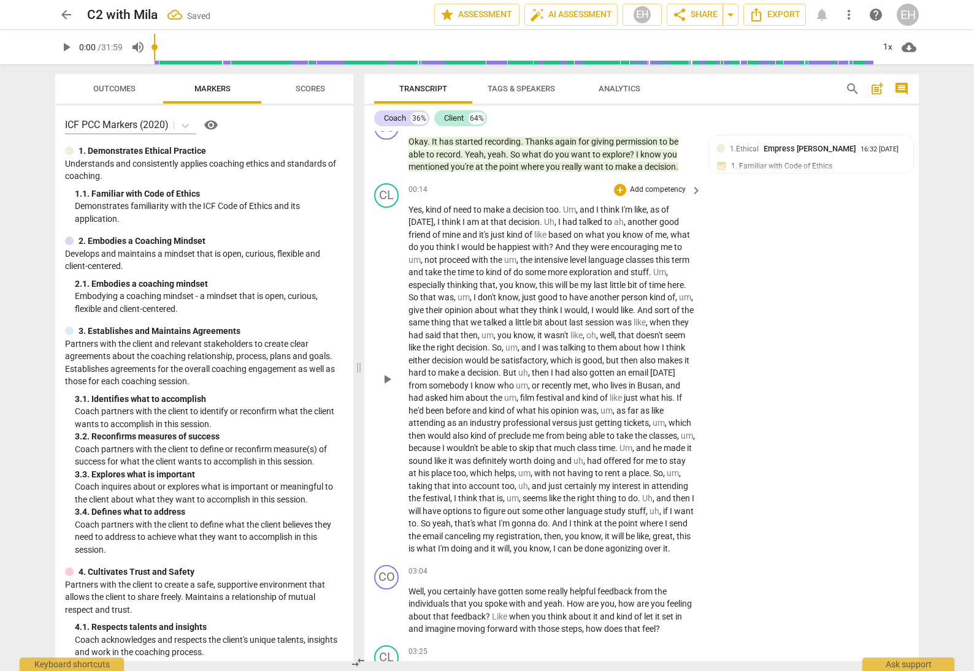
scroll to position [45, 0]
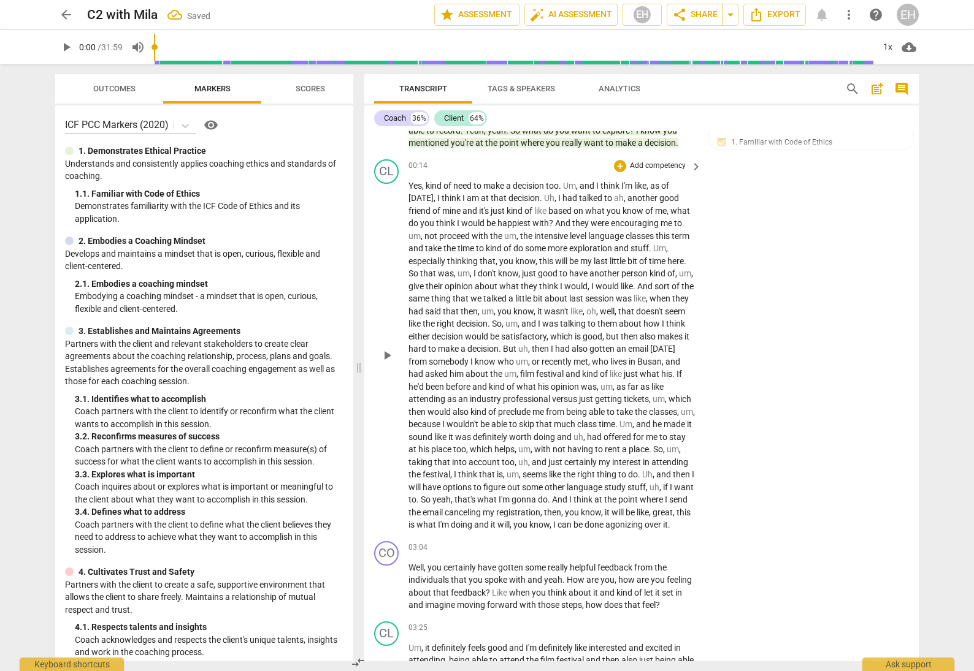
click at [625, 234] on span "language" at bounding box center [606, 236] width 37 height 10
click at [663, 211] on span "me" at bounding box center [661, 211] width 12 height 10
click at [665, 164] on p "Add competency" at bounding box center [657, 166] width 58 height 11
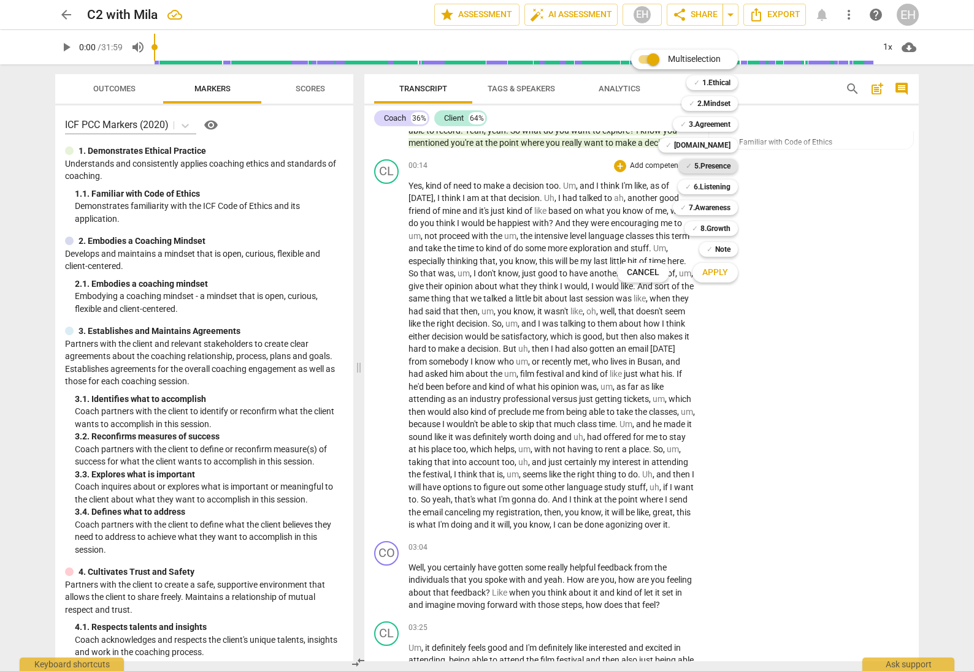
click at [714, 165] on b "5.Presence" at bounding box center [712, 166] width 36 height 15
click at [726, 272] on span "Apply" at bounding box center [715, 273] width 26 height 12
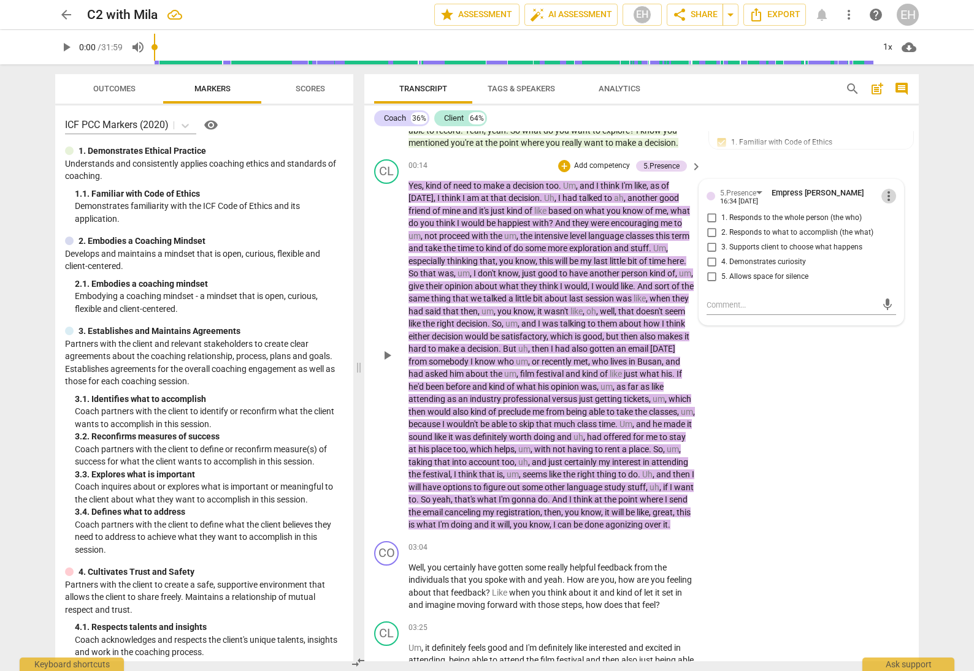
click at [885, 195] on span "more_vert" at bounding box center [888, 196] width 15 height 15
click at [895, 217] on li "Delete" at bounding box center [898, 216] width 42 height 23
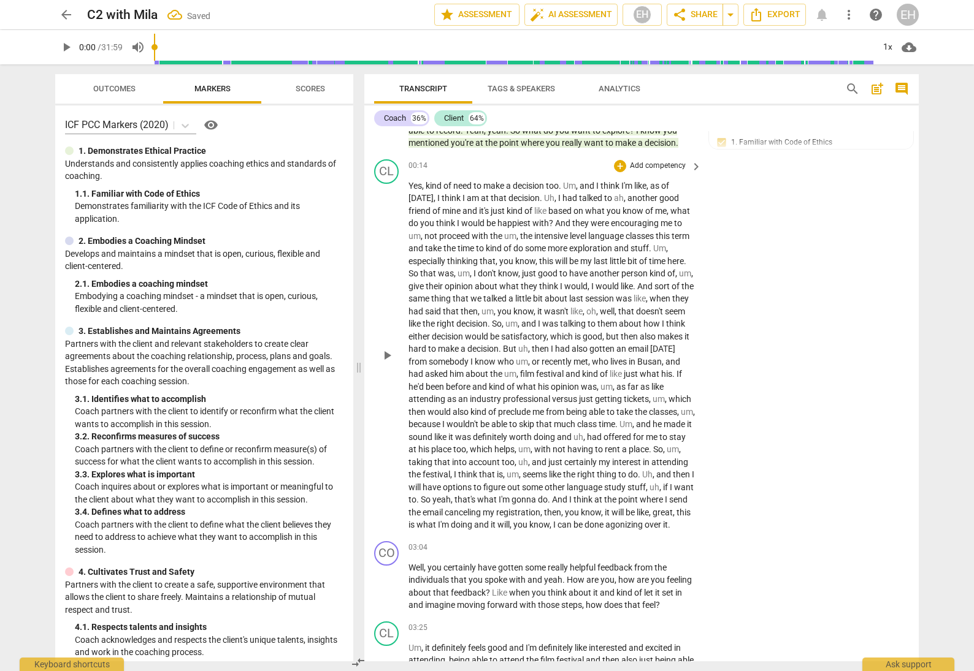
click at [656, 163] on p "Add competency" at bounding box center [657, 166] width 58 height 11
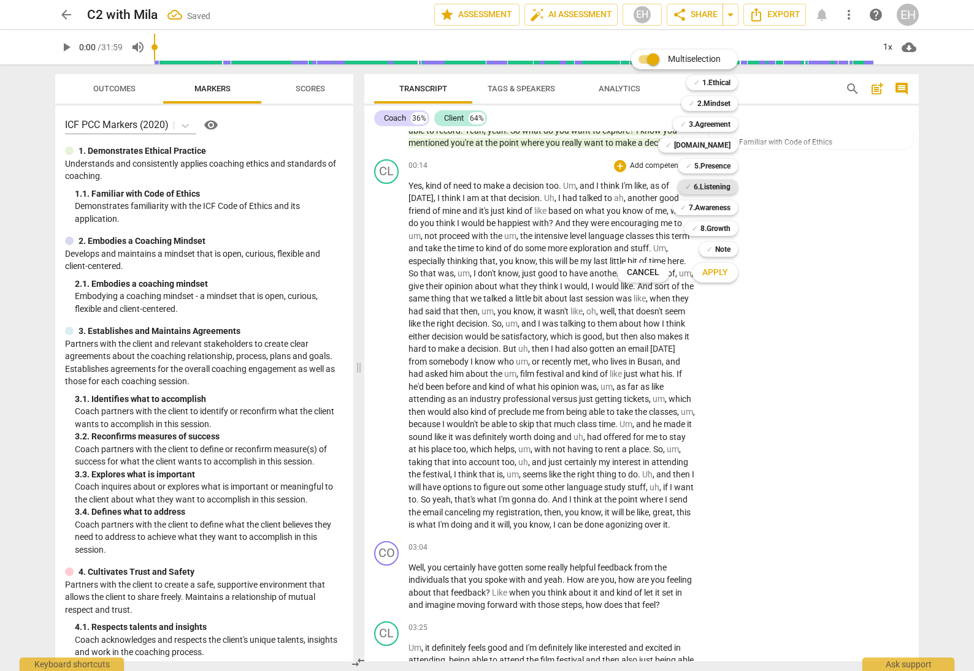
click at [717, 191] on b "6.Listening" at bounding box center [711, 187] width 37 height 15
click at [719, 269] on span "Apply" at bounding box center [715, 273] width 26 height 12
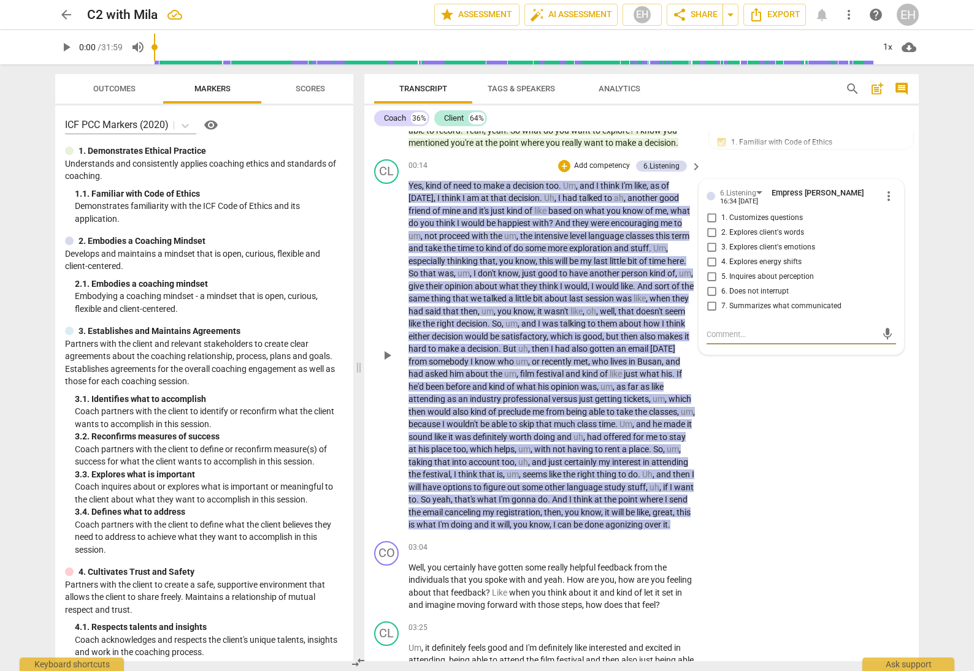
click at [884, 193] on span "more_vert" at bounding box center [888, 196] width 15 height 15
click at [704, 286] on div at bounding box center [487, 335] width 974 height 671
click at [710, 288] on input "6. Does not interrupt" at bounding box center [711, 291] width 20 height 15
checkbox input "true"
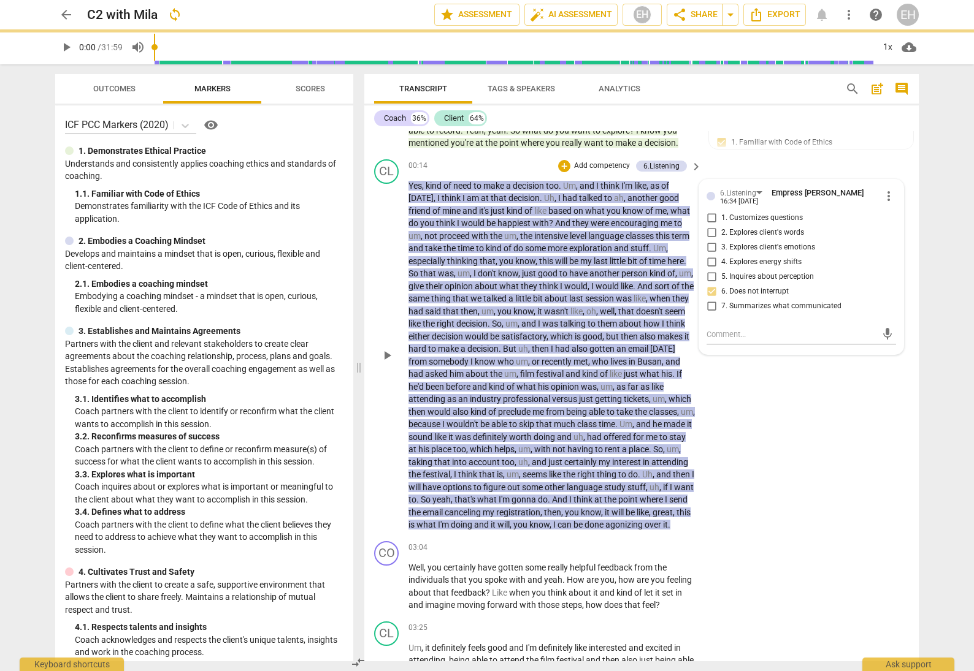
click at [756, 161] on div "CL play_arrow pause 00:14 + Add competency 6.Listening keyboard_arrow_right Yes…" at bounding box center [641, 346] width 554 height 382
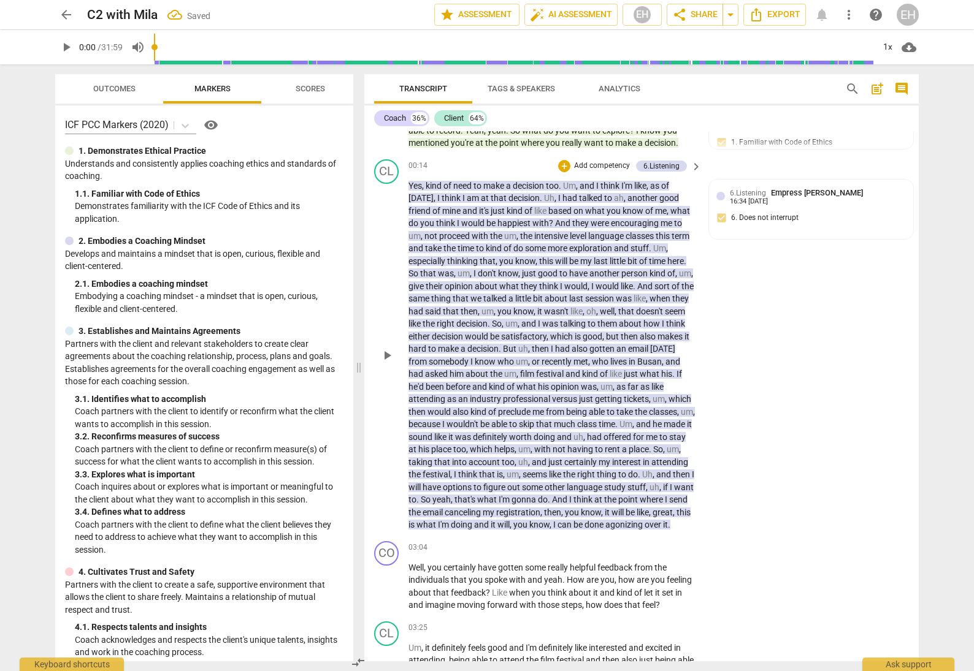
click at [603, 165] on p "Add competency" at bounding box center [602, 166] width 58 height 11
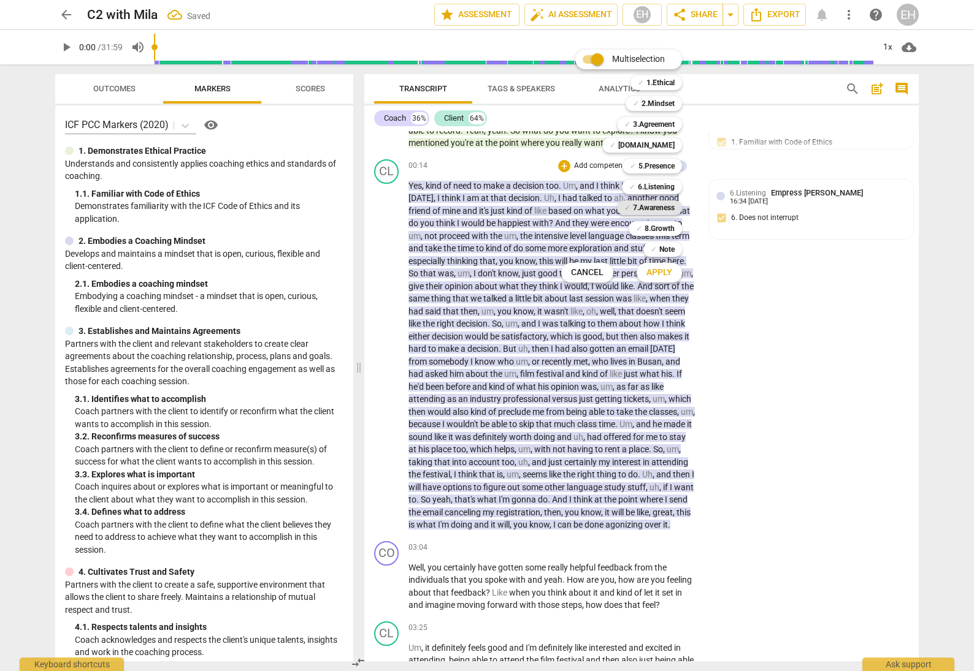
click at [672, 207] on b "7.Awareness" at bounding box center [654, 207] width 42 height 15
click at [670, 274] on span "Apply" at bounding box center [659, 273] width 26 height 12
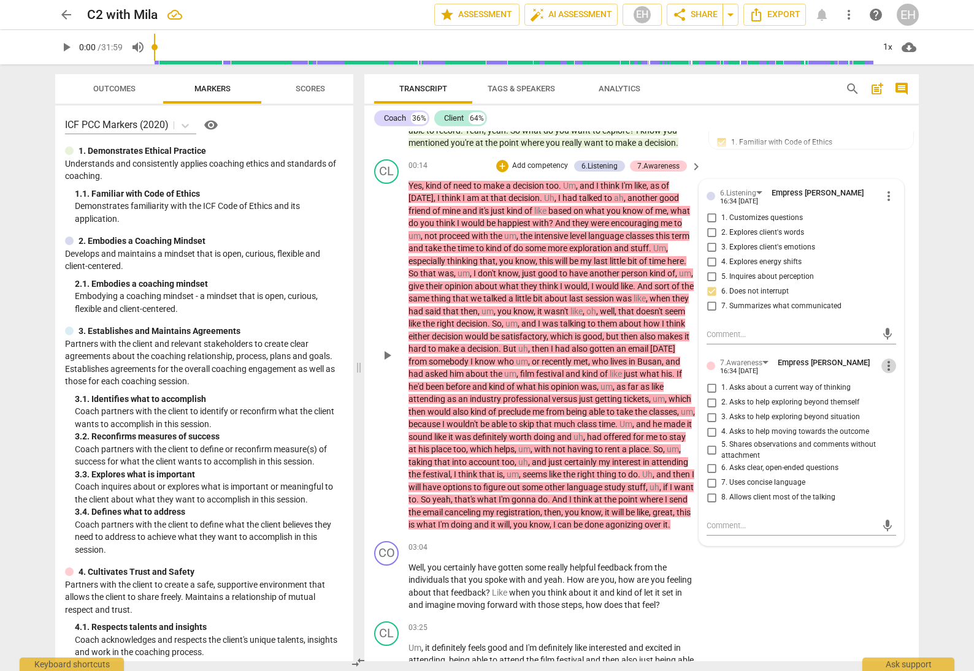
click at [881, 364] on span "more_vert" at bounding box center [888, 366] width 15 height 15
click at [896, 387] on li "Delete" at bounding box center [898, 384] width 42 height 23
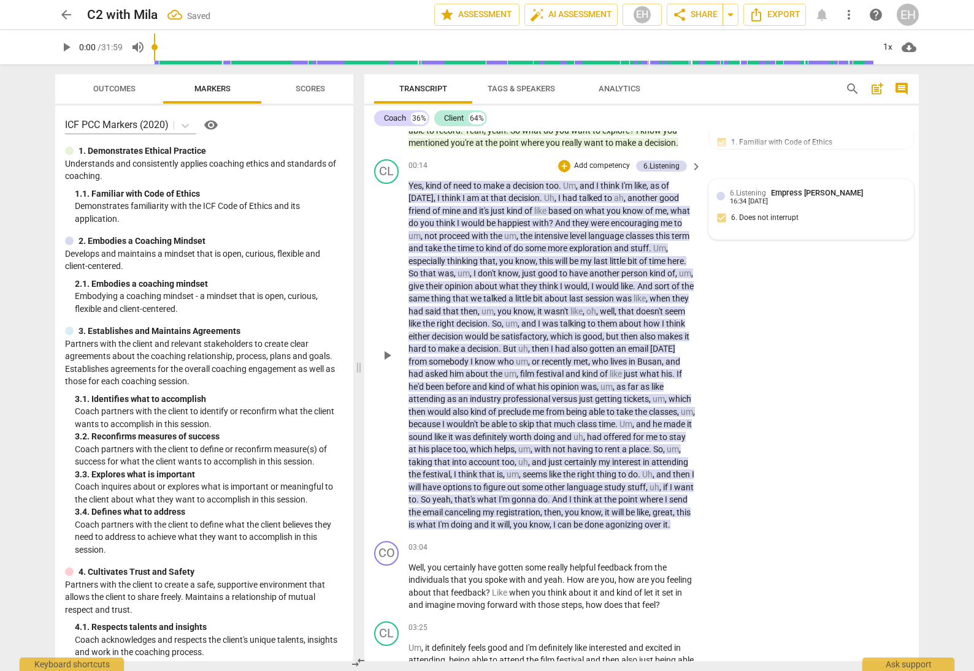
click at [741, 195] on span "6.Listening" at bounding box center [748, 193] width 36 height 9
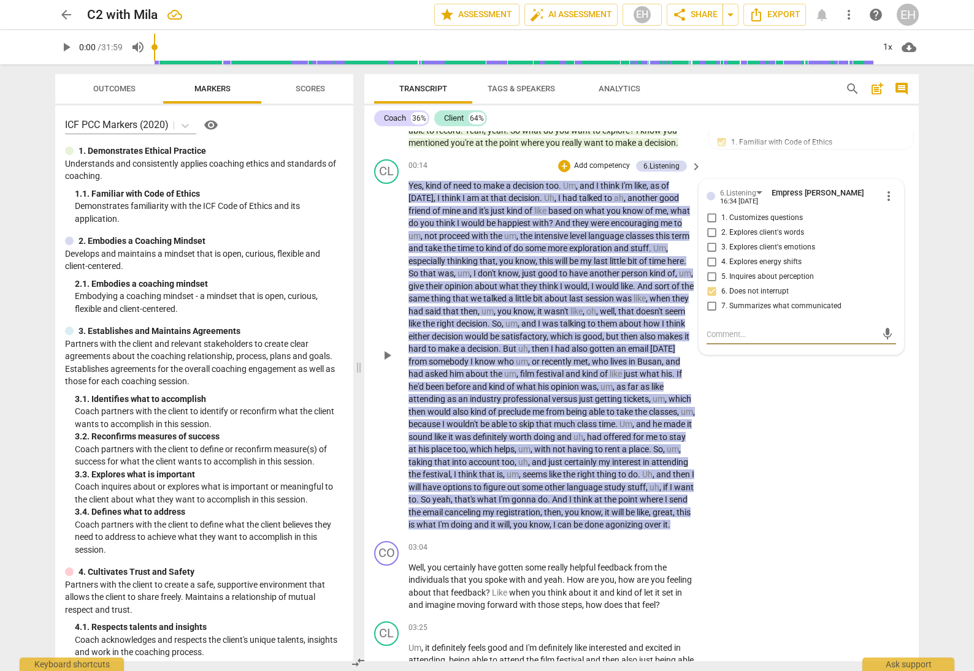
scroll to position [0, 0]
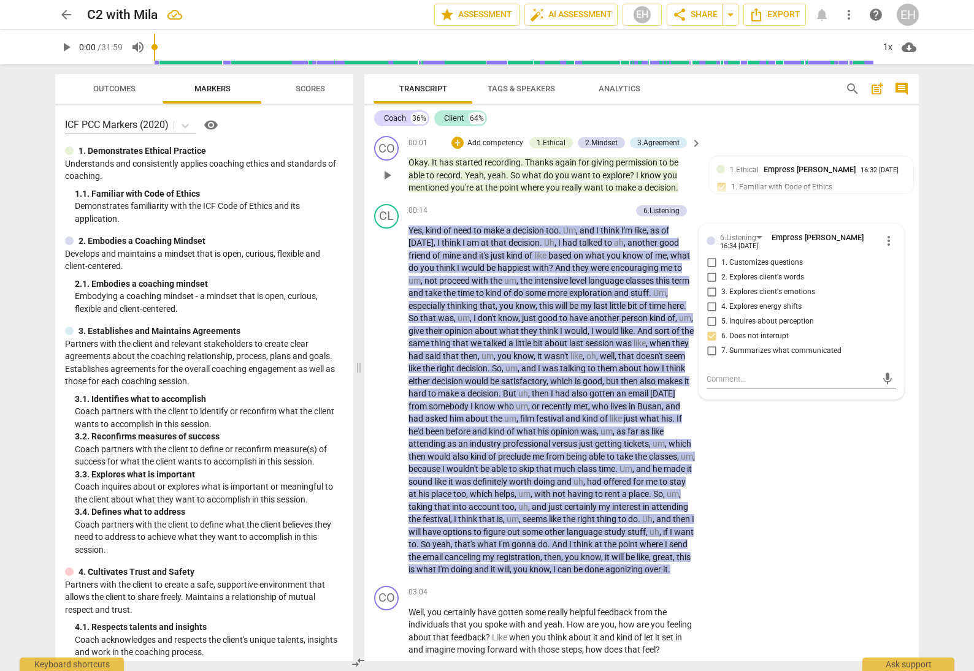
click at [495, 144] on p "Add competency" at bounding box center [495, 143] width 58 height 11
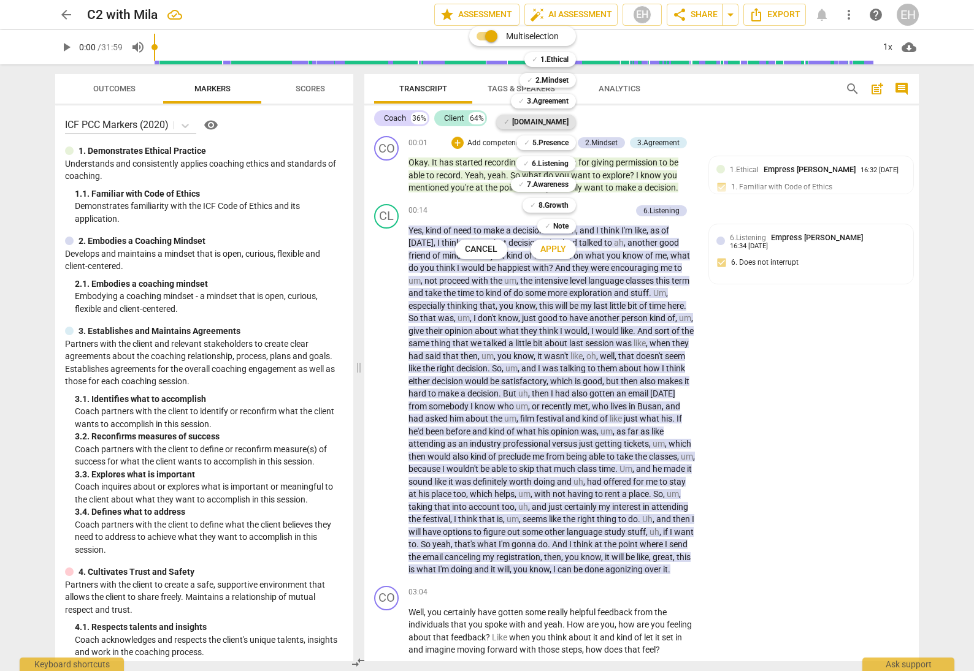
click at [546, 120] on b "[DOMAIN_NAME]" at bounding box center [540, 122] width 56 height 15
click at [553, 251] on span "Apply" at bounding box center [553, 249] width 26 height 12
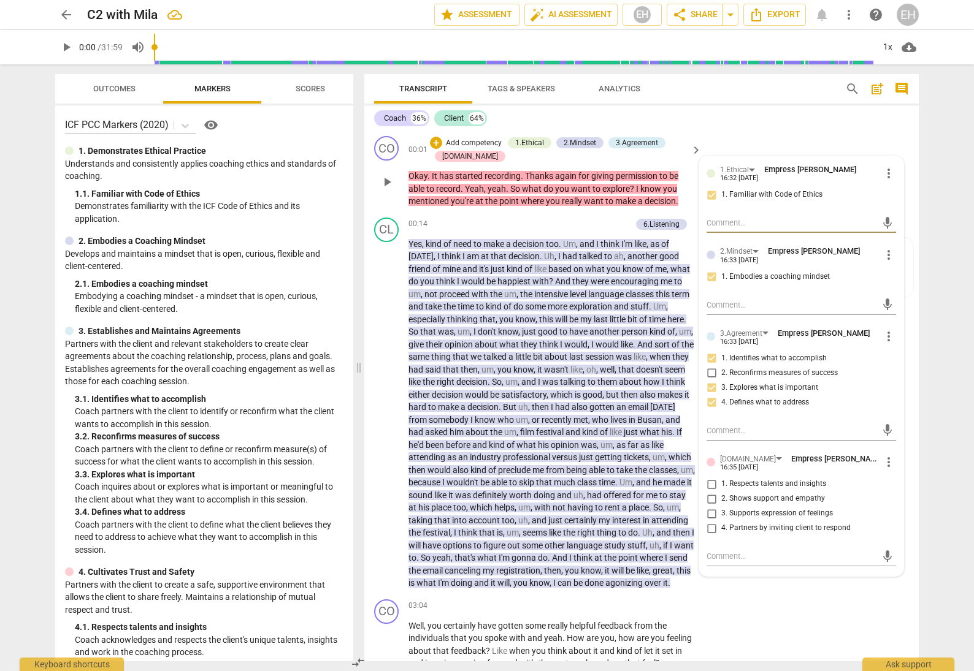
click at [887, 455] on span "more_vert" at bounding box center [888, 462] width 15 height 15
click at [894, 471] on li "Delete" at bounding box center [898, 474] width 42 height 23
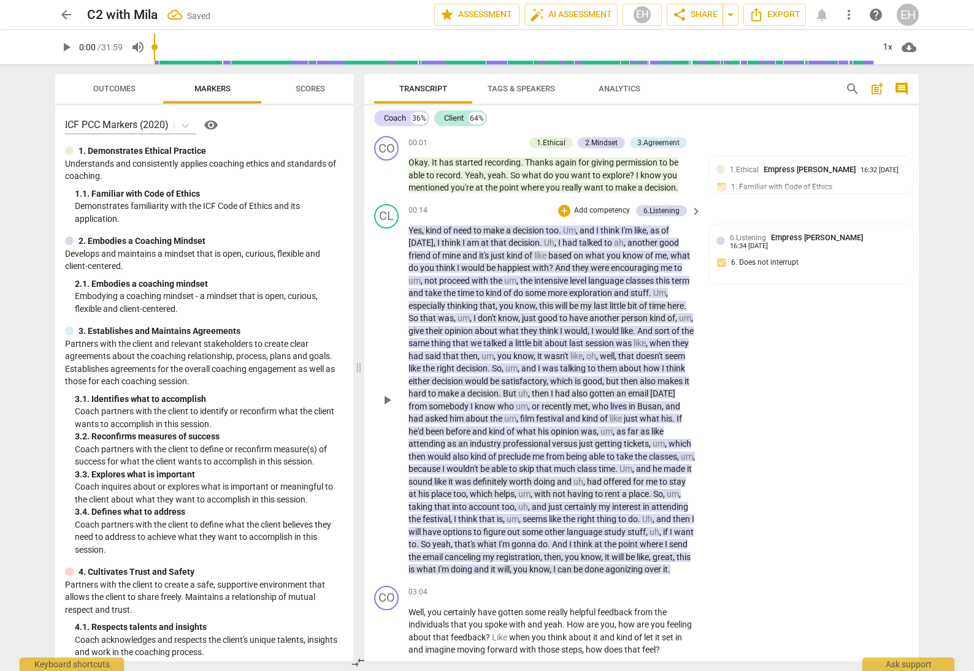
click at [589, 210] on p "Add competency" at bounding box center [602, 210] width 58 height 11
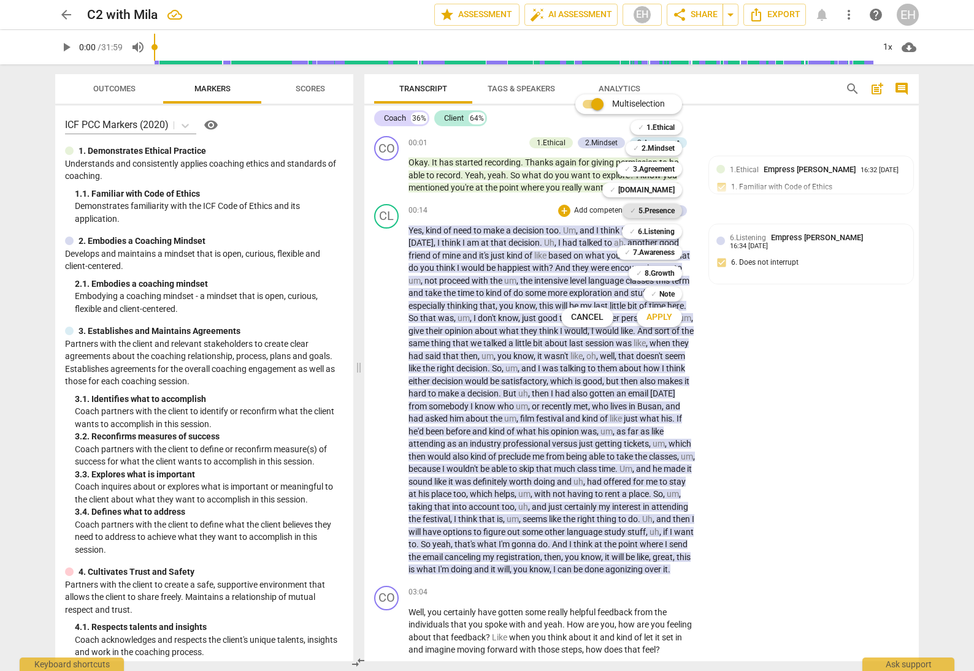
click at [663, 210] on b "5.Presence" at bounding box center [656, 211] width 36 height 15
click at [666, 320] on span "Apply" at bounding box center [659, 317] width 26 height 12
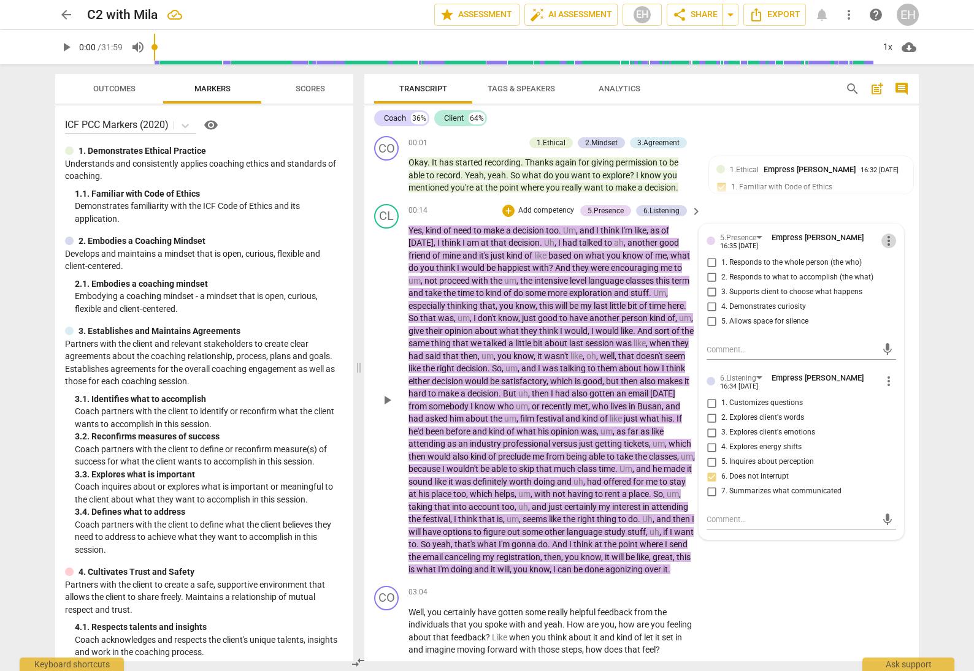
click at [887, 241] on span "more_vert" at bounding box center [888, 241] width 15 height 15
click at [896, 256] on li "Delete" at bounding box center [898, 261] width 42 height 23
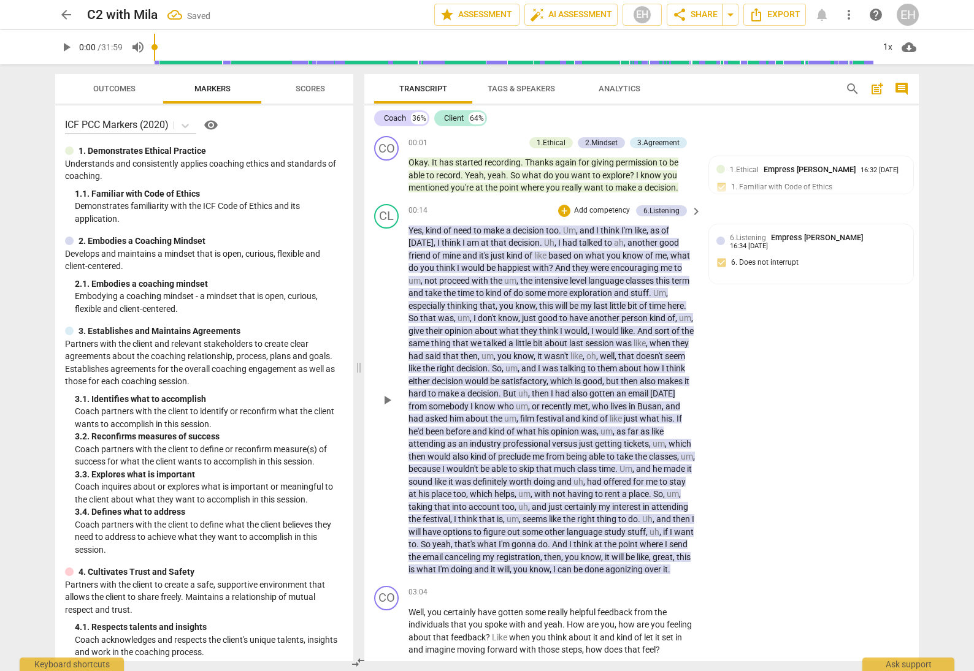
click at [600, 210] on p "Add competency" at bounding box center [602, 210] width 58 height 11
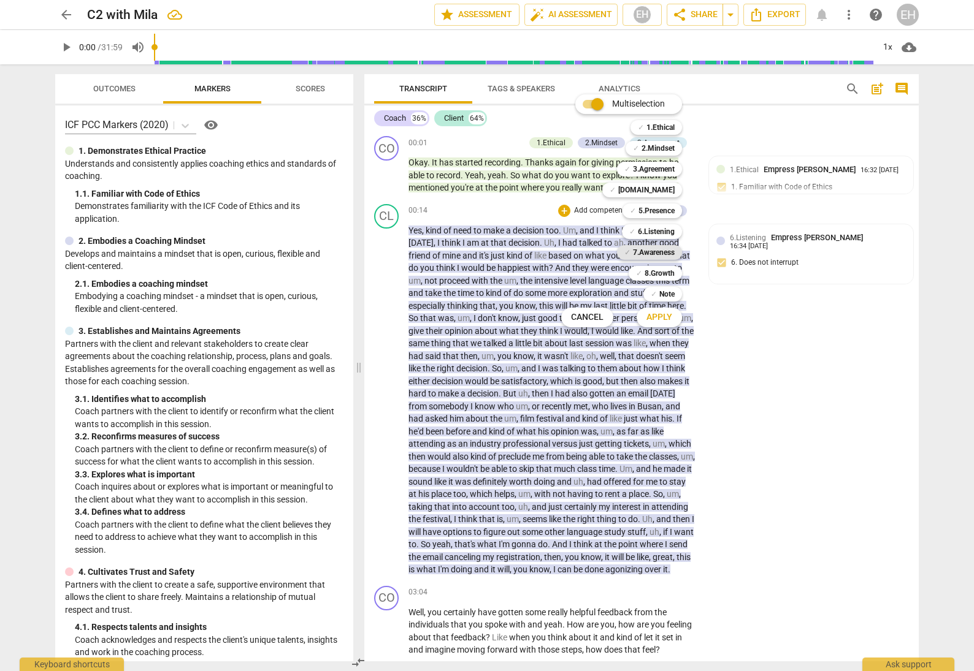
drag, startPoint x: 659, startPoint y: 248, endPoint x: 674, endPoint y: 294, distance: 48.5
click at [659, 249] on b "7.Awareness" at bounding box center [654, 252] width 42 height 15
click at [660, 314] on span "Apply" at bounding box center [659, 317] width 26 height 12
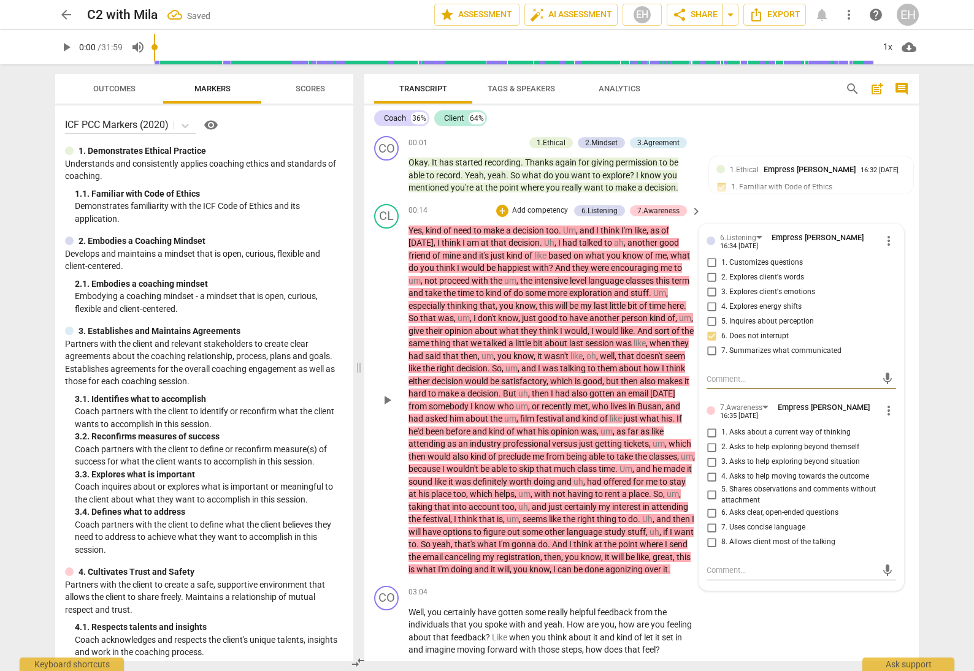
click at [706, 539] on input "8. Allows client most of the talking" at bounding box center [711, 542] width 20 height 15
checkbox input "true"
click at [801, 627] on div "CO play_arrow pause 03:04 + Add competency keyboard_arrow_right Well , you cert…" at bounding box center [641, 621] width 554 height 80
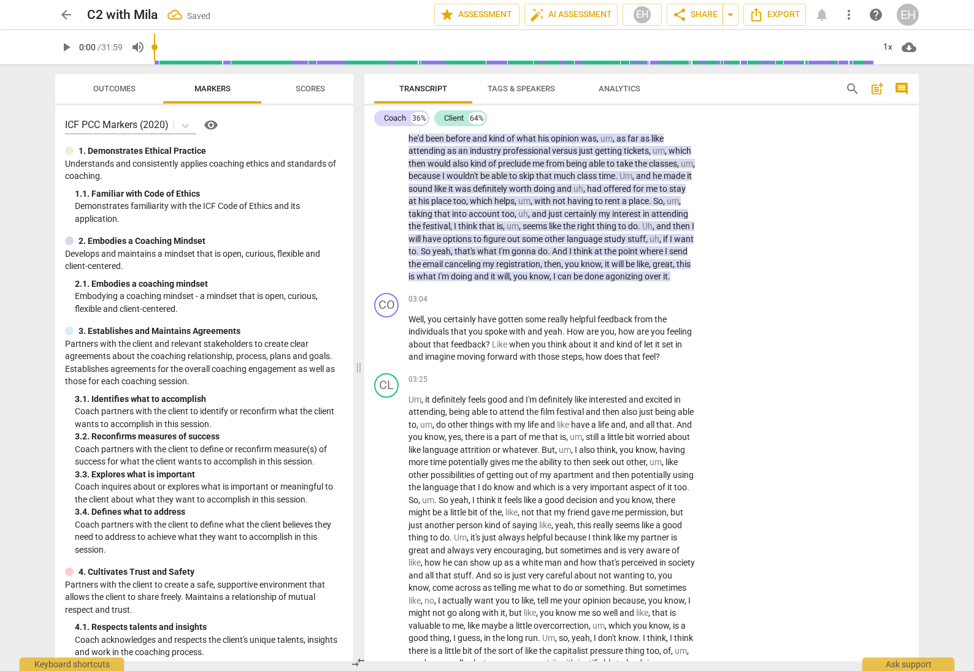
scroll to position [313, 0]
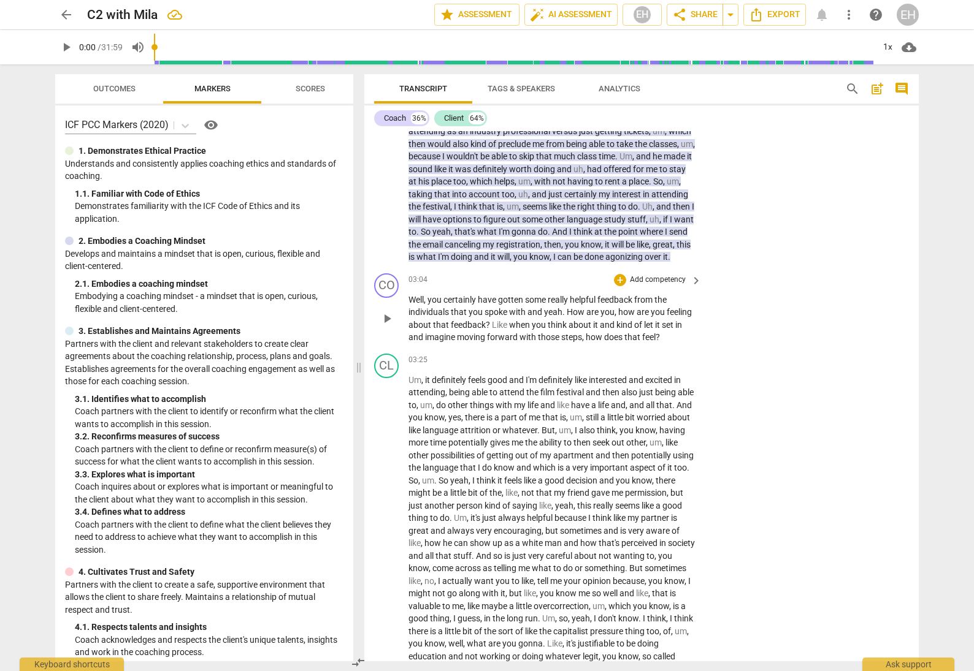
click at [636, 286] on p "Add competency" at bounding box center [657, 280] width 58 height 11
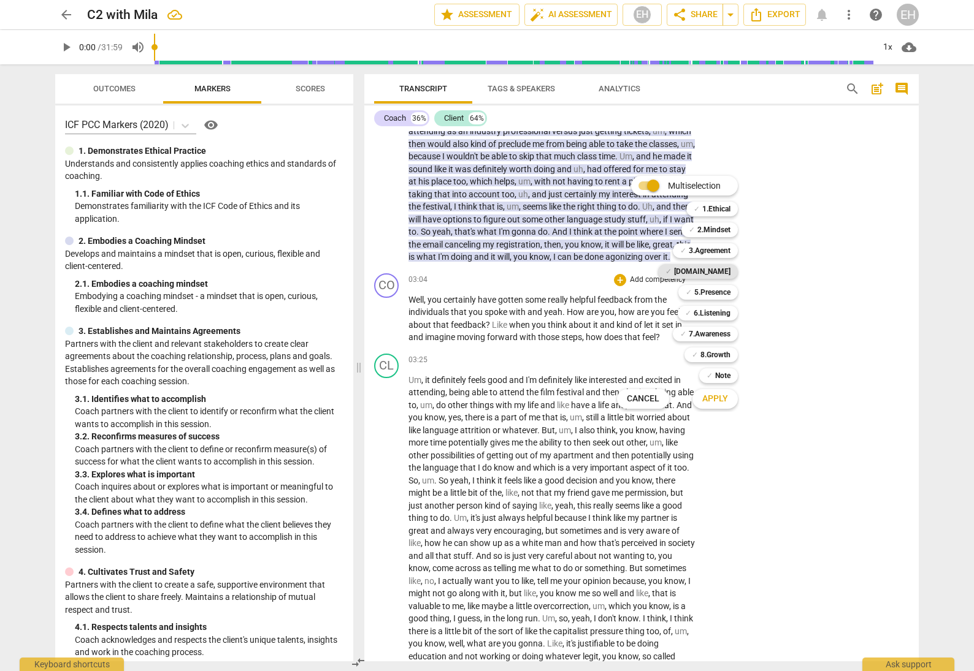
click at [671, 267] on span "✓" at bounding box center [668, 271] width 6 height 15
click at [717, 291] on b "5.Presence" at bounding box center [712, 292] width 36 height 15
click at [719, 311] on b "6.Listening" at bounding box center [711, 313] width 37 height 15
click at [719, 331] on b "7.Awareness" at bounding box center [710, 334] width 42 height 15
click at [725, 400] on span "Apply" at bounding box center [715, 399] width 26 height 12
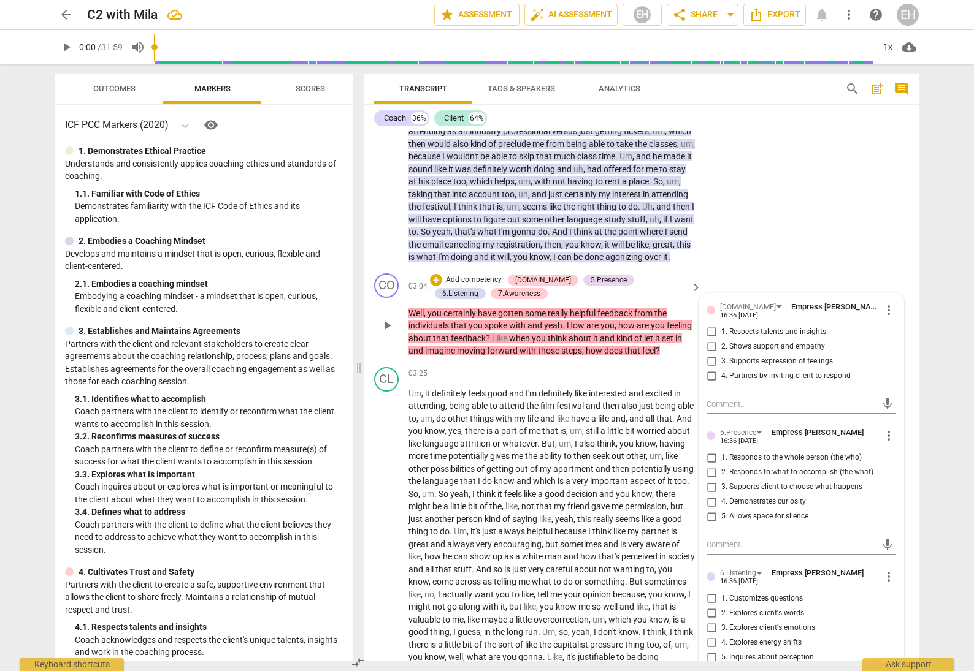
click at [710, 367] on input "3. Supports expression of feelings" at bounding box center [711, 361] width 20 height 15
checkbox input "true"
click at [709, 383] on input "4. Partners by inviting client to respond" at bounding box center [711, 376] width 20 height 15
checkbox input "true"
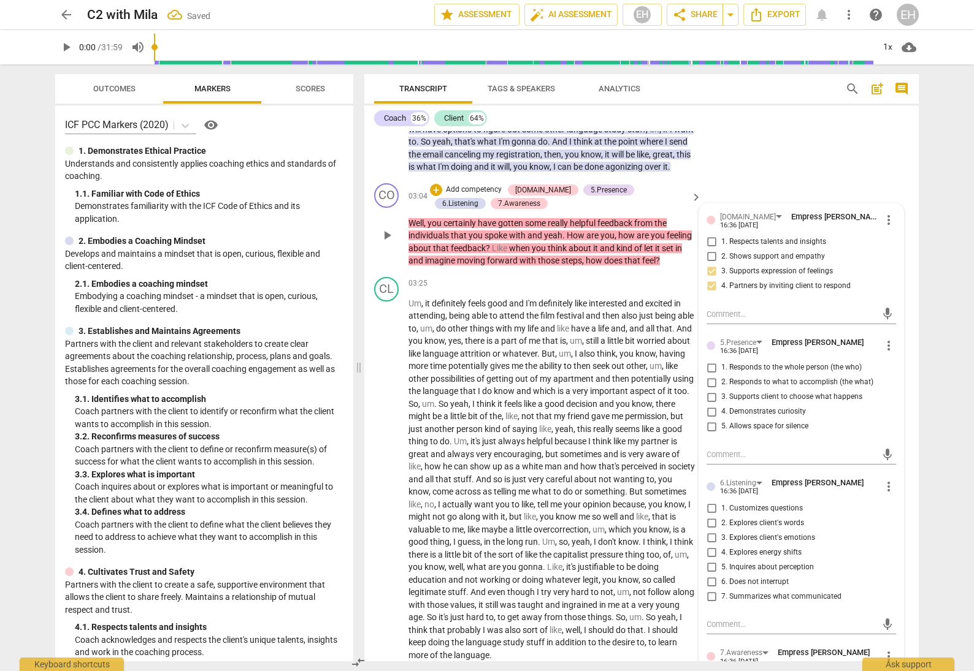
scroll to position [402, 0]
click at [711, 373] on input "1. Responds to the whole person (the who)" at bounding box center [711, 368] width 20 height 15
checkbox input "true"
click at [709, 416] on input "4. Demonstrates curiosity" at bounding box center [711, 412] width 20 height 15
checkbox input "true"
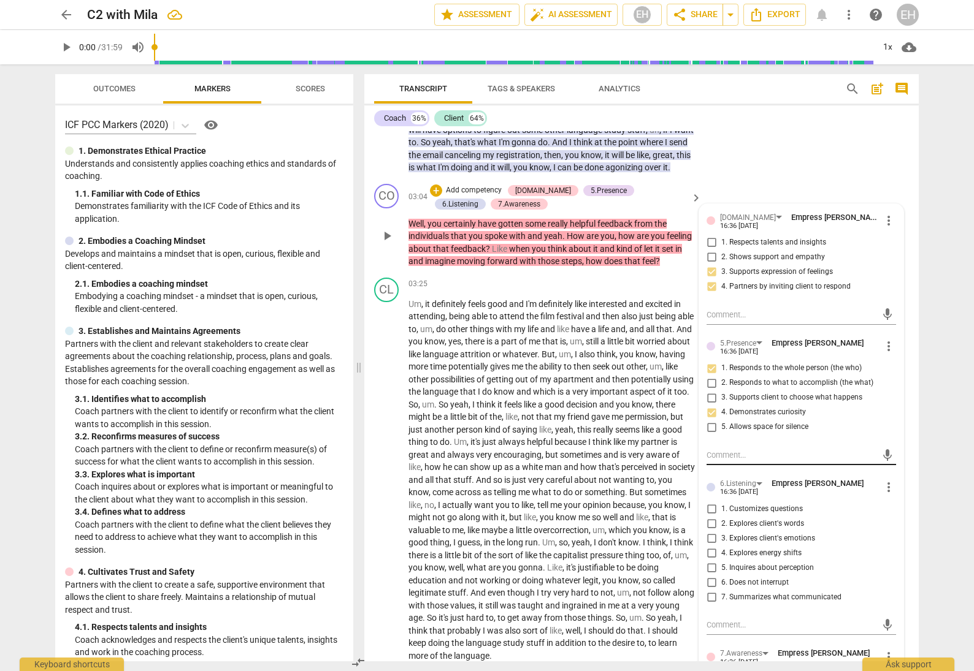
scroll to position [454, 0]
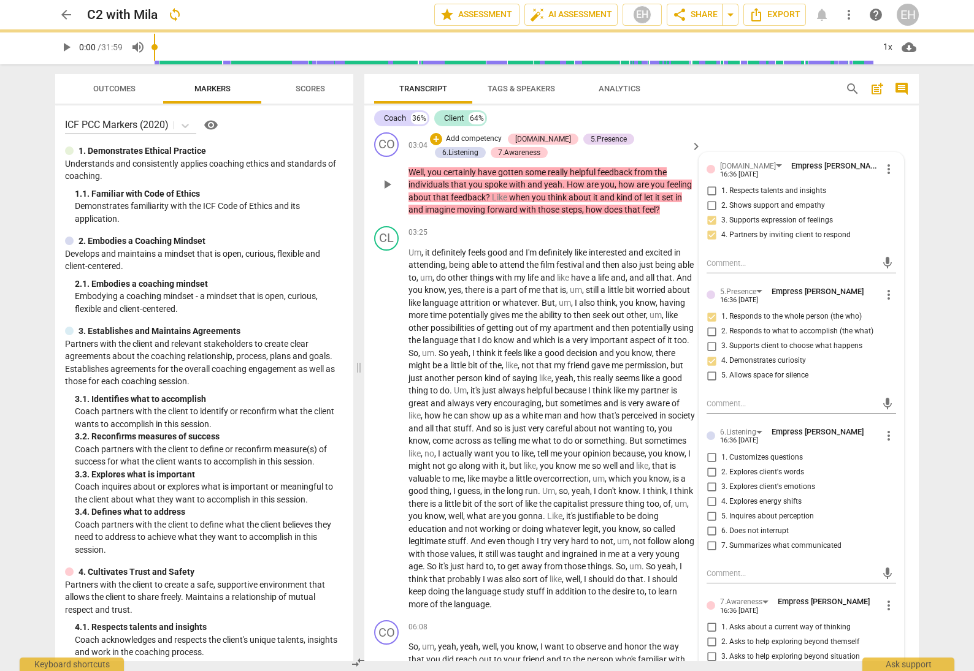
click at [706, 453] on input "1. Customizes questions" at bounding box center [711, 457] width 20 height 15
checkbox input "true"
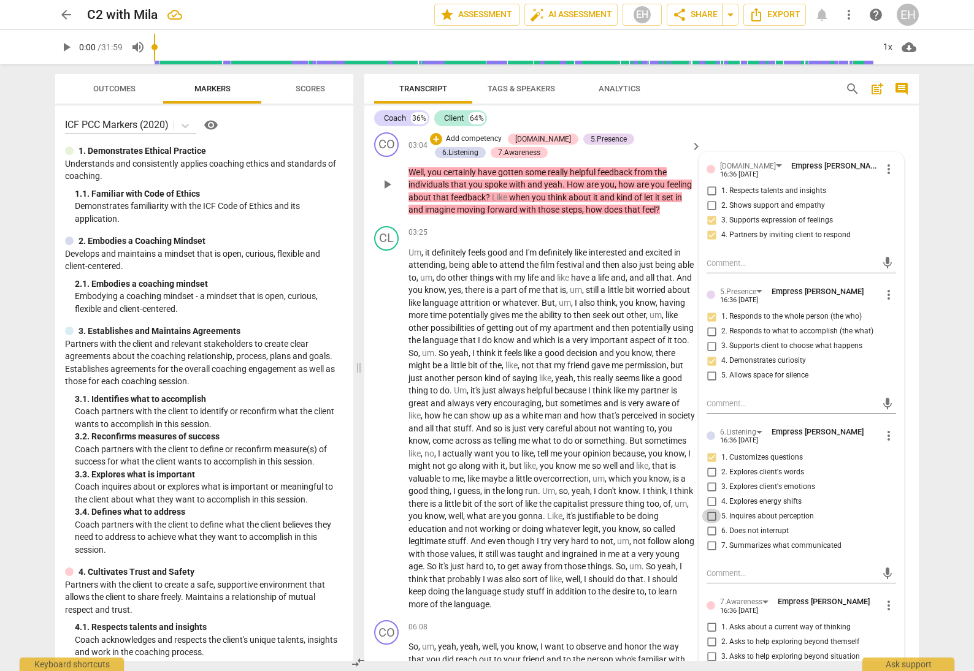
drag, startPoint x: 714, startPoint y: 515, endPoint x: 738, endPoint y: 513, distance: 24.0
click at [714, 515] on input "5. Inquires about perception" at bounding box center [711, 516] width 20 height 15
checkbox input "true"
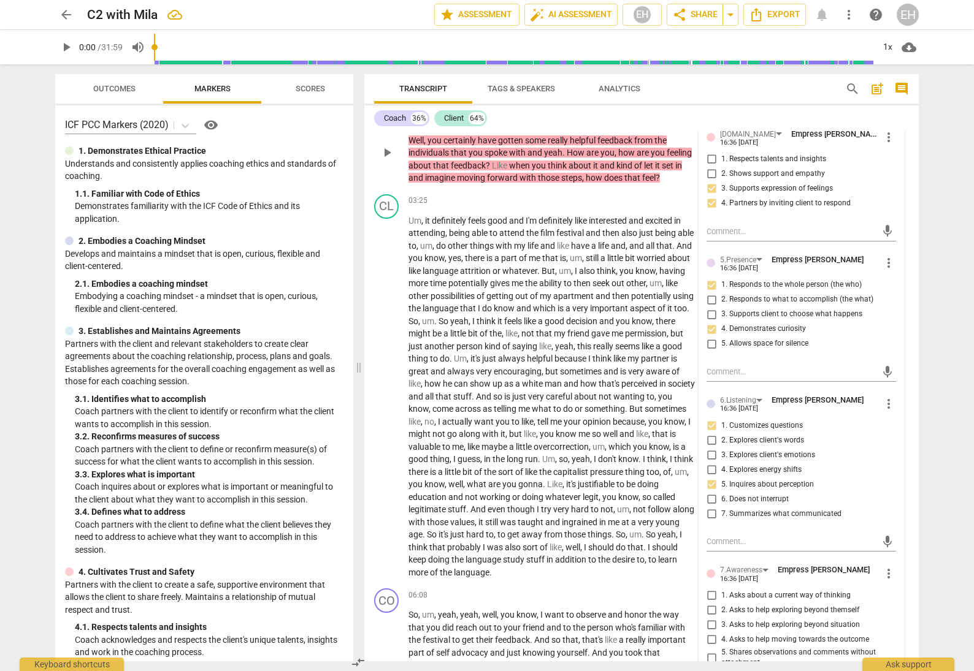
scroll to position [495, 0]
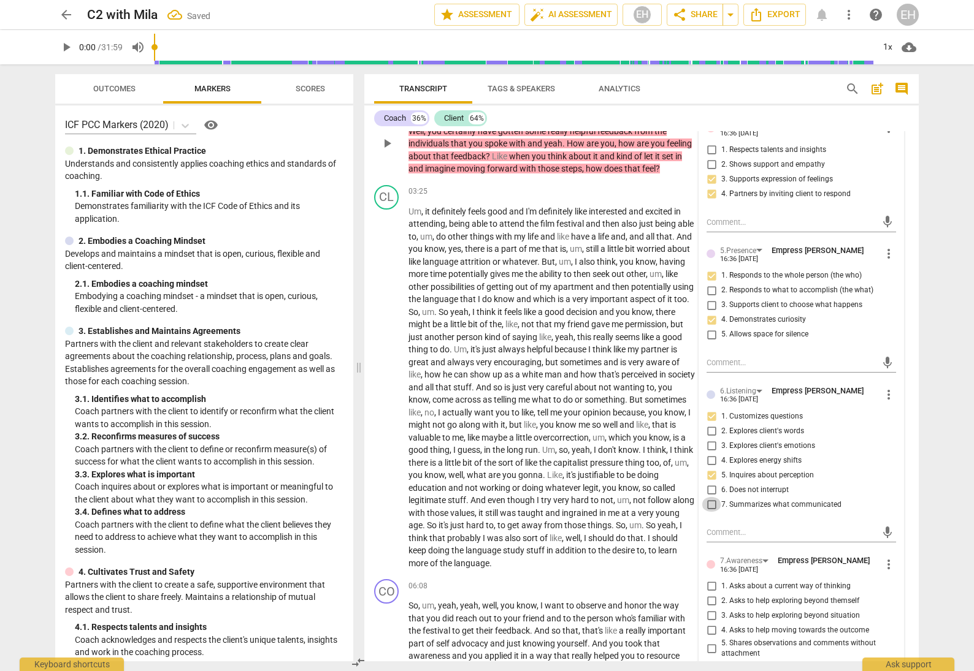
click at [706, 503] on input "7. Summarizes what communicated" at bounding box center [711, 504] width 20 height 15
checkbox input "true"
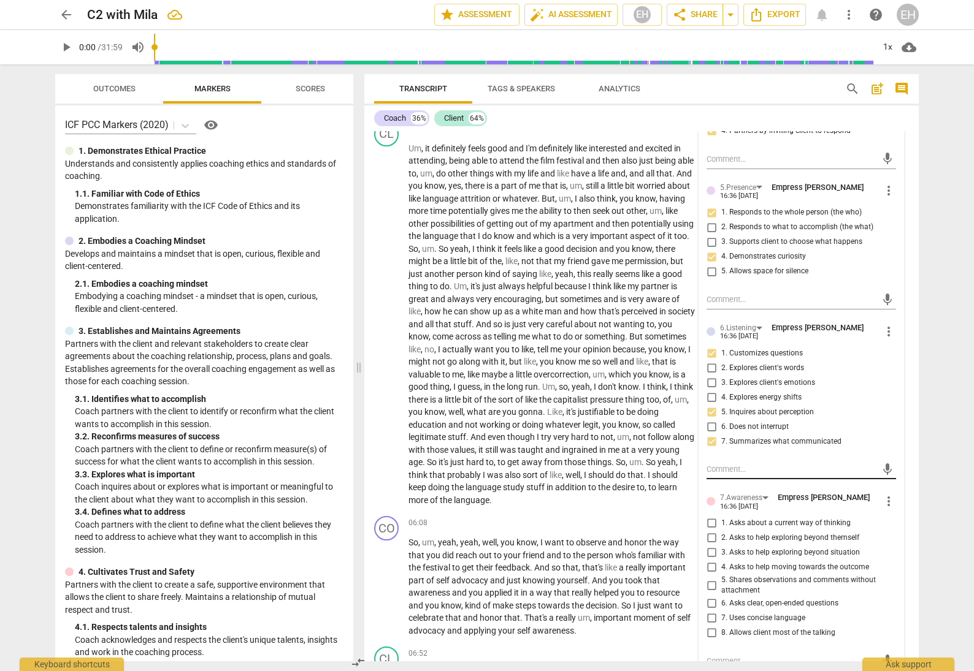
scroll to position [568, 0]
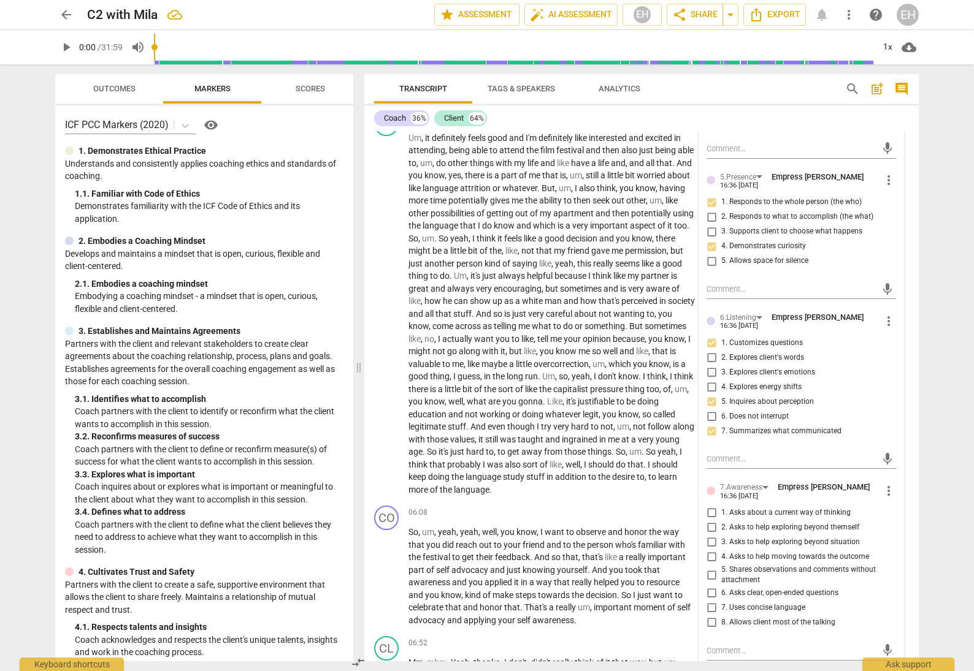
click at [711, 573] on input "5. Shares observations and comments without attachment" at bounding box center [711, 575] width 20 height 15
checkbox input "true"
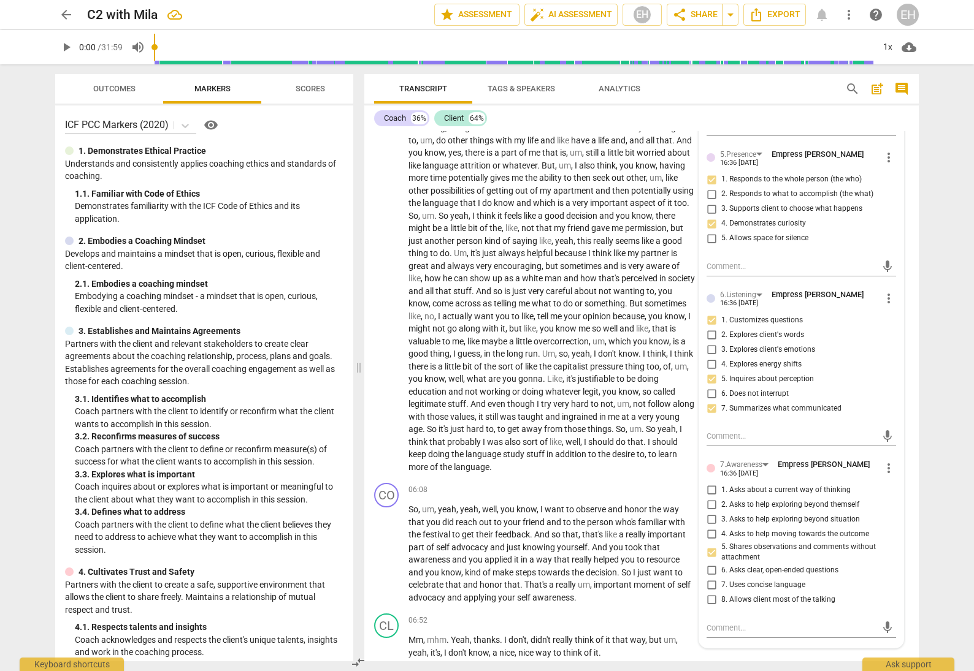
scroll to position [592, 0]
click at [708, 528] on input "4. Asks to help moving towards the outcome" at bounding box center [711, 533] width 20 height 15
checkbox input "true"
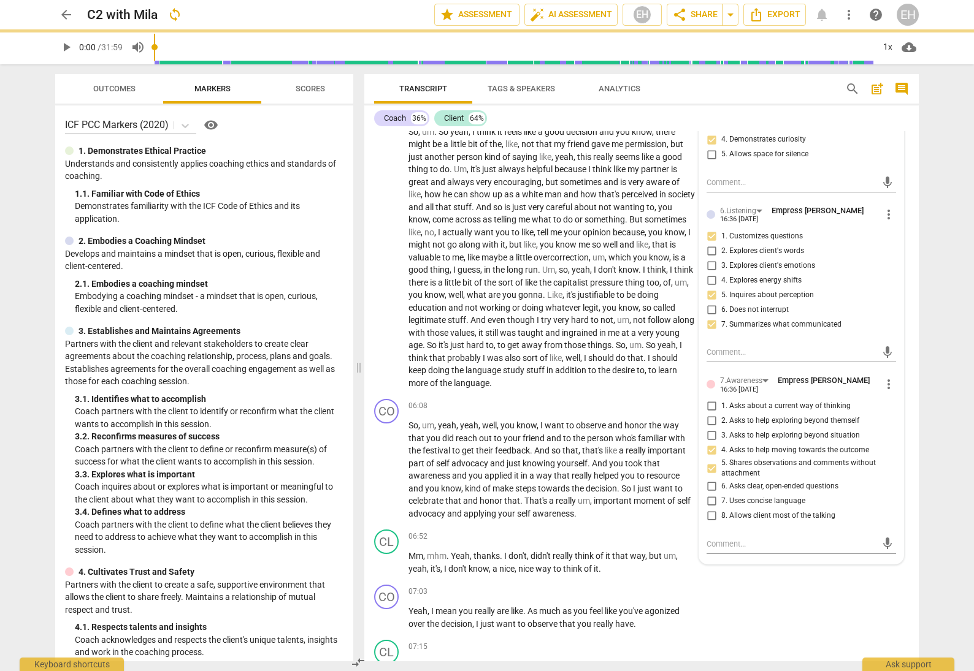
scroll to position [683, 0]
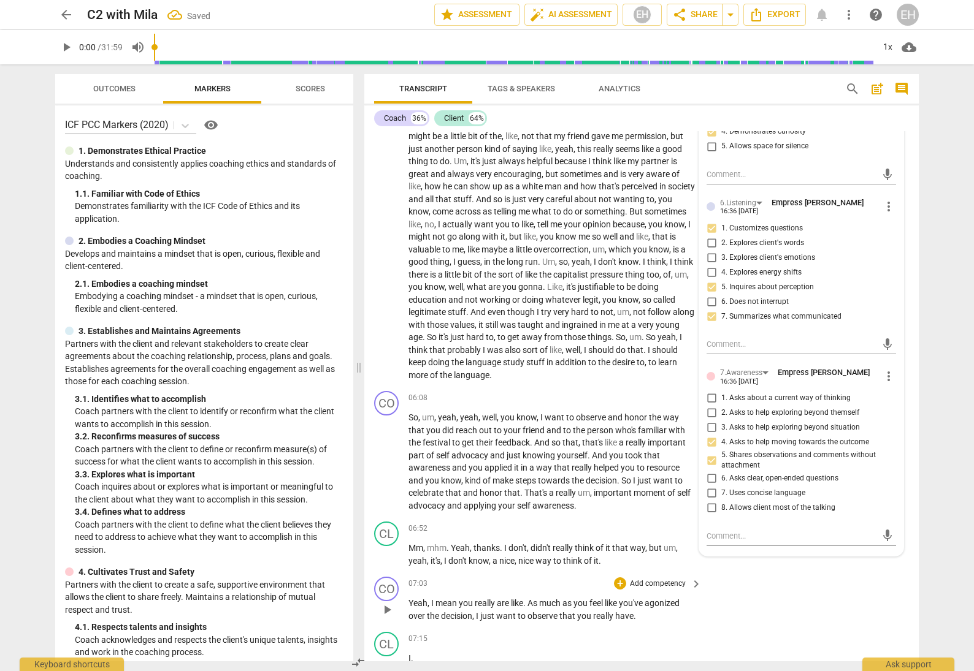
click at [803, 586] on div "CO play_arrow pause 07:03 + Add competency keyboard_arrow_right Yeah , I mean y…" at bounding box center [641, 599] width 554 height 55
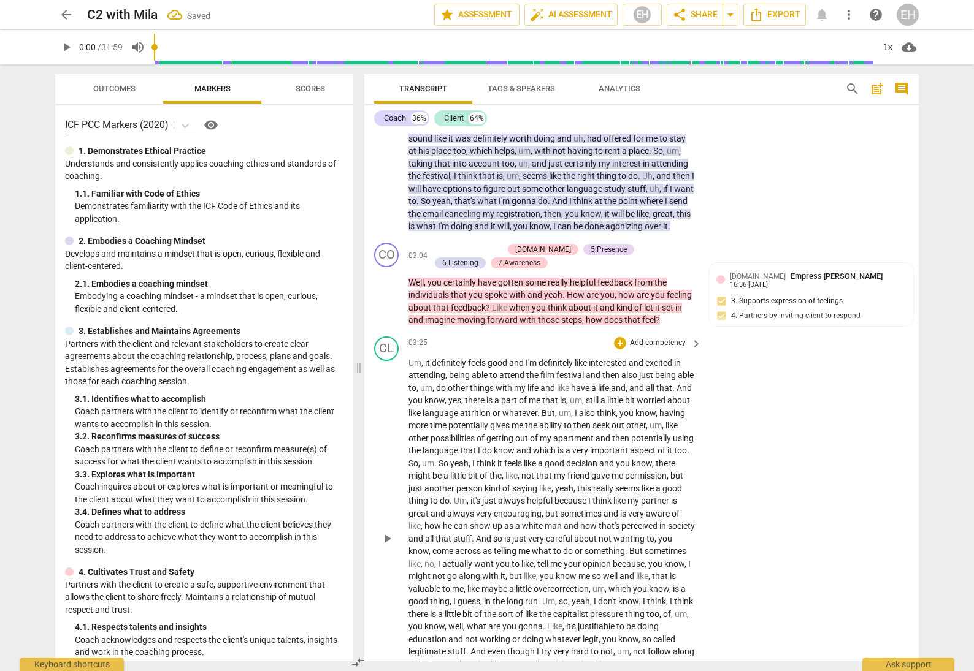
scroll to position [340, 0]
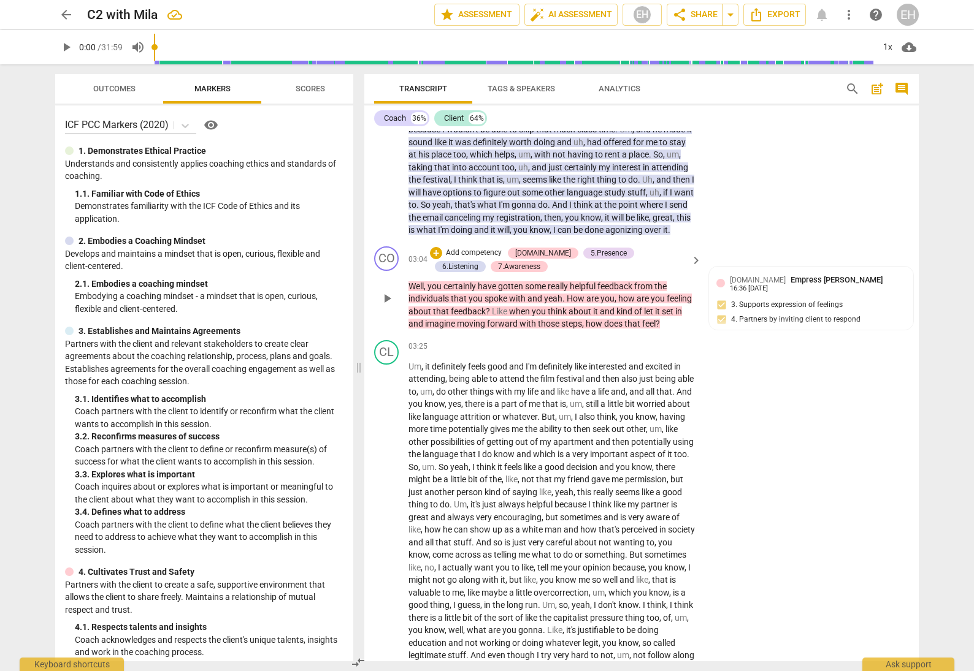
click at [487, 259] on p "Add competency" at bounding box center [474, 253] width 58 height 11
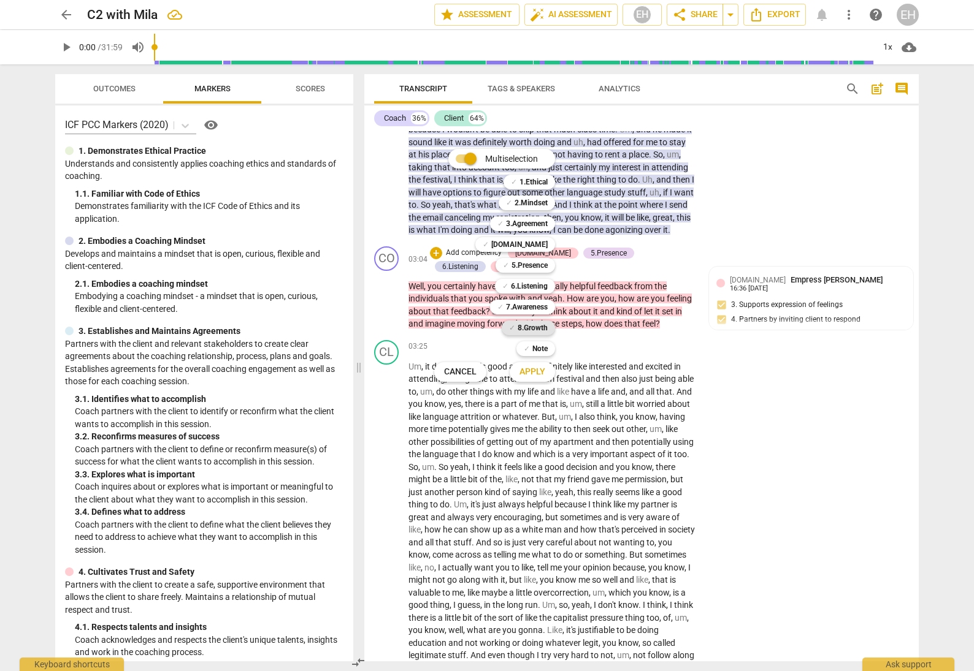
click at [534, 324] on b "8.Growth" at bounding box center [532, 328] width 30 height 15
click at [534, 373] on span "Apply" at bounding box center [532, 372] width 26 height 12
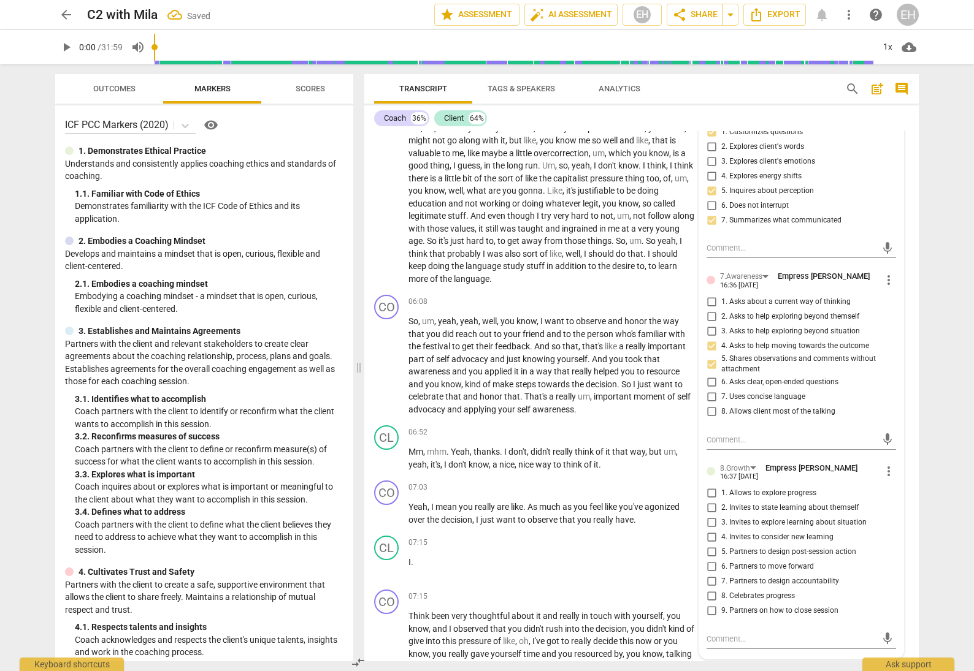
scroll to position [781, 0]
drag, startPoint x: 709, startPoint y: 588, endPoint x: 716, endPoint y: 587, distance: 6.9
click at [710, 588] on input "8. Celebrates progress" at bounding box center [711, 594] width 20 height 15
checkbox input "true"
click at [854, 112] on div "Coach 36% Client 64%" at bounding box center [641, 118] width 535 height 21
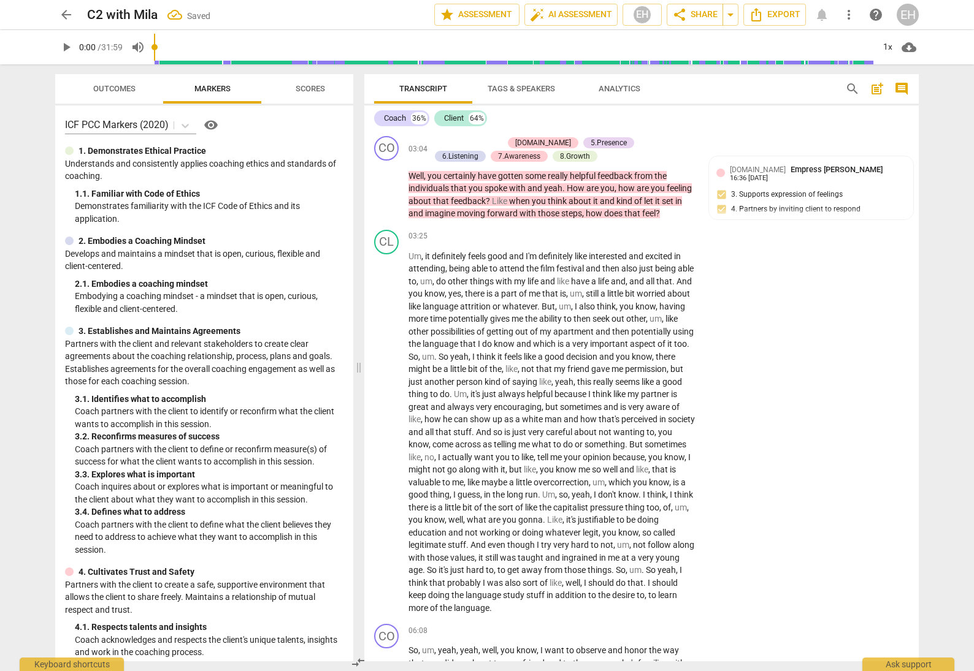
scroll to position [482, 0]
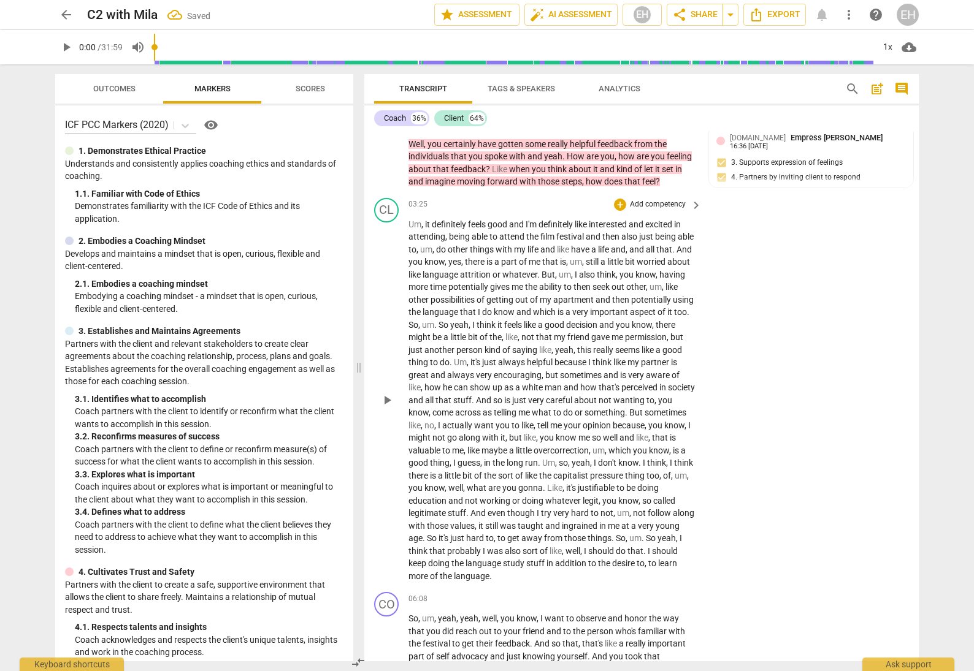
click at [649, 210] on p "Add competency" at bounding box center [657, 204] width 58 height 11
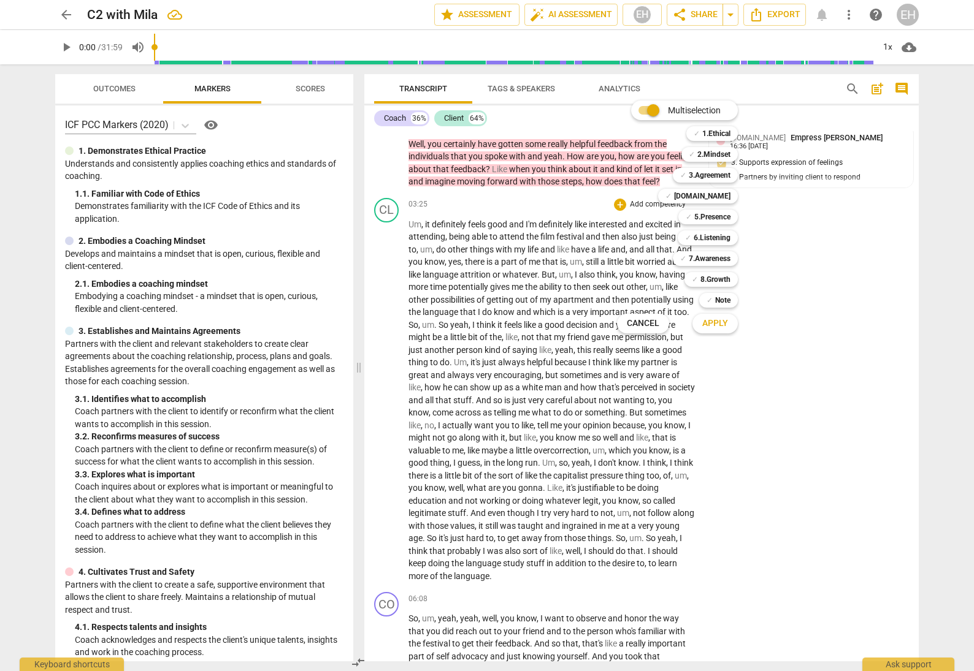
drag, startPoint x: 728, startPoint y: 256, endPoint x: 732, endPoint y: 267, distance: 11.6
click at [730, 257] on div "✓ 7.Awareness" at bounding box center [705, 258] width 65 height 15
click at [721, 321] on span "Apply" at bounding box center [715, 324] width 26 height 12
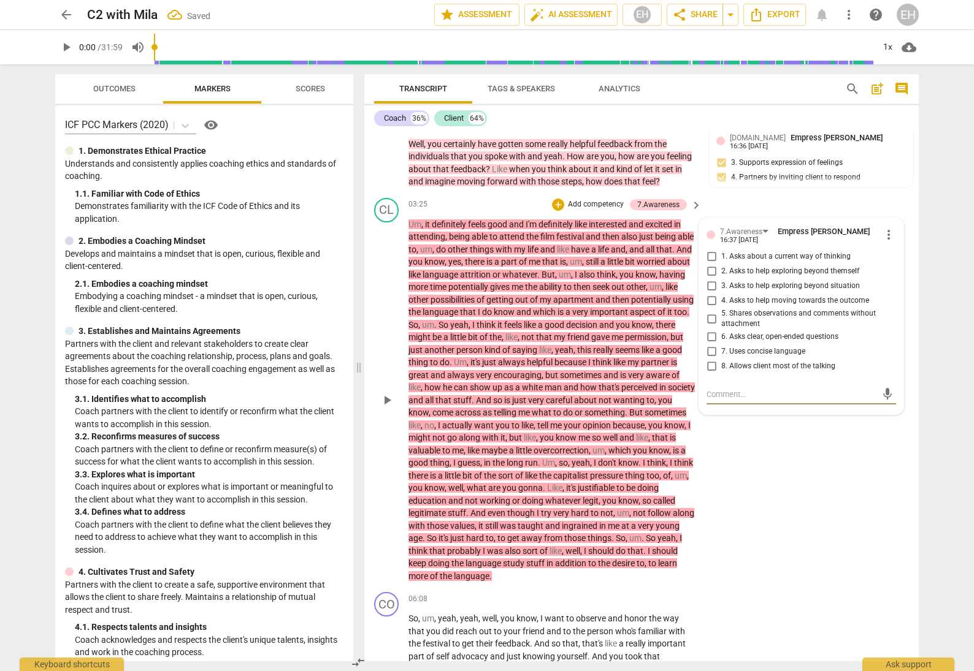
click at [706, 374] on input "8. Allows client most of the talking" at bounding box center [711, 366] width 20 height 15
checkbox input "true"
click at [785, 470] on div "CL play_arrow pause 03:25 + Add competency 7.Awareness keyboard_arrow_right Um …" at bounding box center [641, 390] width 554 height 395
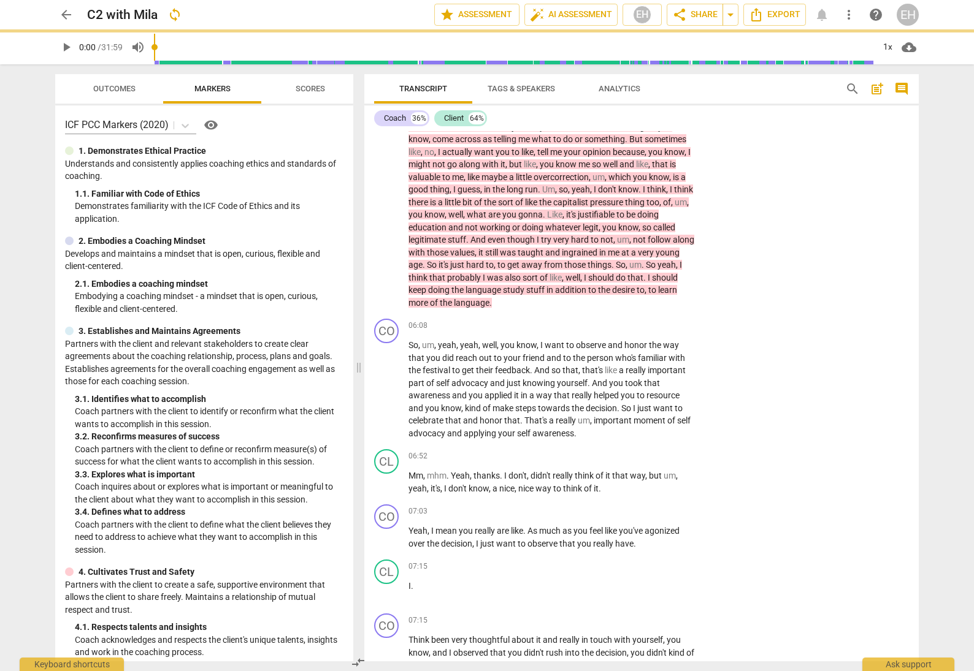
scroll to position [758, 0]
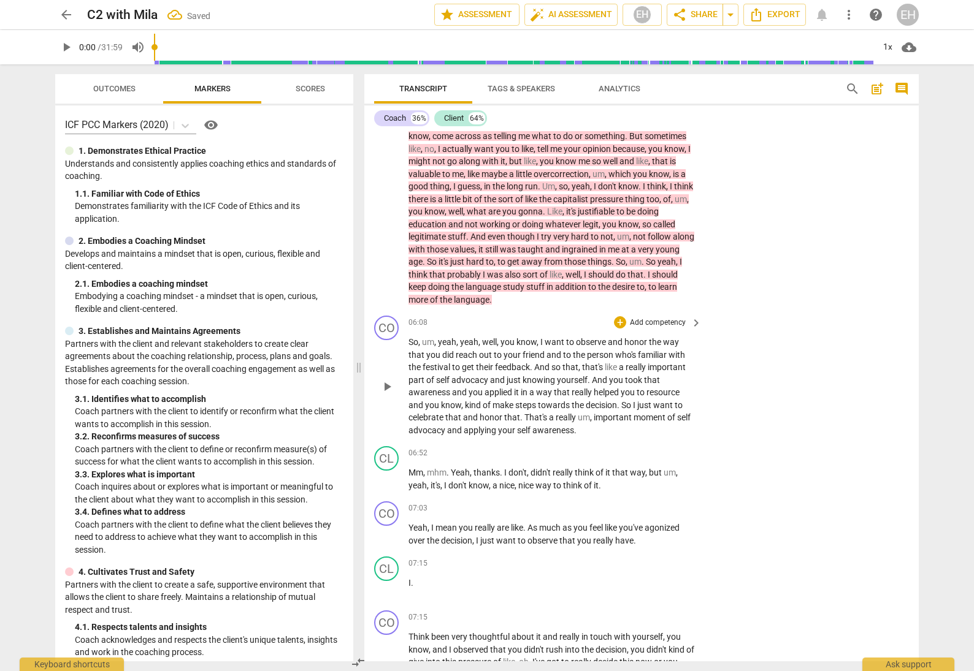
click at [658, 329] on p "Add competency" at bounding box center [657, 323] width 58 height 11
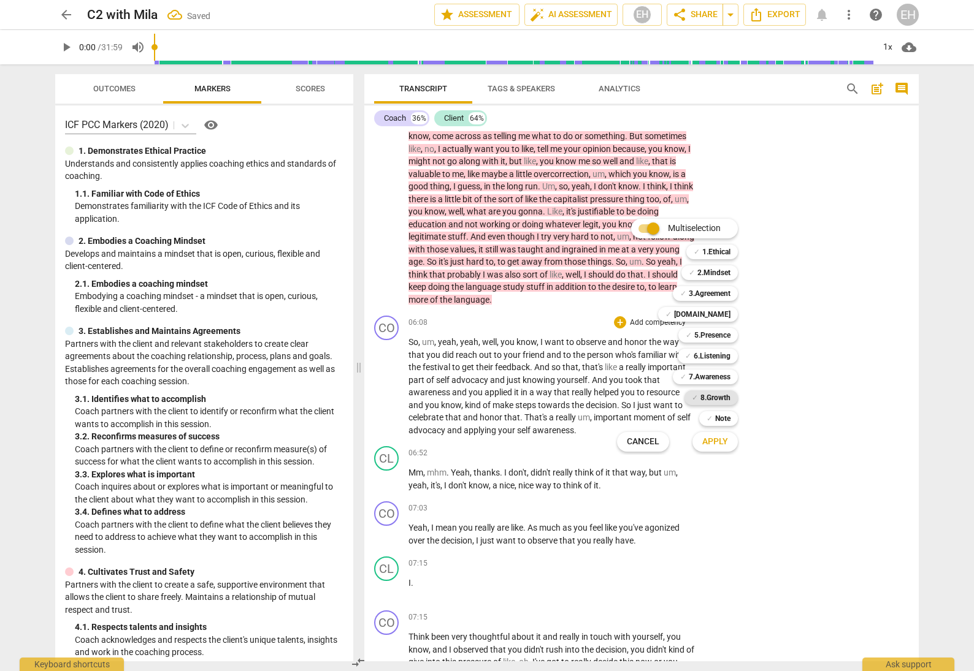
click at [729, 395] on b "8.Growth" at bounding box center [715, 398] width 30 height 15
click at [725, 438] on span "Apply" at bounding box center [715, 442] width 26 height 12
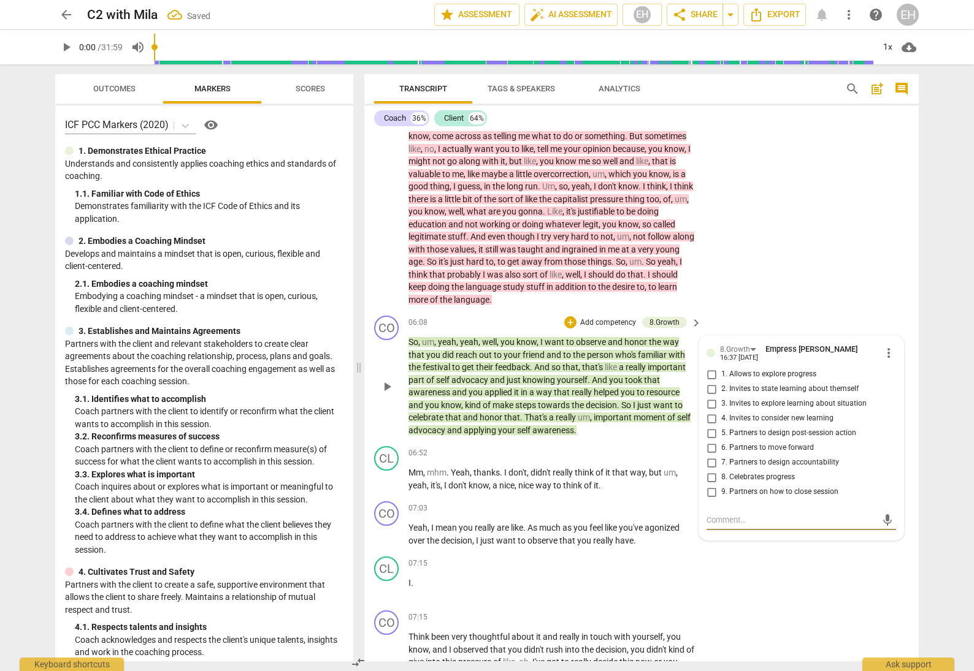
click at [709, 483] on input "8. Celebrates progress" at bounding box center [711, 477] width 20 height 15
checkbox input "true"
click at [707, 395] on input "2. Invites to state learning about themself" at bounding box center [711, 389] width 20 height 15
checkbox input "true"
click at [796, 294] on div "CL play_arrow pause 03:25 + Add competency 7.Awareness keyboard_arrow_right Um …" at bounding box center [641, 114] width 554 height 395
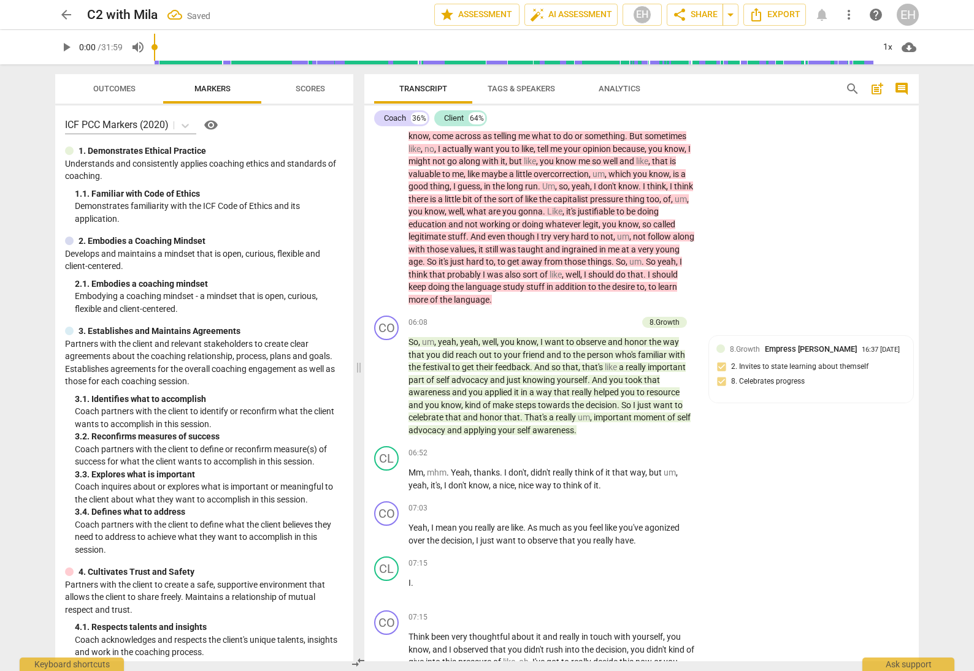
click at [796, 294] on div "CL play_arrow pause 03:25 + Add competency 7.Awareness keyboard_arrow_right Um …" at bounding box center [641, 114] width 554 height 395
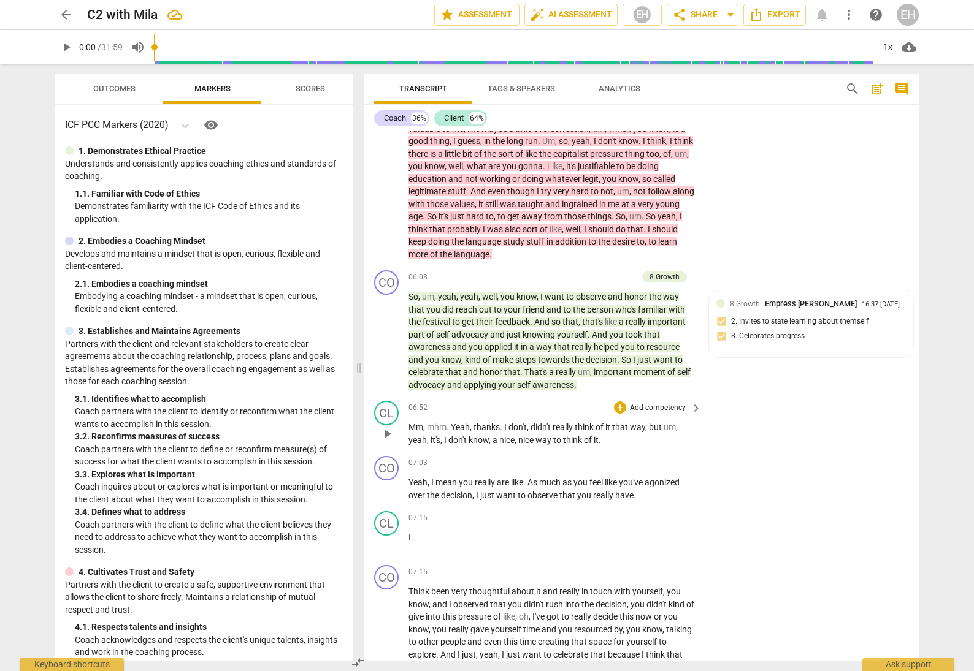
scroll to position [828, 0]
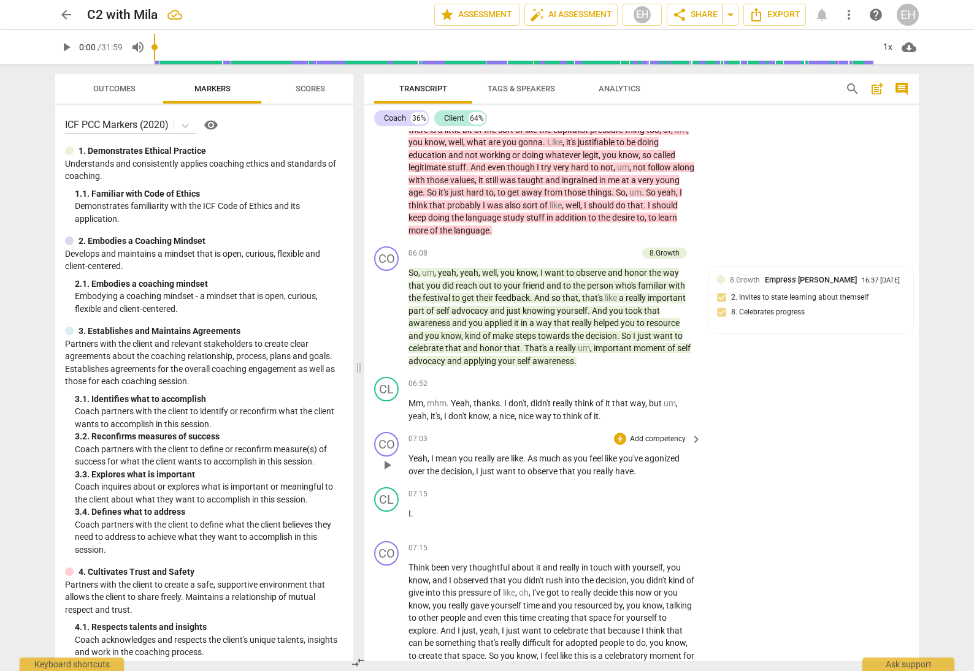
click at [662, 445] on p "Add competency" at bounding box center [657, 439] width 58 height 11
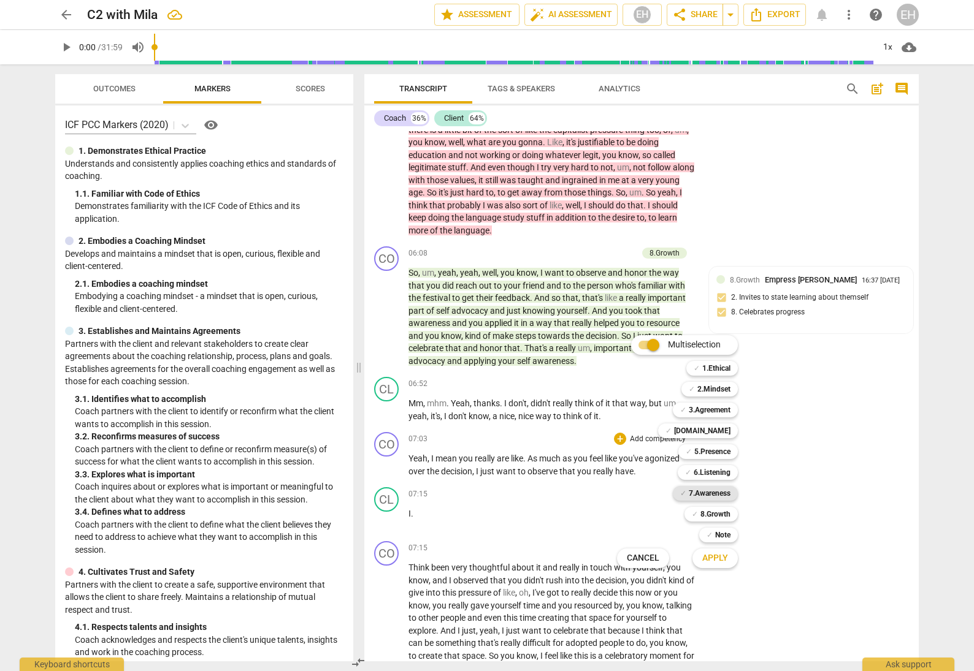
click at [714, 494] on b "7.Awareness" at bounding box center [710, 493] width 42 height 15
click at [722, 558] on span "Apply" at bounding box center [715, 558] width 26 height 12
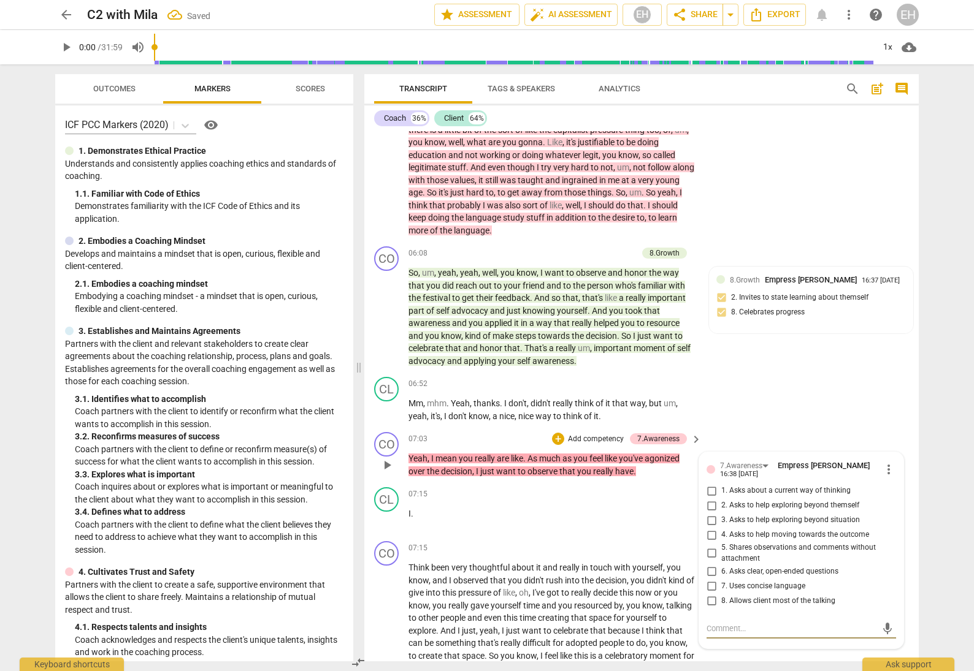
click at [708, 561] on input "5. Shares observations and comments without attachment" at bounding box center [711, 553] width 20 height 15
checkbox input "true"
click at [837, 372] on div "CO play_arrow pause 06:08 + Add competency 8.Growth keyboard_arrow_right So , u…" at bounding box center [641, 307] width 554 height 131
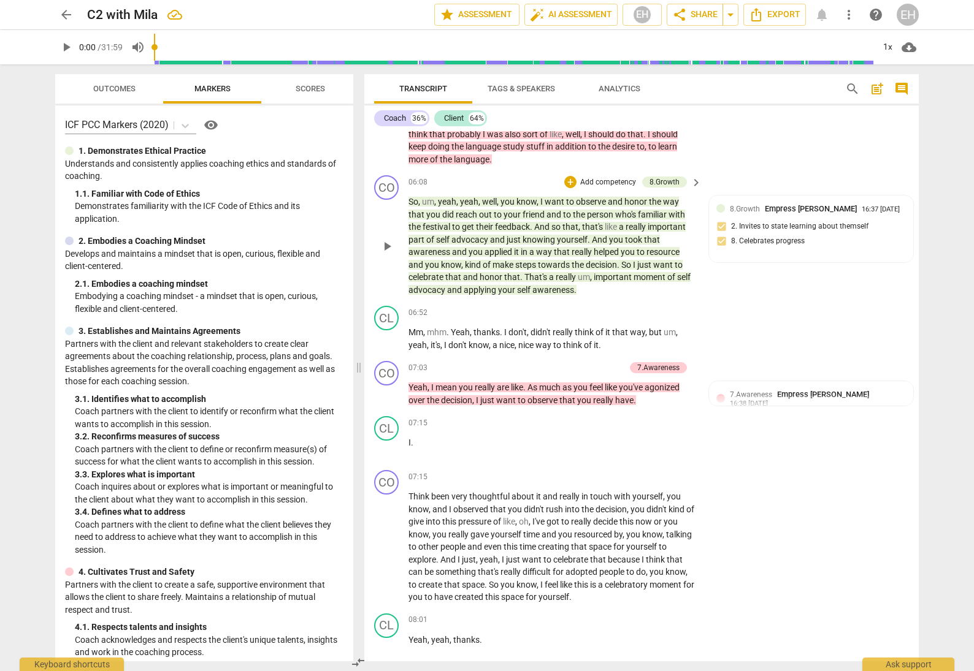
scroll to position [974, 0]
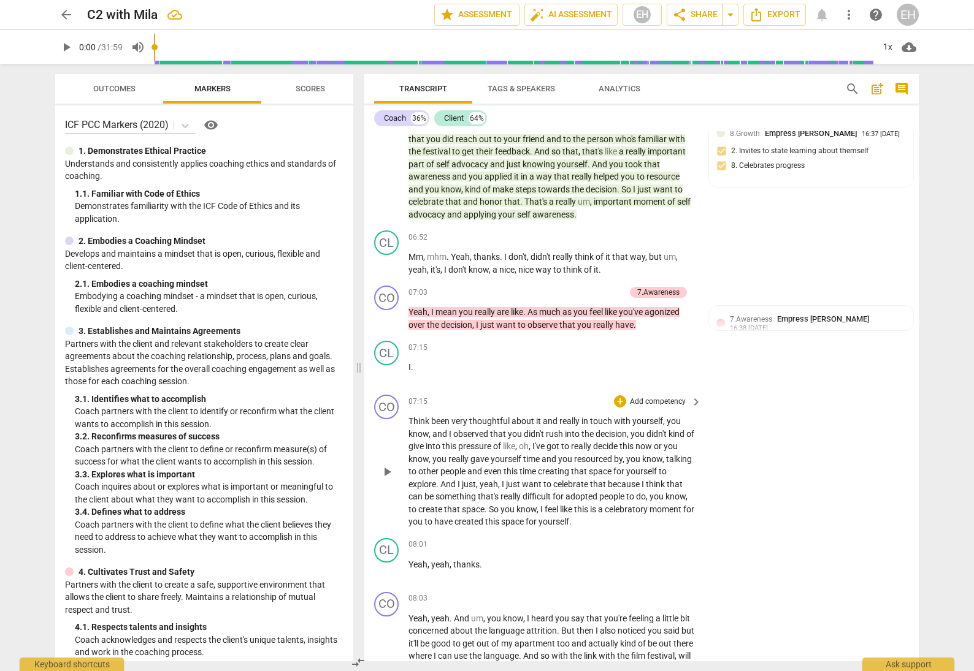
click at [640, 408] on p "Add competency" at bounding box center [657, 402] width 58 height 11
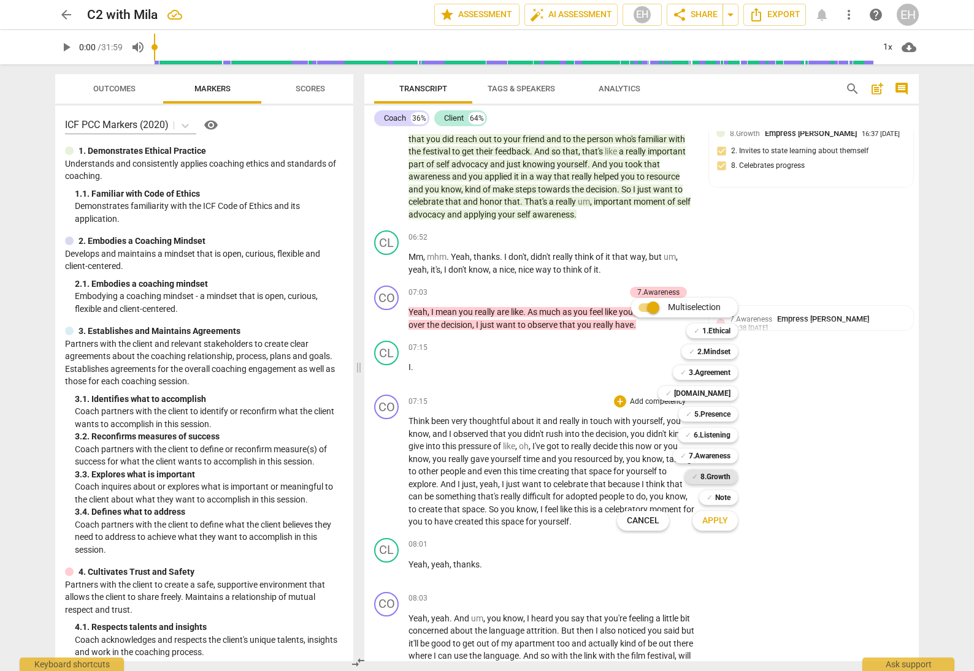
click at [724, 476] on b "8.Growth" at bounding box center [715, 477] width 30 height 15
click at [722, 524] on span "Apply" at bounding box center [715, 521] width 26 height 12
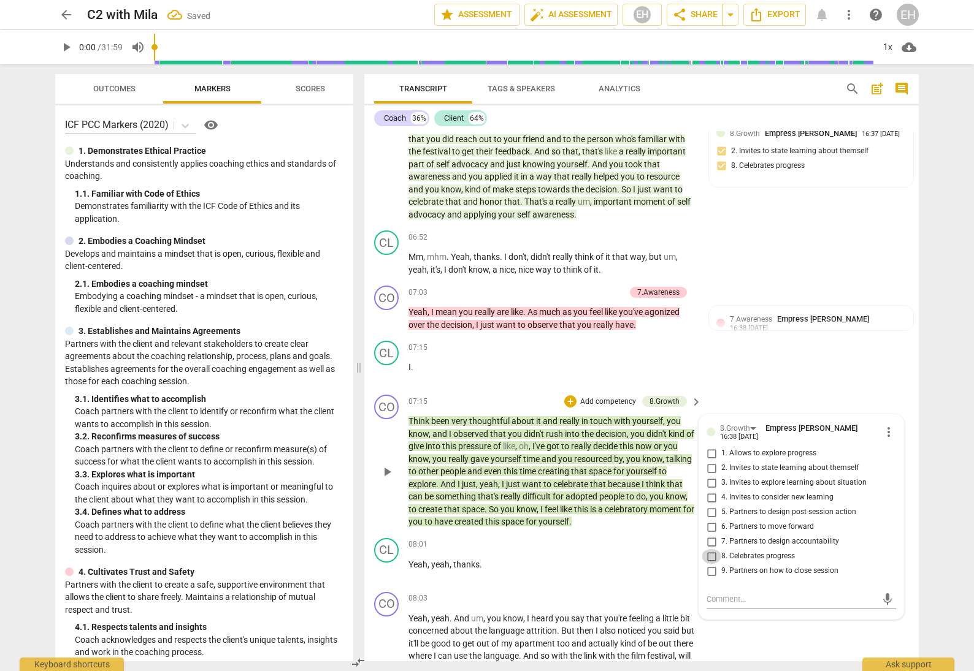
click at [709, 563] on input "8. Celebrates progress" at bounding box center [711, 556] width 20 height 15
checkbox input "true"
click at [710, 474] on input "2. Invites to state learning about themself" at bounding box center [711, 468] width 20 height 15
checkbox input "true"
click at [708, 488] on input "3. Invites to explore learning about situation" at bounding box center [711, 483] width 20 height 15
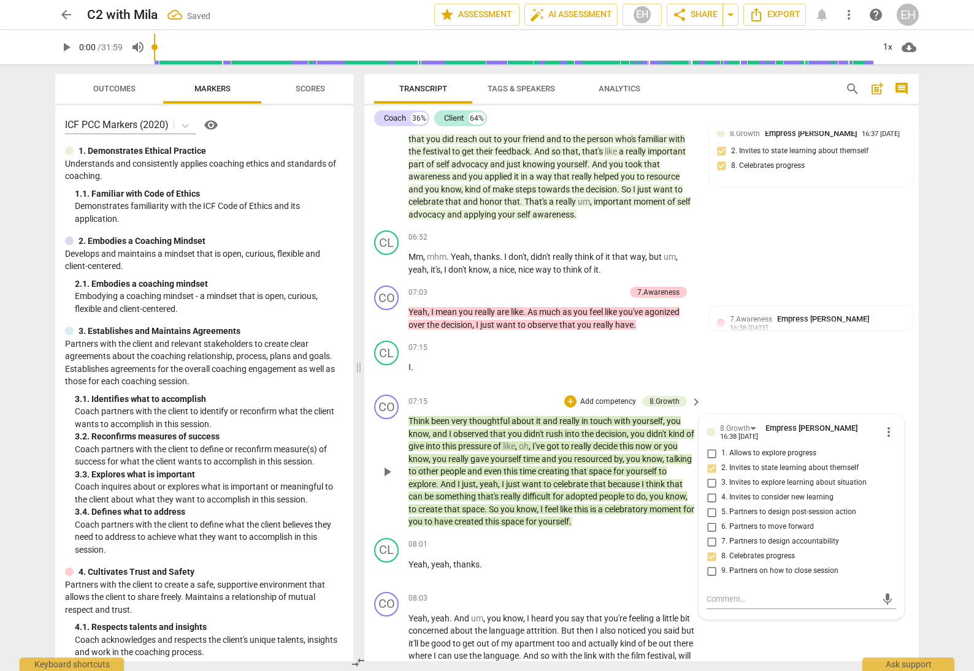
checkbox input "true"
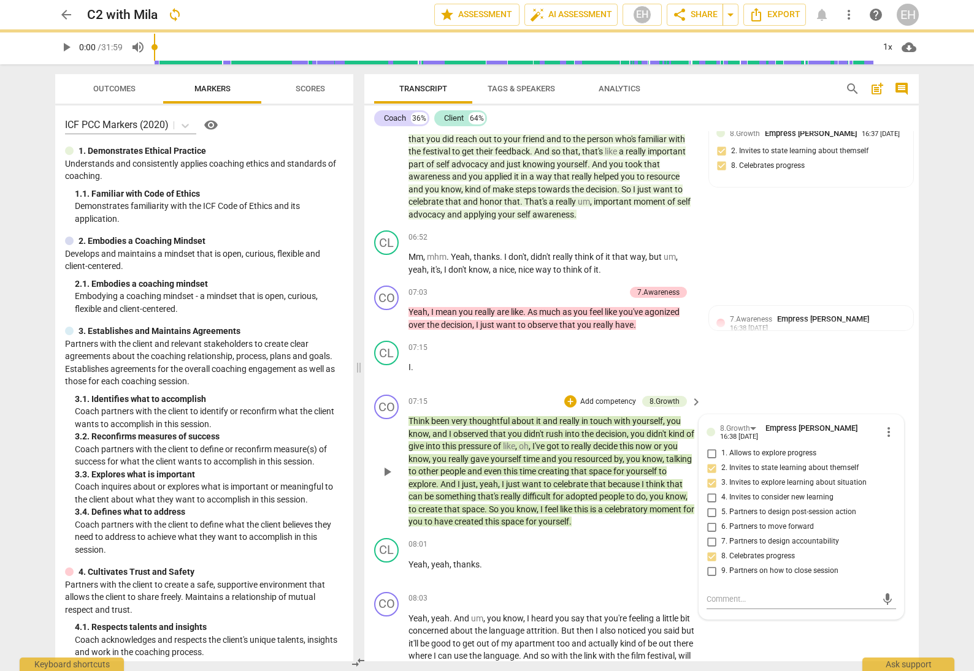
click at [705, 505] on input "4. Invites to consider new learning" at bounding box center [711, 497] width 20 height 15
checkbox input "true"
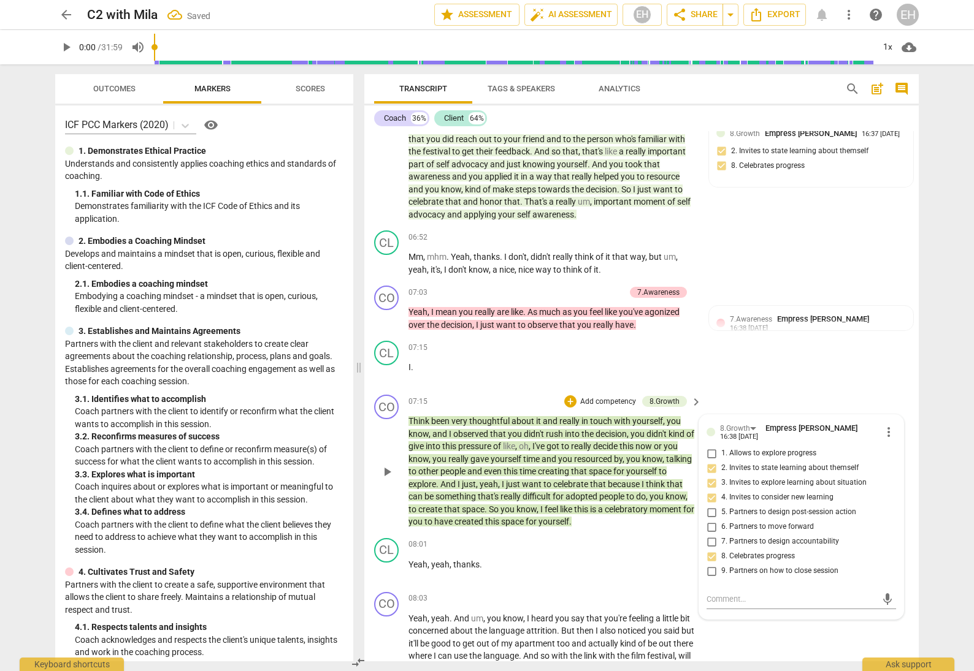
click at [788, 418] on div "CO play_arrow pause 07:15 + Add competency 8.Growth keyboard_arrow_right Think …" at bounding box center [641, 461] width 554 height 143
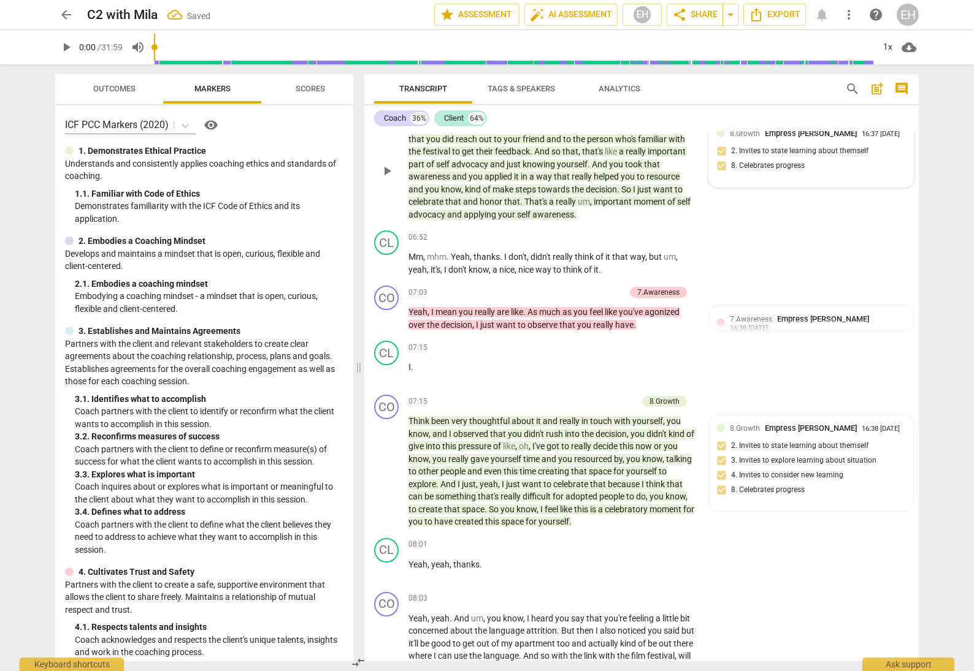
click at [782, 164] on div "8.Growth Empress Han 16:37 08-29-2025 2. Invites to state learning about themse…" at bounding box center [810, 154] width 189 height 52
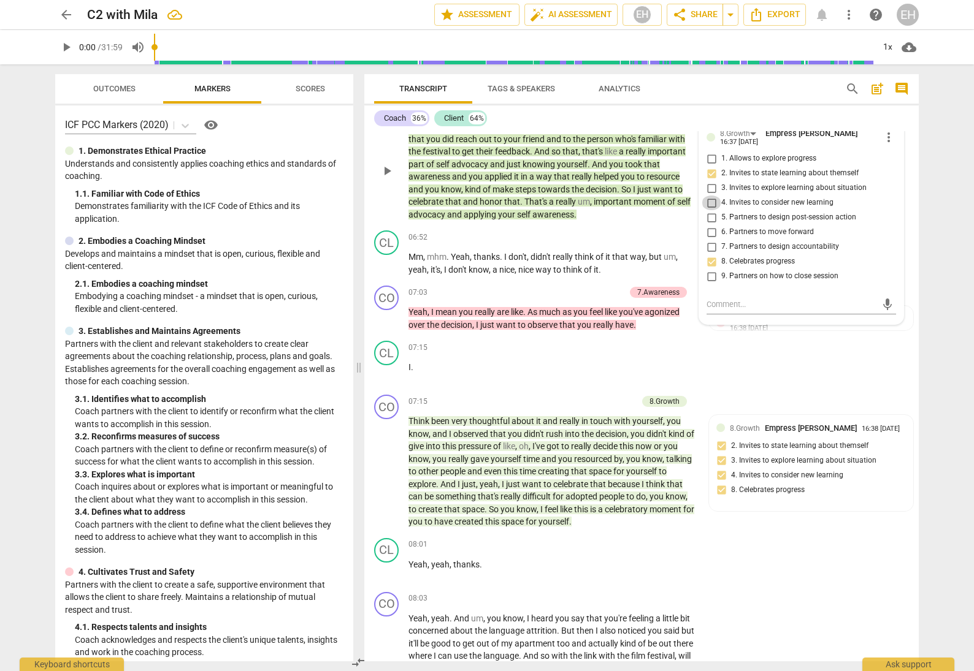
click at [706, 210] on input "4. Invites to consider new learning" at bounding box center [711, 203] width 20 height 15
checkbox input "true"
click at [781, 388] on div "CL play_arrow pause 07:15 + Add competency keyboard_arrow_right I ." at bounding box center [641, 363] width 554 height 54
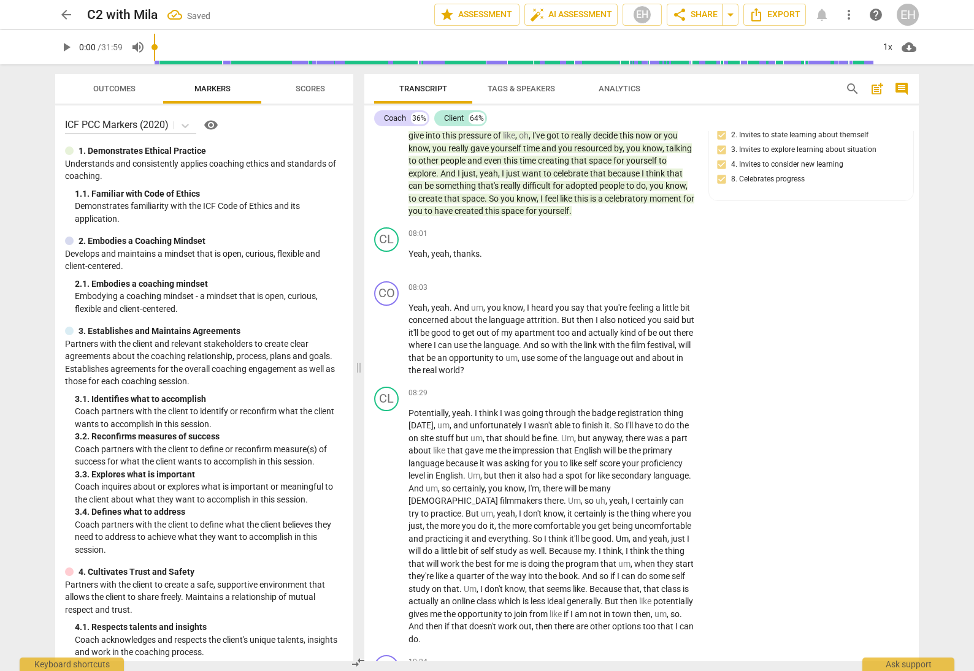
scroll to position [1287, 0]
click at [664, 292] on p "Add competency" at bounding box center [657, 286] width 58 height 11
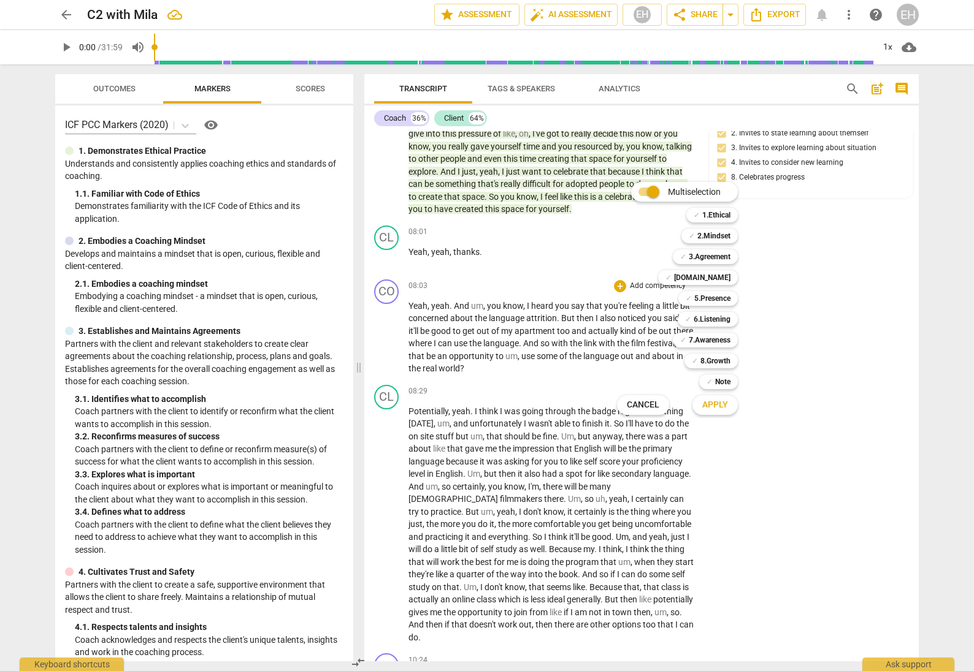
click at [712, 348] on div "✓ 7.Awareness 7" at bounding box center [712, 340] width 88 height 21
click at [717, 342] on b "7.Awareness" at bounding box center [710, 340] width 42 height 15
click at [722, 316] on b "6.Listening" at bounding box center [711, 319] width 37 height 15
click at [719, 295] on b "5.Presence" at bounding box center [712, 298] width 36 height 15
click at [722, 363] on b "8.Growth" at bounding box center [715, 361] width 30 height 15
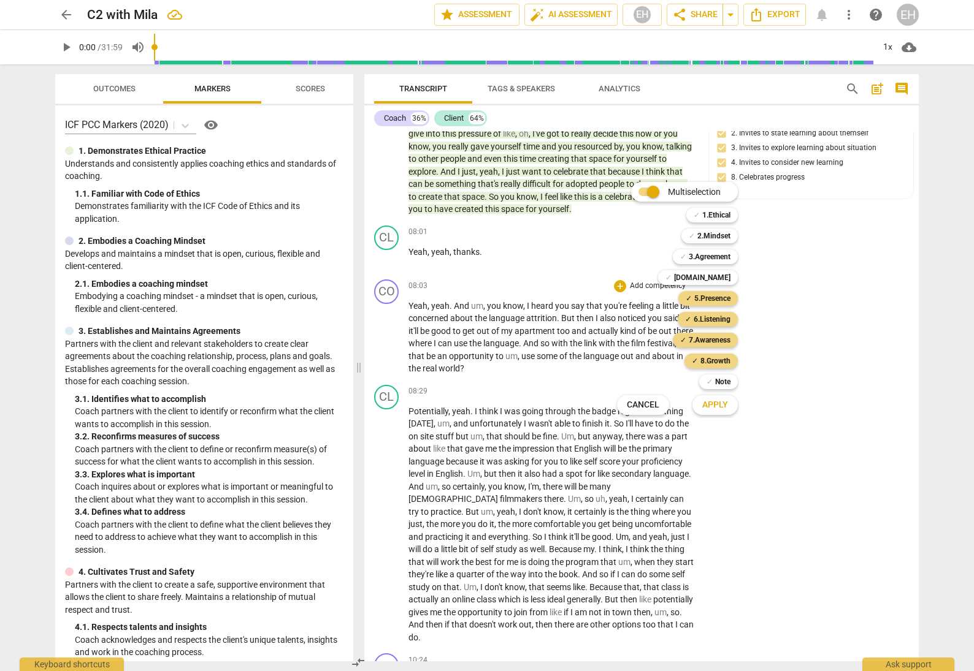
click at [729, 410] on button "Apply" at bounding box center [714, 405] width 45 height 22
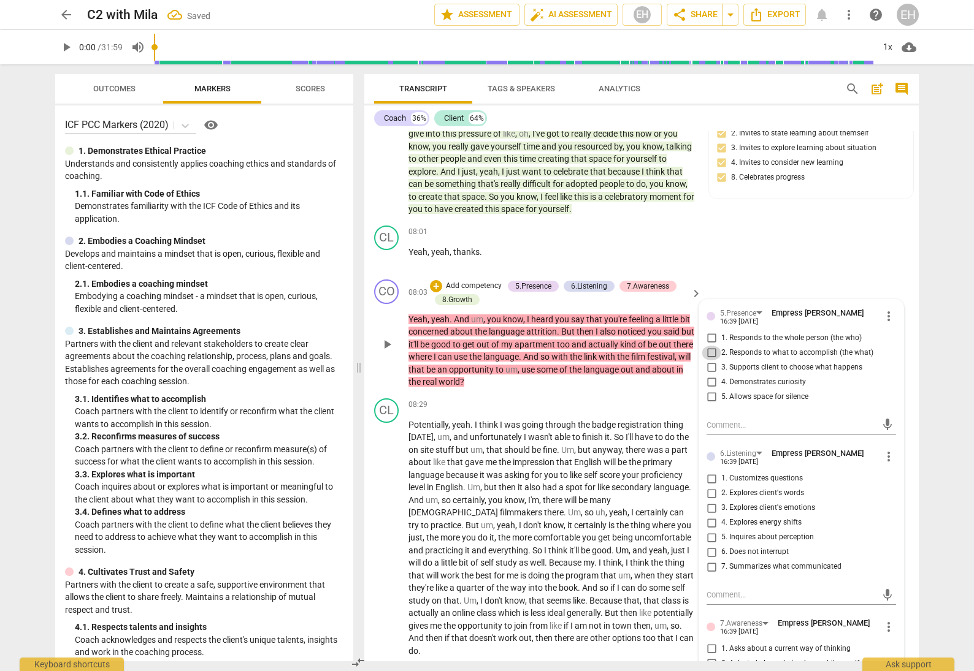
click at [708, 361] on input "2. Responds to what to accomplish (the what)" at bounding box center [711, 353] width 20 height 15
checkbox input "true"
click at [706, 375] on input "3. Supports client to choose what happens" at bounding box center [711, 368] width 20 height 15
checkbox input "true"
click at [709, 388] on input "4. Demonstrates curiosity" at bounding box center [711, 382] width 20 height 15
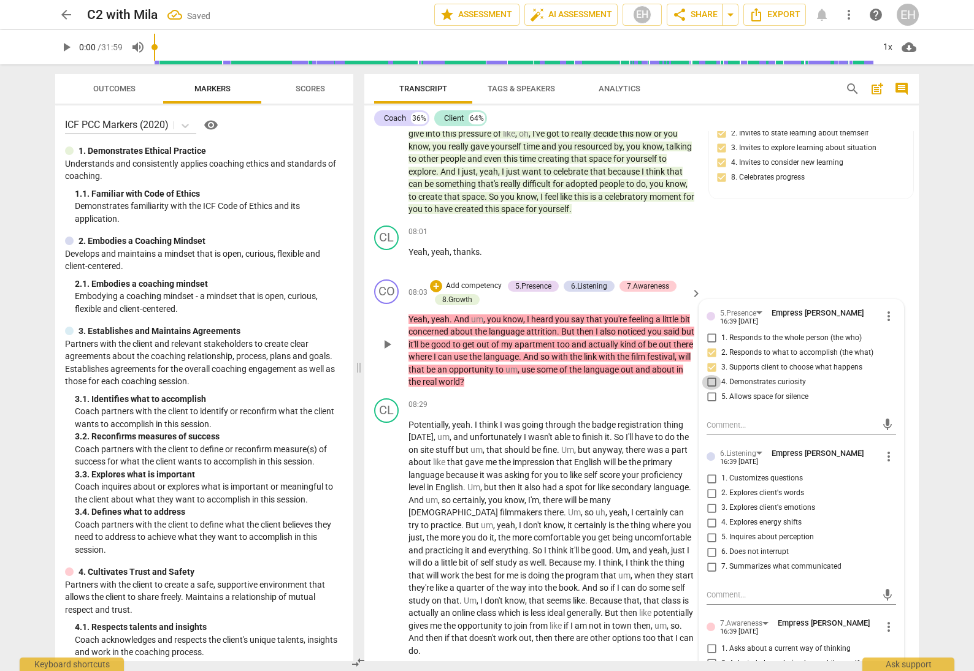
checkbox input "true"
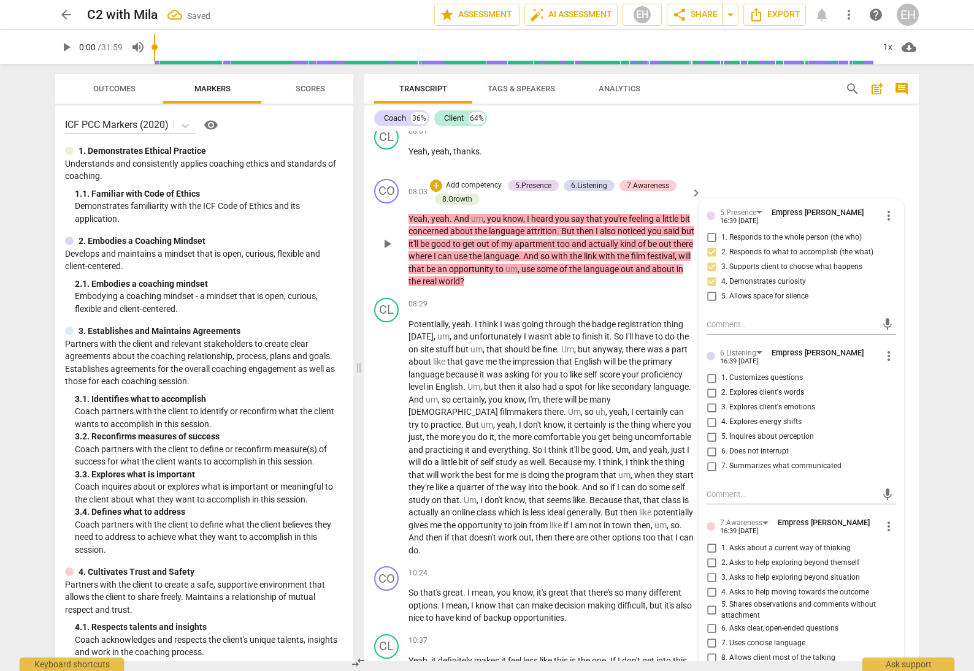
scroll to position [1398, 0]
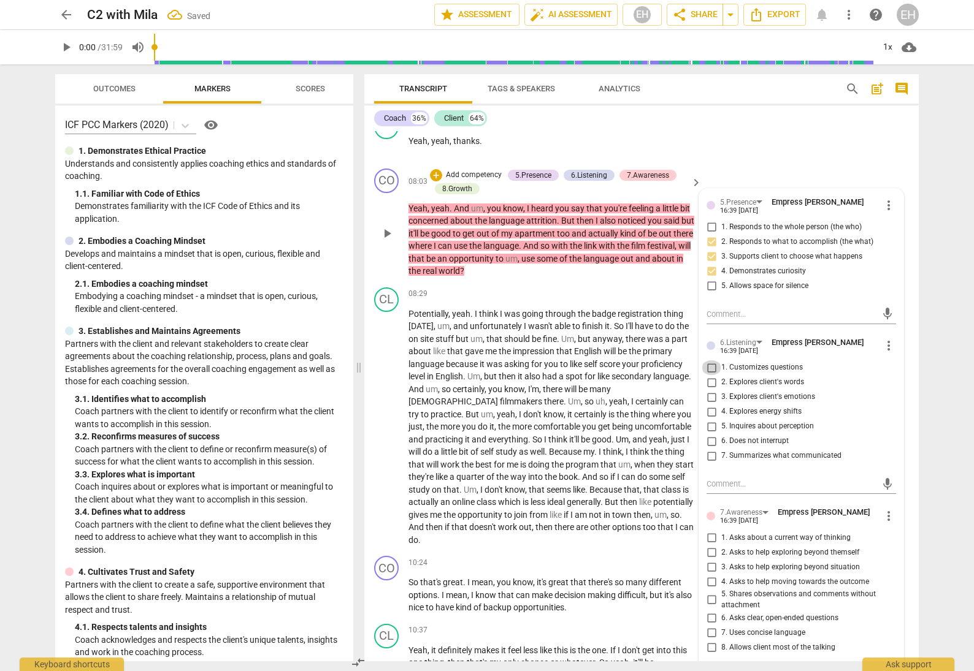
click at [709, 371] on input "1. Customizes questions" at bounding box center [711, 368] width 20 height 15
checkbox input "true"
click at [711, 386] on input "2. Explores client's words" at bounding box center [711, 382] width 20 height 15
checkbox input "true"
click at [711, 401] on input "3. Explores client's emotions" at bounding box center [711, 397] width 20 height 15
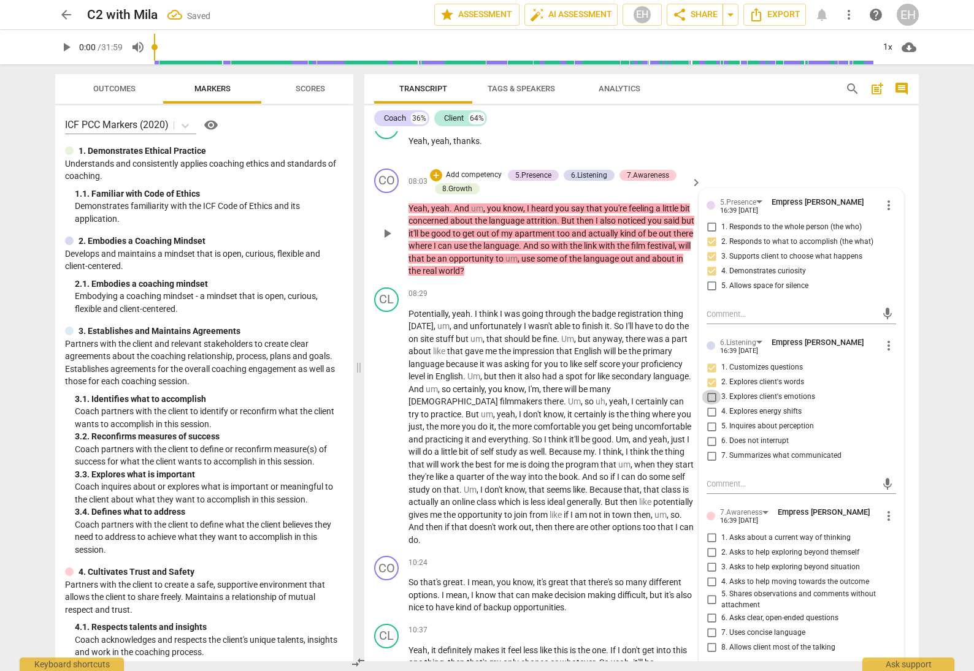
checkbox input "true"
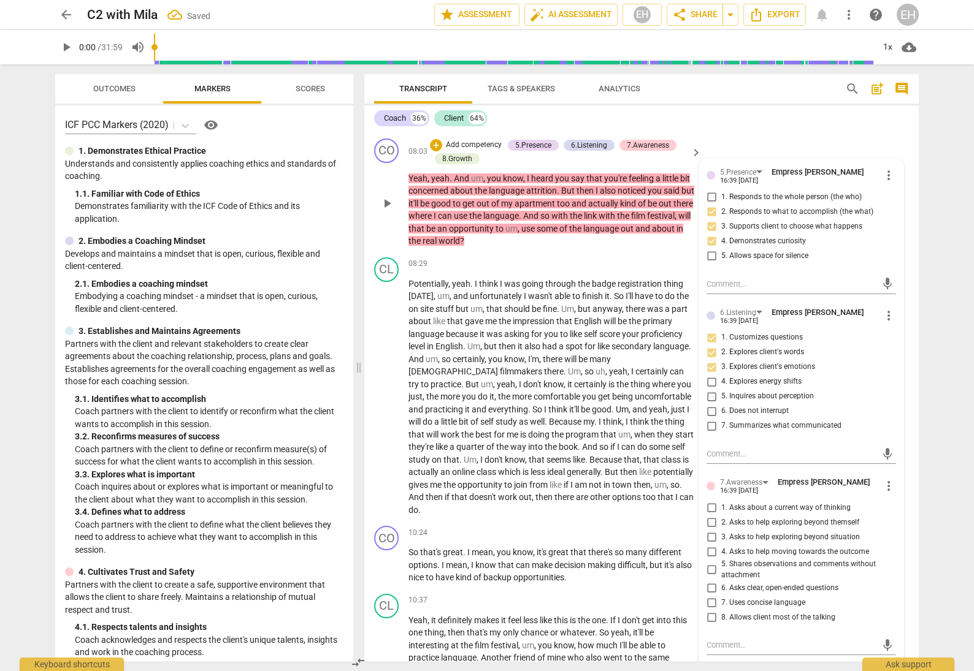
scroll to position [1436, 0]
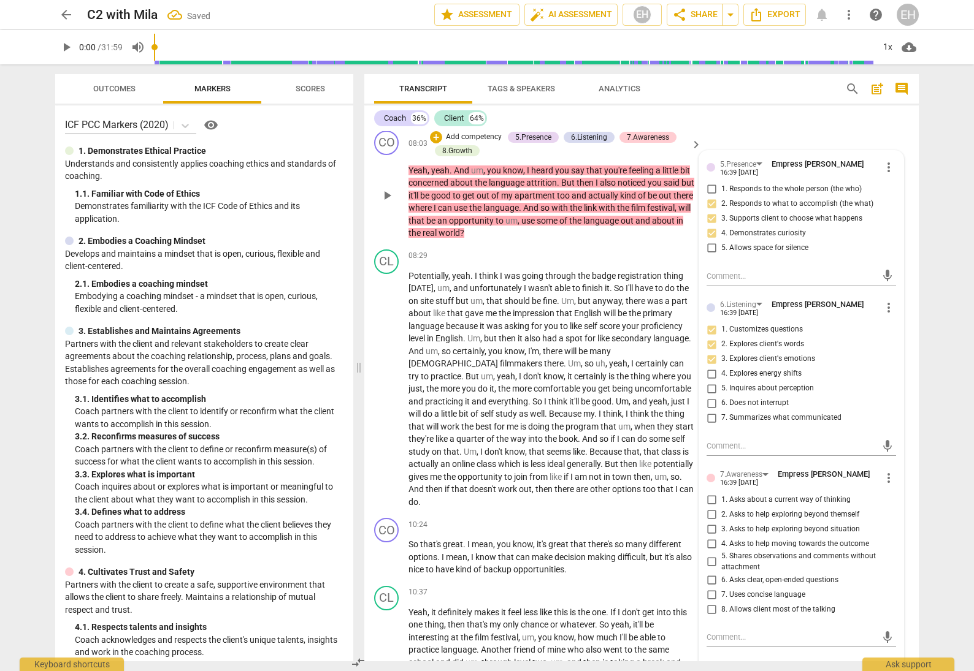
click at [708, 421] on input "7. Summarizes what communicated" at bounding box center [711, 418] width 20 height 15
checkbox input "true"
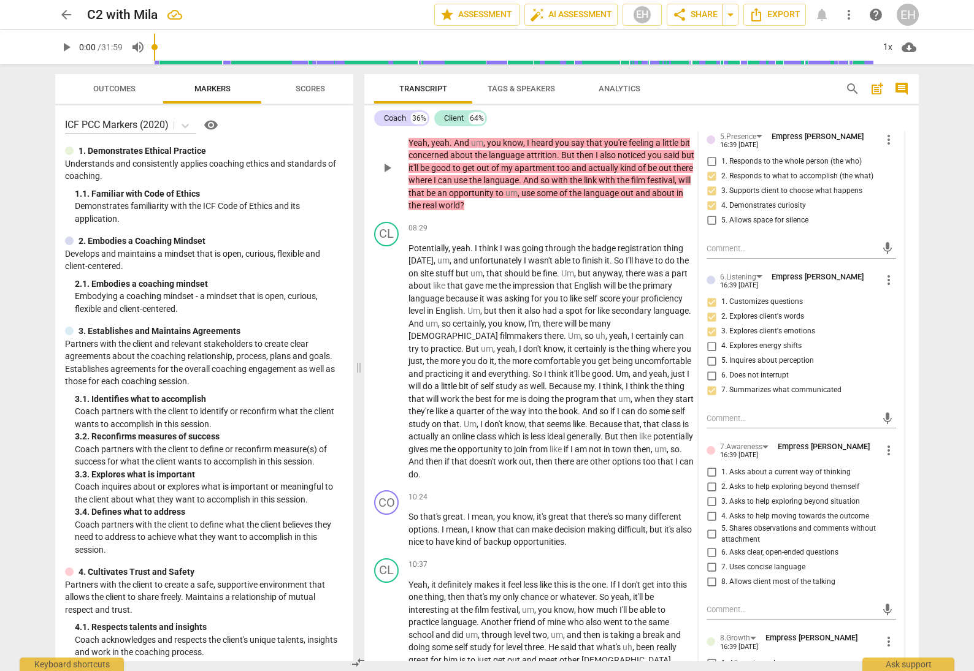
scroll to position [1498, 0]
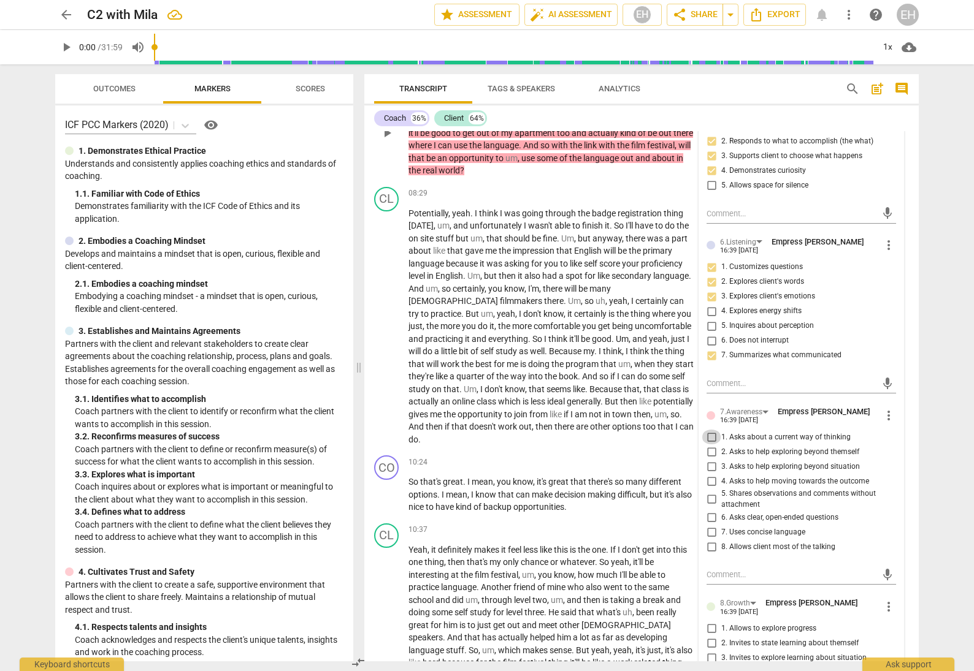
click at [708, 441] on input "1. Asks about a current way of thinking" at bounding box center [711, 437] width 20 height 15
checkbox input "true"
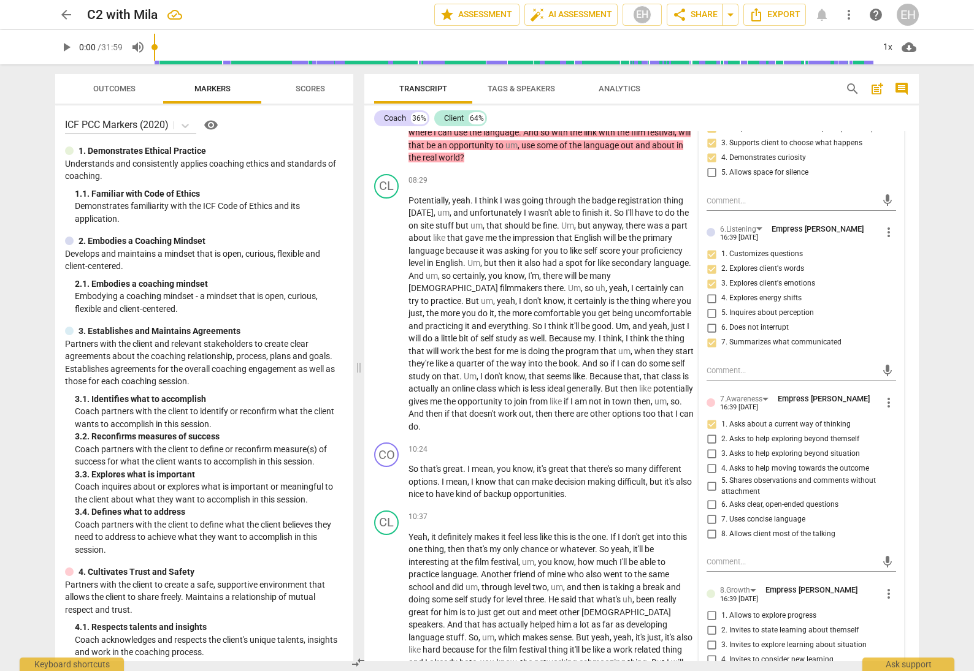
scroll to position [1512, 0]
click at [709, 486] on input "5. Shares observations and comments without attachment" at bounding box center [711, 486] width 20 height 15
checkbox input "true"
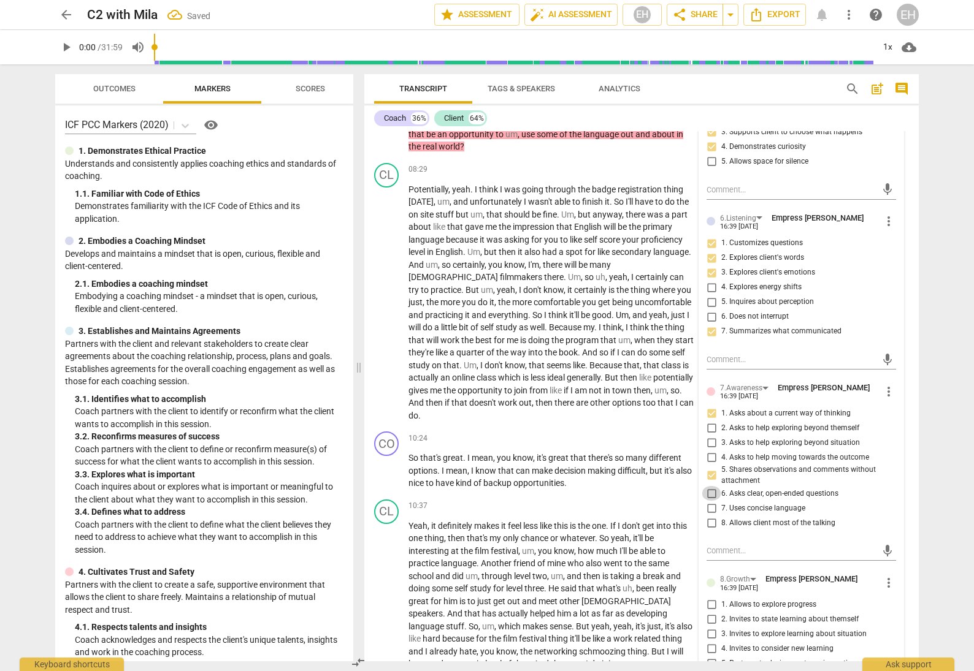
click at [709, 497] on input "6. Asks clear, open-ended questions" at bounding box center [711, 493] width 20 height 15
checkbox input "true"
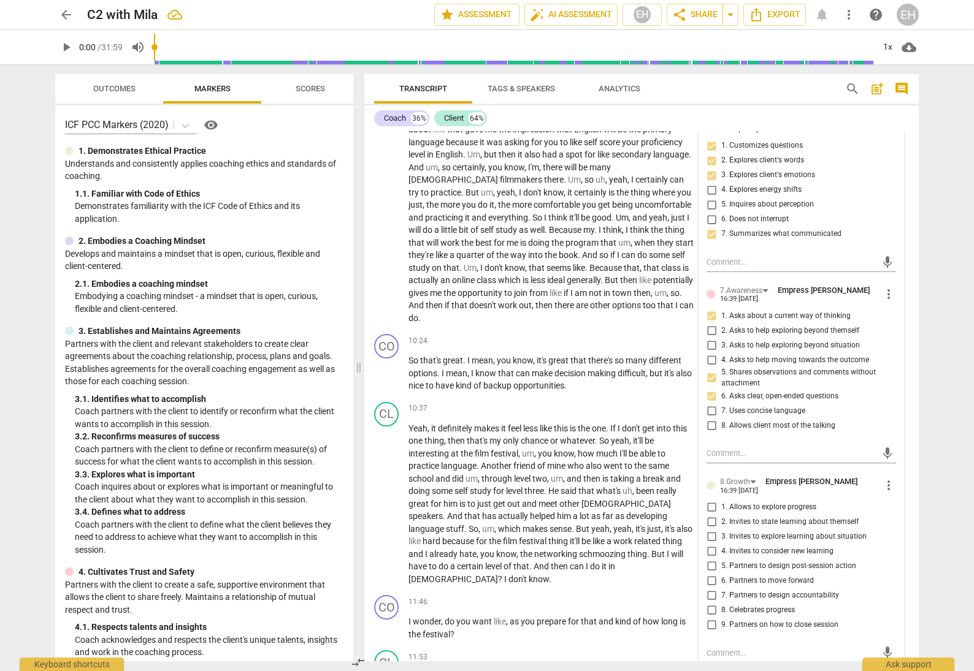
scroll to position [1623, 0]
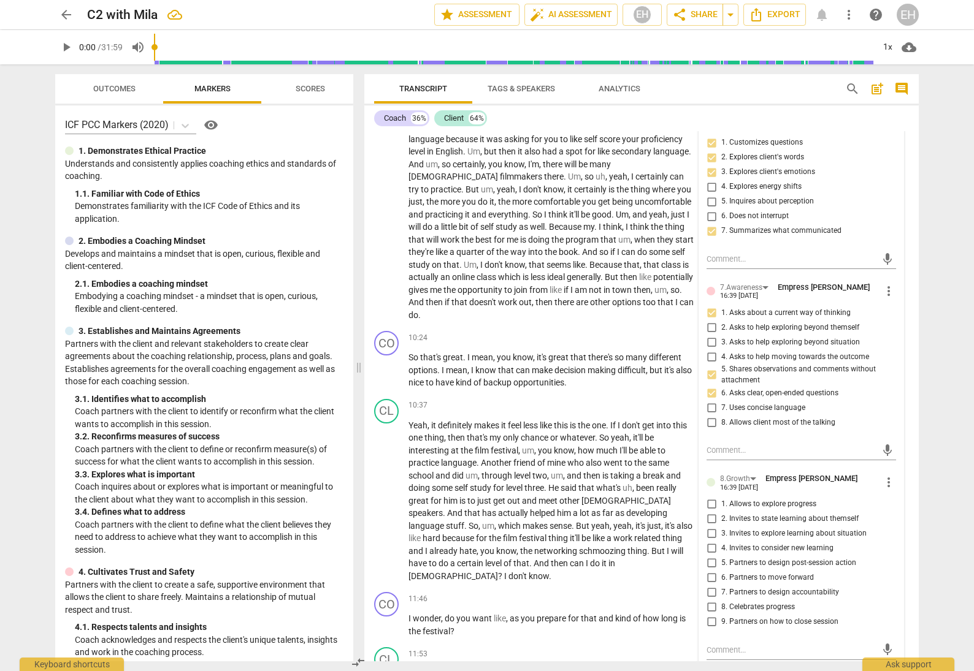
click at [884, 487] on span "more_vert" at bounding box center [888, 482] width 15 height 15
click at [895, 503] on li "Delete" at bounding box center [898, 506] width 42 height 23
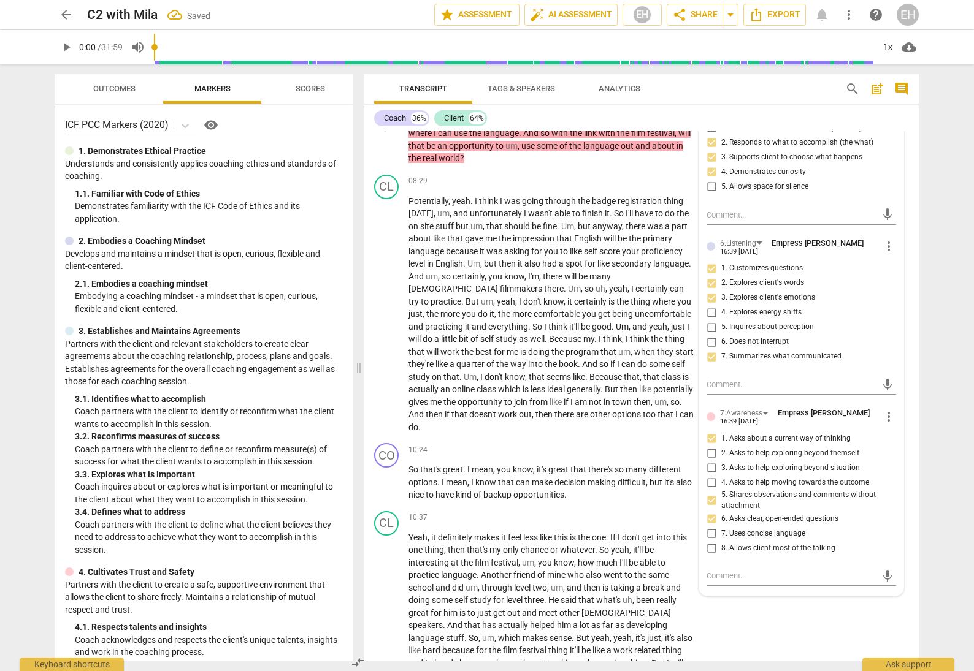
scroll to position [1429, 0]
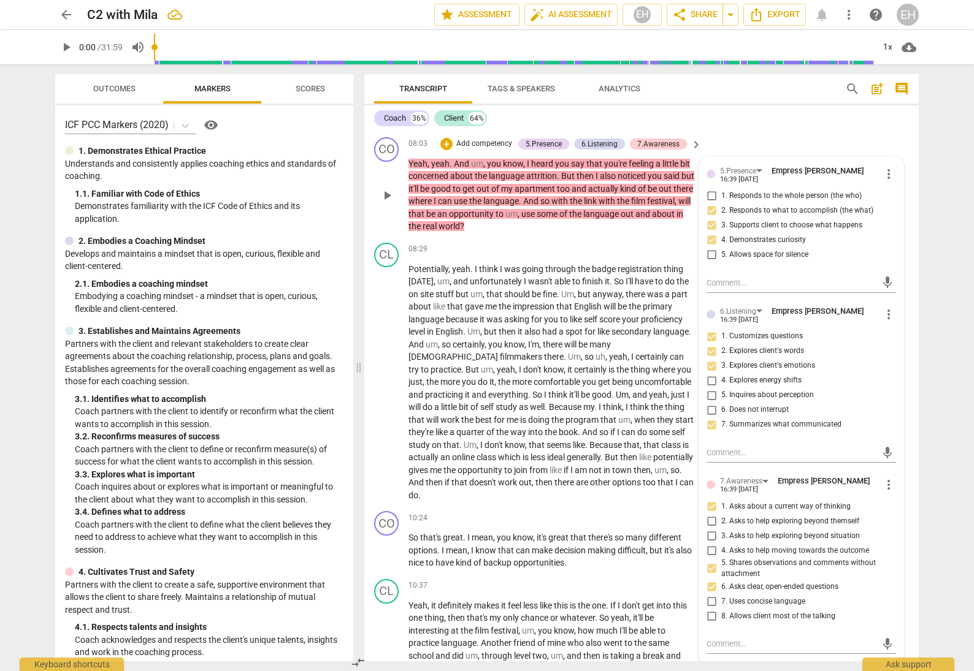
click at [475, 150] on p "Add competency" at bounding box center [484, 144] width 58 height 11
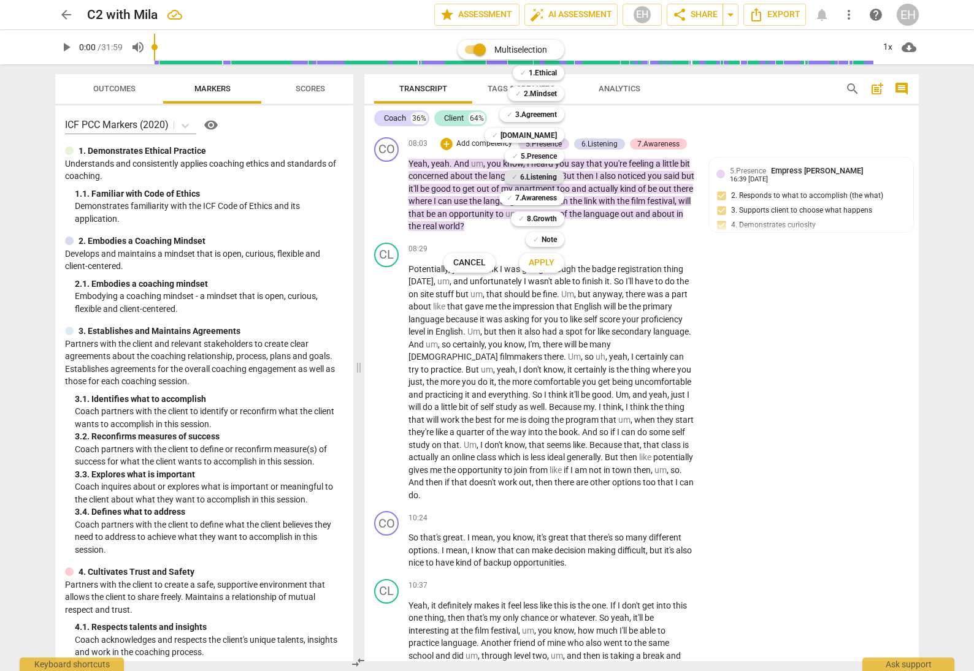
click at [554, 174] on b "6.Listening" at bounding box center [538, 177] width 37 height 15
click at [547, 258] on span "Apply" at bounding box center [542, 263] width 26 height 12
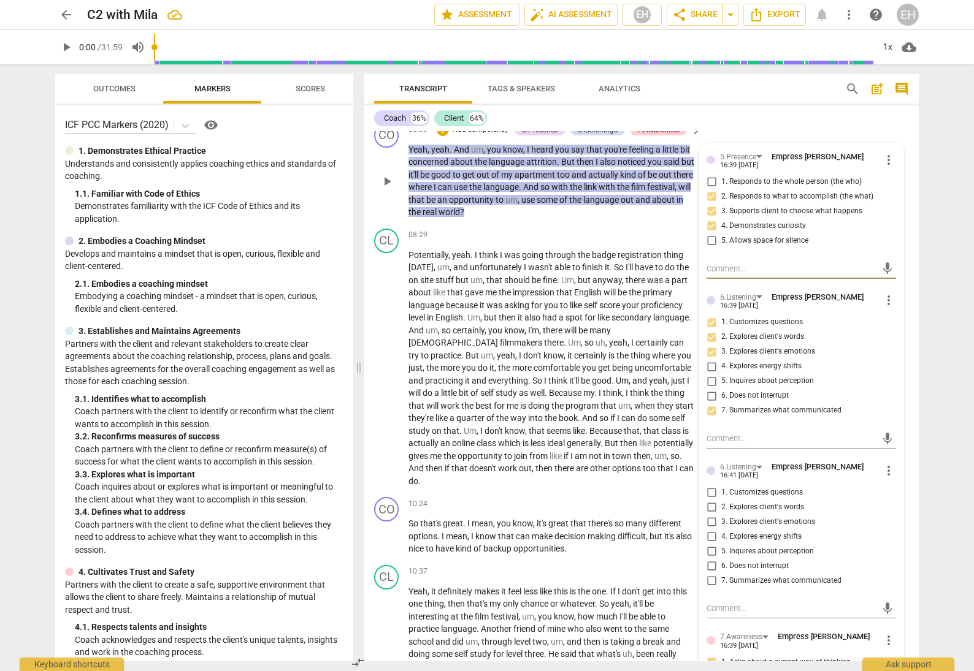
scroll to position [1432, 0]
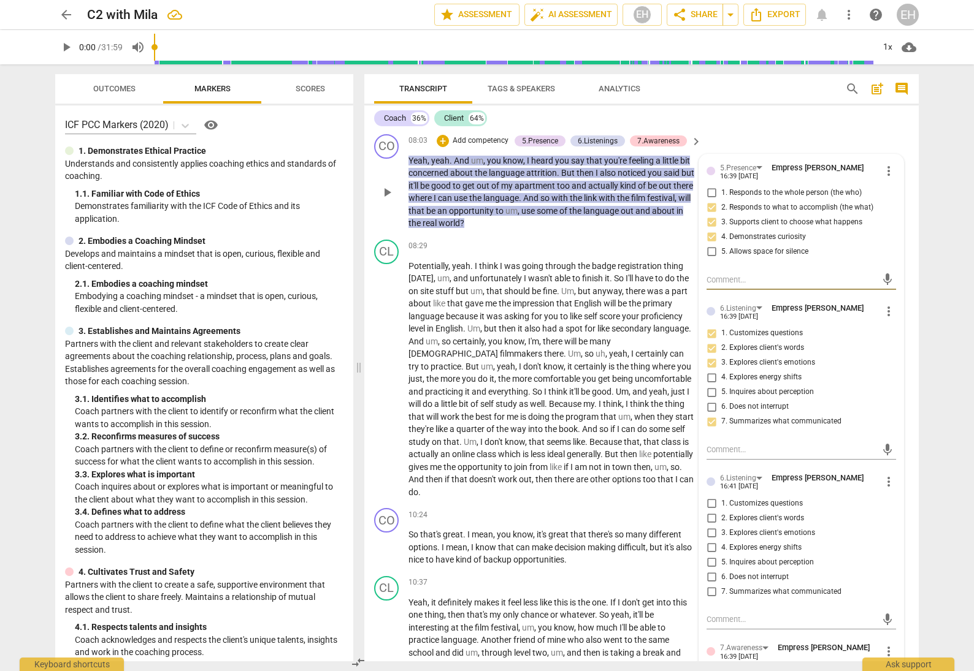
click at [709, 503] on input "1. Customizes questions" at bounding box center [711, 503] width 20 height 15
checkbox input "true"
click at [708, 589] on input "7. Summarizes what communicated" at bounding box center [711, 591] width 20 height 15
checkbox input "true"
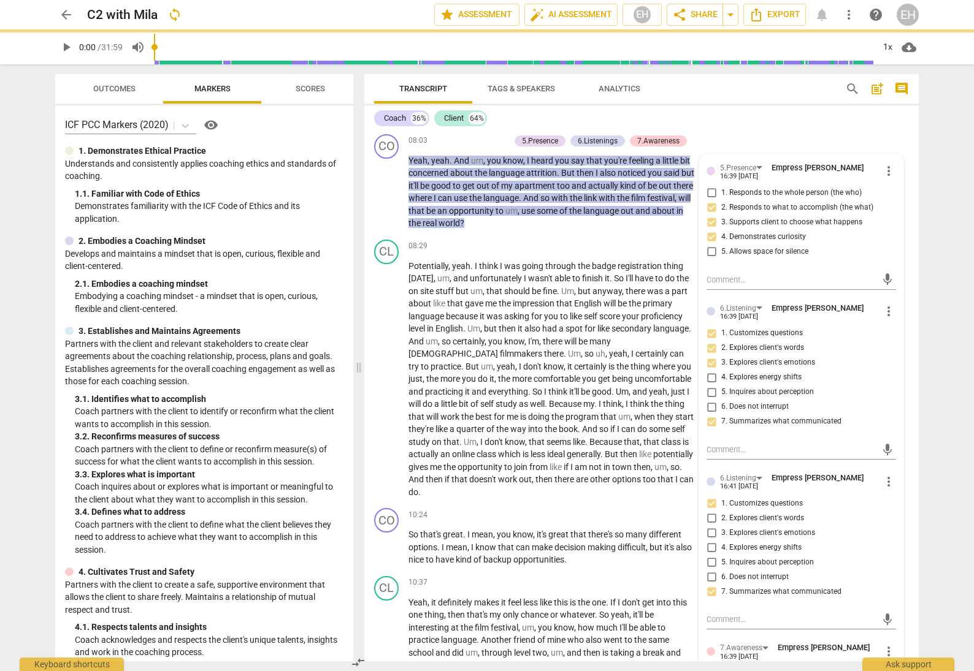
click at [841, 129] on div "CL play_arrow pause 08:01 + Add competency keyboard_arrow_right Yeah , yeah , t…" at bounding box center [641, 102] width 554 height 54
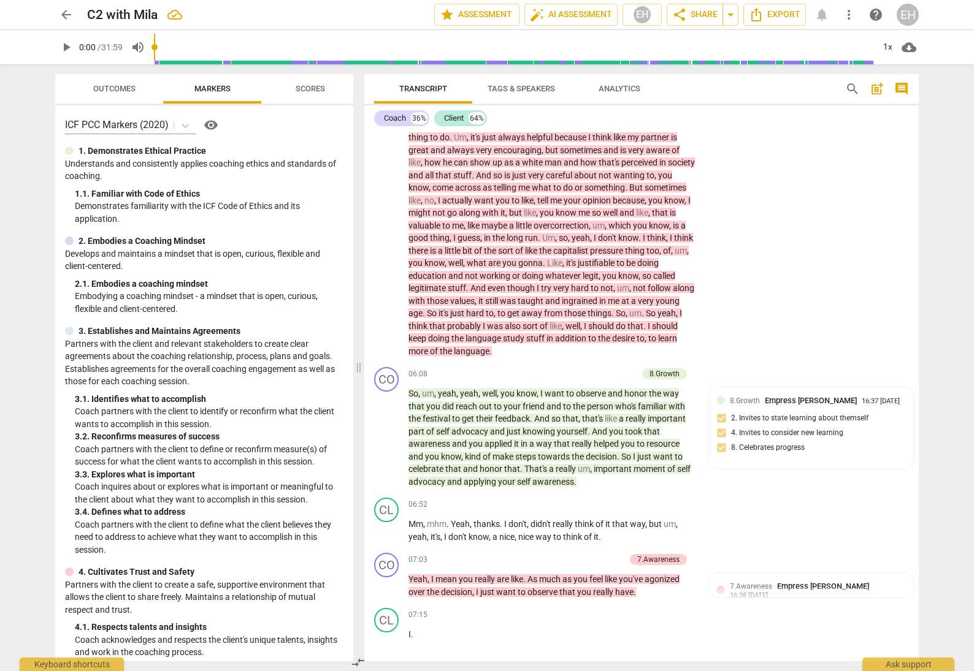
scroll to position [705, 0]
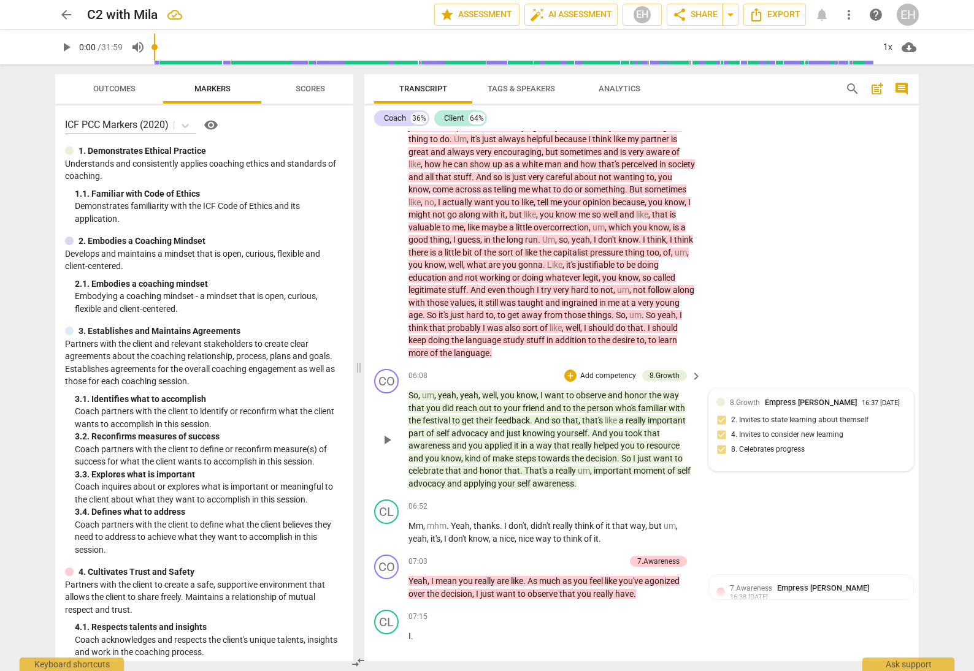
click at [804, 426] on div "8.Growth Empress Han 16:37 08-29-2025 2. Invites to state learning about themse…" at bounding box center [810, 430] width 189 height 67
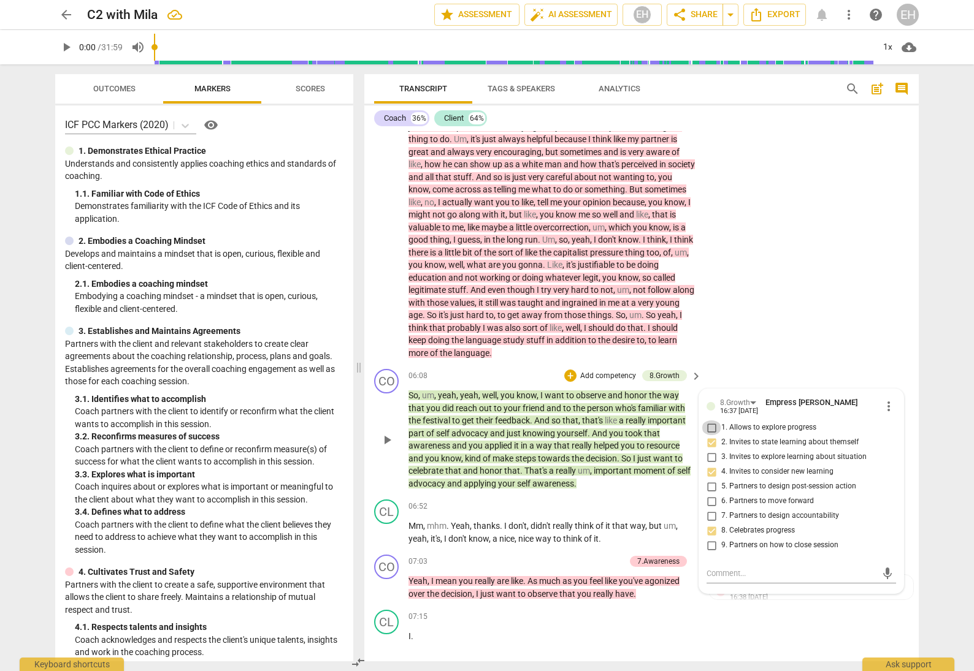
click at [708, 435] on input "1. Allows to explore progress" at bounding box center [711, 428] width 20 height 15
checkbox input "true"
click at [841, 342] on div "CL play_arrow pause 03:25 + Add competency 7.Awareness keyboard_arrow_right Um …" at bounding box center [641, 167] width 554 height 395
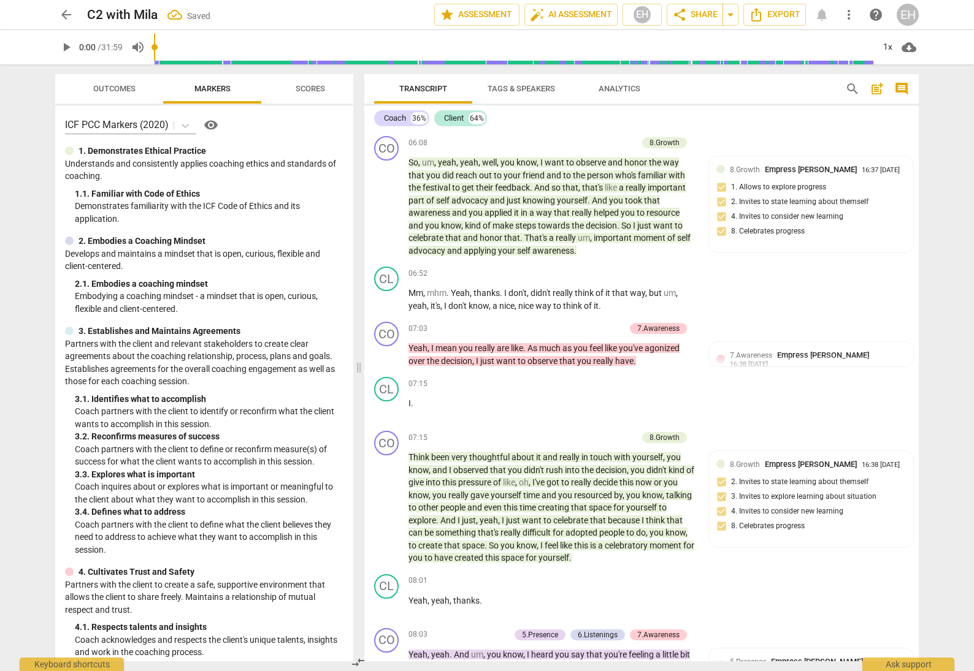
scroll to position [999, 0]
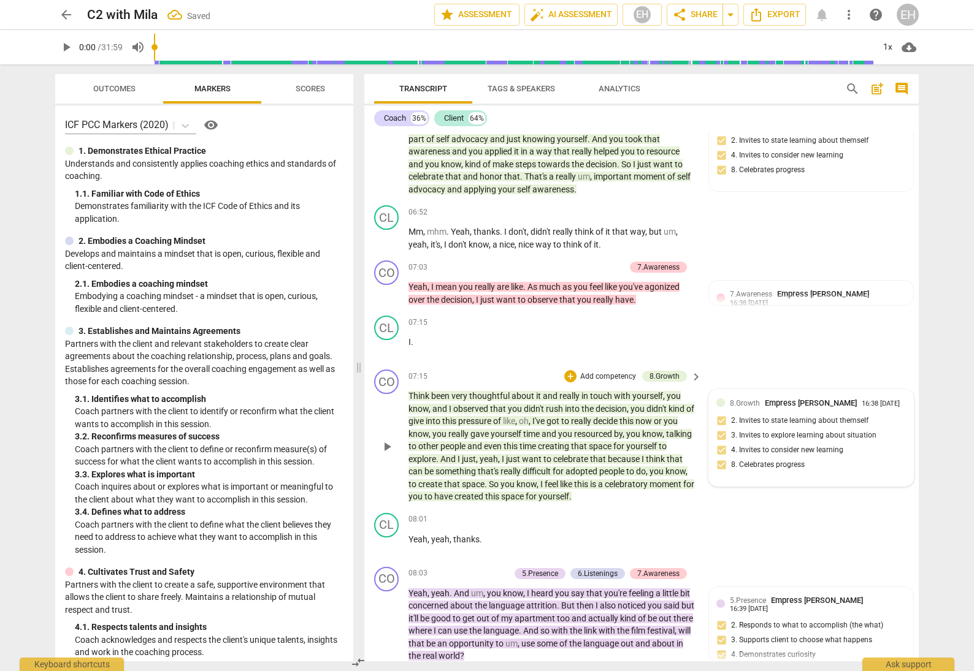
click at [817, 433] on div "8.Growth Empress Han 16:38 08-29-2025 2. Invites to state learning about themse…" at bounding box center [810, 438] width 189 height 82
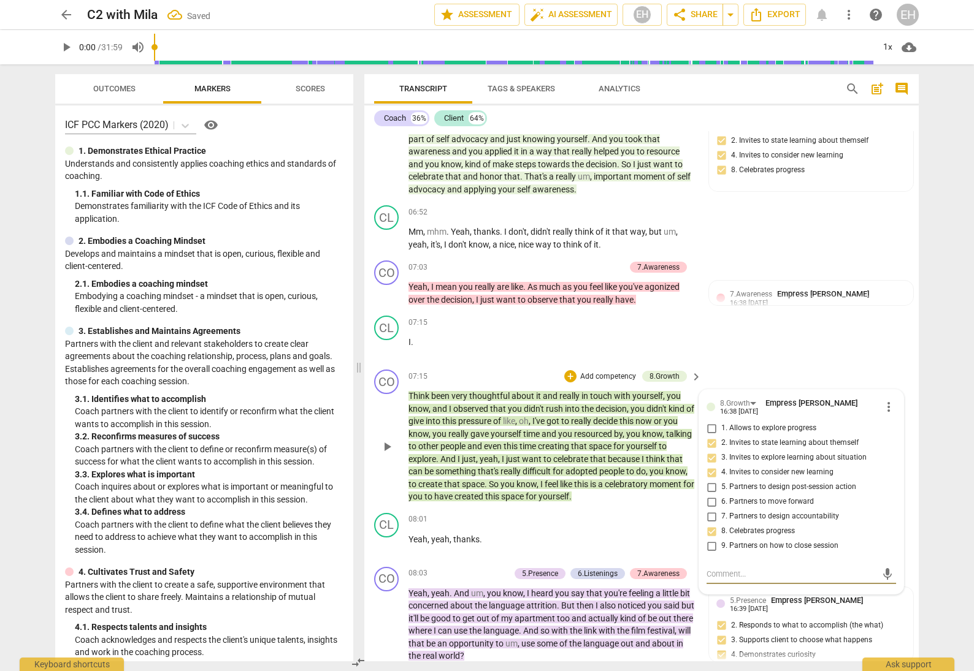
click at [710, 435] on input "1. Allows to explore progress" at bounding box center [711, 428] width 20 height 15
checkbox input "true"
click at [830, 352] on div "CL play_arrow pause 07:15 + Add competency keyboard_arrow_right I ." at bounding box center [641, 338] width 554 height 54
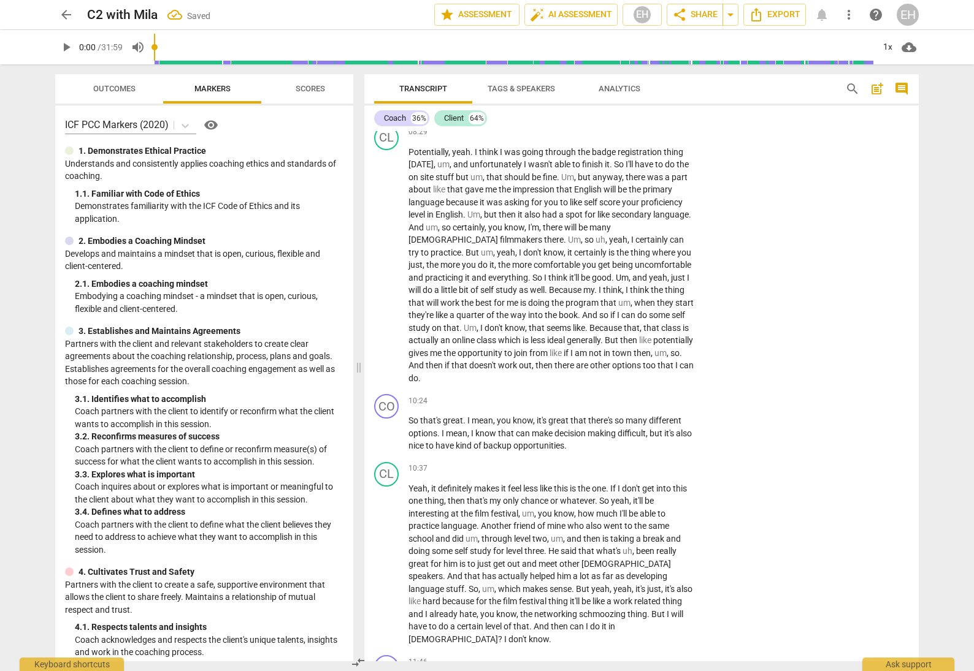
scroll to position [1587, 0]
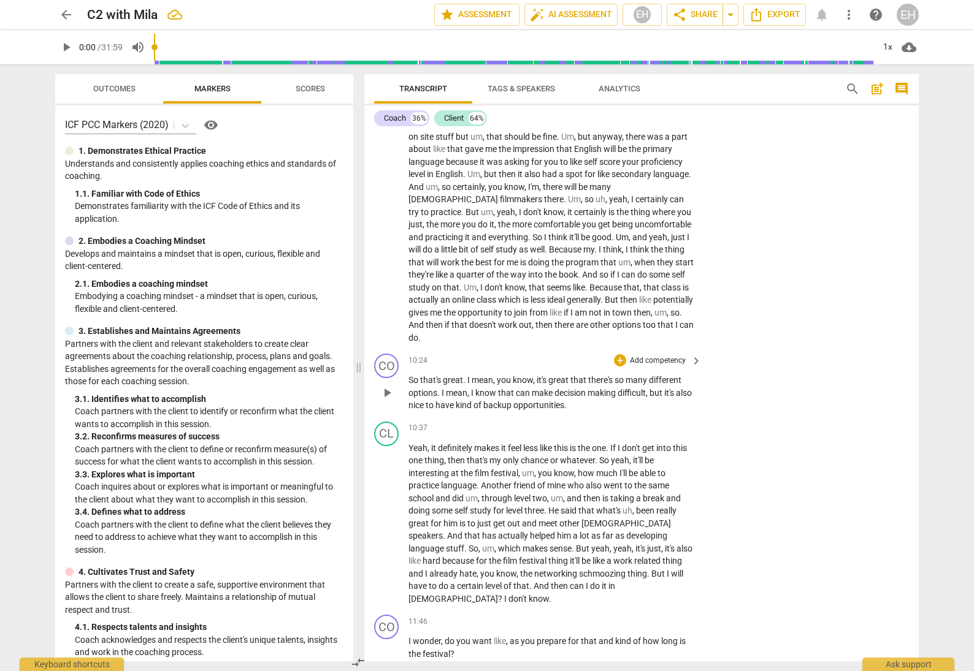
click at [588, 398] on p "So that's great . I mean , you know , it's great that there's so many different…" at bounding box center [551, 393] width 287 height 38
click at [657, 361] on p "Add competency" at bounding box center [657, 361] width 58 height 11
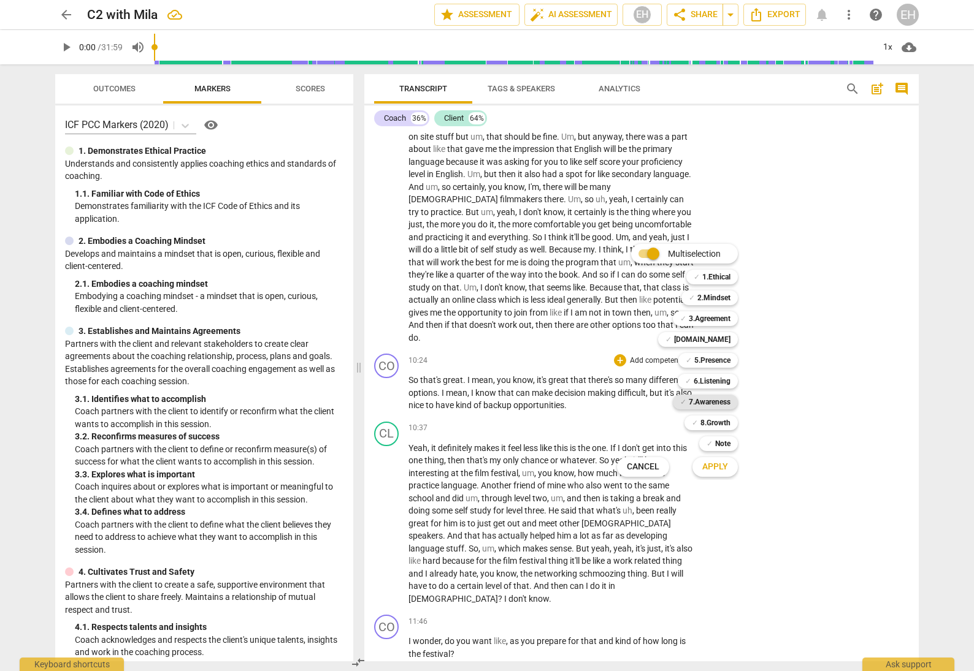
click at [718, 402] on b "7.Awareness" at bounding box center [710, 402] width 42 height 15
click at [719, 378] on b "6.Listening" at bounding box center [711, 381] width 37 height 15
click at [720, 356] on b "5.Presence" at bounding box center [712, 360] width 36 height 15
click at [725, 467] on span "Apply" at bounding box center [715, 467] width 26 height 12
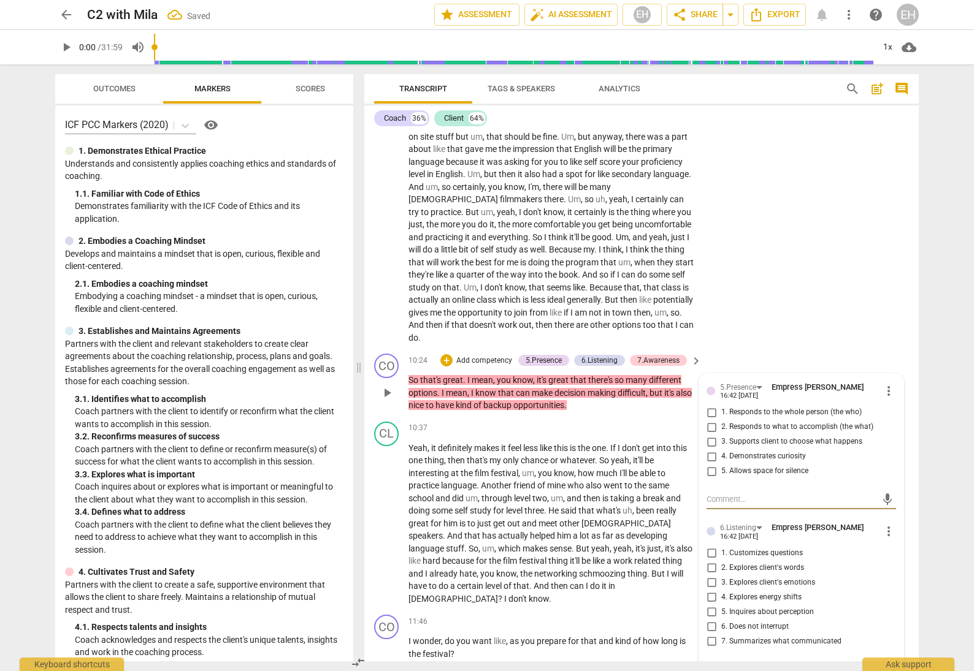
scroll to position [1610, 0]
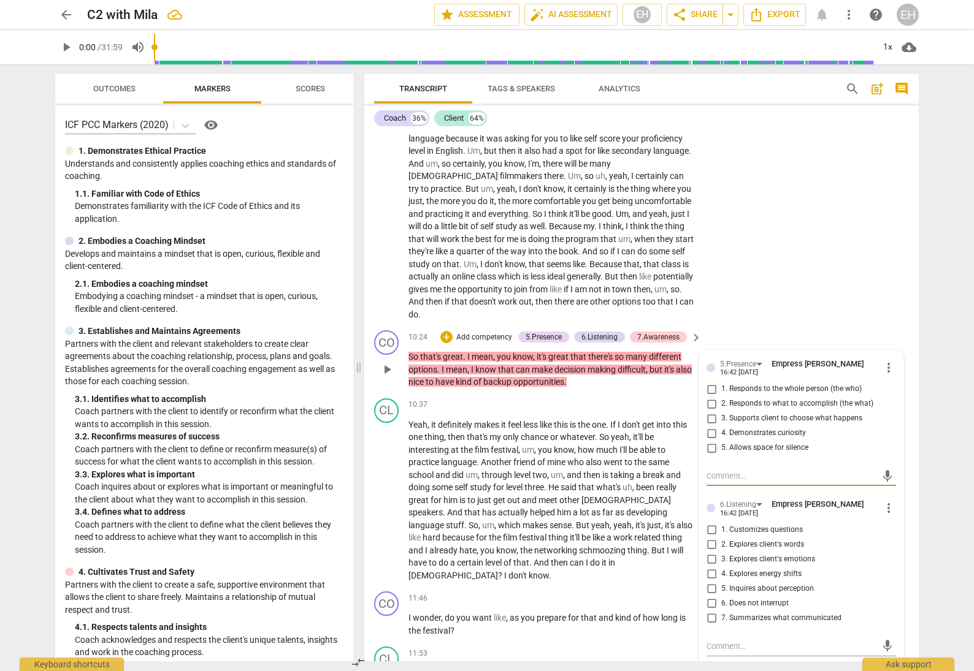
click at [706, 397] on input "2. Responds to what to accomplish (the what)" at bounding box center [711, 404] width 20 height 15
checkbox input "true"
click at [709, 411] on input "3. Supports client to choose what happens" at bounding box center [711, 418] width 20 height 15
checkbox input "true"
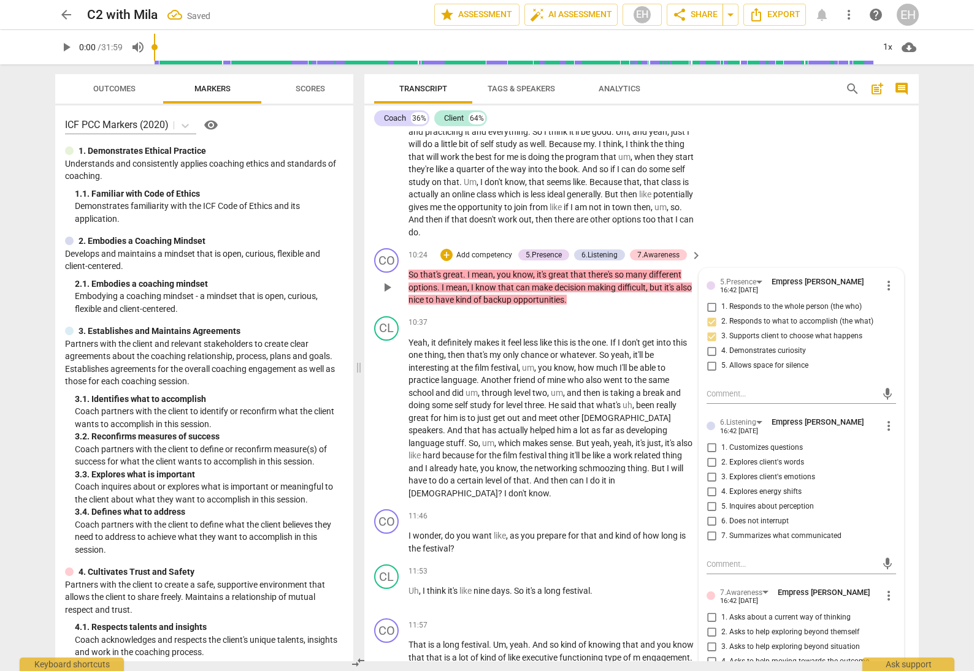
scroll to position [1712, 0]
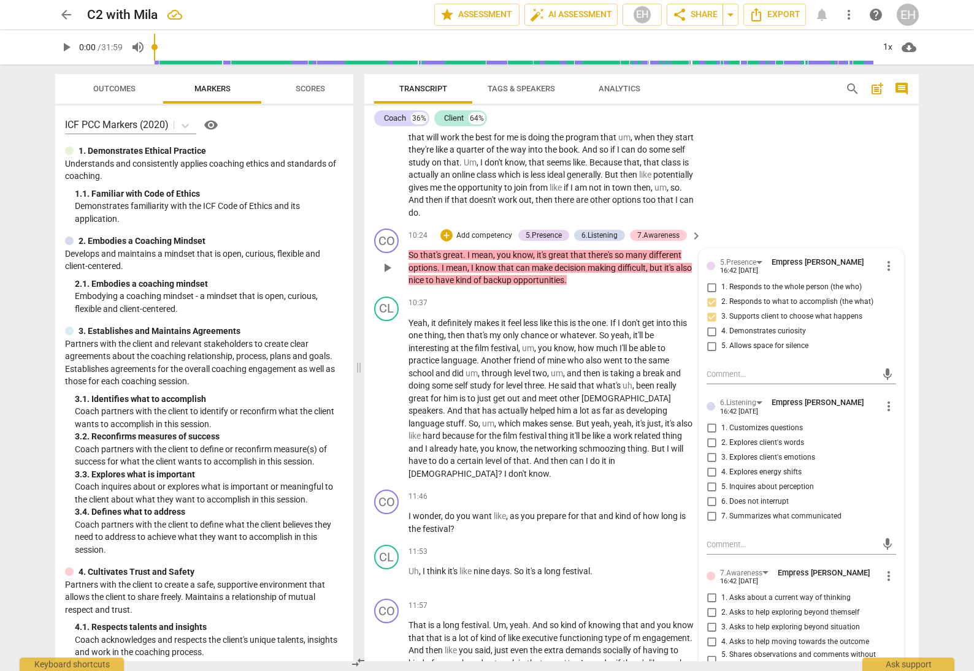
click at [702, 509] on input "7. Summarizes what communicated" at bounding box center [711, 516] width 20 height 15
checkbox input "true"
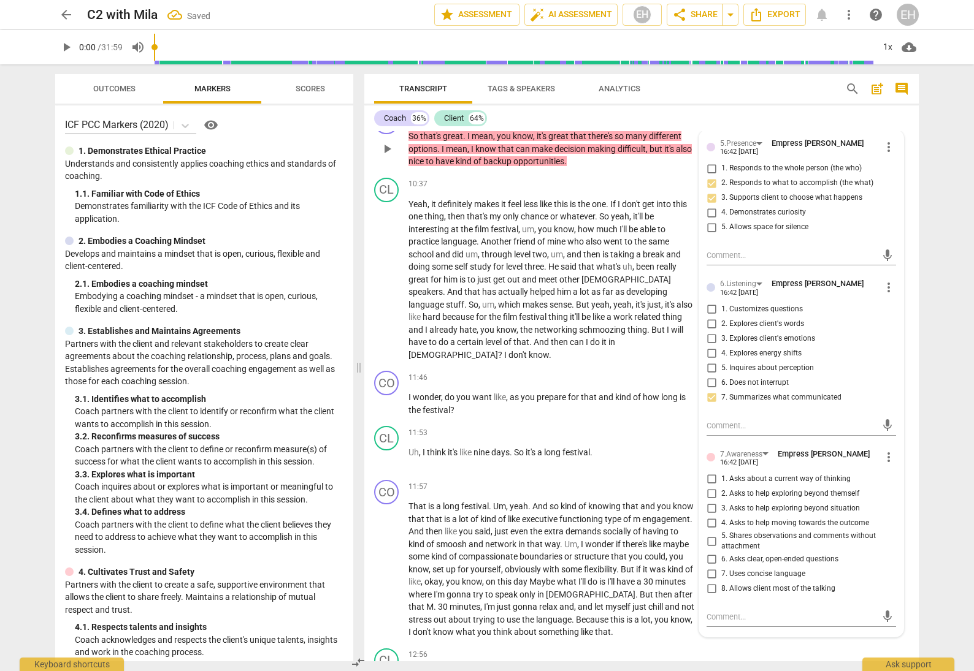
scroll to position [1842, 0]
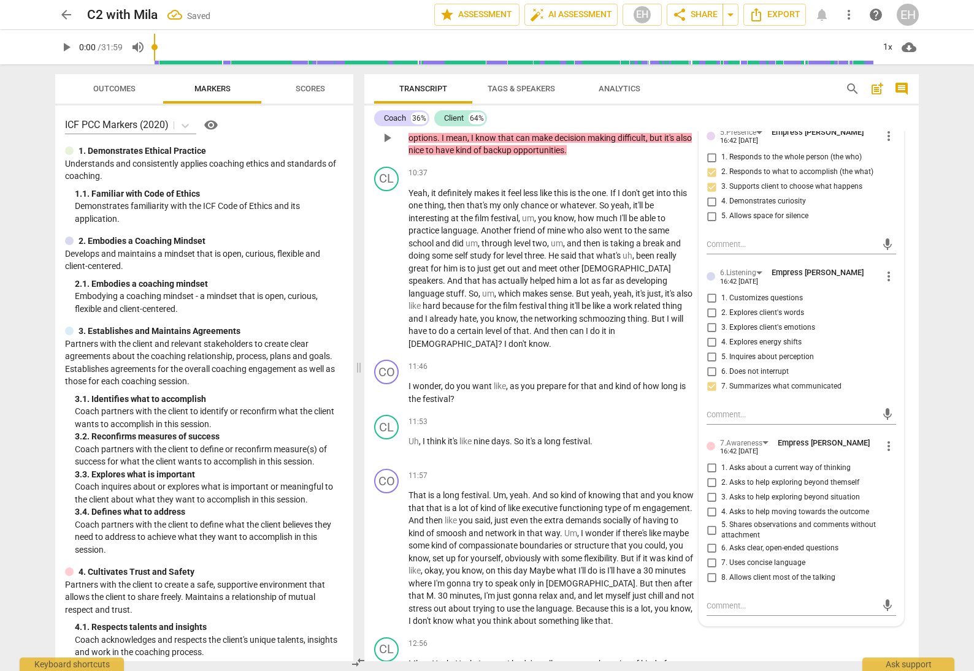
click at [709, 523] on input "5. Shares observations and comments without attachment" at bounding box center [711, 530] width 20 height 15
checkbox input "true"
click at [641, 435] on p "Uh , I think it's like nine days . So it's a long festival ." at bounding box center [551, 441] width 287 height 13
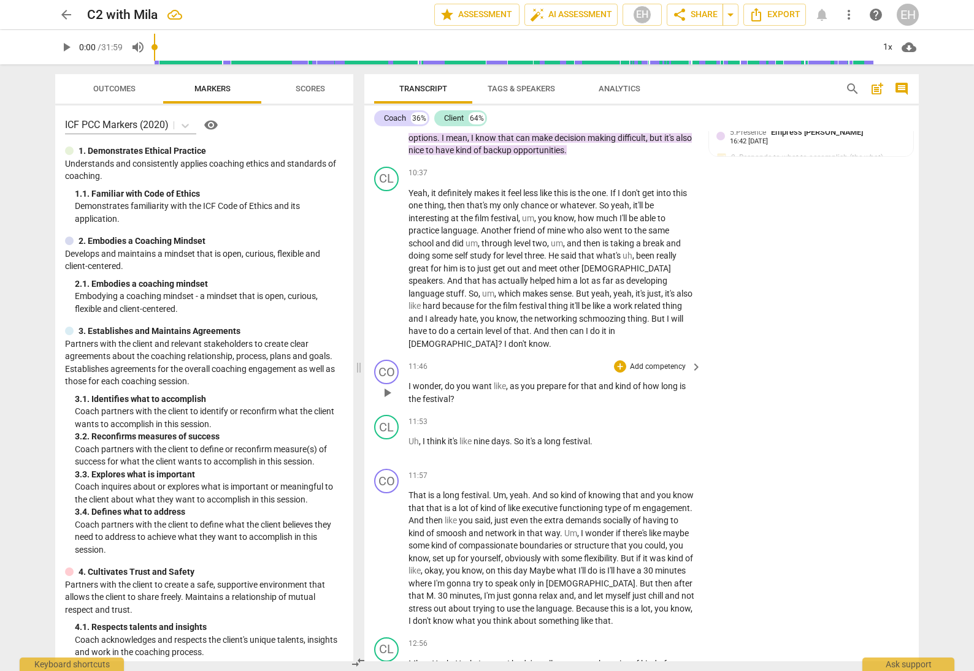
click at [670, 362] on p "Add competency" at bounding box center [657, 367] width 58 height 11
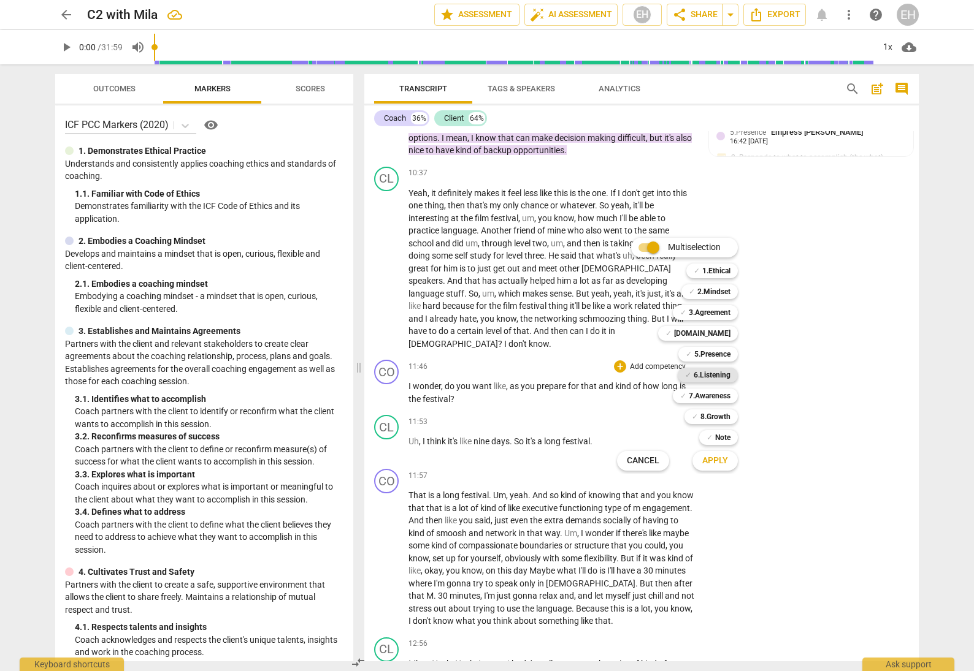
click at [703, 376] on b "6.Listening" at bounding box center [711, 375] width 37 height 15
click at [717, 458] on span "Apply" at bounding box center [715, 461] width 26 height 12
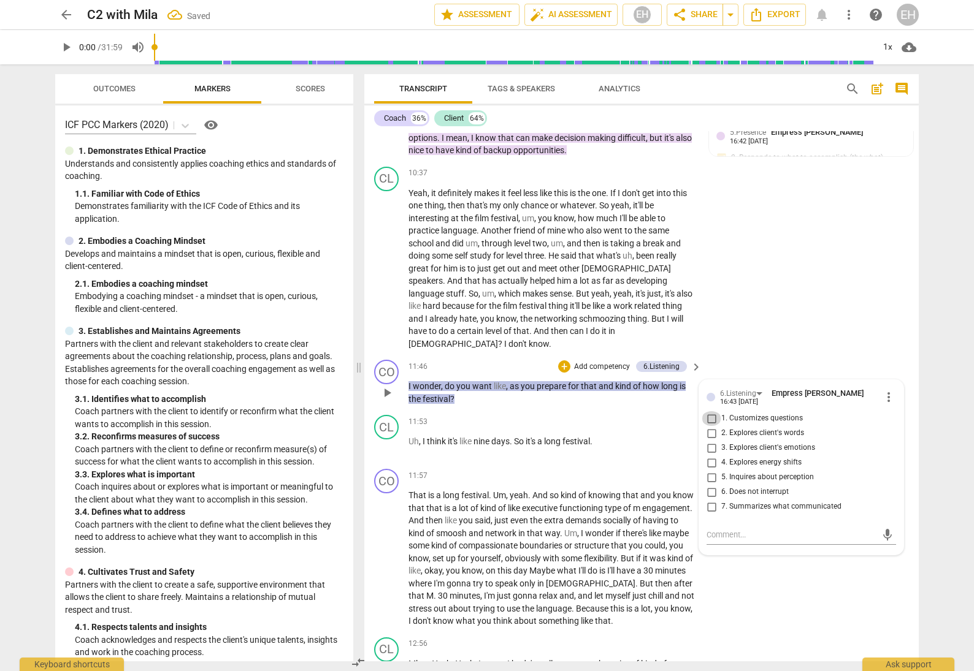
click at [708, 411] on input "1. Customizes questions" at bounding box center [711, 418] width 20 height 15
checkbox input "true"
click at [797, 308] on div "CL play_arrow pause 10:37 + Add competency keyboard_arrow_right Yeah , it defin…" at bounding box center [641, 259] width 554 height 194
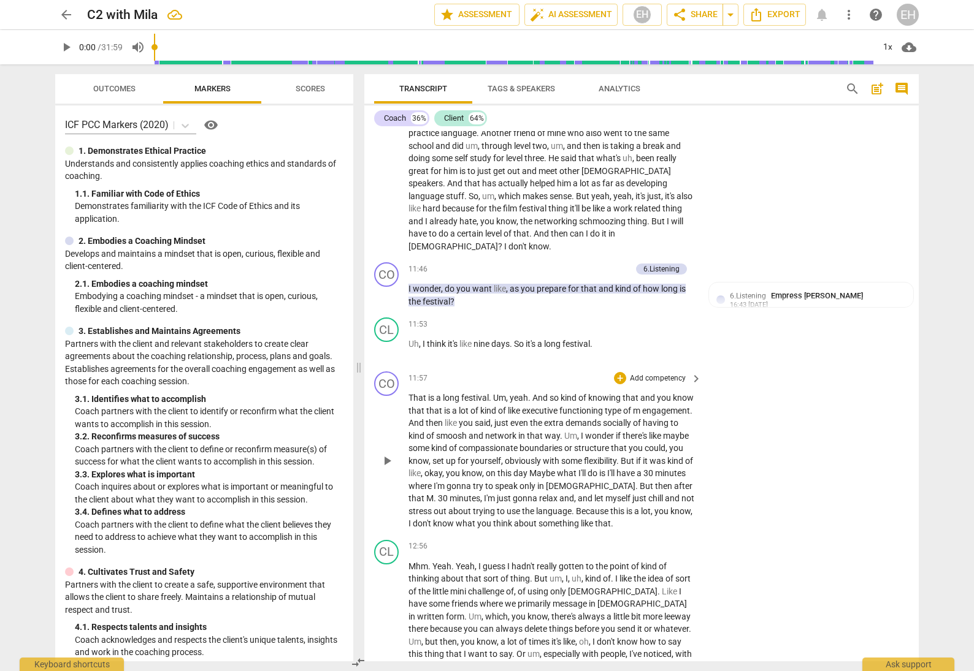
scroll to position [1940, 0]
click at [564, 443] on span "boundaries" at bounding box center [541, 448] width 45 height 10
click at [663, 373] on p "Add competency" at bounding box center [657, 378] width 58 height 11
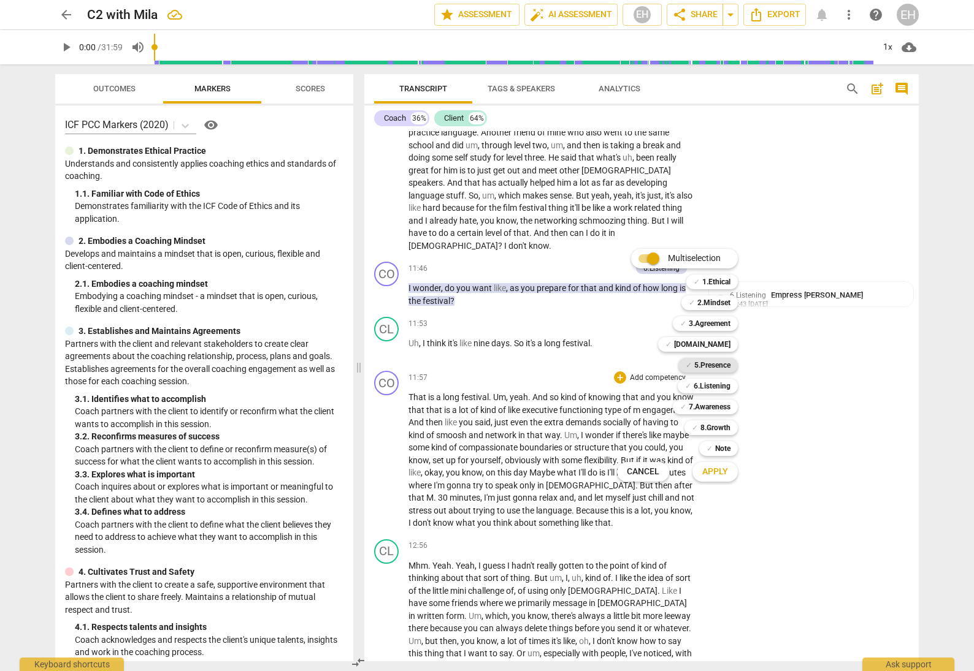
click at [724, 361] on b "5.Presence" at bounding box center [712, 365] width 36 height 15
click at [722, 386] on b "6.Listening" at bounding box center [711, 386] width 37 height 15
click at [721, 405] on b "7.Awareness" at bounding box center [710, 407] width 42 height 15
drag, startPoint x: 722, startPoint y: 424, endPoint x: 719, endPoint y: 464, distance: 39.4
click at [722, 424] on b "8.Growth" at bounding box center [715, 428] width 30 height 15
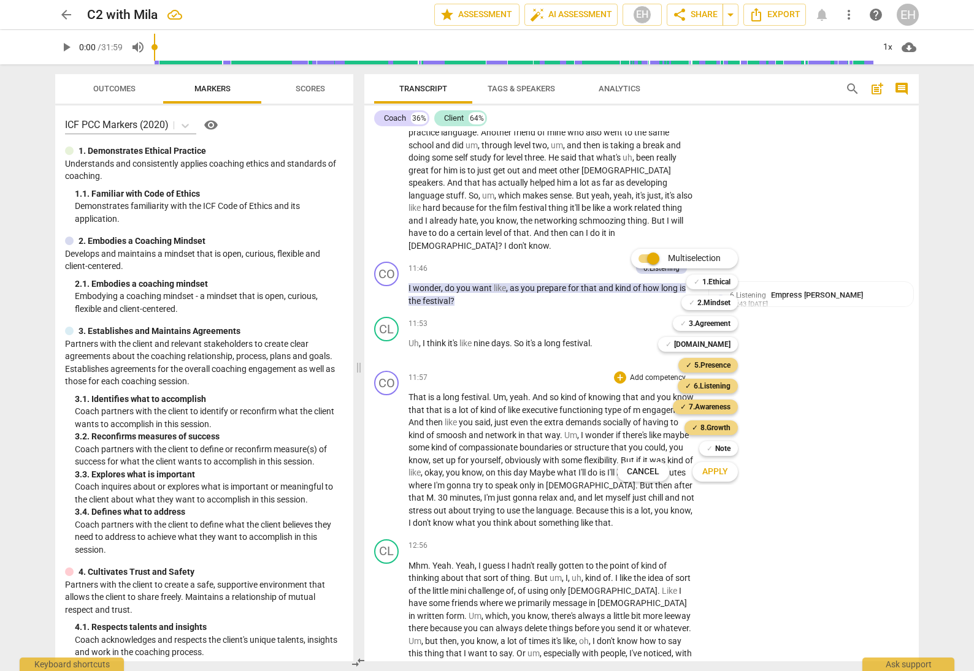
click at [719, 480] on button "Apply" at bounding box center [714, 472] width 45 height 22
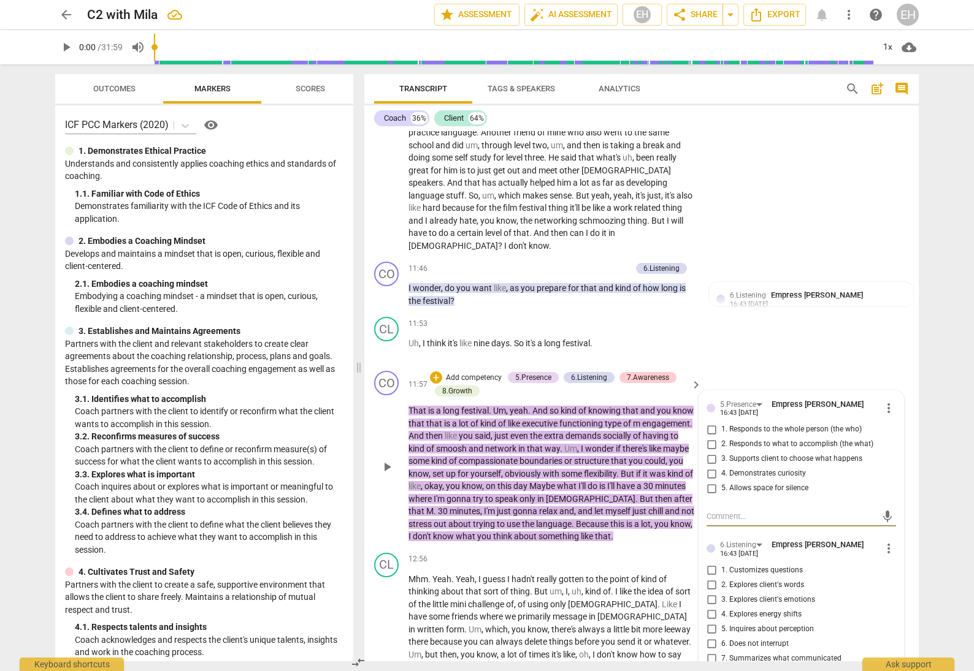
click at [709, 437] on input "2. Responds to what to accomplish (the what)" at bounding box center [711, 444] width 20 height 15
checkbox input "true"
click at [708, 452] on input "3. Supports client to choose what happens" at bounding box center [711, 459] width 20 height 15
checkbox input "true"
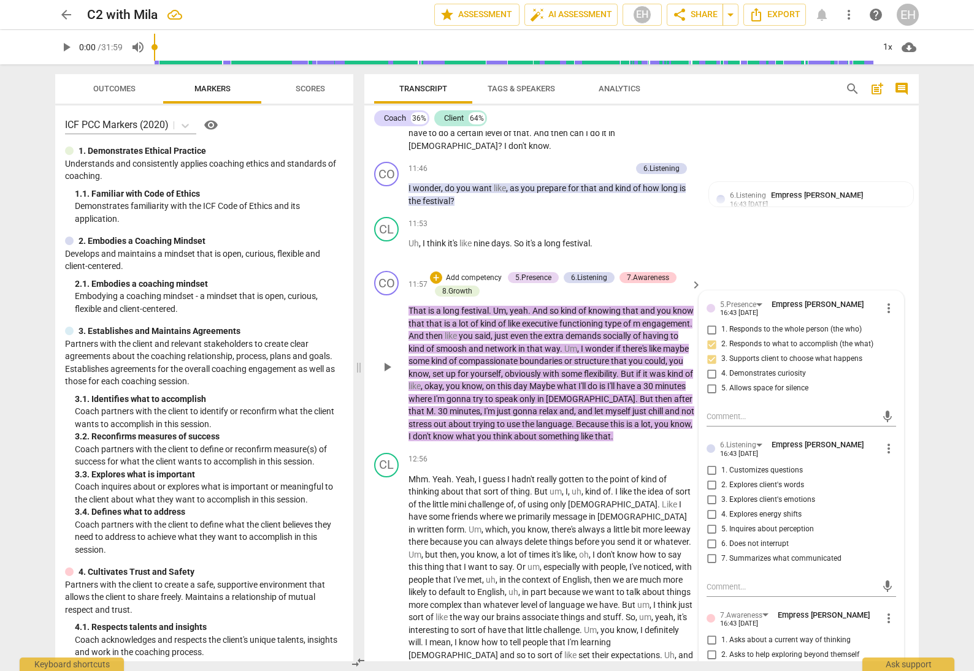
scroll to position [2046, 0]
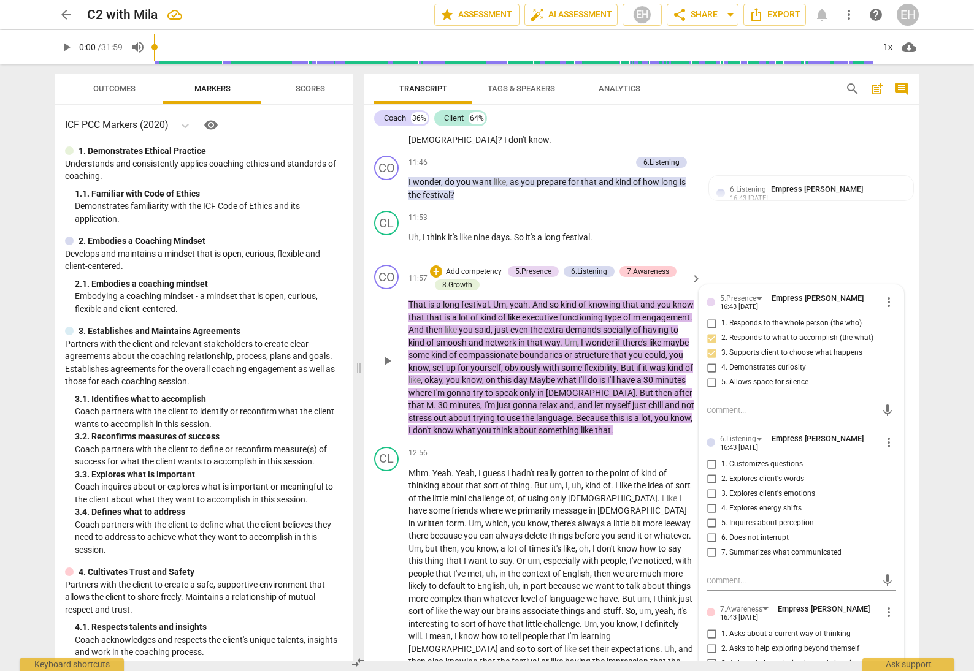
click at [711, 457] on input "1. Customizes questions" at bounding box center [711, 464] width 20 height 15
checkbox input "true"
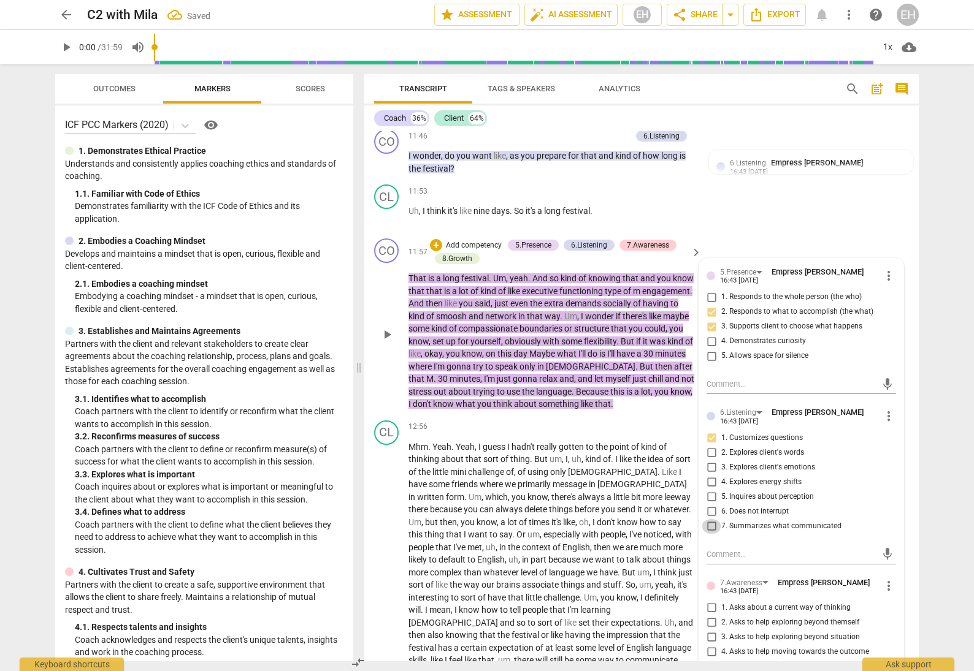
click at [711, 519] on input "7. Summarizes what communicated" at bounding box center [711, 526] width 20 height 15
checkbox input "true"
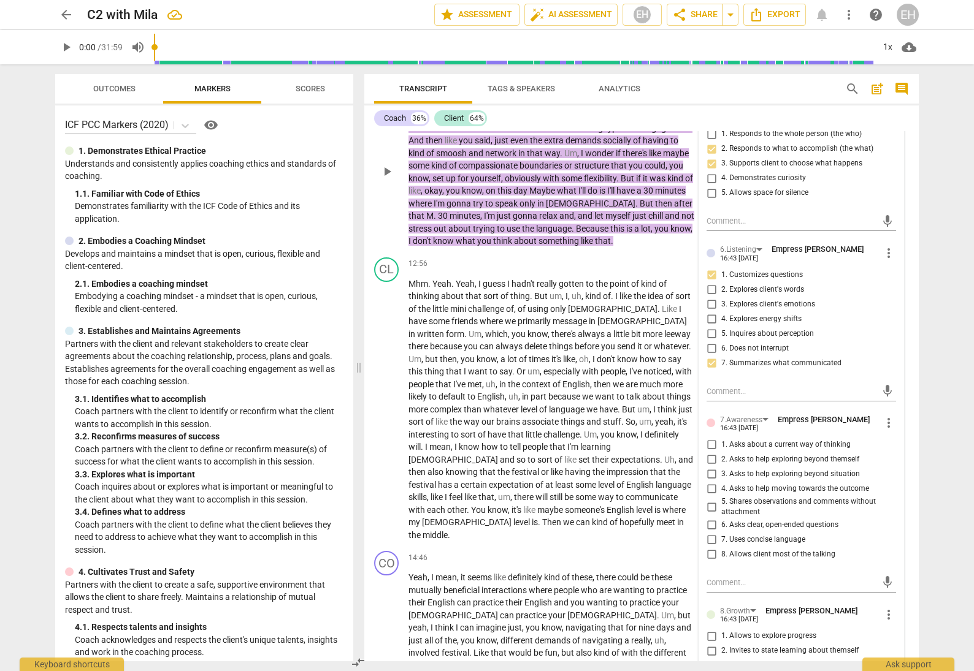
scroll to position [2249, 0]
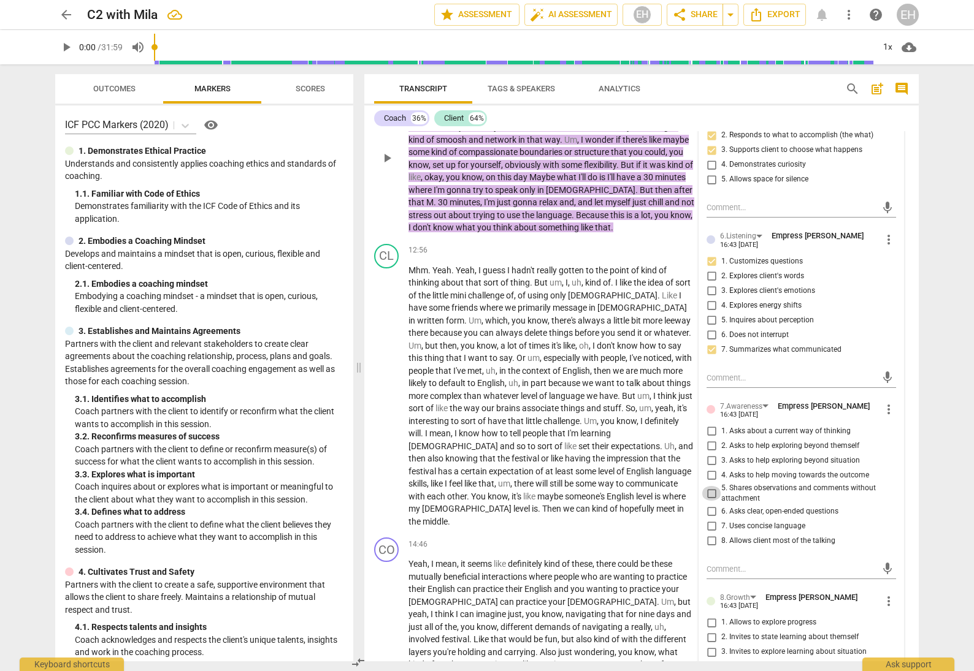
click at [711, 486] on input "5. Shares observations and comments without attachment" at bounding box center [711, 493] width 20 height 15
checkbox input "true"
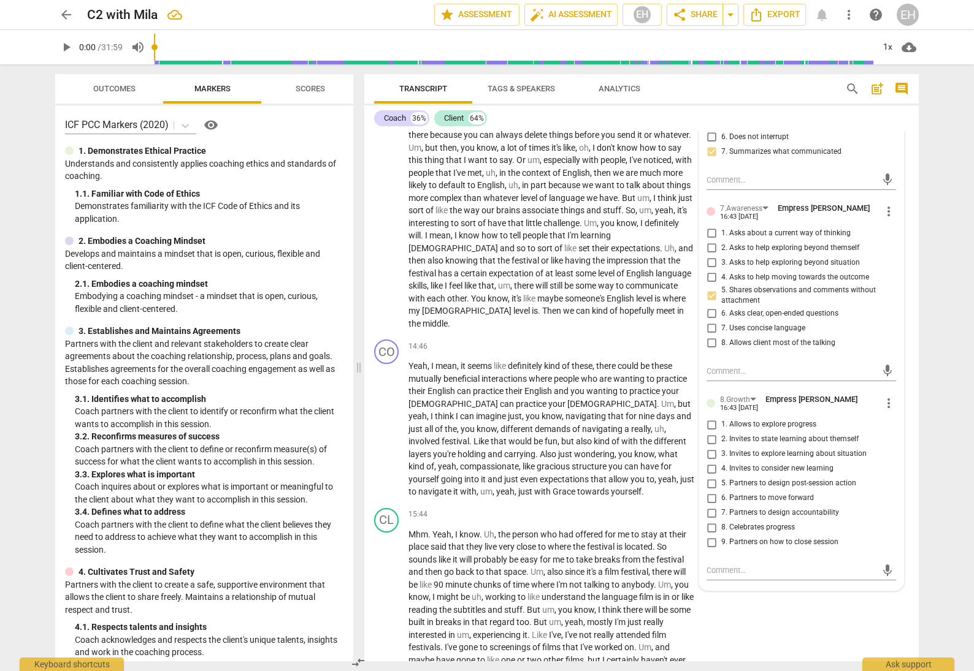
scroll to position [2454, 0]
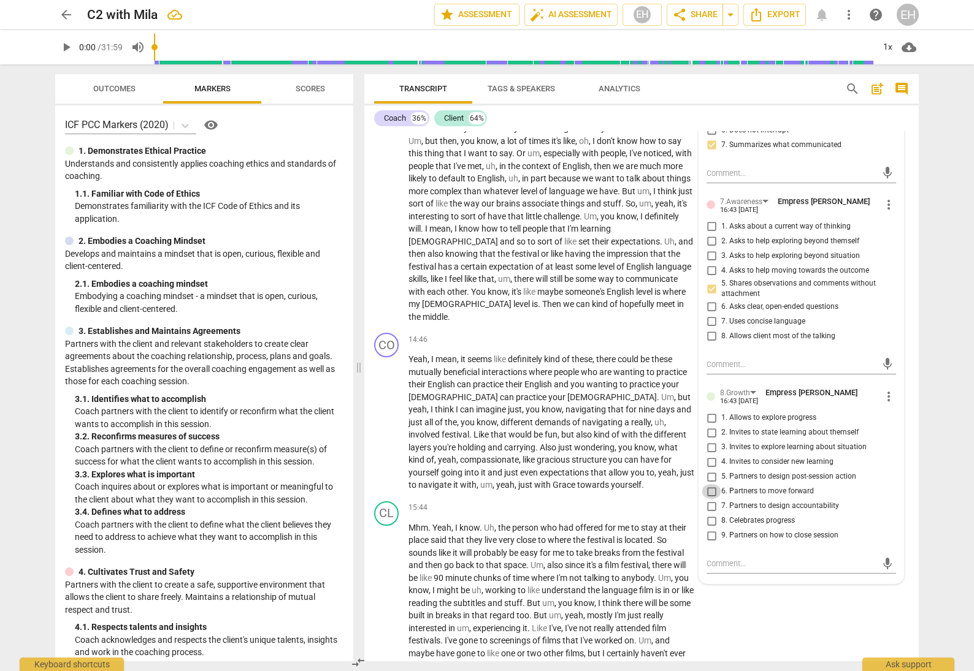
click at [713, 484] on input "6. Partners to move forward" at bounding box center [711, 491] width 20 height 15
checkbox input "true"
click at [706, 470] on input "5. Partners to design post-session action" at bounding box center [711, 477] width 20 height 15
checkbox input "true"
click at [780, 569] on div "CL play_arrow pause 15:44 + Add competency keyboard_arrow_right Mhm . Yeah , I …" at bounding box center [641, 600] width 554 height 206
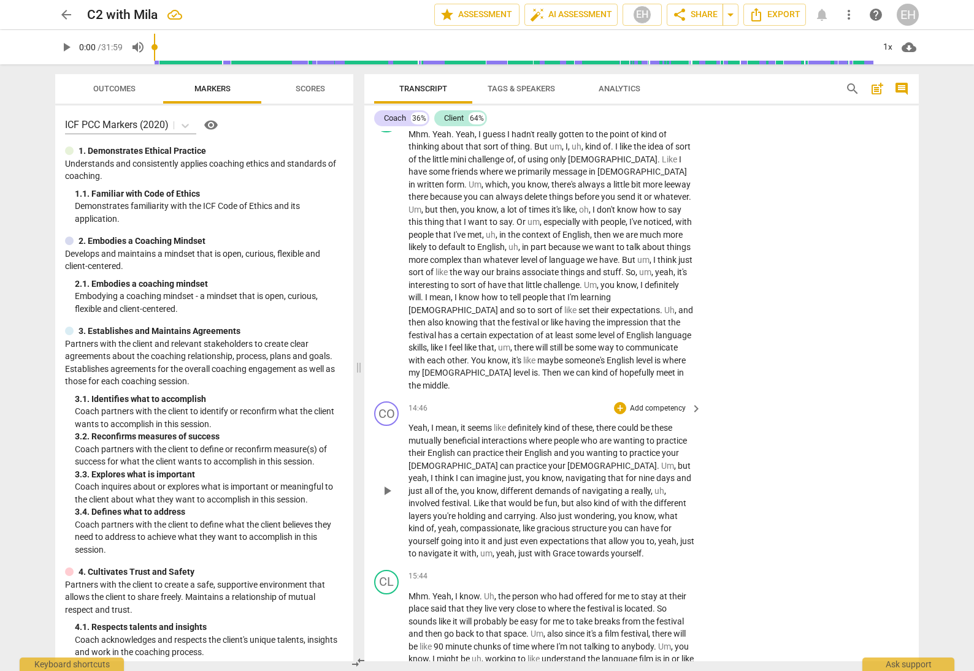
scroll to position [2386, 0]
click at [650, 402] on p "Add competency" at bounding box center [657, 407] width 58 height 11
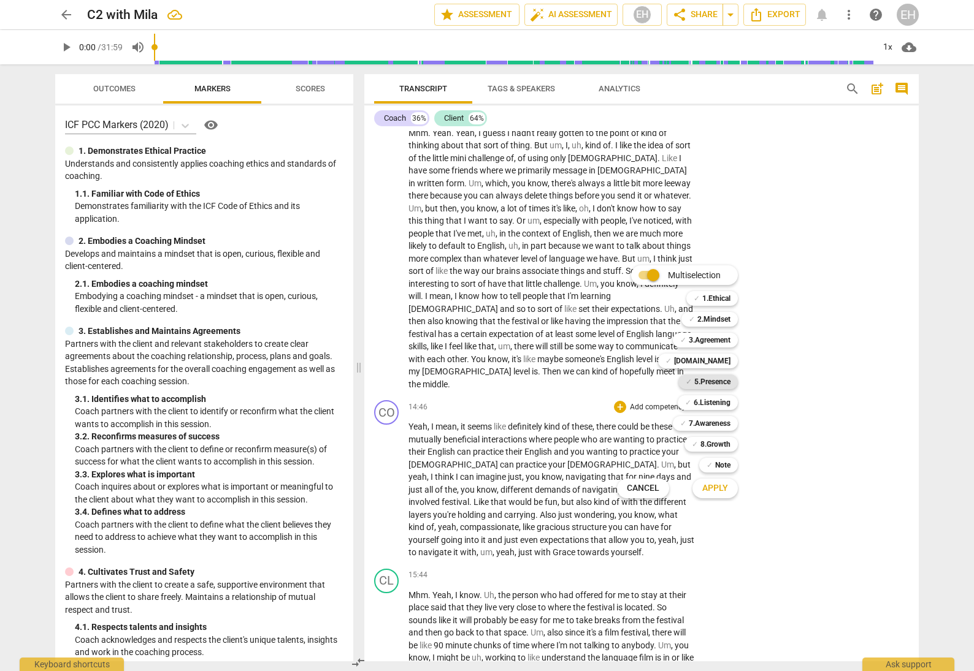
click at [715, 383] on b "5.Presence" at bounding box center [712, 382] width 36 height 15
click at [720, 403] on b "6.Listening" at bounding box center [711, 402] width 37 height 15
click at [722, 424] on b "7.Awareness" at bounding box center [710, 423] width 42 height 15
drag, startPoint x: 720, startPoint y: 447, endPoint x: 722, endPoint y: 473, distance: 25.8
click at [720, 447] on b "8.Growth" at bounding box center [715, 444] width 30 height 15
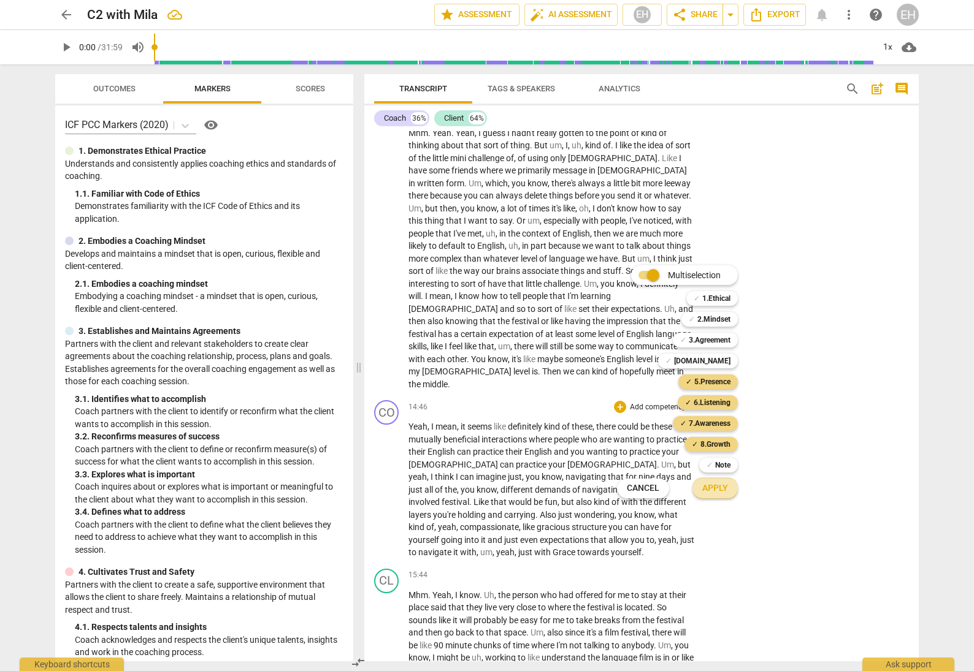
click at [719, 489] on span "Apply" at bounding box center [715, 489] width 26 height 12
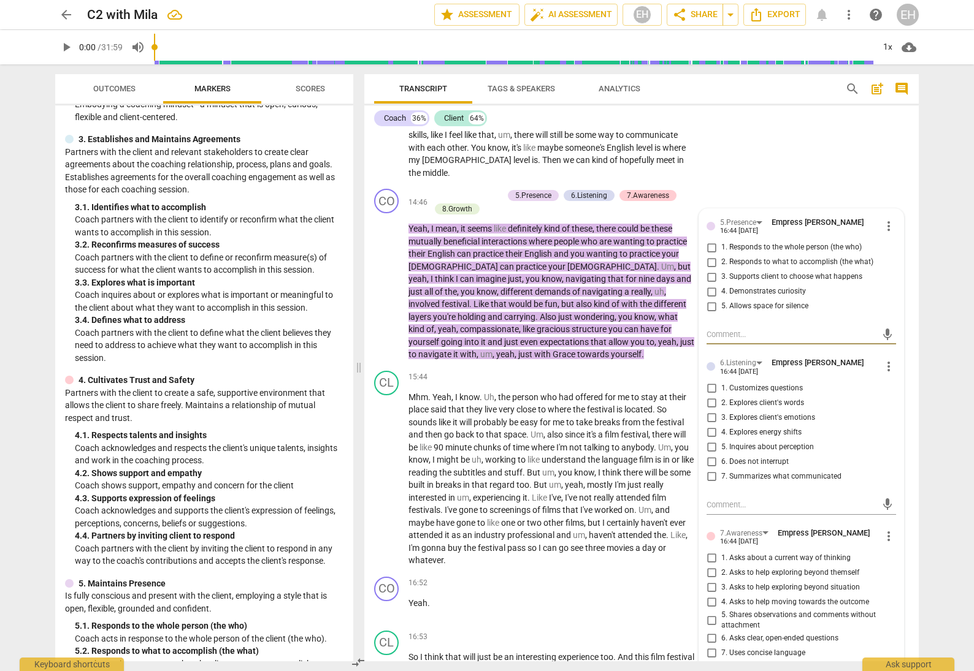
scroll to position [2597, 0]
click at [705, 256] on input "2. Responds to what to accomplish (the what)" at bounding box center [711, 263] width 20 height 15
checkbox input "true"
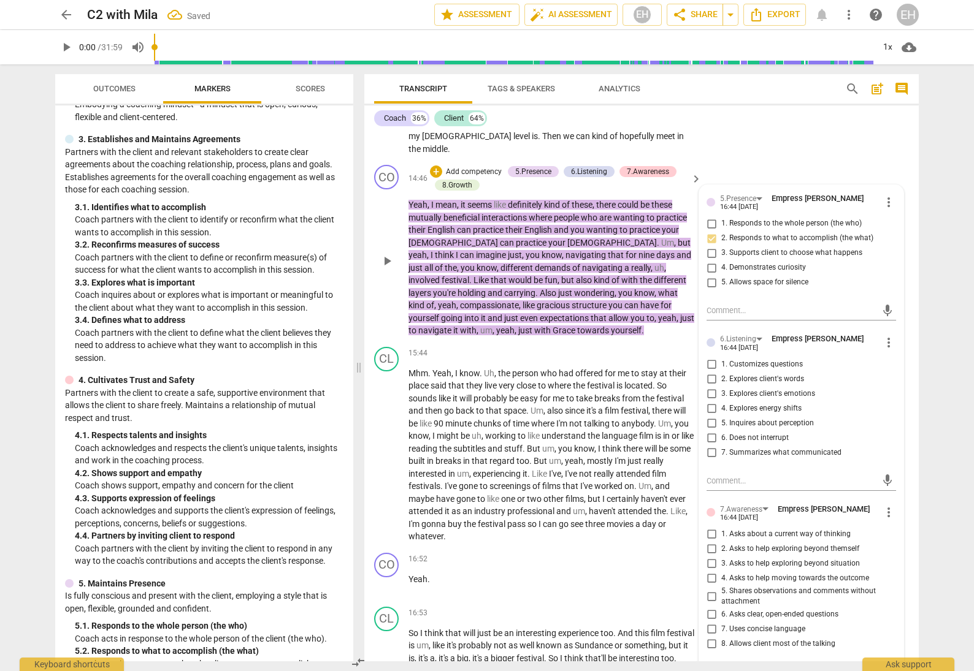
click at [709, 357] on input "1. Customizes questions" at bounding box center [711, 364] width 20 height 15
checkbox input "true"
click at [709, 446] on input "7. Summarizes what communicated" at bounding box center [711, 453] width 20 height 15
checkbox input "true"
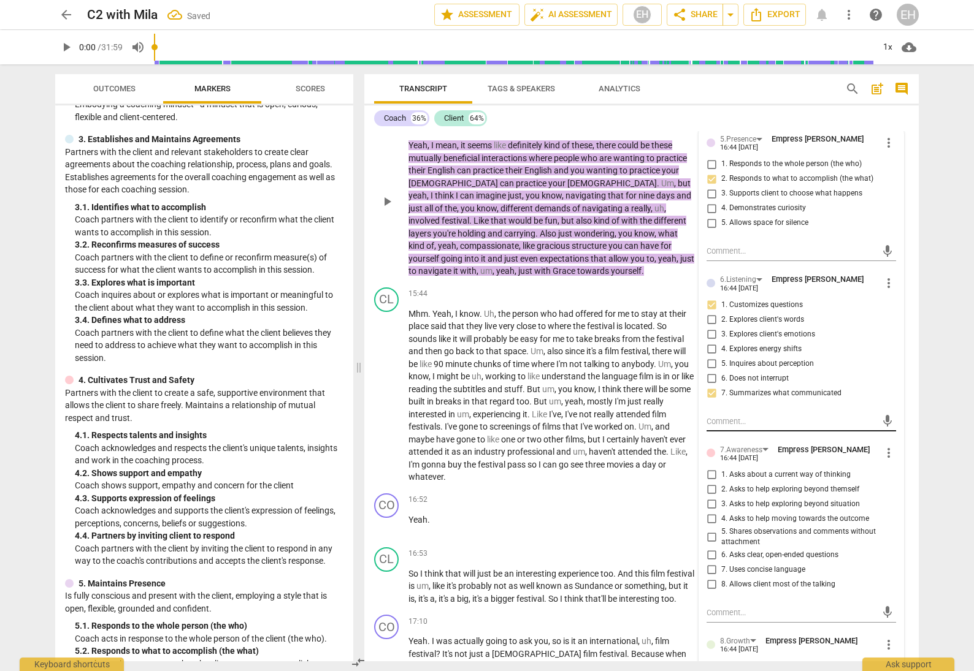
scroll to position [2682, 0]
click at [708, 467] on input "1. Asks about a current way of thinking" at bounding box center [711, 474] width 20 height 15
checkbox input "true"
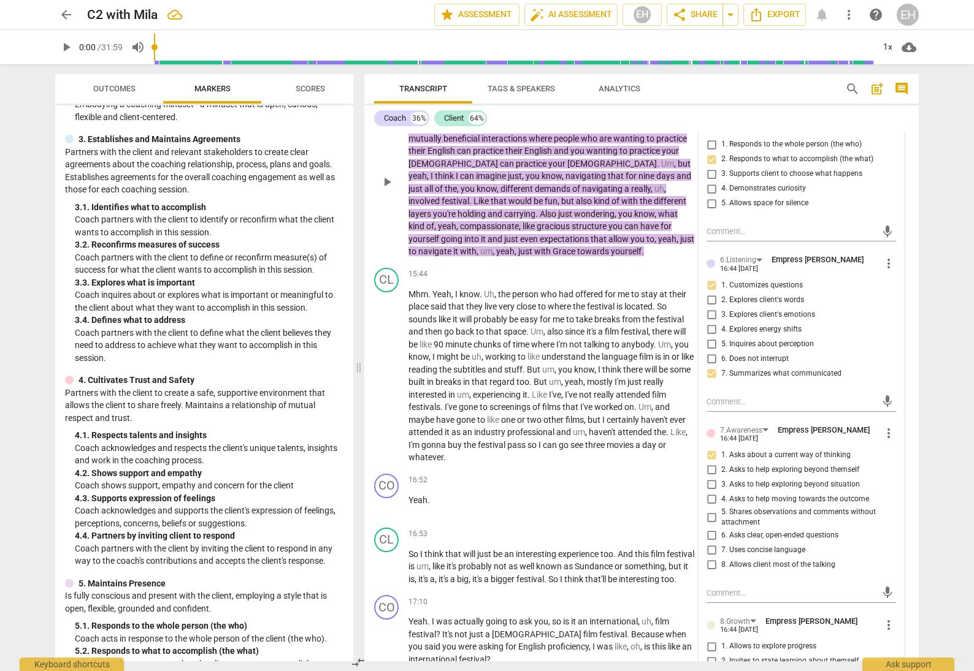
scroll to position [2706, 0]
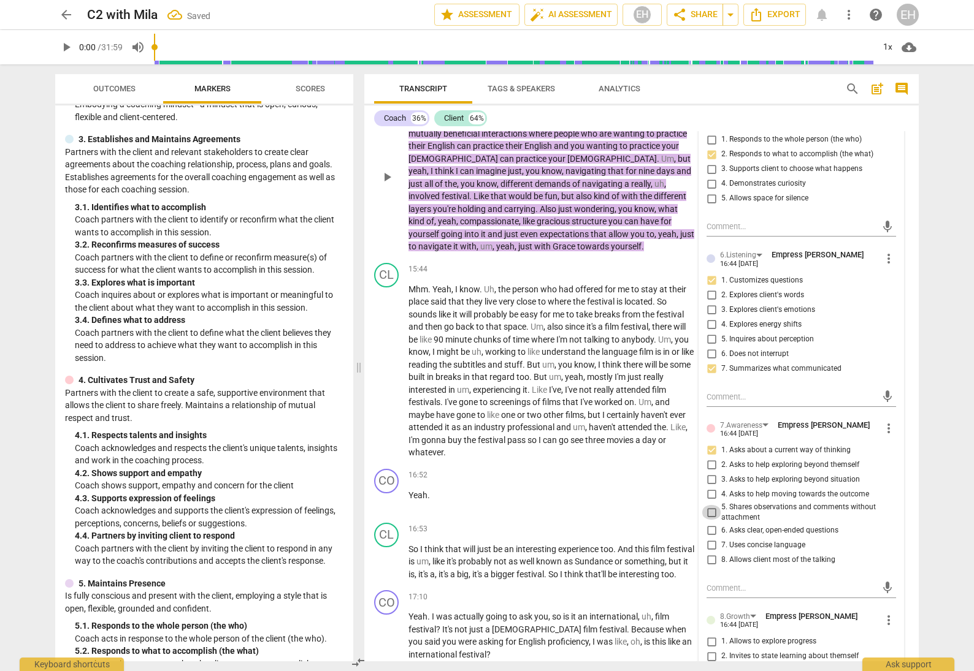
click at [709, 505] on input "5. Shares observations and comments without attachment" at bounding box center [711, 512] width 20 height 15
checkbox input "true"
click at [709, 487] on input "4. Asks to help moving towards the outcome" at bounding box center [711, 494] width 20 height 15
checkbox input "true"
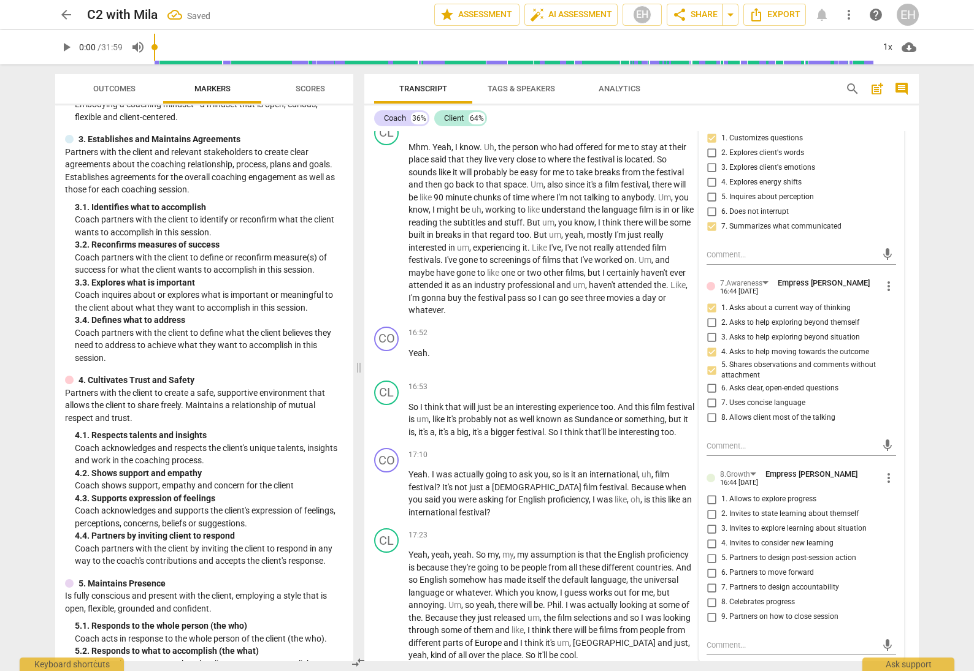
scroll to position [2849, 0]
click at [711, 492] on input "1. Allows to explore progress" at bounding box center [711, 499] width 20 height 15
checkbox input "true"
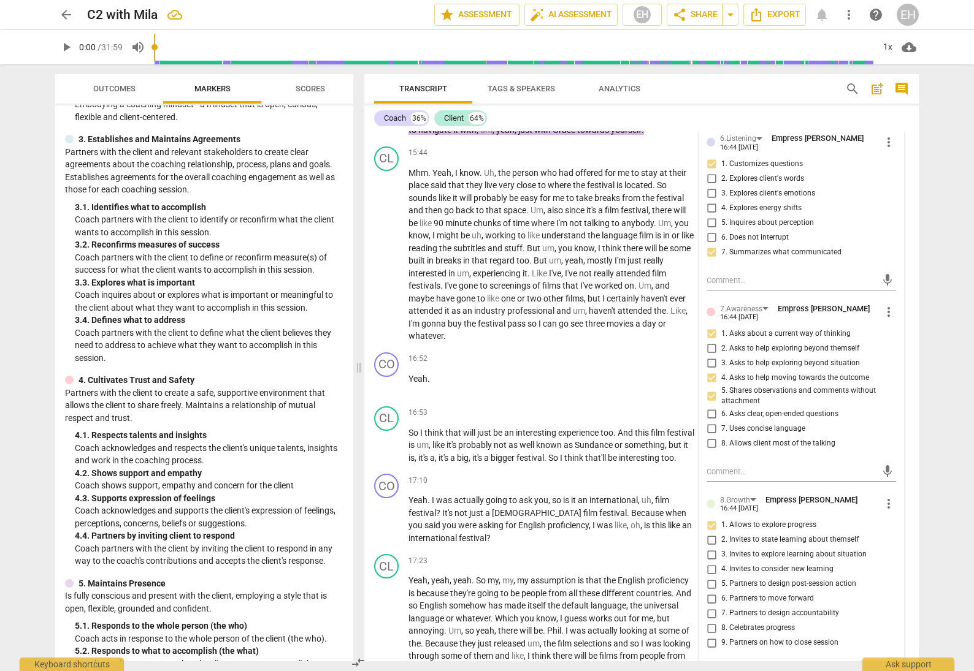
scroll to position [2825, 0]
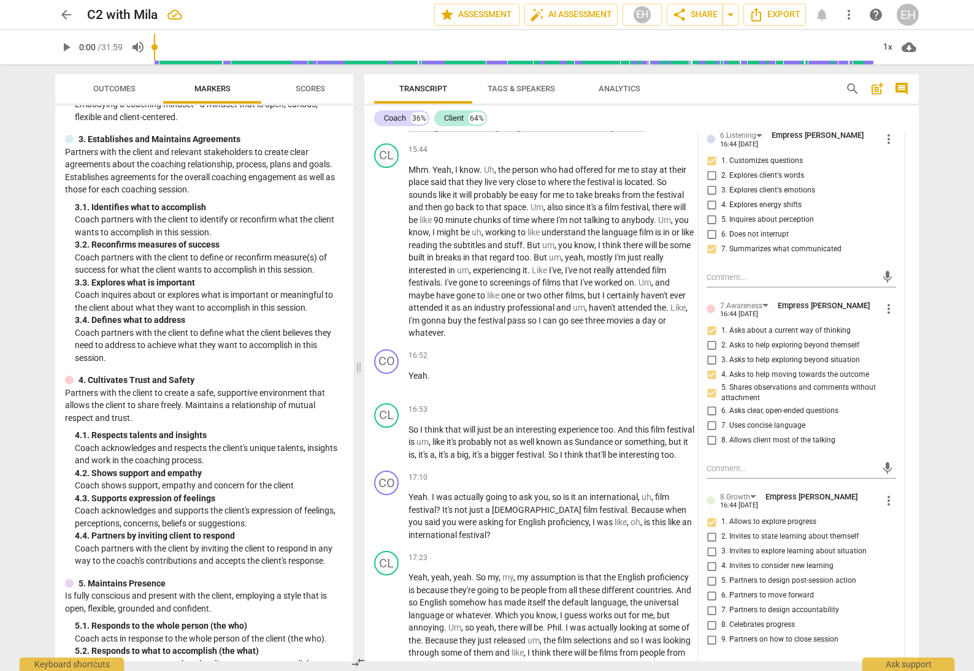
click at [708, 559] on input "4. Invites to consider new learning" at bounding box center [711, 566] width 20 height 15
checkbox input "true"
click at [711, 530] on input "2. Invites to state learning about themself" at bounding box center [711, 537] width 20 height 15
checkbox input "true"
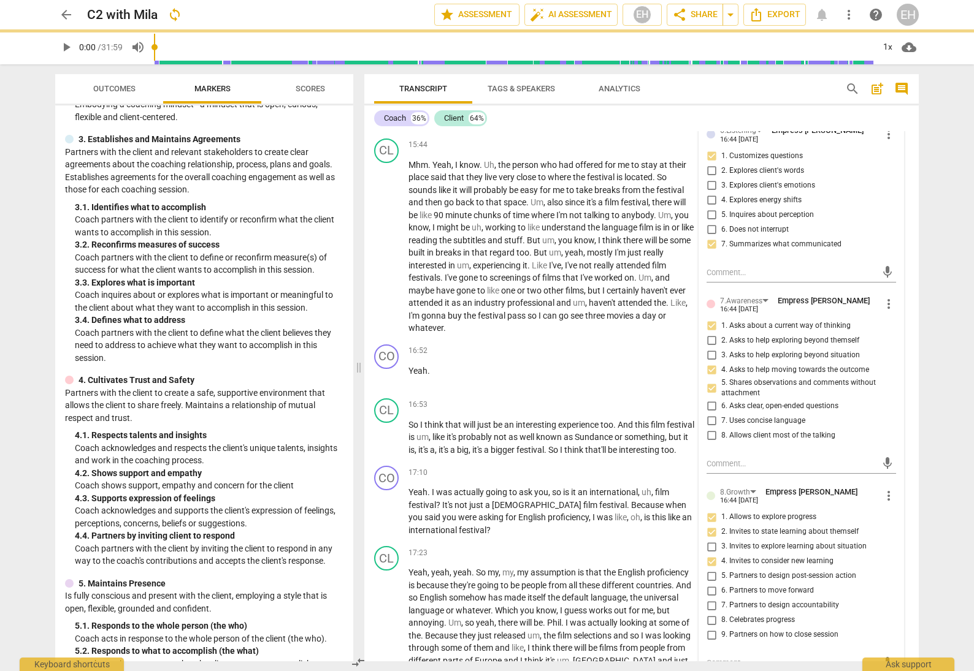
click at [711, 569] on input "5. Partners to design post-session action" at bounding box center [711, 576] width 20 height 15
checkbox input "true"
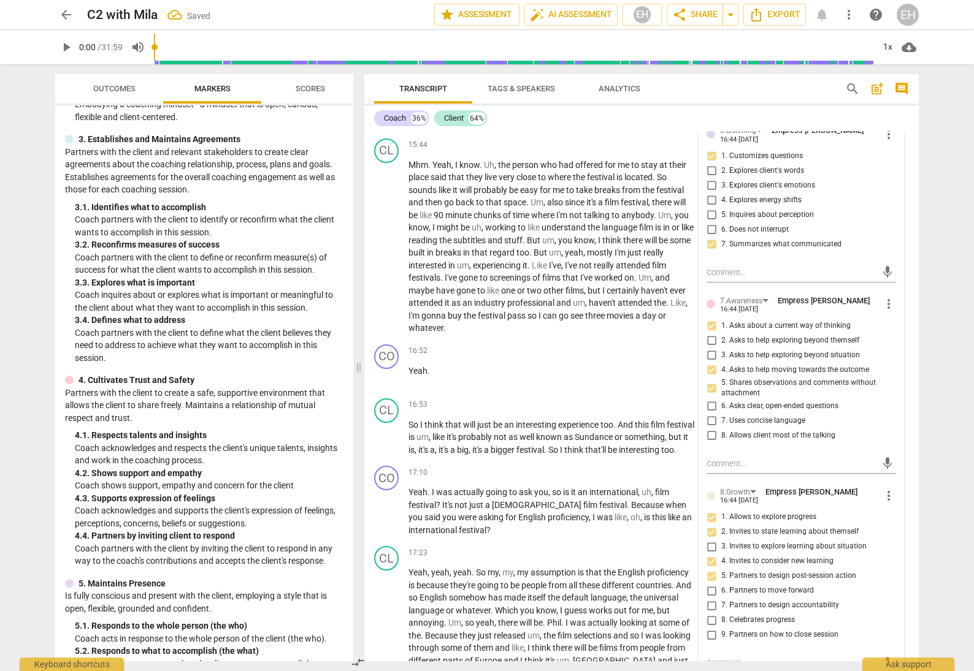
click at [709, 584] on input "6. Partners to move forward" at bounding box center [711, 591] width 20 height 15
checkbox input "true"
click at [651, 310] on div "CL play_arrow pause 15:44 + Add competency keyboard_arrow_right Mhm . Yeah , I …" at bounding box center [641, 237] width 554 height 206
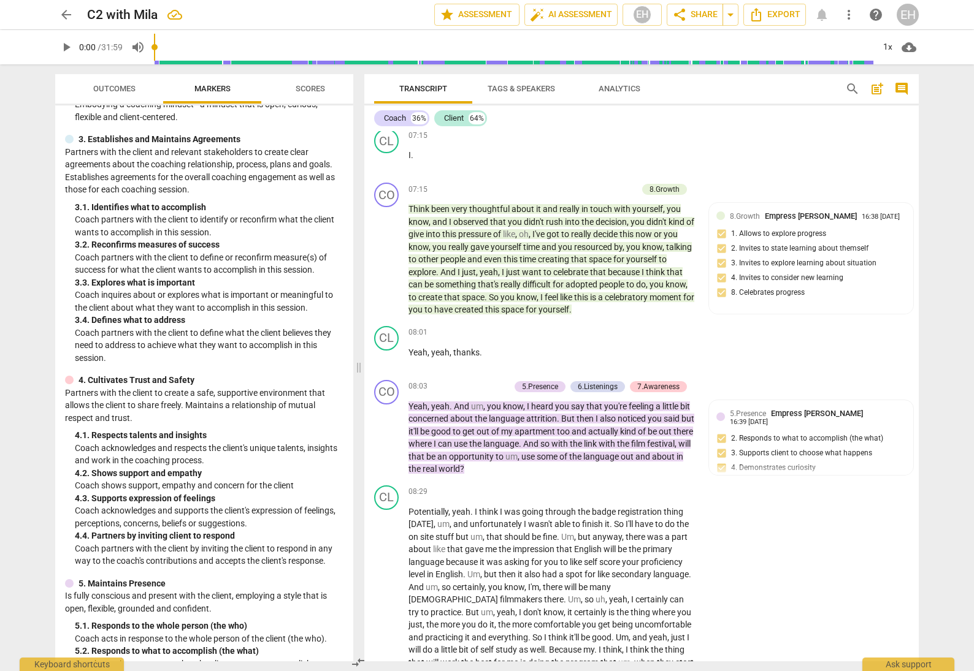
scroll to position [1175, 0]
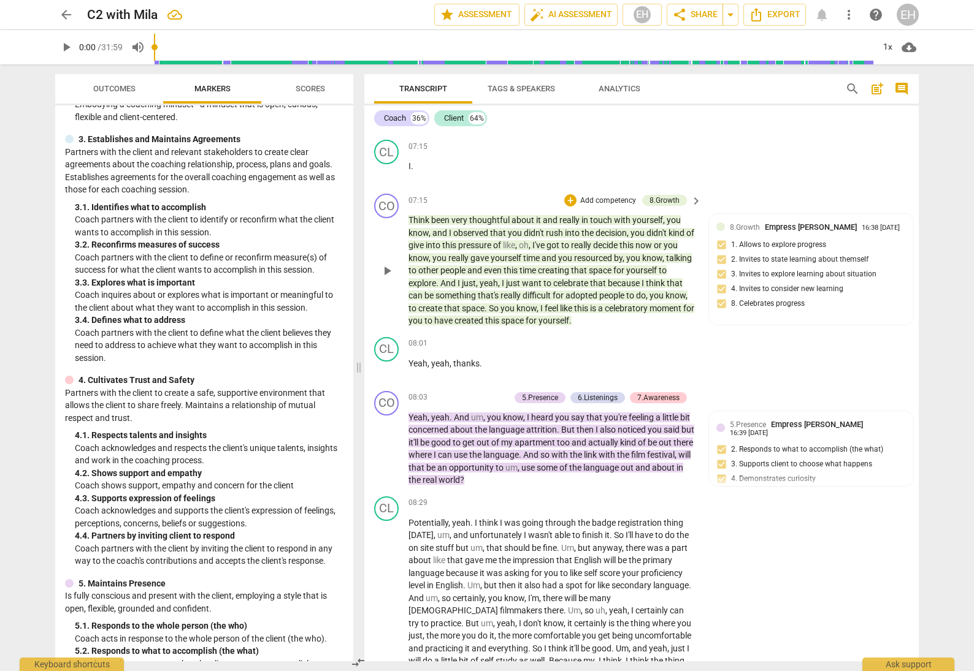
click at [606, 207] on div "+ Add competency" at bounding box center [600, 200] width 73 height 12
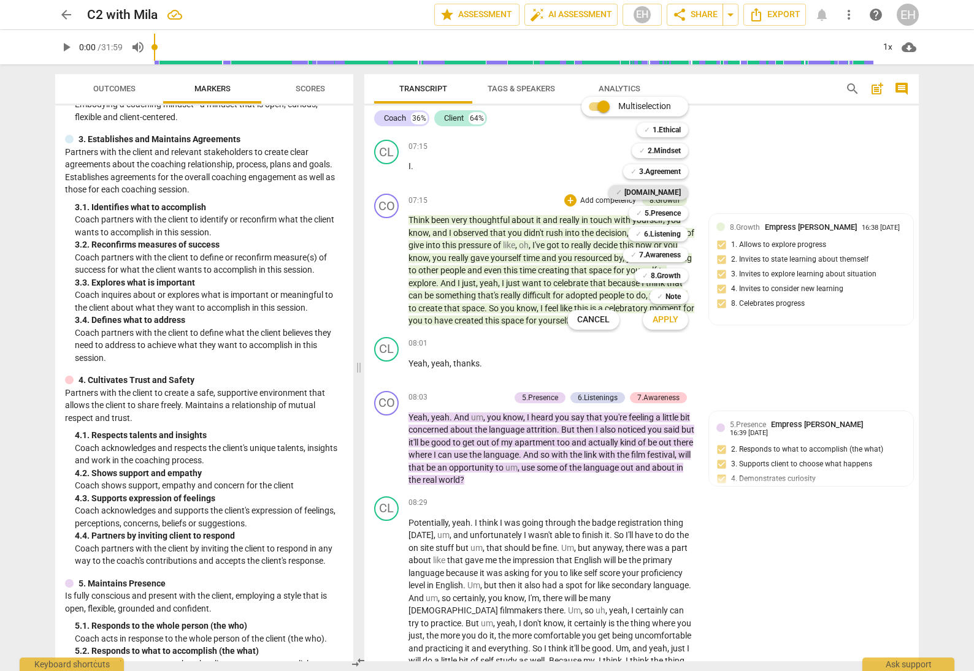
click at [659, 192] on b "[DOMAIN_NAME]" at bounding box center [652, 192] width 56 height 15
click at [659, 316] on span "Apply" at bounding box center [665, 320] width 26 height 12
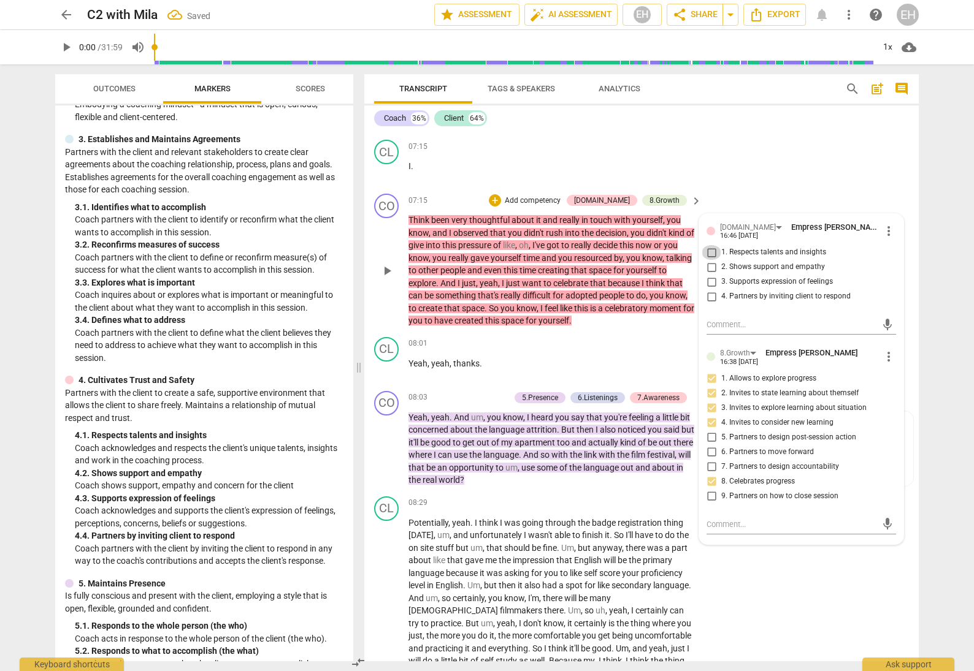
click at [709, 255] on input "1. Respects talents and insights" at bounding box center [711, 252] width 20 height 15
checkbox input "true"
click at [711, 274] on input "2. Shows support and empathy" at bounding box center [711, 267] width 20 height 15
checkbox input "true"
click at [711, 289] on input "3. Supports expression of feelings" at bounding box center [711, 282] width 20 height 15
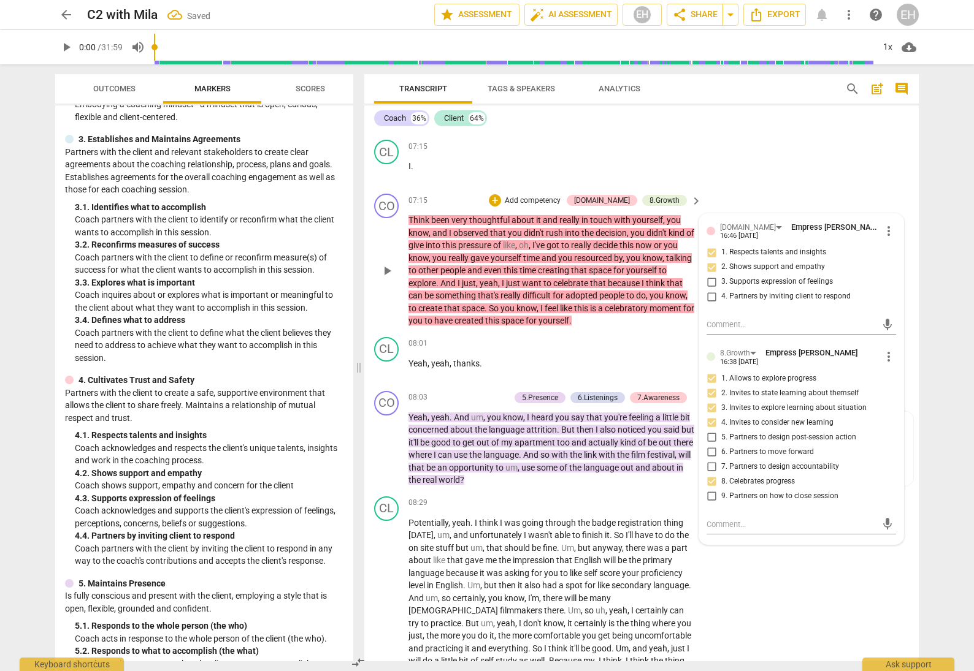
checkbox input "true"
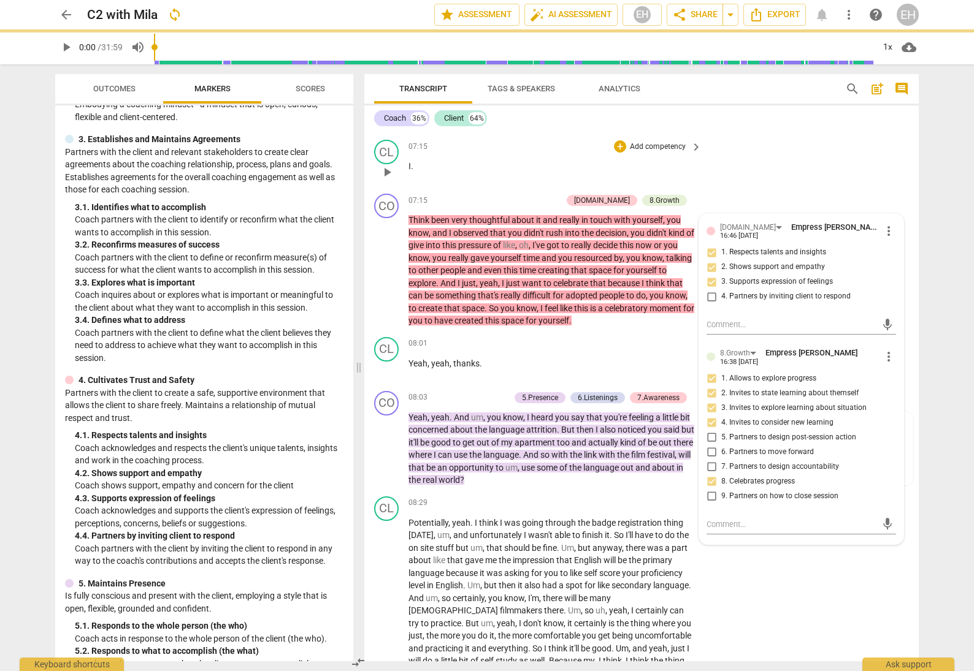
click at [792, 189] on div "CL play_arrow pause 07:15 + Add competency keyboard_arrow_right I ." at bounding box center [641, 162] width 554 height 54
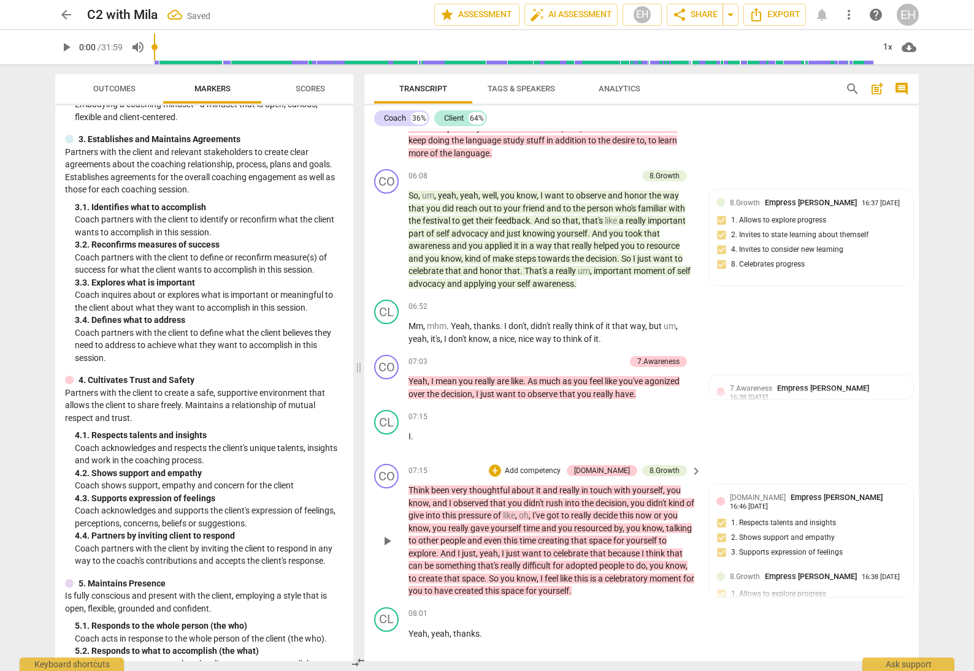
scroll to position [902, 0]
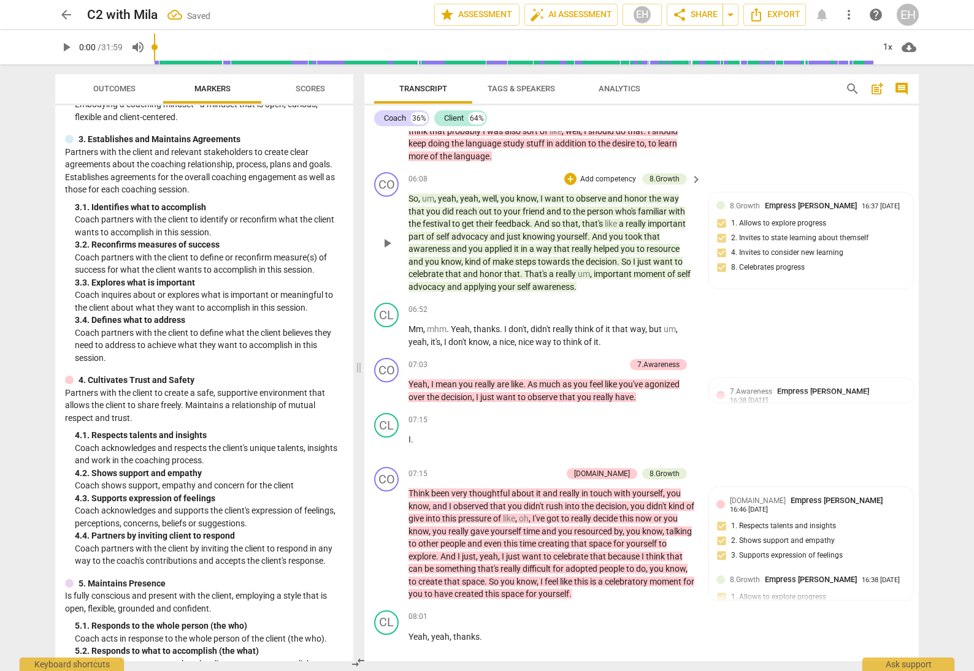
click at [601, 185] on p "Add competency" at bounding box center [608, 179] width 58 height 11
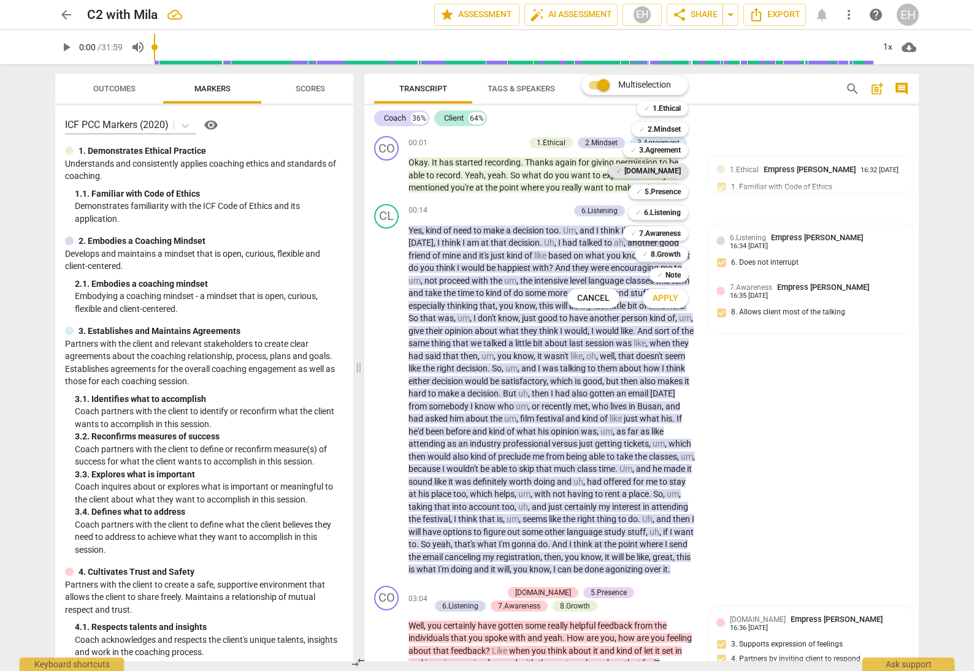
scroll to position [902, 0]
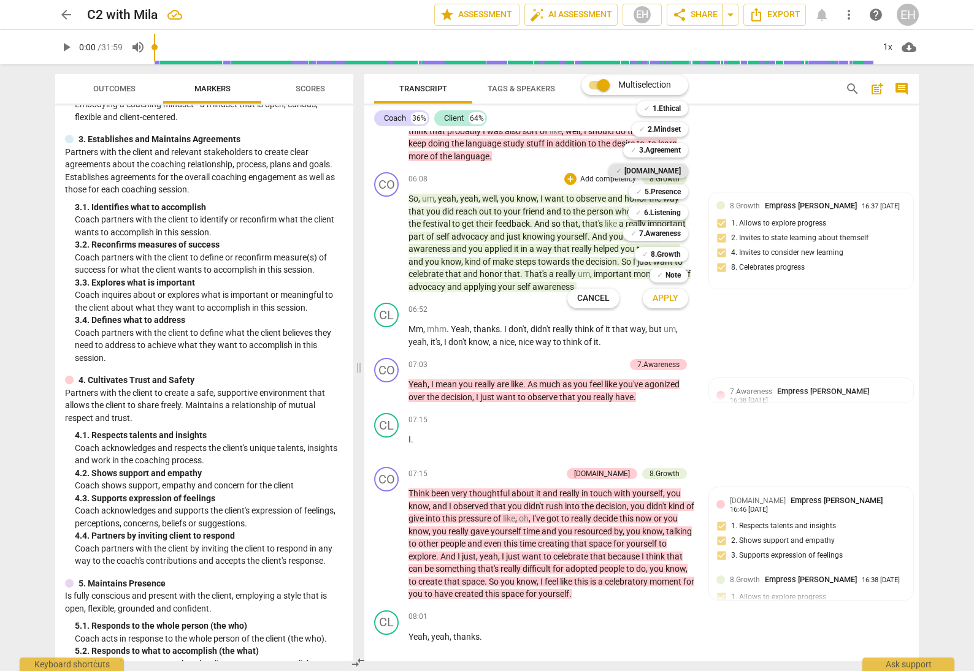
click at [665, 168] on b "[DOMAIN_NAME]" at bounding box center [652, 171] width 56 height 15
click at [675, 299] on span "Apply" at bounding box center [665, 298] width 26 height 12
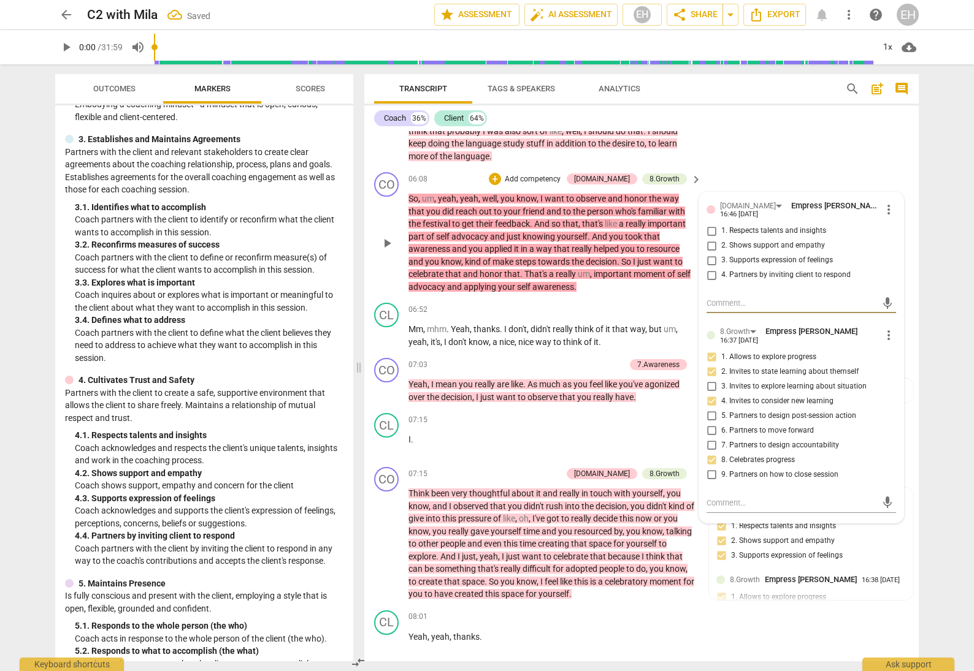
click at [712, 239] on input "1. Respects talents and insights" at bounding box center [711, 231] width 20 height 15
checkbox input "true"
click at [709, 253] on input "2. Shows support and empathy" at bounding box center [711, 246] width 20 height 15
checkbox input "true"
click at [707, 267] on input "3. Supports expression of feelings" at bounding box center [711, 260] width 20 height 15
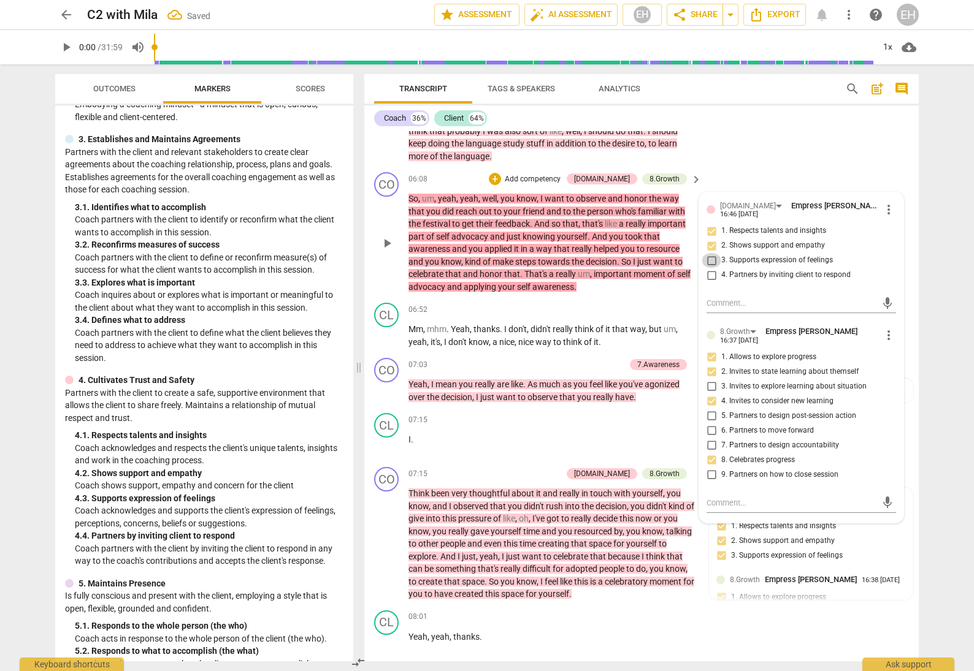
checkbox input "true"
click at [815, 181] on div "CO play_arrow pause 06:08 + Add competency [DOMAIN_NAME] 8.Growth keyboard_arro…" at bounding box center [641, 232] width 554 height 131
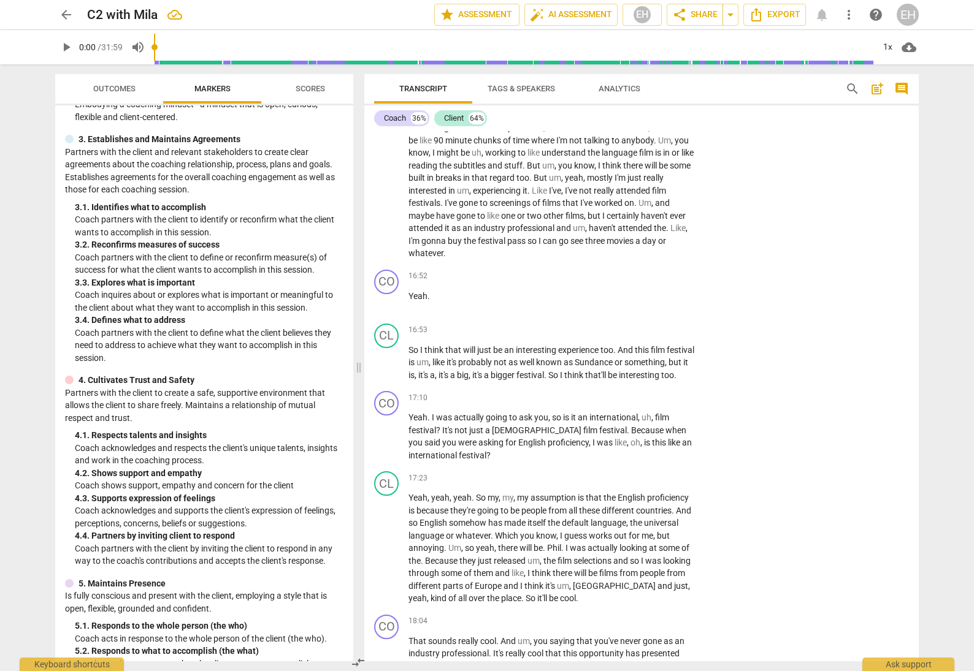
scroll to position [2906, 0]
click at [663, 392] on p "Add competency" at bounding box center [657, 397] width 58 height 11
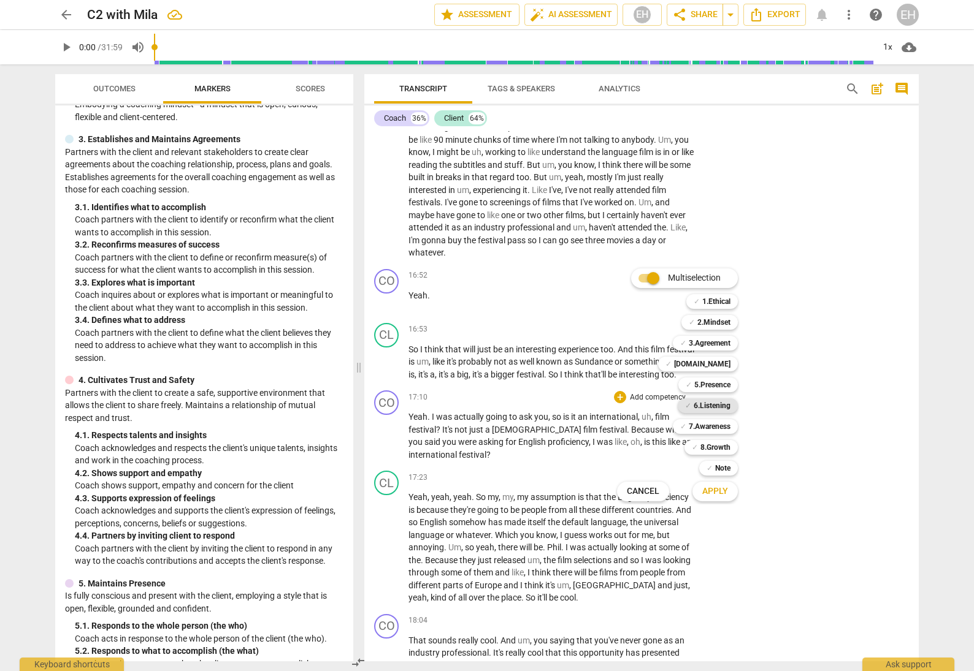
click at [725, 407] on b "6.Listening" at bounding box center [711, 406] width 37 height 15
click at [723, 489] on span "Apply" at bounding box center [715, 492] width 26 height 12
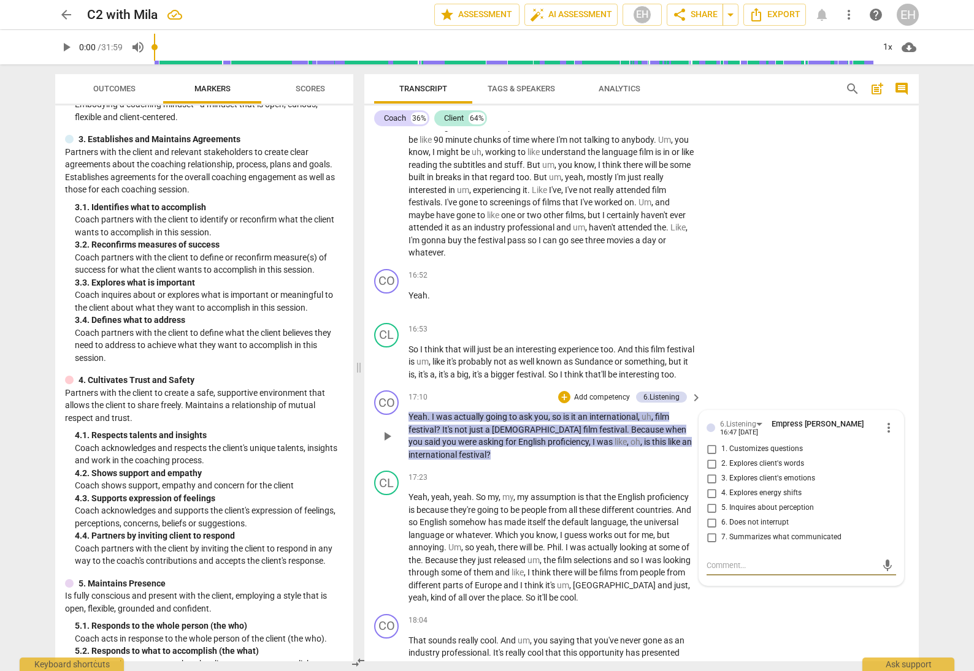
click at [708, 442] on input "1. Customizes questions" at bounding box center [711, 449] width 20 height 15
checkbox input "true"
click at [601, 392] on p "Add competency" at bounding box center [602, 397] width 58 height 11
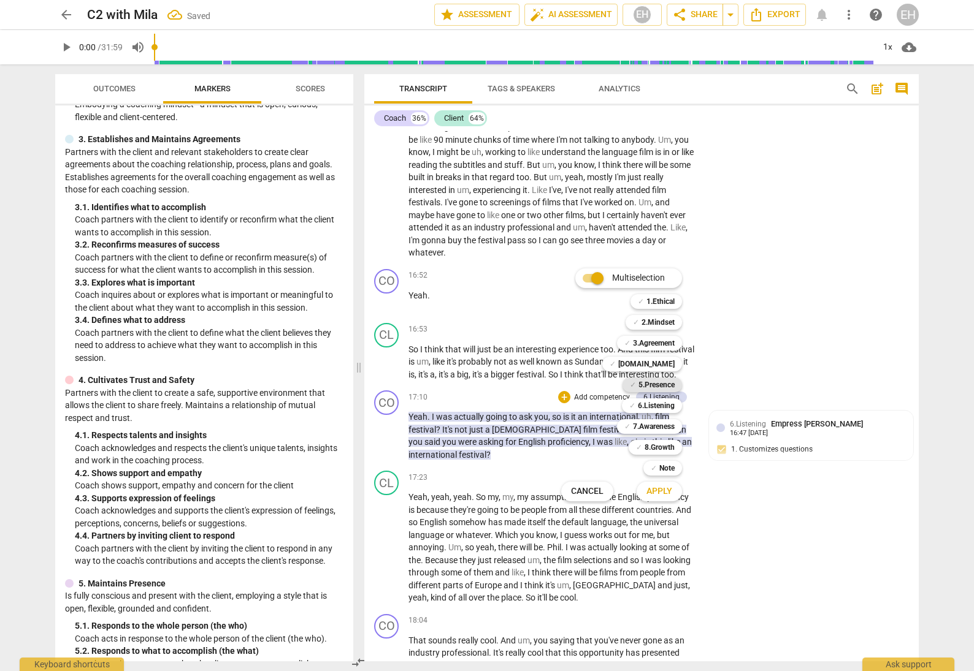
click at [660, 385] on b "5.Presence" at bounding box center [656, 385] width 36 height 15
click at [663, 495] on span "Apply" at bounding box center [659, 492] width 26 height 12
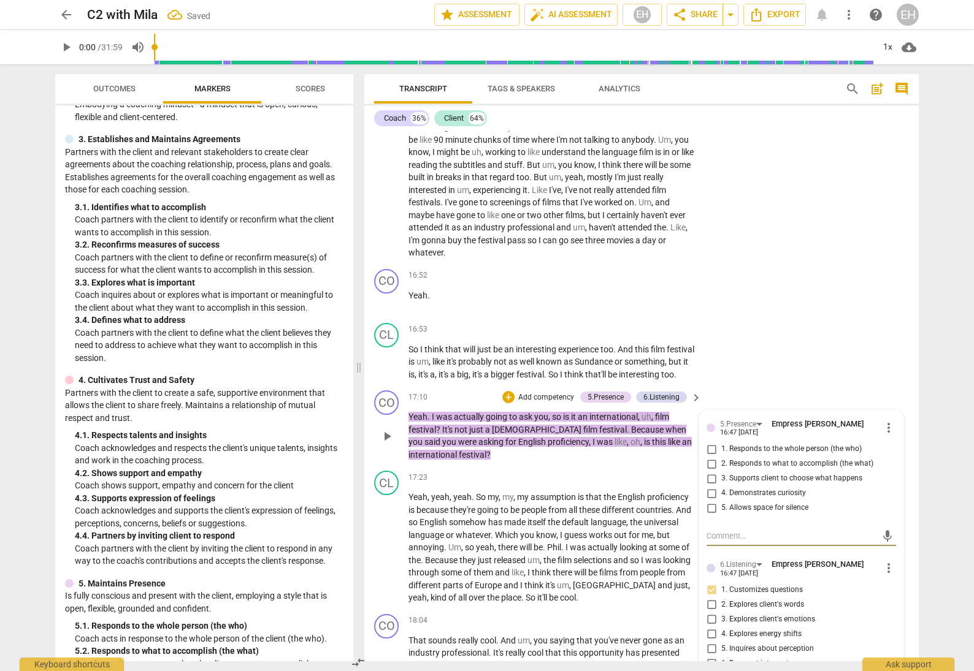
click at [709, 486] on input "4. Demonstrates curiosity" at bounding box center [711, 493] width 20 height 15
checkbox input "true"
click at [812, 319] on div "CL play_arrow pause 16:53 + Add competency keyboard_arrow_right So I think that…" at bounding box center [641, 352] width 554 height 68
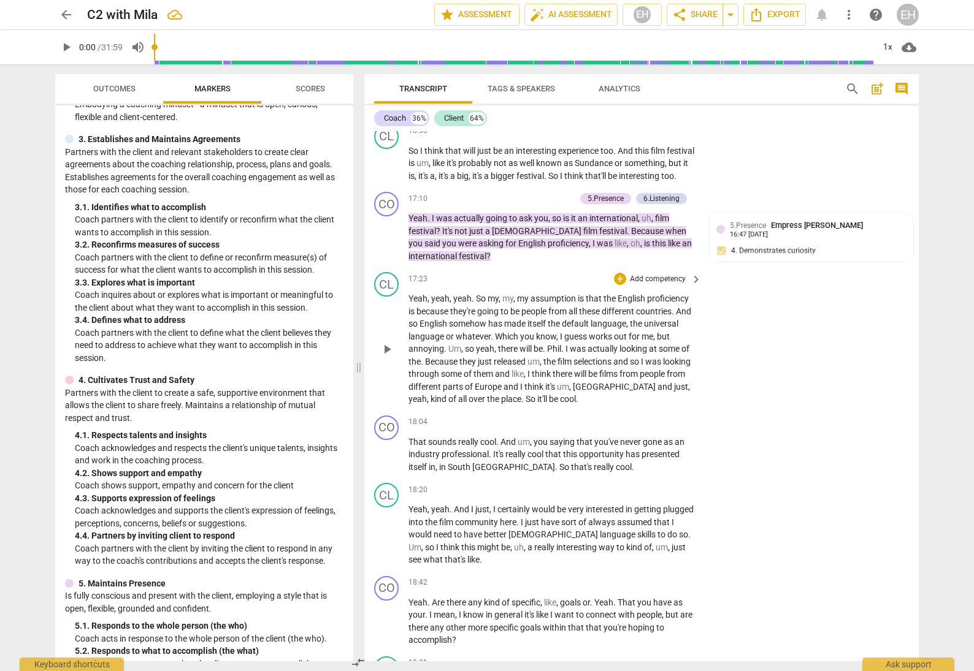
scroll to position [3116, 0]
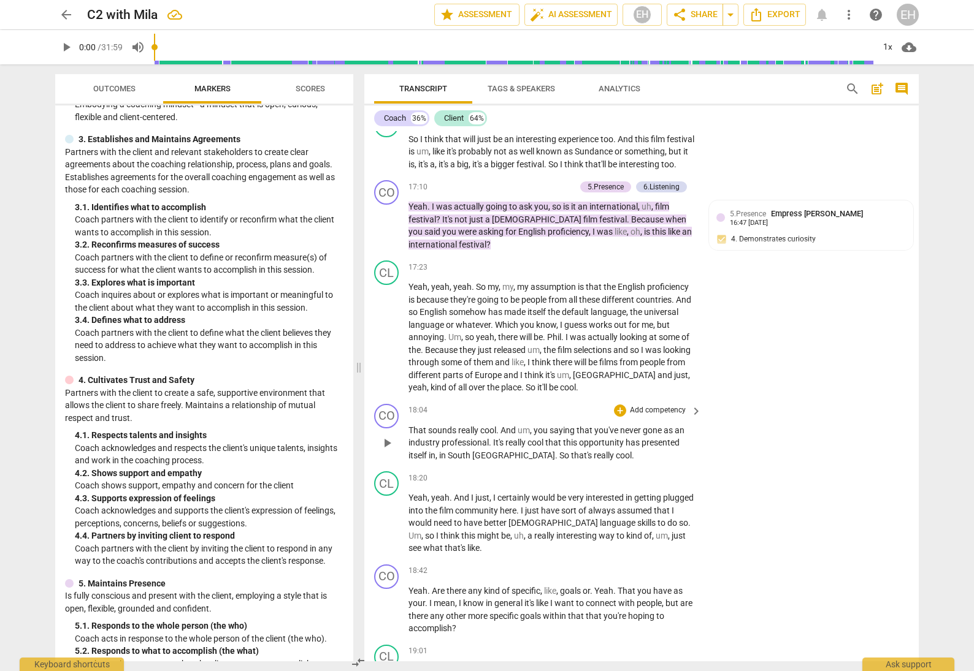
click at [649, 405] on p "Add competency" at bounding box center [657, 410] width 58 height 11
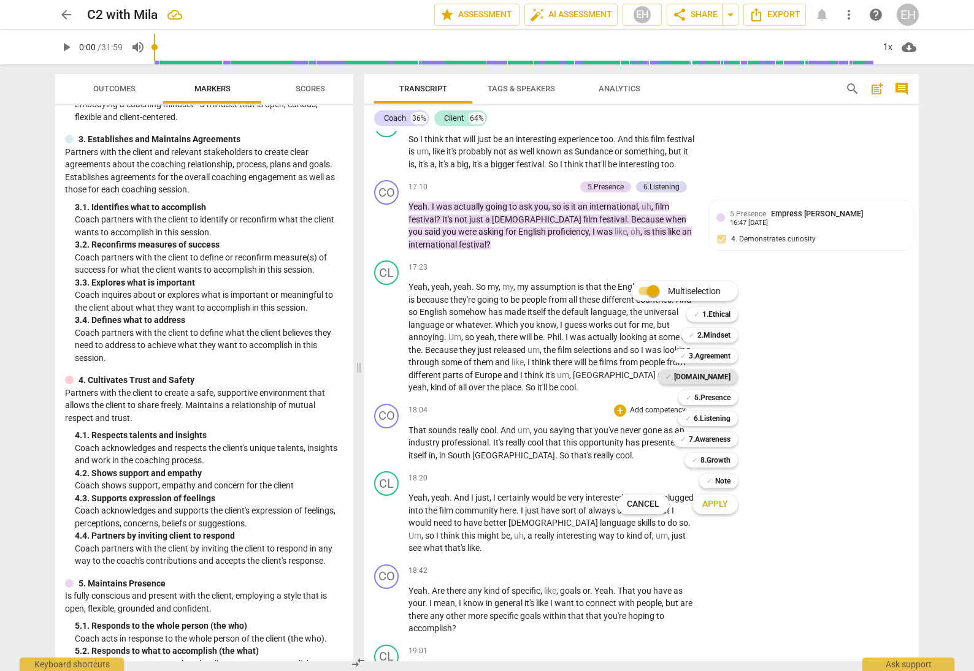
click at [713, 381] on b "[DOMAIN_NAME]" at bounding box center [702, 377] width 56 height 15
click at [719, 506] on span "Apply" at bounding box center [715, 504] width 26 height 12
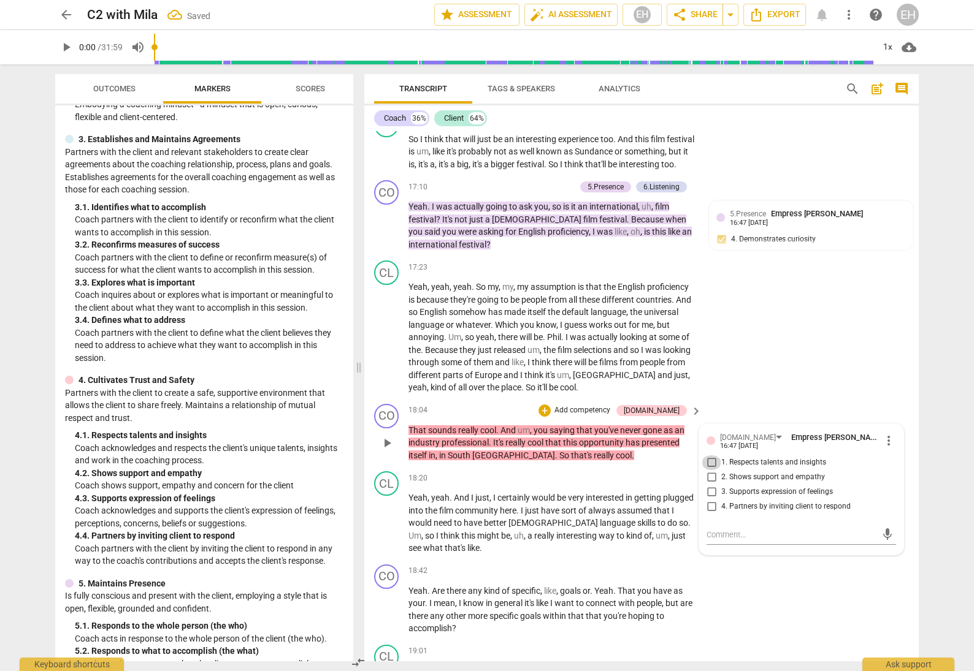
click at [711, 456] on input "1. Respects talents and insights" at bounding box center [711, 463] width 20 height 15
checkbox input "true"
click at [611, 405] on p "Add competency" at bounding box center [582, 410] width 58 height 11
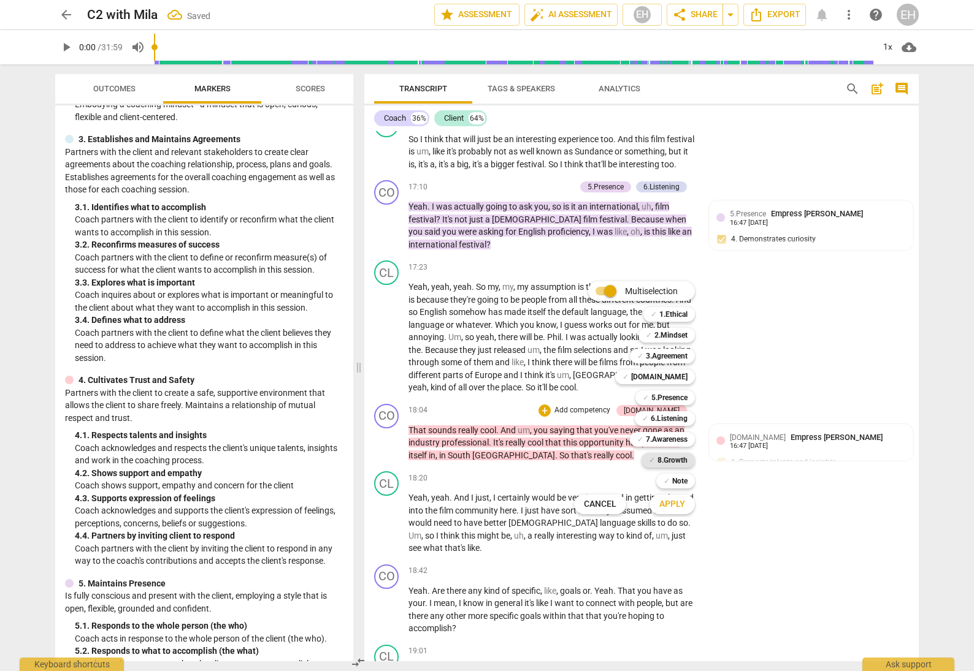
click at [673, 461] on b "8.Growth" at bounding box center [672, 460] width 30 height 15
click at [678, 507] on span "Apply" at bounding box center [672, 504] width 26 height 12
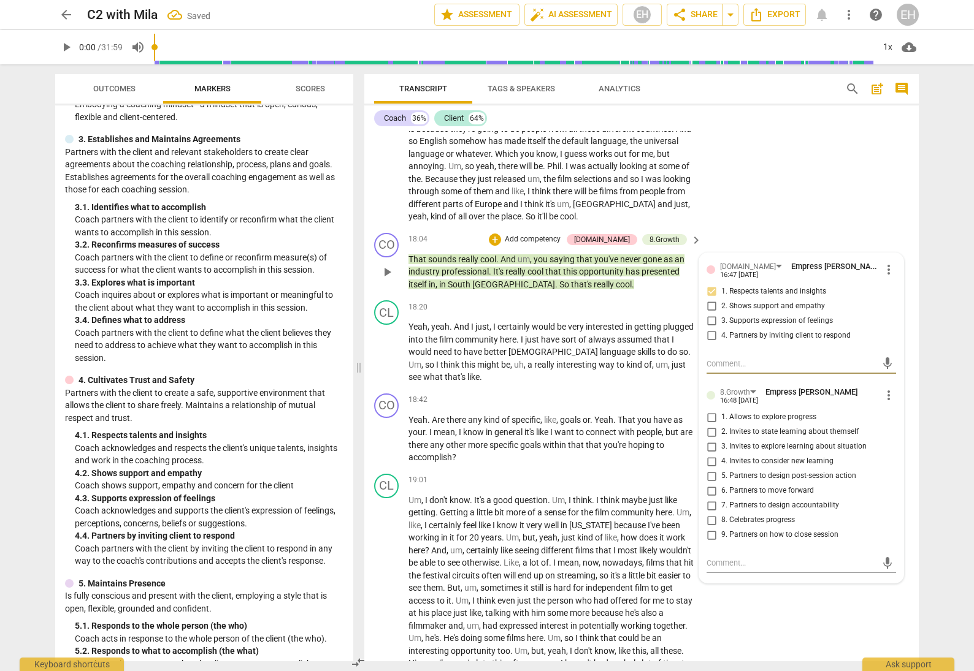
scroll to position [3271, 0]
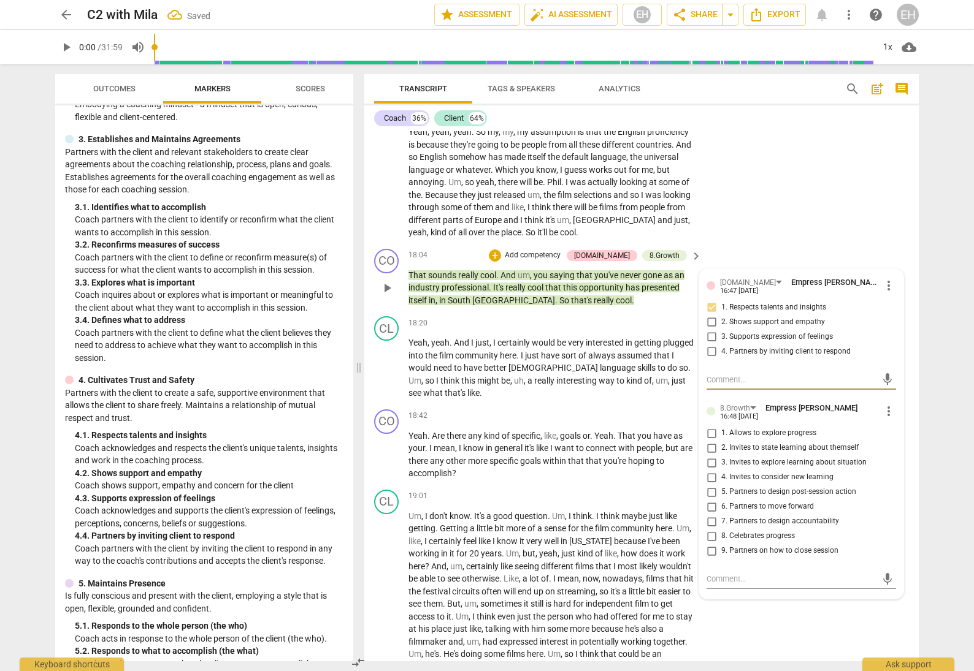
click at [709, 529] on input "8. Celebrates progress" at bounding box center [711, 536] width 20 height 15
checkbox input "true"
click at [796, 222] on div "CL play_arrow pause 17:23 + Add competency keyboard_arrow_right Yeah , yeah , y…" at bounding box center [641, 172] width 554 height 143
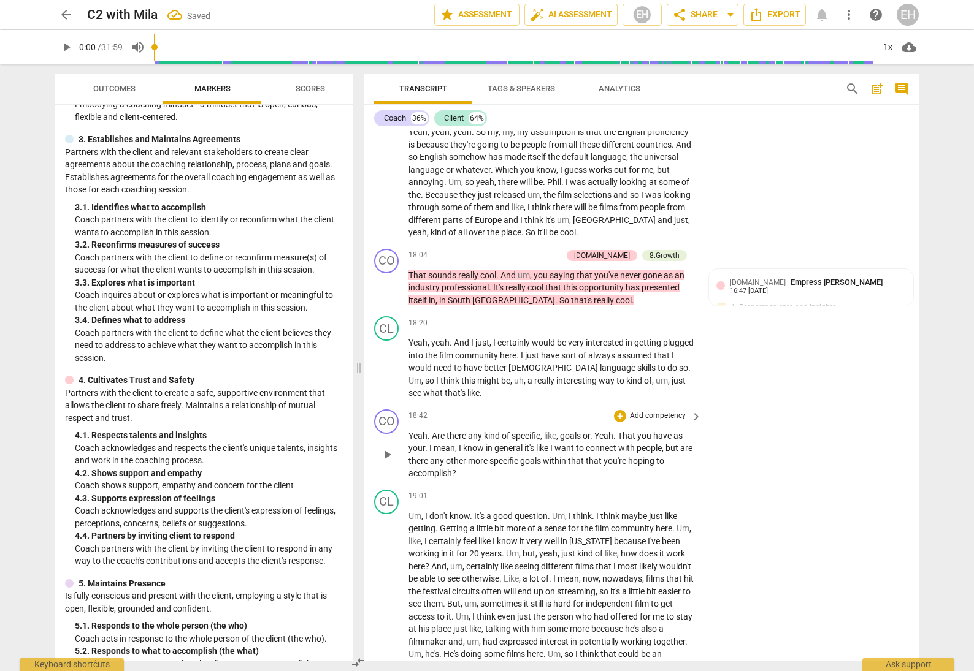
scroll to position [3288, 0]
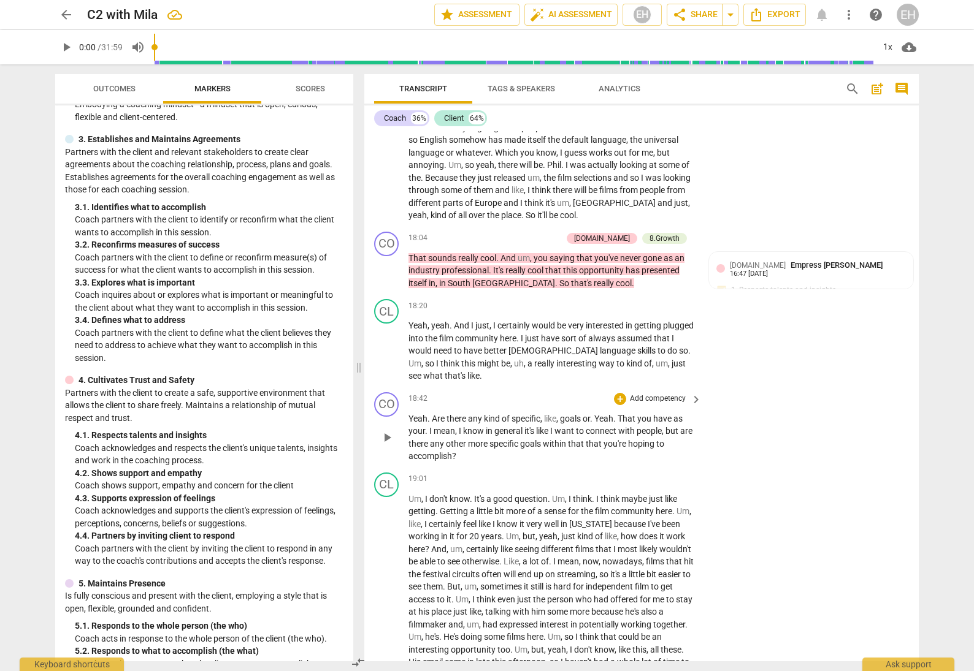
click at [668, 394] on p "Add competency" at bounding box center [657, 399] width 58 height 11
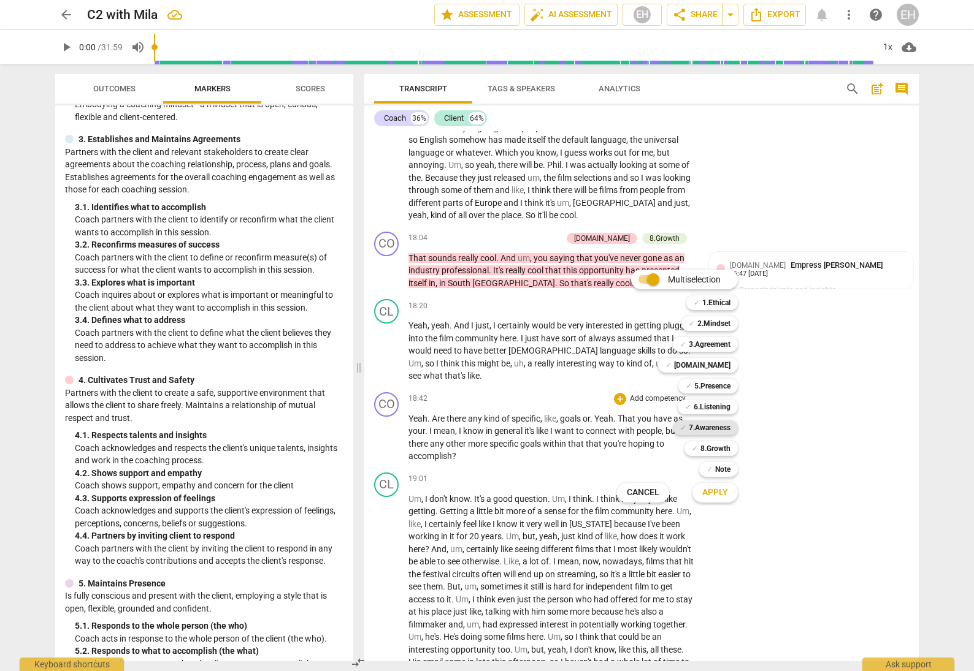
click at [719, 429] on b "7.Awareness" at bounding box center [710, 428] width 42 height 15
click at [724, 449] on b "8.Growth" at bounding box center [715, 448] width 30 height 15
click at [723, 496] on span "Apply" at bounding box center [715, 493] width 26 height 12
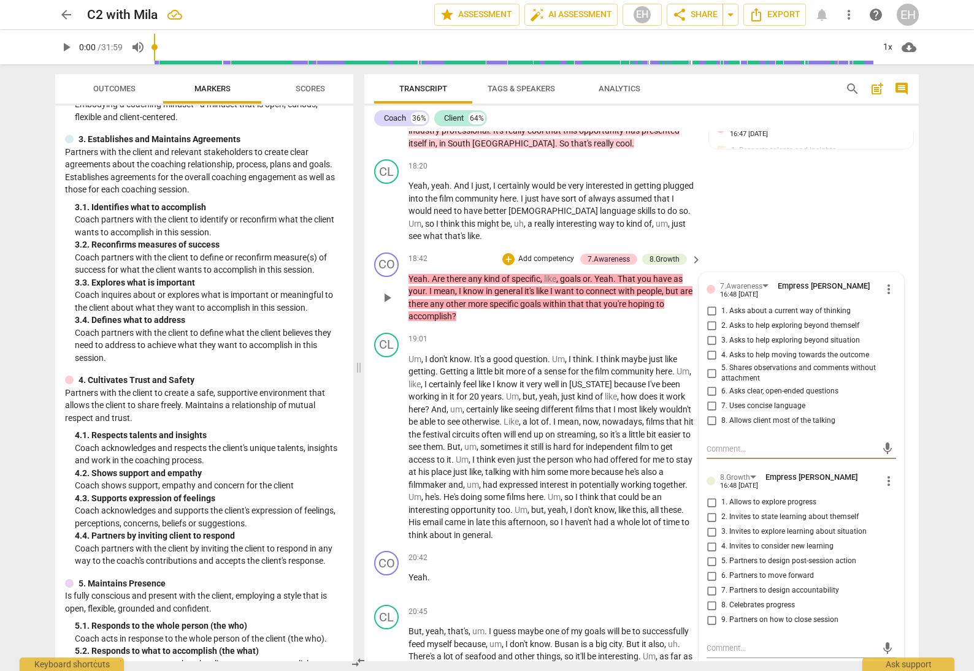
scroll to position [3441, 0]
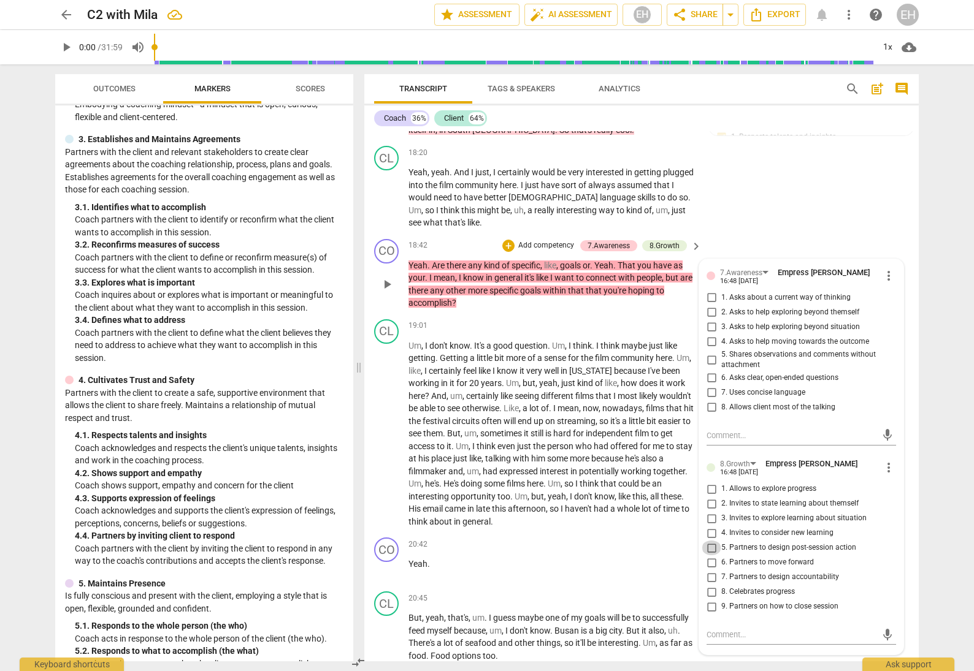
click at [710, 541] on input "5. Partners to design post-session action" at bounding box center [711, 548] width 20 height 15
checkbox input "true"
click at [707, 555] on input "6. Partners to move forward" at bounding box center [711, 562] width 20 height 15
checkbox input "true"
click at [816, 199] on div "CL play_arrow pause 18:20 + Add competency keyboard_arrow_right Yeah , yeah . A…" at bounding box center [641, 187] width 554 height 93
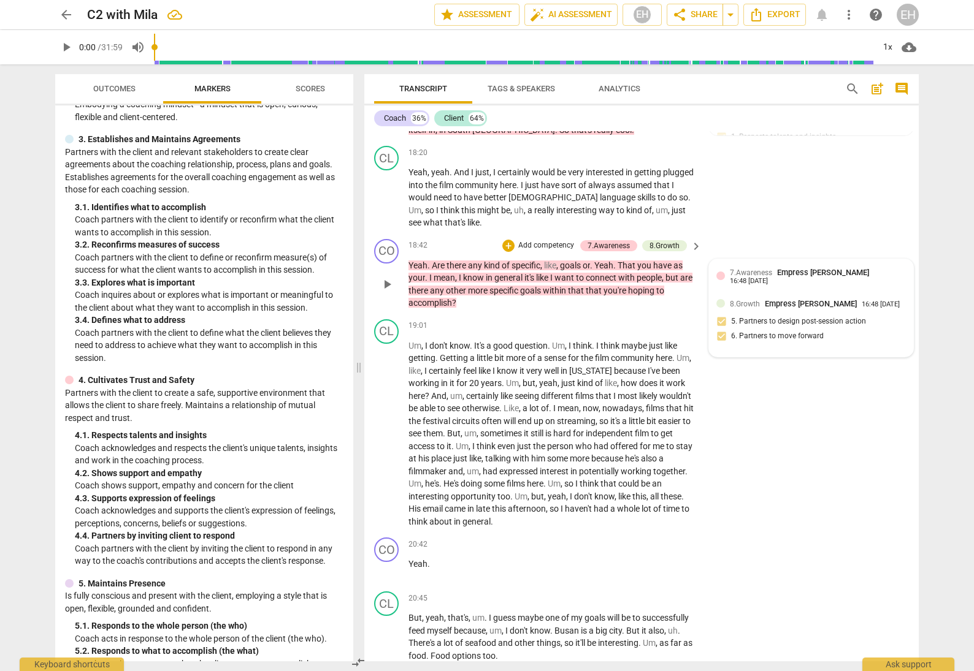
click at [795, 268] on span "Empress [PERSON_NAME]" at bounding box center [823, 272] width 92 height 9
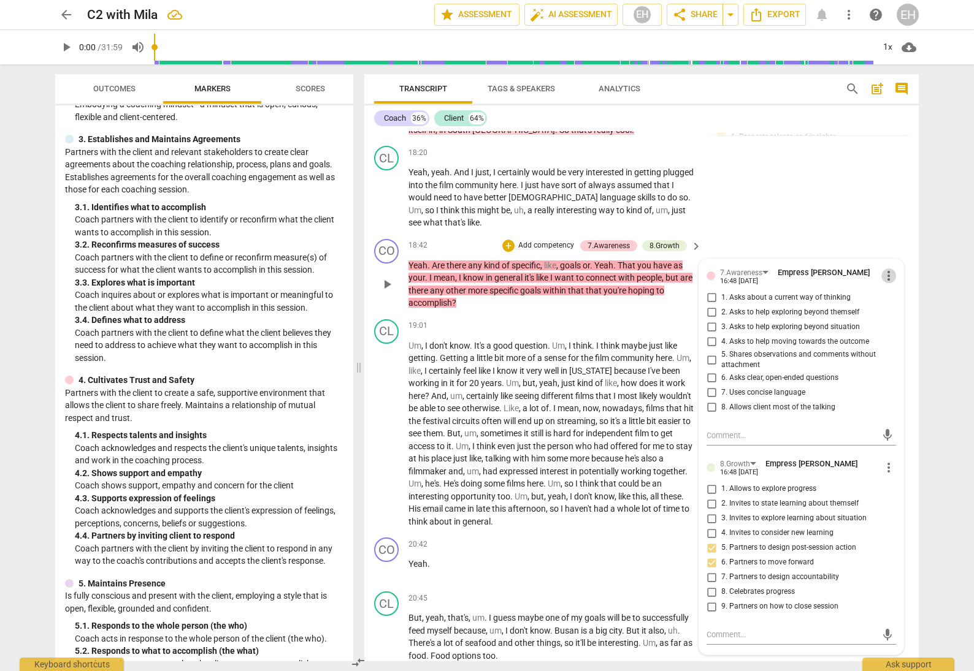
click at [883, 269] on span "more_vert" at bounding box center [888, 276] width 15 height 15
click at [885, 281] on li "Delete" at bounding box center [898, 286] width 42 height 23
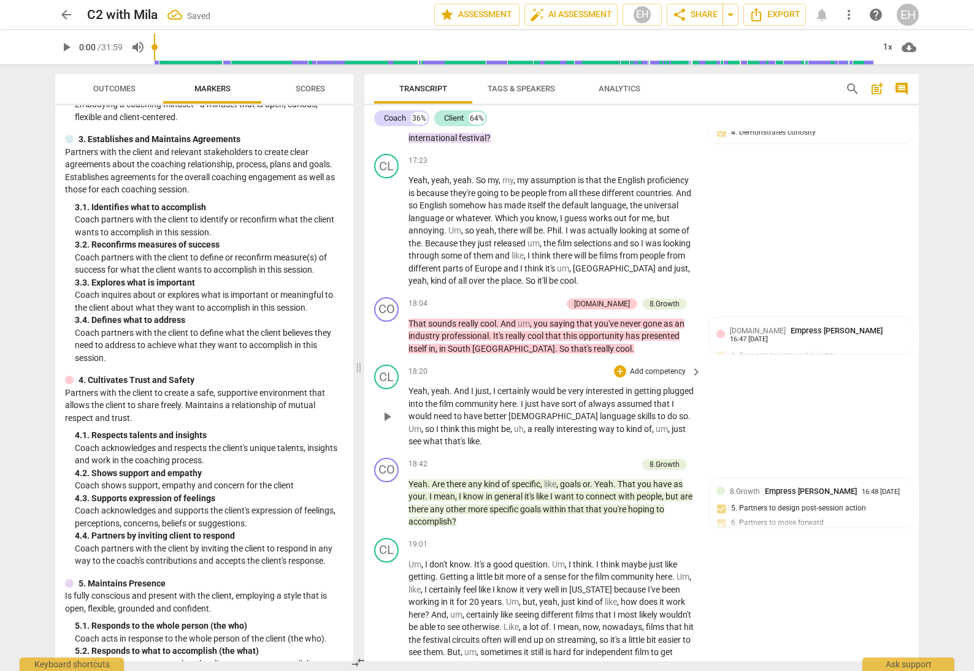
scroll to position [3222, 0]
click at [562, 299] on p "Add competency" at bounding box center [532, 304] width 58 height 11
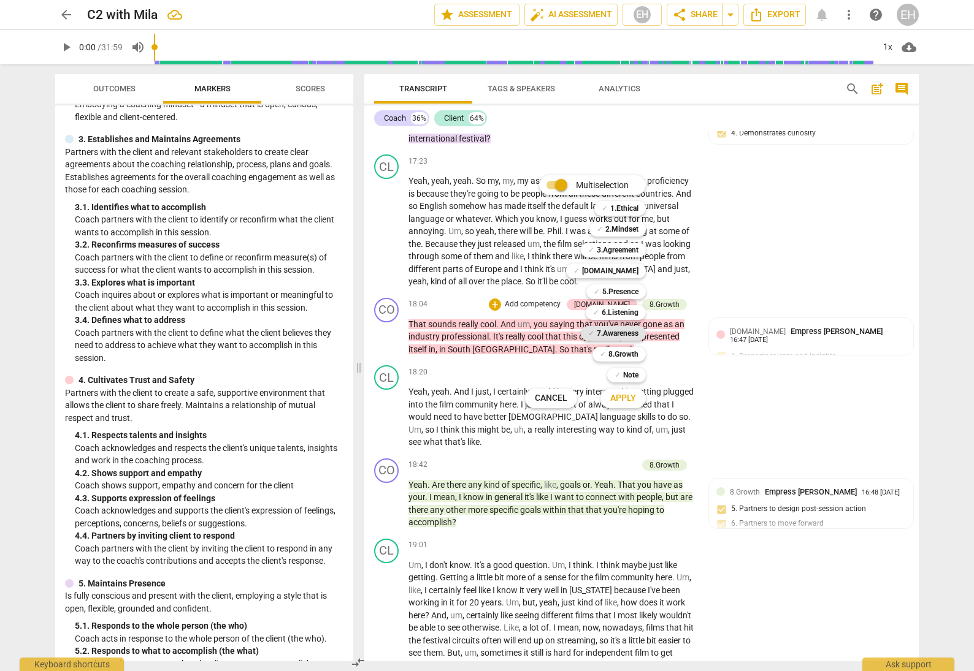
click at [627, 329] on b "7.Awareness" at bounding box center [618, 333] width 42 height 15
click at [630, 391] on button "Apply" at bounding box center [622, 398] width 45 height 22
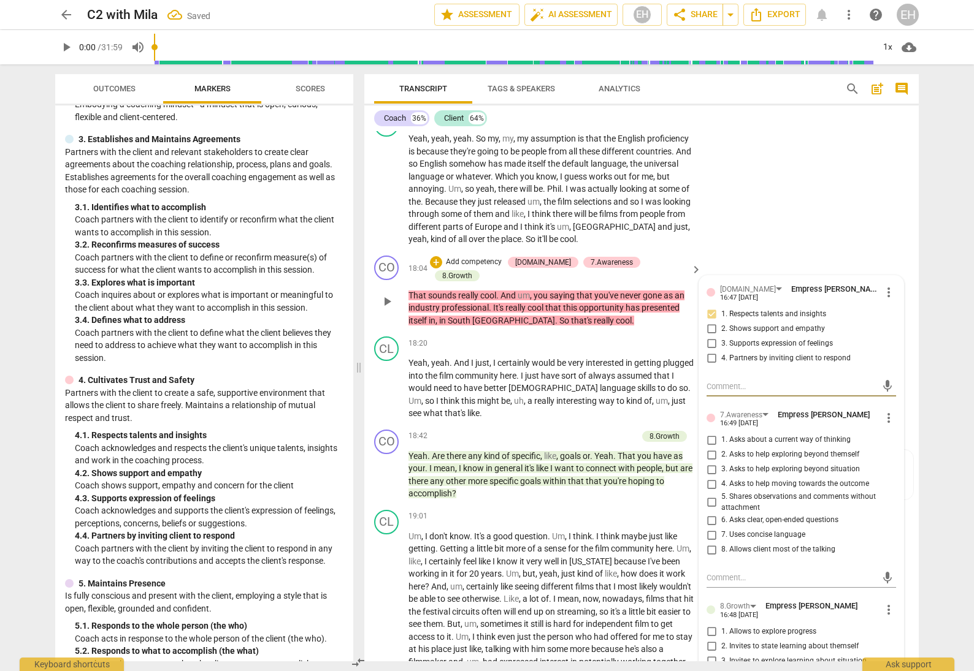
scroll to position [3271, 0]
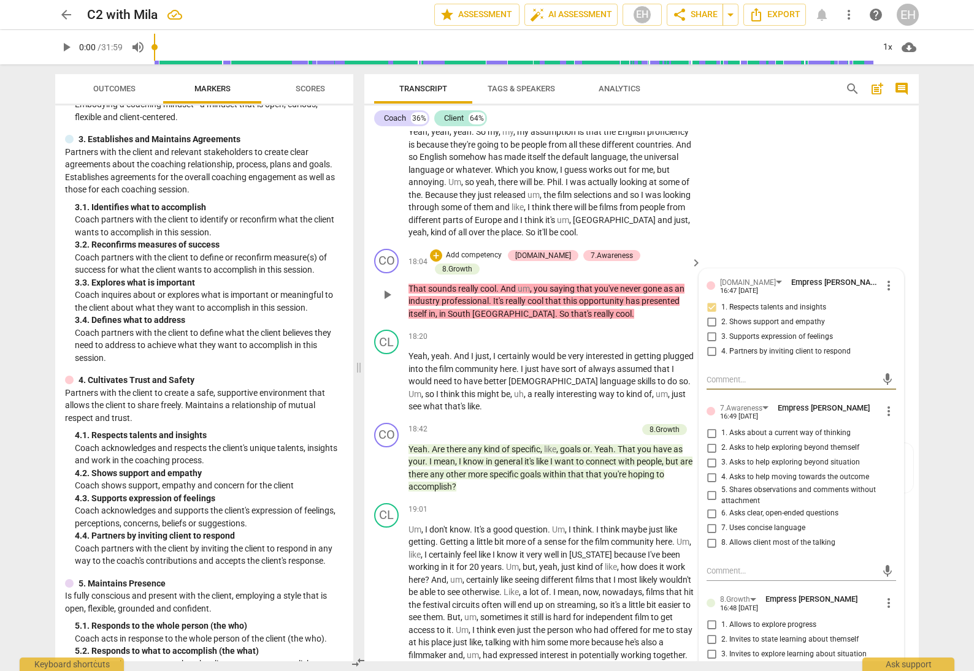
drag, startPoint x: 709, startPoint y: 478, endPoint x: 716, endPoint y: 476, distance: 6.3
click at [711, 489] on input "5. Shares observations and comments without attachment" at bounding box center [711, 496] width 20 height 15
checkbox input "true"
click at [780, 199] on div "CL play_arrow pause 17:23 + Add competency keyboard_arrow_right Yeah , yeah , y…" at bounding box center [641, 172] width 554 height 143
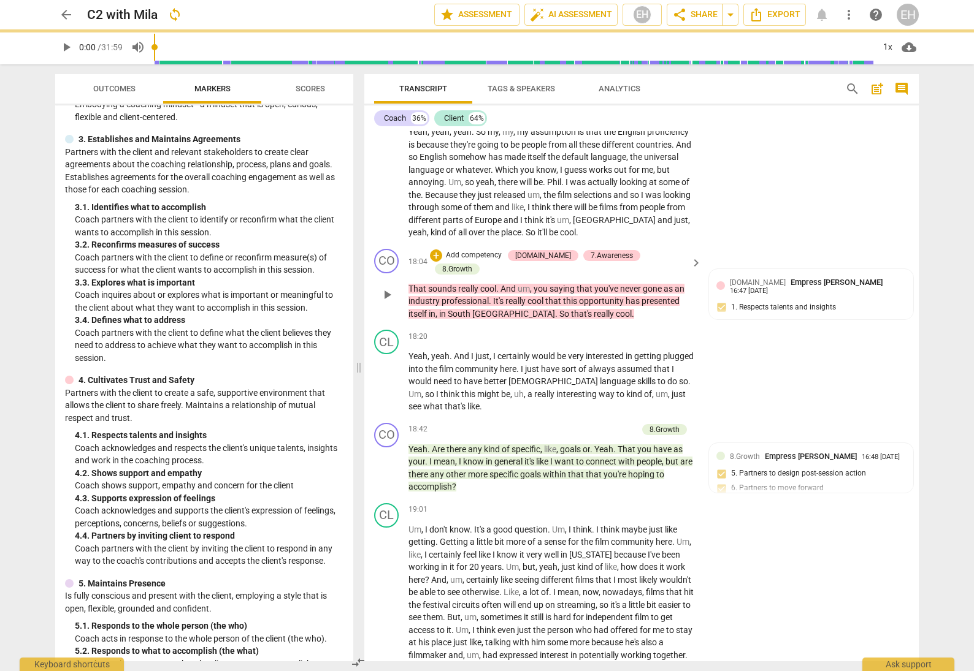
click at [503, 250] on p "Add competency" at bounding box center [474, 255] width 58 height 11
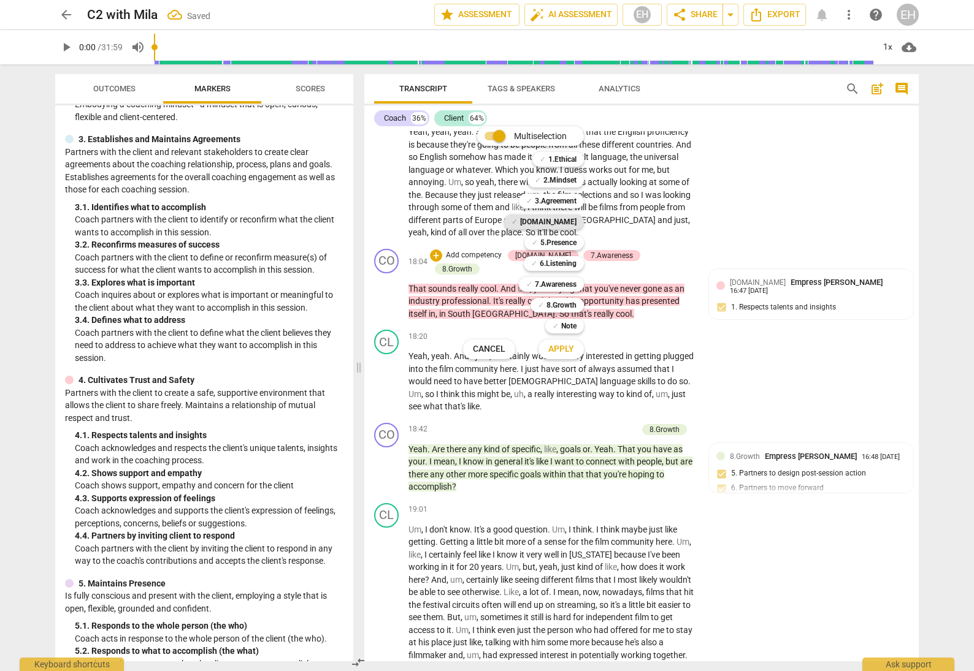
click at [554, 222] on b "[DOMAIN_NAME]" at bounding box center [548, 222] width 56 height 15
click at [563, 351] on span "Apply" at bounding box center [561, 349] width 26 height 12
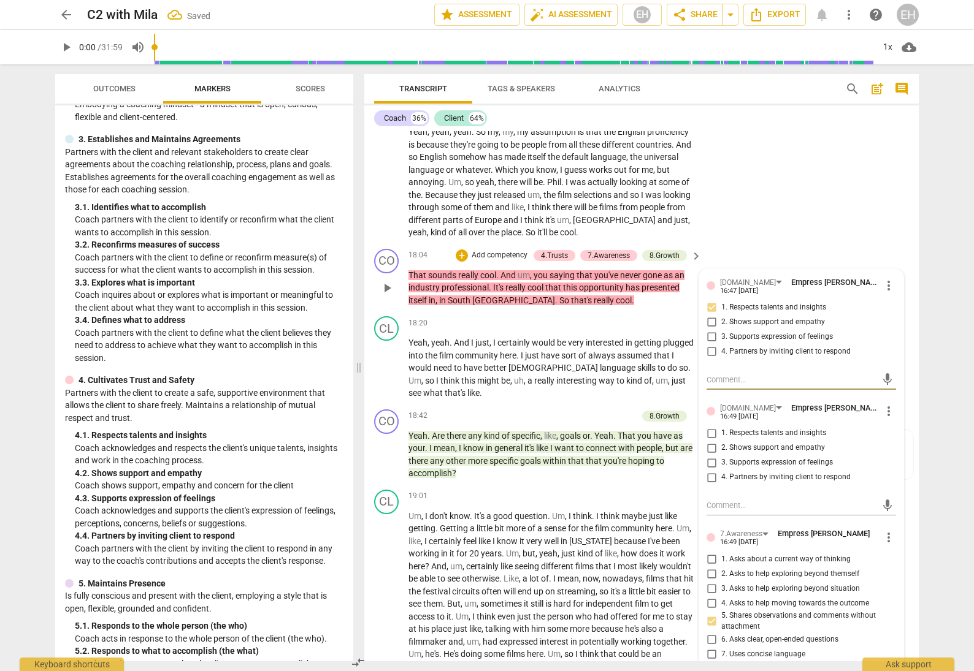
click at [881, 404] on span "more_vert" at bounding box center [888, 411] width 15 height 15
click at [890, 410] on li "Delete" at bounding box center [898, 415] width 42 height 23
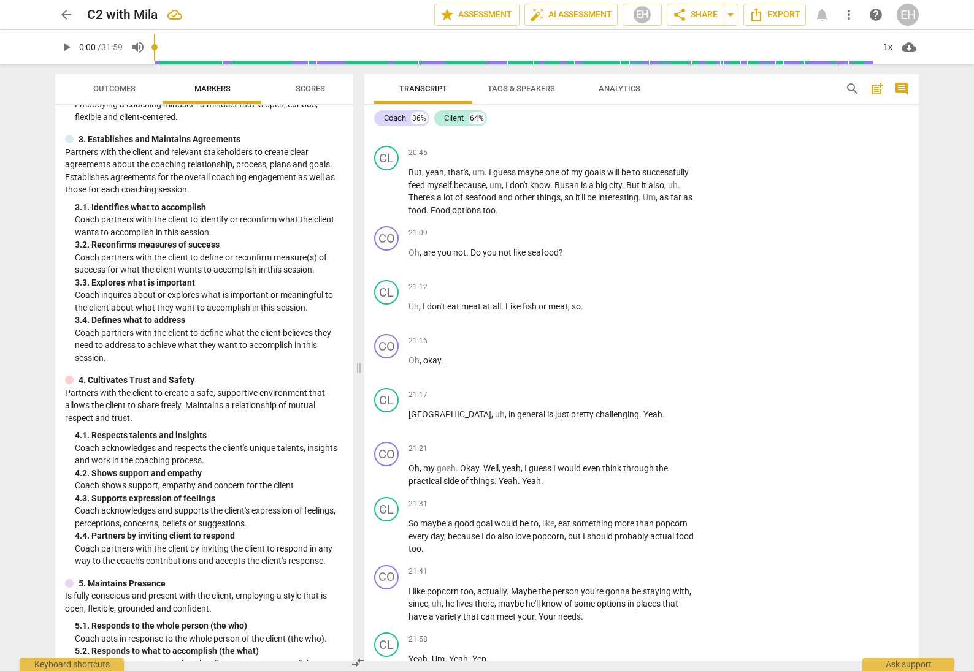
scroll to position [3908, 0]
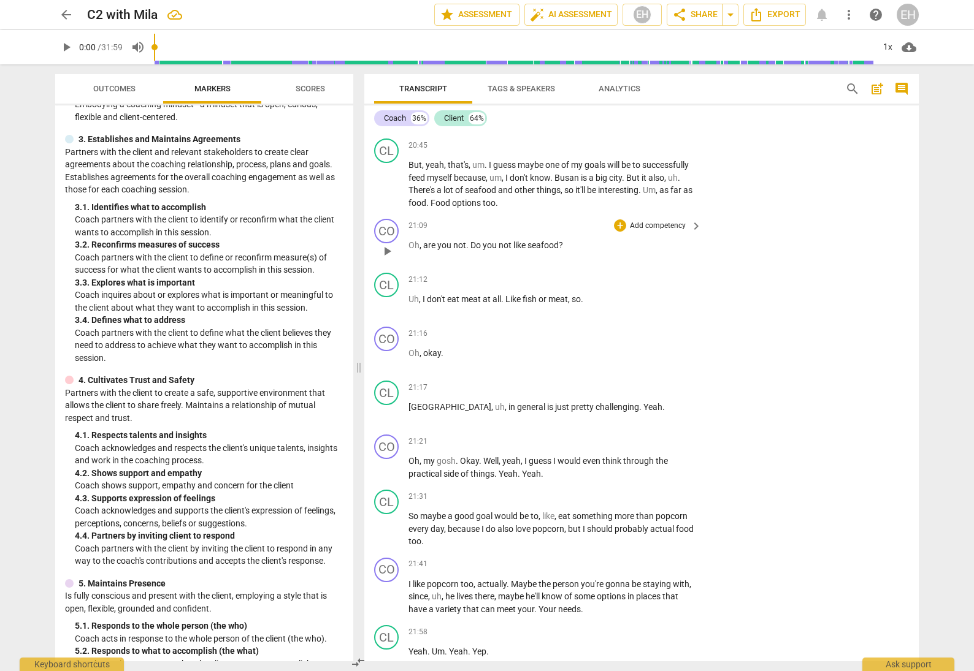
click at [650, 221] on p "Add competency" at bounding box center [657, 226] width 58 height 11
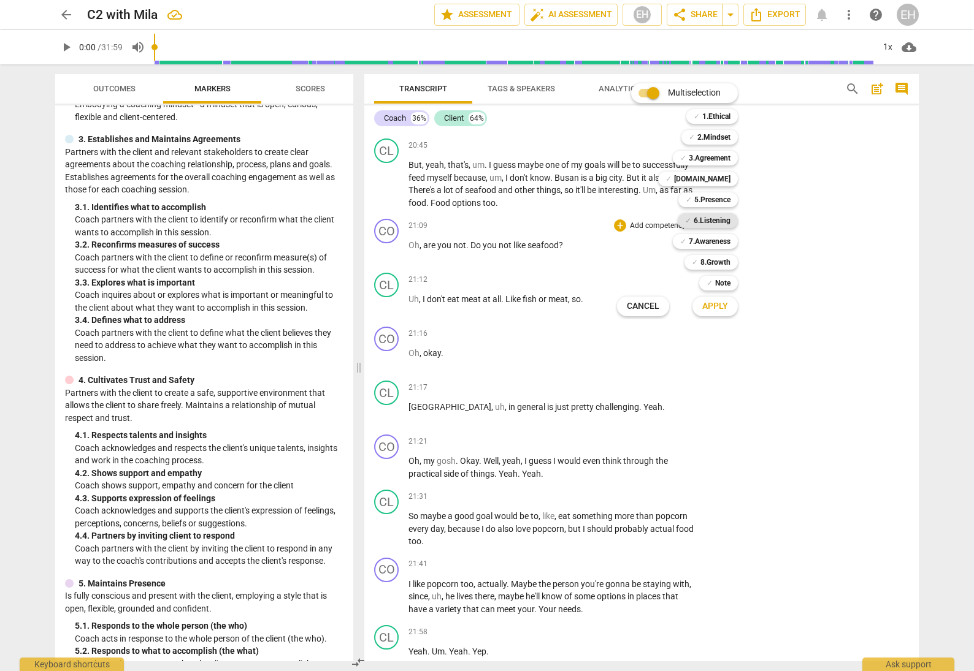
click at [721, 218] on b "6.Listening" at bounding box center [711, 220] width 37 height 15
click at [724, 302] on span "Apply" at bounding box center [715, 306] width 26 height 12
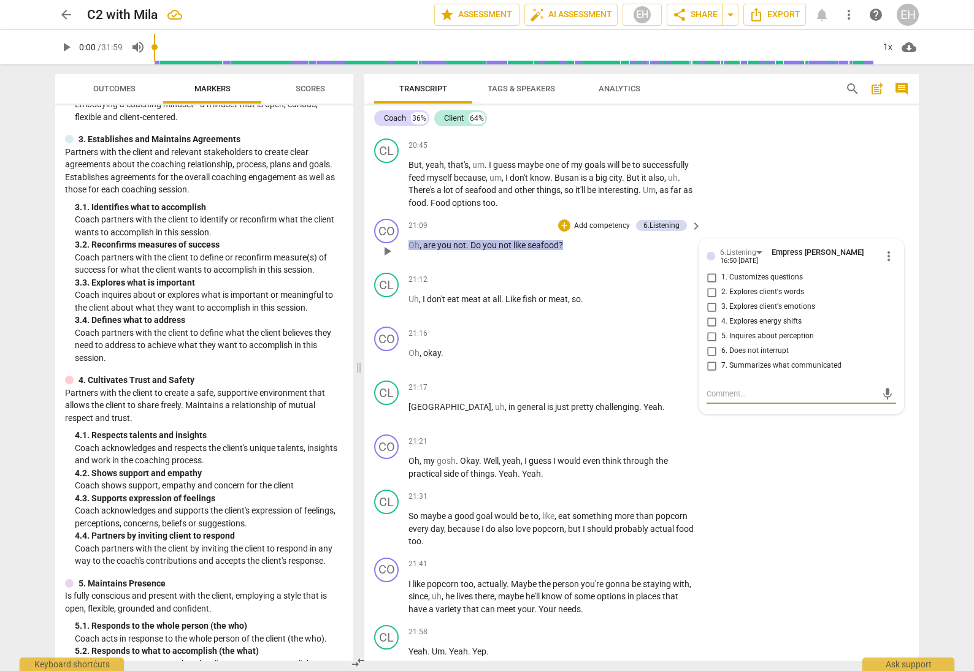
click at [706, 270] on input "1. Customizes questions" at bounding box center [711, 277] width 20 height 15
checkbox input "true"
drag, startPoint x: 854, startPoint y: 146, endPoint x: 847, endPoint y: 161, distance: 16.2
click at [854, 146] on div "CL play_arrow pause 20:45 + Add competency keyboard_arrow_right But , yeah , th…" at bounding box center [641, 174] width 554 height 80
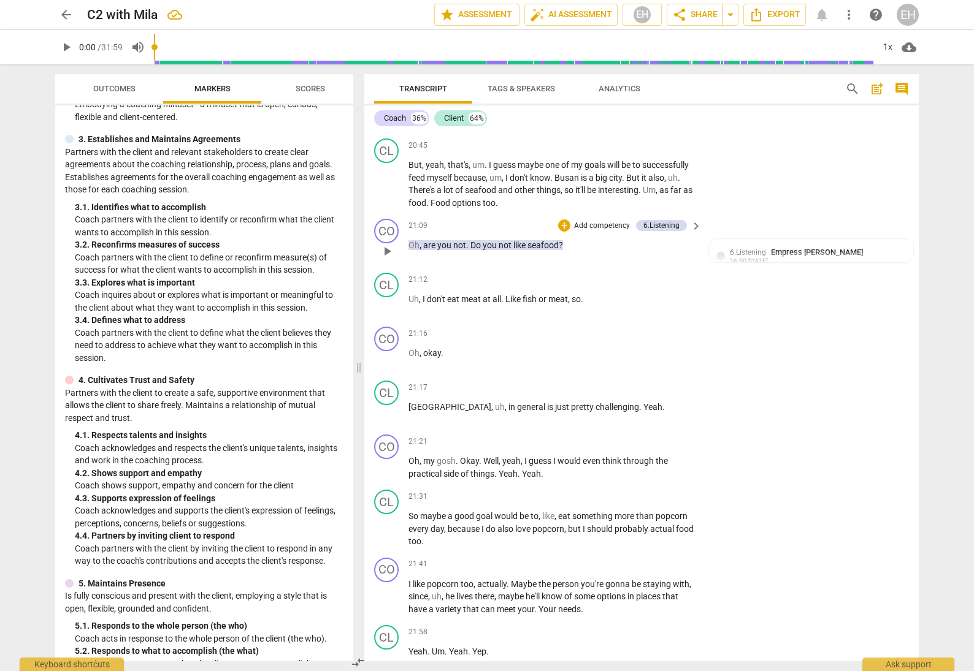
click at [604, 221] on p "Add competency" at bounding box center [602, 226] width 58 height 11
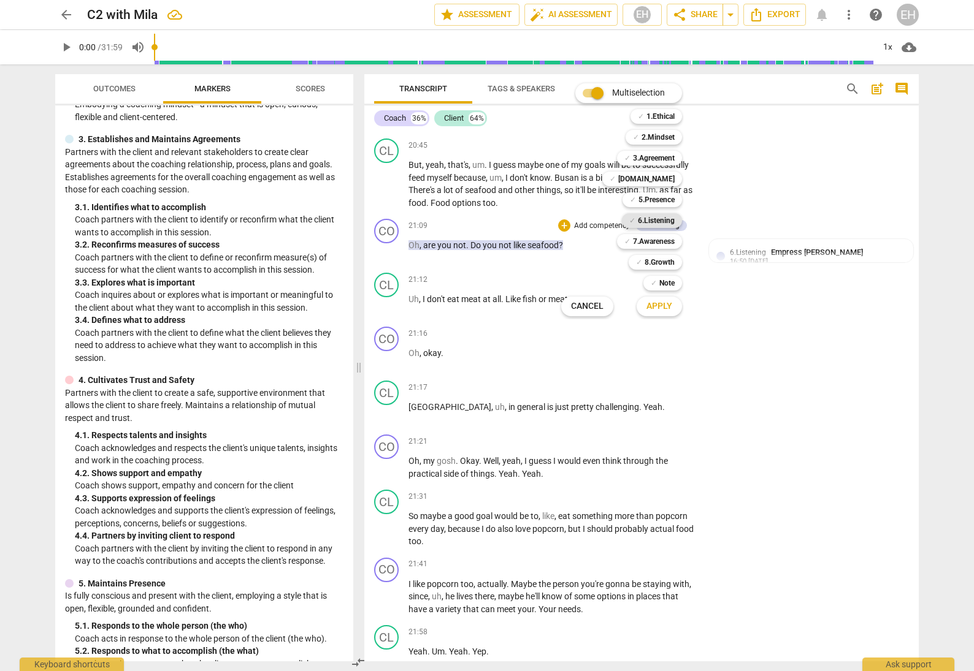
click at [663, 219] on b "6.Listening" at bounding box center [656, 220] width 37 height 15
click at [671, 309] on span "Apply" at bounding box center [659, 306] width 26 height 12
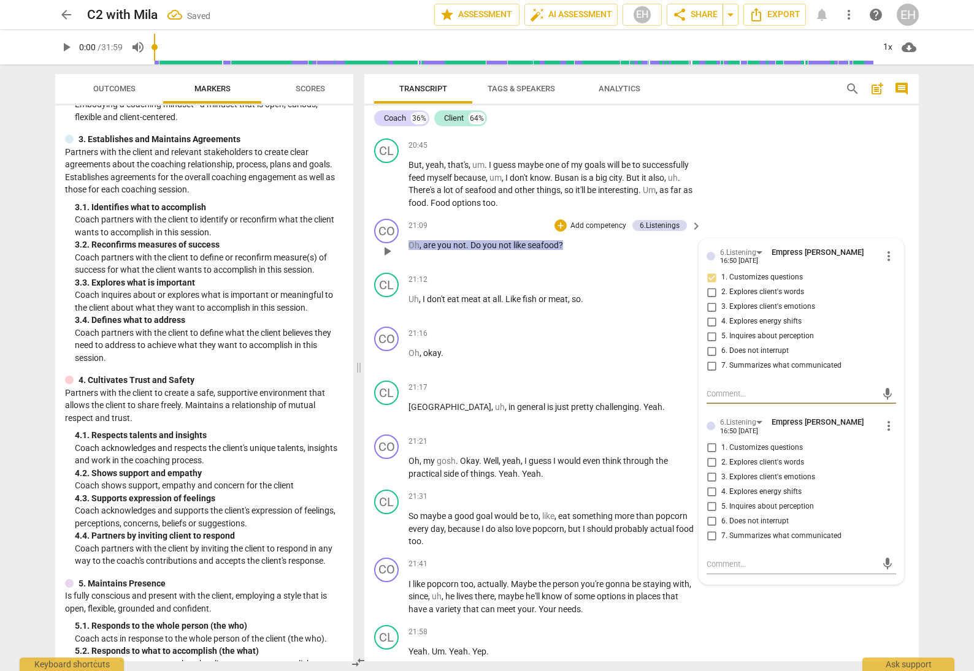
click at [885, 419] on span "more_vert" at bounding box center [888, 426] width 15 height 15
click at [889, 411] on li "Delete" at bounding box center [898, 416] width 42 height 23
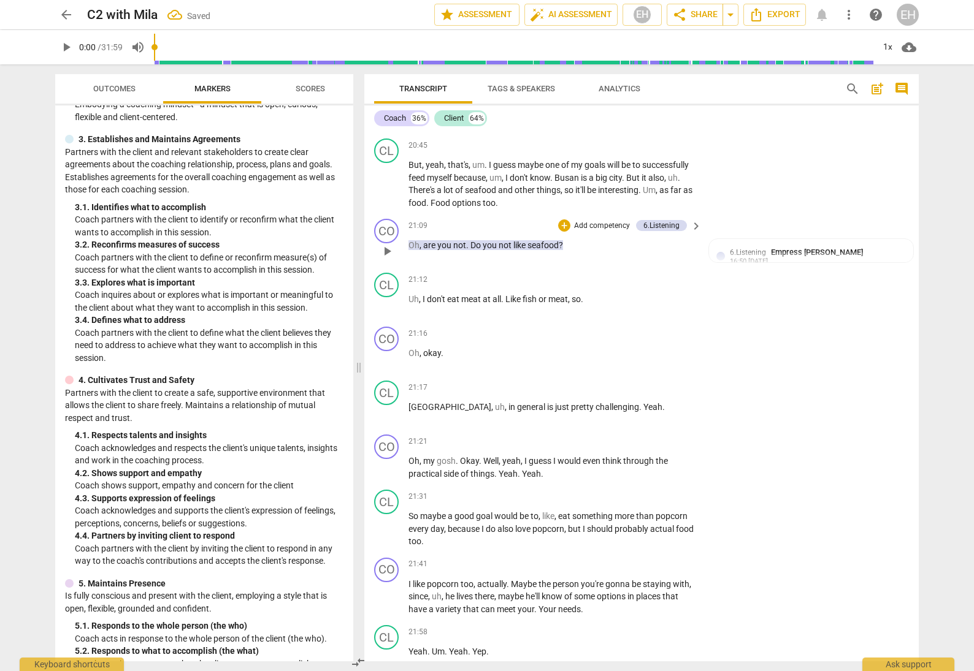
click at [601, 221] on p "Add competency" at bounding box center [602, 226] width 58 height 11
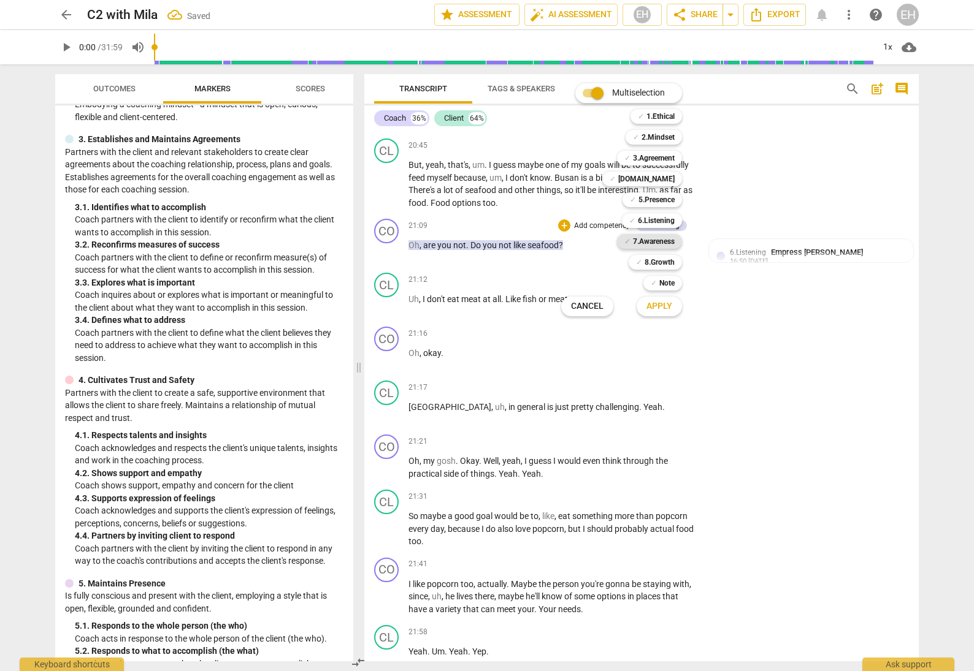
click at [655, 242] on b "7.Awareness" at bounding box center [654, 241] width 42 height 15
click at [671, 303] on span "Apply" at bounding box center [659, 306] width 26 height 12
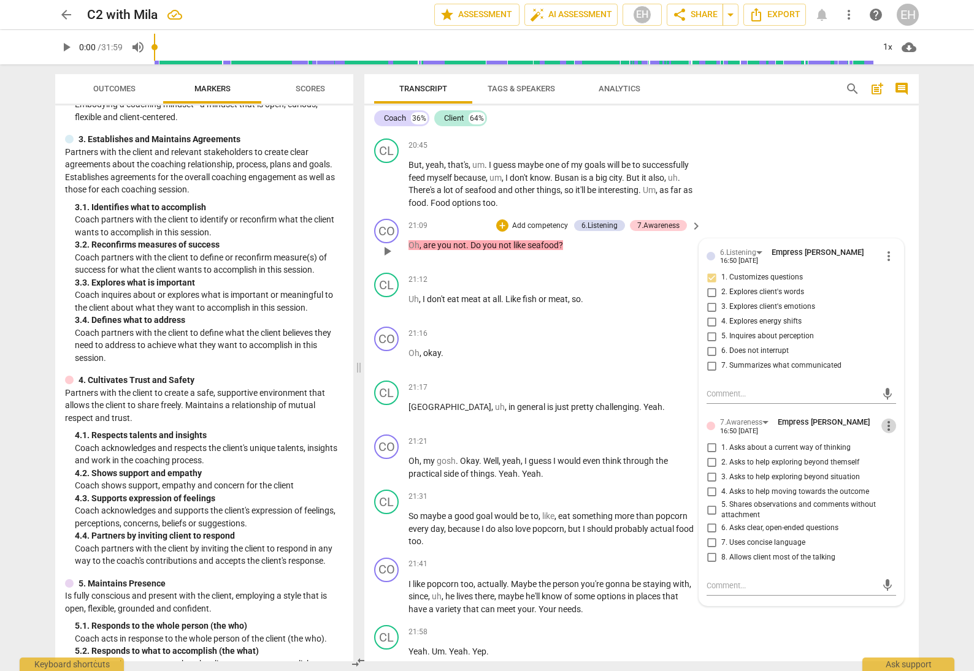
click at [890, 419] on span "more_vert" at bounding box center [888, 426] width 15 height 15
click at [889, 414] on li "Delete" at bounding box center [898, 418] width 42 height 23
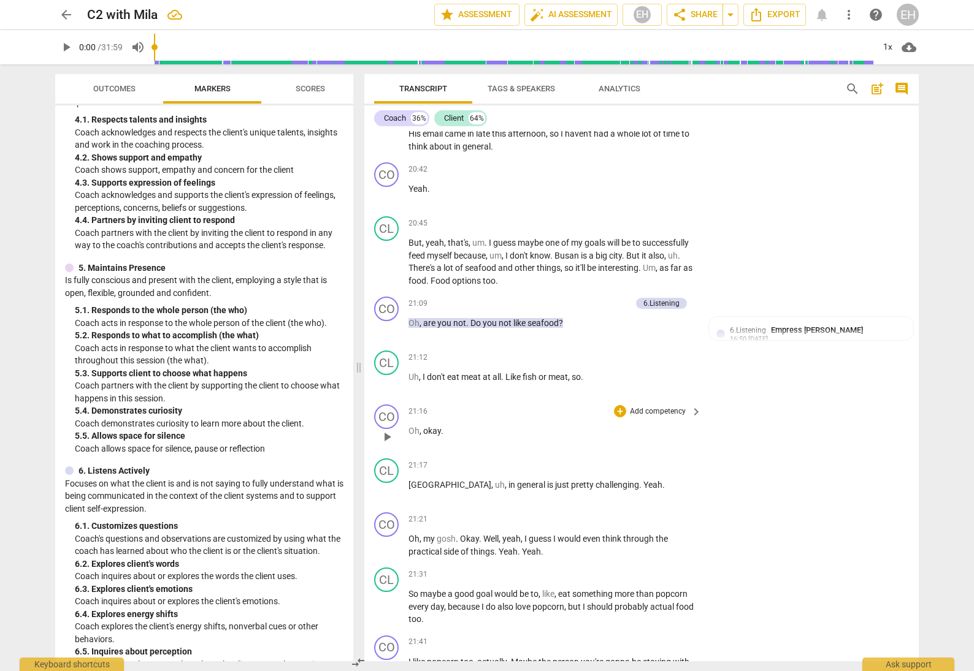
scroll to position [3824, 0]
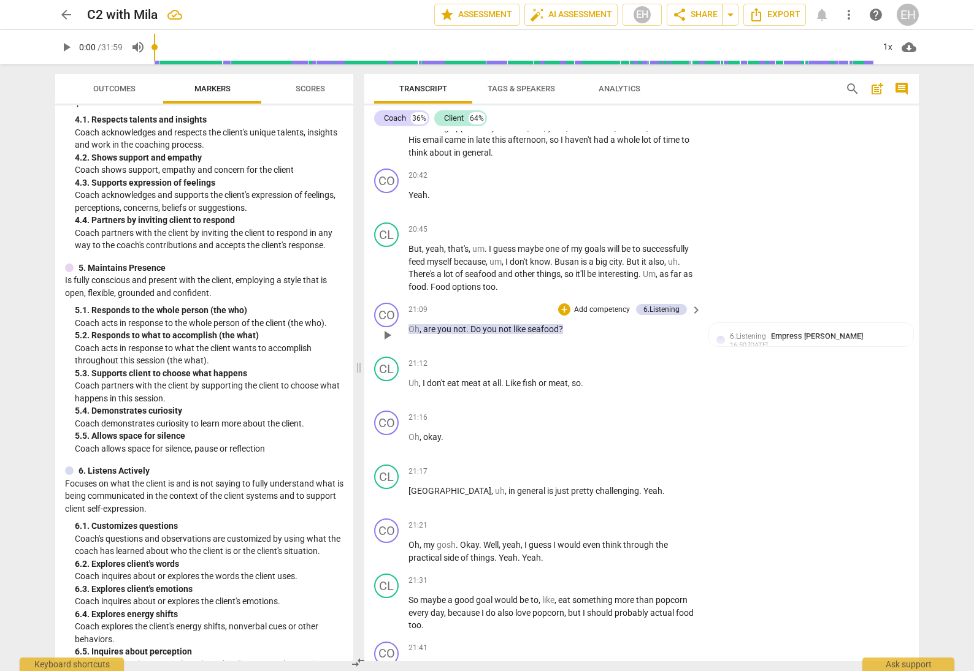
click at [587, 305] on p "Add competency" at bounding box center [602, 310] width 58 height 11
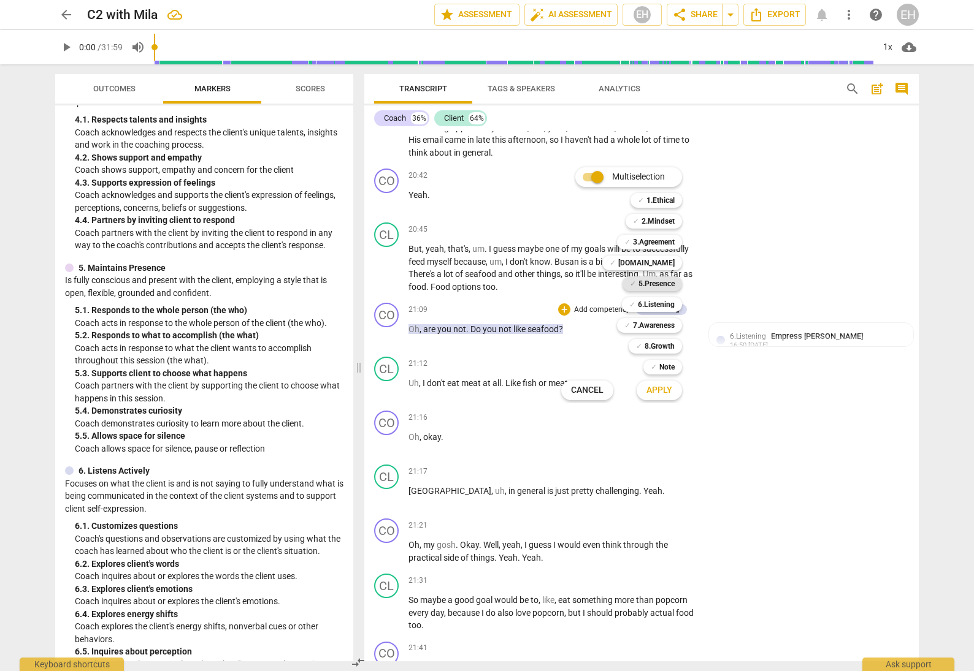
click at [662, 283] on b "5.Presence" at bounding box center [656, 284] width 36 height 15
click at [657, 388] on span "Apply" at bounding box center [659, 390] width 26 height 12
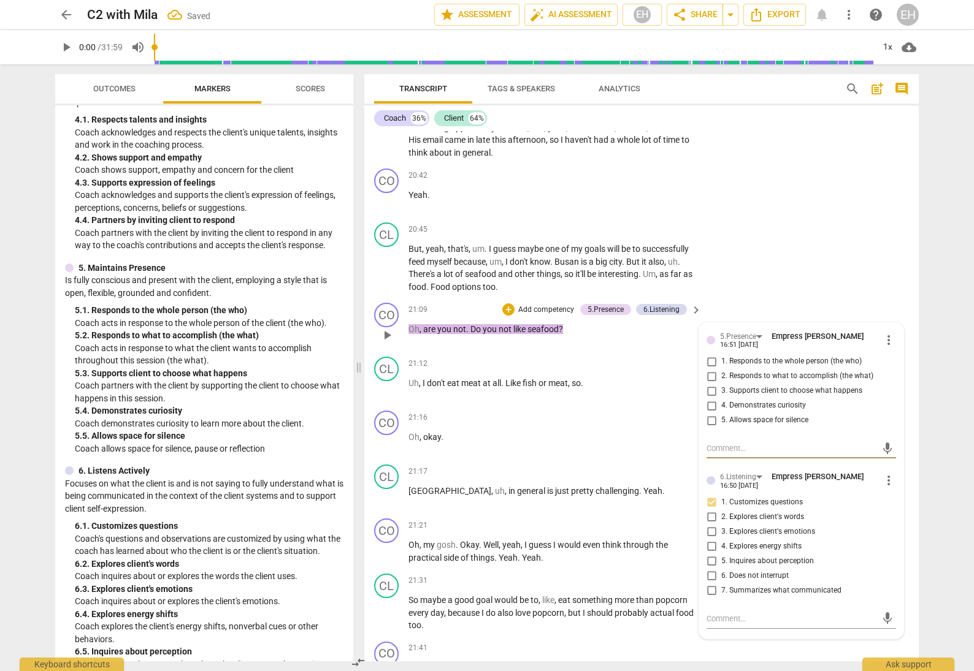
click at [708, 399] on input "4. Demonstrates curiosity" at bounding box center [711, 406] width 20 height 15
checkbox input "true"
click at [838, 218] on div "CL play_arrow pause 20:45 + Add competency keyboard_arrow_right But , yeah , th…" at bounding box center [641, 258] width 554 height 80
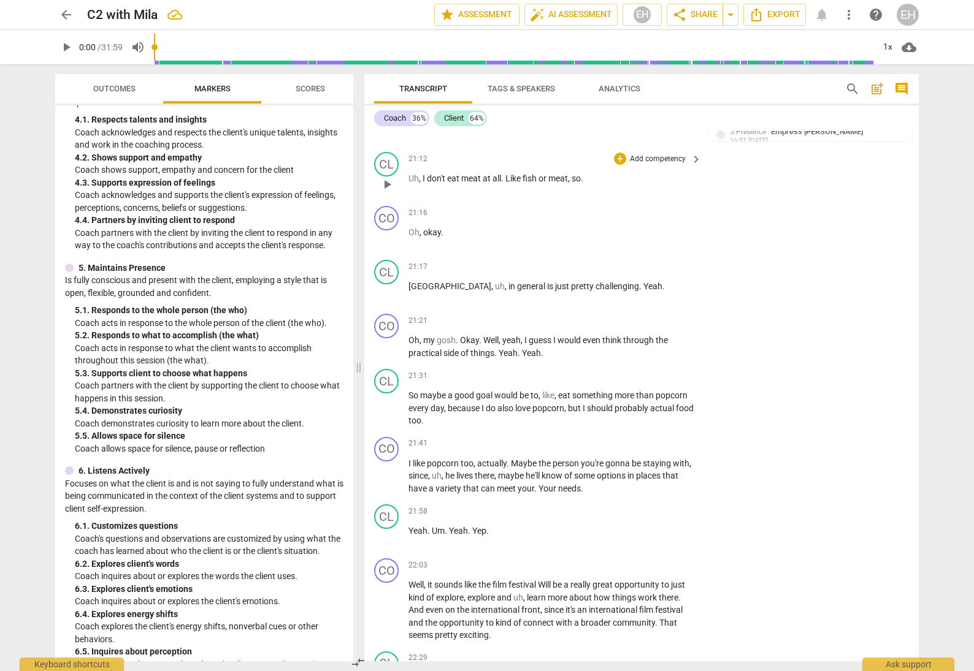
scroll to position [4029, 0]
click at [648, 370] on p "Add competency" at bounding box center [657, 375] width 58 height 11
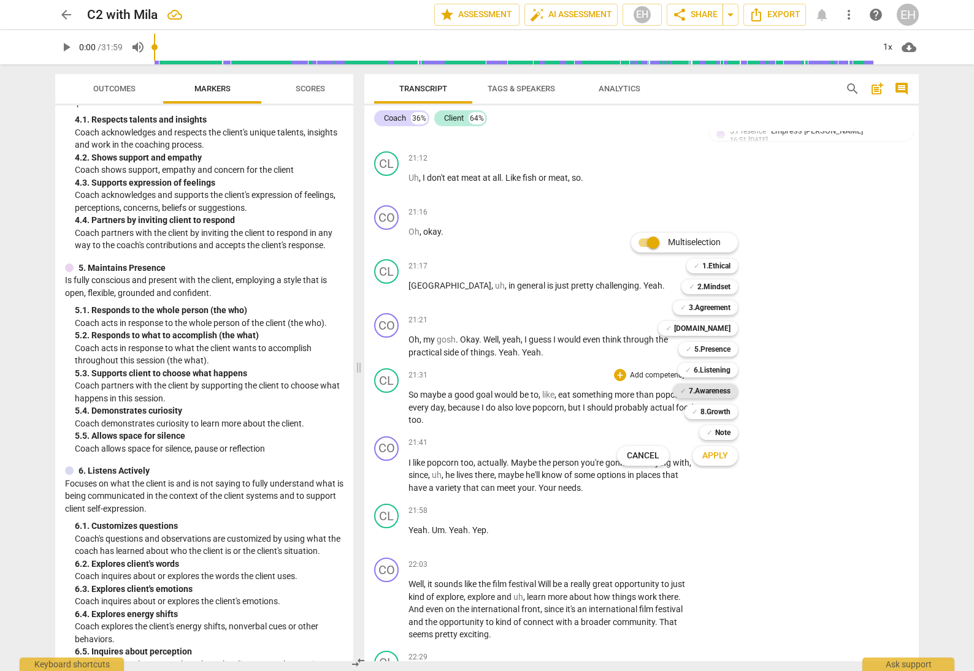
click at [712, 391] on b "7.Awareness" at bounding box center [710, 391] width 42 height 15
click at [717, 409] on b "8.Growth" at bounding box center [715, 412] width 30 height 15
click at [719, 451] on span "Apply" at bounding box center [715, 456] width 26 height 12
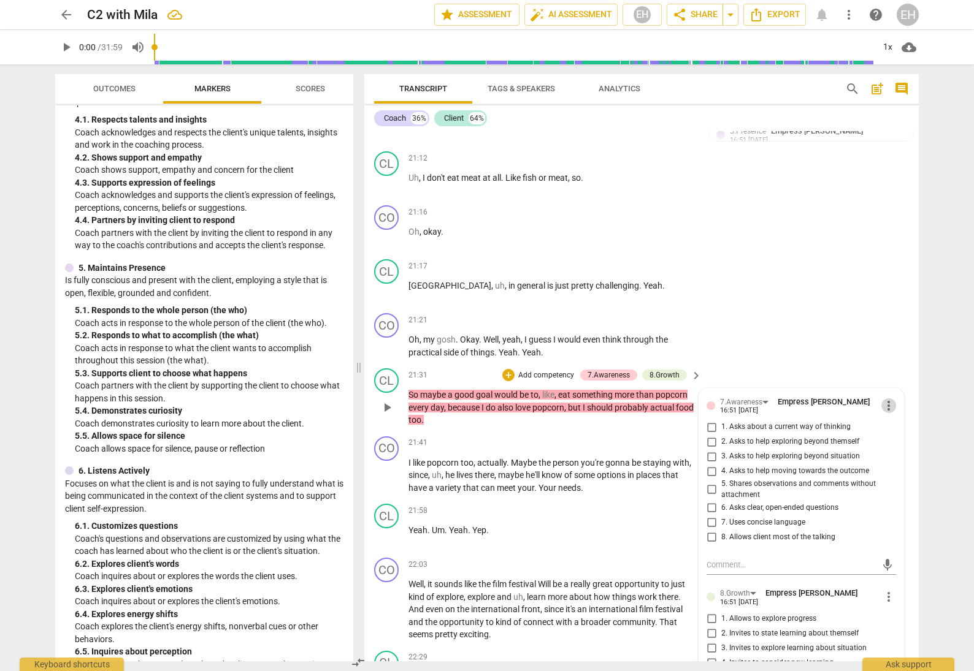
click at [881, 399] on span "more_vert" at bounding box center [888, 406] width 15 height 15
click at [898, 400] on li "Delete" at bounding box center [898, 402] width 42 height 23
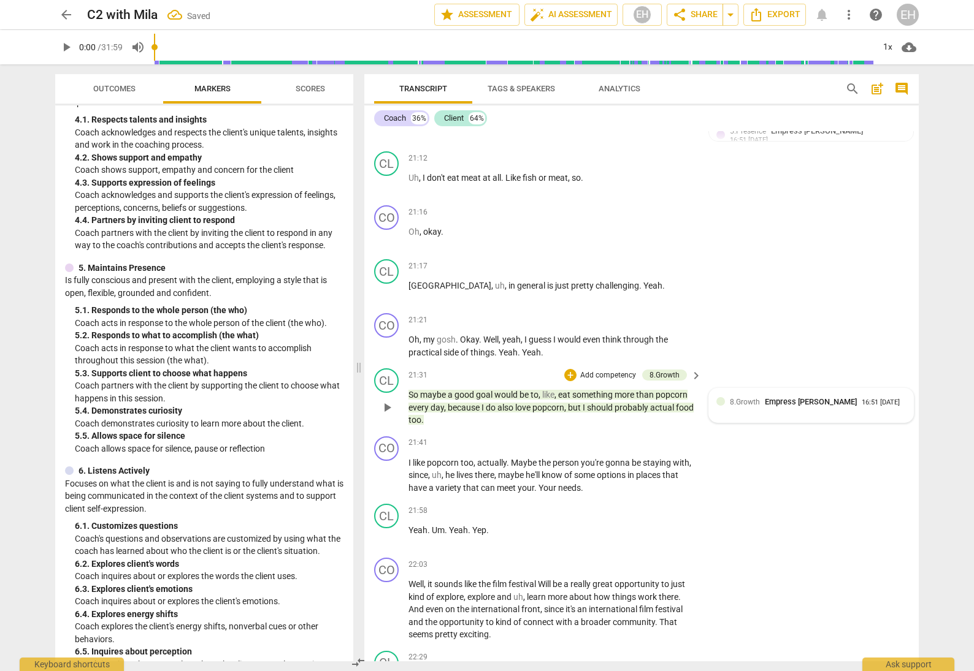
click at [883, 396] on div "8.Growth Empress Han 16:51 [DATE]" at bounding box center [818, 402] width 176 height 12
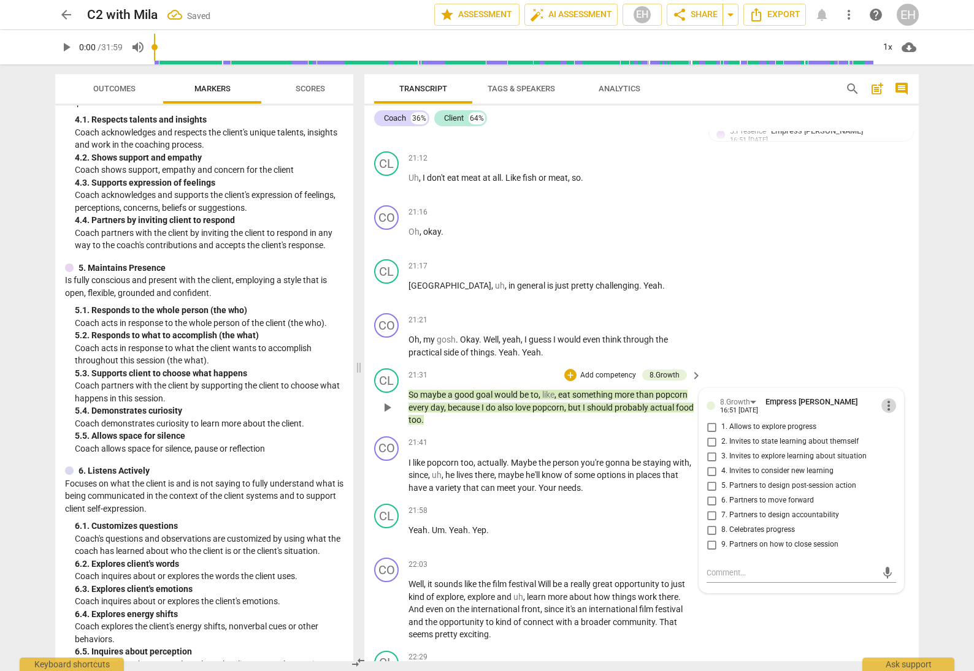
click at [885, 399] on span "more_vert" at bounding box center [888, 406] width 15 height 15
click at [887, 403] on li "Delete" at bounding box center [898, 400] width 42 height 23
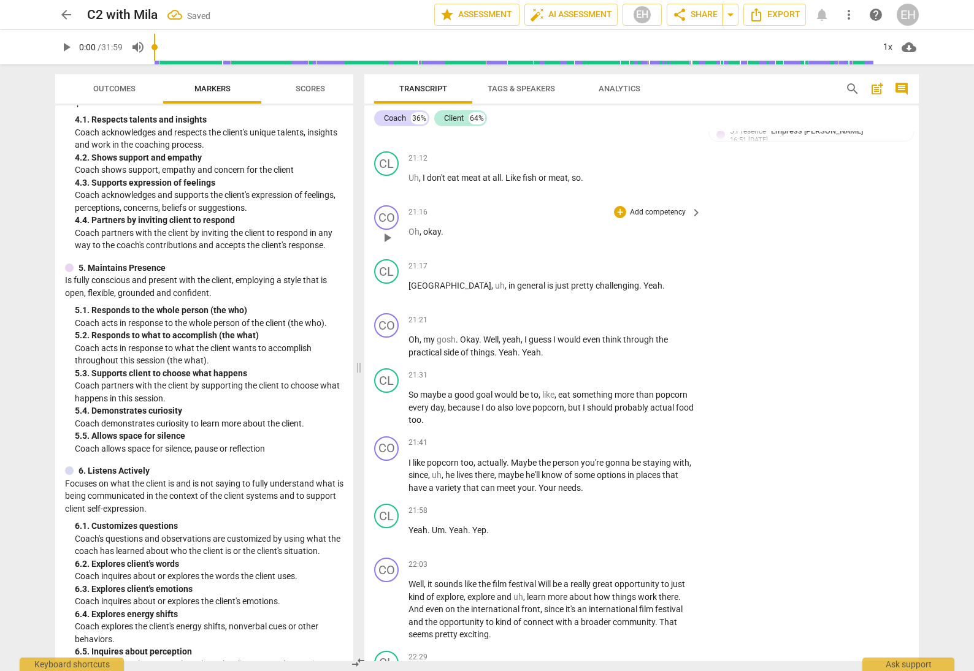
click at [739, 227] on div "CO play_arrow pause 21:16 + Add competency keyboard_arrow_right Oh , okay ." at bounding box center [641, 227] width 554 height 54
